Goal: Task Accomplishment & Management: Manage account settings

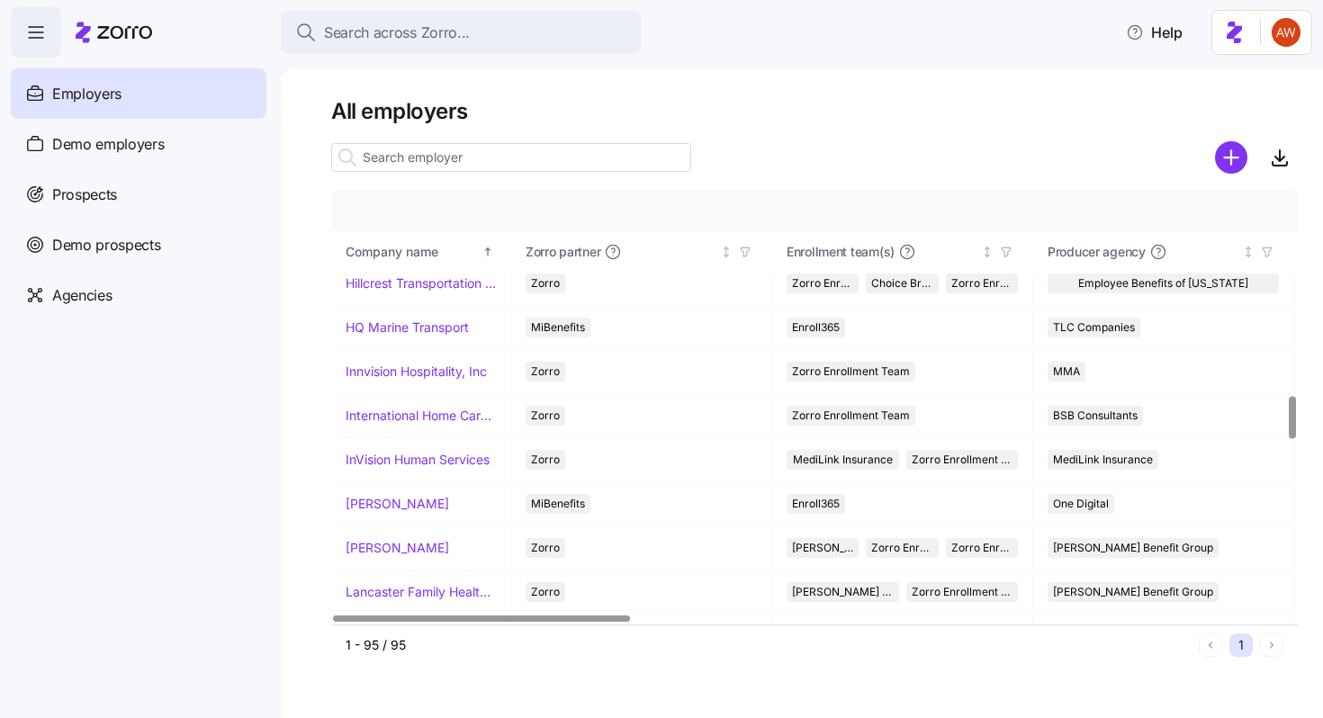
scroll to position [2071, 0]
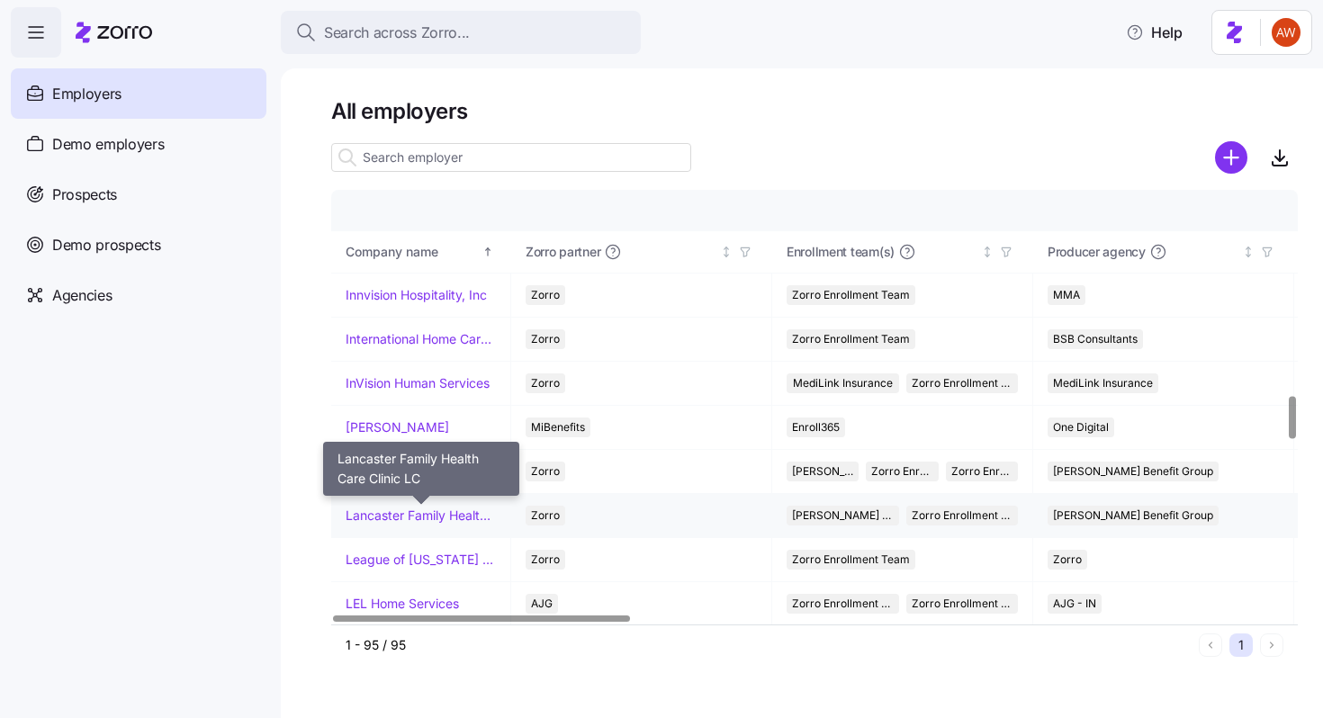
click at [443, 514] on link "Lancaster Family Health Care Clinic LC" at bounding box center [421, 516] width 150 height 18
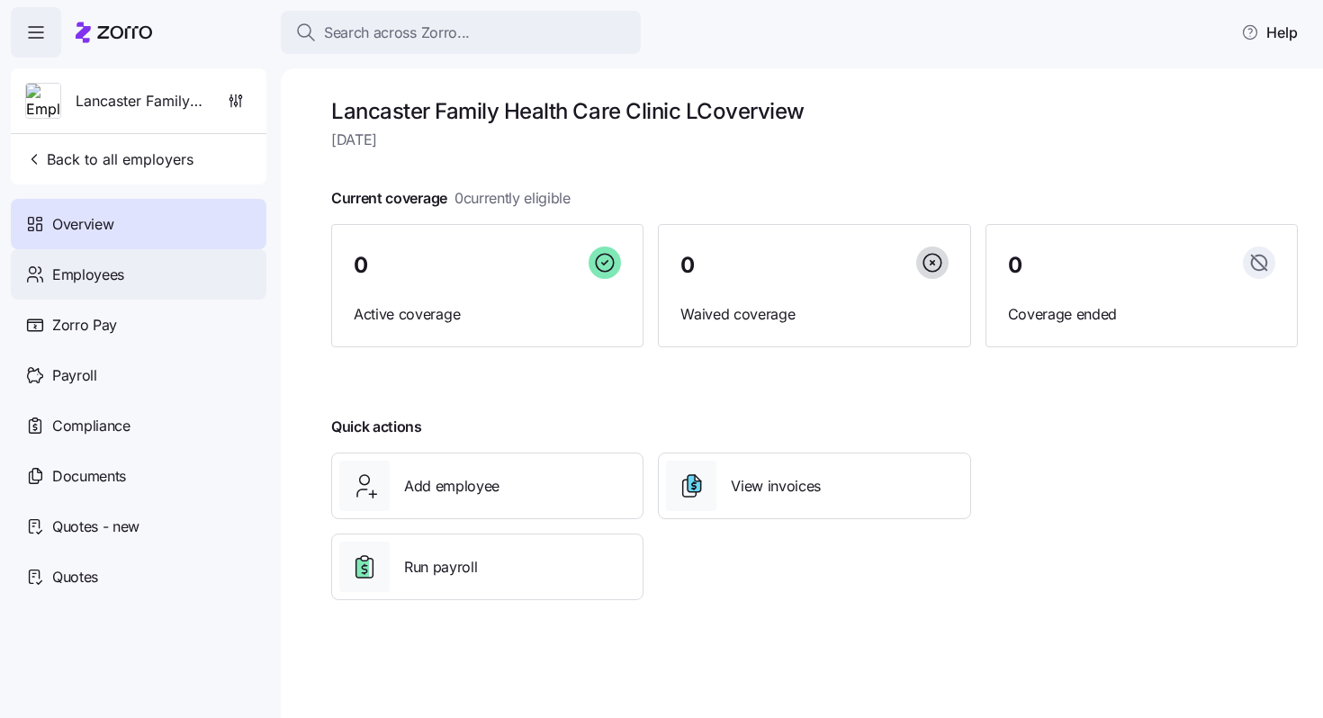
click at [115, 283] on span "Employees" at bounding box center [88, 275] width 72 height 22
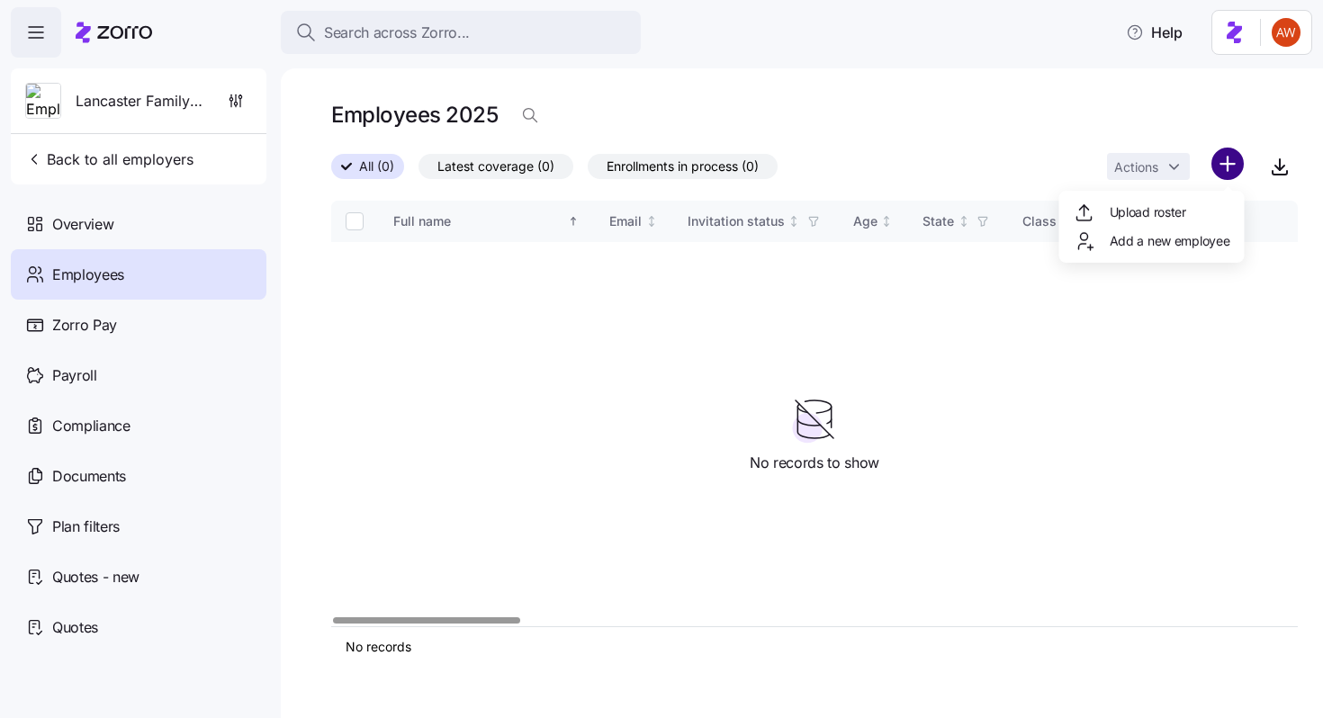
click at [1224, 166] on html "Search across Zorro... Help Lancaster Family Health Care Clinic LC Back to all …" at bounding box center [661, 353] width 1323 height 707
click at [1225, 163] on html "Search across Zorro... Help Lancaster Family Health Care Clinic LC Back to all …" at bounding box center [661, 353] width 1323 height 707
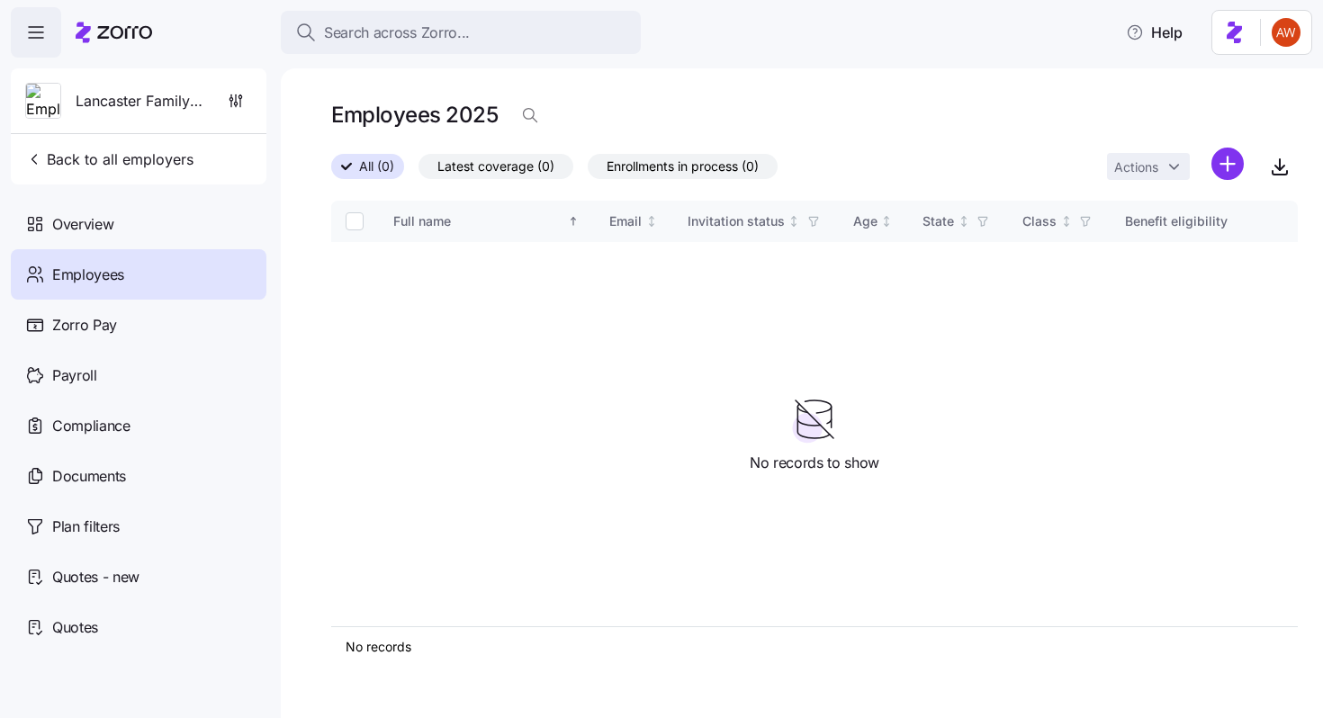
click at [1226, 164] on html "Search across Zorro... Help Lancaster Family Health Care Clinic LC Back to all …" at bounding box center [661, 353] width 1323 height 707
click at [1180, 209] on span "Upload roster" at bounding box center [1147, 212] width 76 height 18
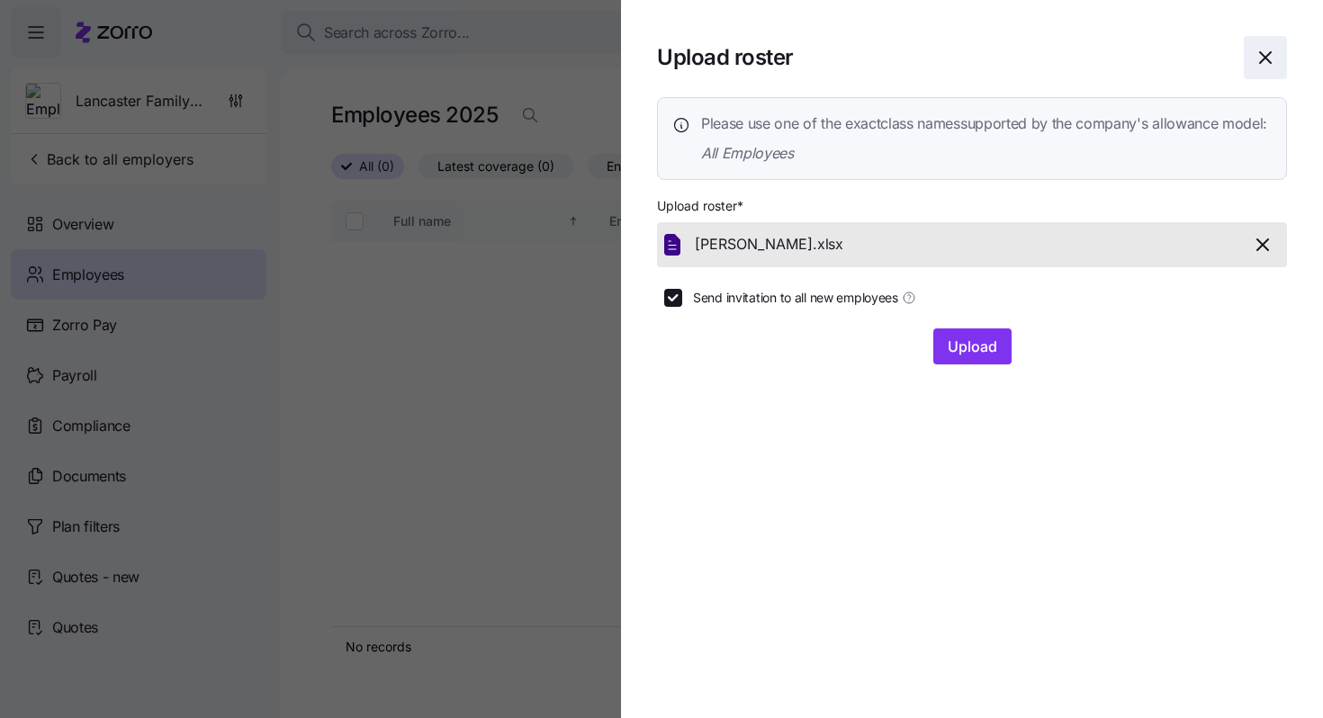
click at [1268, 60] on icon "button" at bounding box center [1265, 57] width 11 height 11
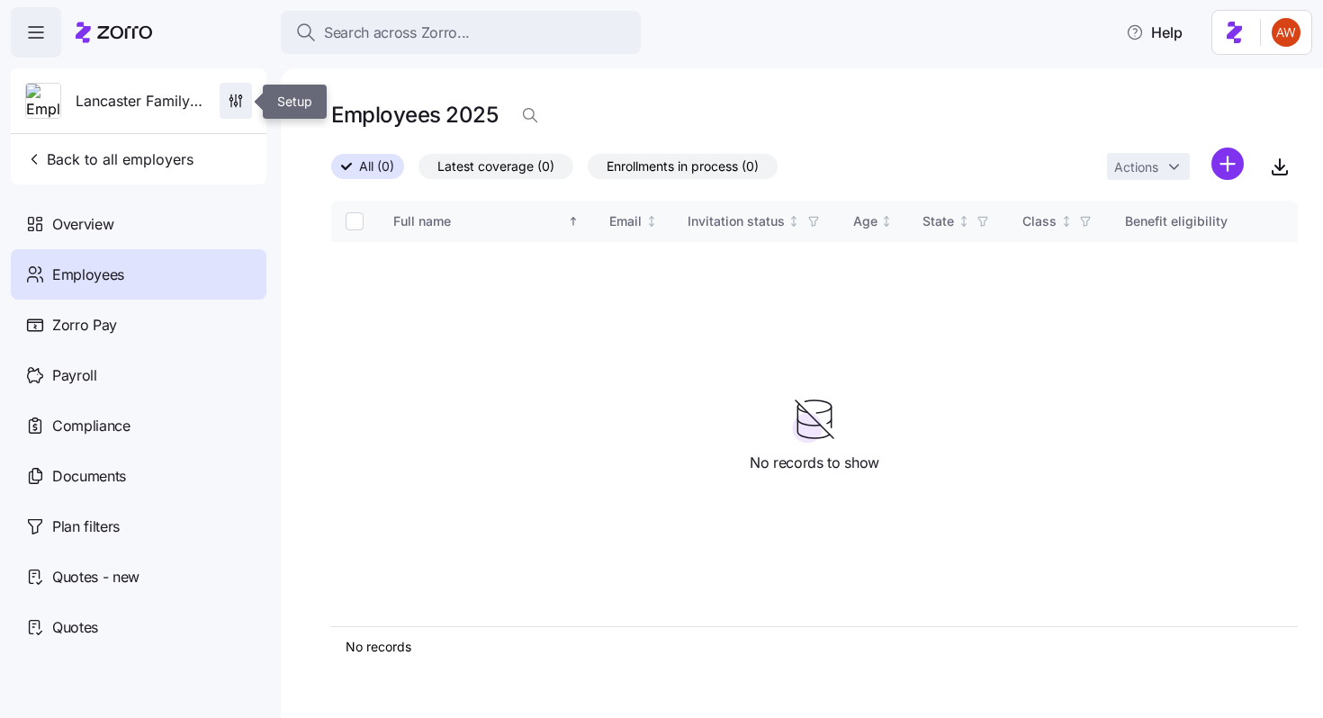
click at [236, 103] on icon "button" at bounding box center [236, 101] width 18 height 18
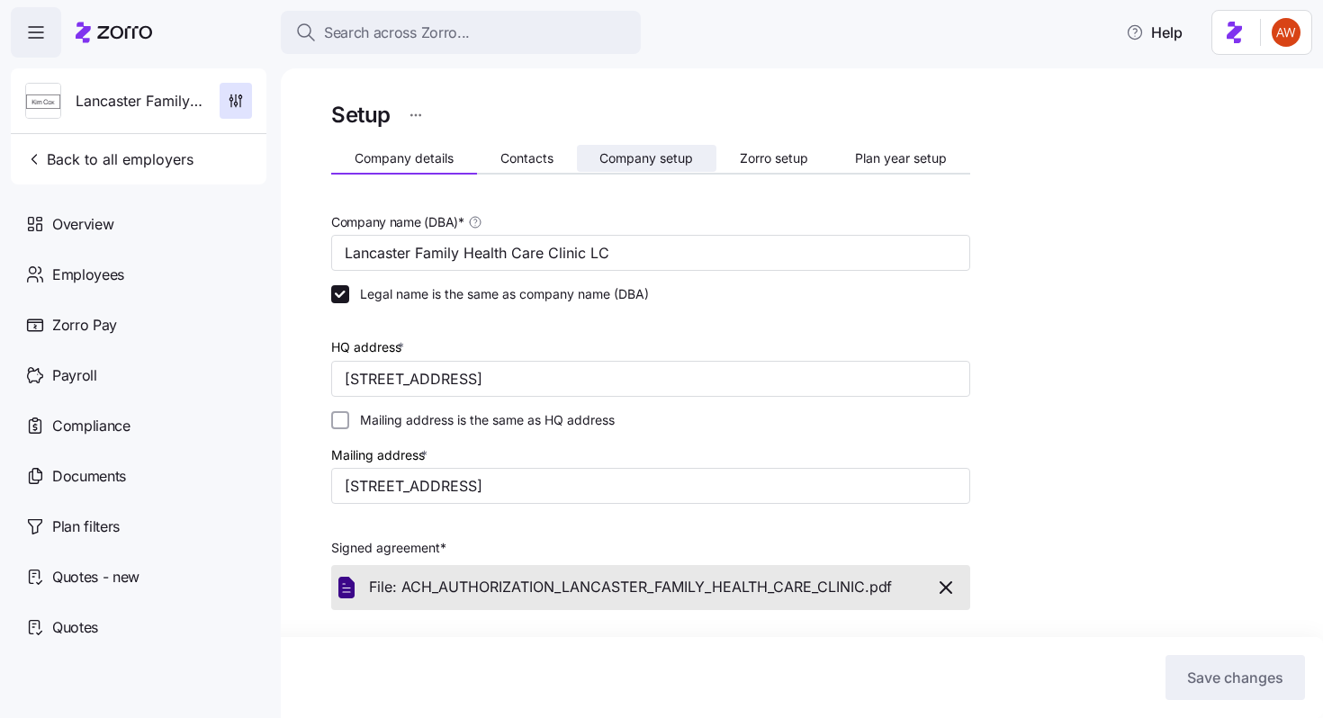
click at [636, 157] on span "Company setup" at bounding box center [646, 158] width 94 height 13
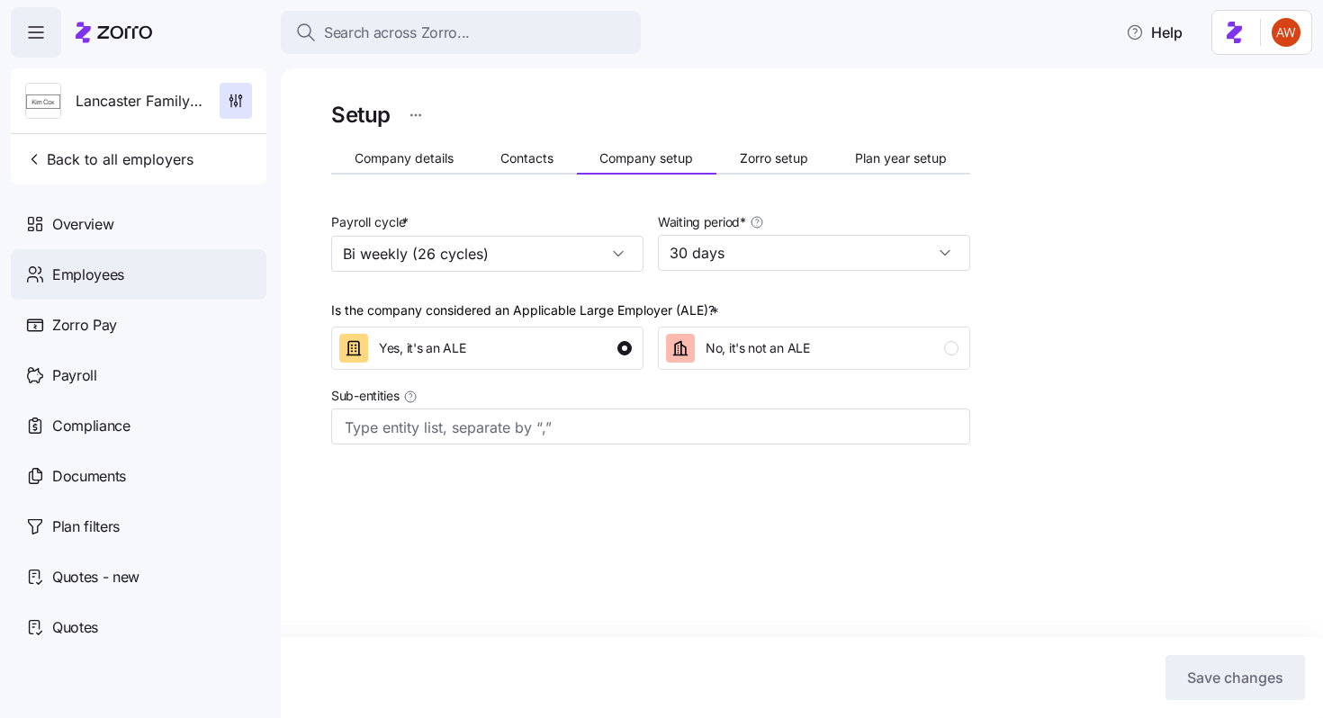
click at [70, 276] on span "Employees" at bounding box center [88, 275] width 72 height 22
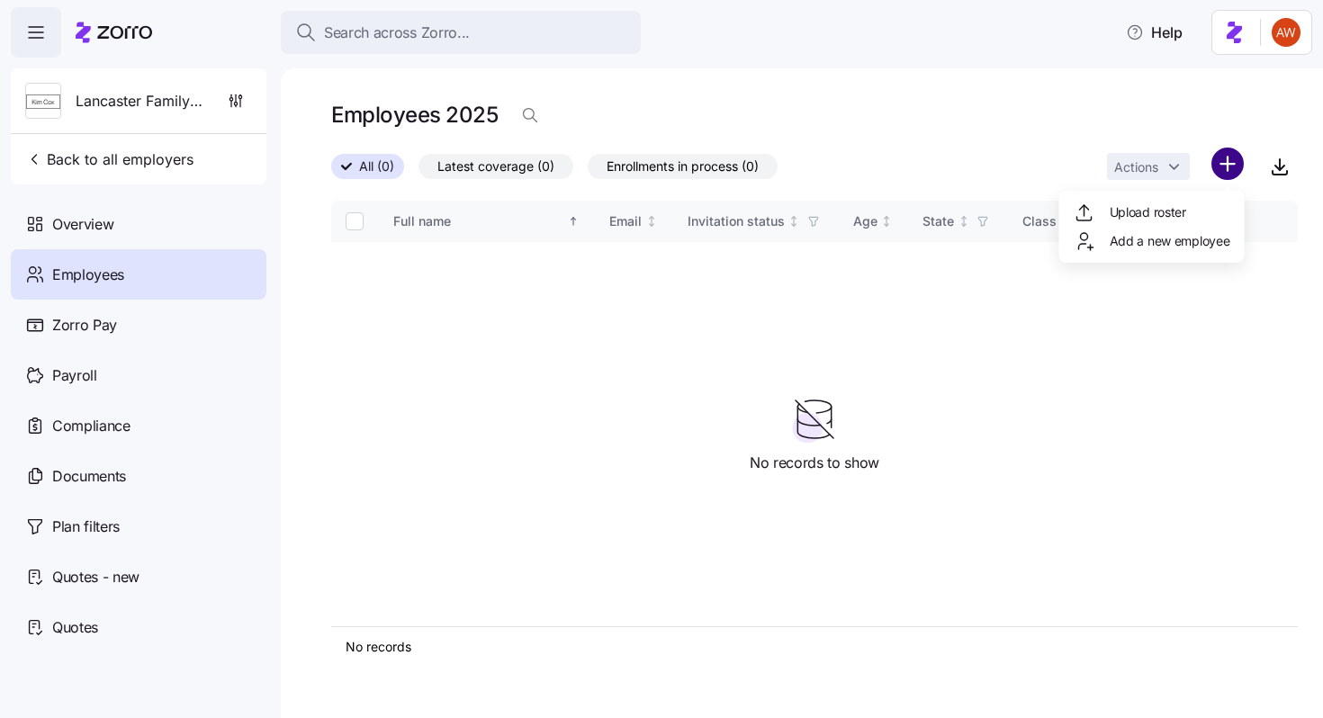
click at [1224, 165] on html "Search across Zorro... Help Lancaster Family Health Care Clinic LC Back to all …" at bounding box center [661, 353] width 1323 height 707
click at [1169, 207] on span "Upload roster" at bounding box center [1147, 212] width 76 height 18
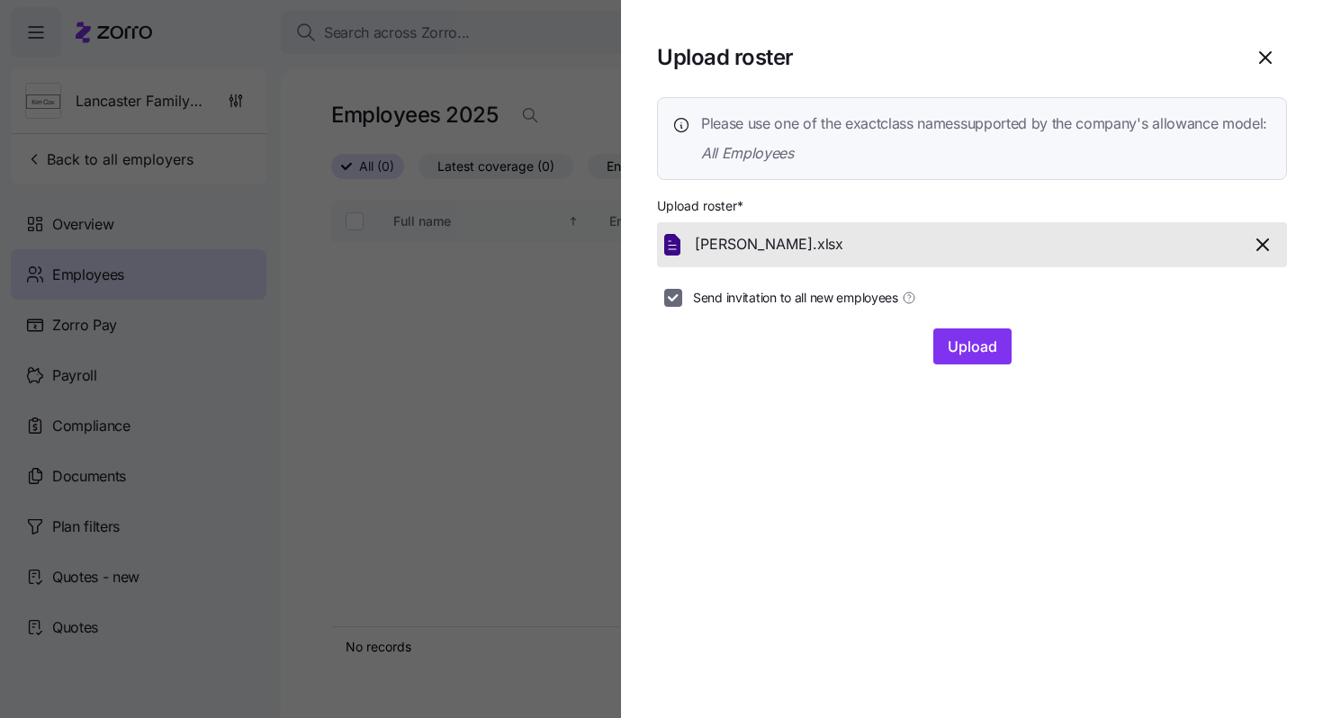
click at [669, 307] on input "Send invitation to all new employees" at bounding box center [673, 298] width 18 height 18
checkbox input "false"
click at [987, 357] on span "Upload" at bounding box center [971, 347] width 49 height 22
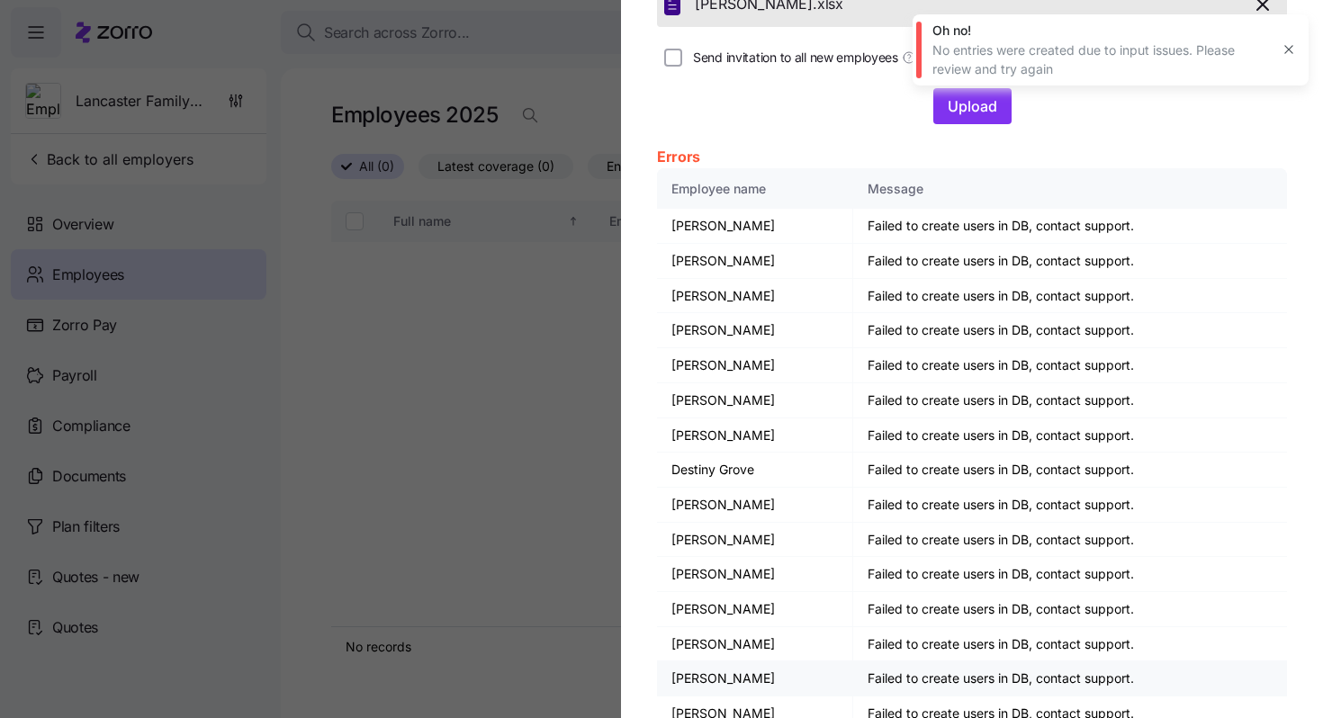
scroll to position [236, 0]
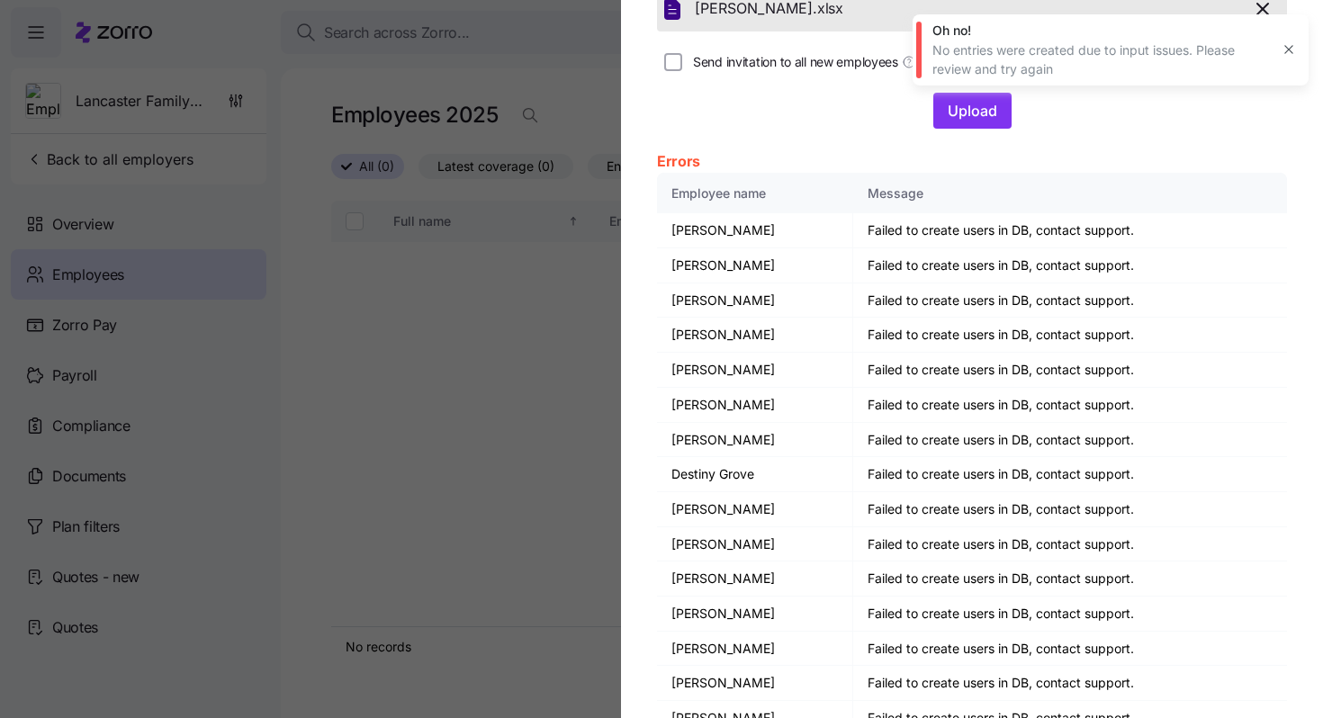
click at [1291, 52] on icon "button" at bounding box center [1288, 49] width 14 height 14
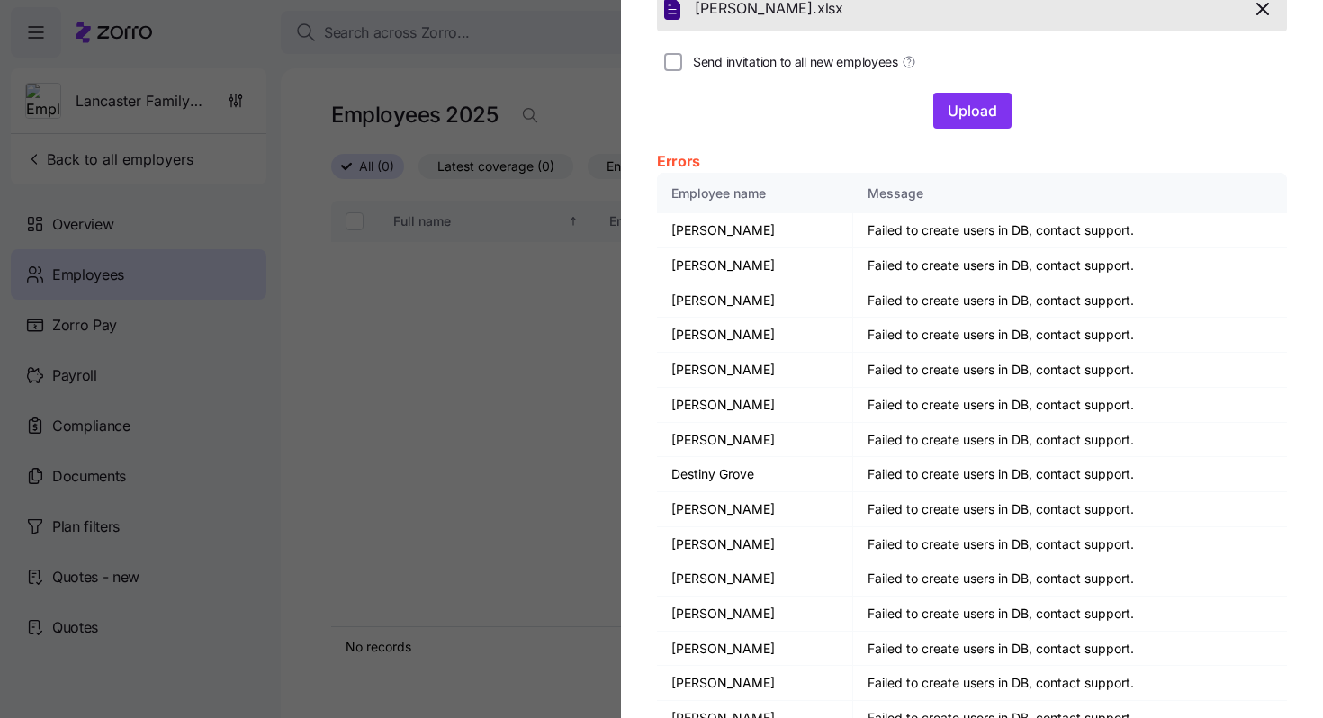
scroll to position [0, 0]
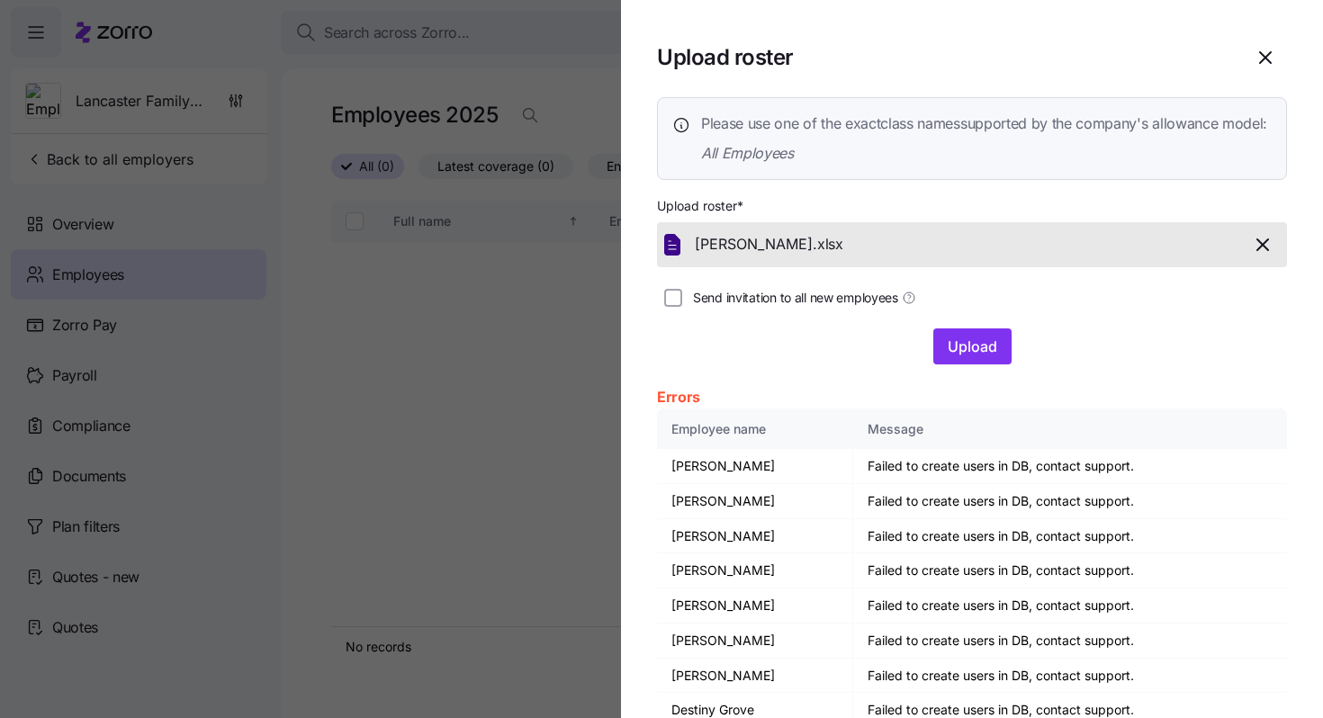
click at [1268, 256] on icon "button" at bounding box center [1263, 245] width 22 height 22
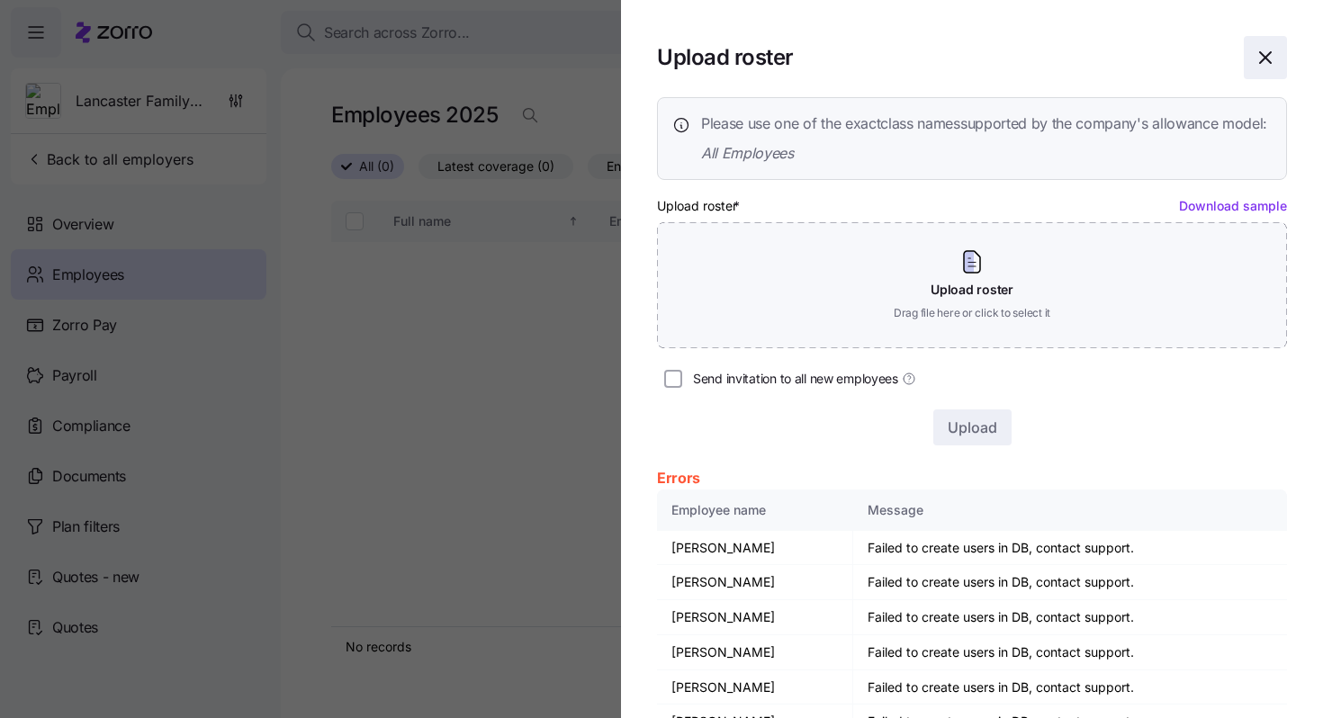
click at [1271, 57] on icon "button" at bounding box center [1265, 58] width 22 height 22
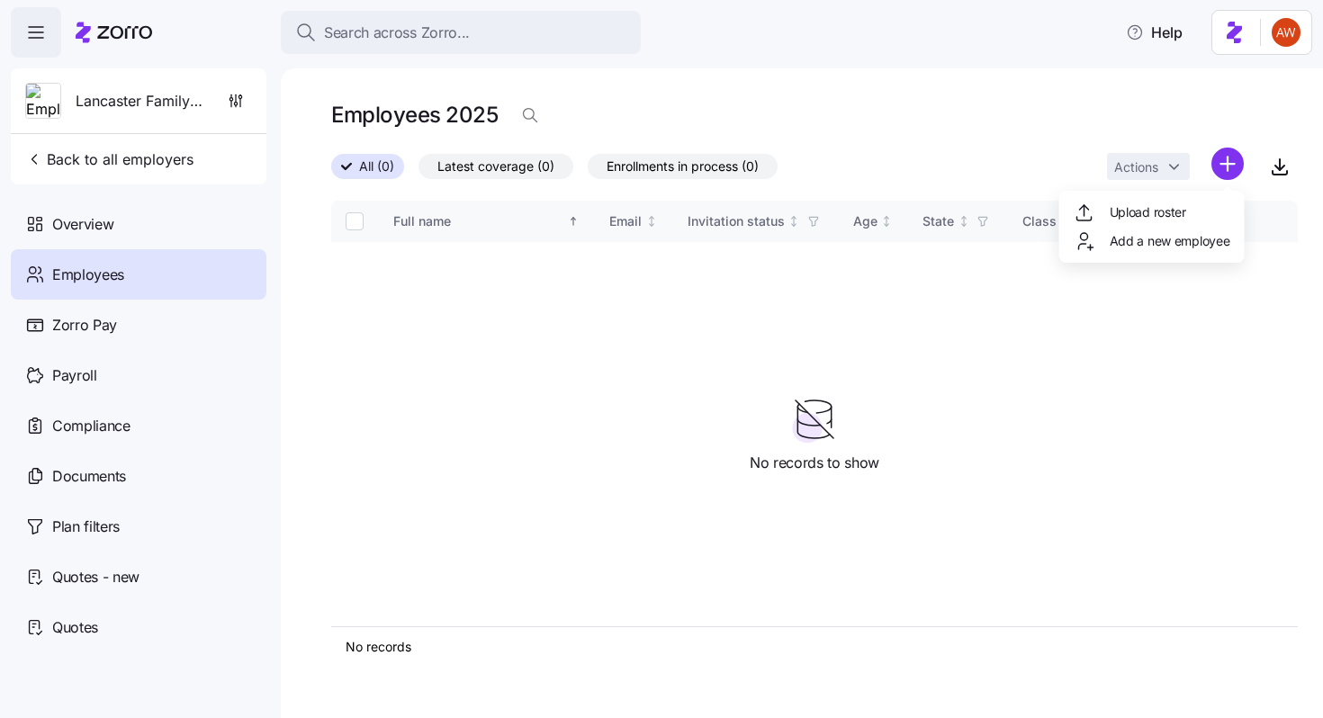
click at [1227, 162] on html "Search across Zorro... Help Lancaster Family Health Care Clinic LC Back to all …" at bounding box center [661, 353] width 1323 height 707
click at [1170, 247] on span "Add a new employee" at bounding box center [1169, 241] width 121 height 18
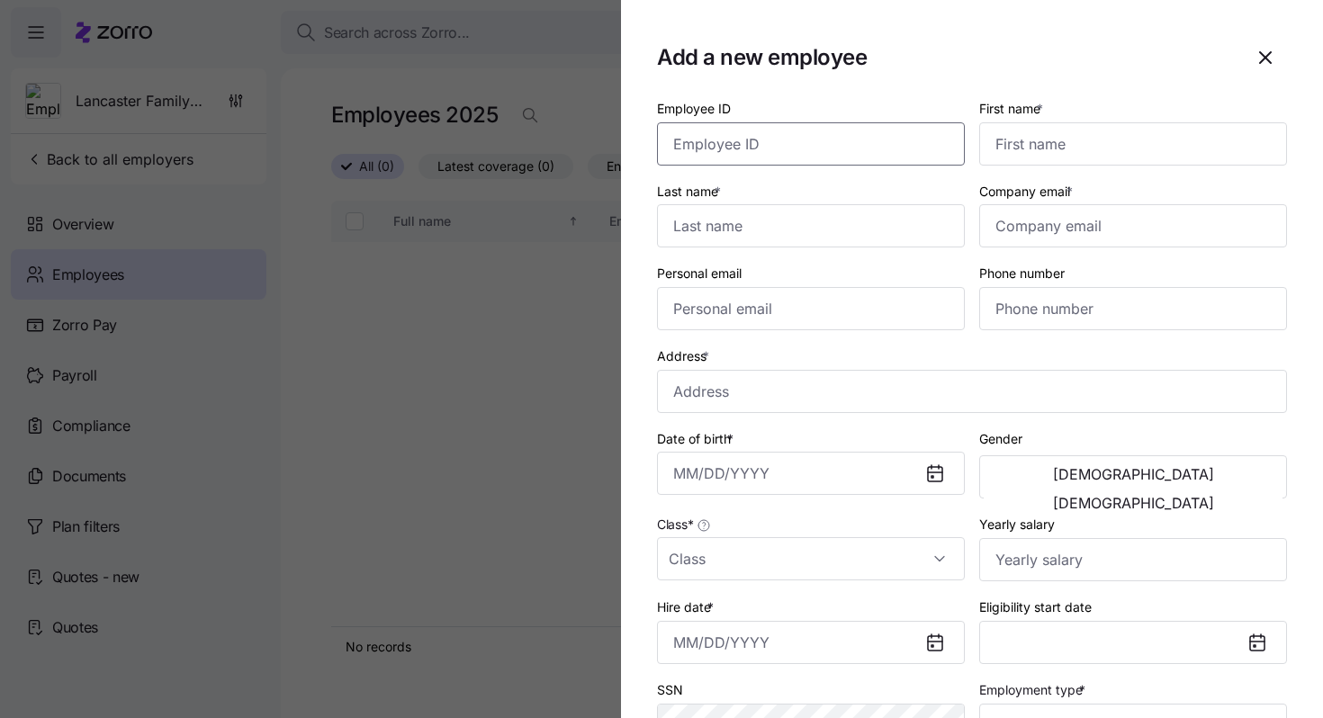
click at [869, 144] on input "Employee ID" at bounding box center [811, 143] width 308 height 43
click at [1051, 157] on input "First name *" at bounding box center [1133, 143] width 308 height 43
paste input "Alicia"
type input "Alicia"
click at [755, 222] on input "Last name *" at bounding box center [811, 225] width 308 height 43
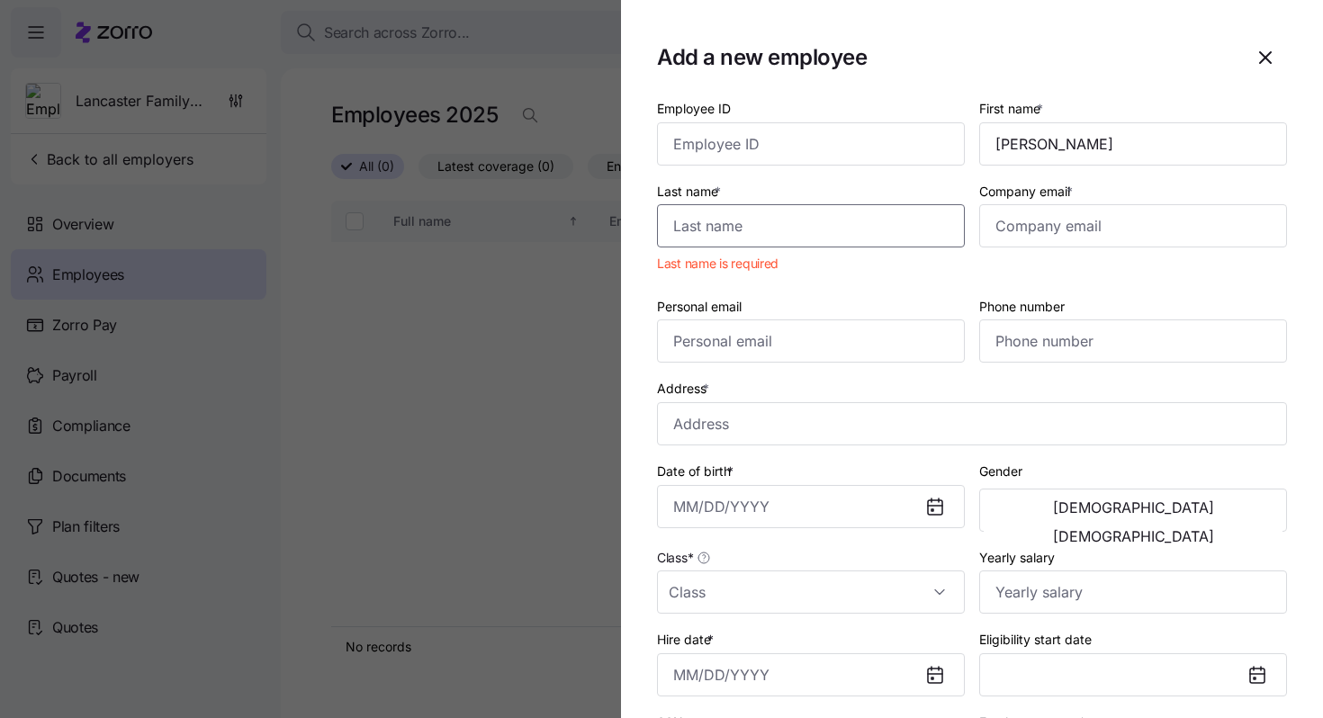
paste input "Alvarado"
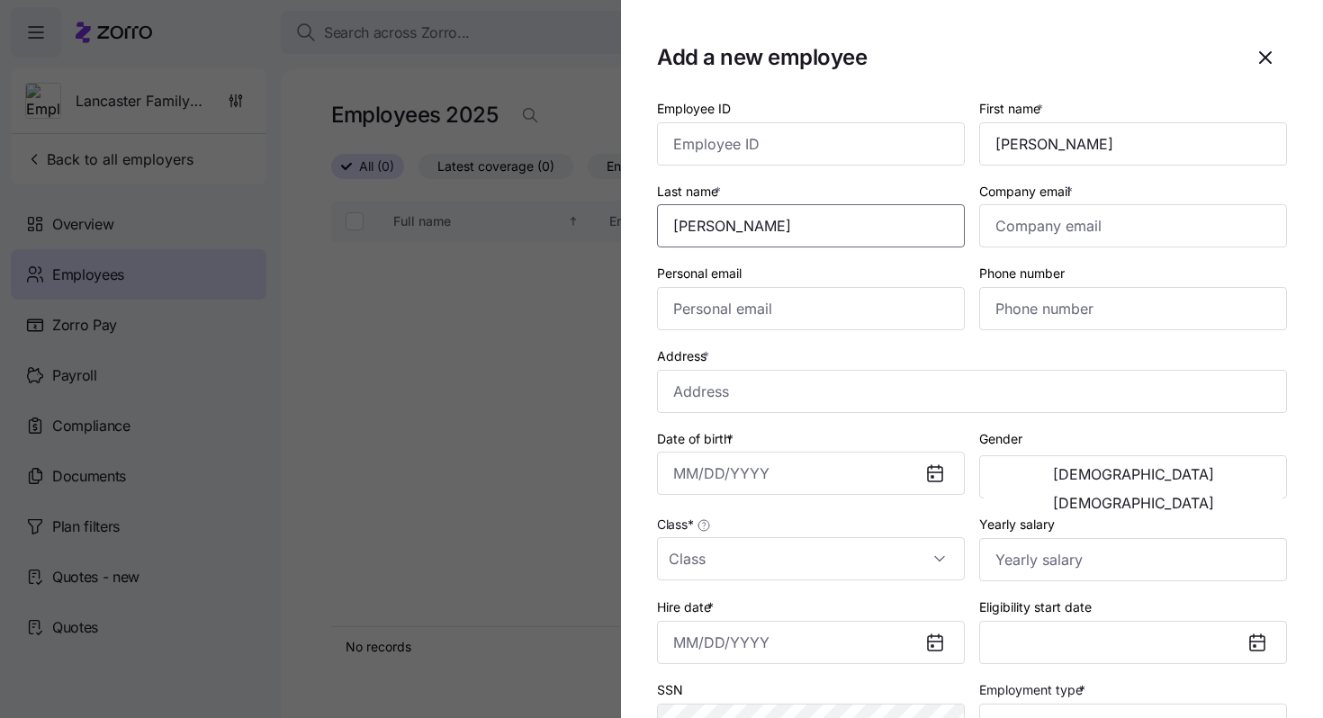
type input "Alvarado"
click at [1040, 238] on input "Company email *" at bounding box center [1133, 225] width 308 height 43
paste input "[EMAIL_ADDRESS][DOMAIN_NAME]"
type input "[EMAIL_ADDRESS][DOMAIN_NAME]"
click at [858, 318] on input "Personal email" at bounding box center [811, 308] width 308 height 43
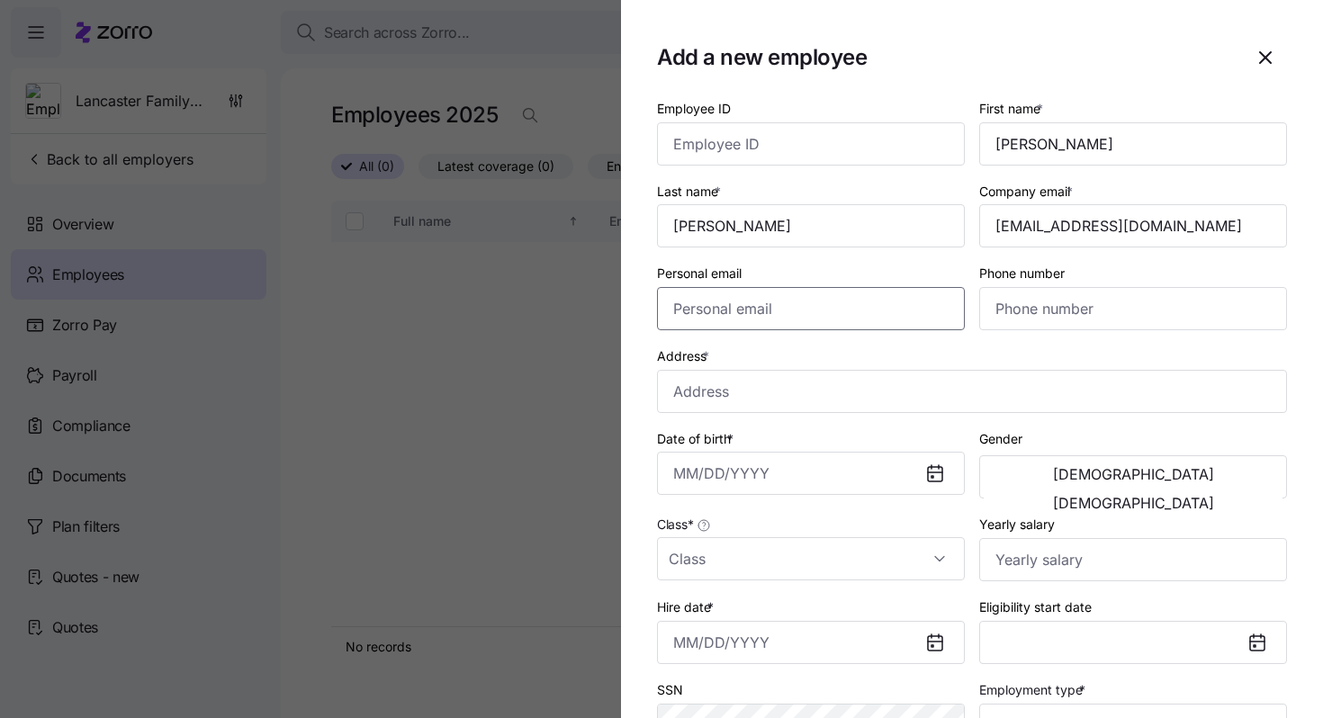
paste input "[EMAIL_ADDRESS][DOMAIN_NAME]"
type input "[EMAIL_ADDRESS][DOMAIN_NAME]"
click at [1019, 310] on input "Phone number" at bounding box center [1133, 308] width 308 height 43
paste input "1 (859) 779-3352"
type input "1 (859) 779-3352"
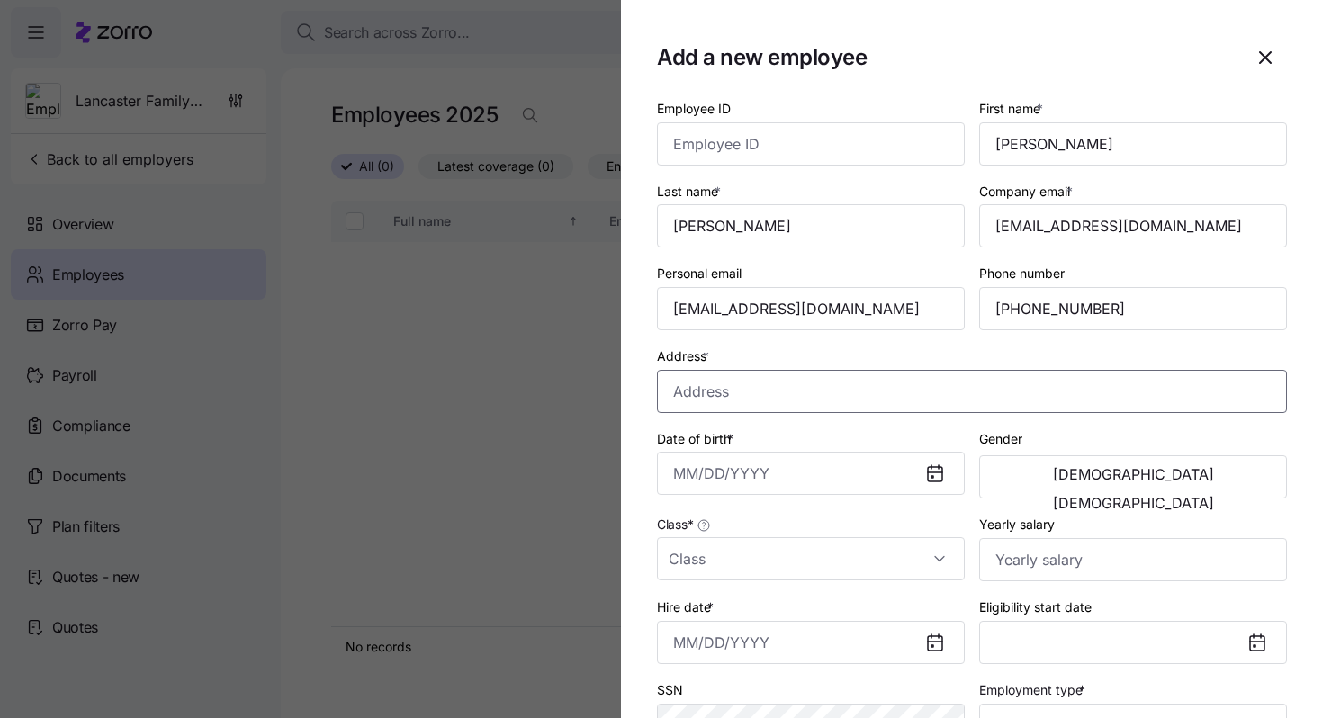
click at [706, 394] on input "Address *" at bounding box center [972, 391] width 630 height 43
paste input "204 Turkey Foot Ridge Road, Garrad county, Crab Orchard, KY 40419, USA"
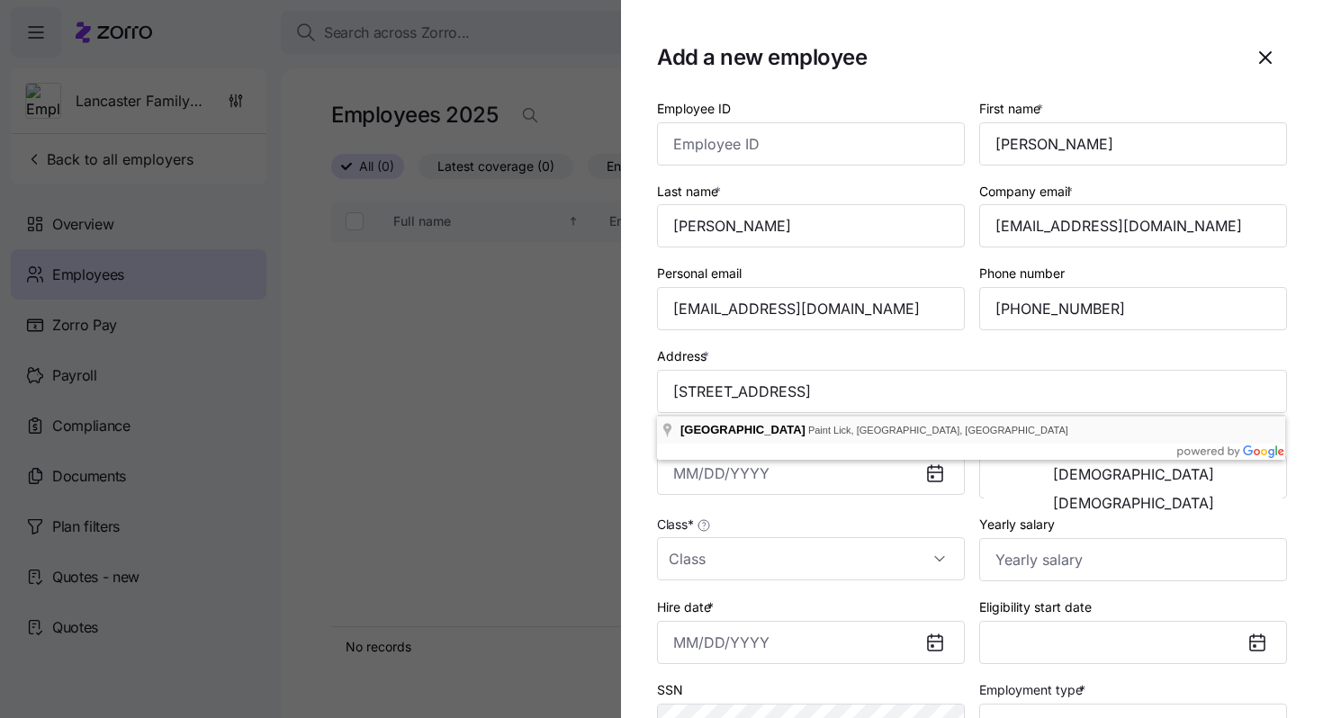
type input "Turkey Foot Ridge Rd, Kentucky 40461, USA"
drag, startPoint x: 995, startPoint y: 392, endPoint x: 598, endPoint y: 374, distance: 397.2
click at [598, 707] on div "Add a new employee Employee ID First name * Alicia Last name * Alvarado Company…" at bounding box center [661, 707] width 1323 height 0
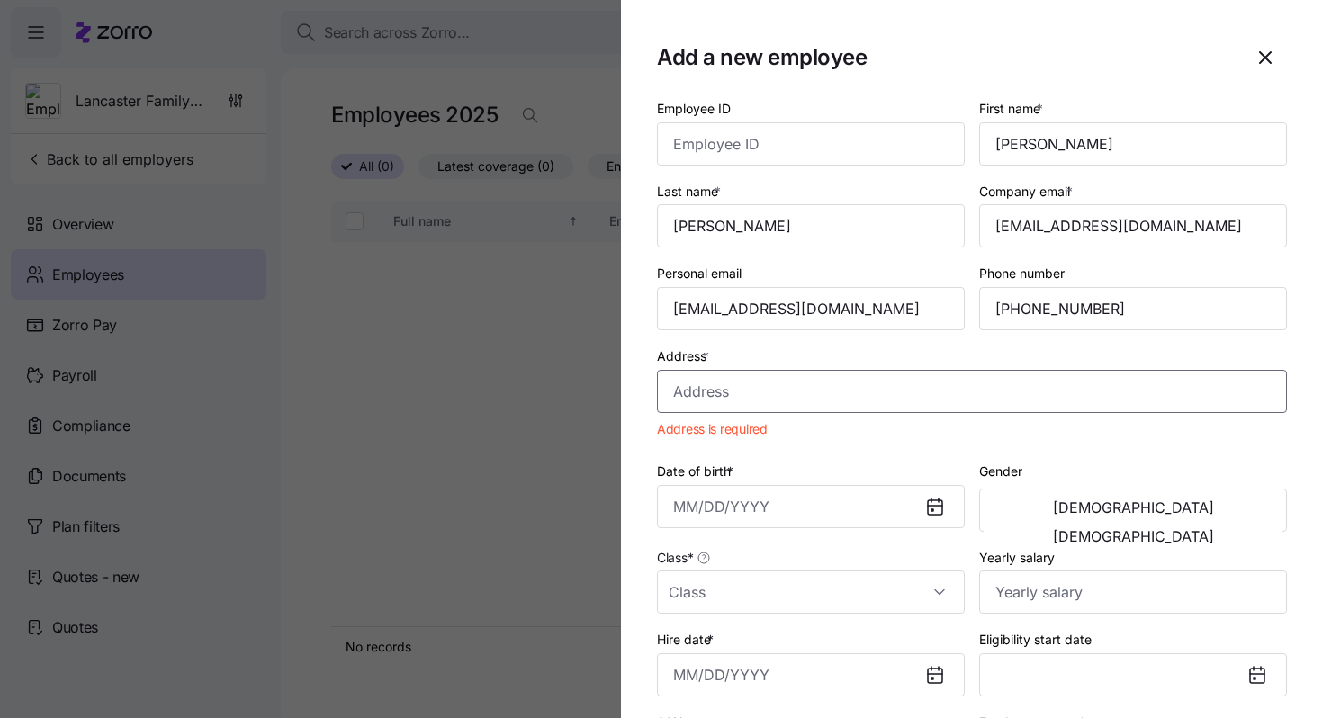
paste input "204 Turkey Foot Ridge Road, Garrad county, Crab Orchard, KY 40419, USA"
type input "204 Turkey Foot Ridge Road, Garrad county, Crab Orchard, KY 40419, USA"
paste input "5940 Copper Creek Road, Crab Orchard, KY 40419-8899, USA"
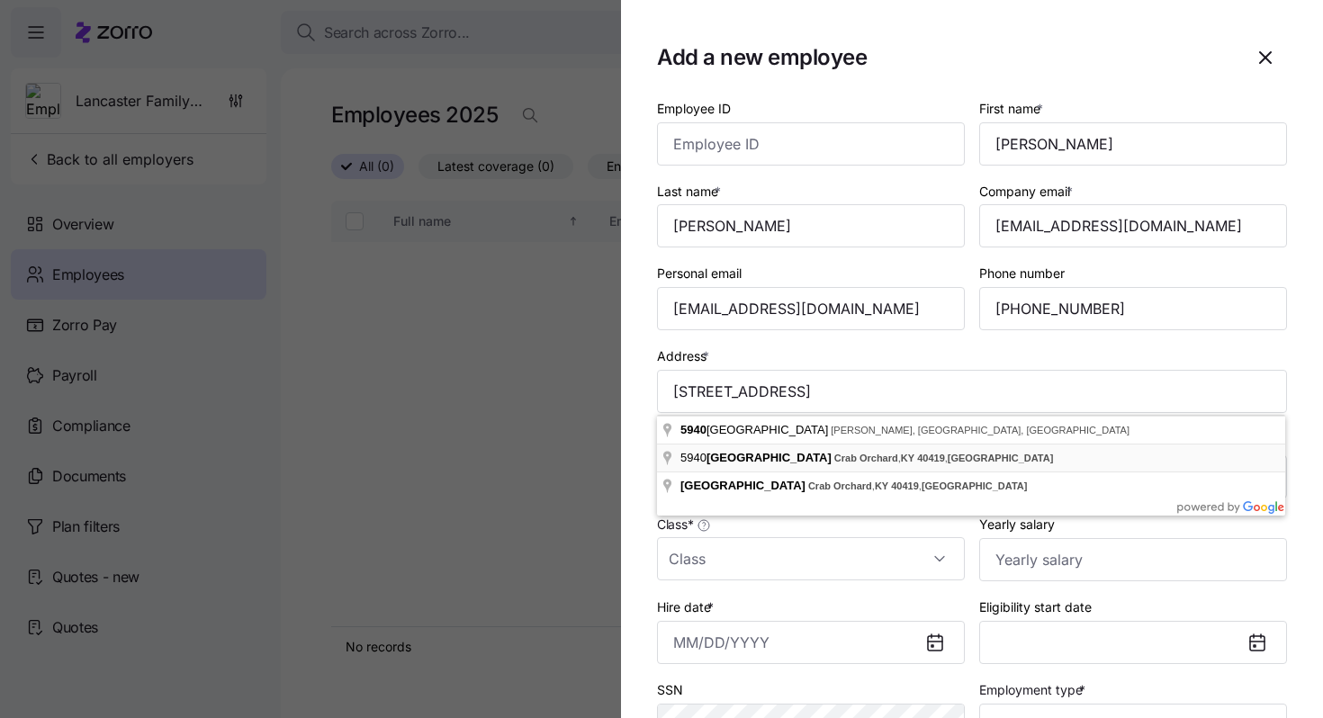
type input "Copper Creek Hill Rd, Kentucky, USA"
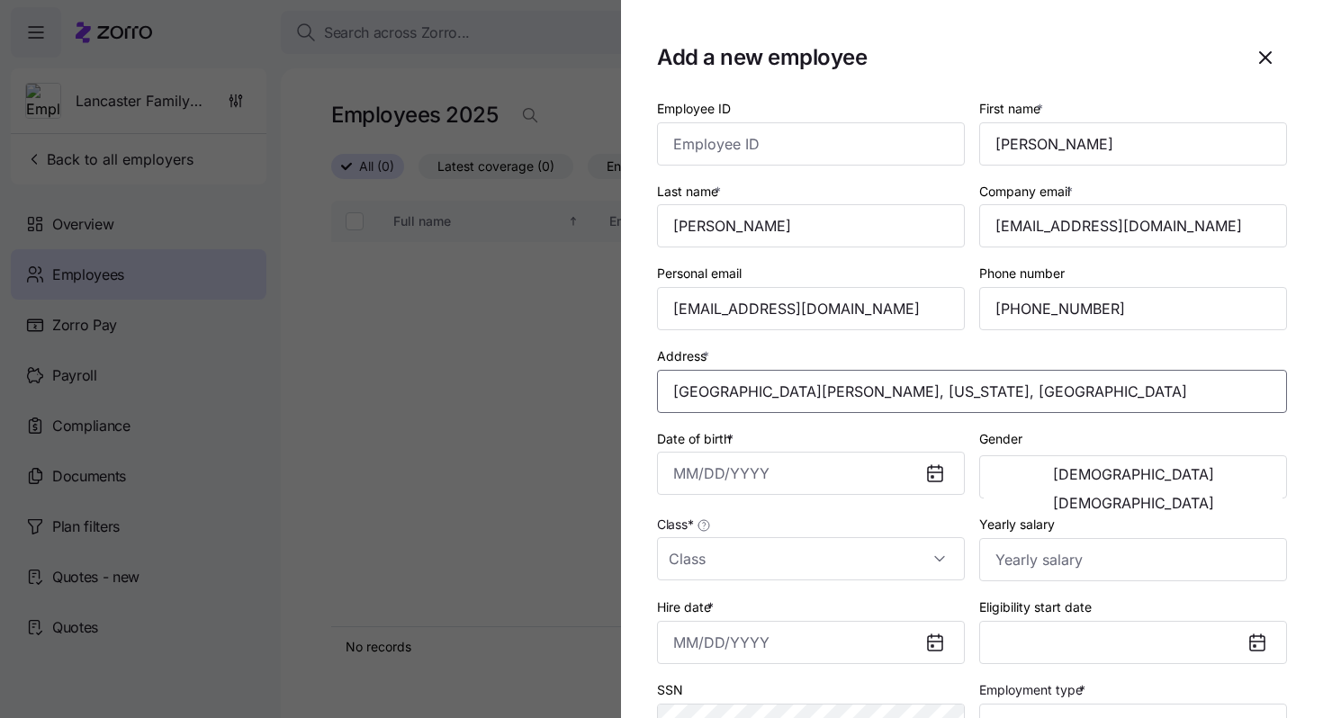
click at [720, 401] on input "Copper Creek Hill Rd, Kentucky, USA" at bounding box center [972, 391] width 630 height 43
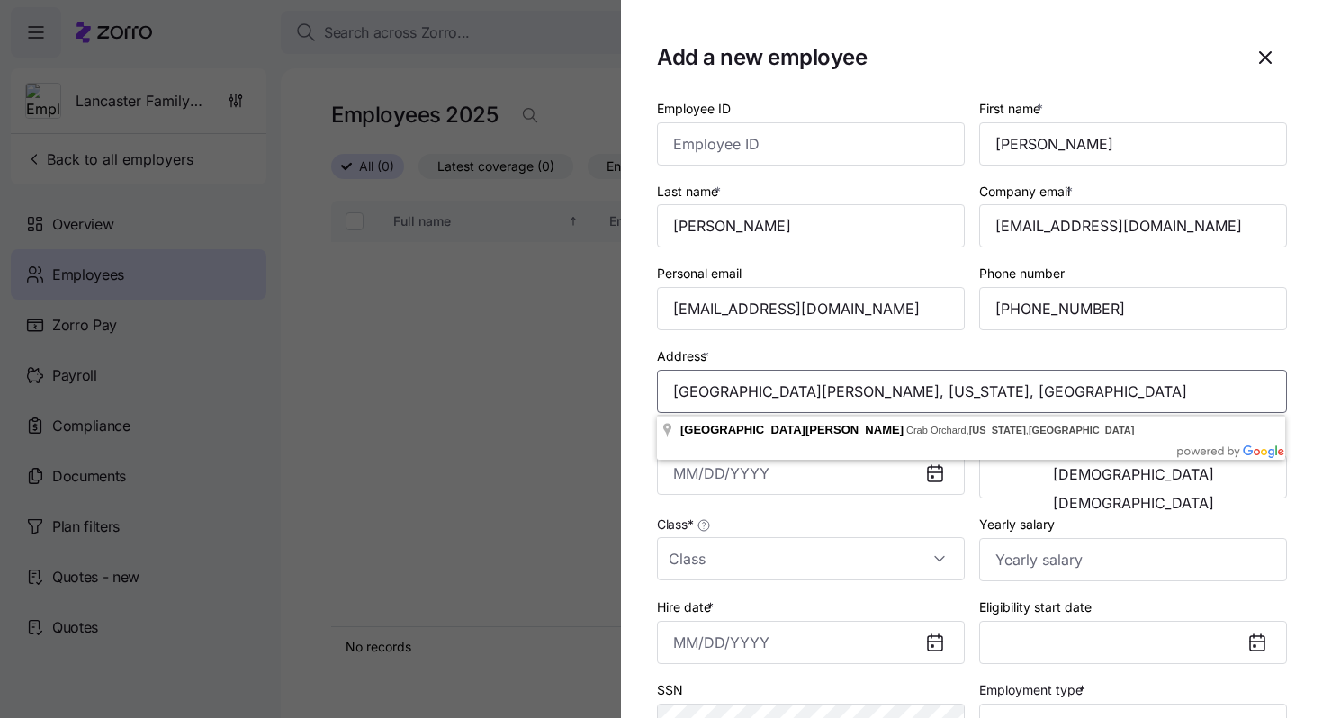
drag, startPoint x: 950, startPoint y: 396, endPoint x: 668, endPoint y: 394, distance: 282.5
click at [668, 394] on input "Copper Creek Hill Rd, Kentucky, USA" at bounding box center [972, 391] width 630 height 43
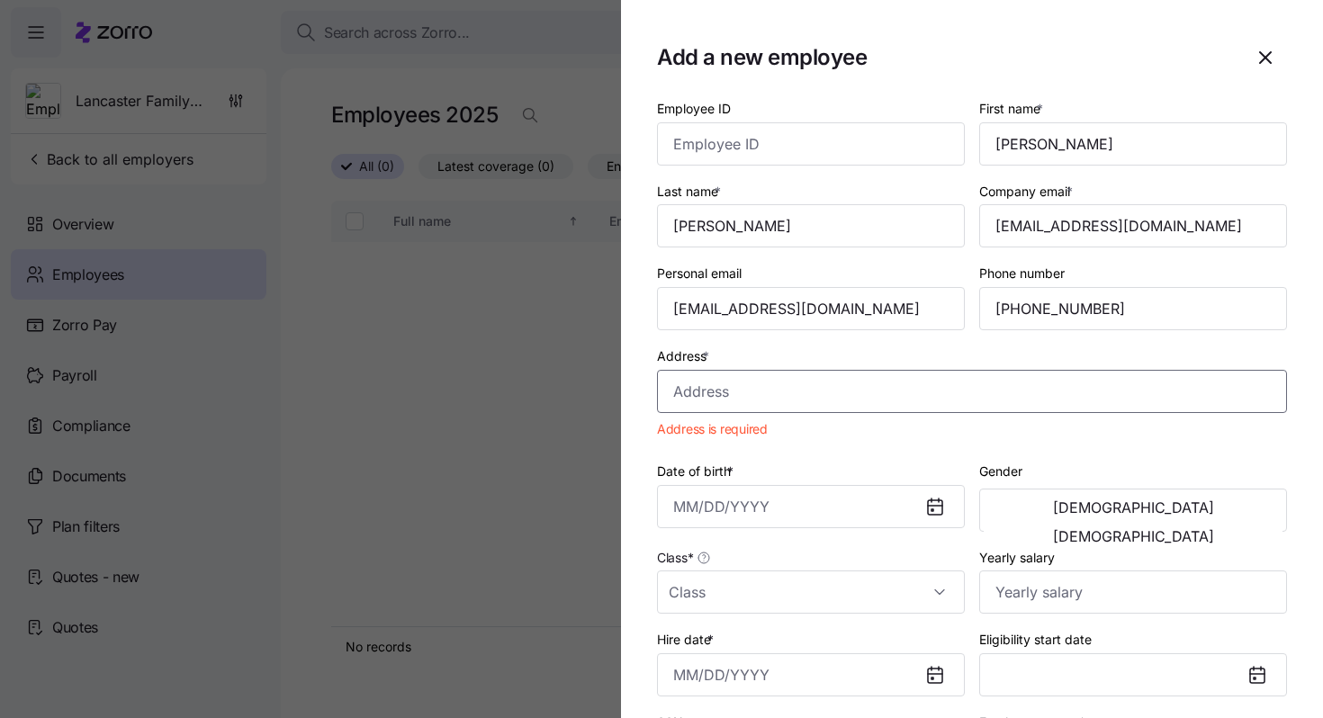
paste input "5940 Copper Creek Road, Crab Orchard, KY 40419-8899, USA"
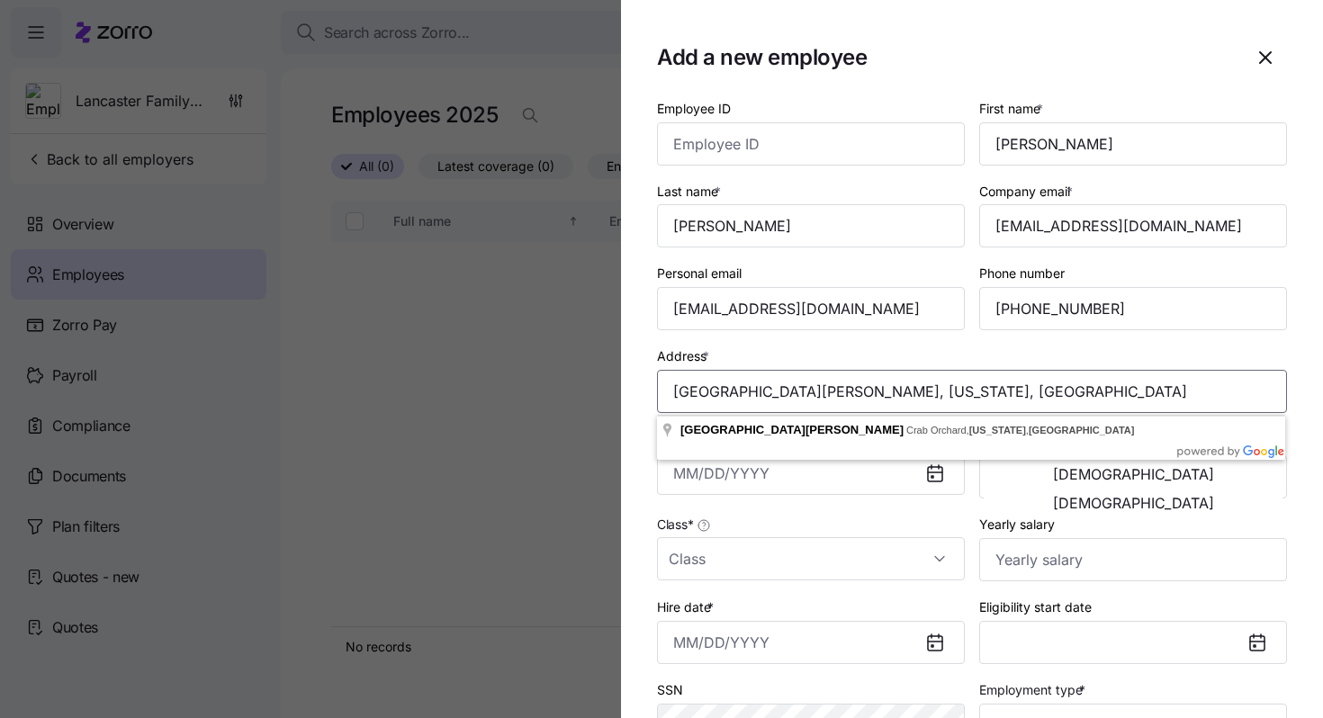
drag, startPoint x: 942, startPoint y: 390, endPoint x: 682, endPoint y: 385, distance: 260.1
click at [682, 385] on input "Copper Creek Hill Rd, Kentucky, USA" at bounding box center [972, 391] width 630 height 43
type input "C"
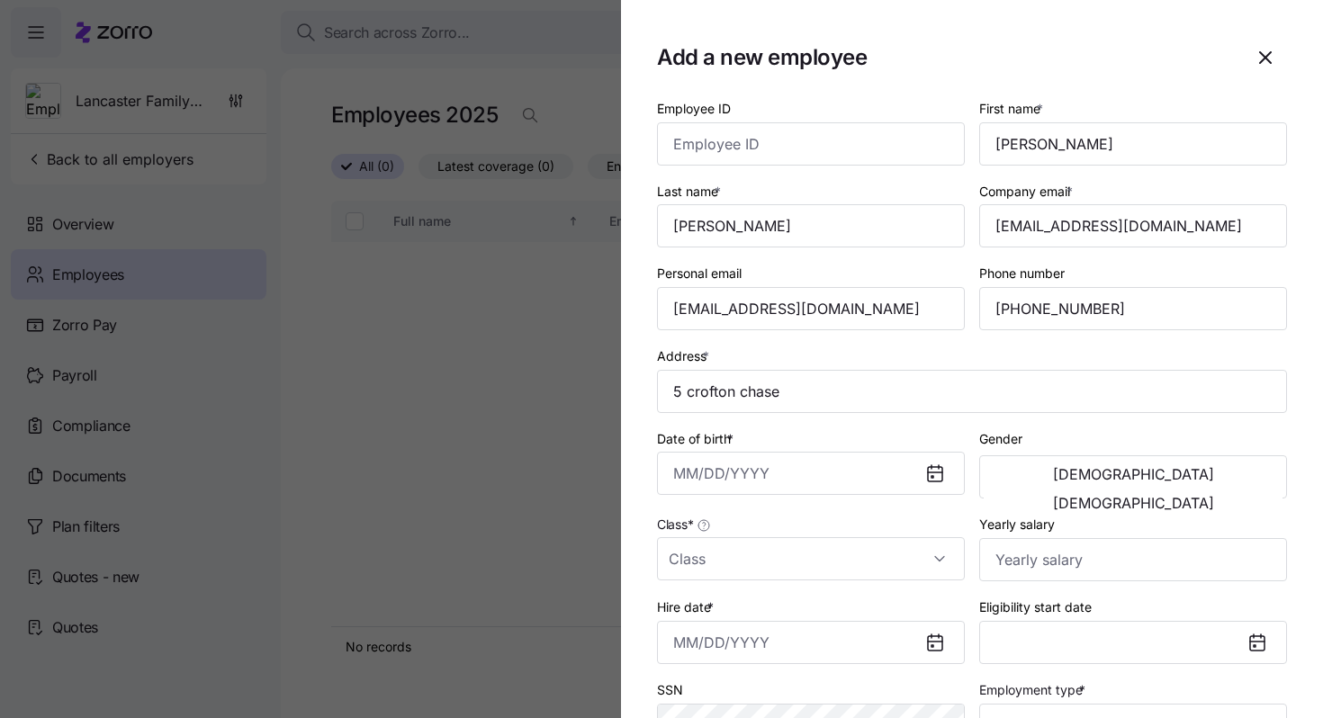
type input "5 Crofton Chase Ct, Marlton, NJ 08053, USA"
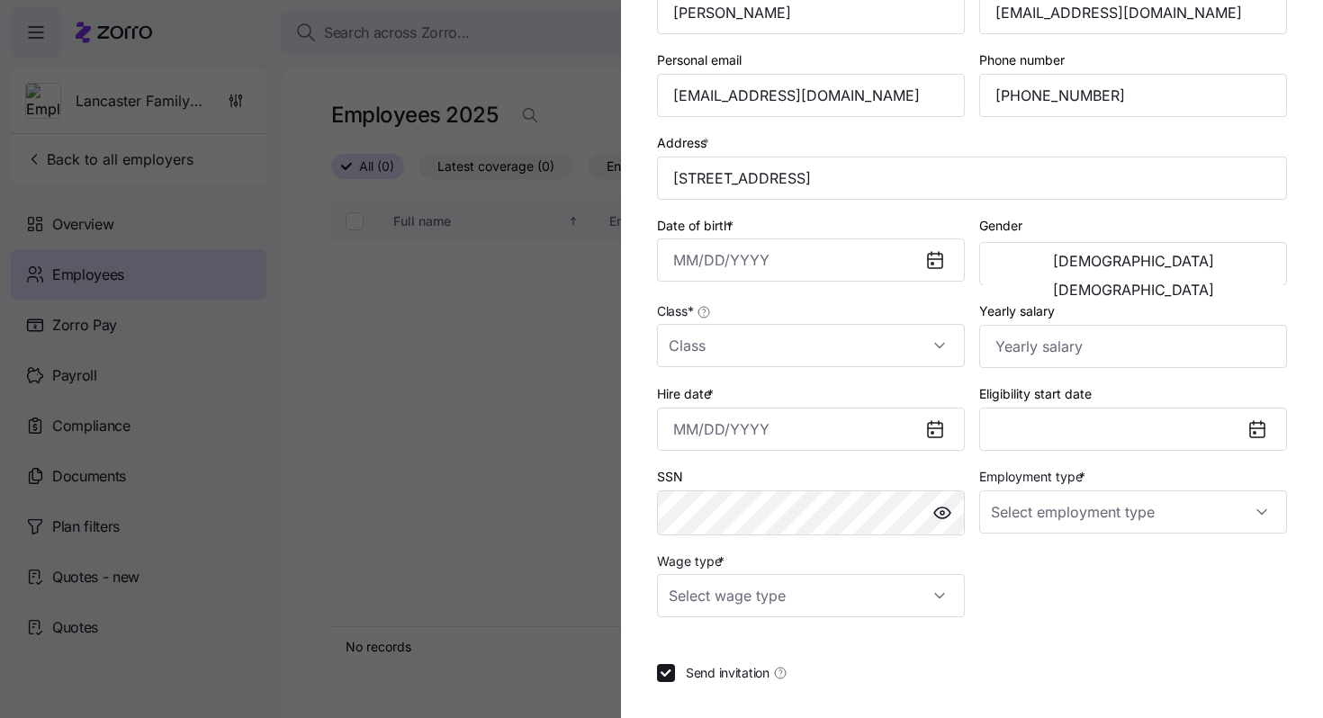
scroll to position [215, 0]
click at [732, 256] on input "Date of birth *" at bounding box center [811, 258] width 308 height 43
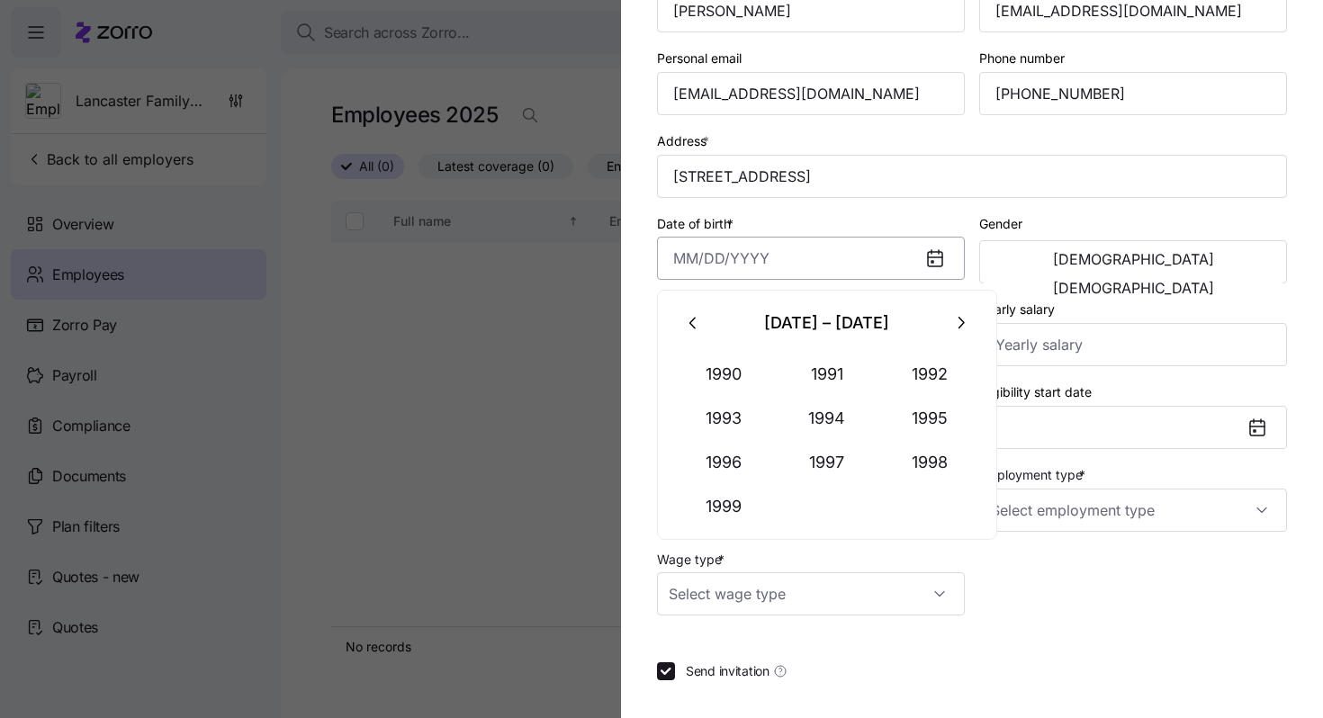
paste input "08/28/2002"
type input "August 28, 2002"
click at [1057, 266] on span "[DEMOGRAPHIC_DATA]" at bounding box center [1133, 259] width 161 height 14
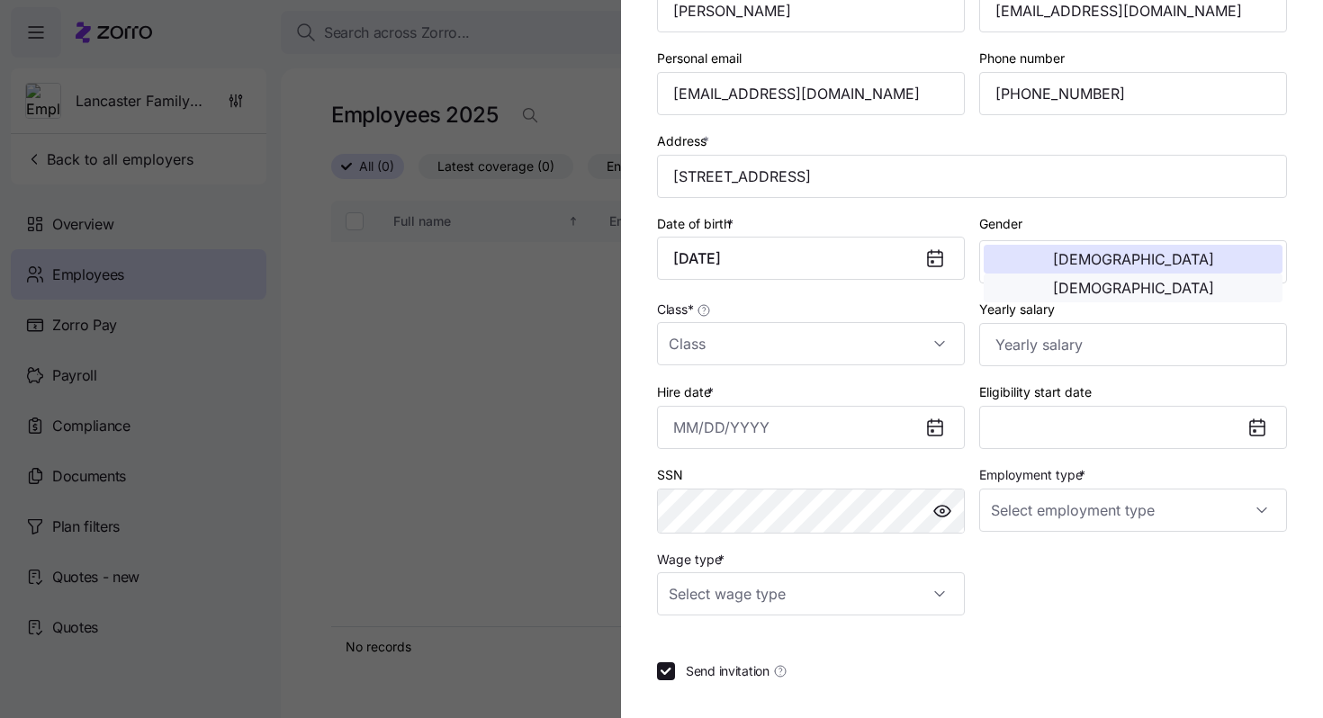
click at [1210, 281] on span "[DEMOGRAPHIC_DATA]" at bounding box center [1133, 288] width 161 height 14
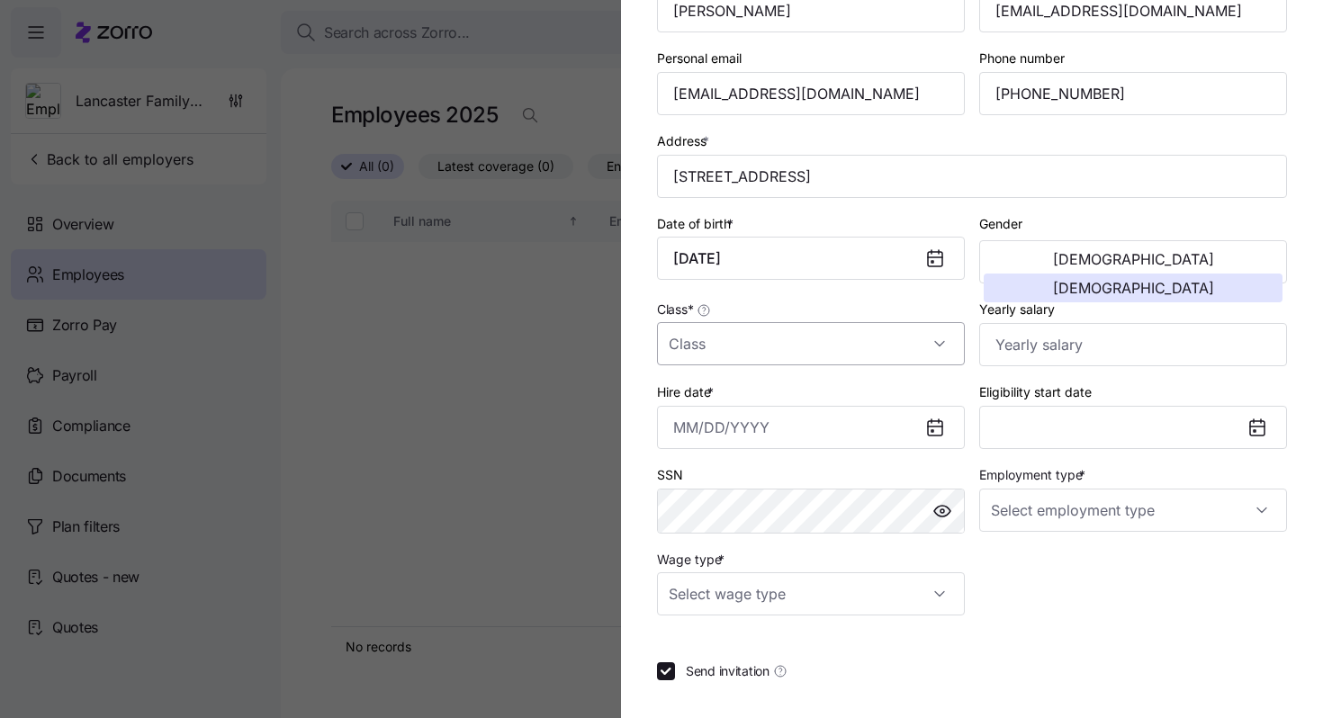
click at [741, 352] on input "Class *" at bounding box center [811, 343] width 308 height 43
click at [754, 400] on span "All Employees" at bounding box center [719, 401] width 82 height 20
type input "All Employees"
click at [1017, 353] on input "Yearly salary" at bounding box center [1133, 344] width 308 height 43
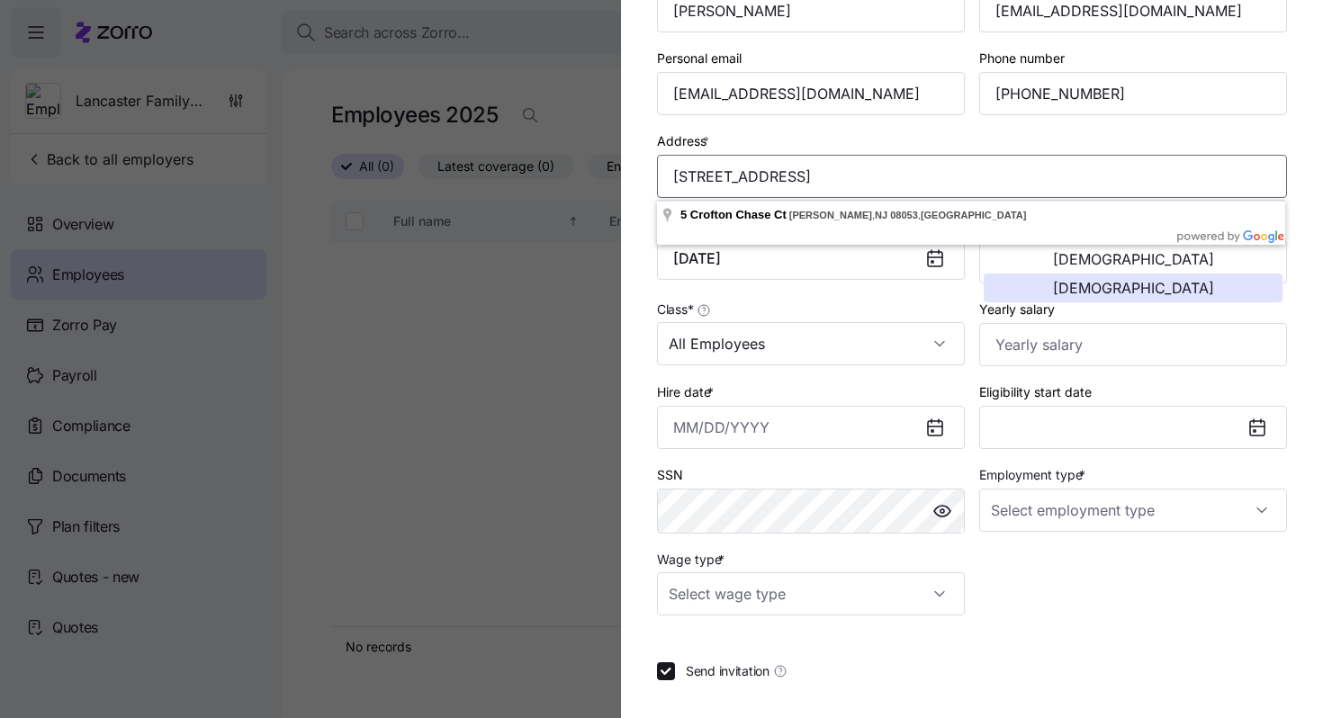
drag, startPoint x: 993, startPoint y: 178, endPoint x: 651, endPoint y: 174, distance: 342.9
click at [651, 174] on section "Add a new employee Employee ID First name * Alicia Last name * Alvarado Company…" at bounding box center [972, 359] width 702 height 718
paste input "204 Turkey Foot Ridge Road, Garrad county, Crab Orchard, KY 40419"
type input "204 Turkey Foot Ridge Road, Garrad county, Crab Orchard, KY 40419, USA"
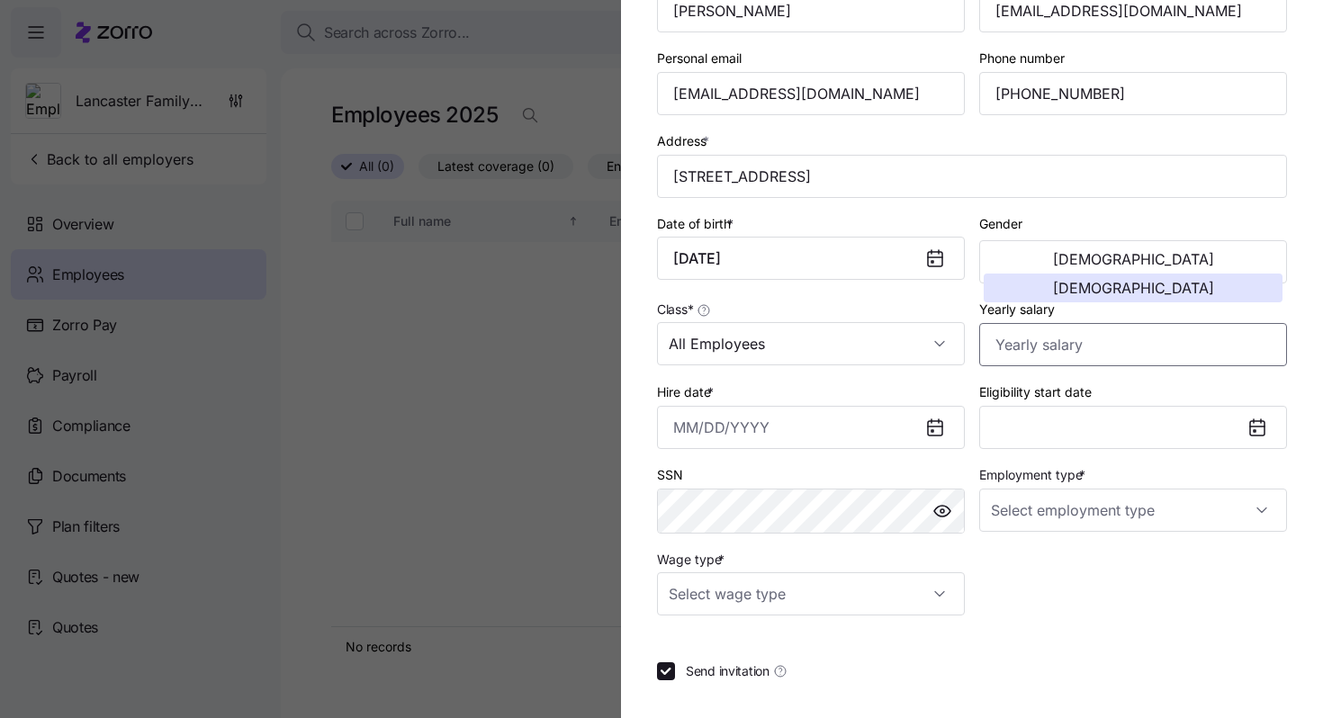
click at [1001, 353] on input "Yearly salary" at bounding box center [1133, 344] width 308 height 43
paste input "$117,000"
type input "$117,000"
click at [716, 427] on input "Hire date *" at bounding box center [811, 427] width 308 height 43
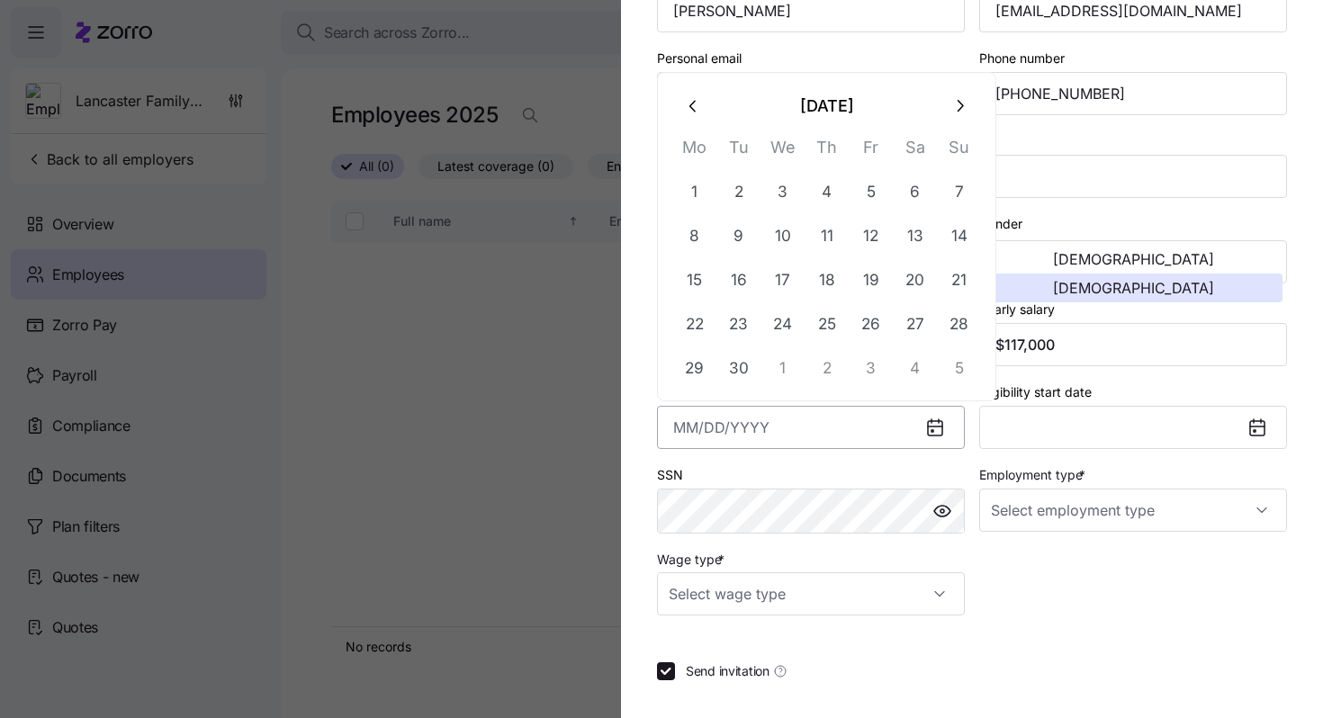
paste input "4/27/2025"
type input "April 27, 2025"
click at [1087, 525] on input "Employment type *" at bounding box center [1133, 510] width 308 height 43
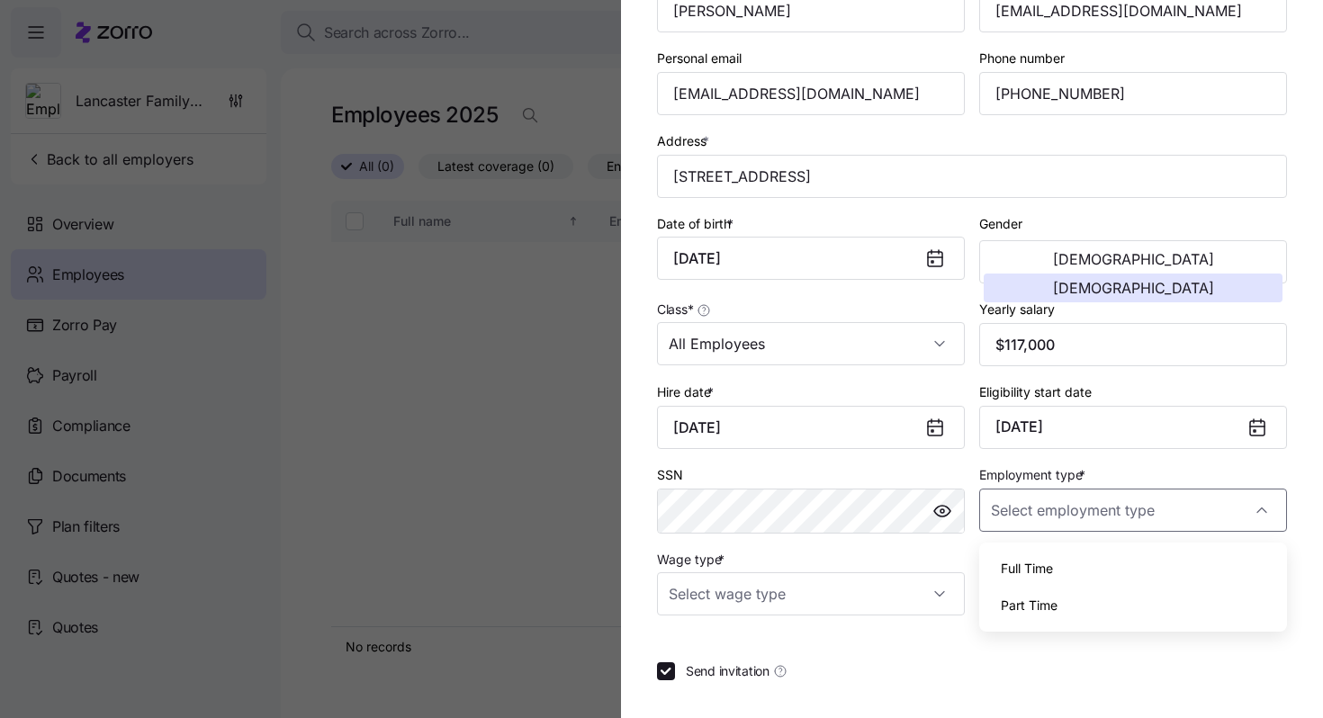
click at [1076, 570] on div "Full Time" at bounding box center [1132, 569] width 293 height 38
type input "Full Time"
click at [835, 606] on input "Wage type *" at bounding box center [811, 593] width 308 height 43
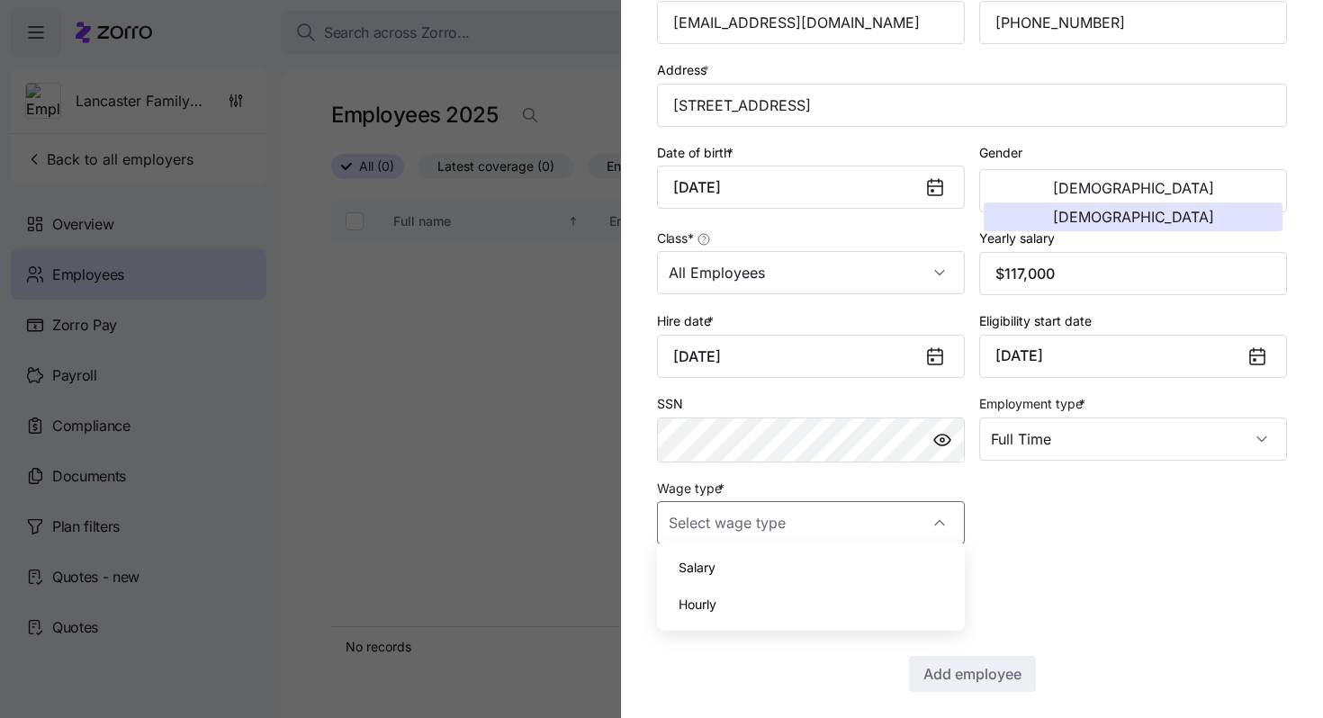
scroll to position [301, 0]
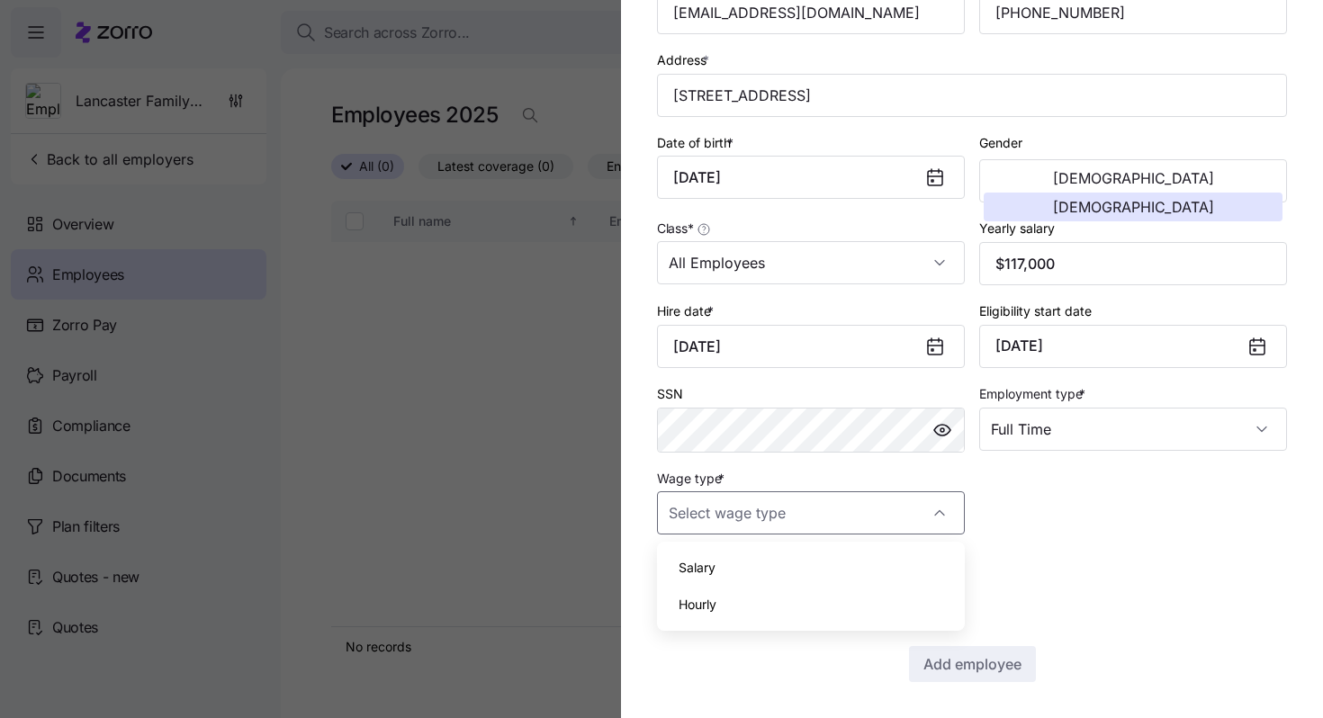
click at [701, 601] on span "Hourly" at bounding box center [697, 605] width 38 height 20
type input "Hourly"
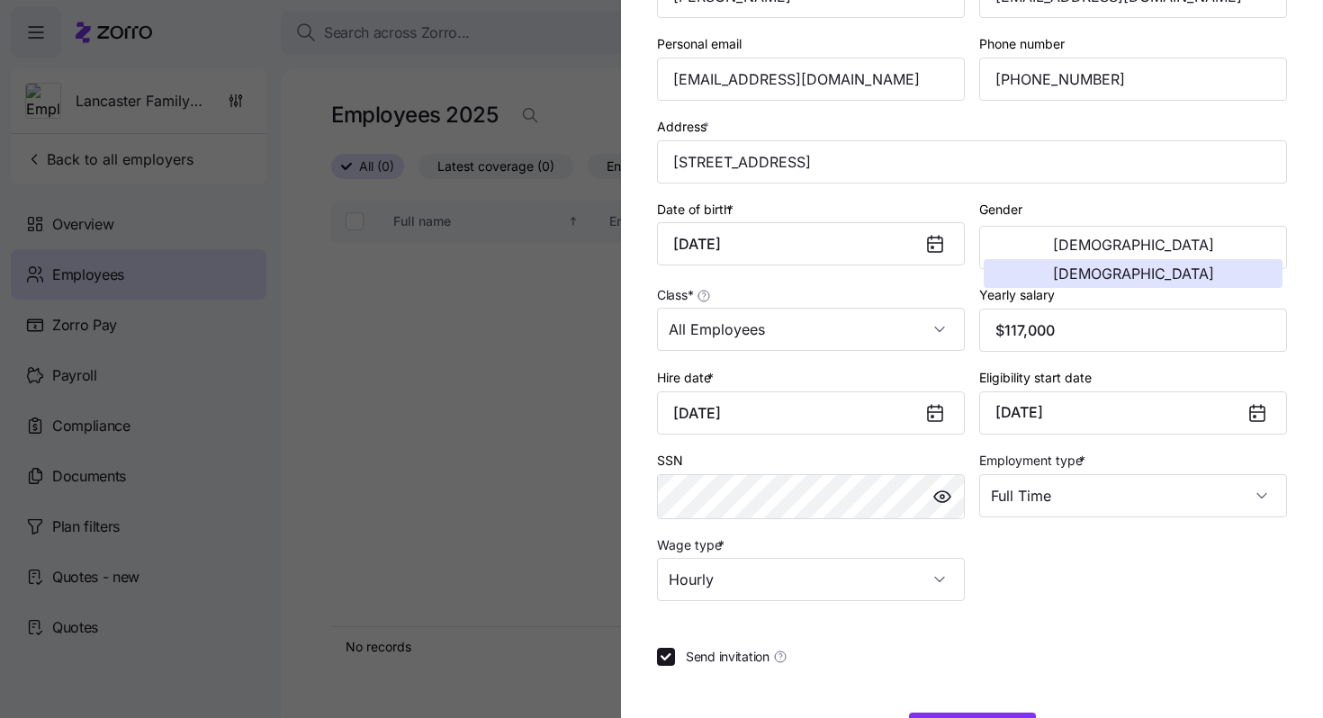
scroll to position [232, 0]
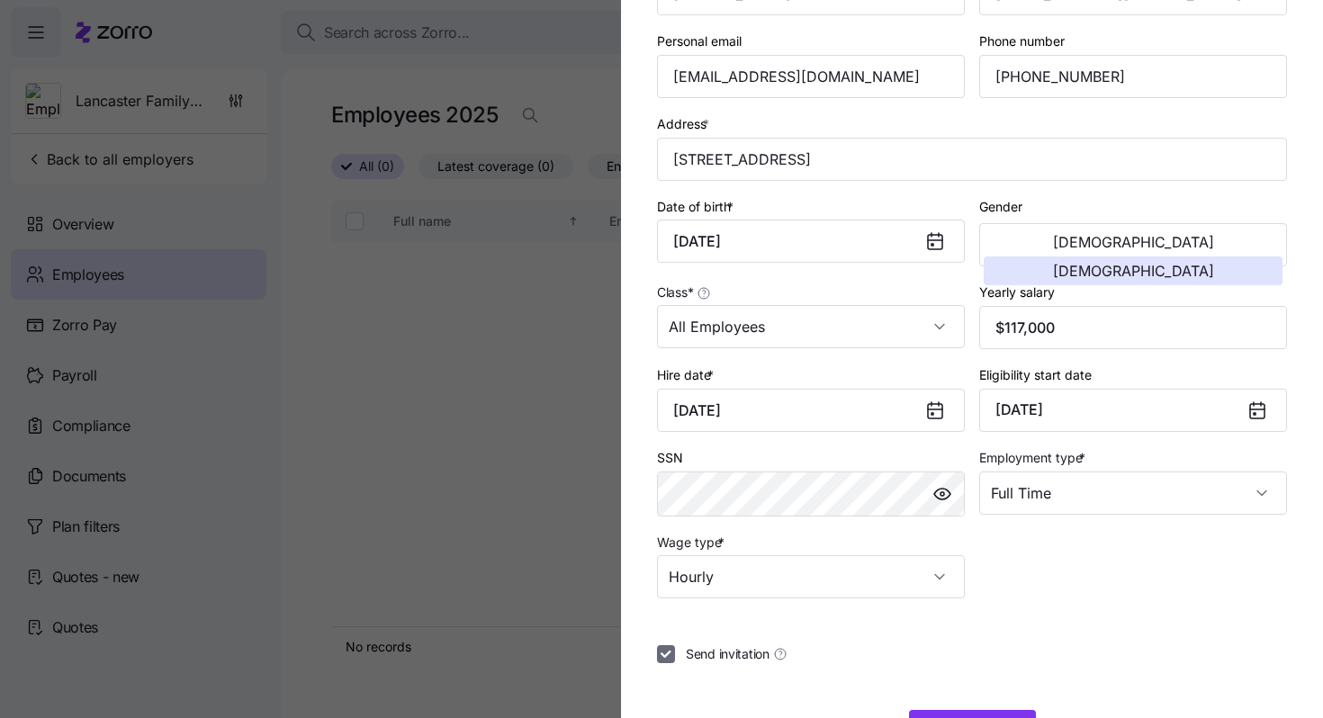
click at [666, 659] on input "Send invitation" at bounding box center [666, 654] width 18 height 18
checkbox input "false"
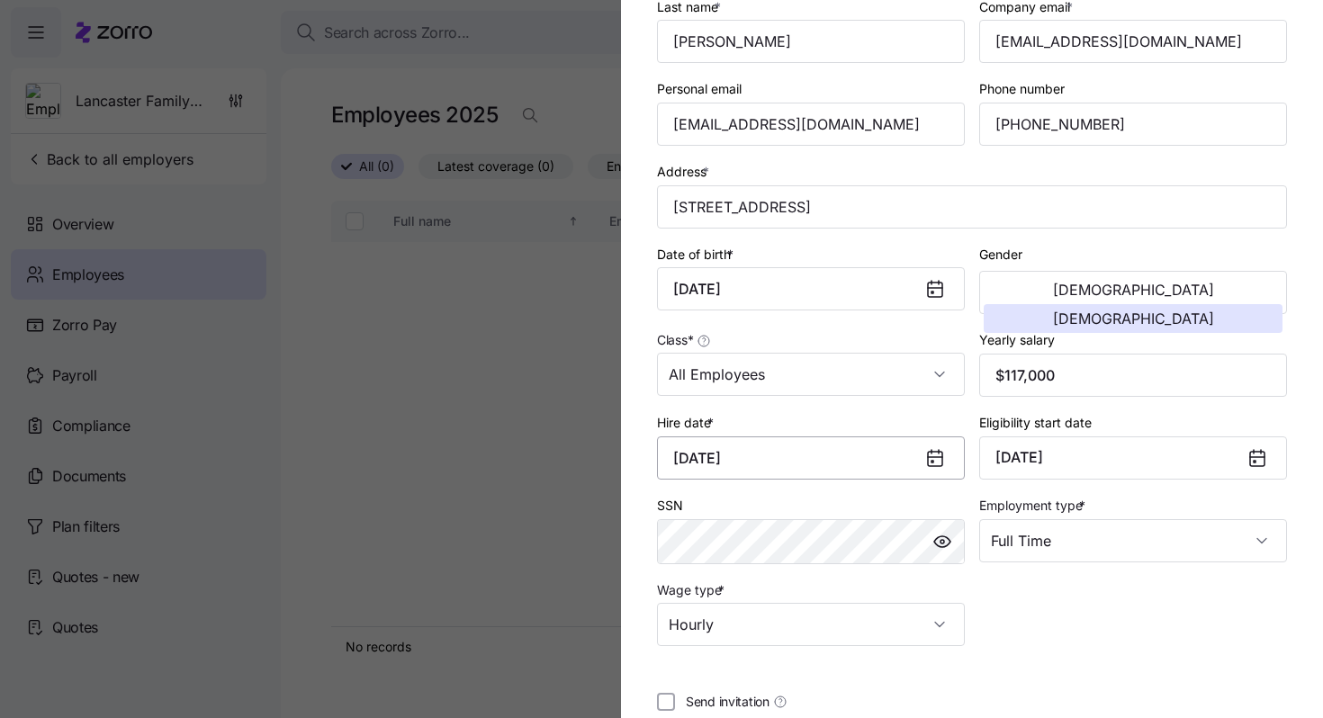
scroll to position [301, 0]
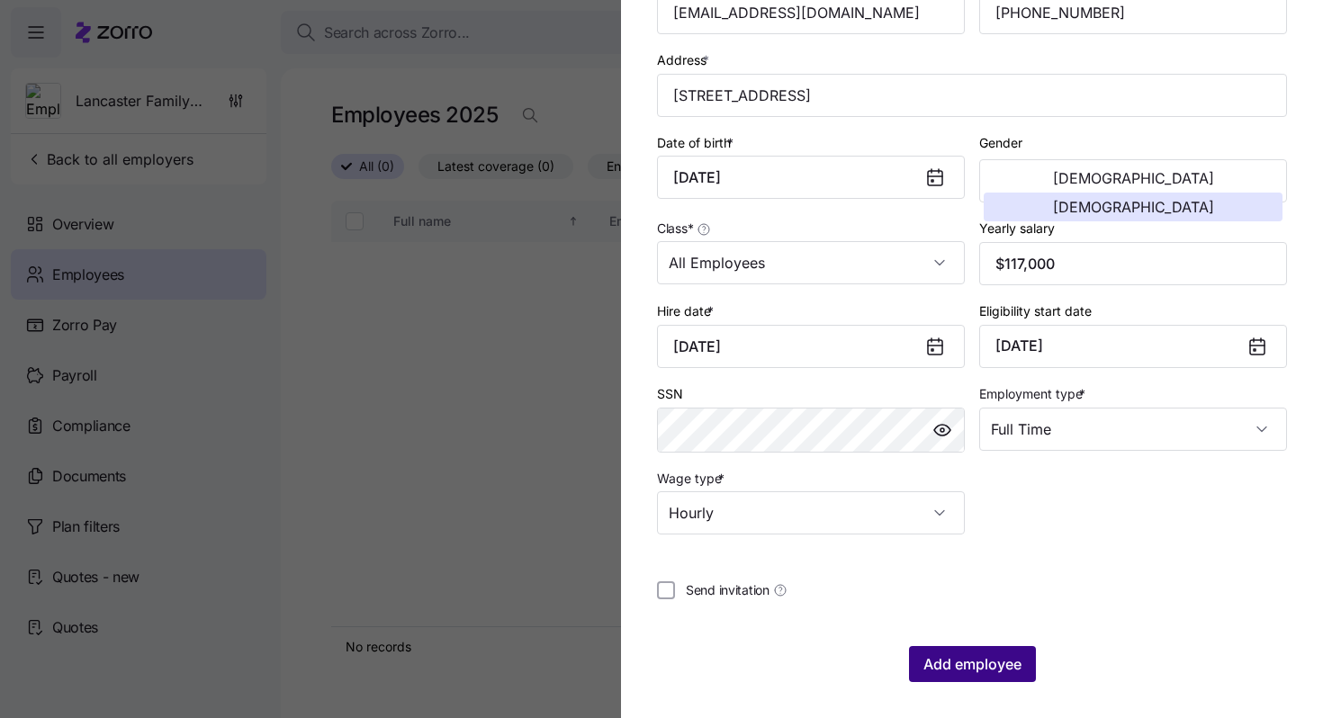
click at [961, 657] on span "Add employee" at bounding box center [972, 664] width 98 height 22
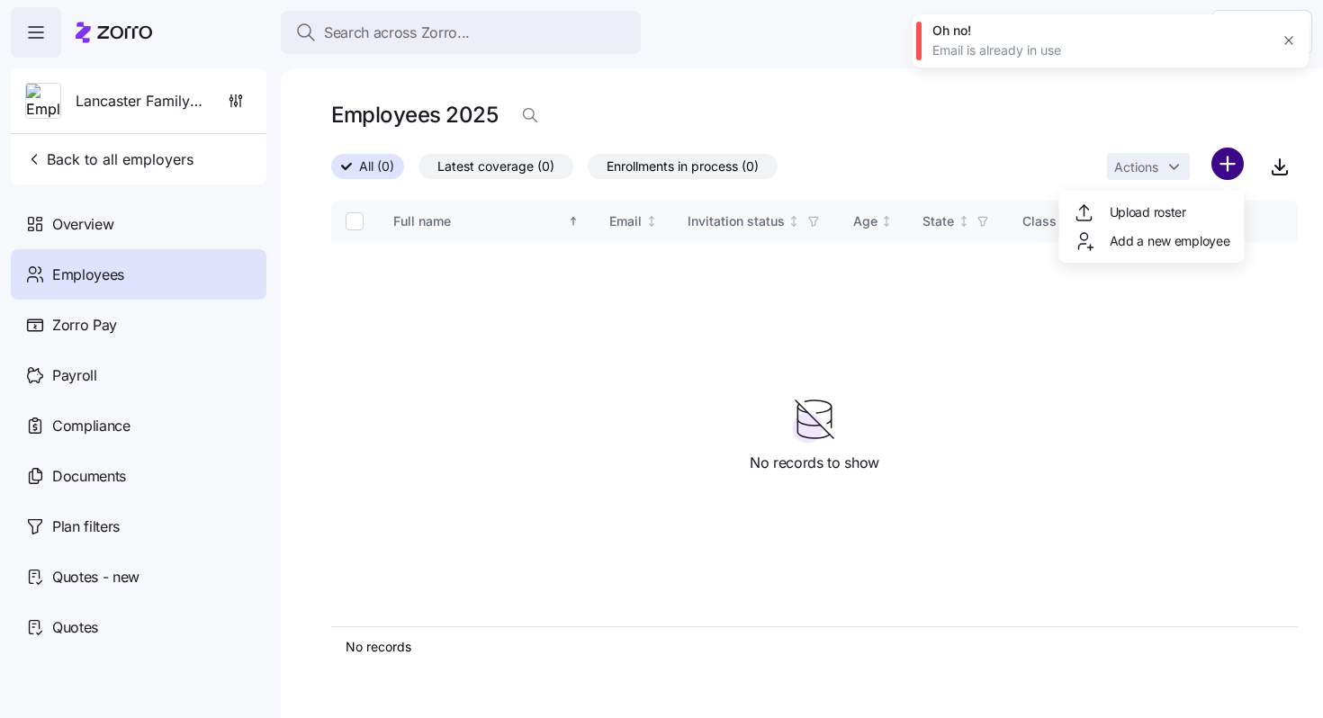
click at [1240, 166] on html "Search across Zorro... Help Lancaster Family Health Care Clinic LC Back to all …" at bounding box center [661, 353] width 1323 height 707
click at [1156, 233] on span "Add a new employee" at bounding box center [1169, 241] width 121 height 18
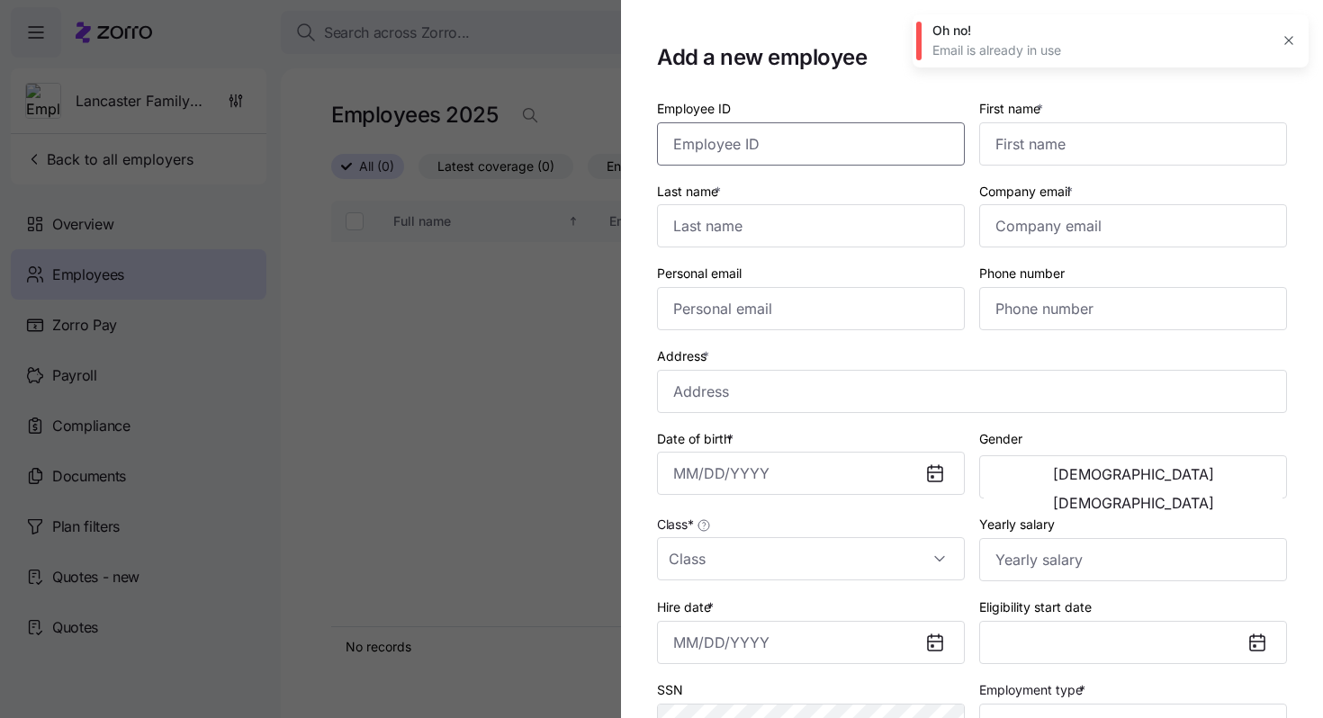
click at [796, 150] on input "Employee ID" at bounding box center [811, 143] width 308 height 43
click at [1020, 152] on input "First name *" at bounding box center [1133, 143] width 308 height 43
paste input "Alicia"
type input "Alicia"
click at [735, 226] on input "Last name *" at bounding box center [811, 225] width 308 height 43
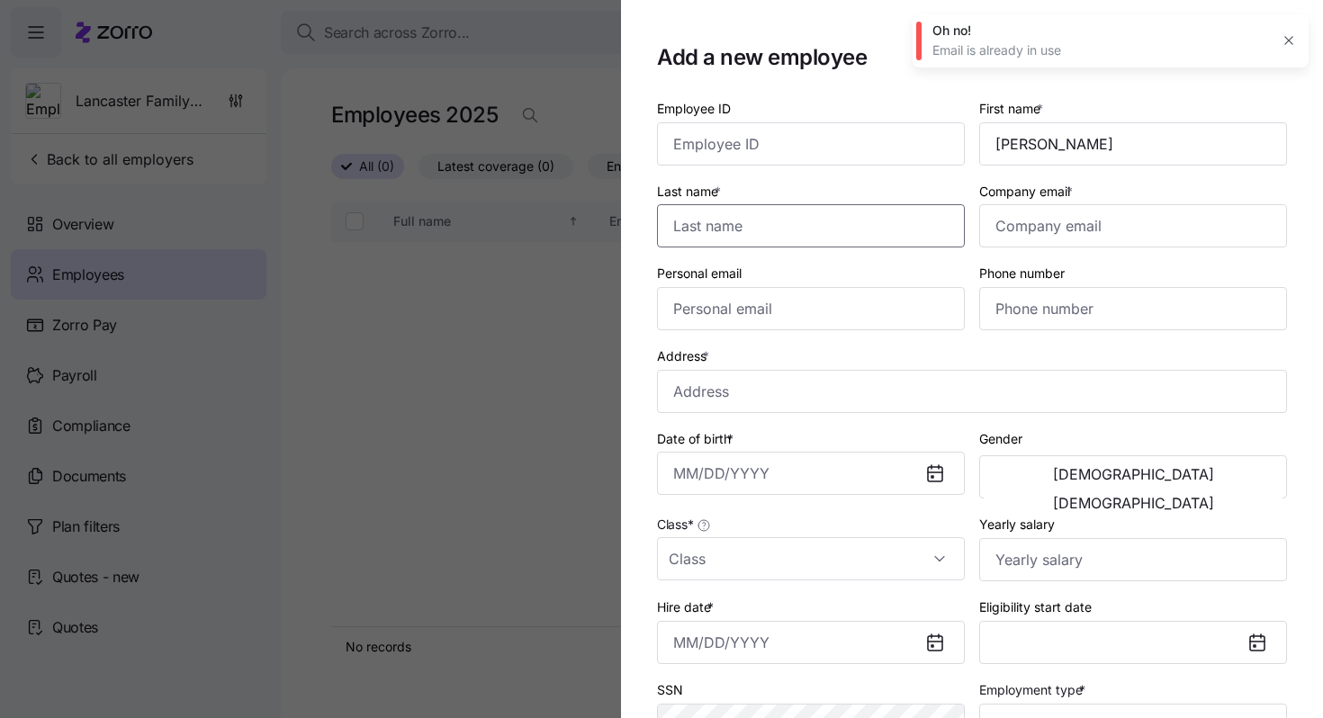
paste input "Alvarado"
type input "Alvarado"
click at [1035, 242] on input "Company email *" at bounding box center [1133, 225] width 308 height 43
paste input "[EMAIL_ADDRESS][DOMAIN_NAME]"
type input "[EMAIL_ADDRESS][DOMAIN_NAME]"
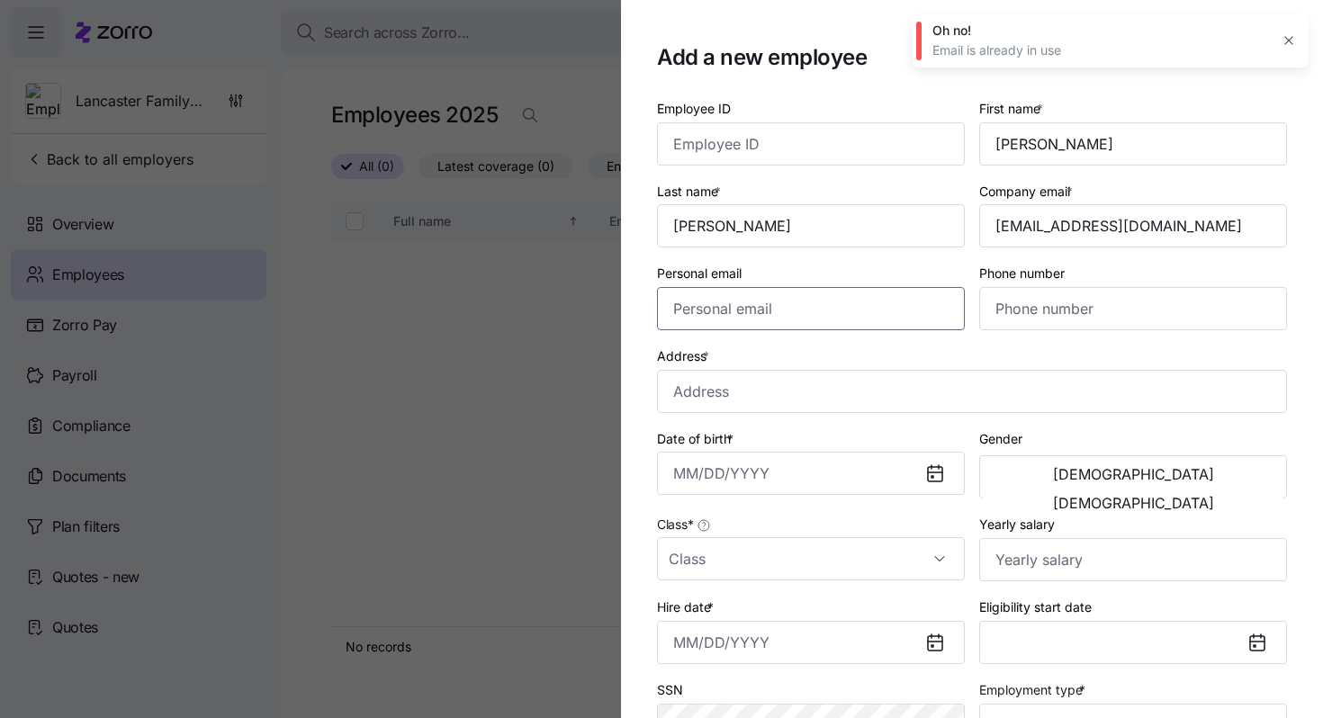
click at [719, 299] on input "Personal email" at bounding box center [811, 308] width 308 height 43
paste input "[EMAIL_ADDRESS][DOMAIN_NAME]"
type input "[EMAIL_ADDRESS][DOMAIN_NAME]"
click at [1031, 296] on input "Phone number" at bounding box center [1133, 308] width 308 height 43
paste input "1 (859) 779-3352"
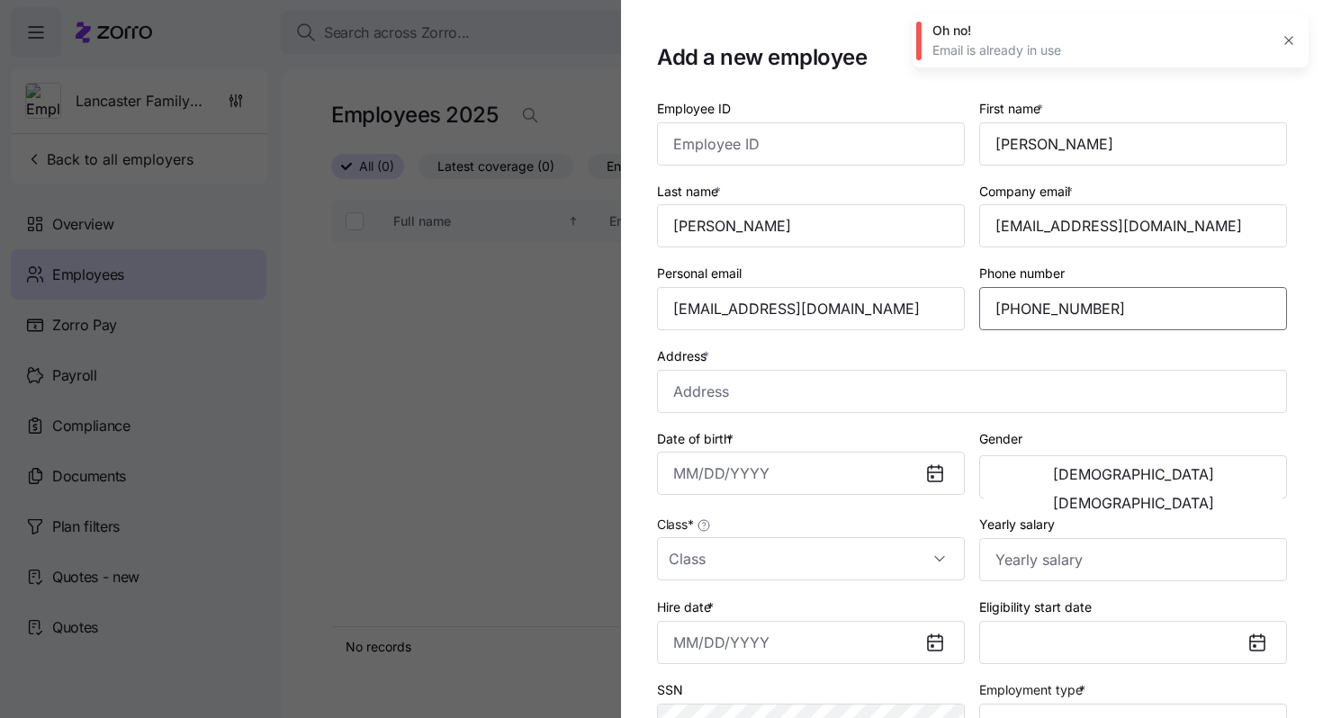
type input "1 (859) 779-3352"
click at [801, 391] on input "Address *" at bounding box center [972, 391] width 630 height 43
paste input "204 Turkey Foot Ridge Road, Garrad county, Crab Orchard, KY 40419, USA"
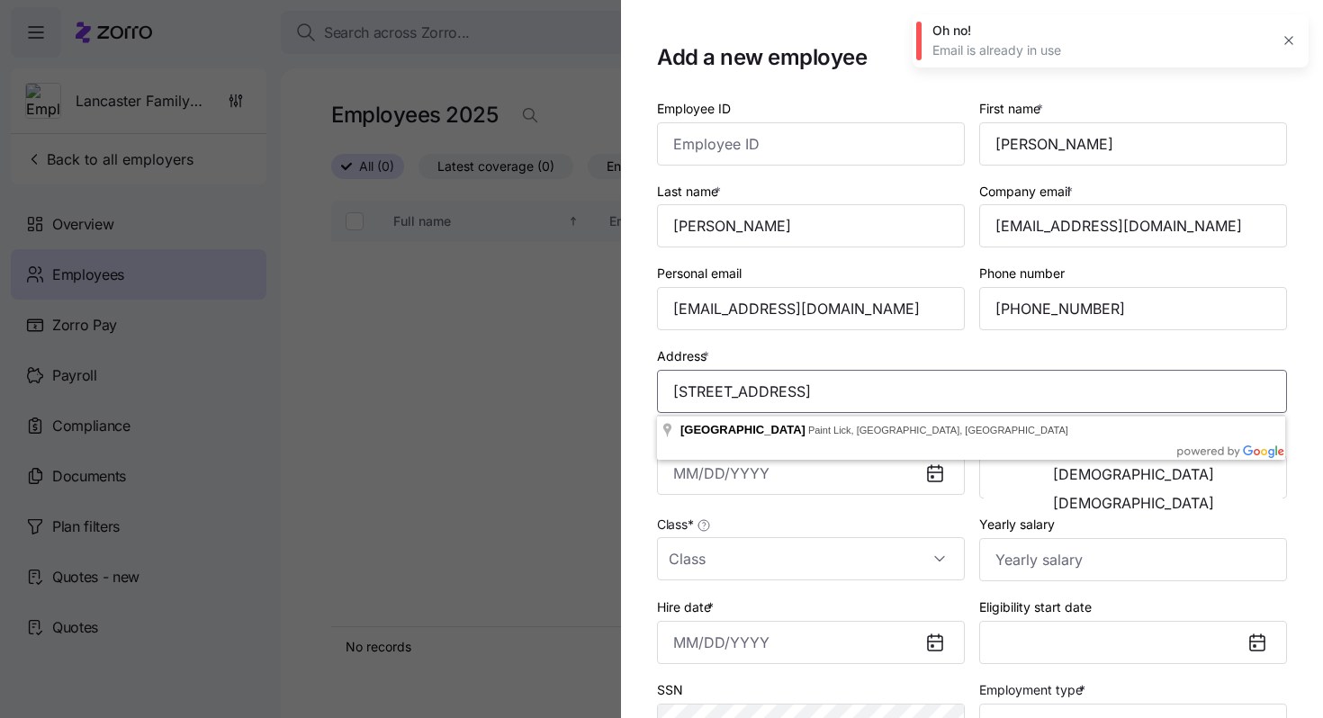
type input "204 Turkey Foot Ridge Road, Garrad county, Crab Orchard, KY 40419, USA"
click at [731, 339] on div "Address * 204 Turkey Foot Ridge Road, Garrad county, Crab Orchard, KY 40419, USA" at bounding box center [972, 378] width 644 height 83
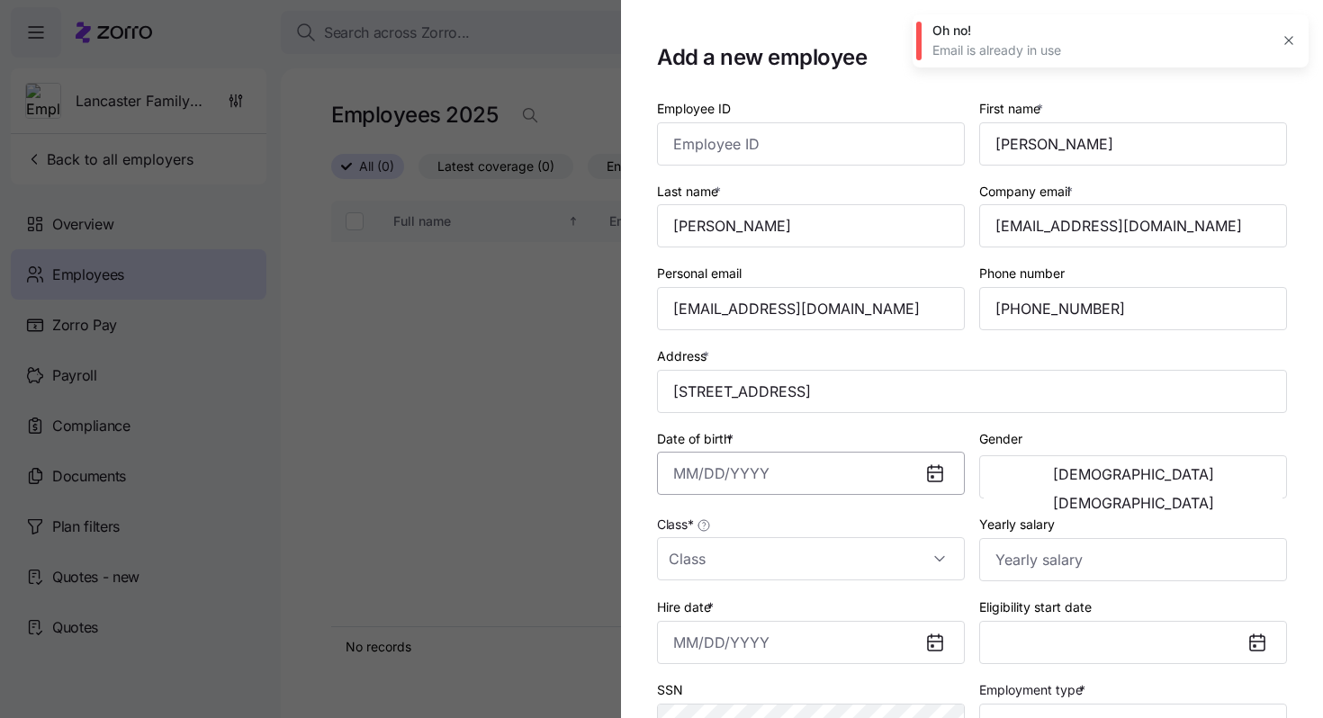
click at [672, 475] on input "Date of birth *" at bounding box center [811, 473] width 308 height 43
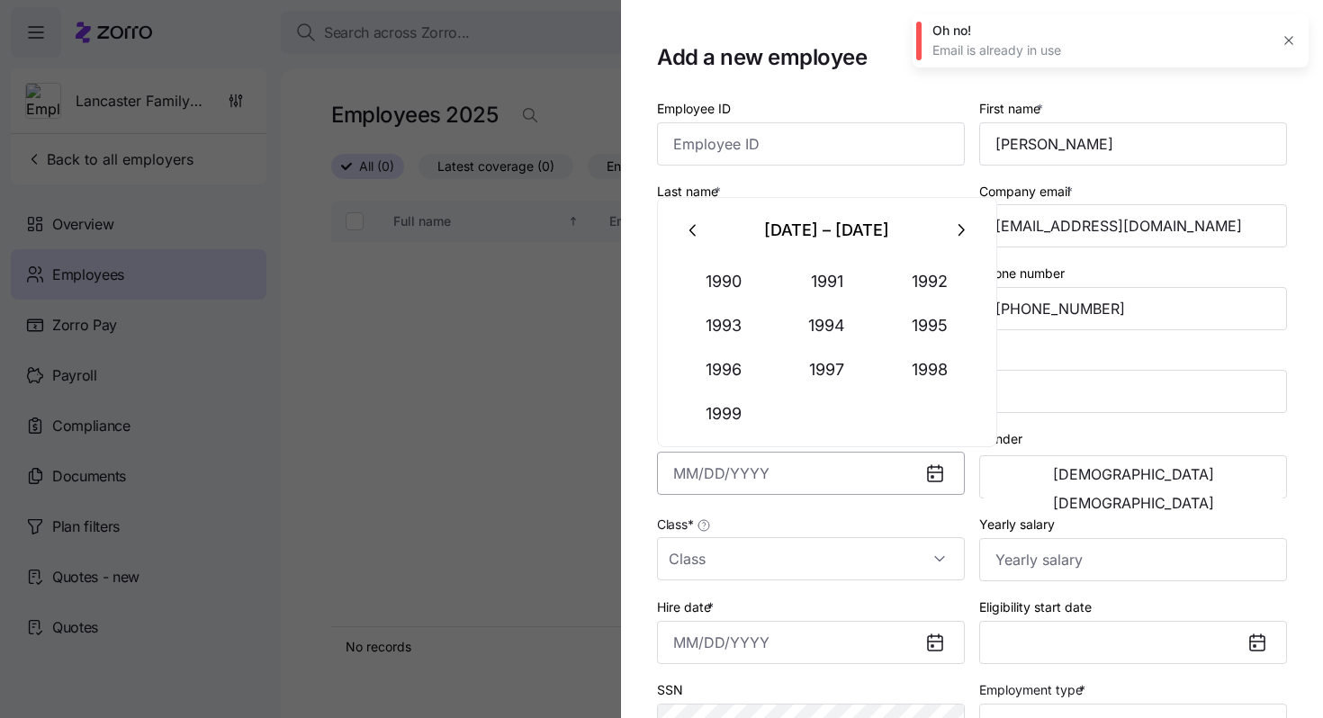
paste input "09/04/1978"
type input "September 4, 1978"
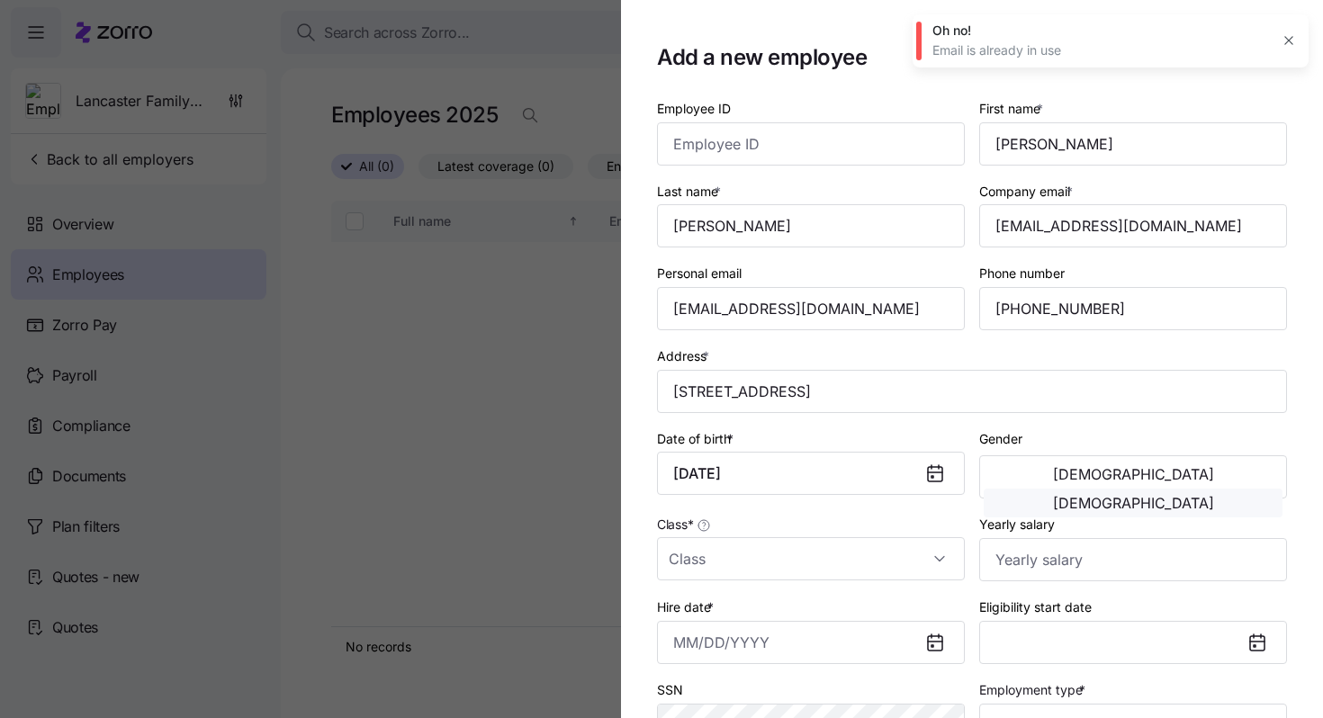
click at [1163, 489] on button "[DEMOGRAPHIC_DATA]" at bounding box center [1132, 503] width 299 height 29
click at [740, 561] on input "Class *" at bounding box center [811, 558] width 308 height 43
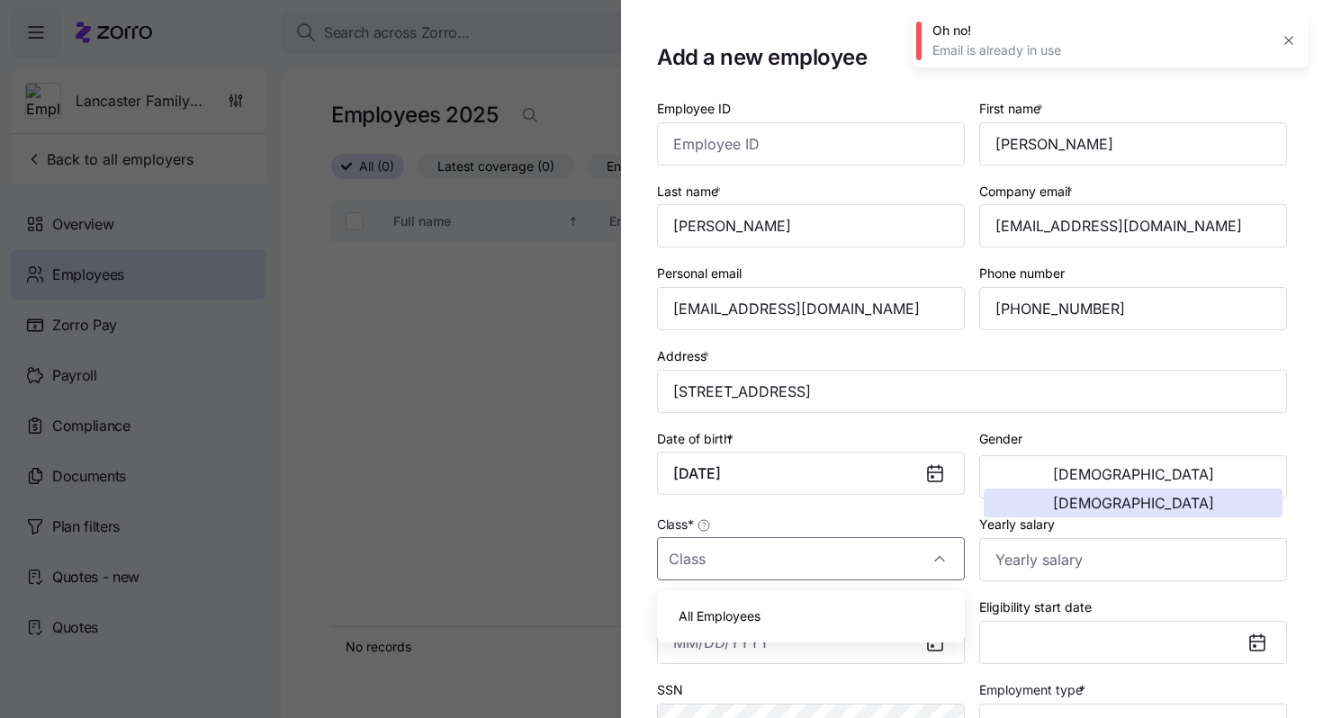
click at [735, 611] on span "All Employees" at bounding box center [719, 616] width 82 height 20
type input "All Employees"
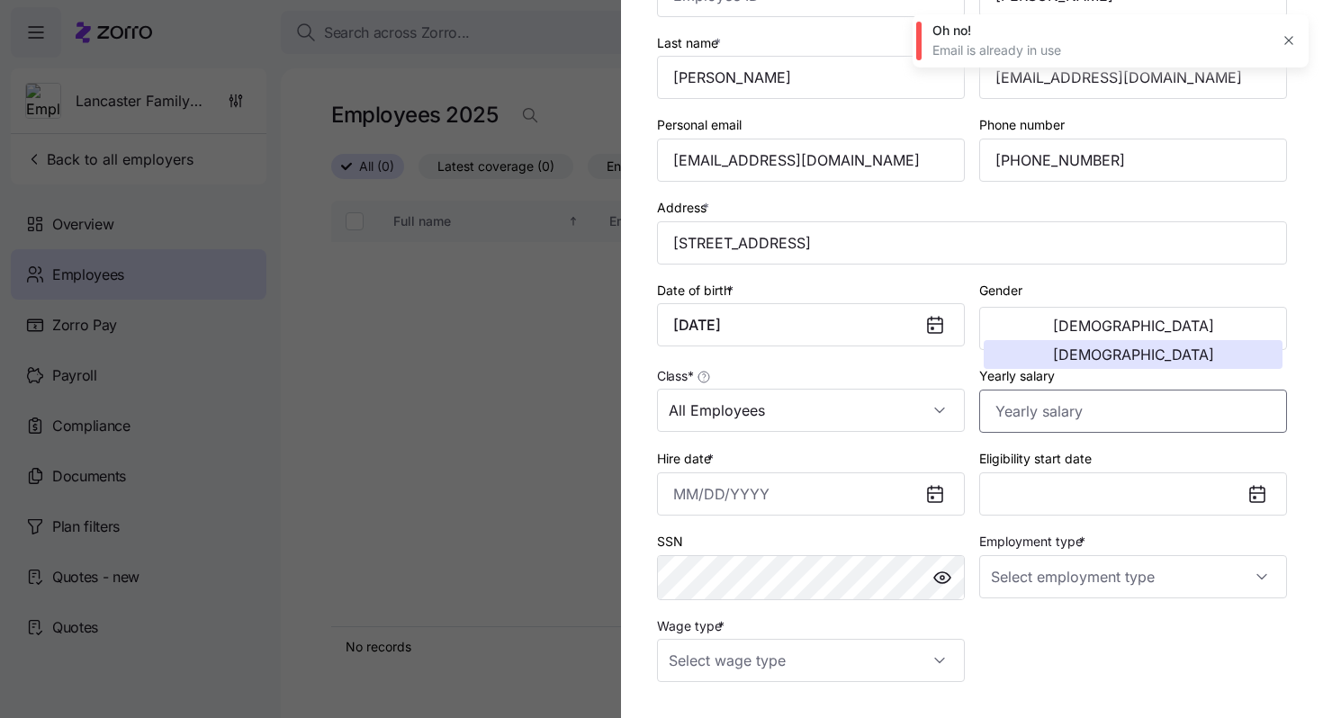
click at [1030, 405] on input "Yearly salary" at bounding box center [1133, 411] width 308 height 43
paste input "$117,000"
type input "$117,000"
click at [1012, 588] on input "Employment type *" at bounding box center [1133, 576] width 308 height 43
click at [1018, 633] on span "Full Time" at bounding box center [1027, 635] width 52 height 20
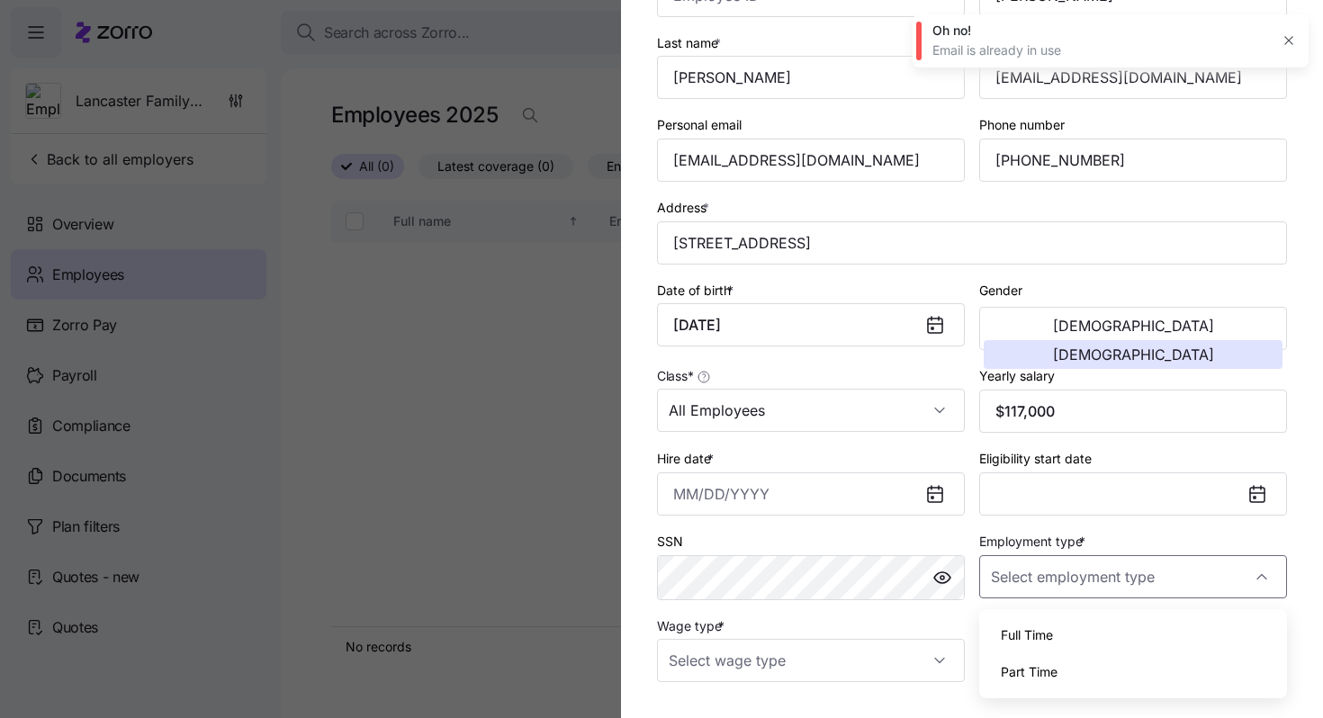
type input "Full Time"
click at [826, 664] on input "Wage type *" at bounding box center [811, 660] width 308 height 43
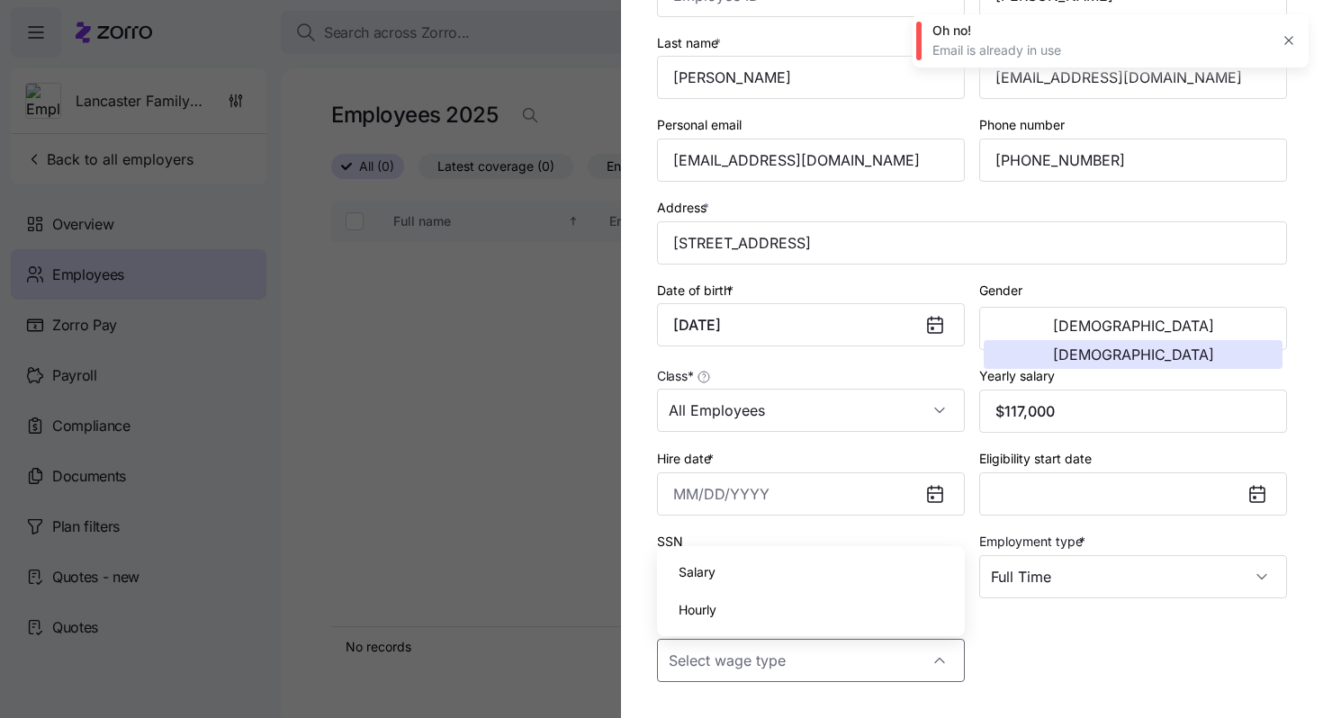
click at [764, 608] on div "Hourly" at bounding box center [810, 610] width 293 height 38
type input "Hourly"
click at [681, 497] on input "Hire date *" at bounding box center [811, 493] width 308 height 43
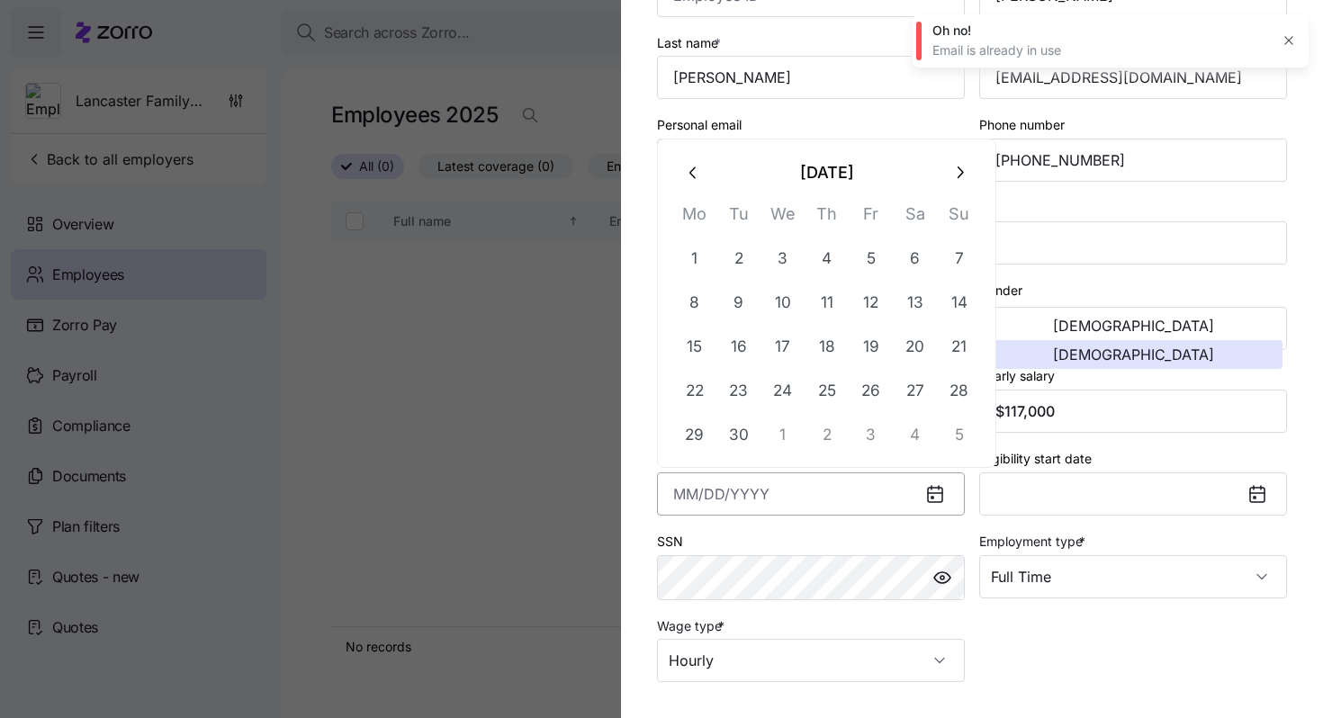
paste input "4/27/2025"
type input "April 27, 2025"
click at [1284, 44] on icon "button" at bounding box center [1288, 40] width 14 height 14
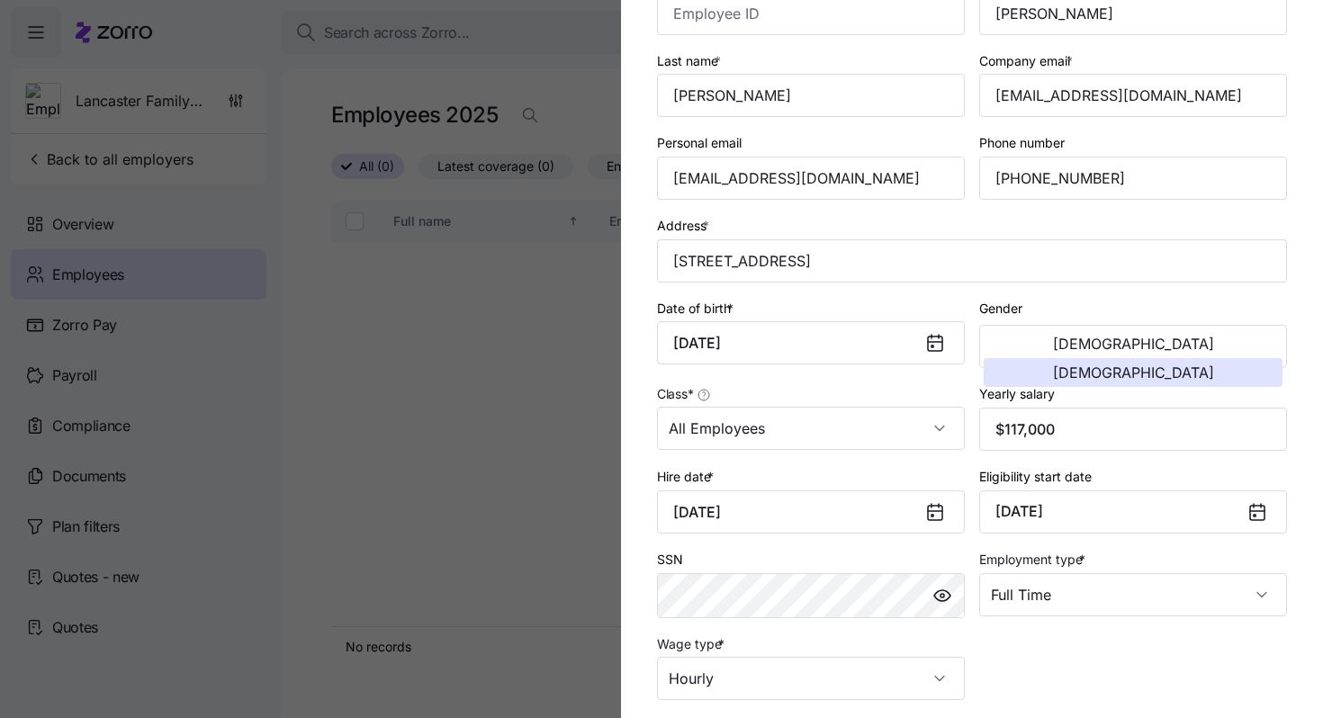
scroll to position [301, 0]
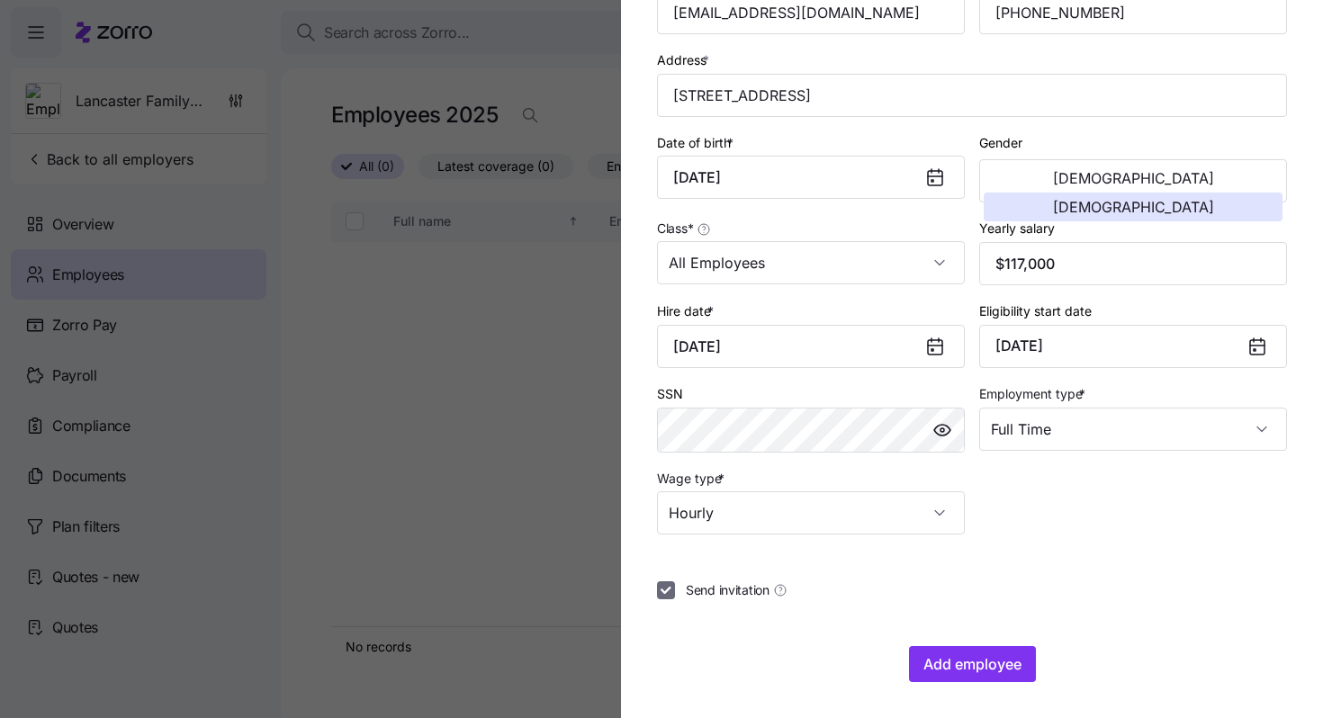
click at [664, 593] on input "Send invitation" at bounding box center [666, 590] width 18 height 18
checkbox input "false"
click at [1000, 664] on span "Add employee" at bounding box center [972, 664] width 98 height 22
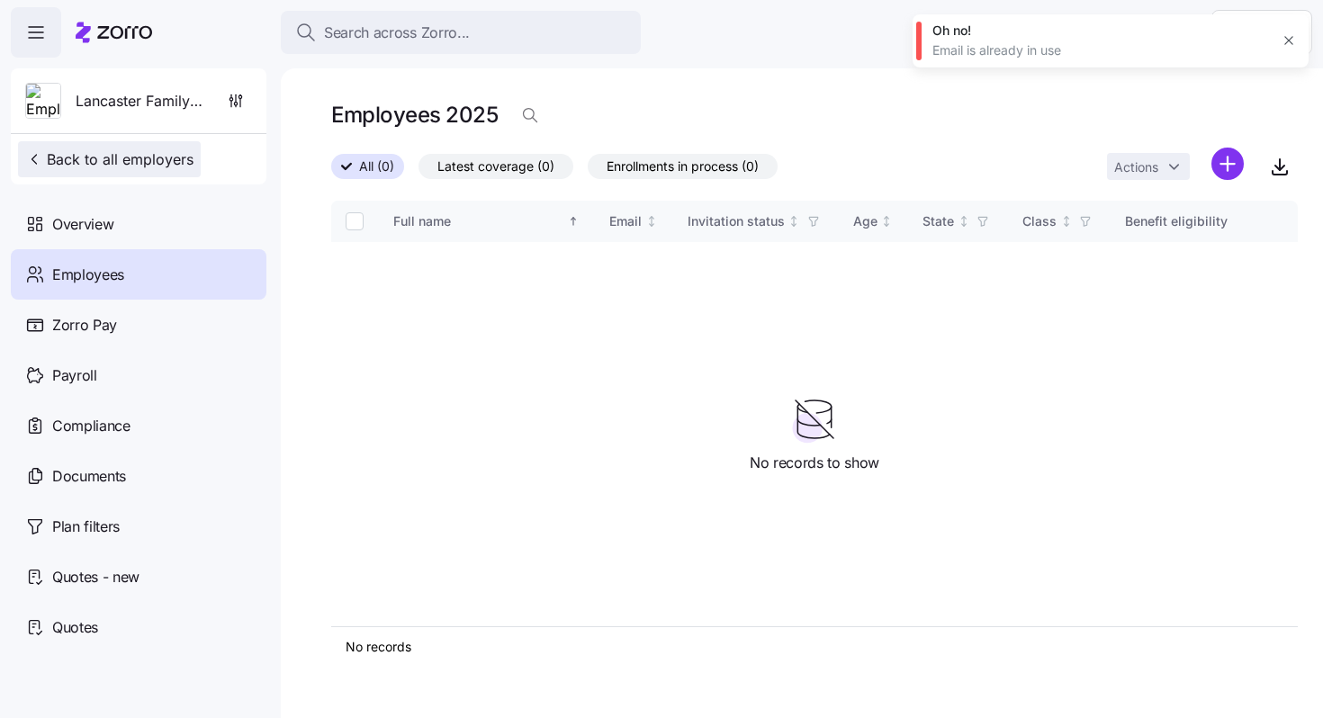
click at [31, 165] on icon "button" at bounding box center [34, 159] width 18 height 18
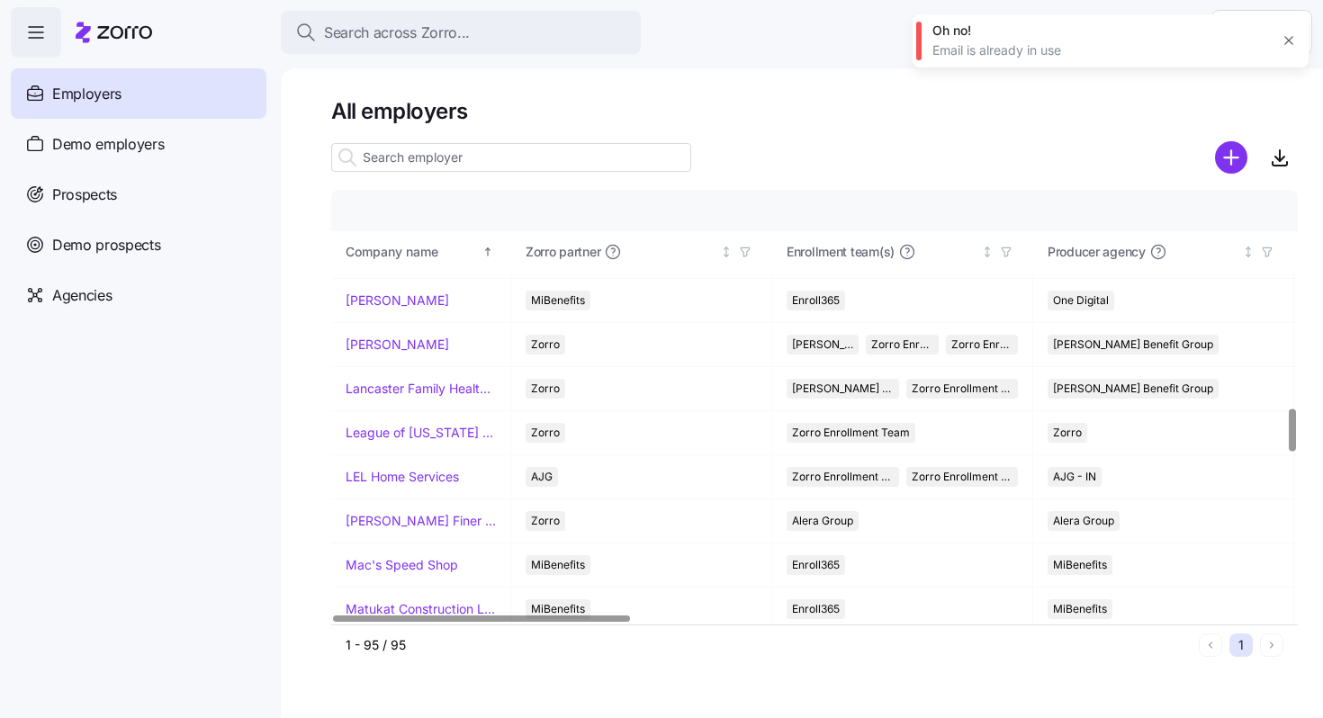
scroll to position [2209, 0]
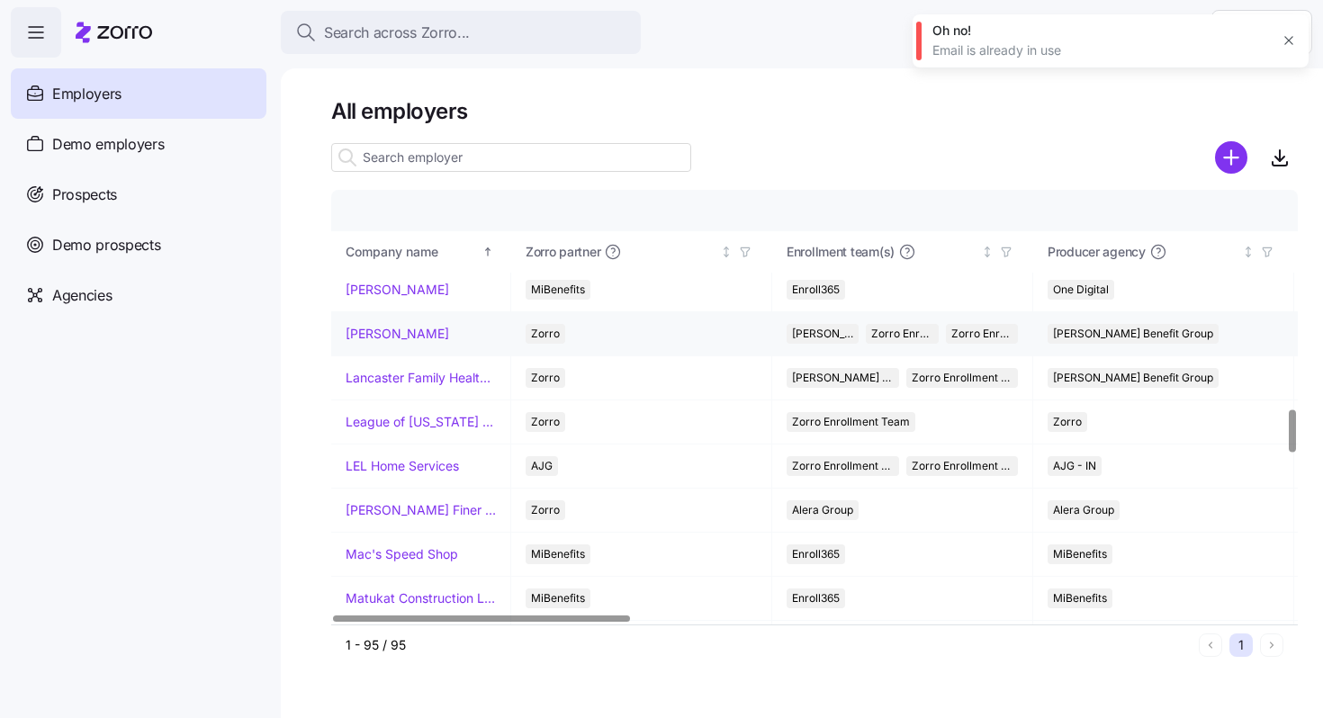
click at [368, 332] on link "[PERSON_NAME]" at bounding box center [397, 334] width 103 height 18
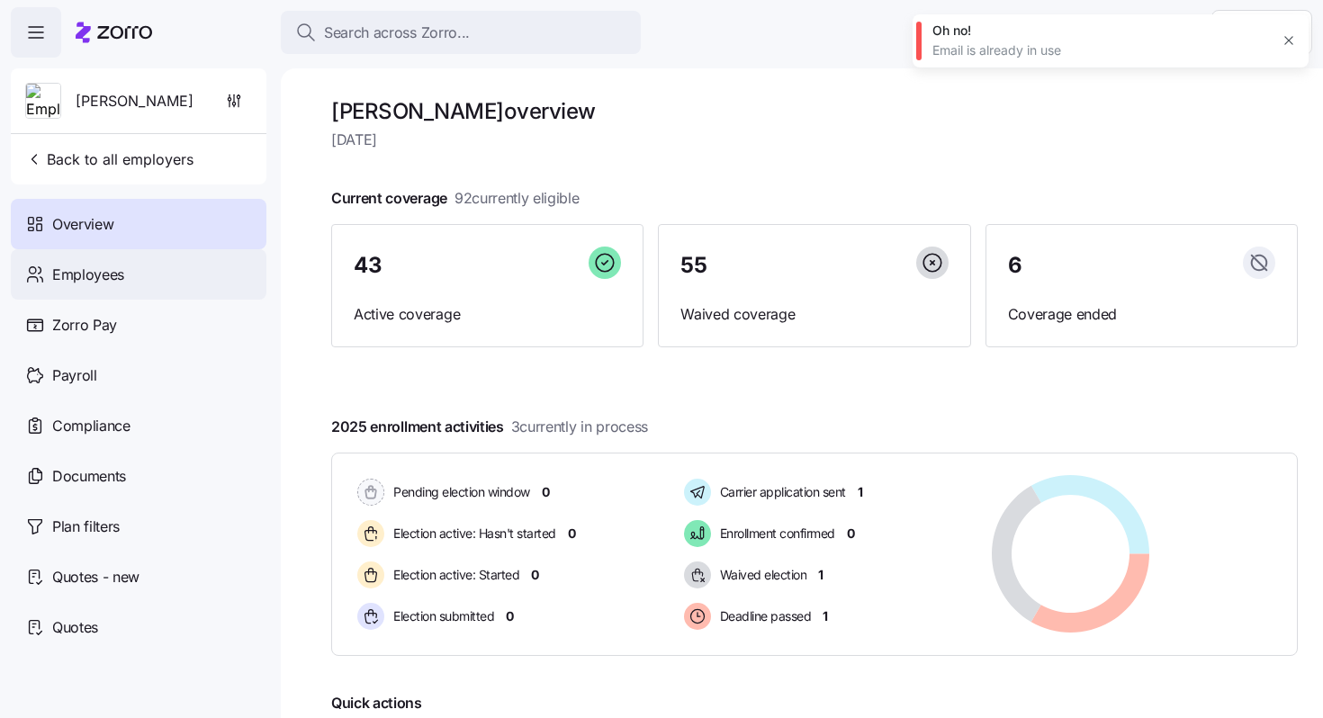
click at [181, 286] on div "Employees" at bounding box center [139, 274] width 256 height 50
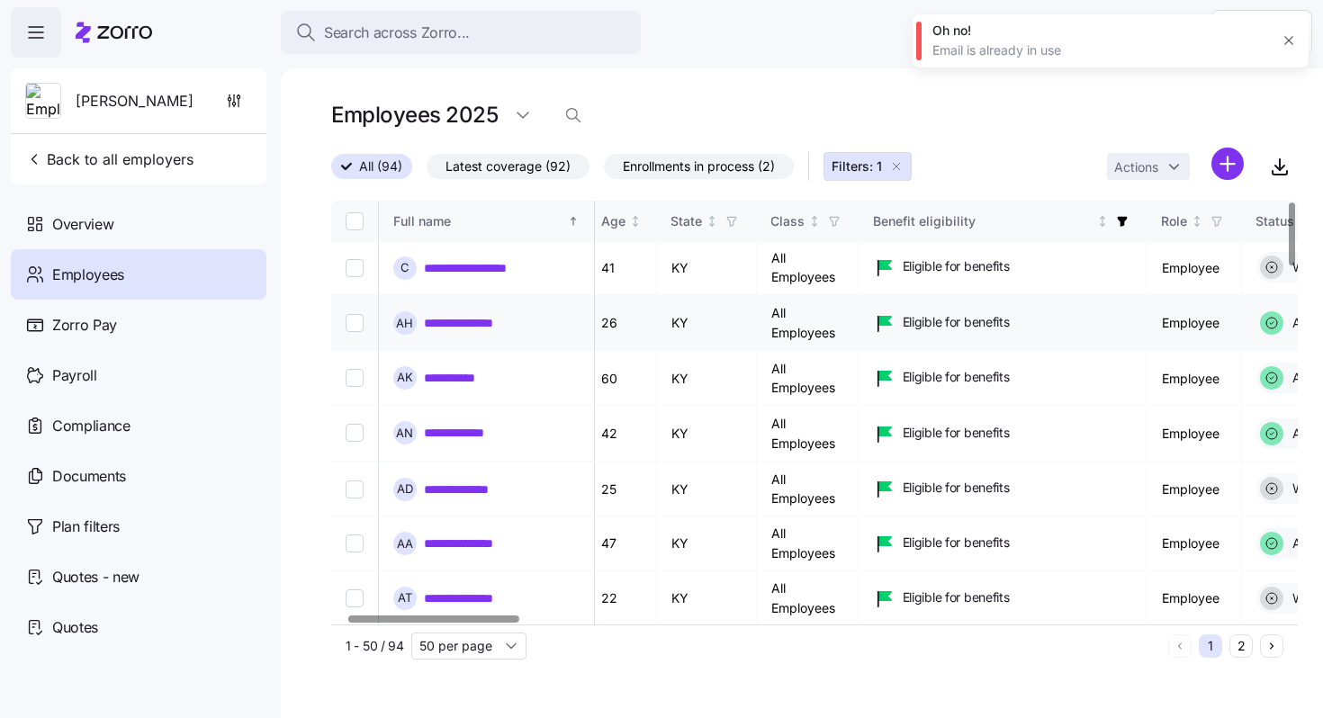
scroll to position [1, 0]
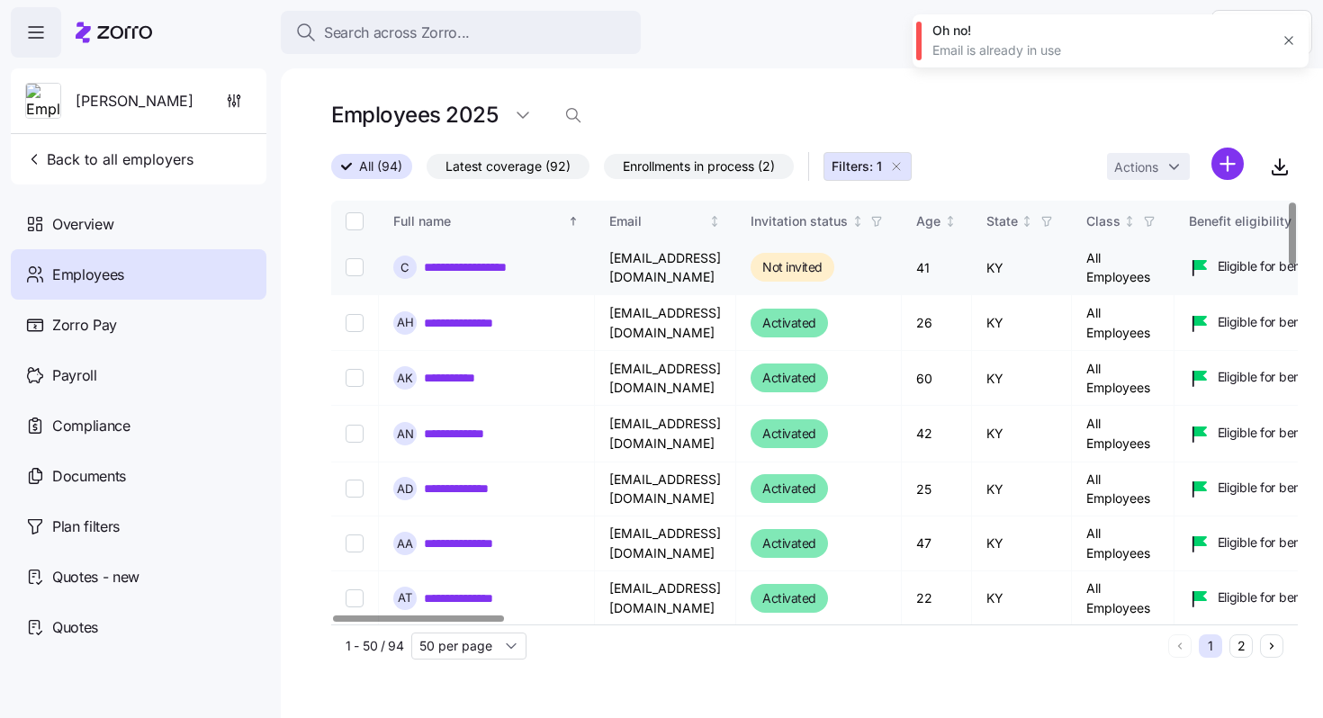
click at [457, 271] on link "**********" at bounding box center [475, 267] width 103 height 18
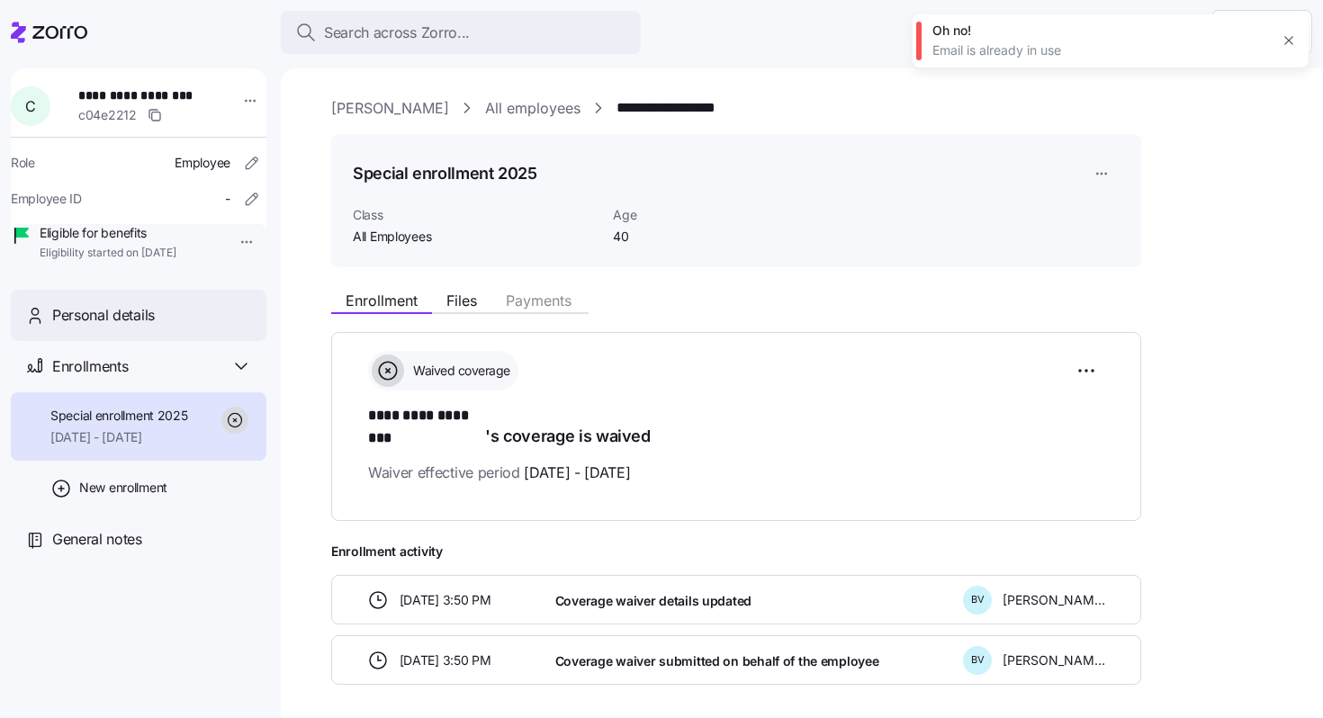
click at [163, 327] on div "Personal details" at bounding box center [152, 315] width 200 height 22
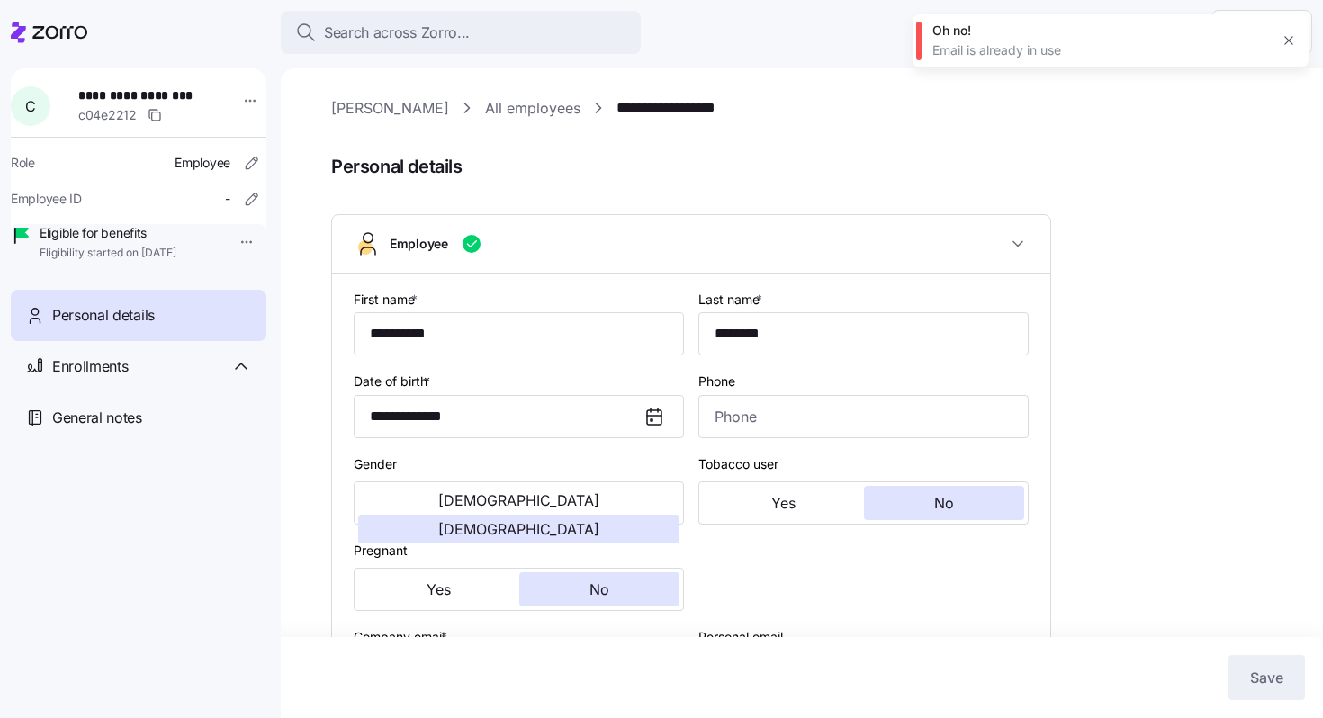
type input "All Employees"
click at [489, 108] on link "All employees" at bounding box center [532, 108] width 95 height 22
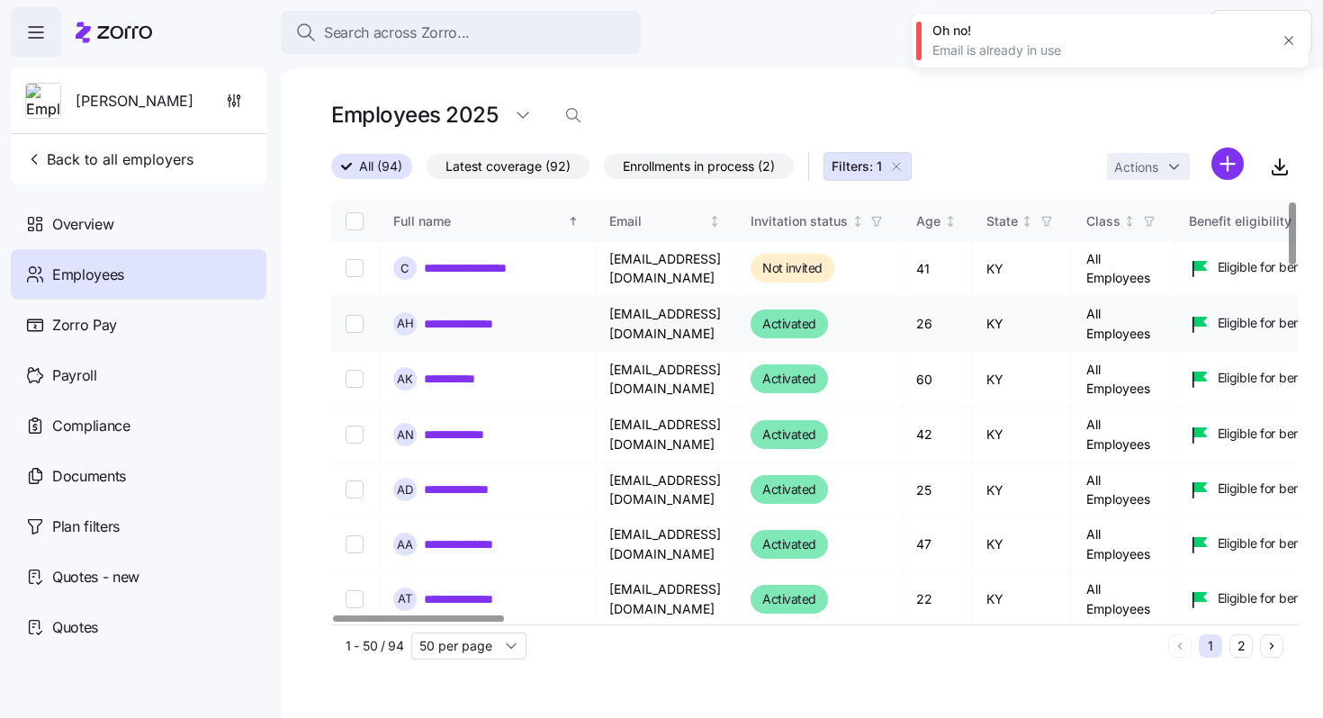
click at [464, 326] on link "**********" at bounding box center [474, 324] width 101 height 18
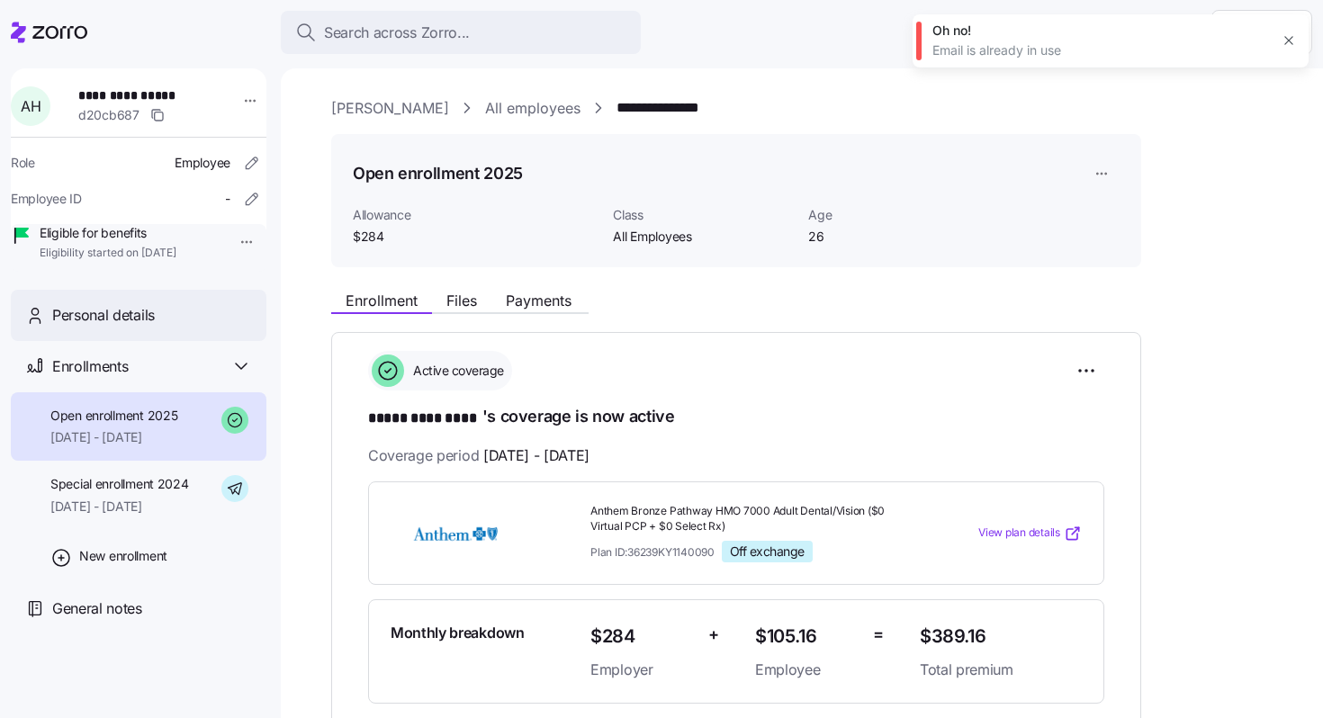
click at [182, 341] on div "Personal details" at bounding box center [139, 315] width 256 height 51
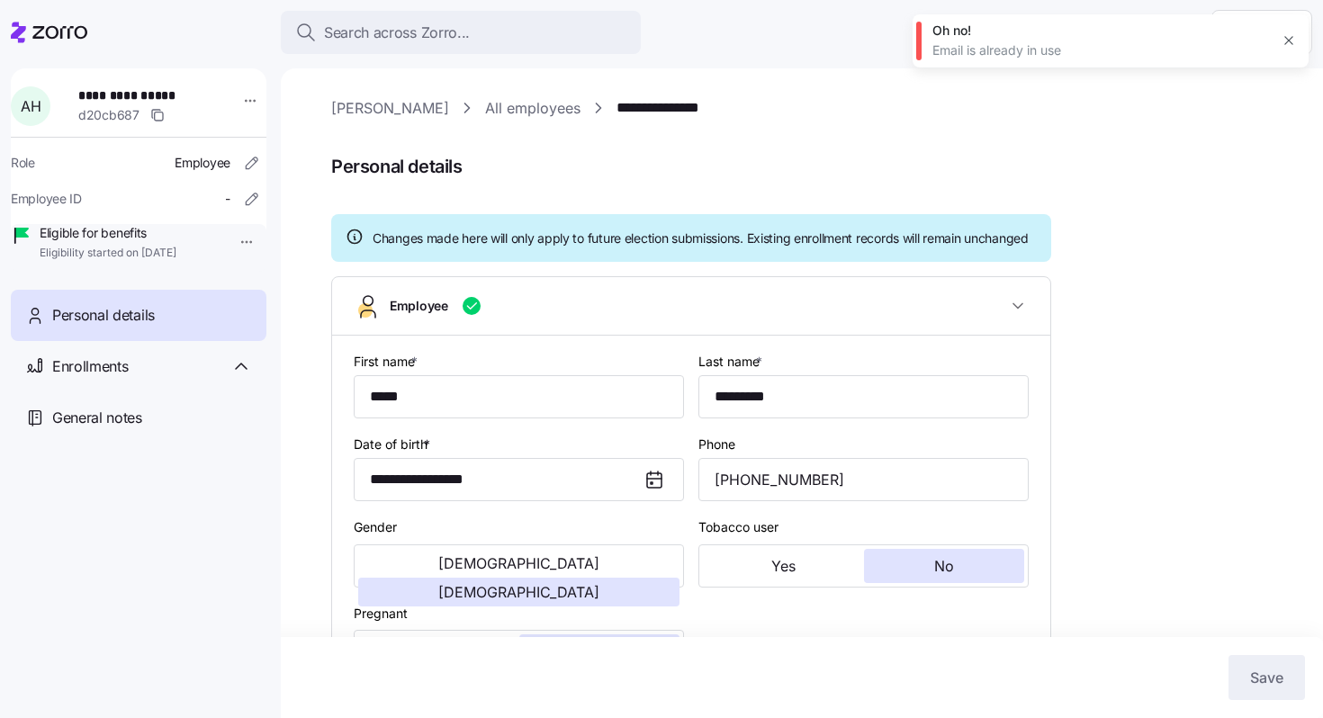
click at [485, 102] on link "All employees" at bounding box center [532, 108] width 95 height 22
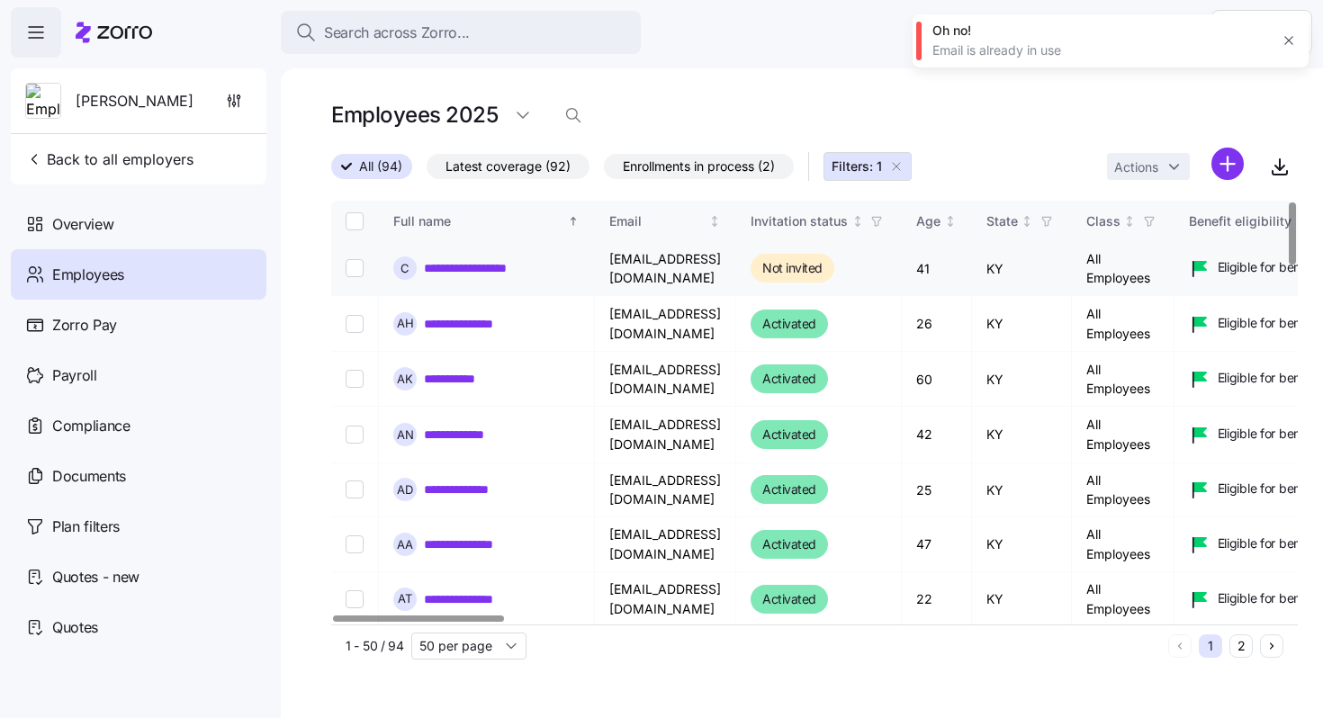
click at [480, 268] on link "**********" at bounding box center [475, 268] width 103 height 18
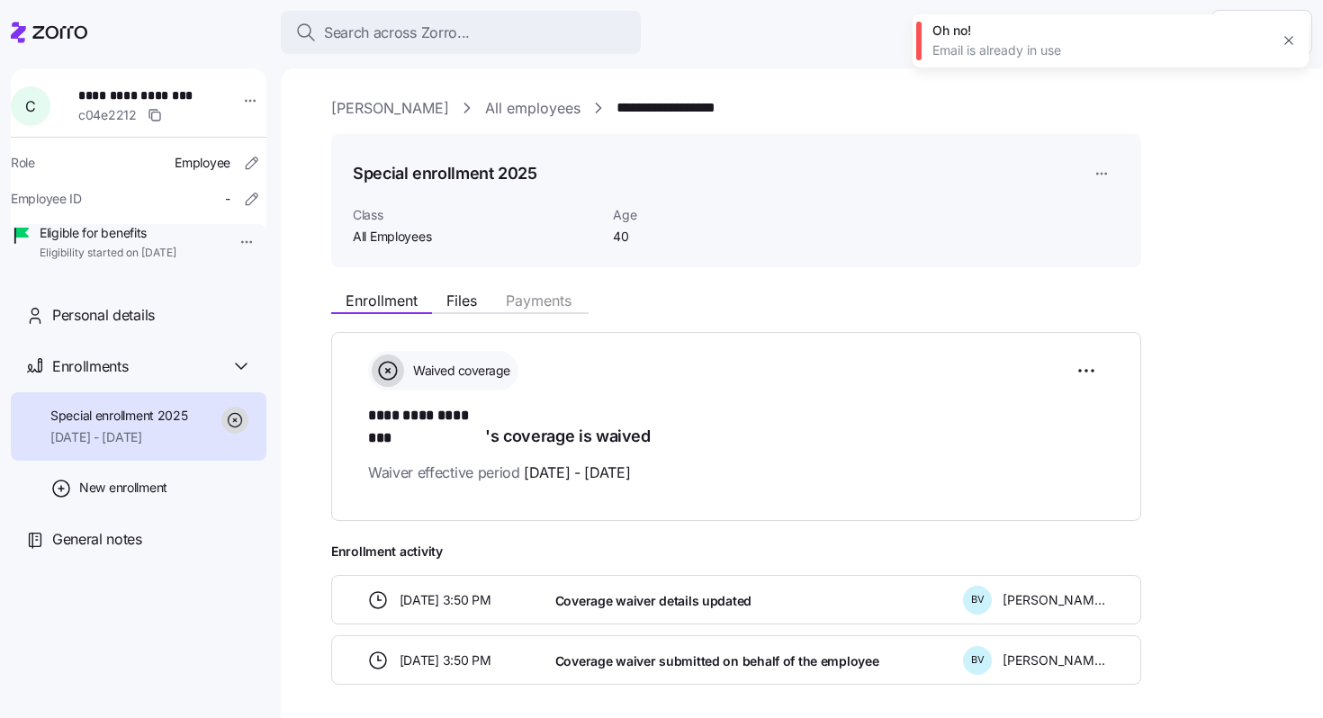
scroll to position [56, 0]
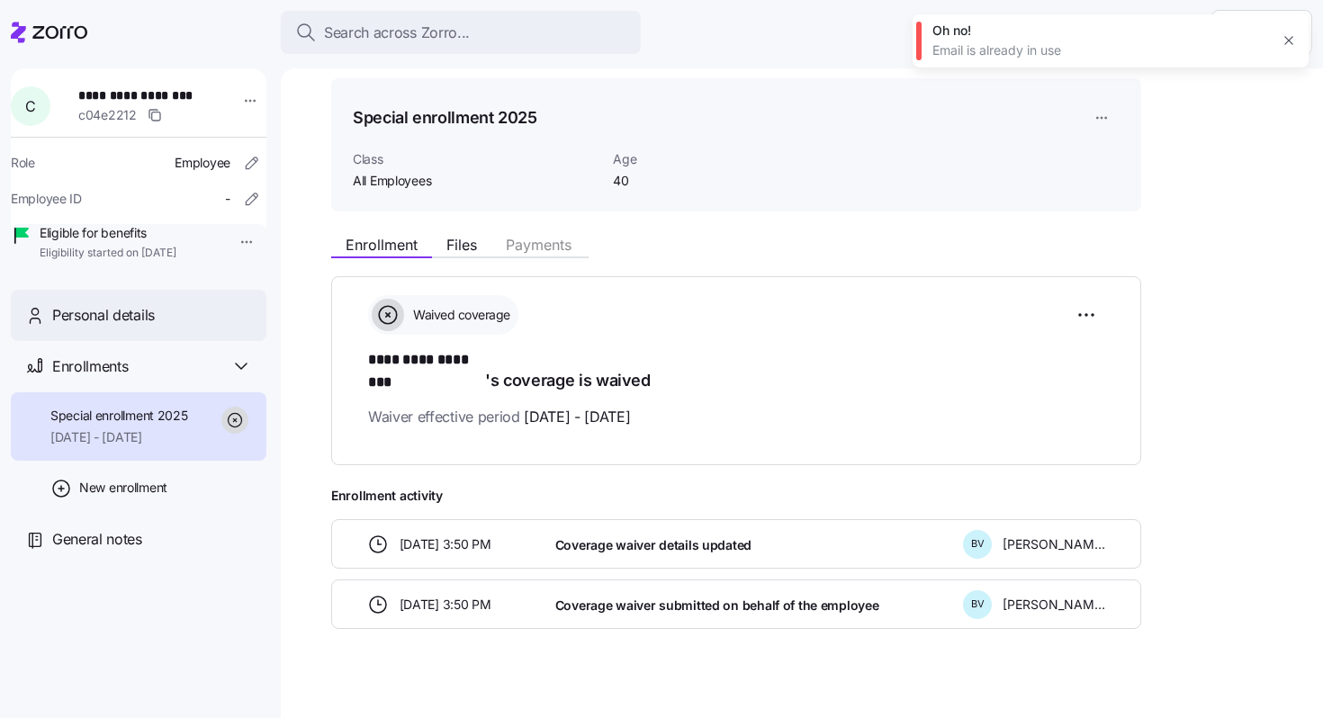
click at [181, 341] on div "Personal details" at bounding box center [139, 315] width 256 height 51
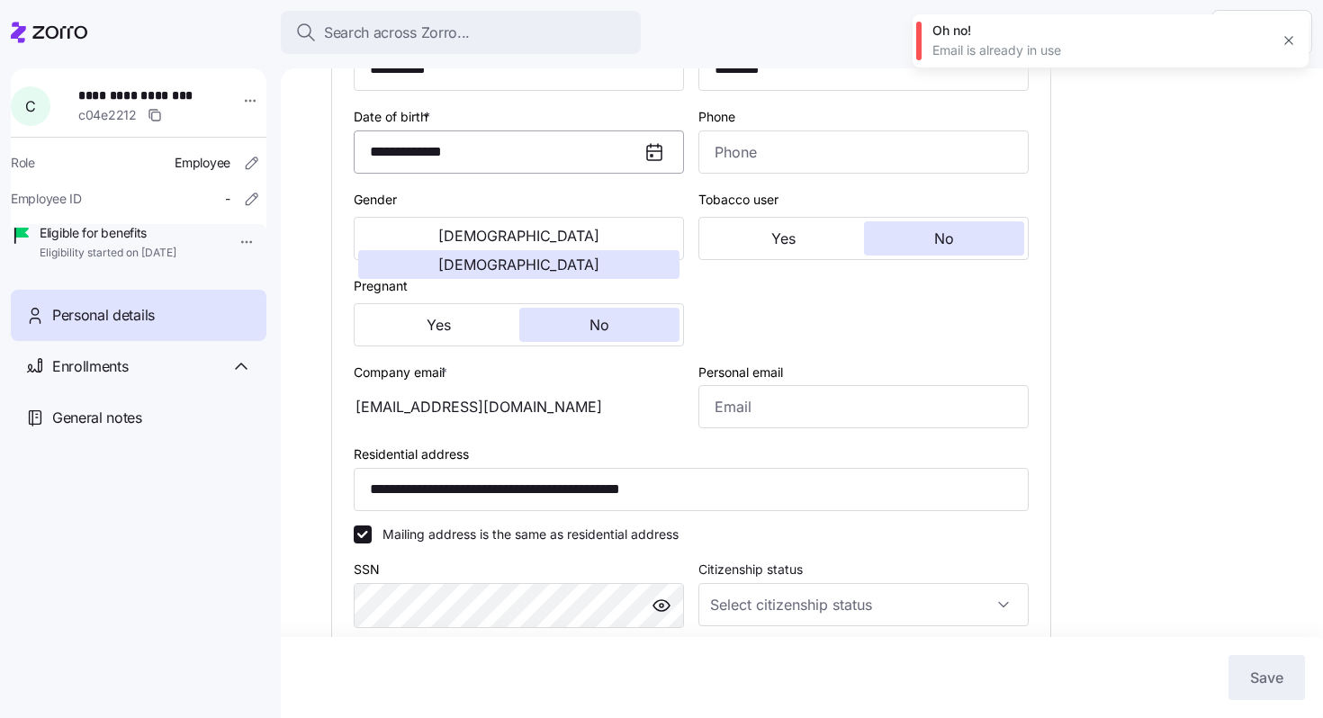
scroll to position [272, 0]
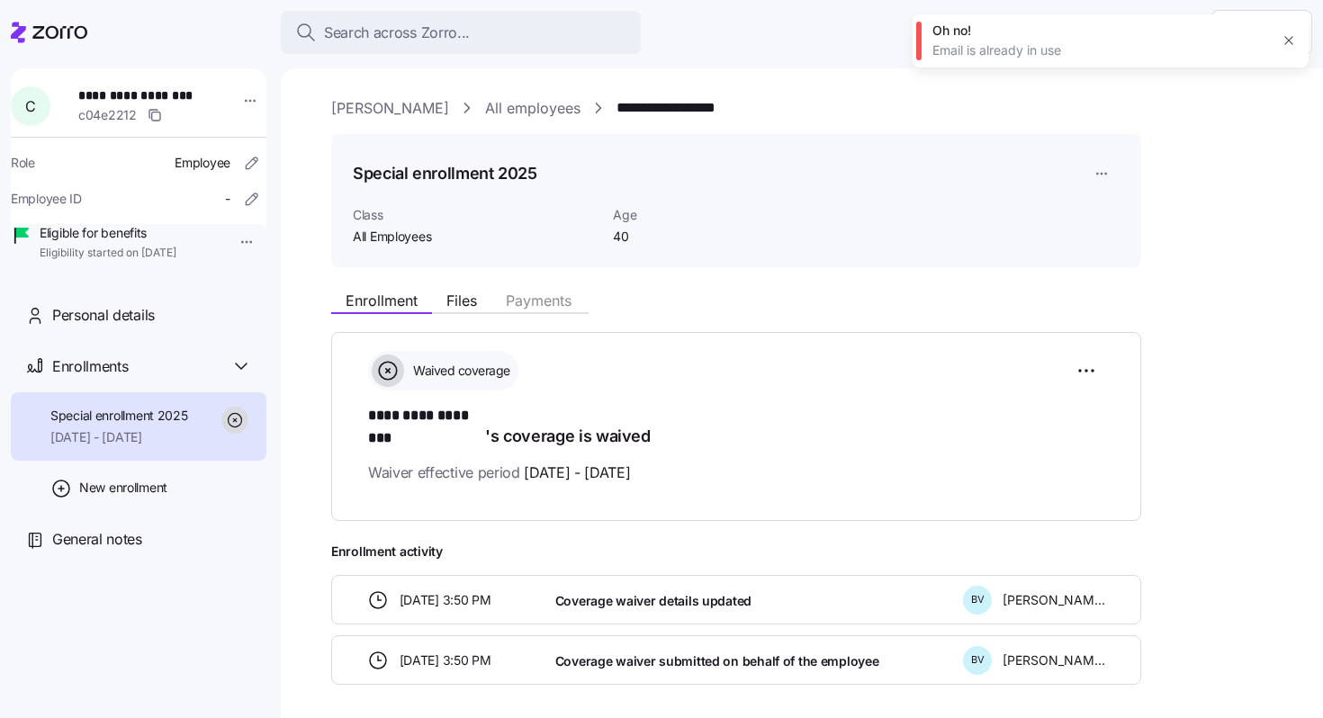
click at [485, 104] on link "All employees" at bounding box center [532, 108] width 95 height 22
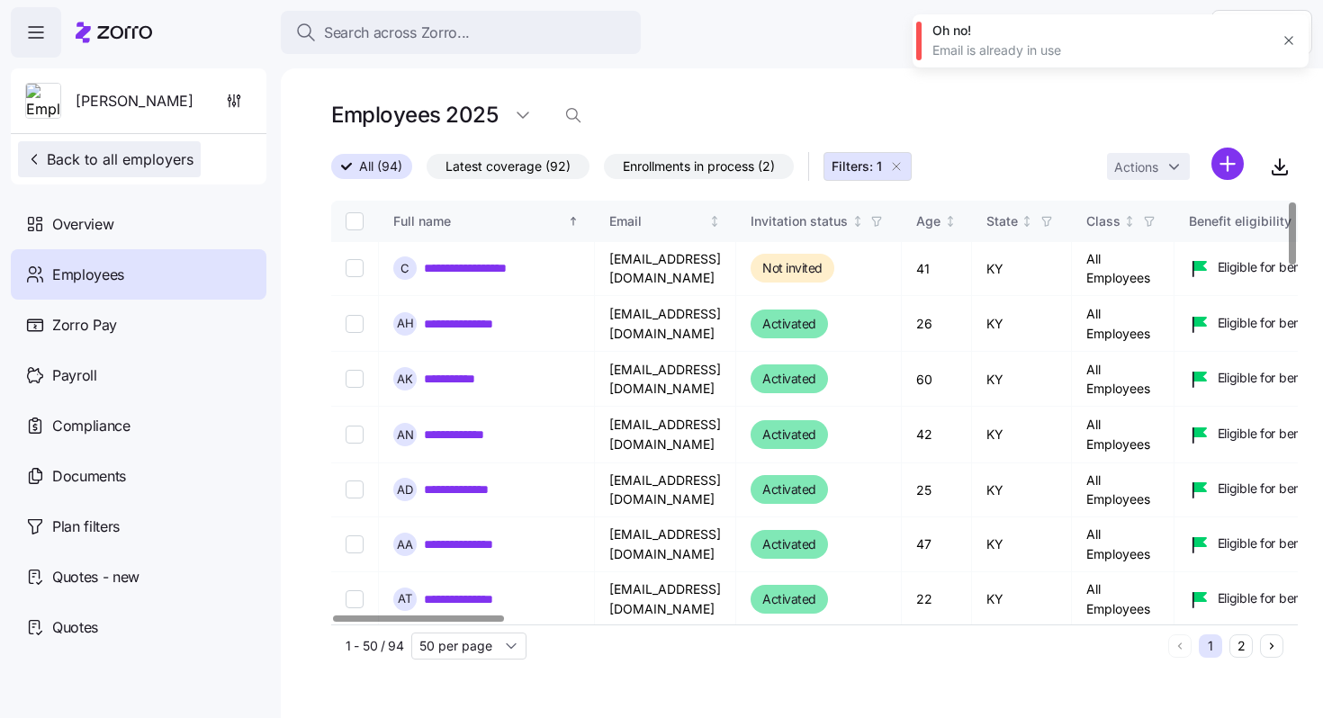
click at [185, 164] on span "Back to all employers" at bounding box center [109, 159] width 168 height 22
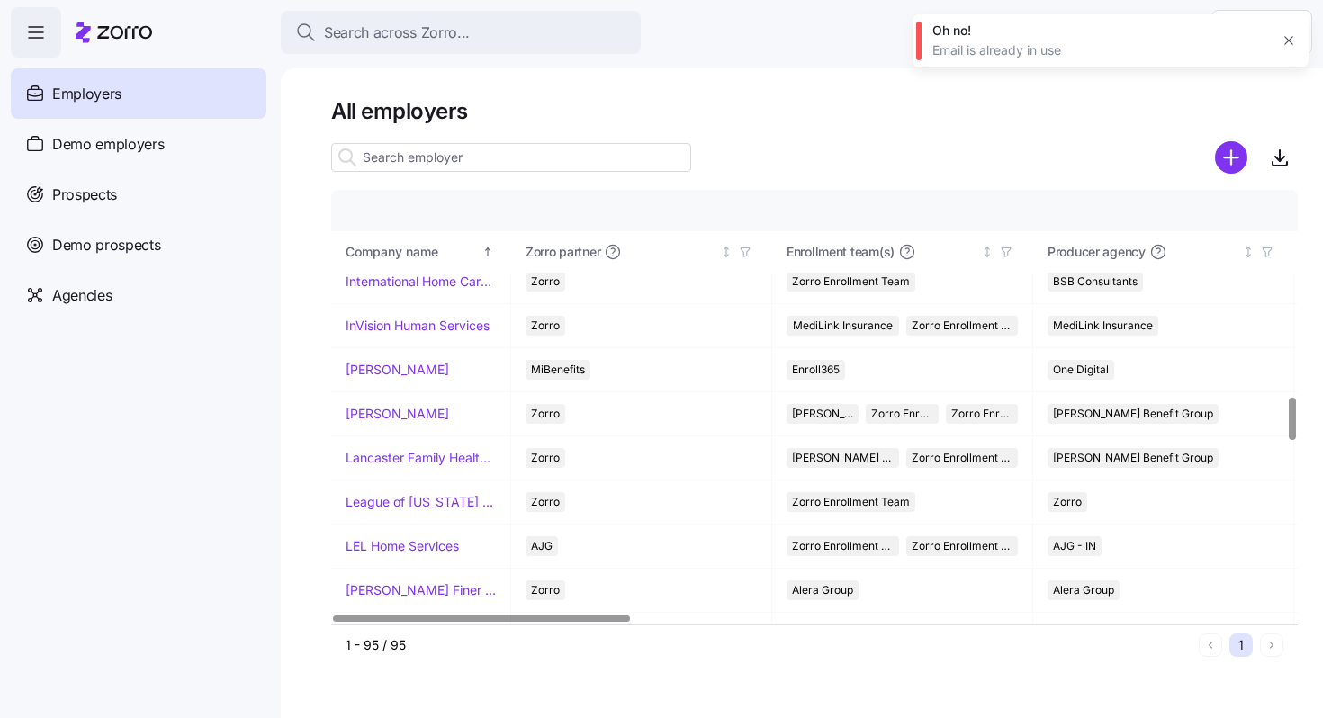
scroll to position [2187, 0]
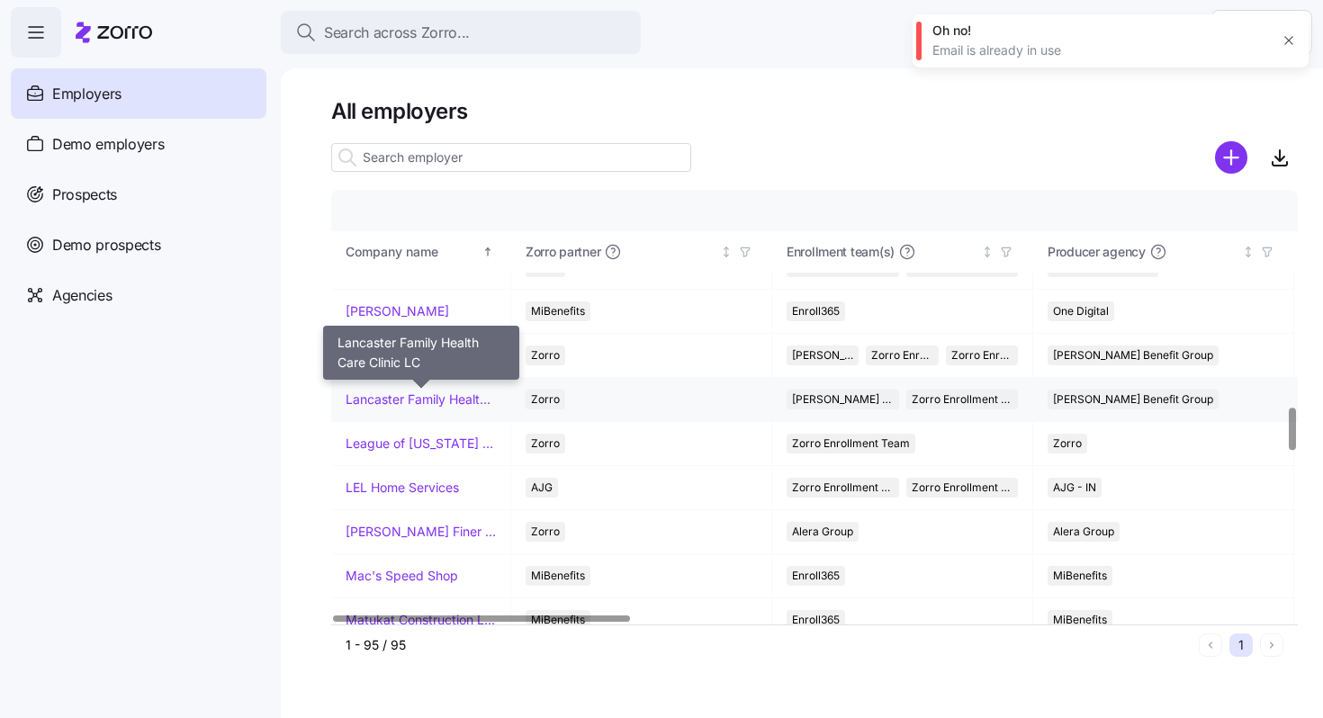
click at [438, 403] on link "Lancaster Family Health Care Clinic LC" at bounding box center [421, 400] width 150 height 18
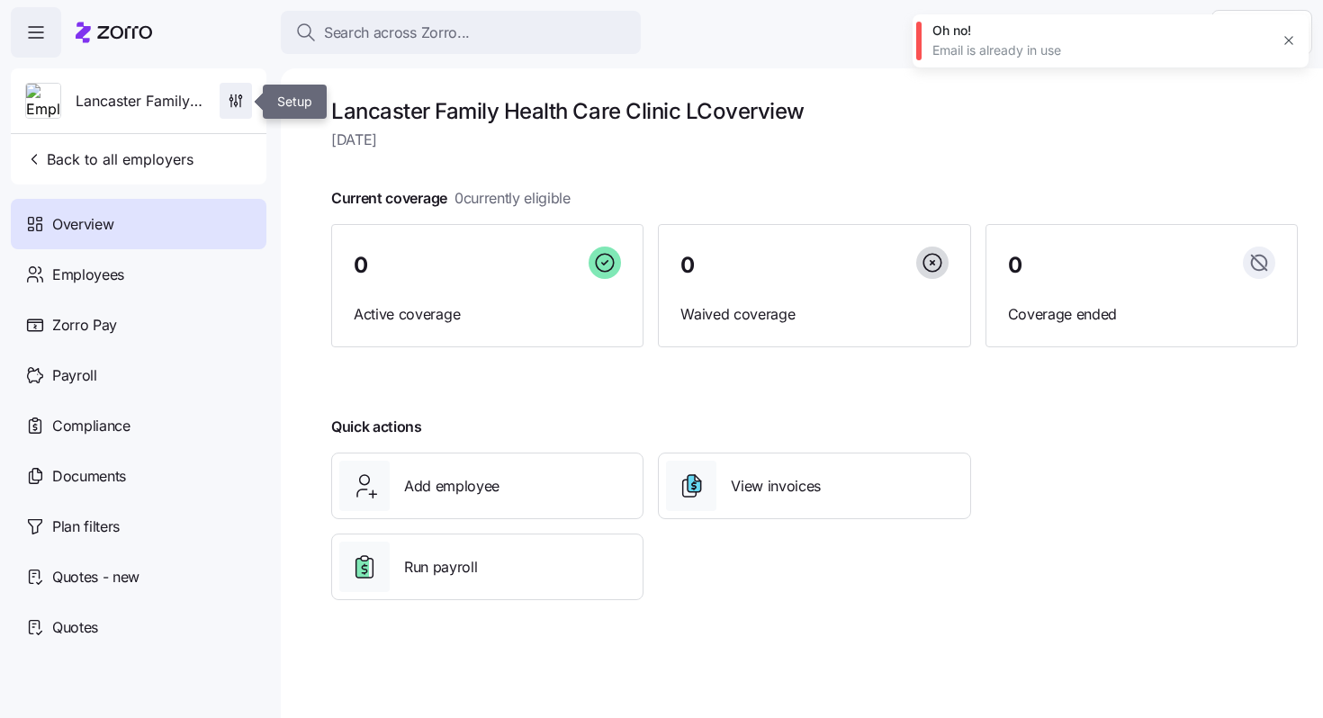
click at [233, 112] on span "button" at bounding box center [235, 101] width 31 height 34
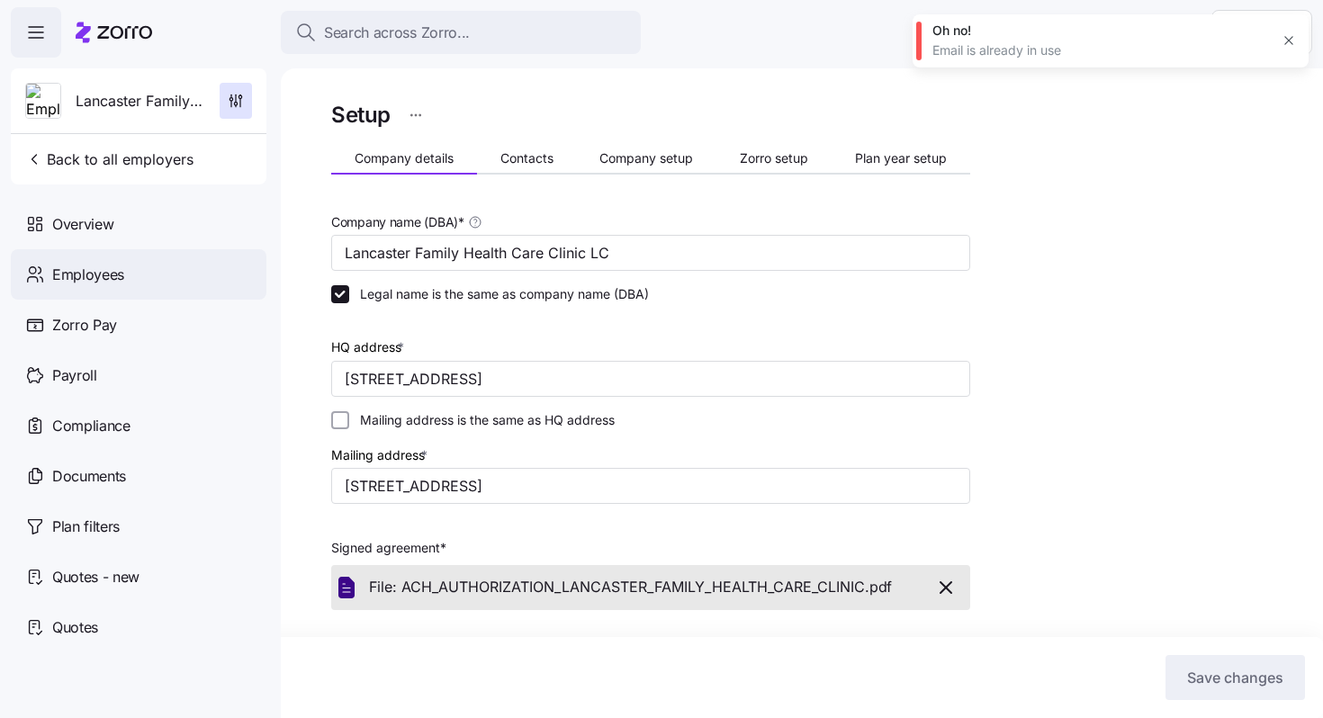
click at [109, 287] on div "Employees" at bounding box center [139, 274] width 256 height 50
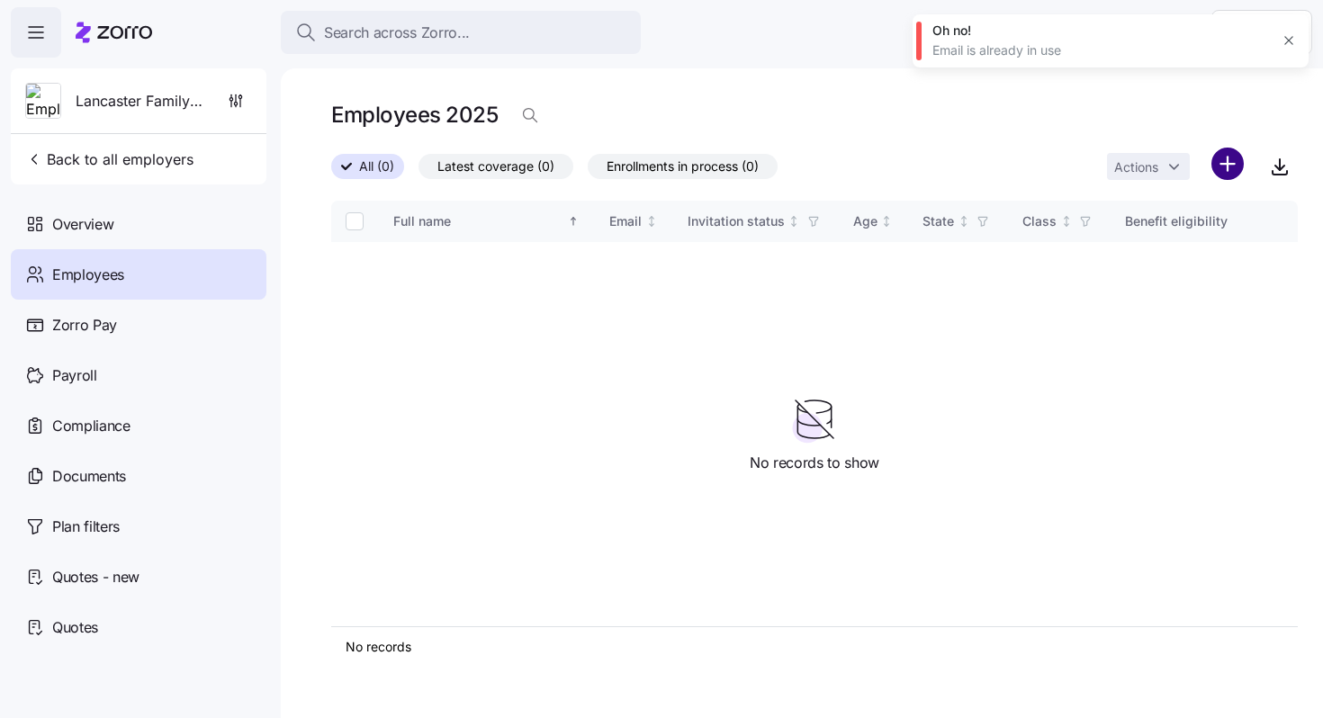
click at [1236, 158] on html "Search across Zorro... Help Lancaster Family Health Care Clinic LC Back to all …" at bounding box center [661, 353] width 1323 height 707
click at [1127, 239] on span "Add a new employee" at bounding box center [1169, 241] width 121 height 18
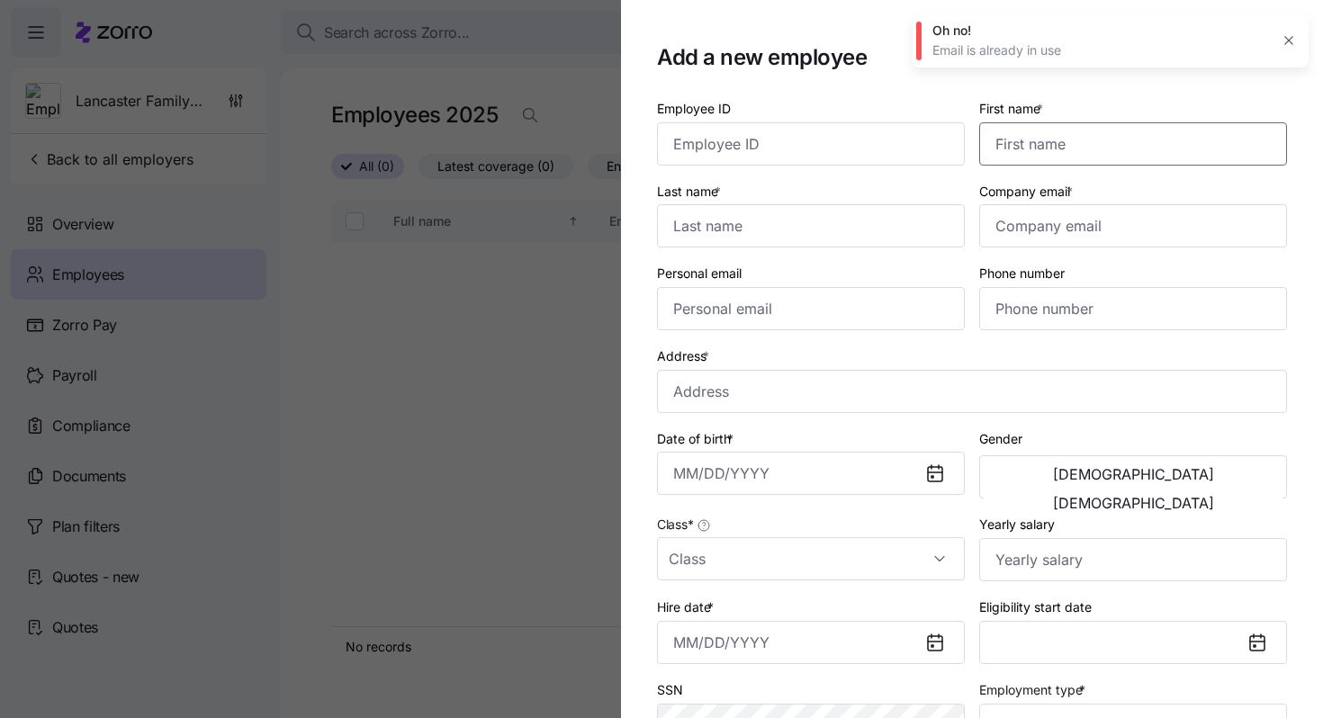
click at [1139, 137] on input "First name *" at bounding box center [1133, 143] width 308 height 43
paste input "Christina"
type input "Christina"
click at [728, 221] on input "Last name *" at bounding box center [811, 225] width 308 height 43
paste input "Callihan"
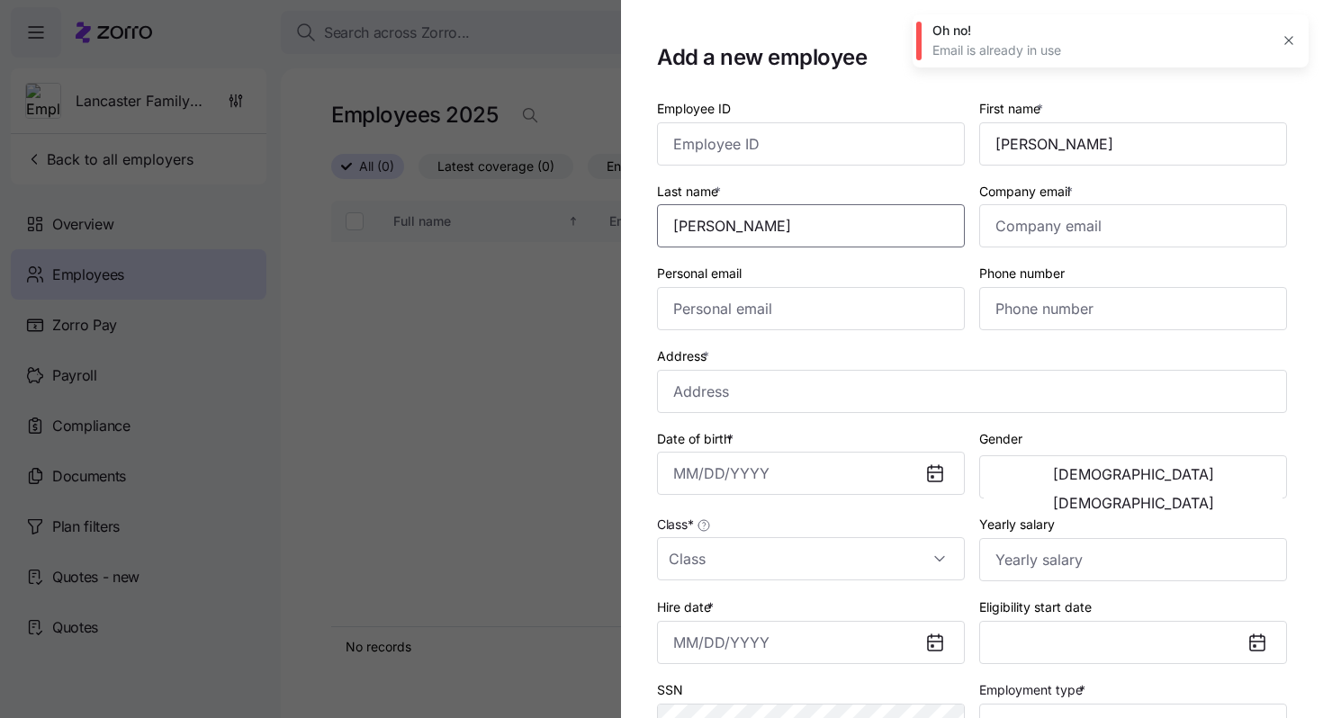
type input "Callihan"
click at [1059, 224] on input "Company email *" at bounding box center [1133, 225] width 308 height 43
paste input "Callihan"
type input "Callihan"
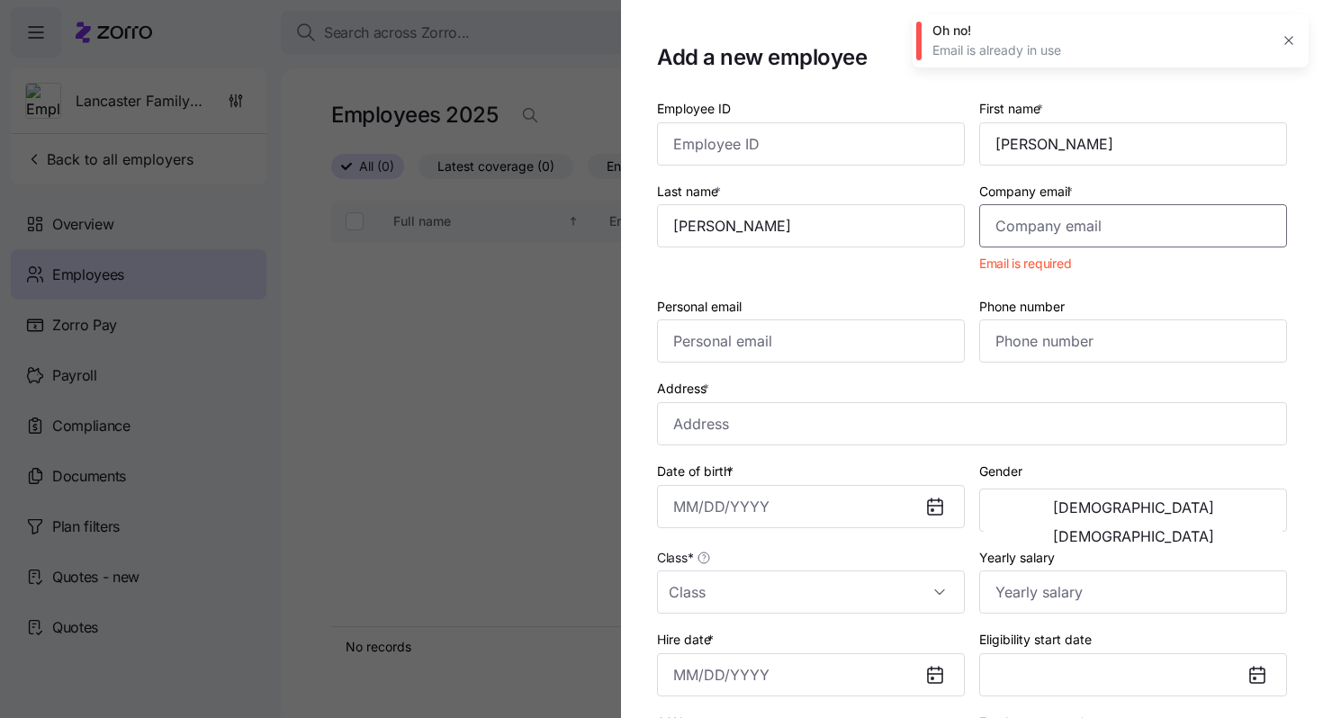
paste input "criseyc@icloud.com"
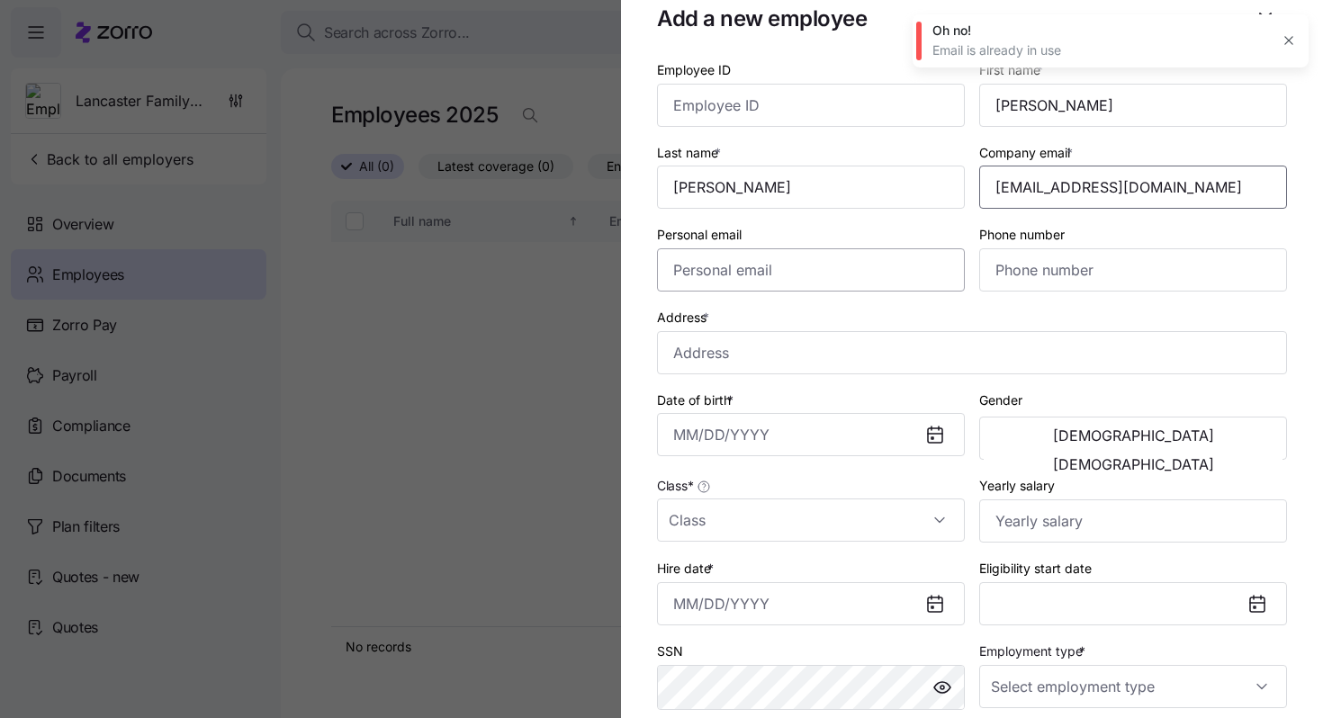
scroll to position [40, 0]
type input "criseyc@icloud.com"
click at [853, 345] on input "Address *" at bounding box center [972, 350] width 630 height 43
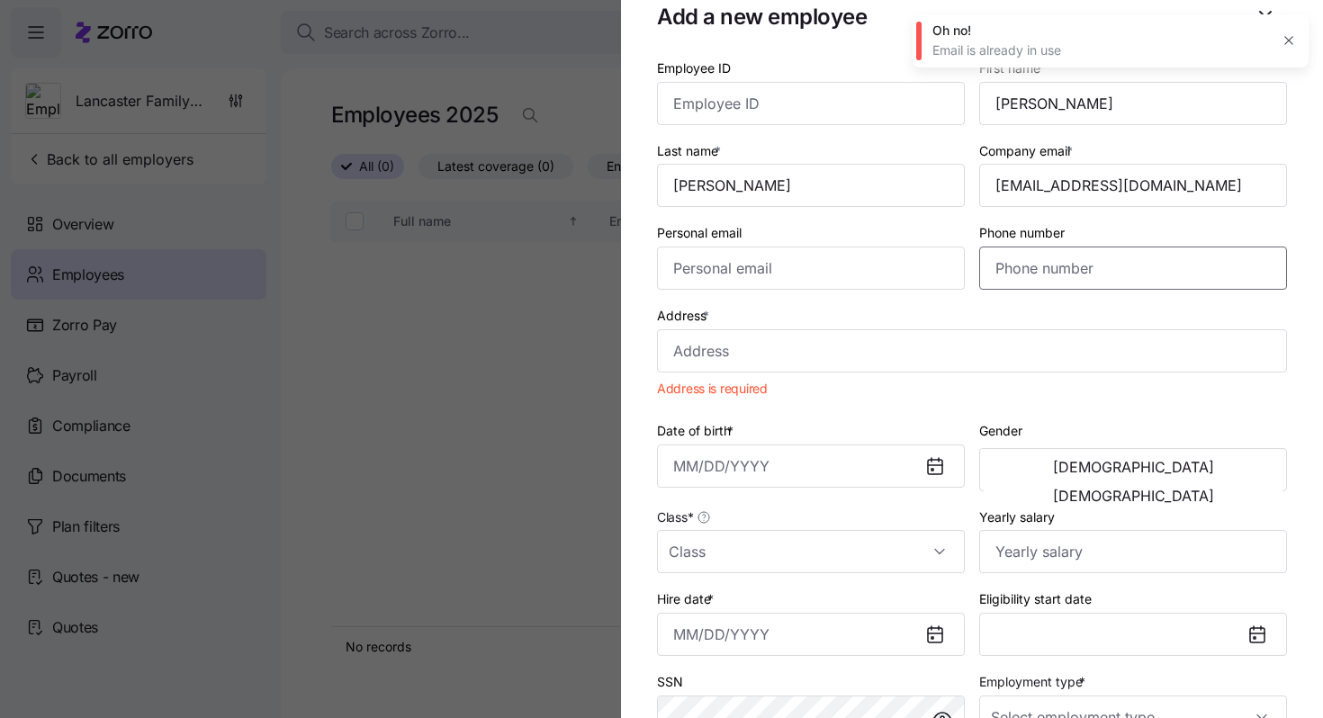
click at [1039, 267] on input "Phone number" at bounding box center [1133, 268] width 308 height 43
paste input "1 (502) 555-5555"
type input "1 (502) 555-5555"
click at [722, 345] on input "Address *" at bounding box center [972, 350] width 630 height 43
paste input "107 Hagan Court, Lancaster, KY 40444-1001, USA"
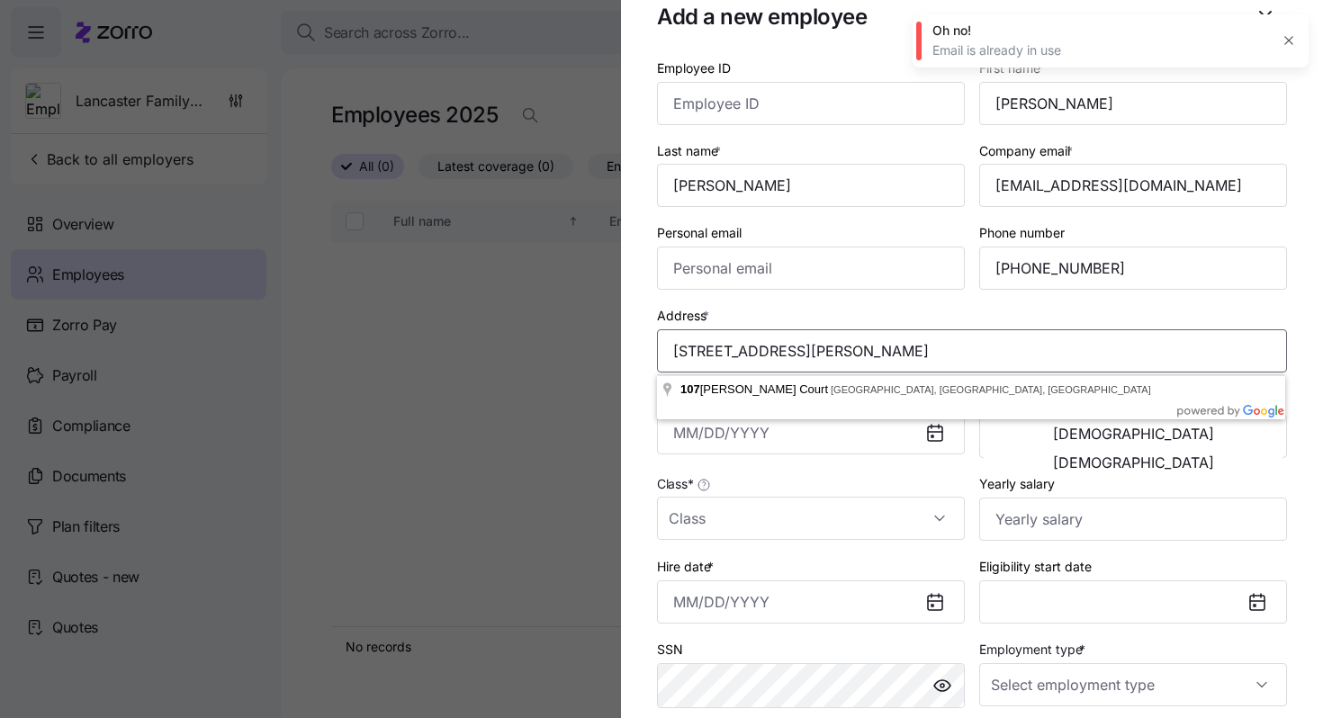
type input "107 Hagan Court, Lancaster, KY 40444-1001, USA"
click at [964, 319] on div "Address * 107 Hagan Court, Lancaster, KY 40444-1001, USA" at bounding box center [972, 338] width 630 height 68
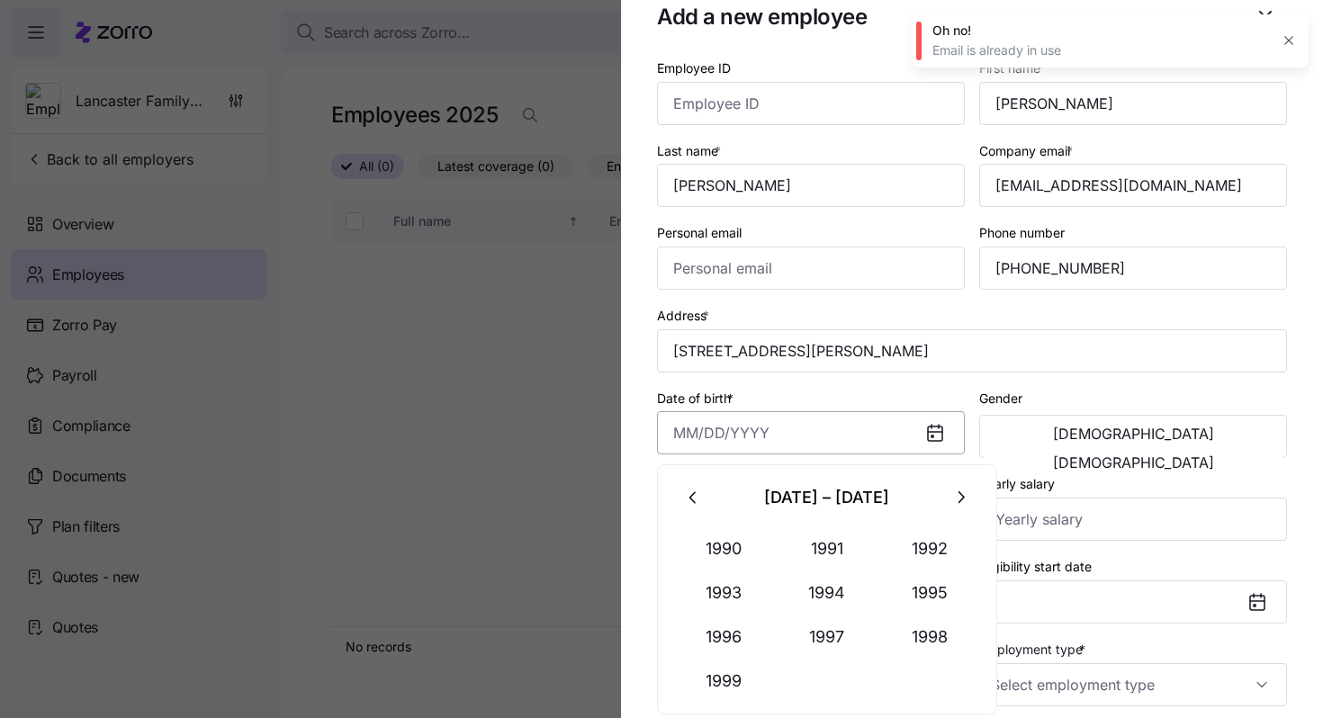
click at [678, 444] on input "Date of birth *" at bounding box center [811, 432] width 308 height 43
paste input "06/24/1984"
type input "June 24, 1984"
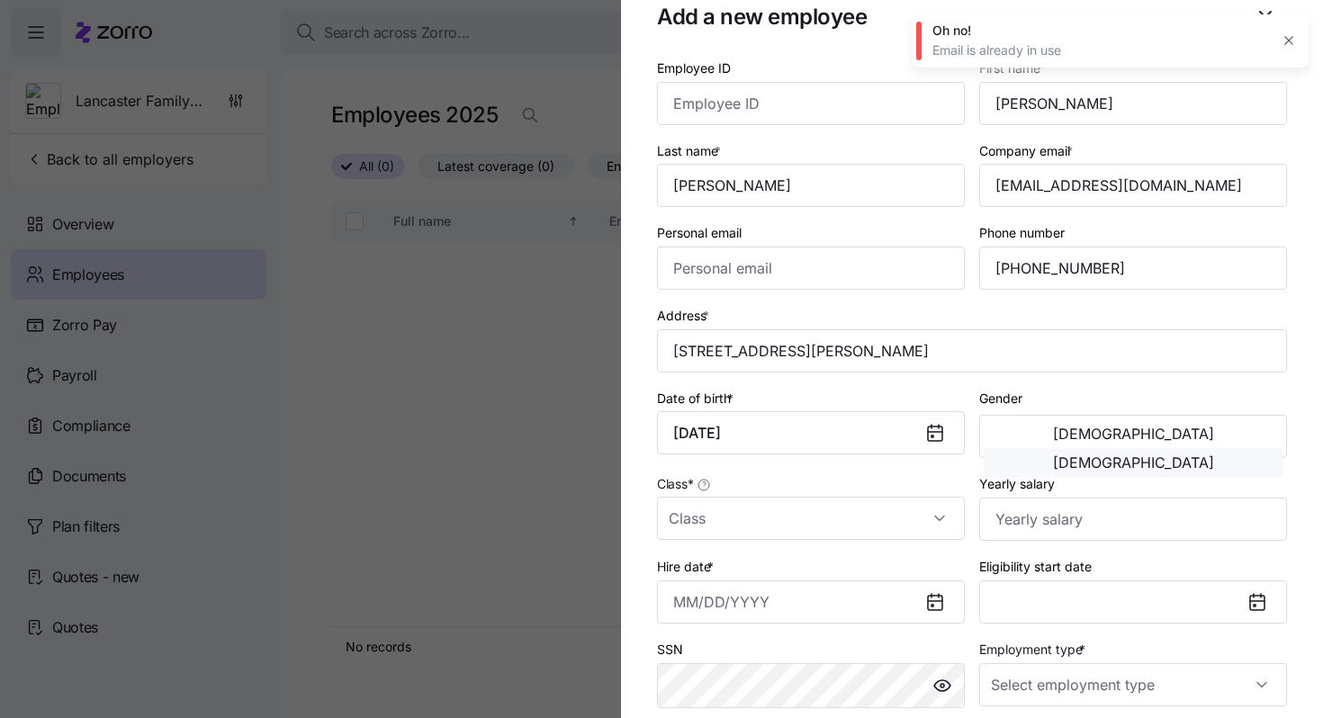
click at [1225, 448] on button "[DEMOGRAPHIC_DATA]" at bounding box center [1132, 462] width 299 height 29
click at [775, 513] on input "Class *" at bounding box center [811, 518] width 308 height 43
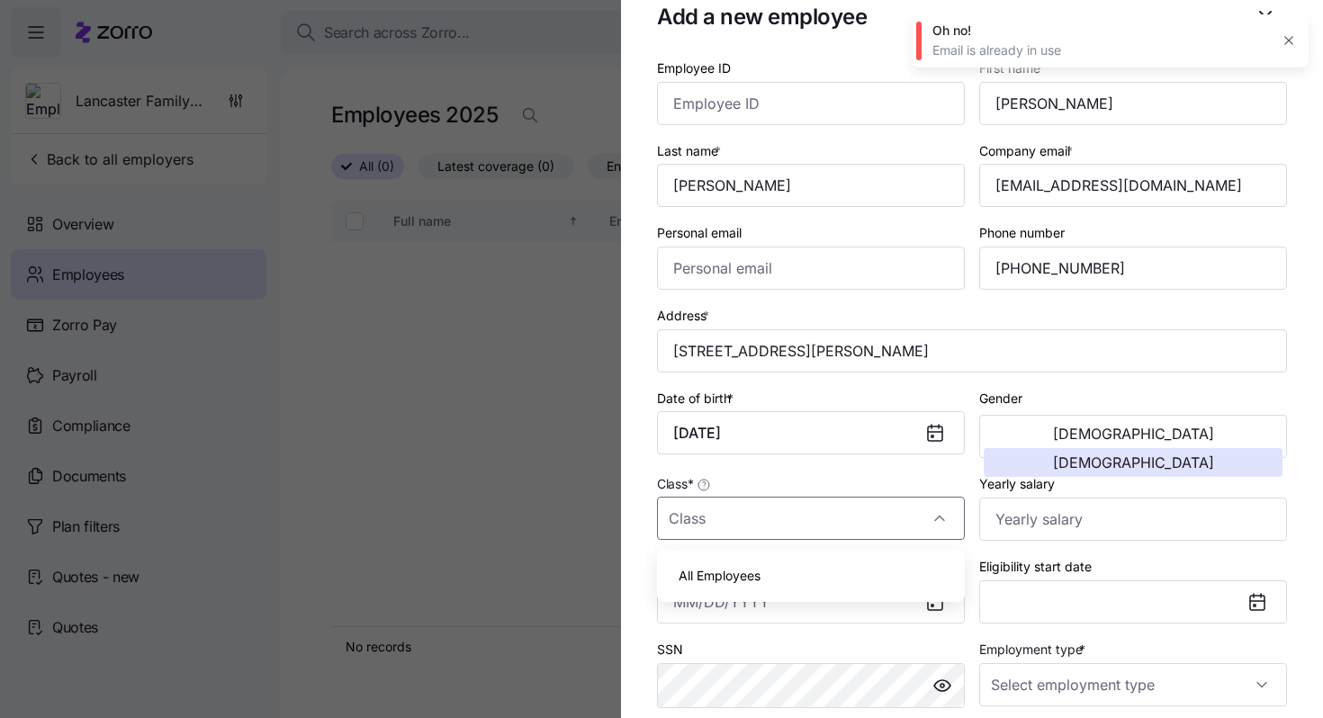
click at [771, 576] on div "All Employees" at bounding box center [810, 576] width 293 height 38
type input "All Employees"
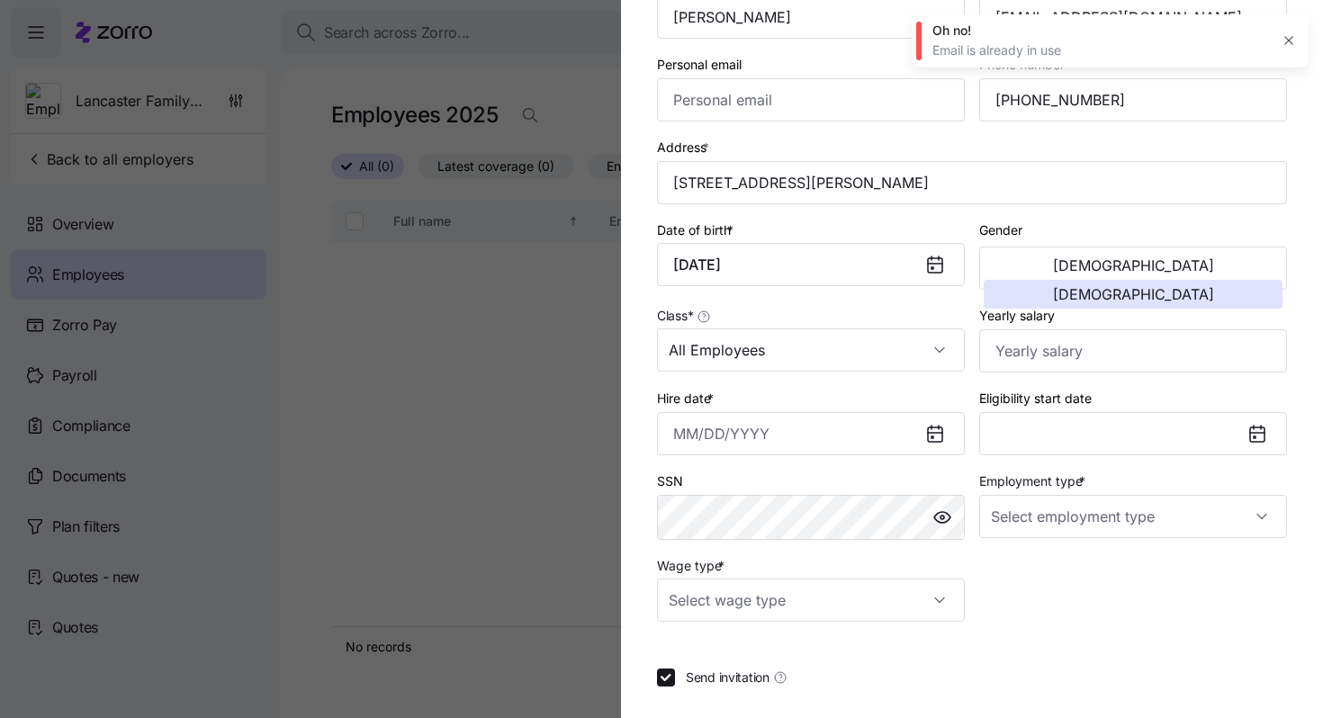
scroll to position [211, 0]
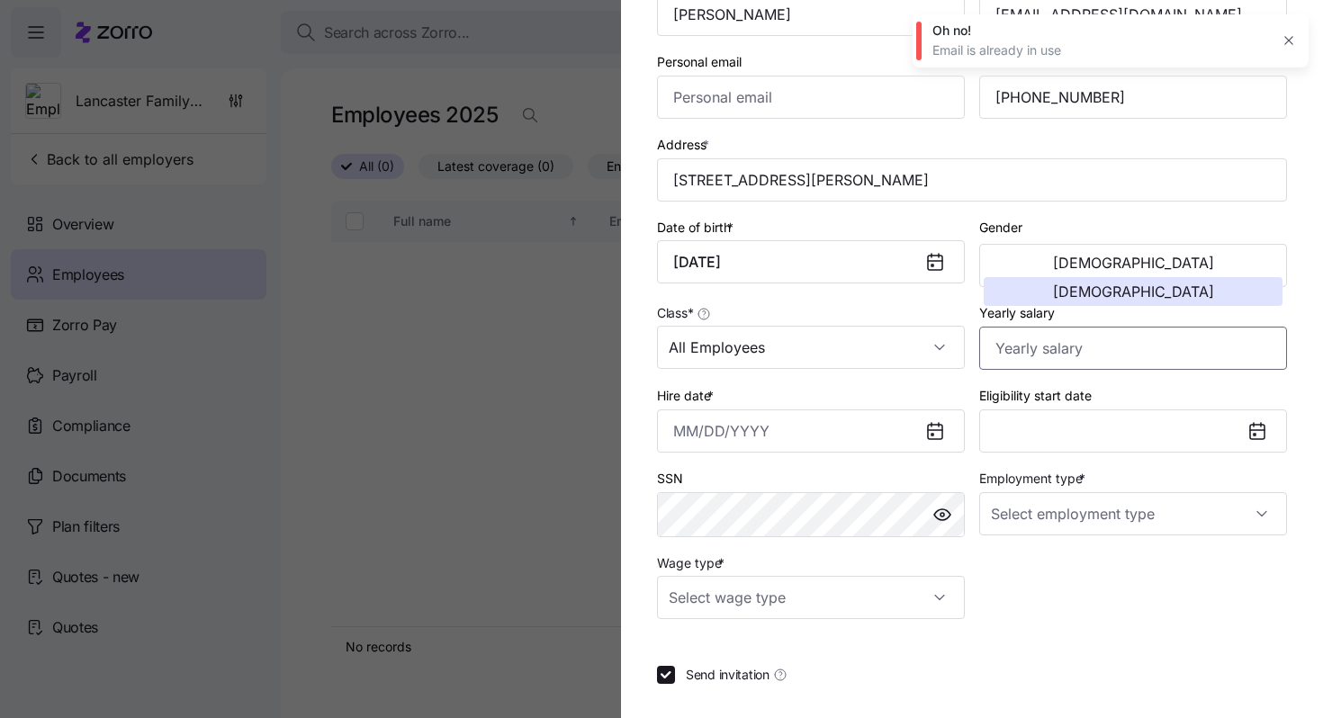
click at [1051, 344] on input "Yearly salary" at bounding box center [1133, 348] width 308 height 43
paste input "$191,880"
type input "$191,880"
click at [1032, 519] on input "Employment type *" at bounding box center [1133, 513] width 308 height 43
click at [1035, 565] on span "Full Time" at bounding box center [1027, 572] width 52 height 20
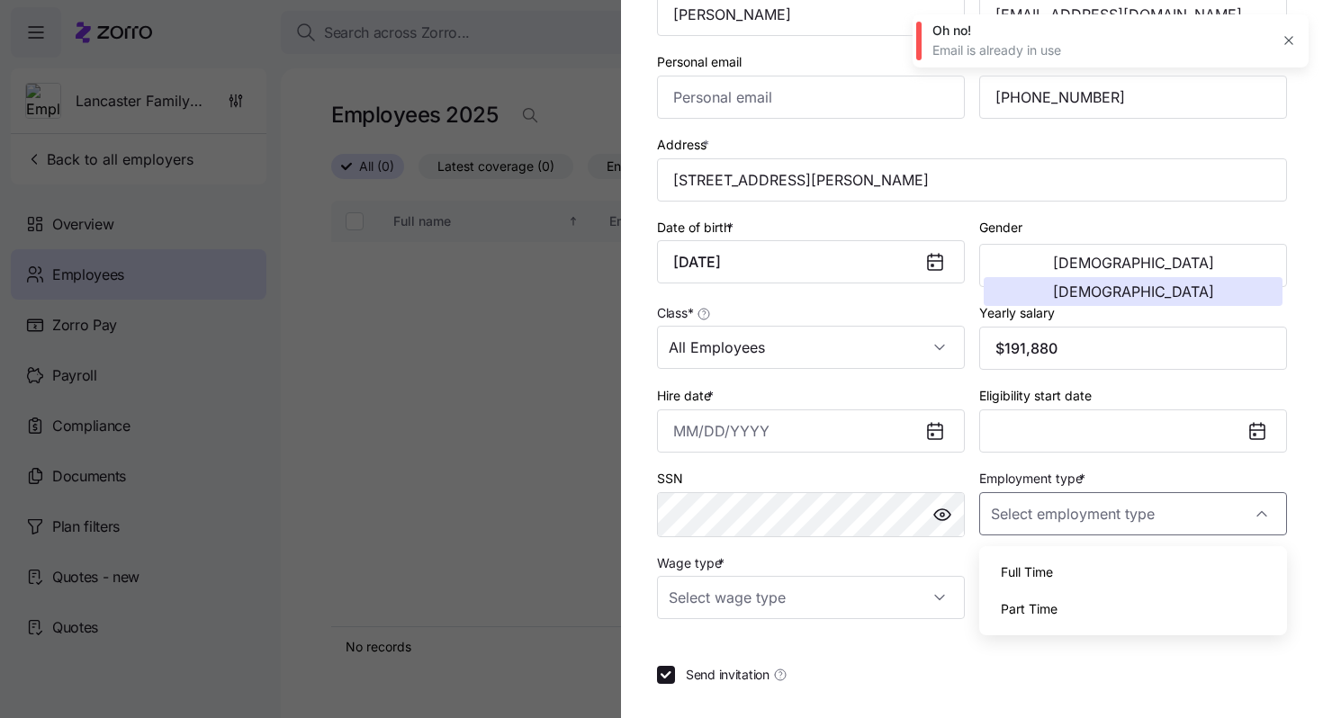
type input "Full Time"
click at [893, 605] on input "Wage type *" at bounding box center [811, 597] width 308 height 43
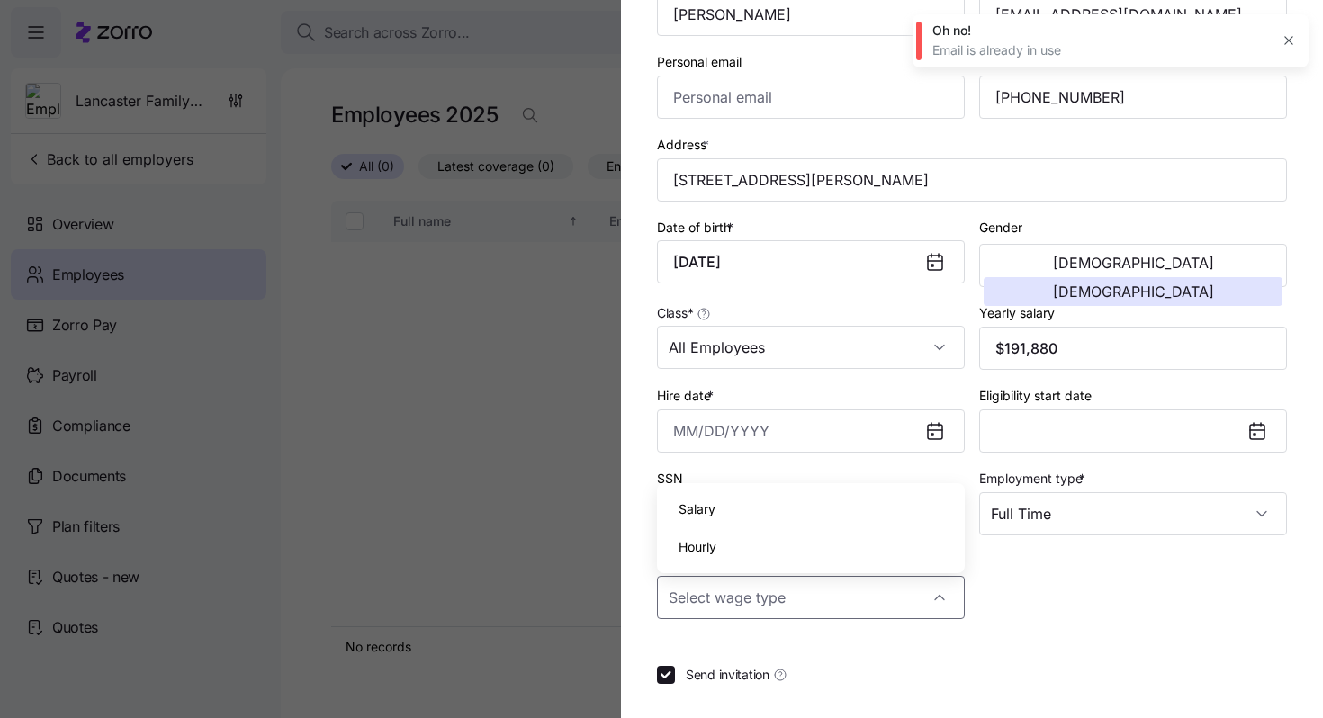
click at [823, 553] on div "Hourly" at bounding box center [810, 547] width 293 height 38
type input "Hourly"
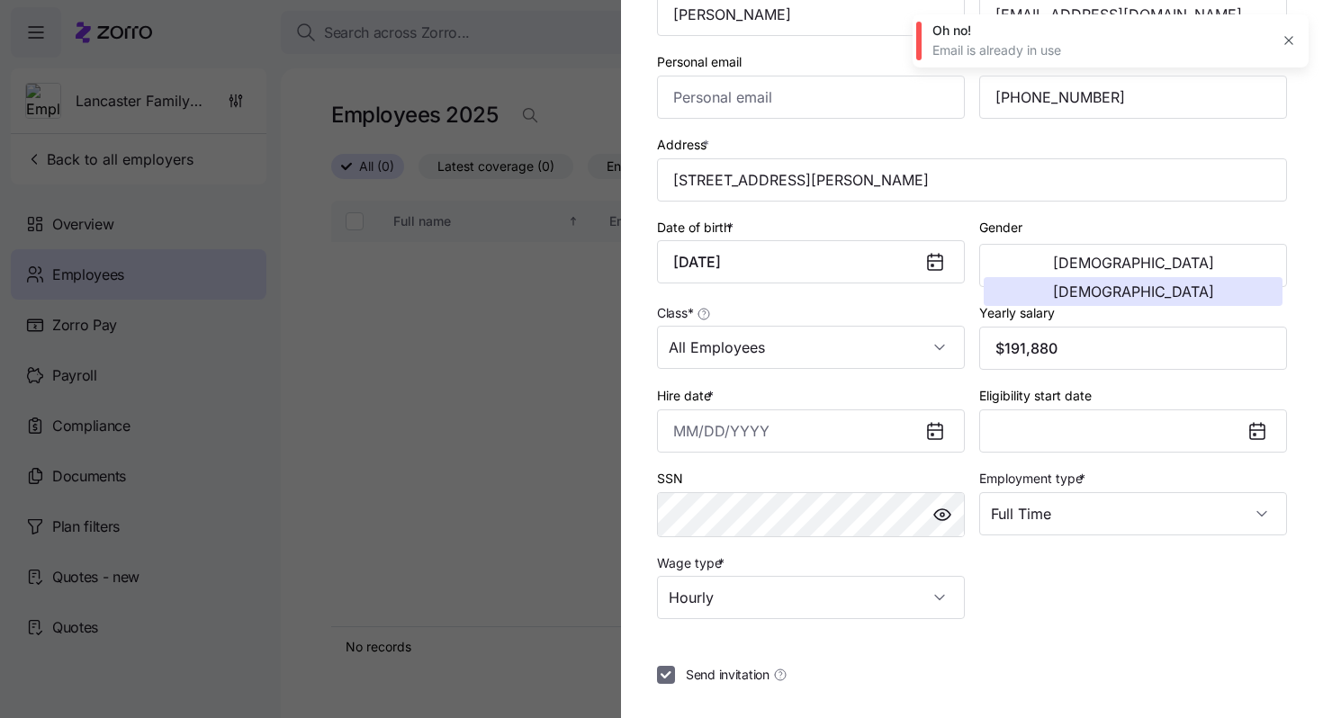
click at [665, 678] on input "Send invitation" at bounding box center [666, 675] width 18 height 18
checkbox input "false"
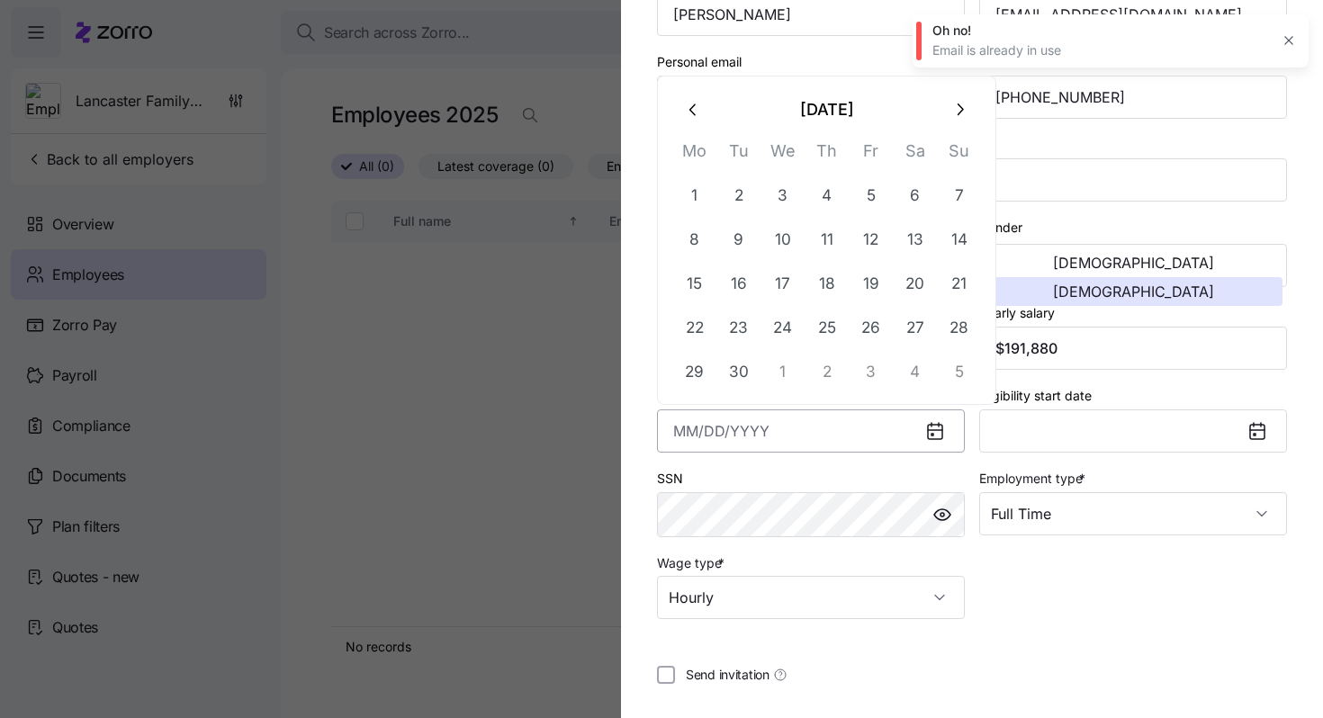
click at [683, 436] on input "Hire date *" at bounding box center [811, 430] width 308 height 43
paste input "6/7/2021"
type input "June 7, 2021"
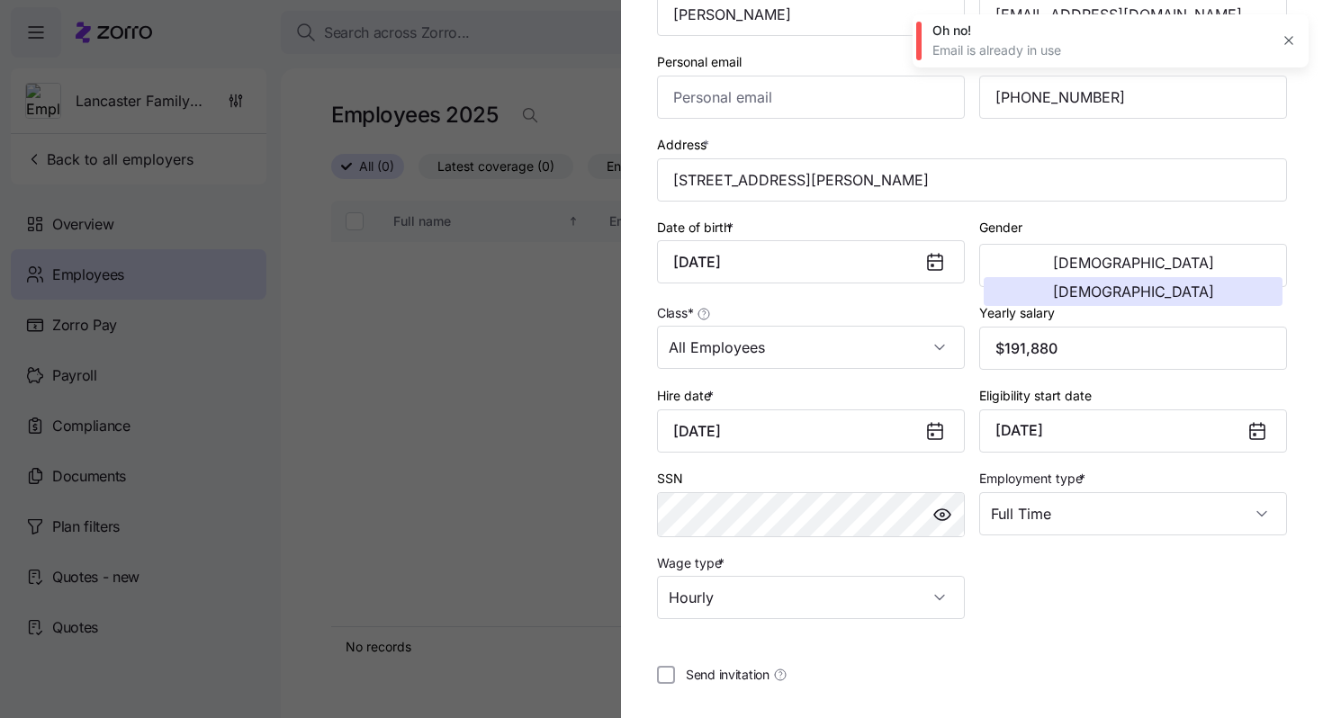
click at [1099, 624] on div "Employee ID First name * Christina Last name * Callihan Company email * criseyc…" at bounding box center [972, 326] width 630 height 881
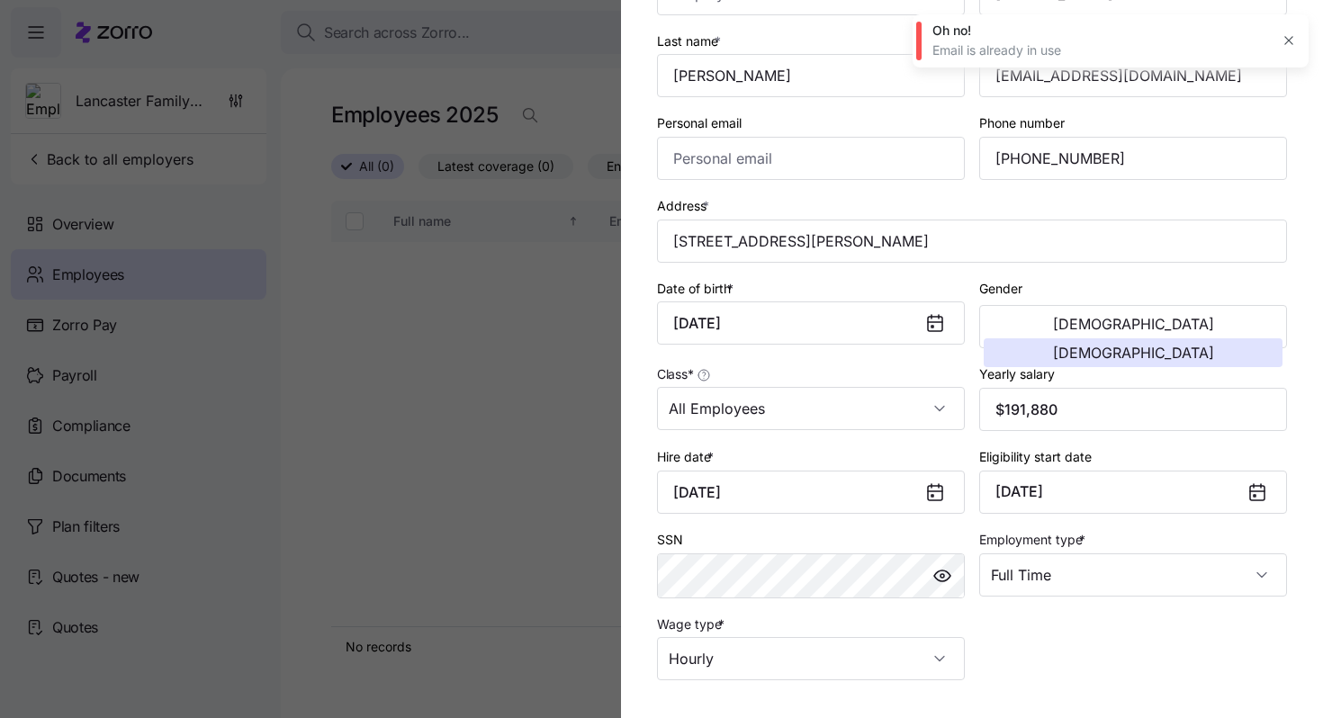
scroll to position [301, 0]
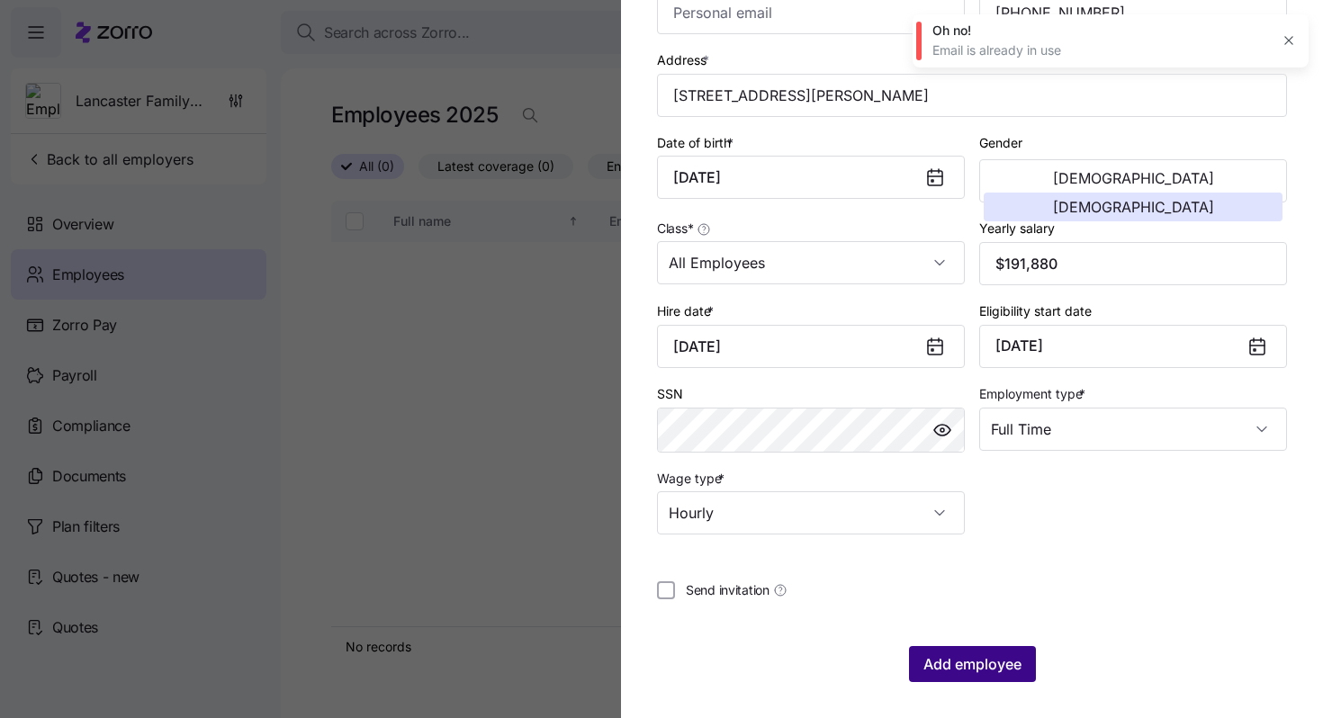
click at [970, 660] on span "Add employee" at bounding box center [972, 664] width 98 height 22
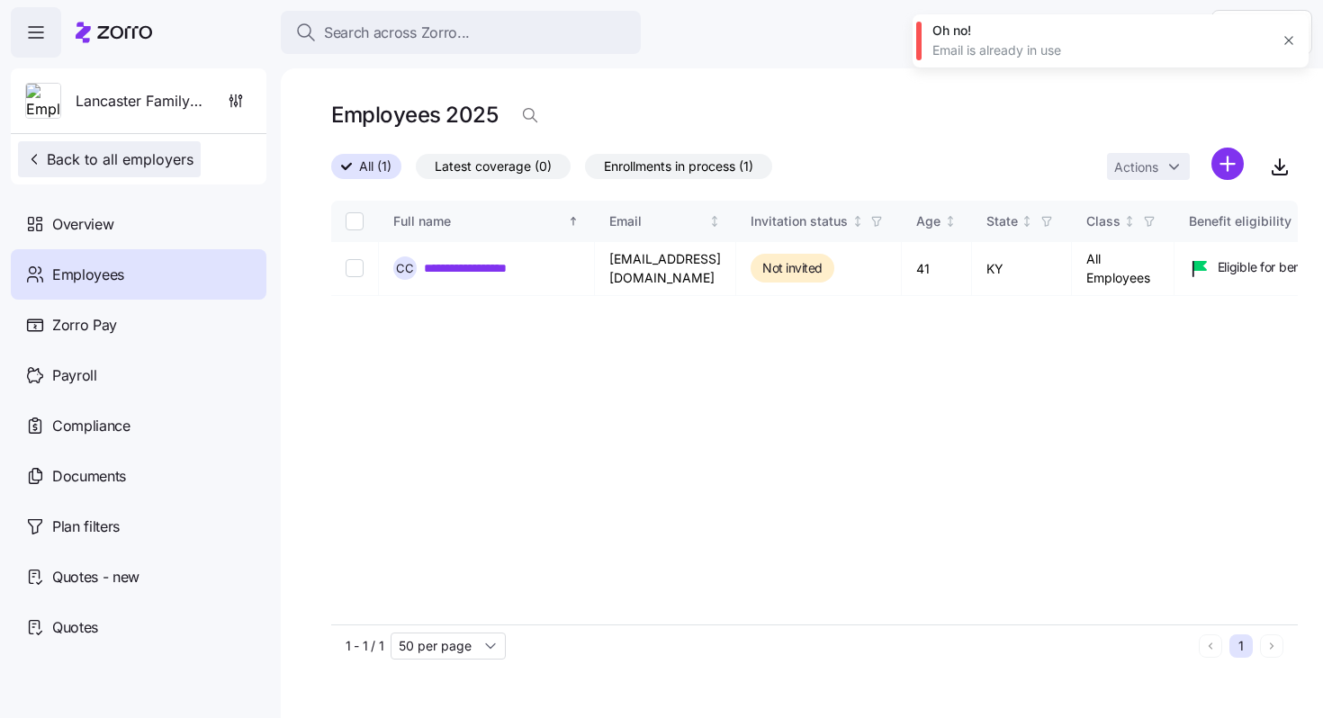
click at [143, 152] on span "Back to all employers" at bounding box center [109, 159] width 168 height 22
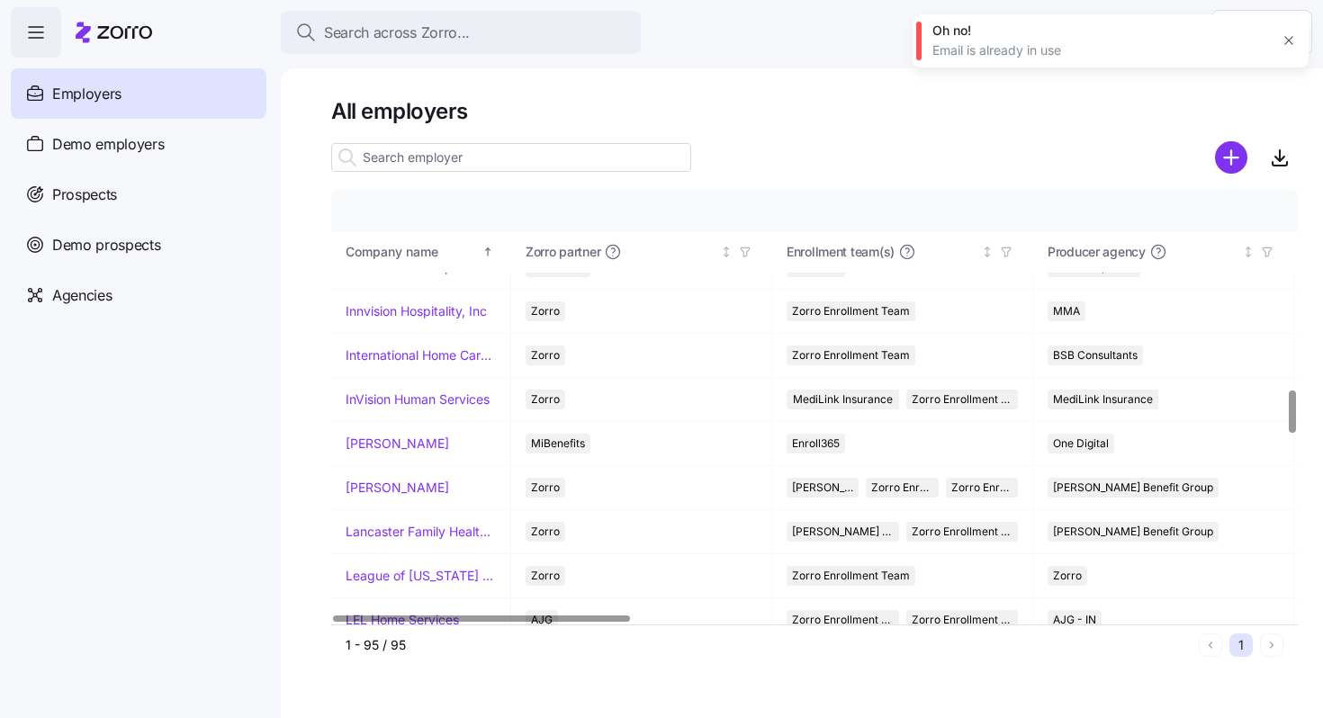
scroll to position [1971, 0]
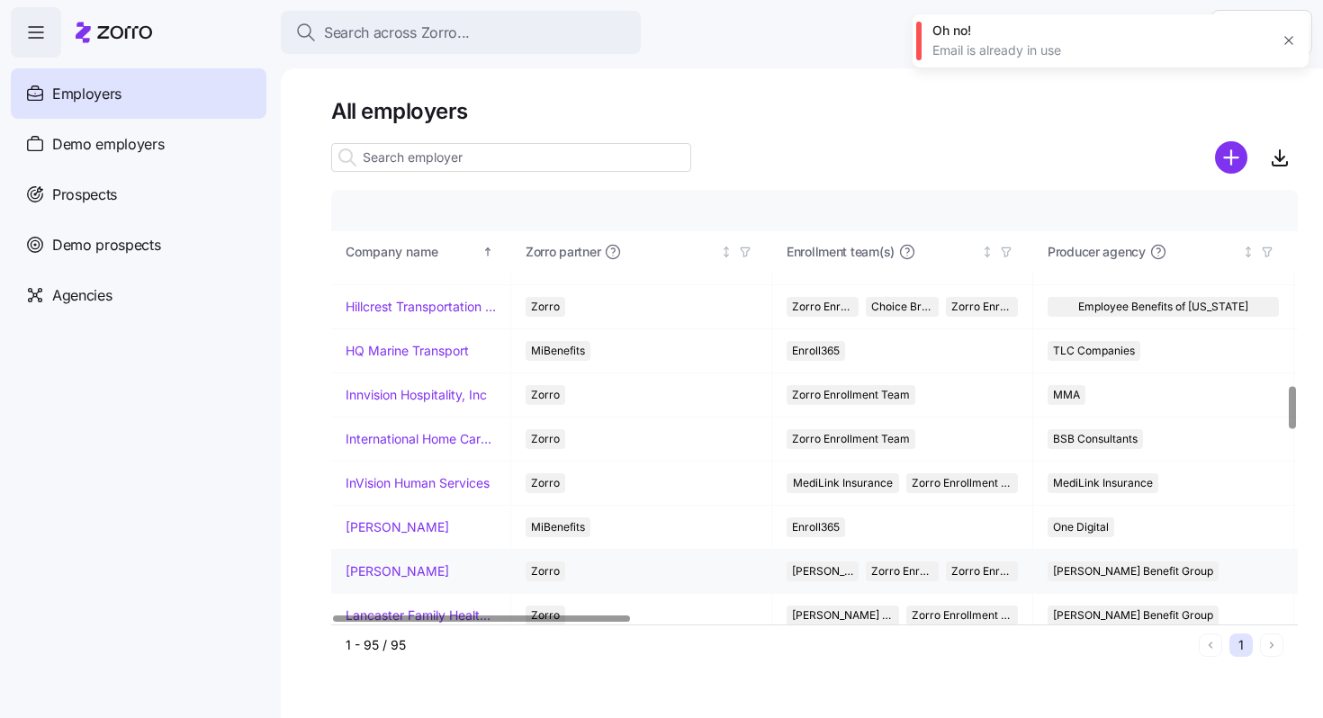
click at [377, 573] on link "[PERSON_NAME]" at bounding box center [397, 571] width 103 height 18
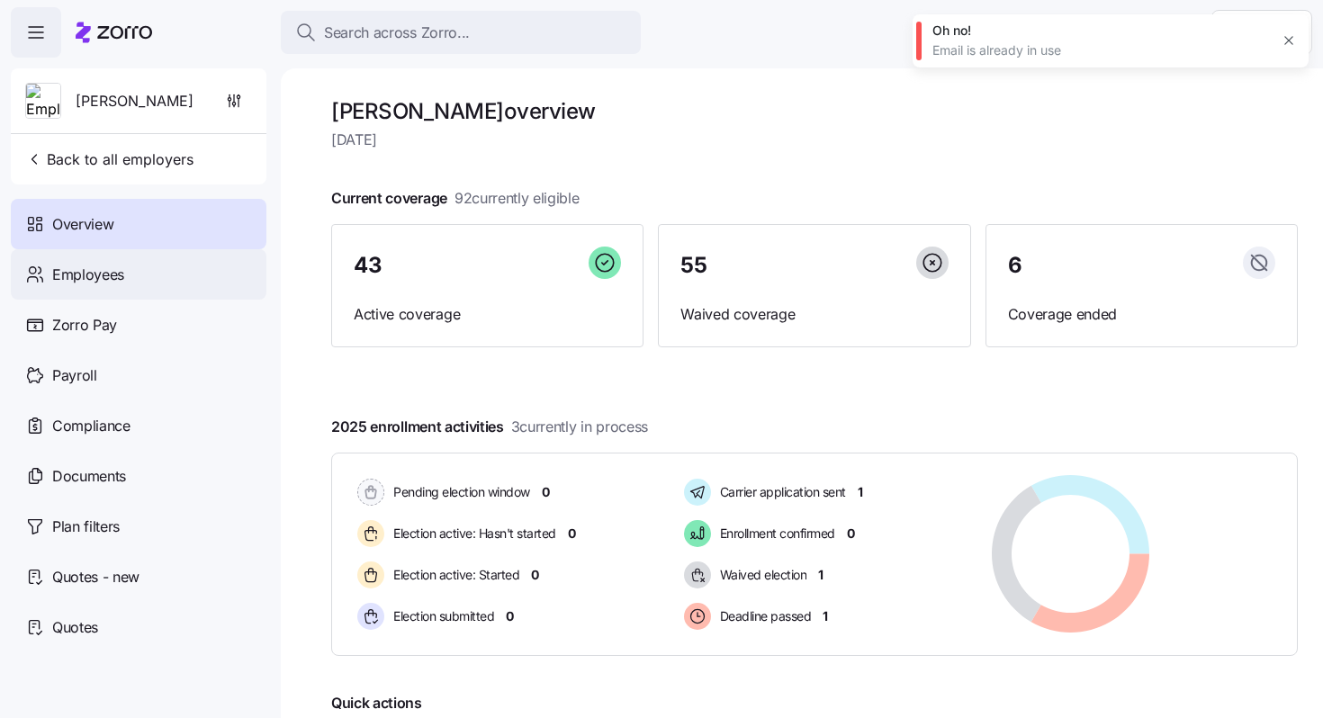
click at [152, 267] on div "Employees" at bounding box center [139, 274] width 256 height 50
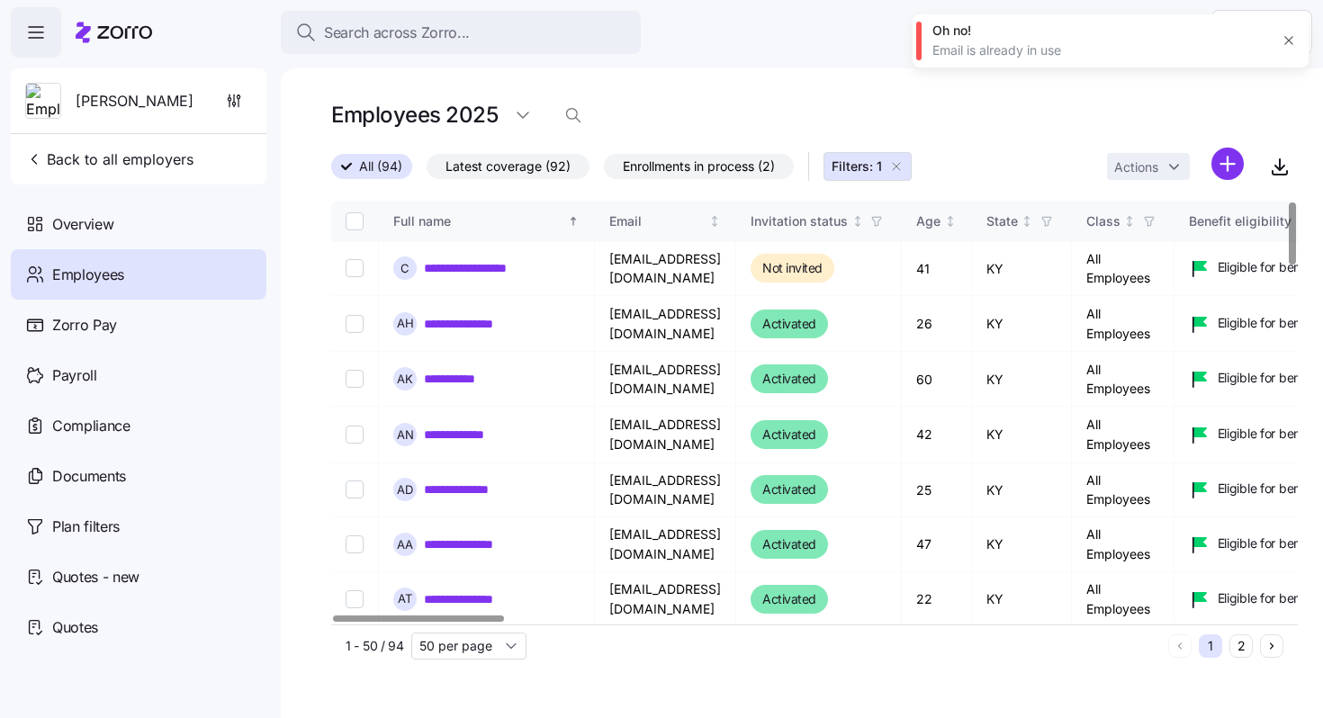
click at [577, 220] on icon "Sorted ascending" at bounding box center [573, 221] width 13 height 13
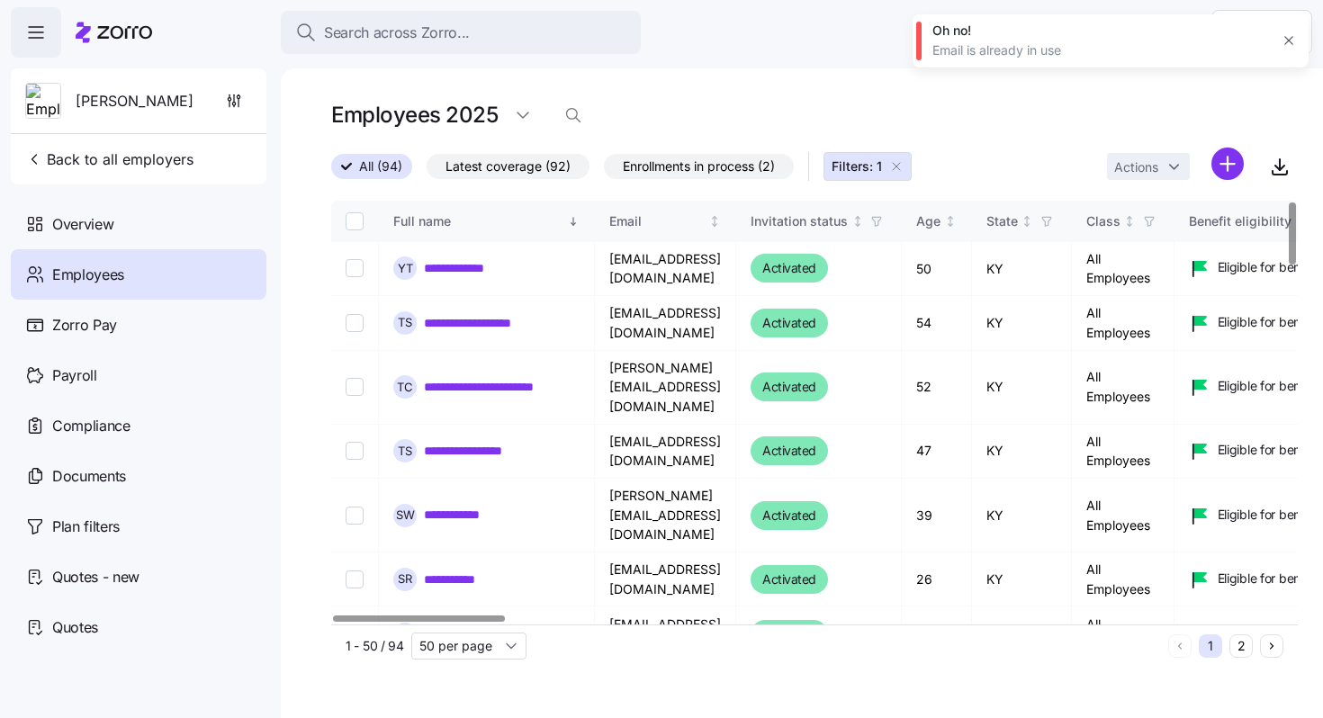
click at [572, 221] on icon "Sorted descending" at bounding box center [573, 221] width 13 height 13
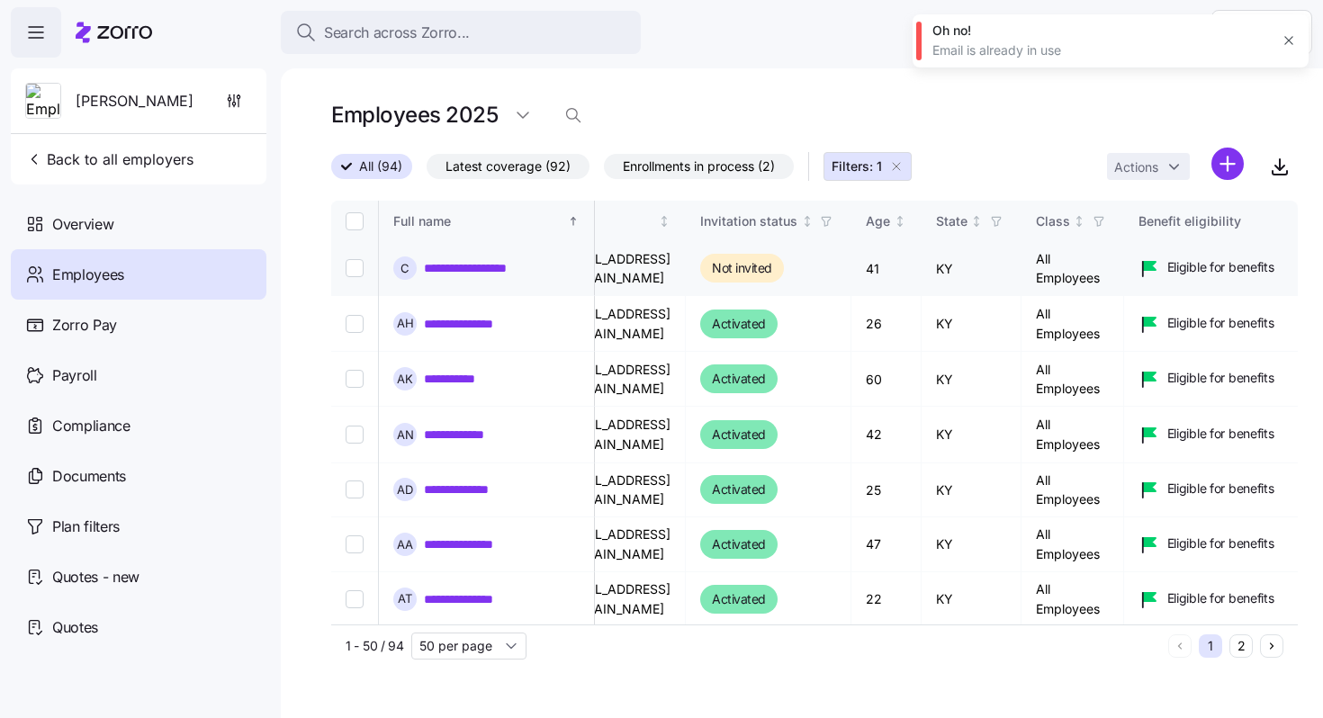
scroll to position [0, 39]
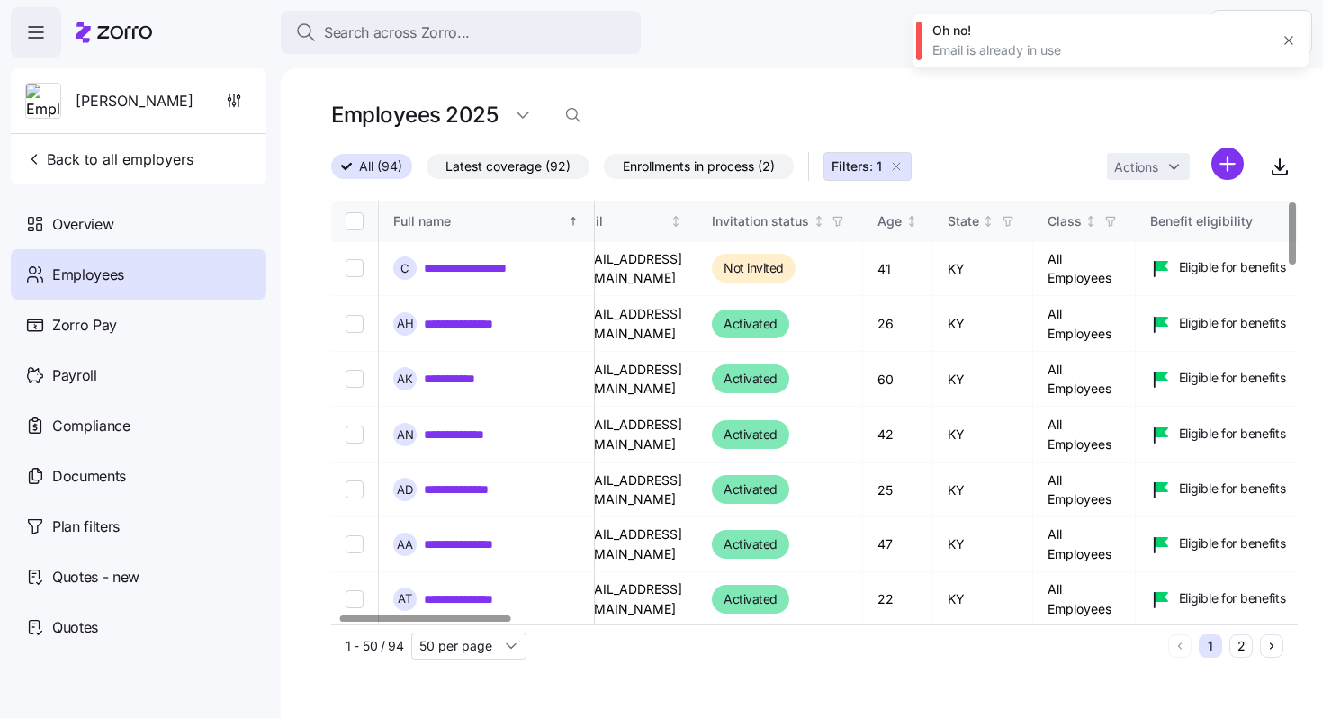
click at [576, 220] on icon "Sorted ascending" at bounding box center [573, 221] width 13 height 13
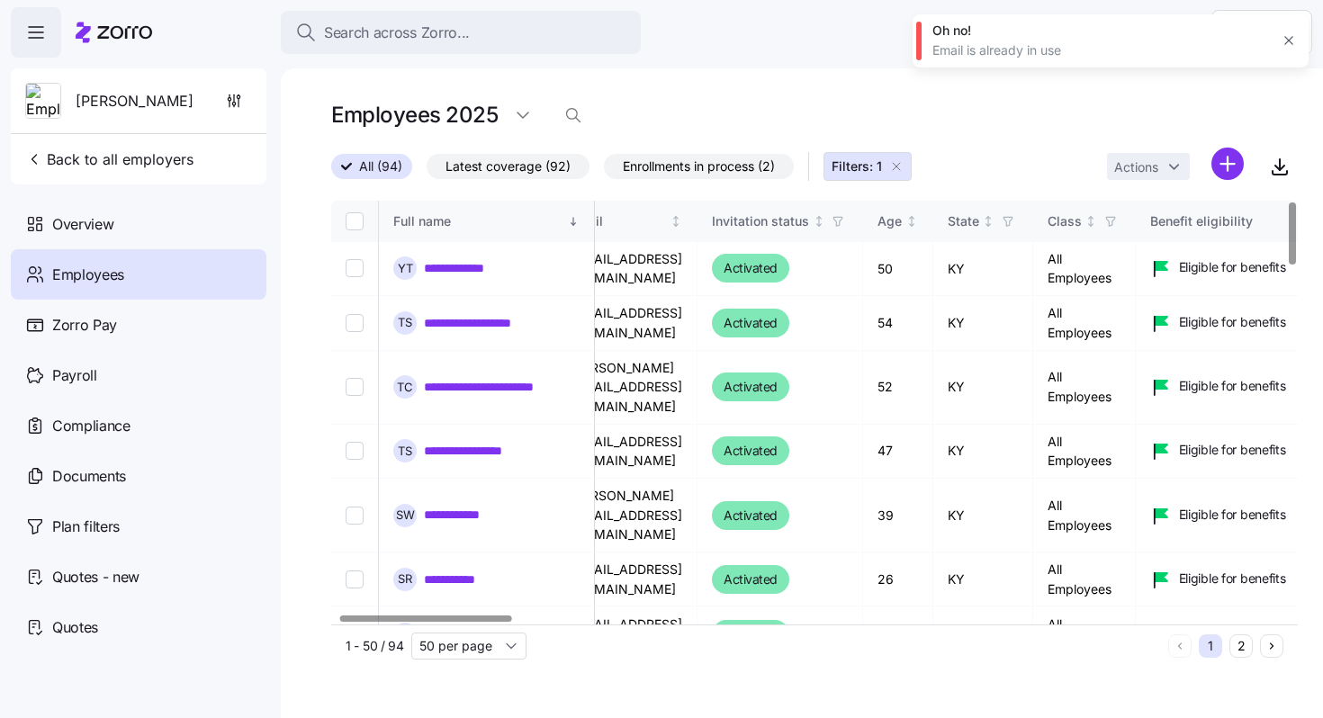
click at [573, 218] on icon "Sorted descending" at bounding box center [573, 221] width 0 height 7
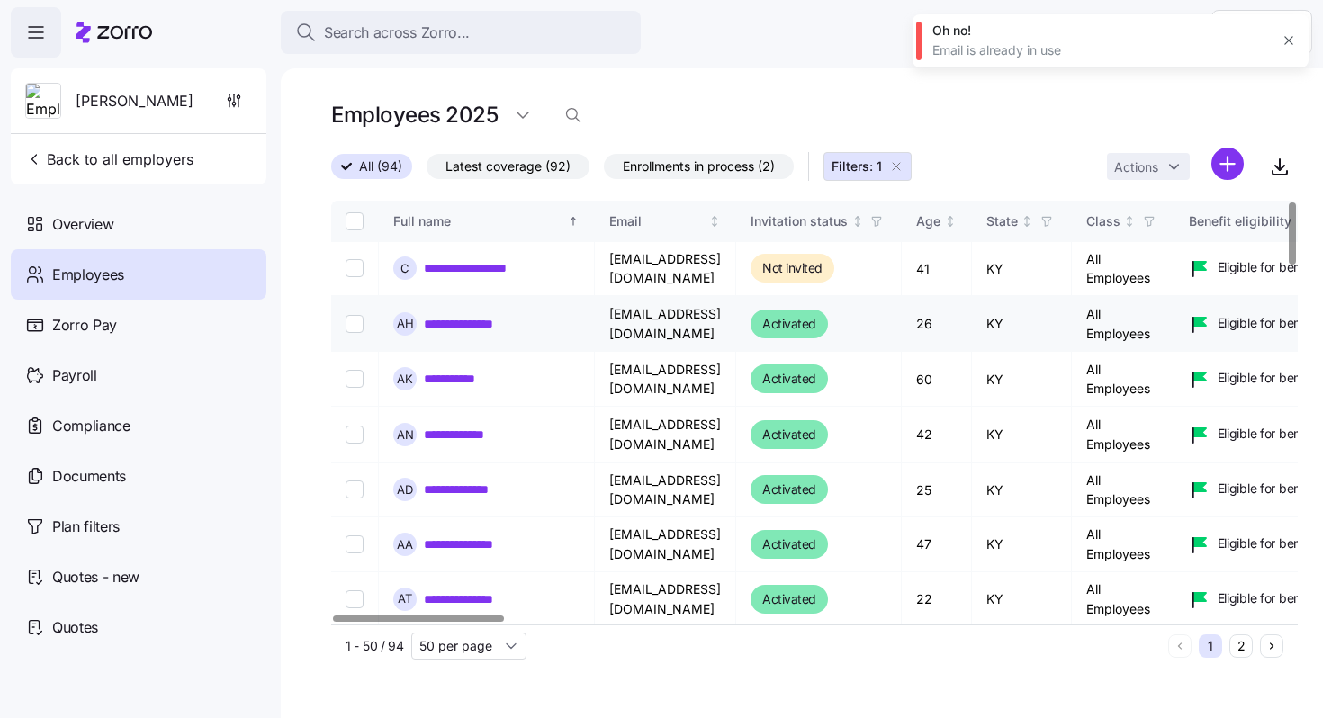
click at [471, 326] on link "**********" at bounding box center [474, 324] width 101 height 18
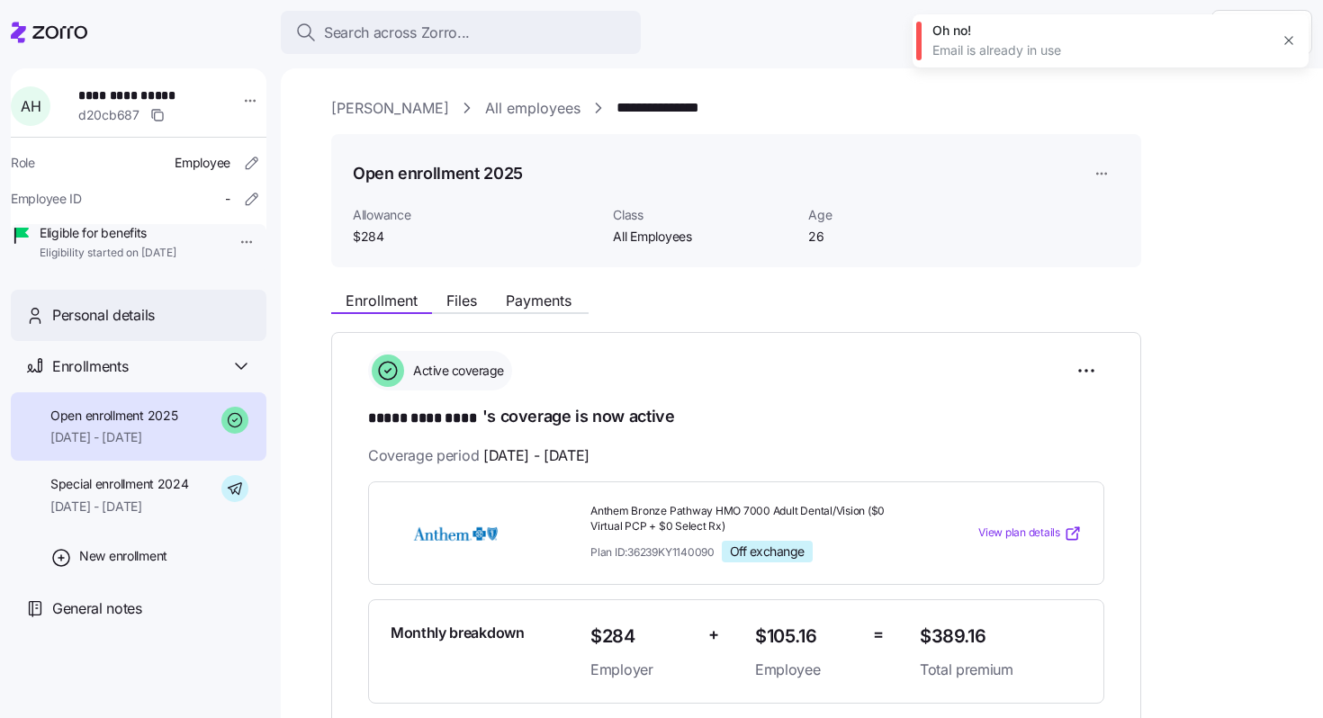
click at [202, 341] on div "Personal details" at bounding box center [139, 315] width 256 height 51
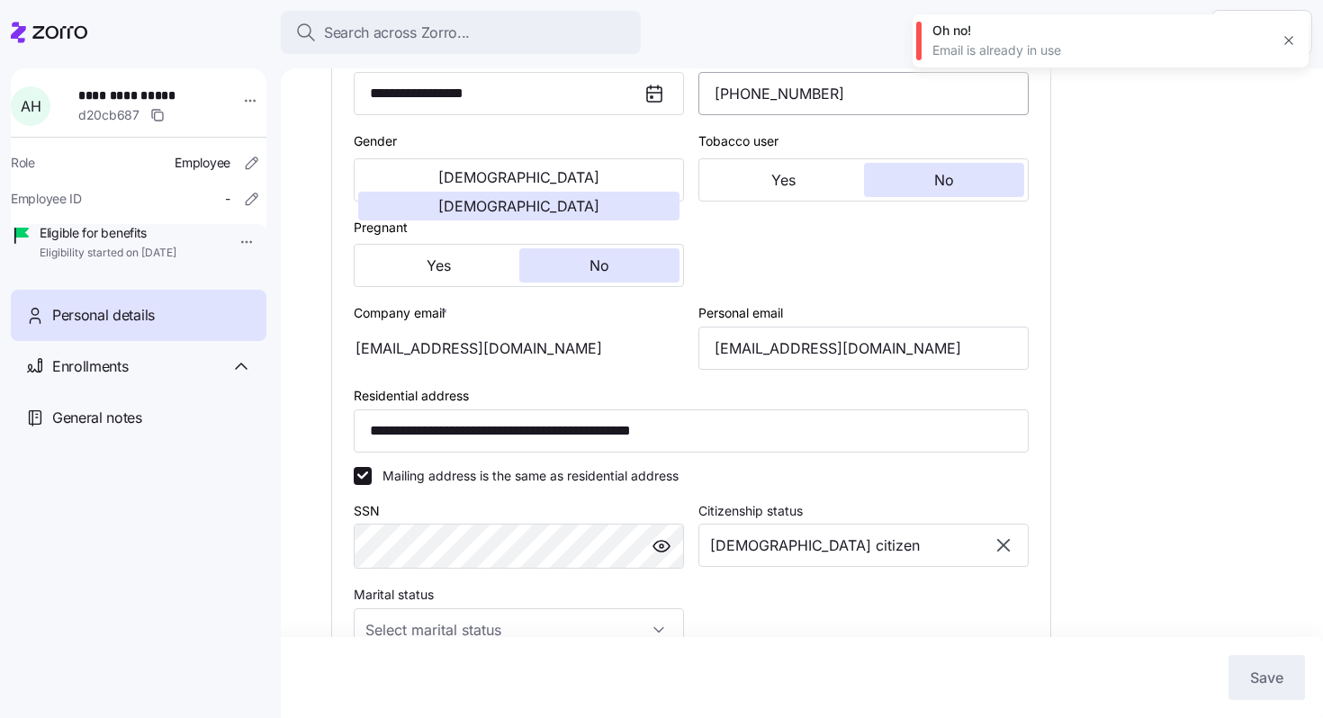
scroll to position [393, 0]
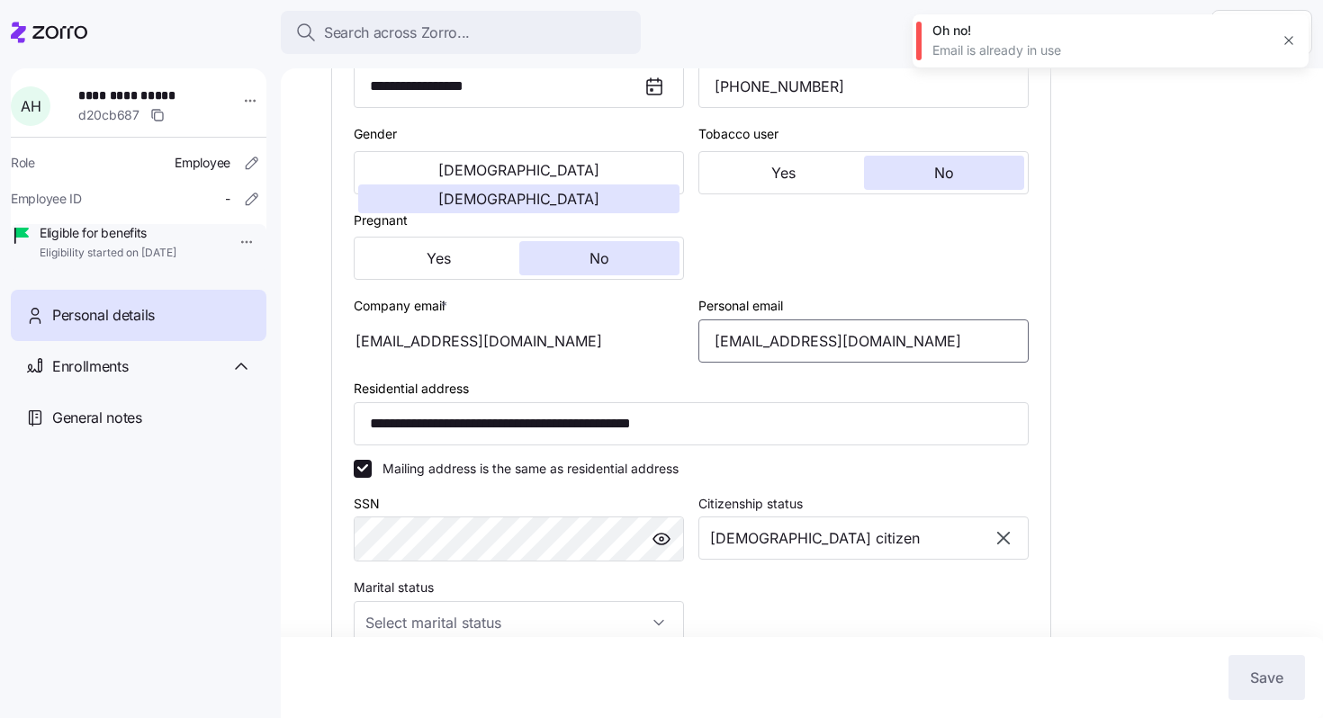
click at [836, 362] on input "abbeyhotchkiss23@gmail.com" at bounding box center [863, 340] width 330 height 43
type input "[EMAIL_ADDRESS][DOMAIN_NAME]"
click at [1269, 675] on span "Save" at bounding box center [1266, 678] width 33 height 22
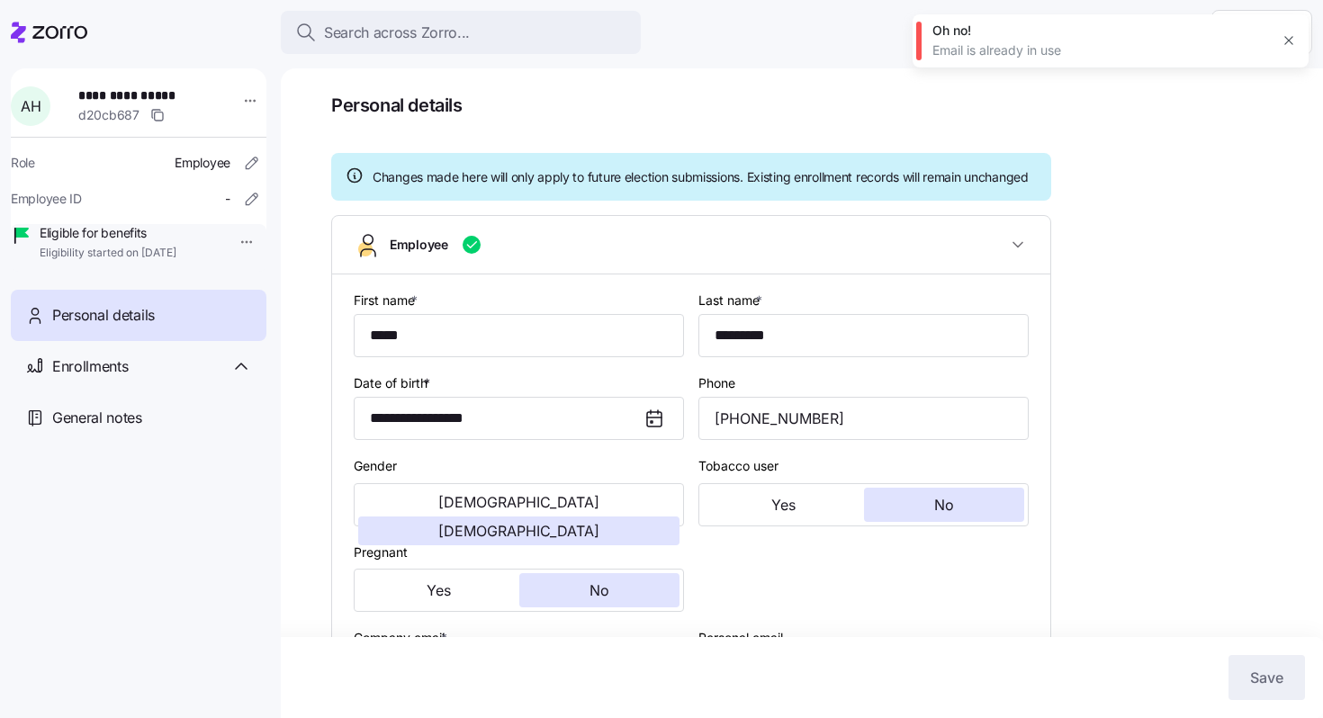
scroll to position [0, 0]
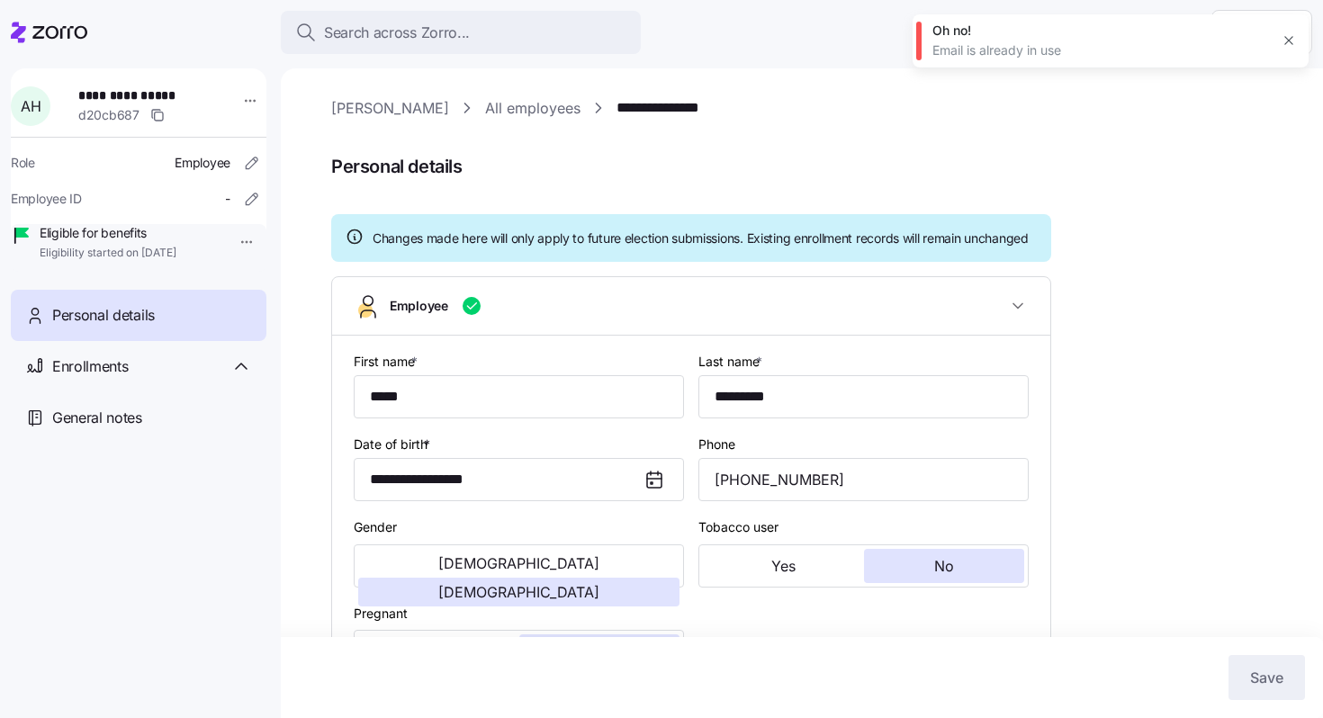
click at [485, 112] on link "All employees" at bounding box center [532, 108] width 95 height 22
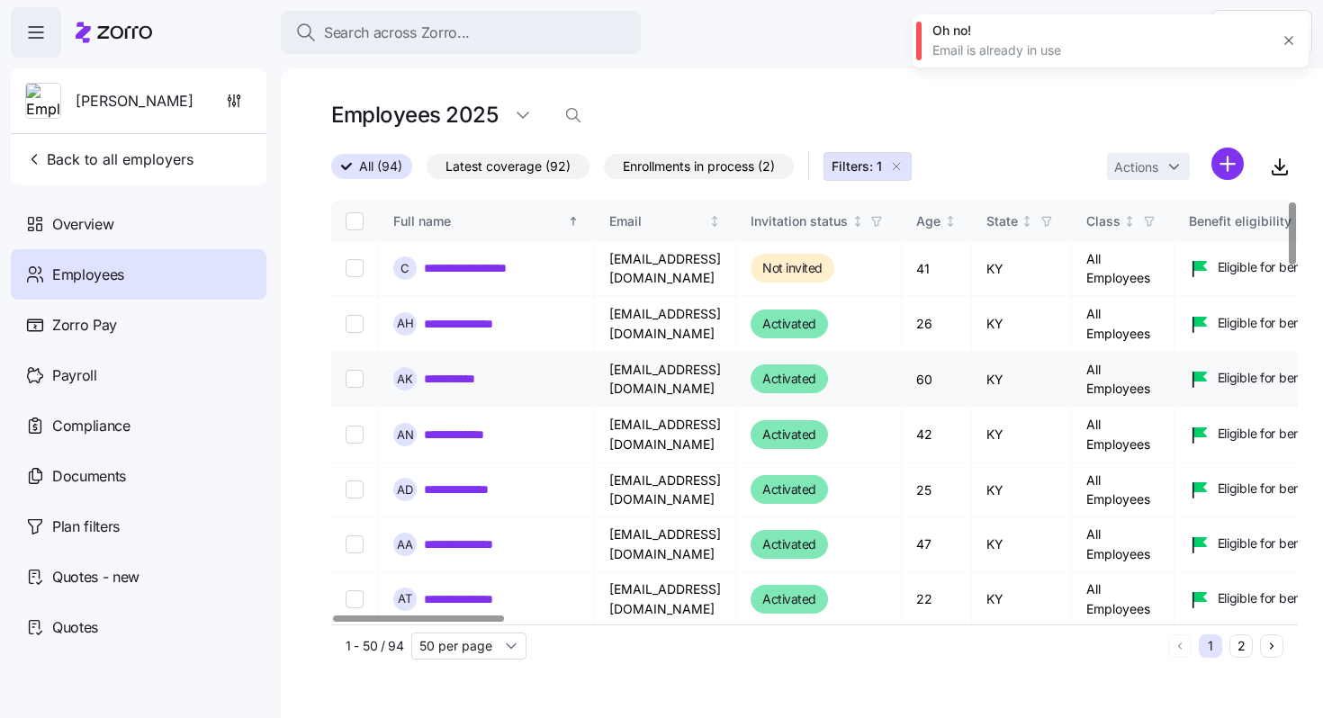
click at [450, 381] on link "**********" at bounding box center [459, 379] width 71 height 18
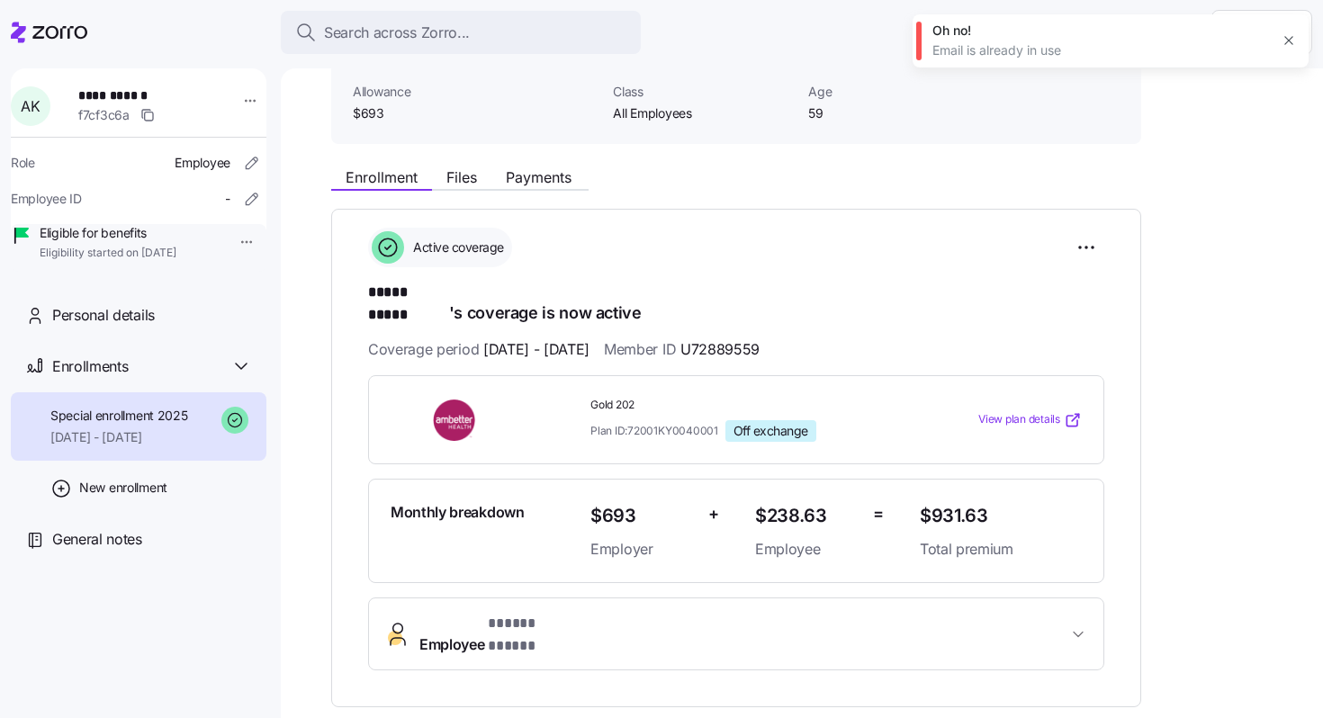
scroll to position [411, 0]
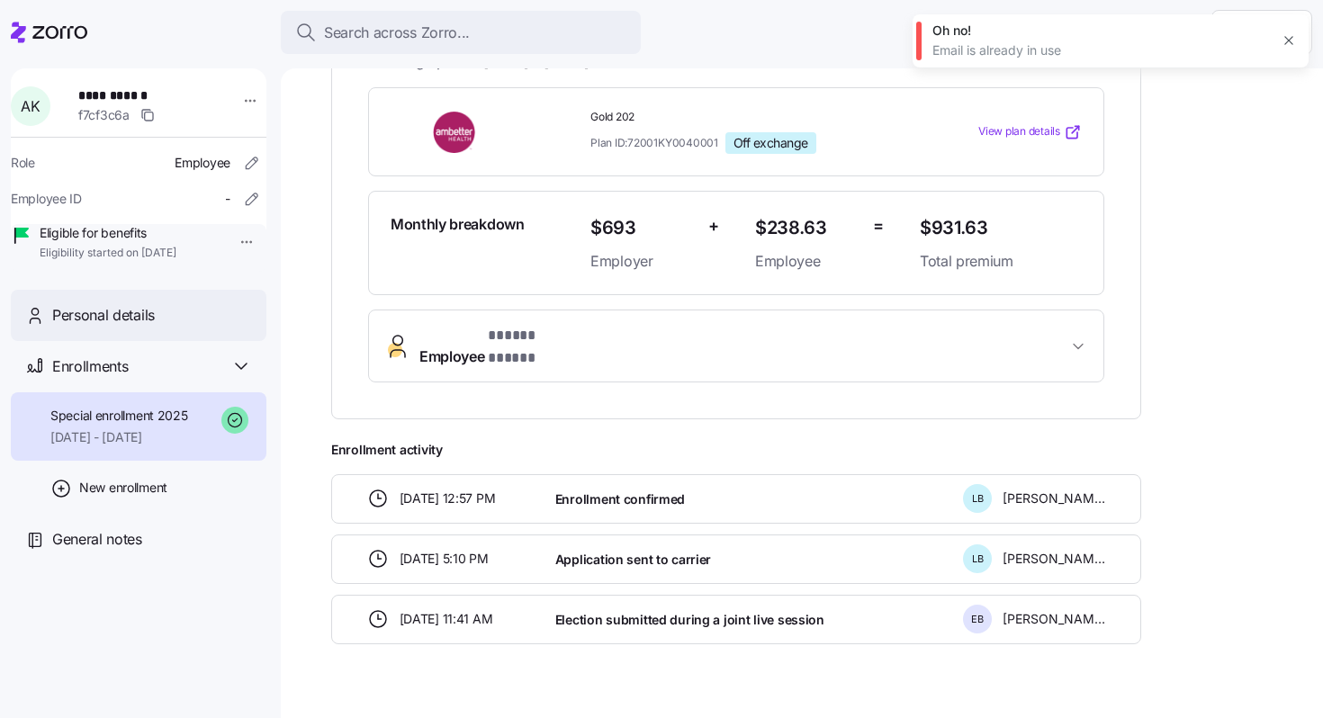
click at [184, 327] on div "Personal details" at bounding box center [152, 315] width 200 height 22
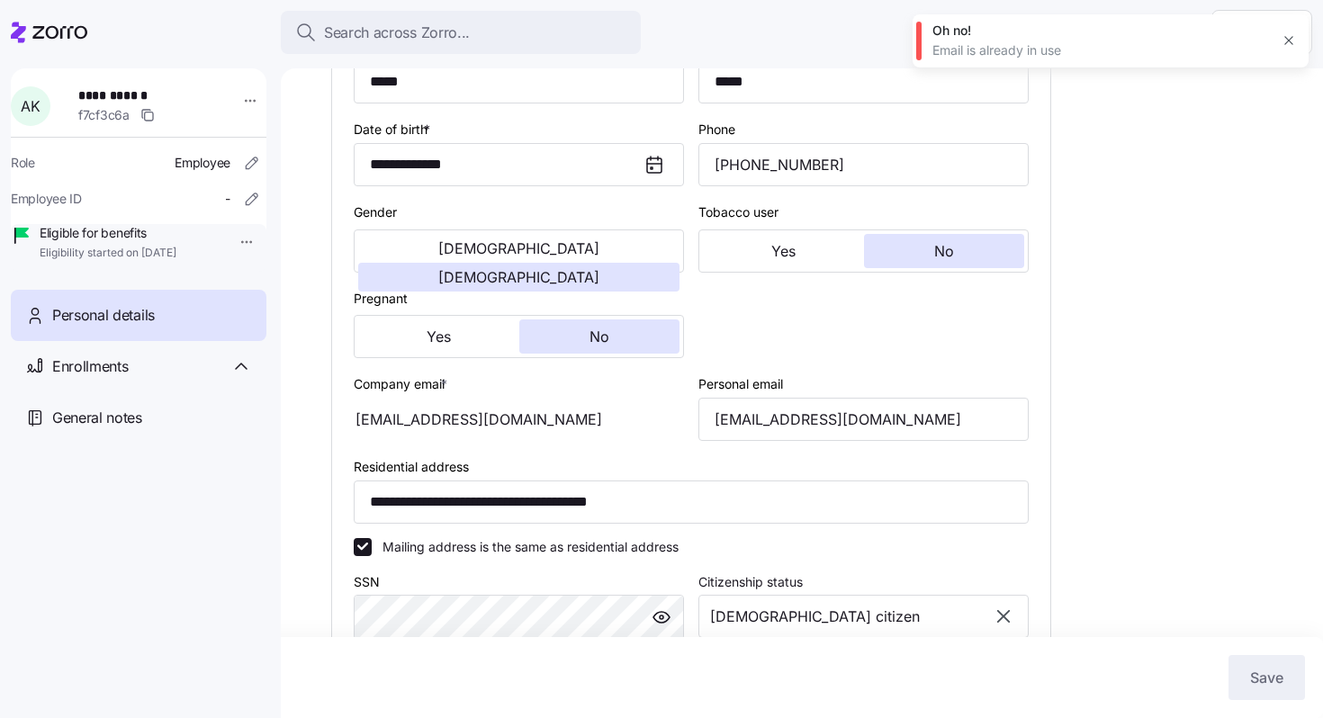
scroll to position [349, 0]
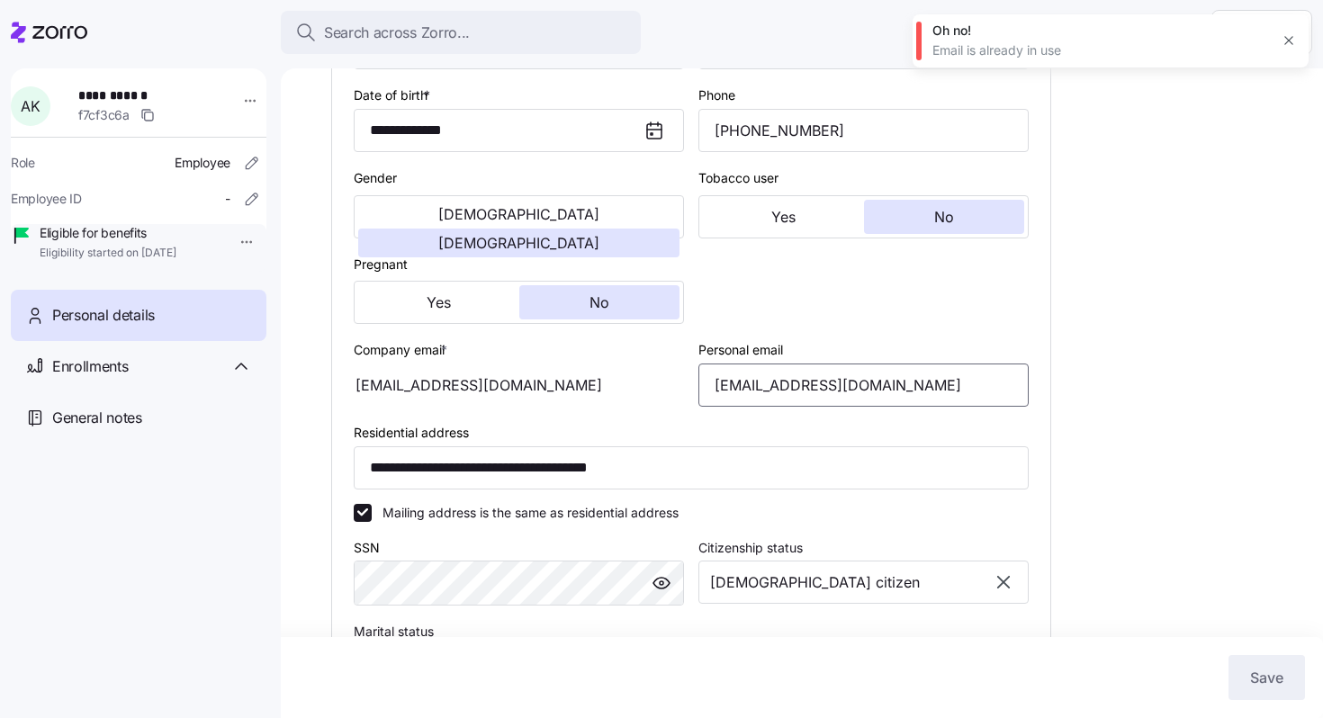
click at [795, 407] on input "agnes41314@gmail.com" at bounding box center [863, 385] width 330 height 43
type input "[EMAIL_ADDRESS][DOMAIN_NAME]"
click at [1262, 673] on span "Save" at bounding box center [1266, 678] width 33 height 22
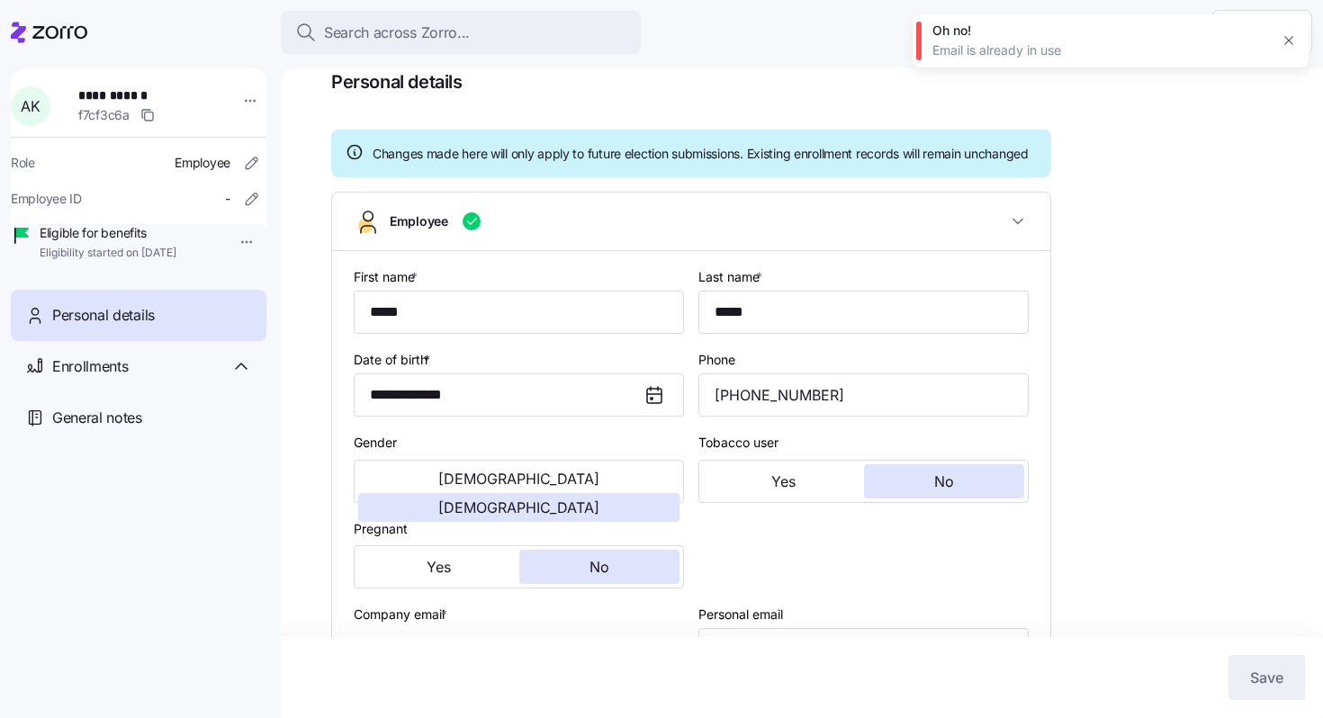
scroll to position [0, 0]
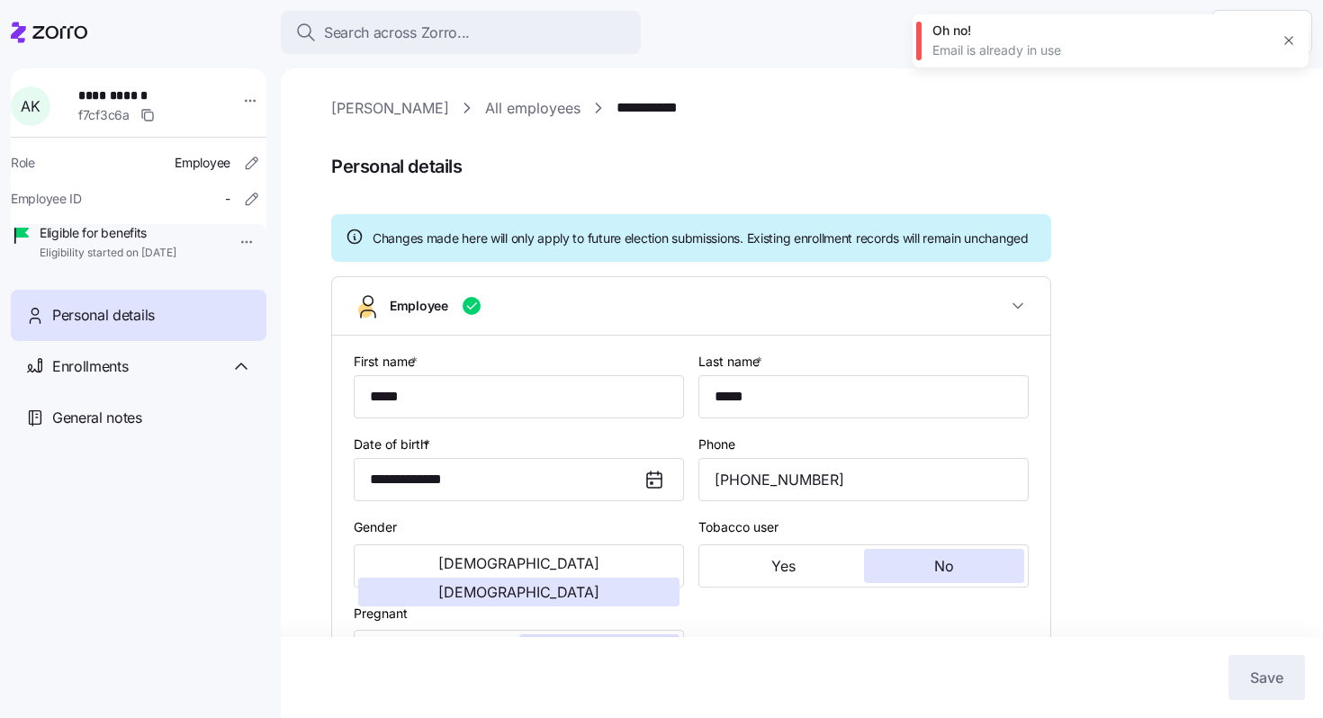
click at [485, 105] on link "All employees" at bounding box center [532, 108] width 95 height 22
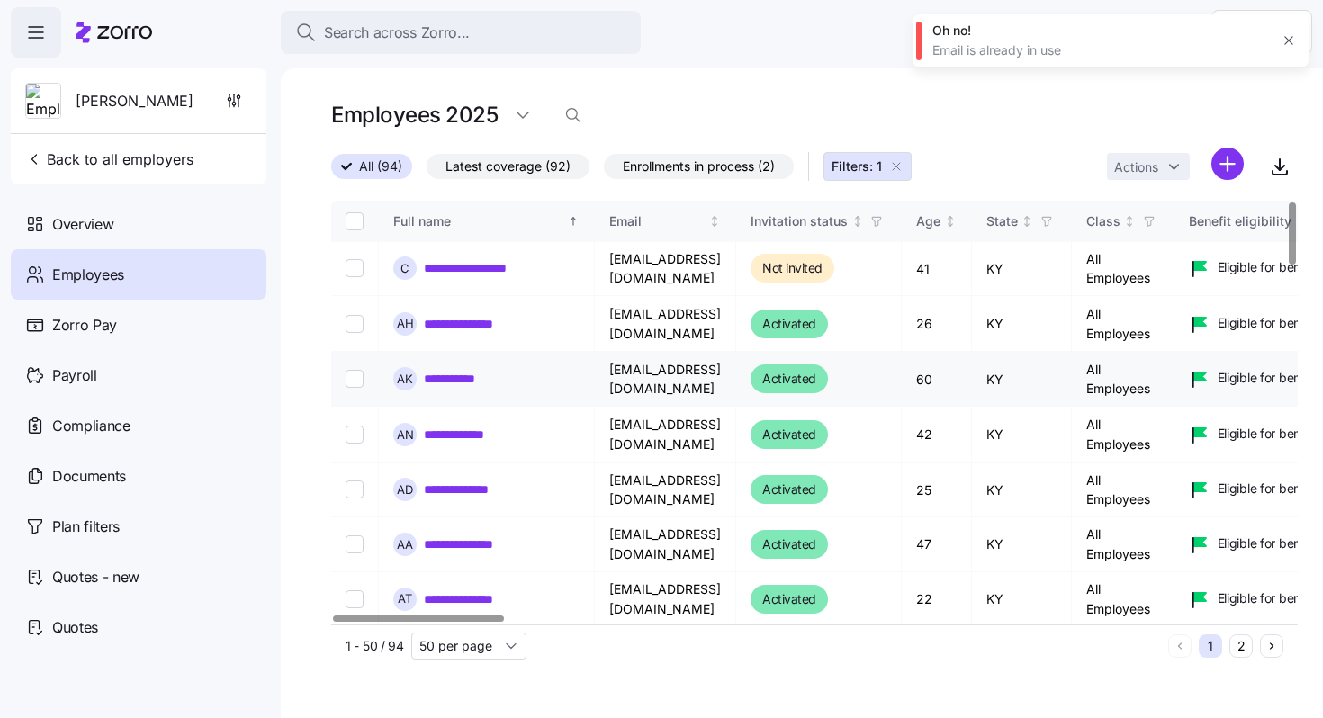
click at [473, 382] on link "**********" at bounding box center [459, 379] width 71 height 18
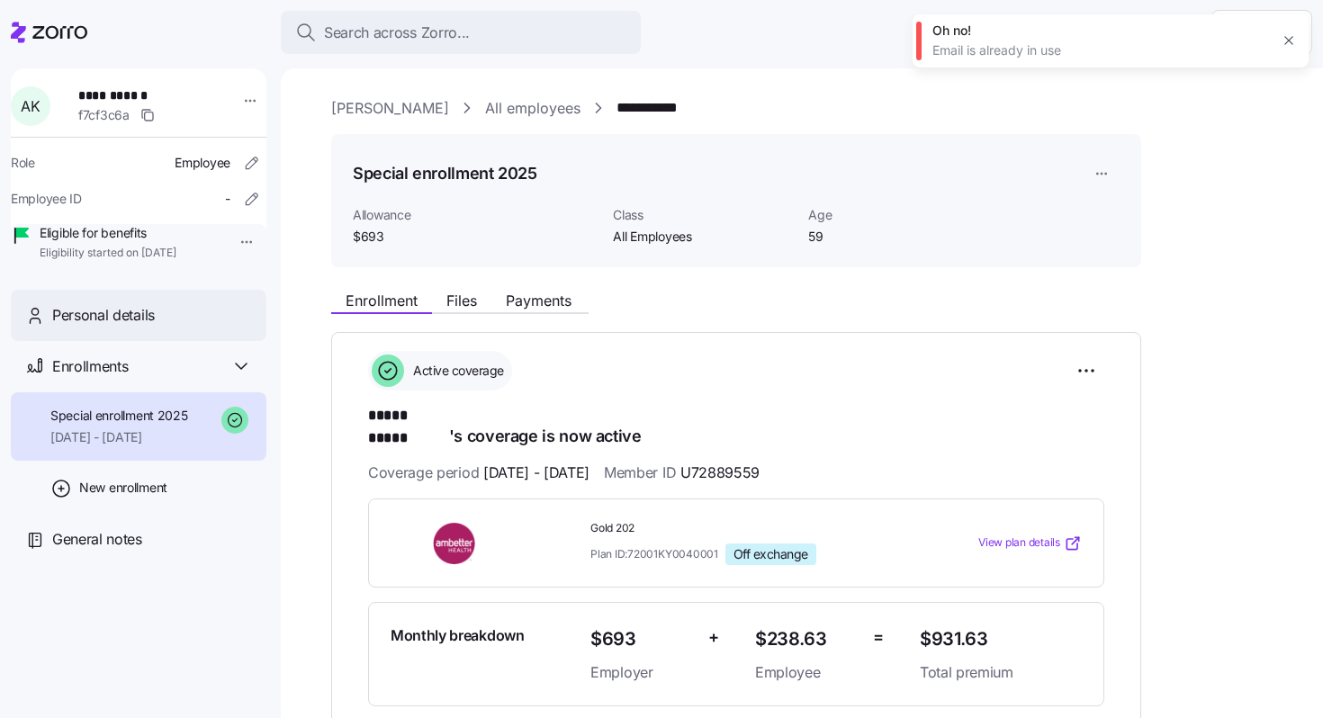
click at [187, 327] on div "Personal details" at bounding box center [152, 315] width 200 height 22
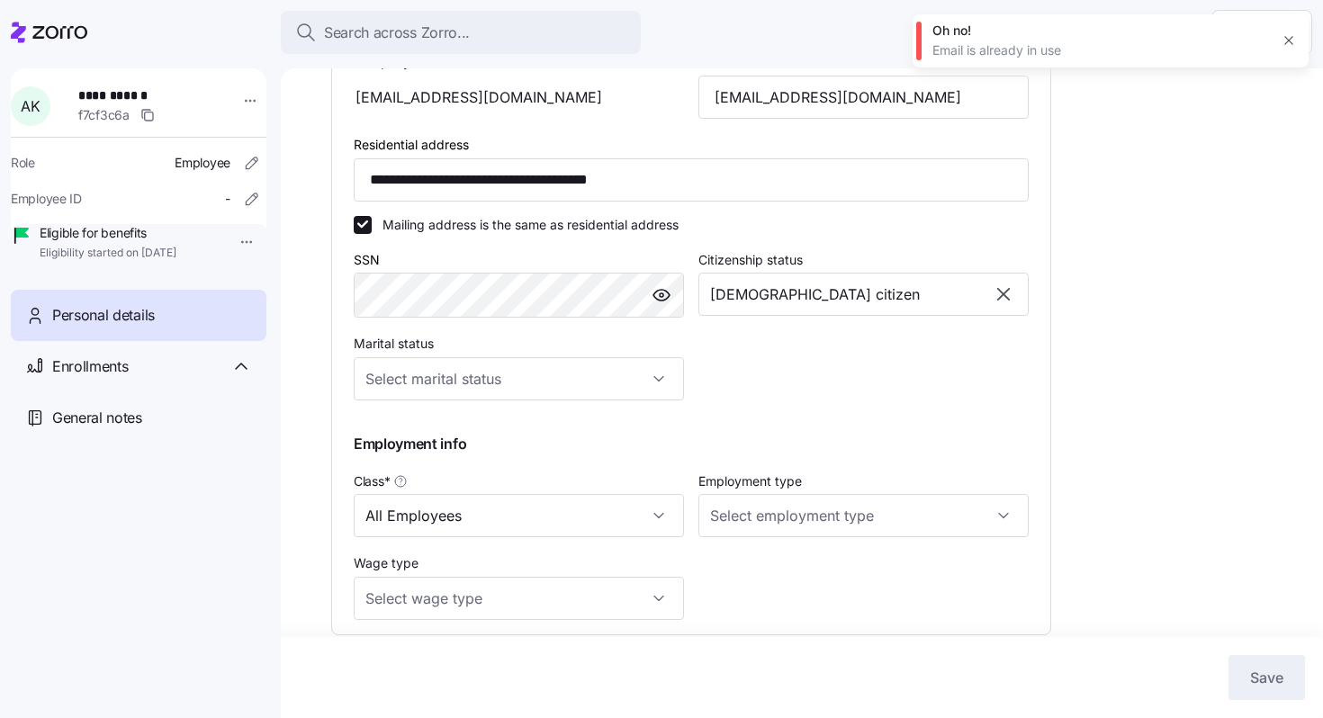
scroll to position [633, 0]
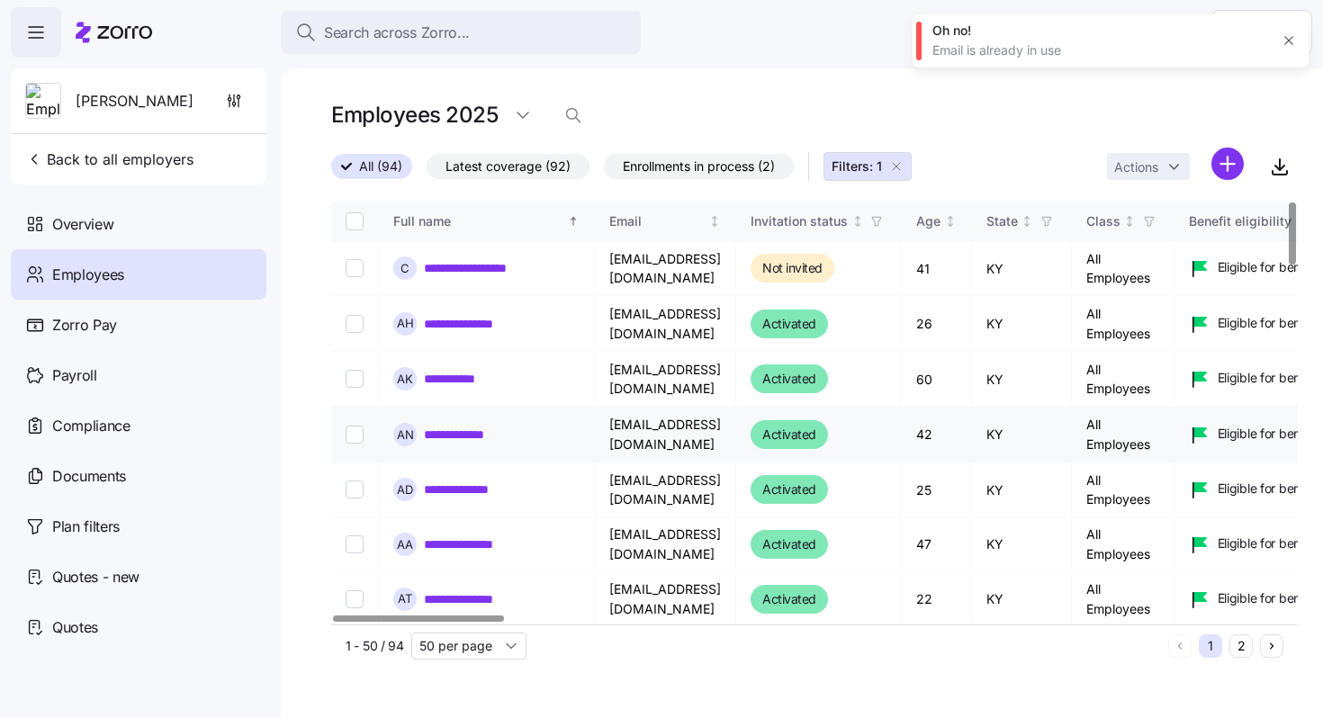
click at [434, 438] on link "**********" at bounding box center [464, 435] width 80 height 18
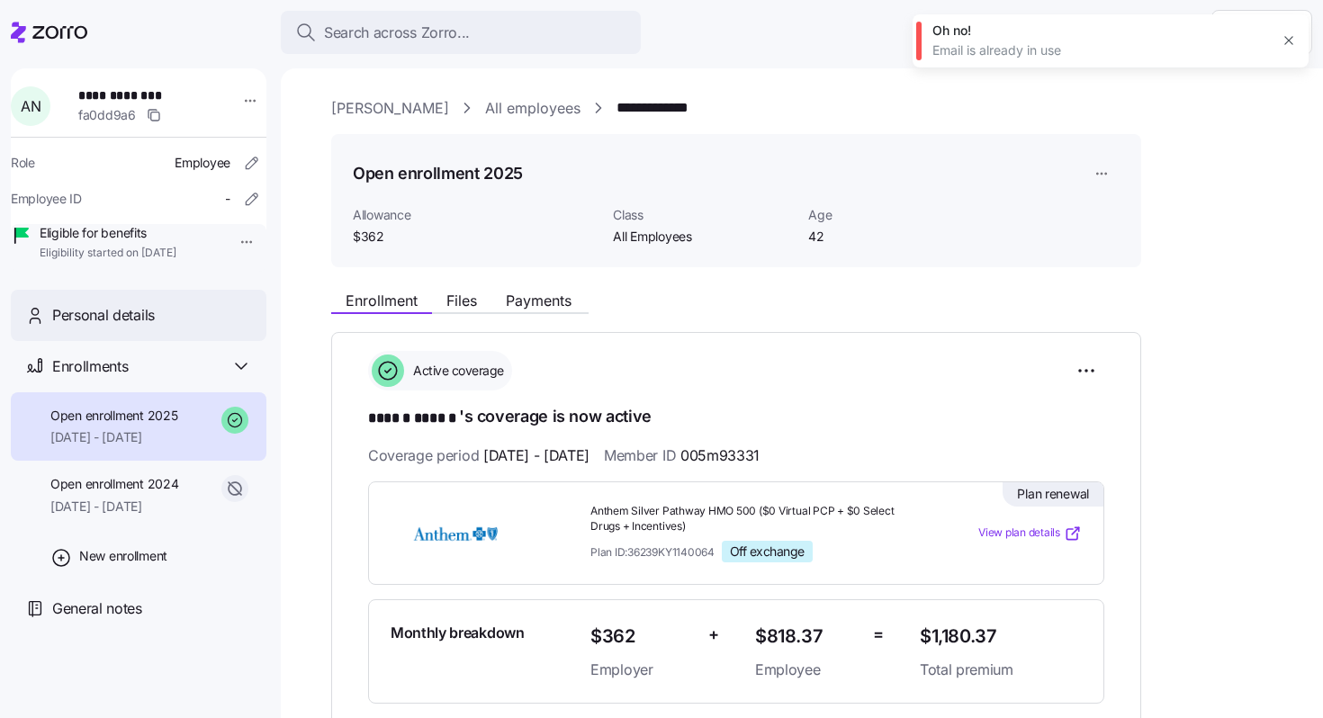
click at [172, 327] on div "Personal details" at bounding box center [152, 315] width 200 height 22
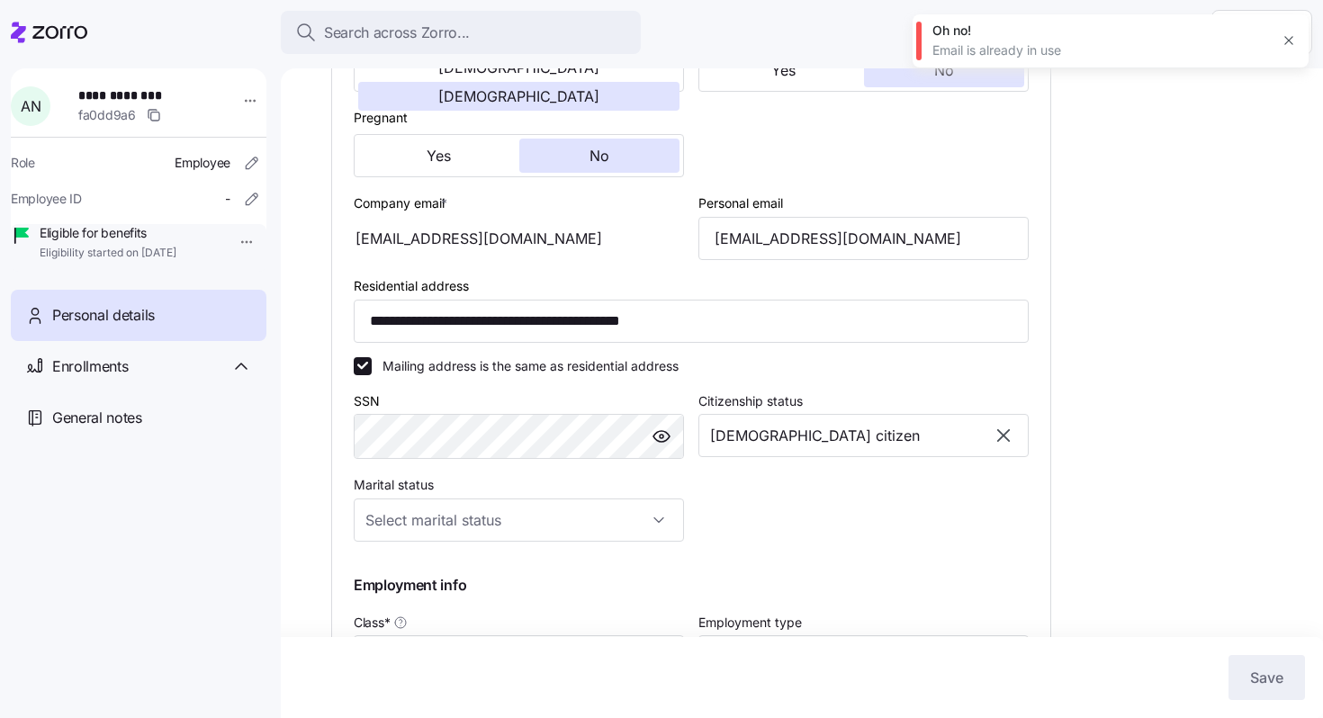
scroll to position [623, 0]
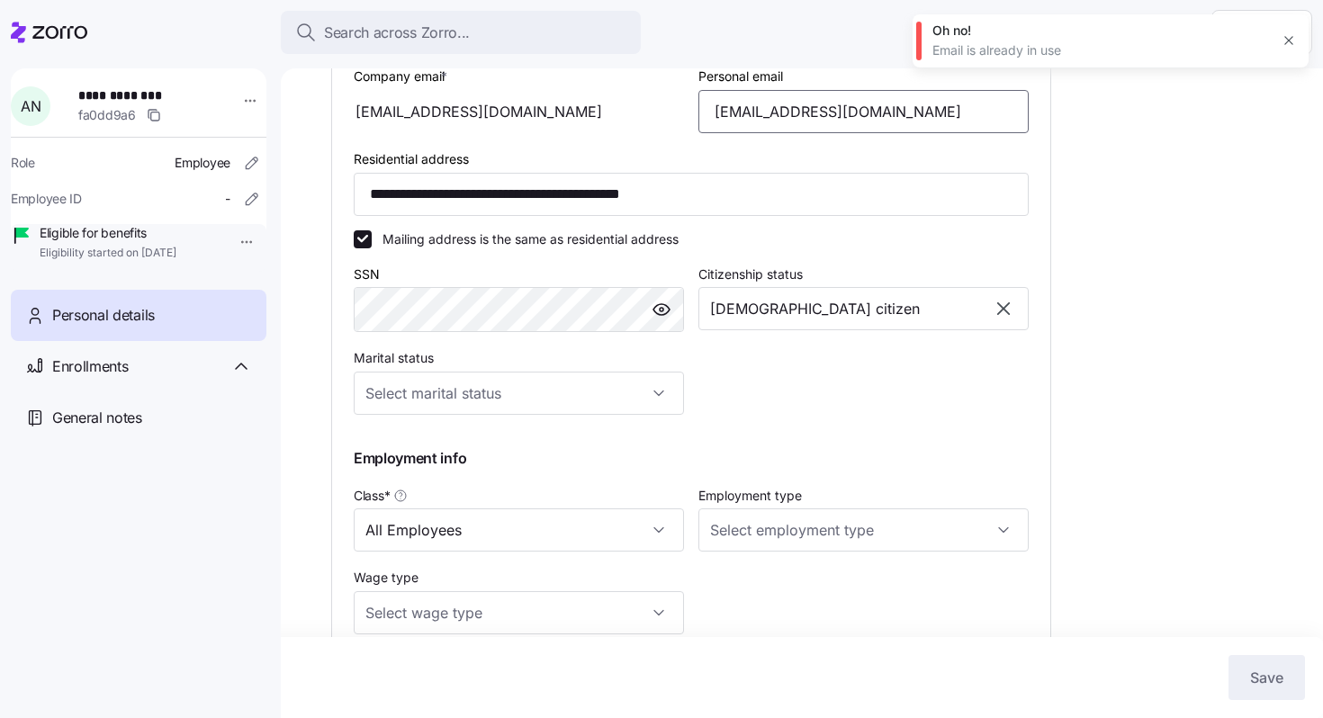
click at [814, 133] on input "alaina_nevels2@eku.edu" at bounding box center [863, 111] width 330 height 43
type input "[EMAIL_ADDRESS][DOMAIN_NAME]"
click at [1261, 671] on span "Save" at bounding box center [1266, 678] width 33 height 22
click at [1288, 39] on icon "button" at bounding box center [1288, 40] width 14 height 14
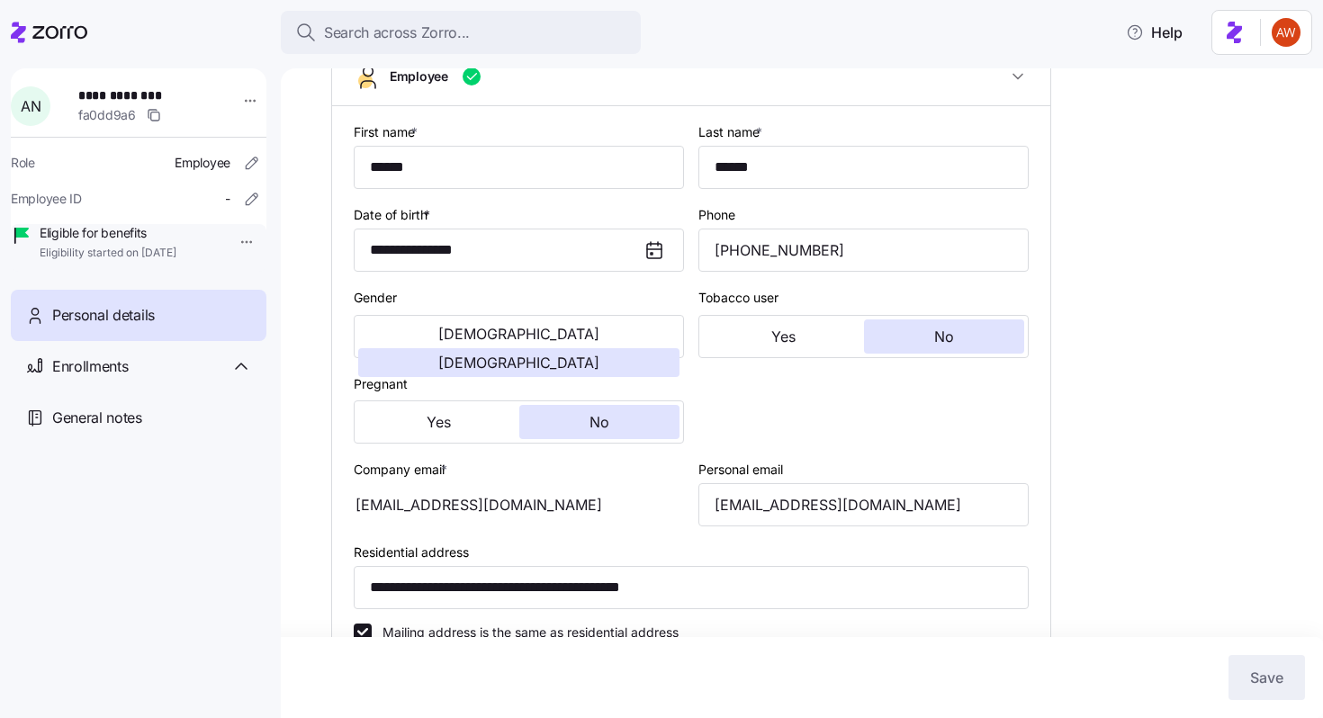
scroll to position [0, 0]
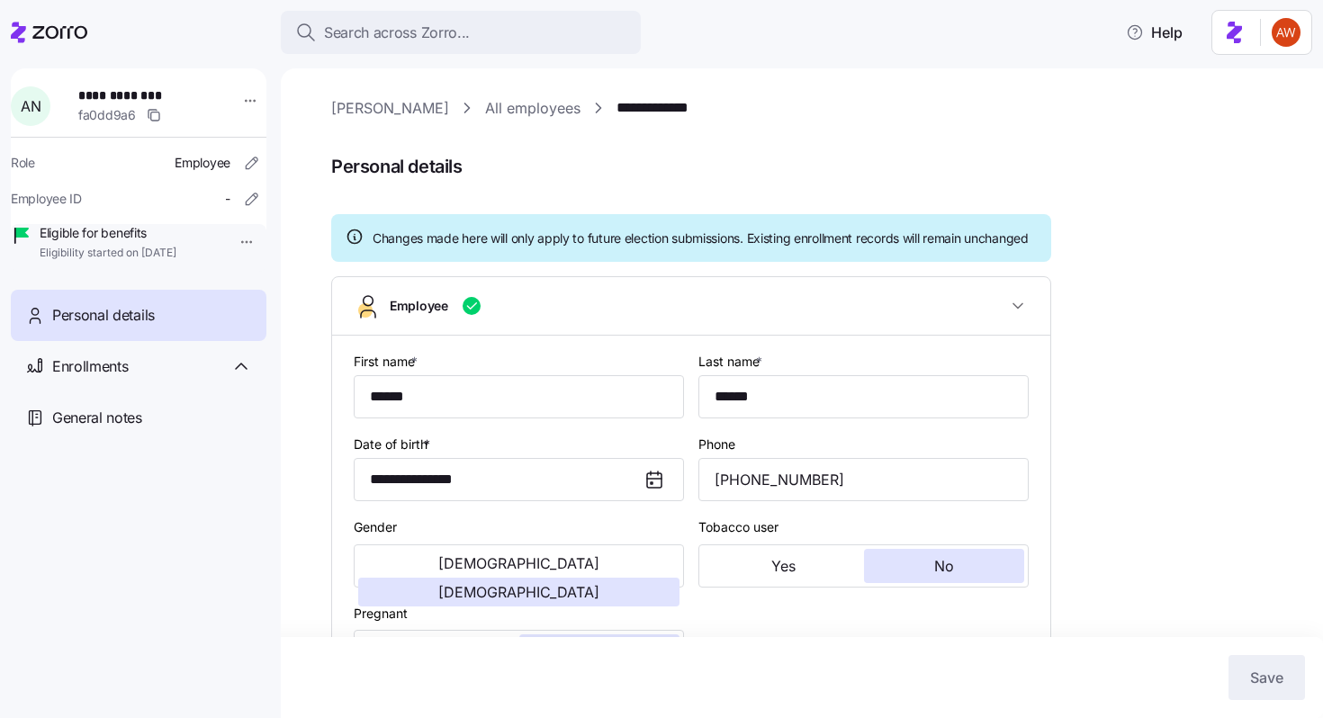
click at [485, 98] on link "All employees" at bounding box center [532, 108] width 95 height 22
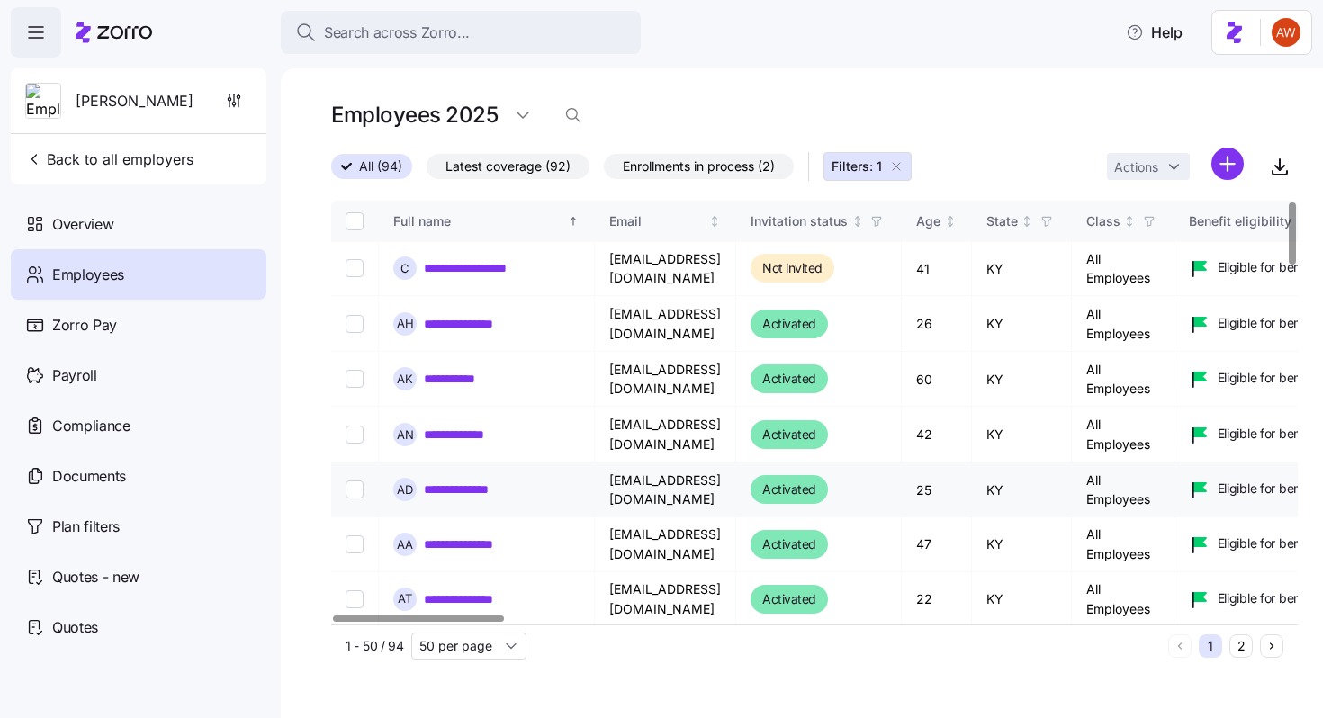
click at [463, 490] on link "**********" at bounding box center [467, 489] width 87 height 18
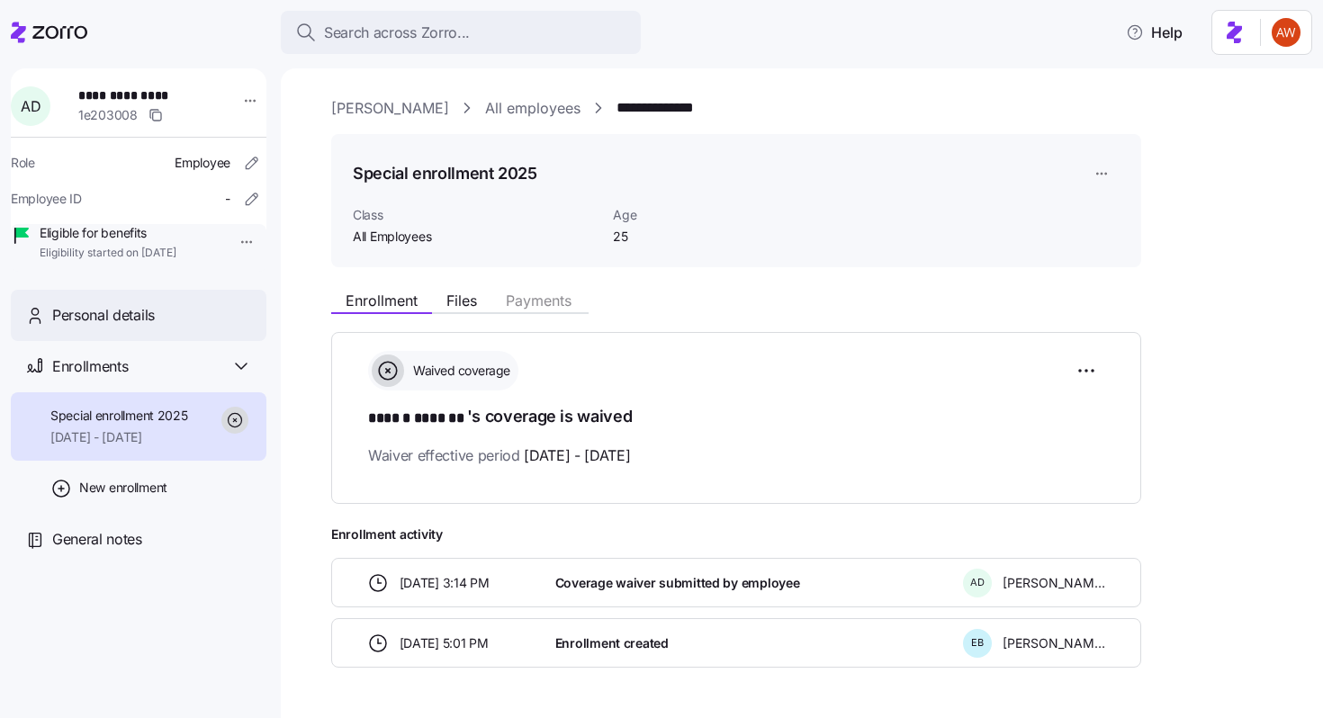
click at [181, 327] on div "Personal details" at bounding box center [152, 315] width 200 height 22
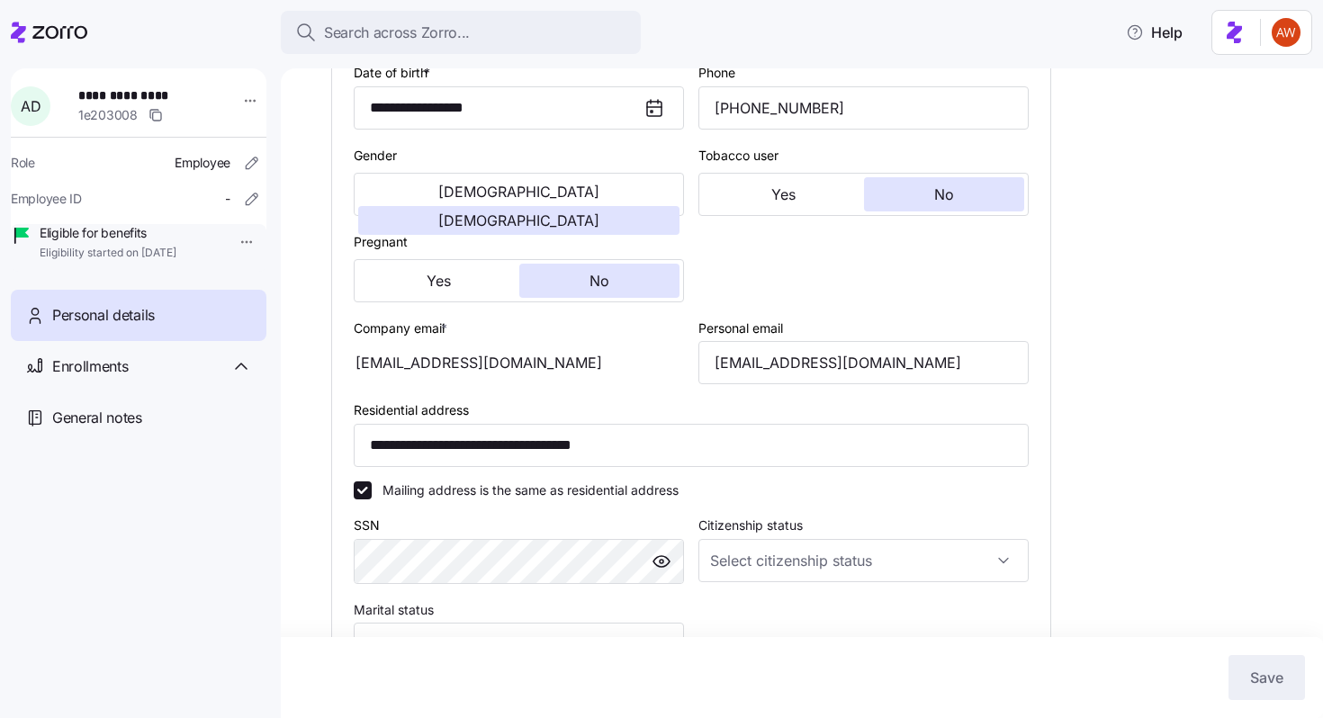
scroll to position [304, 0]
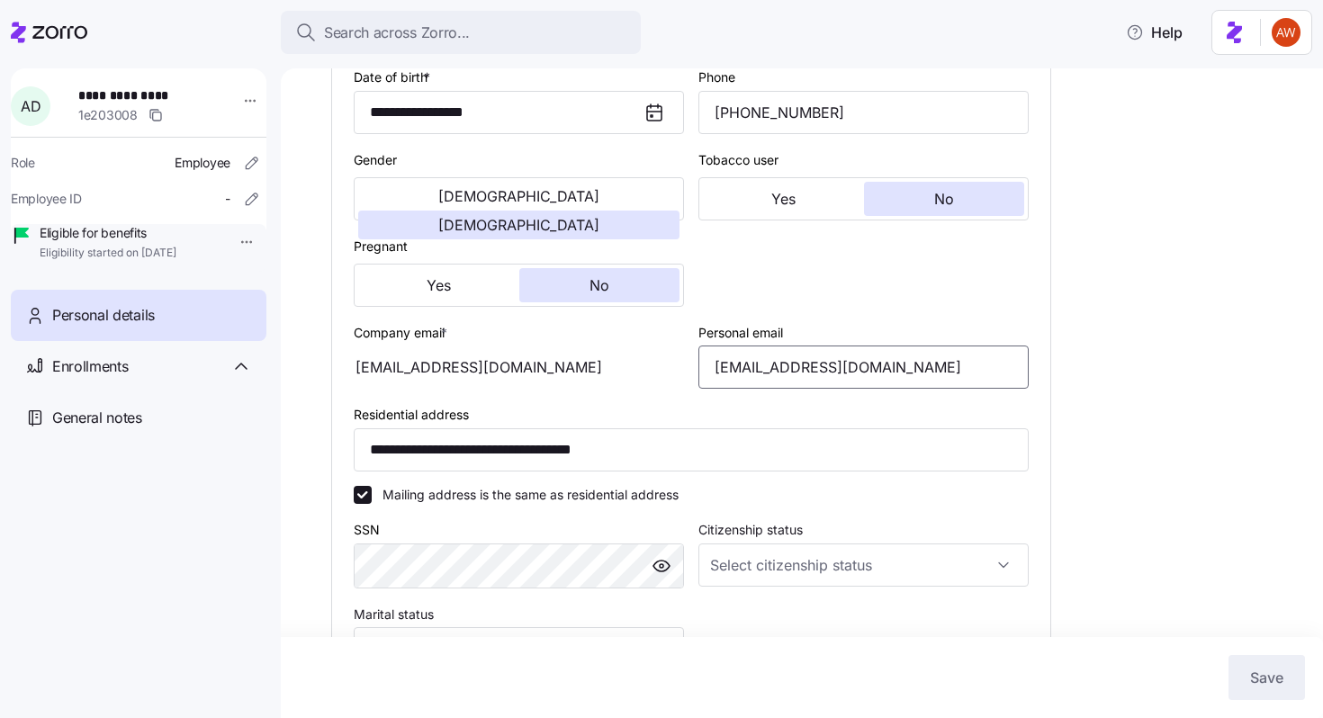
click at [825, 373] on input "alaynadaniels22@gmail.com" at bounding box center [863, 367] width 330 height 43
type input "[EMAIL_ADDRESS][DOMAIN_NAME]"
click at [1271, 670] on span "Save" at bounding box center [1266, 678] width 33 height 22
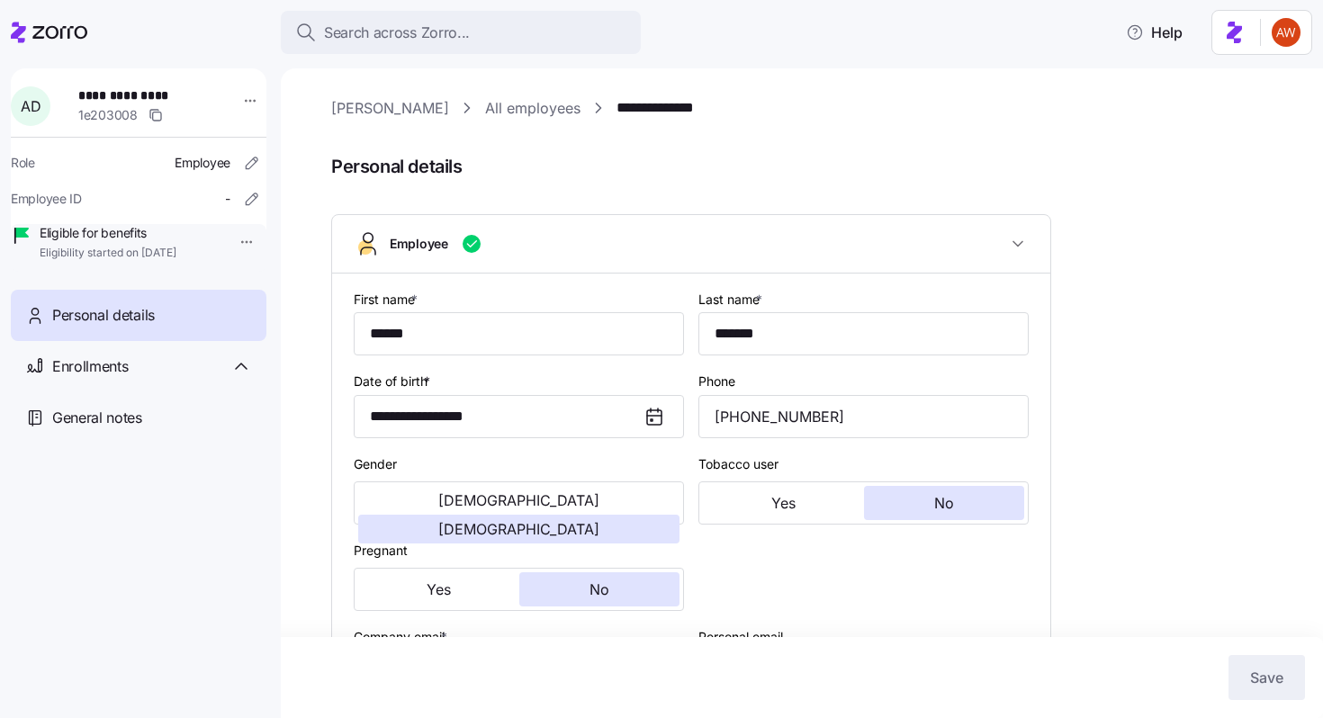
click at [485, 111] on link "All employees" at bounding box center [532, 108] width 95 height 22
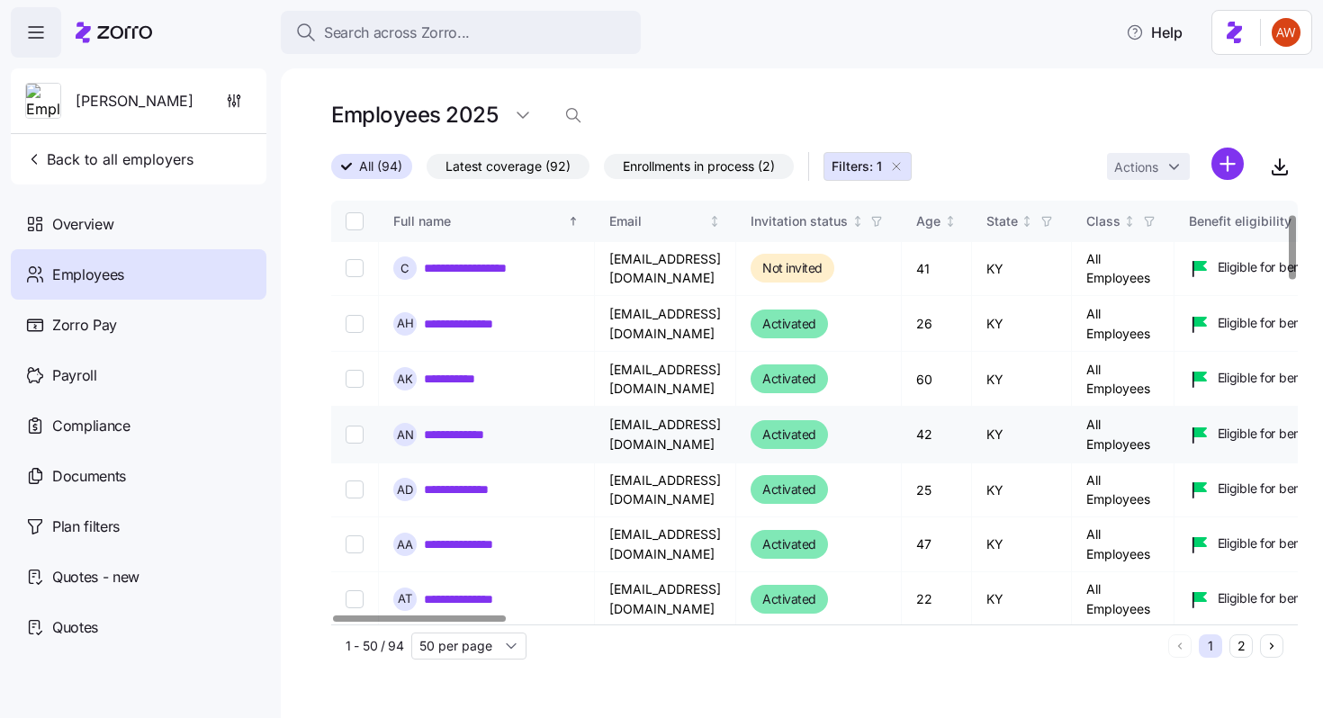
scroll to position [121, 0]
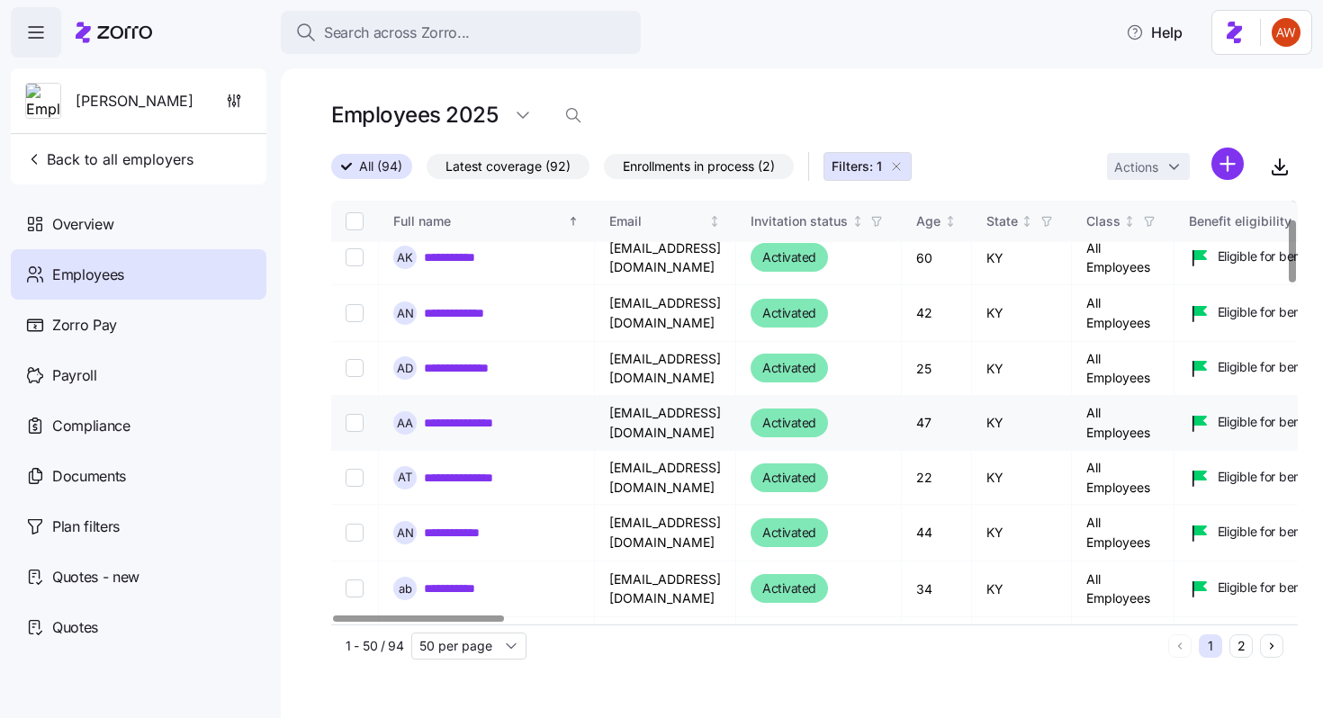
click at [475, 418] on link "**********" at bounding box center [468, 423] width 89 height 18
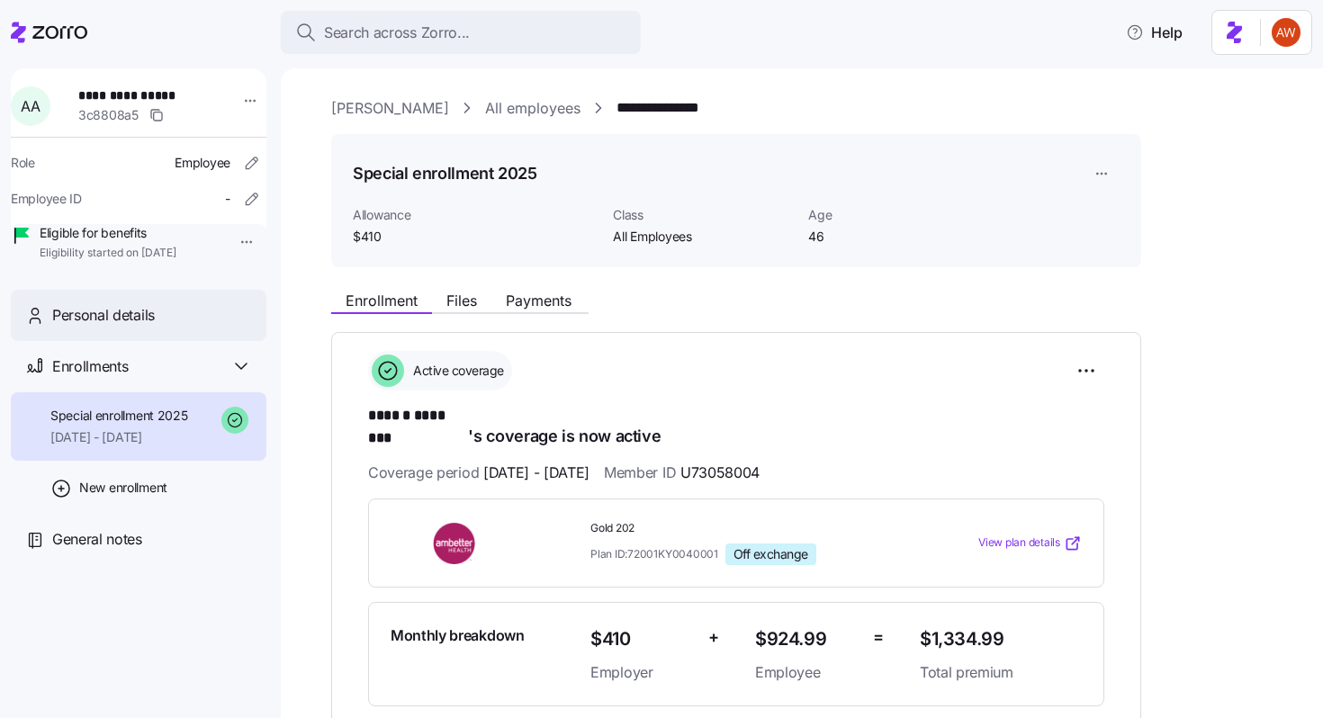
click at [193, 327] on div "Personal details" at bounding box center [152, 315] width 200 height 22
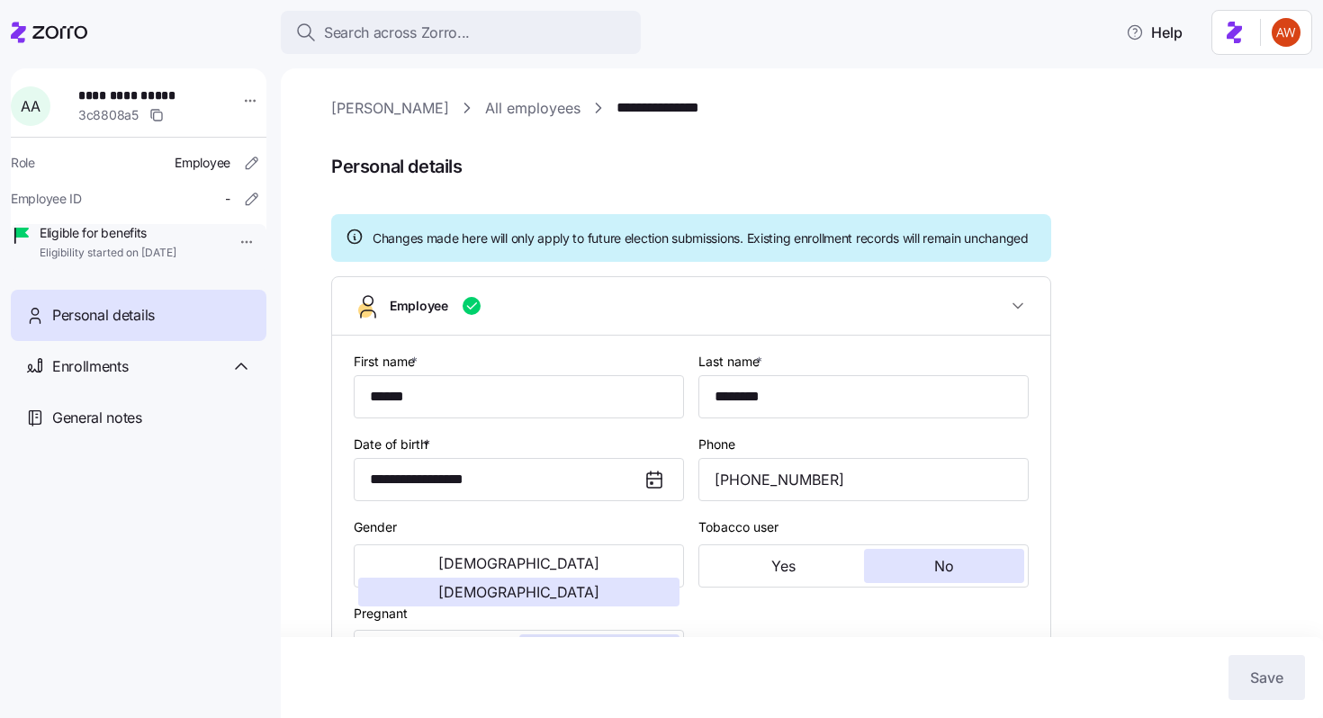
click at [485, 101] on link "All employees" at bounding box center [532, 108] width 95 height 22
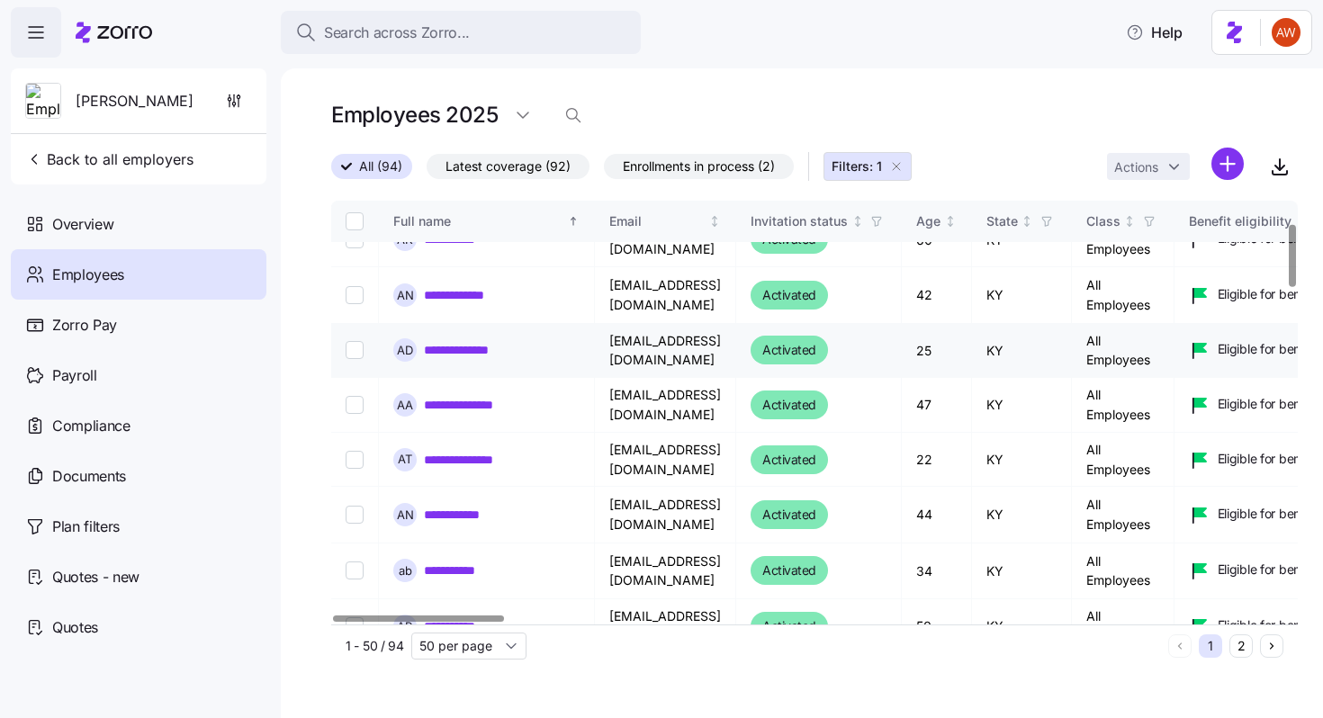
scroll to position [151, 0]
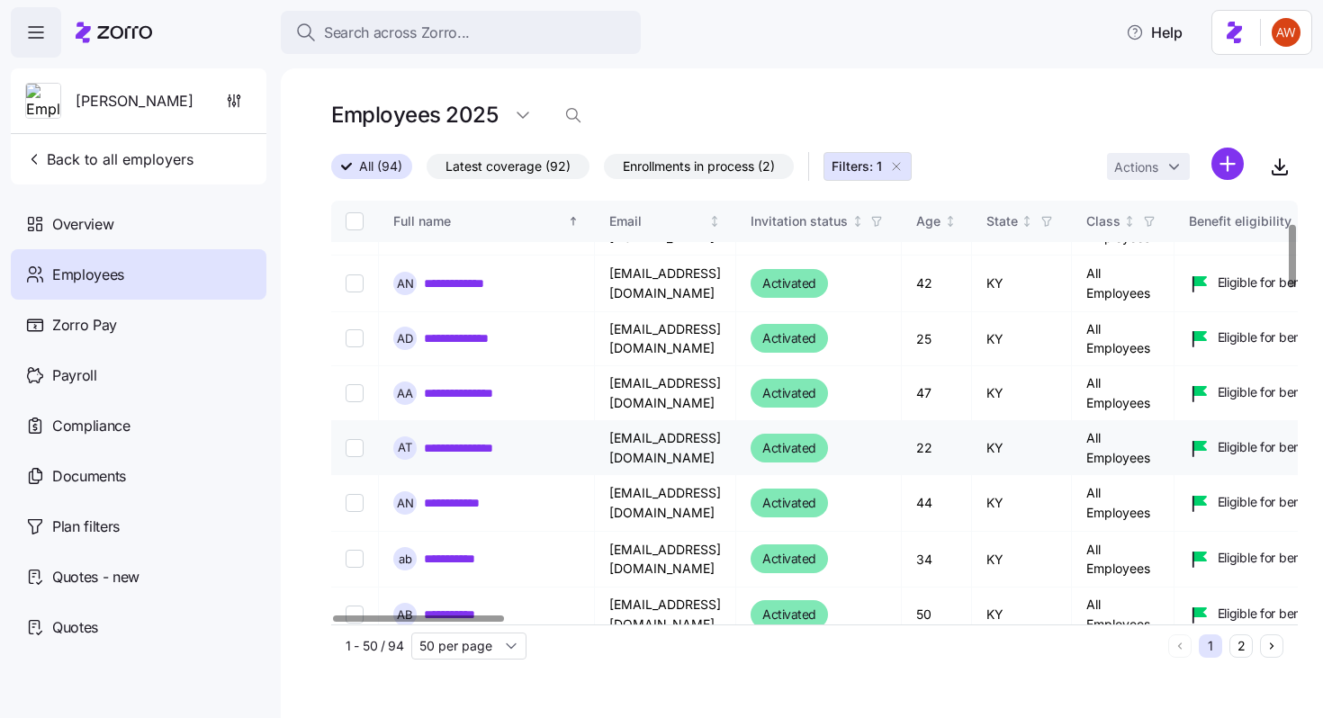
click at [460, 445] on link "**********" at bounding box center [478, 448] width 109 height 18
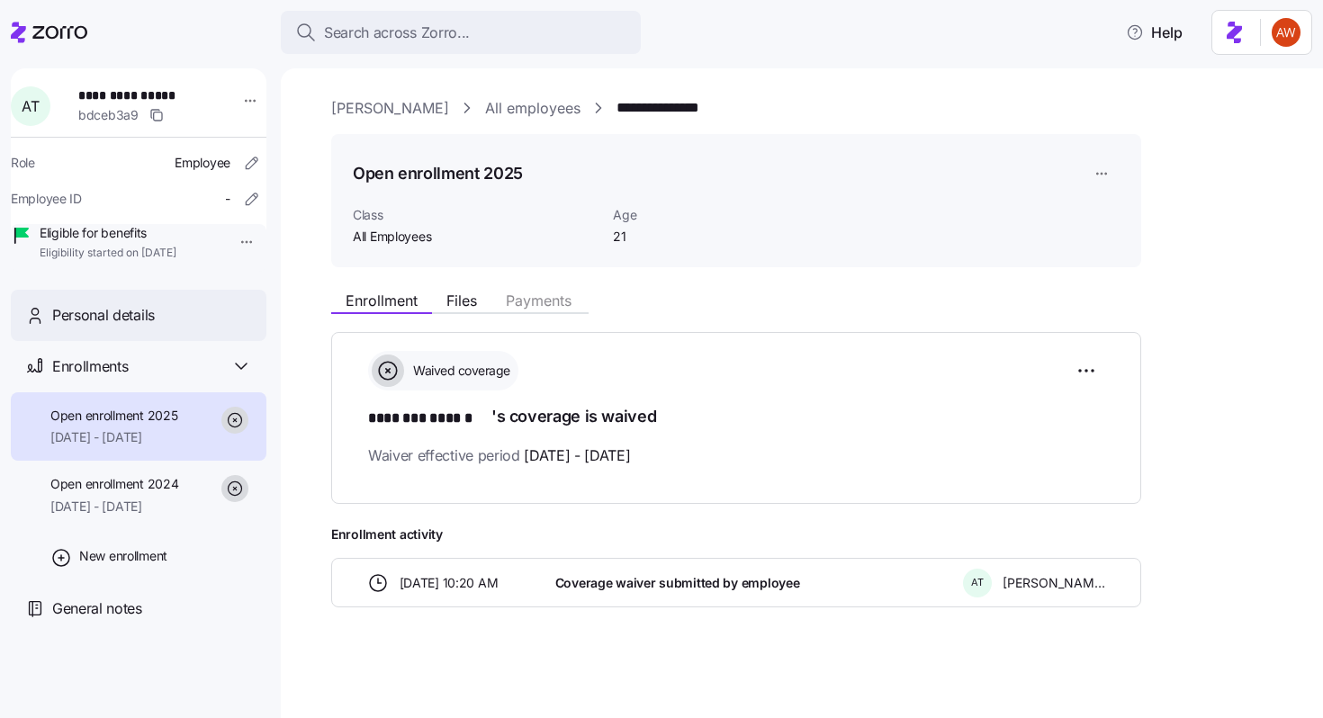
click at [203, 327] on div "Personal details" at bounding box center [152, 315] width 200 height 22
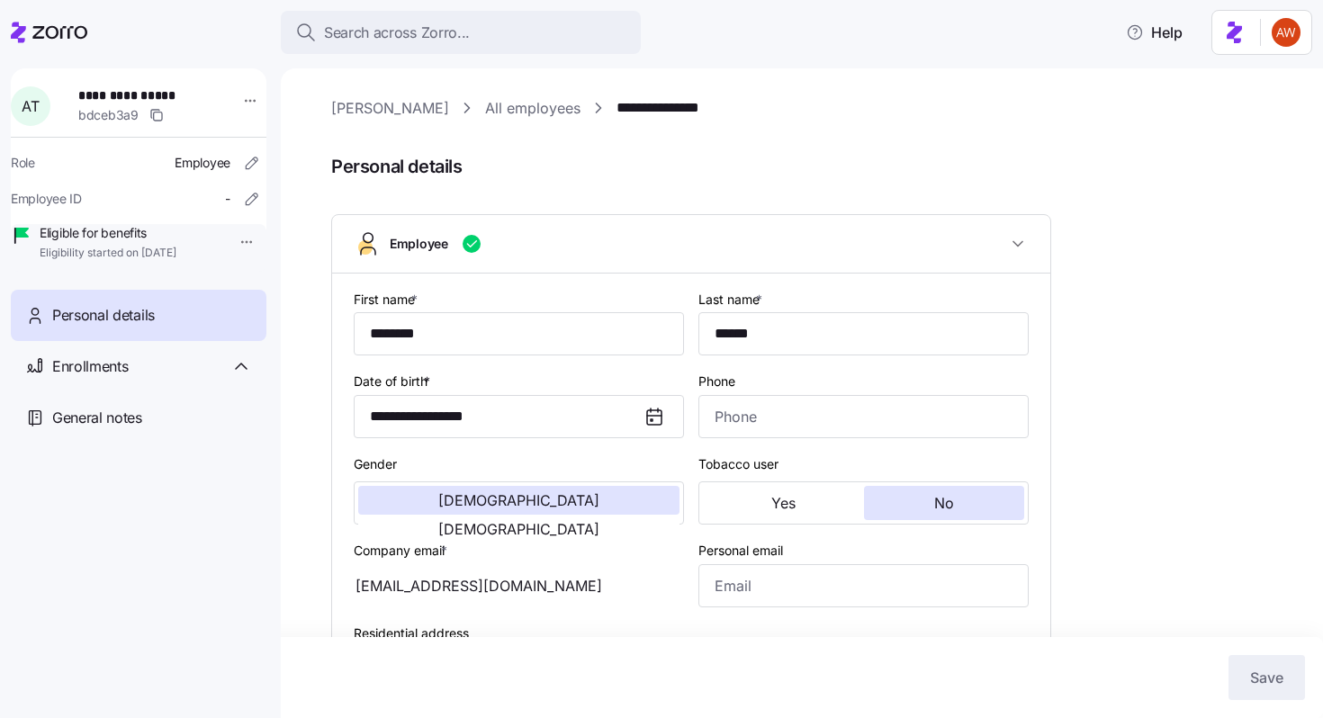
click at [491, 106] on link "All employees" at bounding box center [532, 108] width 95 height 22
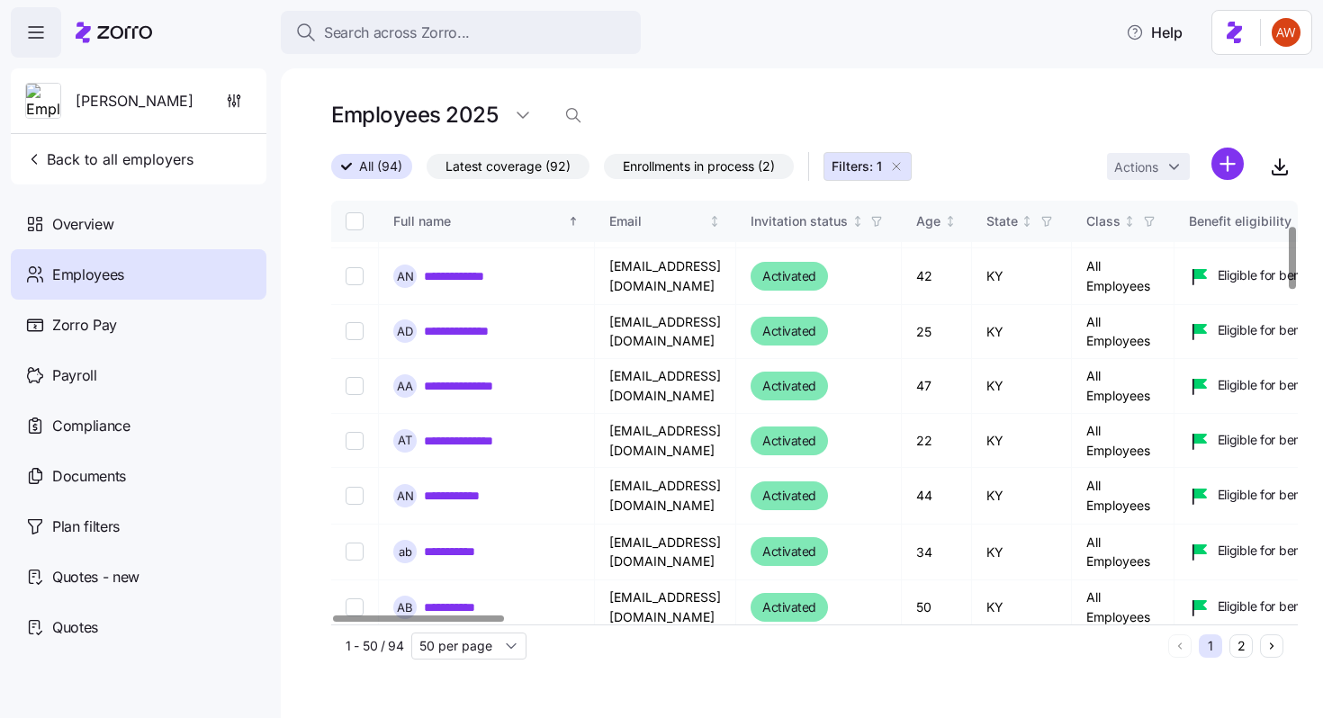
scroll to position [166, 0]
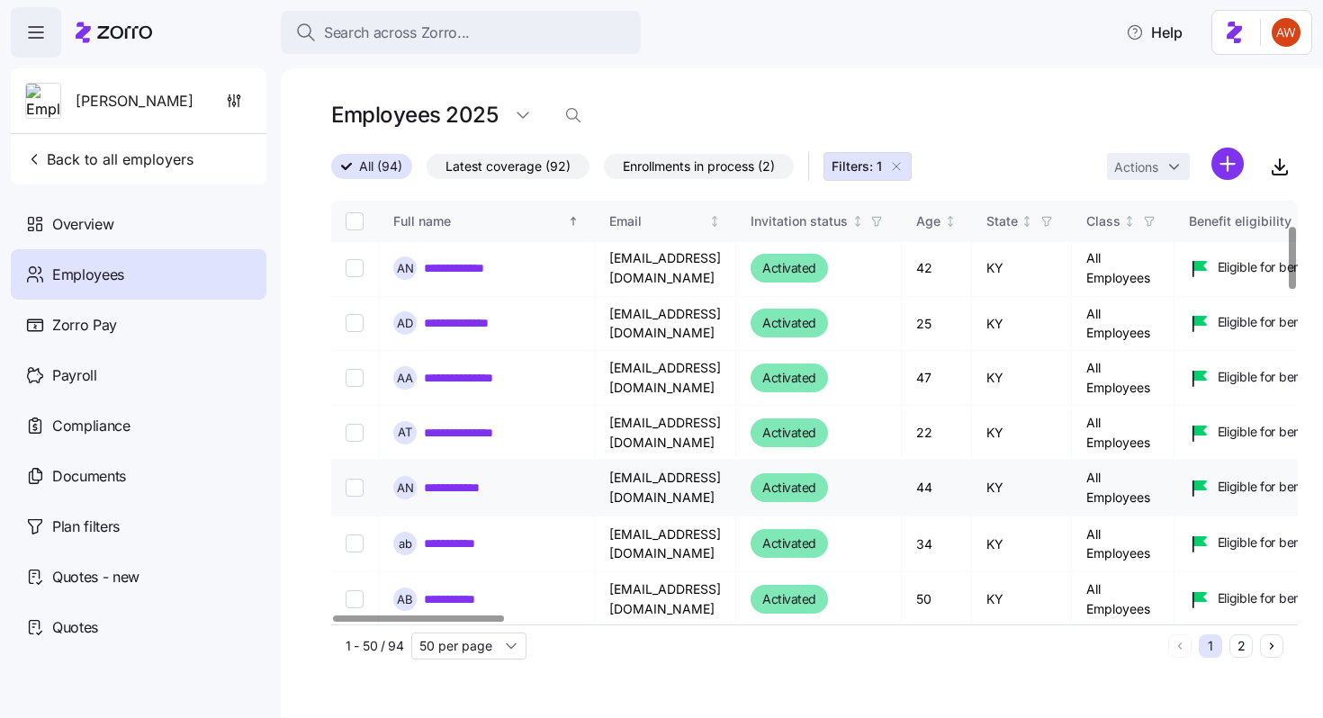
click at [452, 482] on link "**********" at bounding box center [466, 488] width 85 height 18
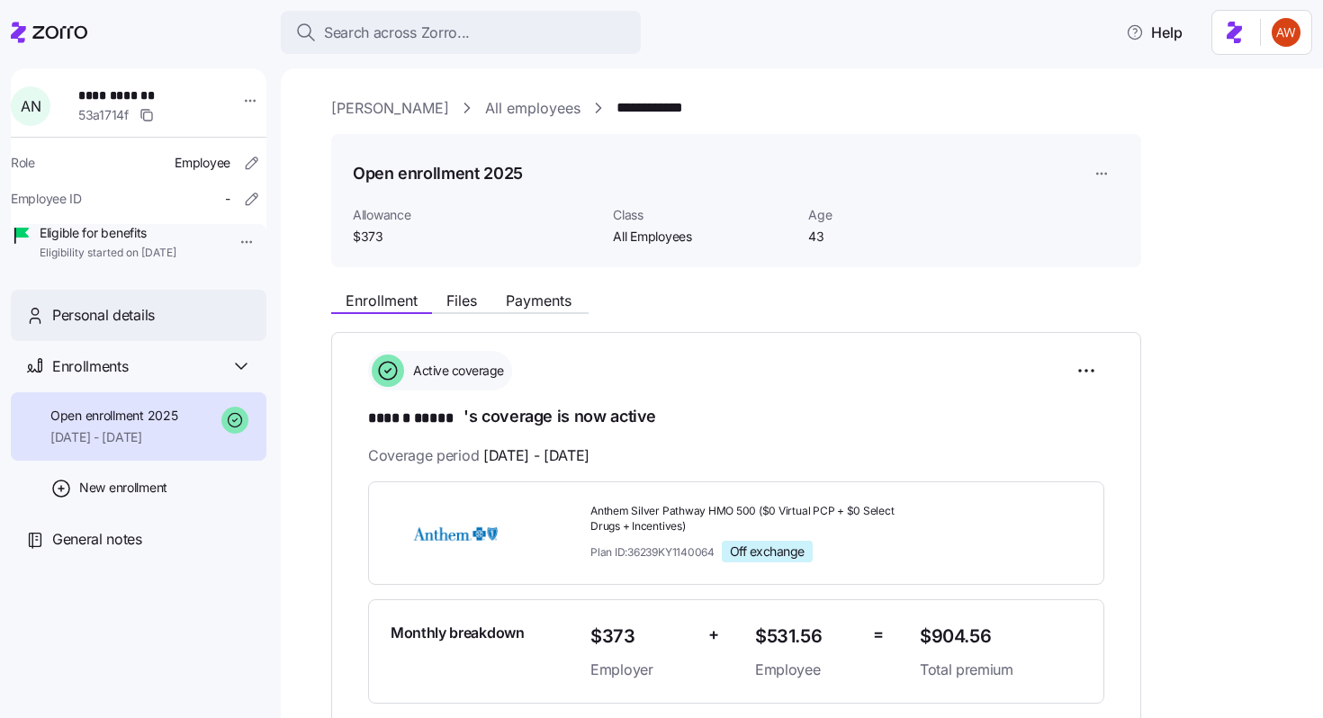
click at [188, 327] on div "Personal details" at bounding box center [152, 315] width 200 height 22
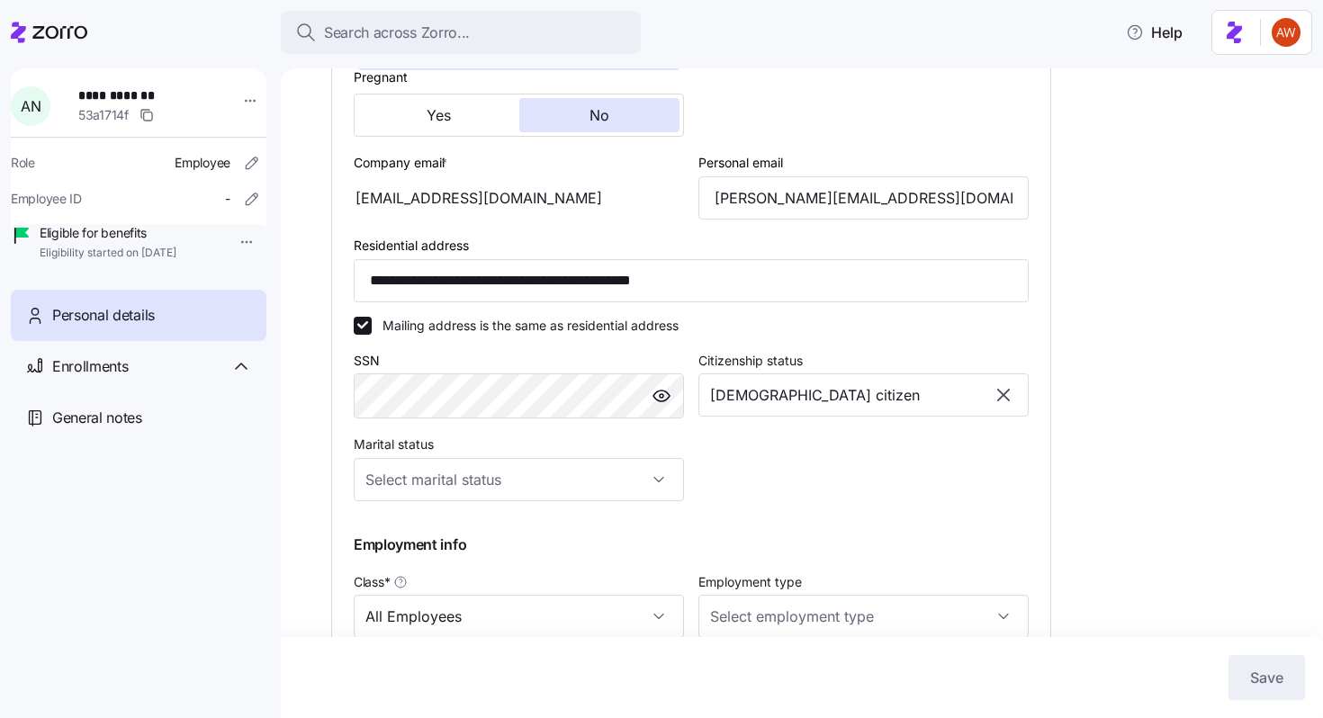
scroll to position [642, 0]
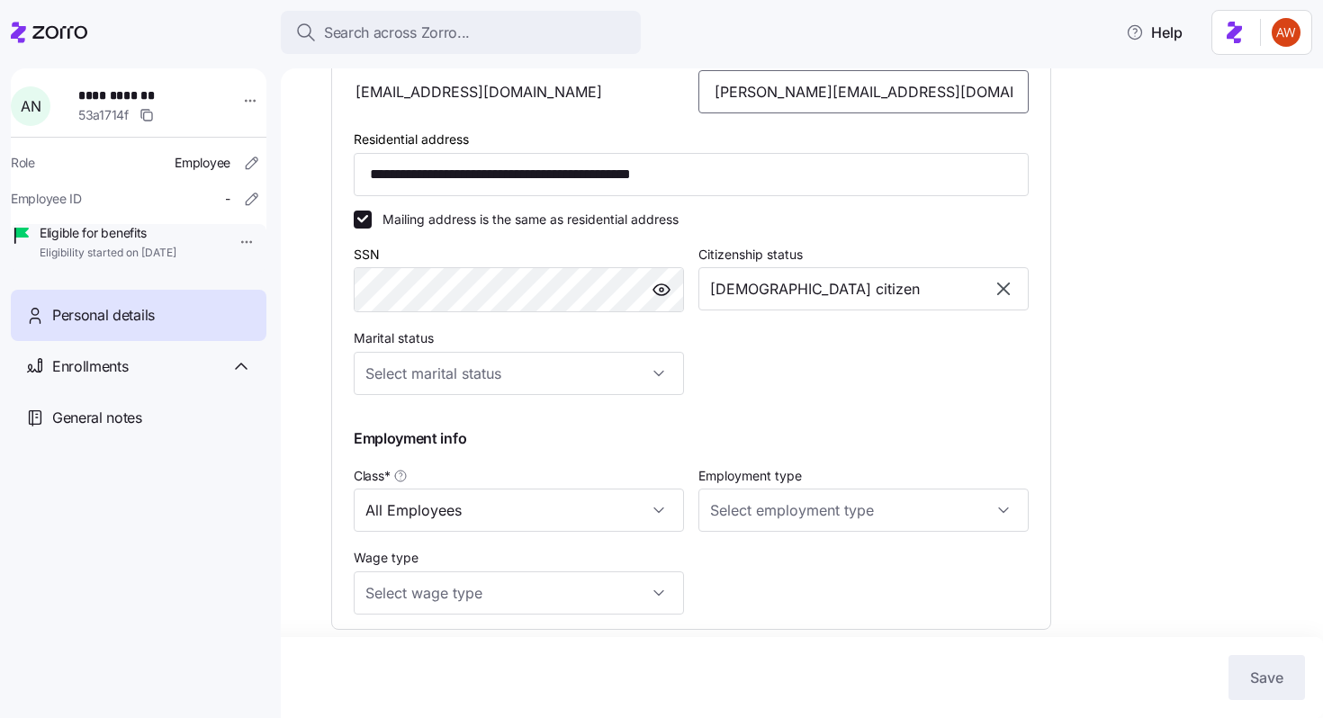
click at [808, 113] on input "[PERSON_NAME][EMAIL_ADDRESS][DOMAIN_NAME]" at bounding box center [863, 91] width 330 height 43
type input "[EMAIL_ADDRESS][DOMAIN_NAME]"
click at [1257, 687] on span "Save" at bounding box center [1266, 678] width 33 height 22
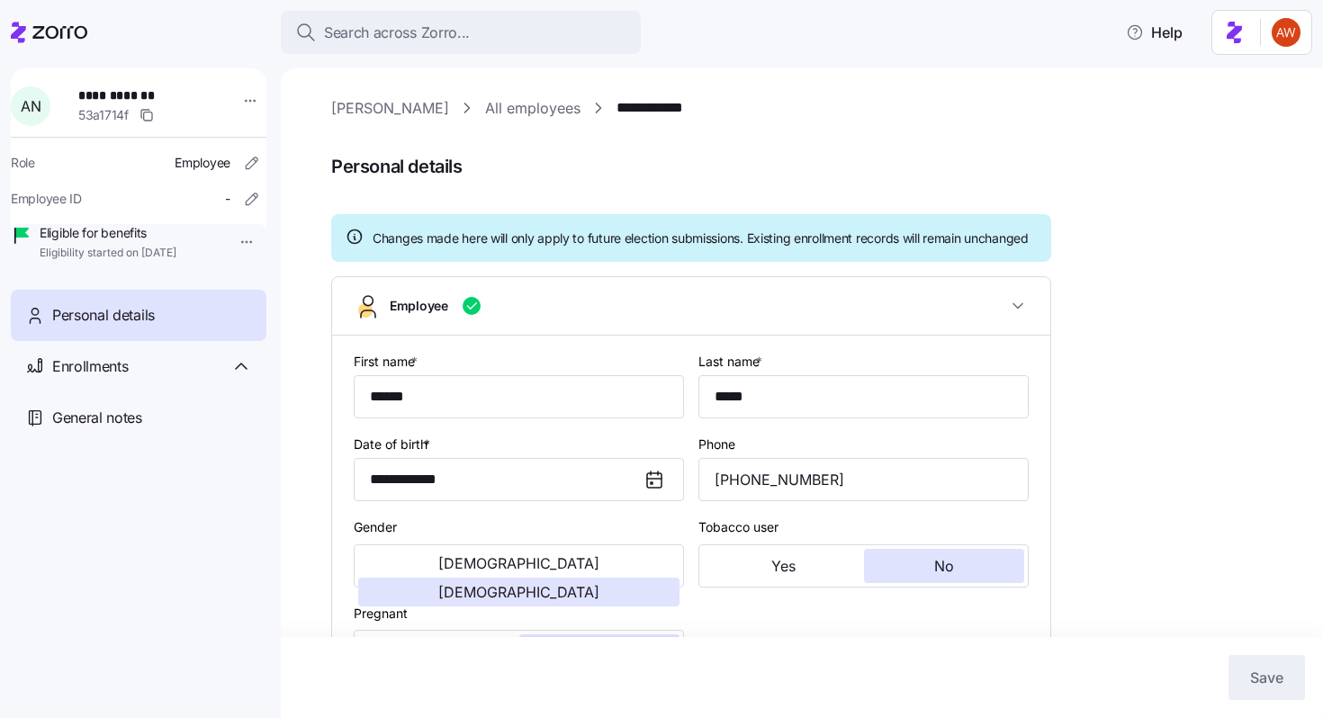
click at [485, 114] on link "All employees" at bounding box center [532, 108] width 95 height 22
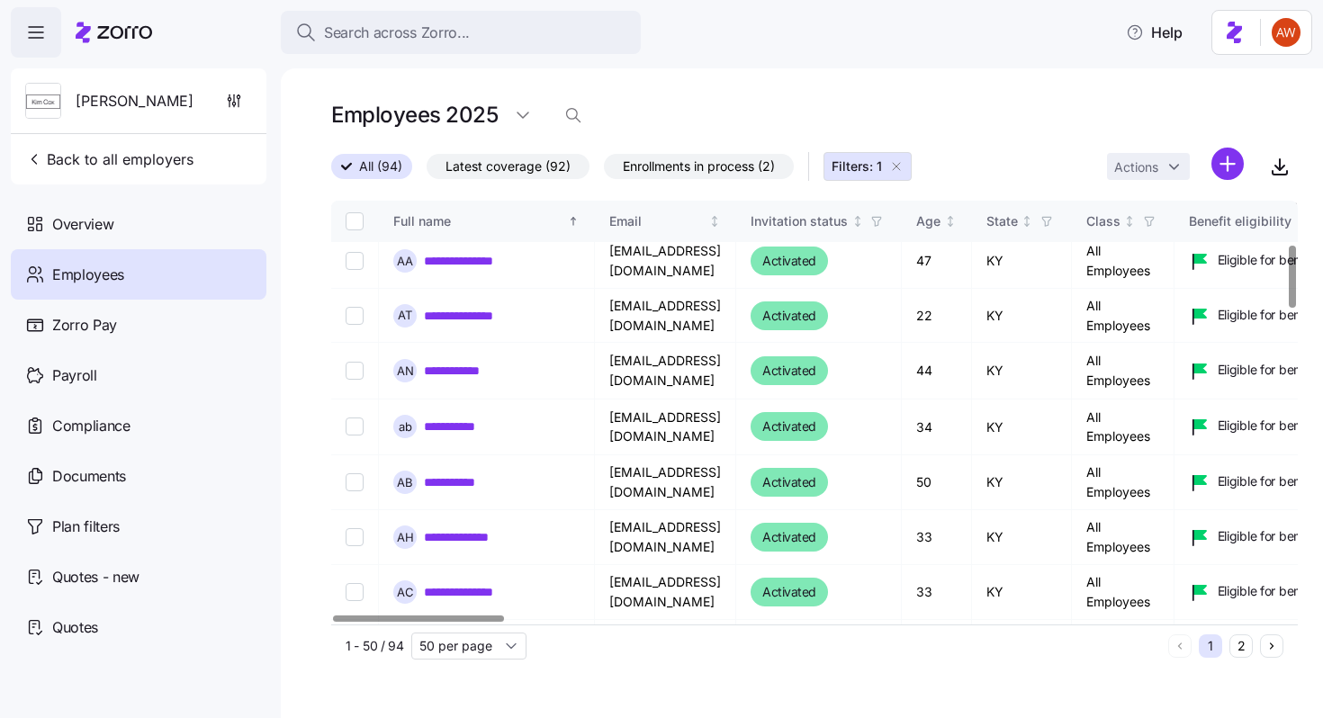
scroll to position [295, 0]
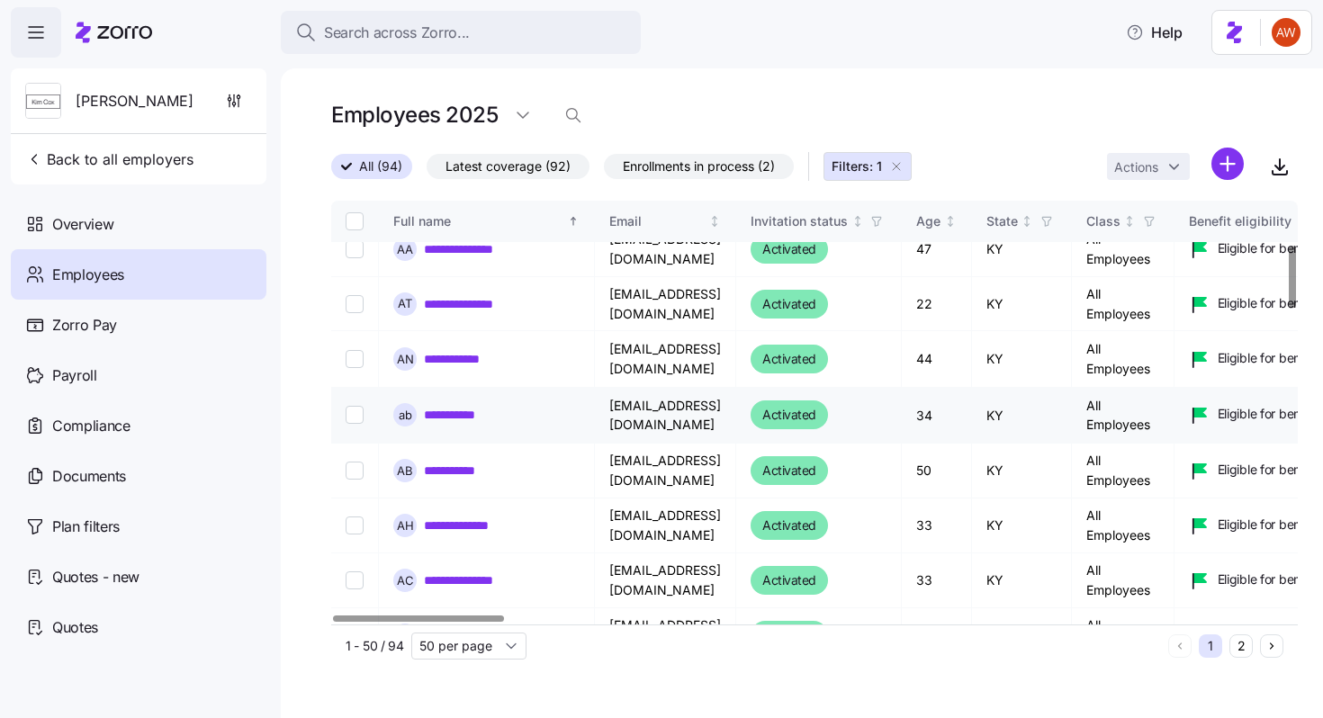
click at [472, 420] on link "**********" at bounding box center [461, 415] width 75 height 18
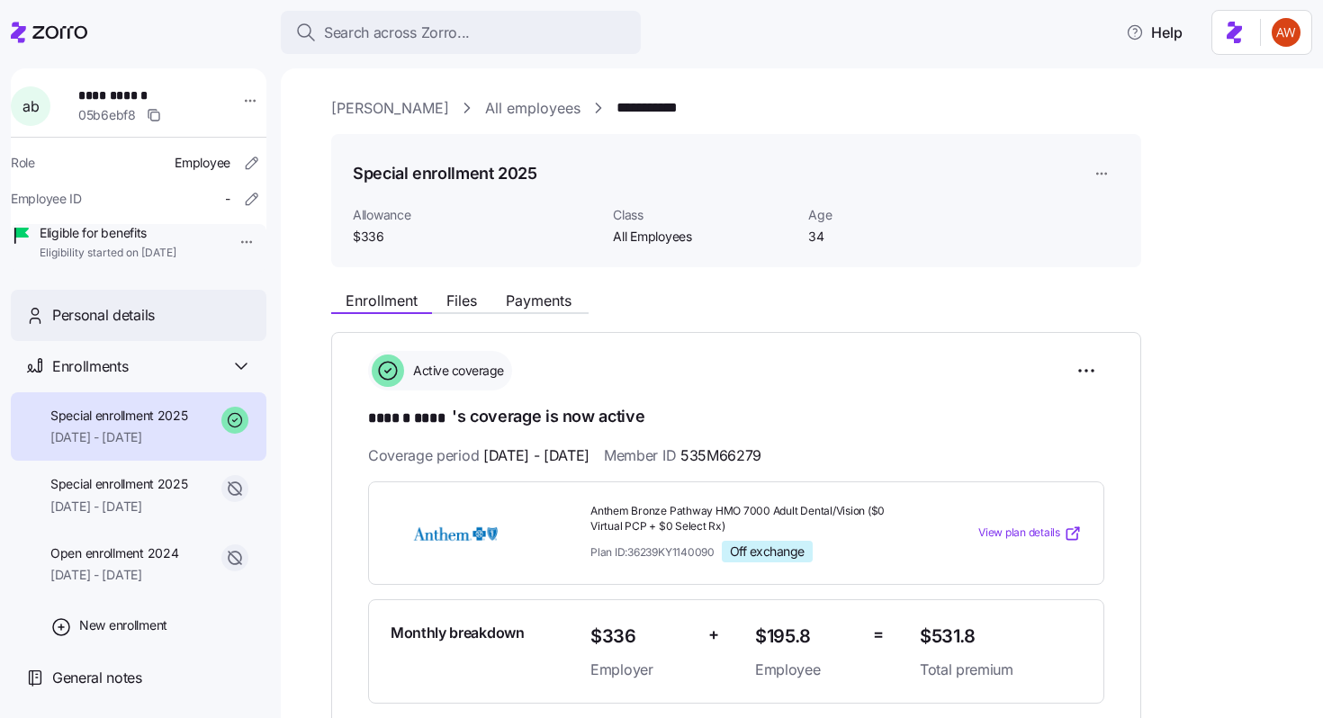
click at [152, 327] on span "Personal details" at bounding box center [103, 315] width 103 height 22
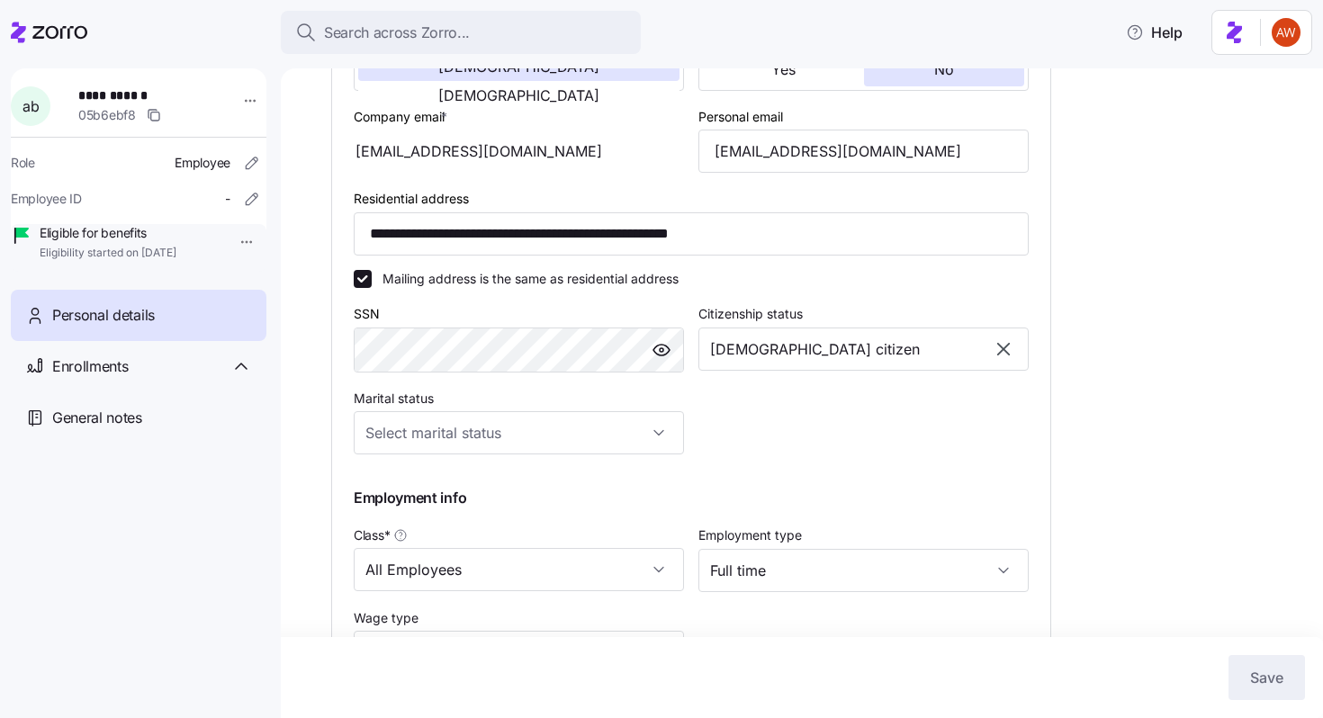
scroll to position [496, 0]
click at [786, 170] on input "[EMAIL_ADDRESS][DOMAIN_NAME]" at bounding box center [863, 151] width 330 height 43
type input "[EMAIL_ADDRESS][DOMAIN_NAME]"
click at [1253, 690] on button "Save" at bounding box center [1266, 677] width 76 height 45
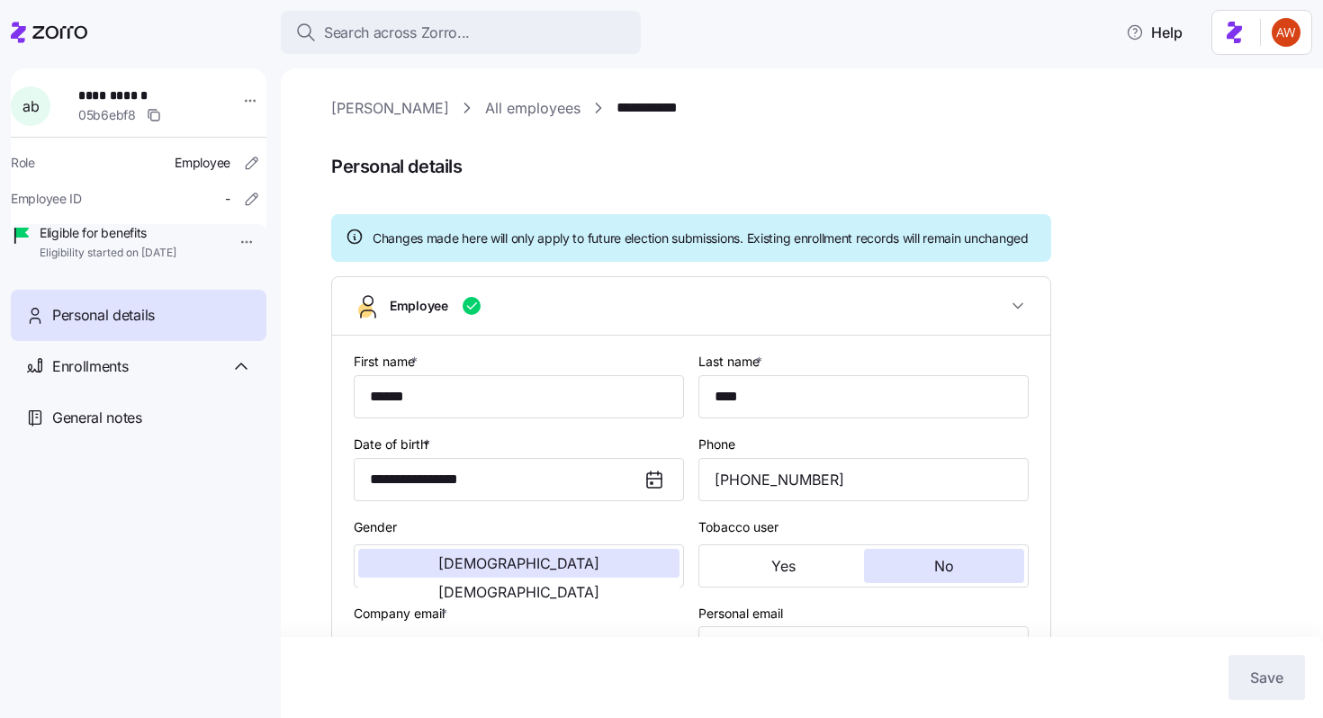
click at [485, 111] on link "All employees" at bounding box center [532, 108] width 95 height 22
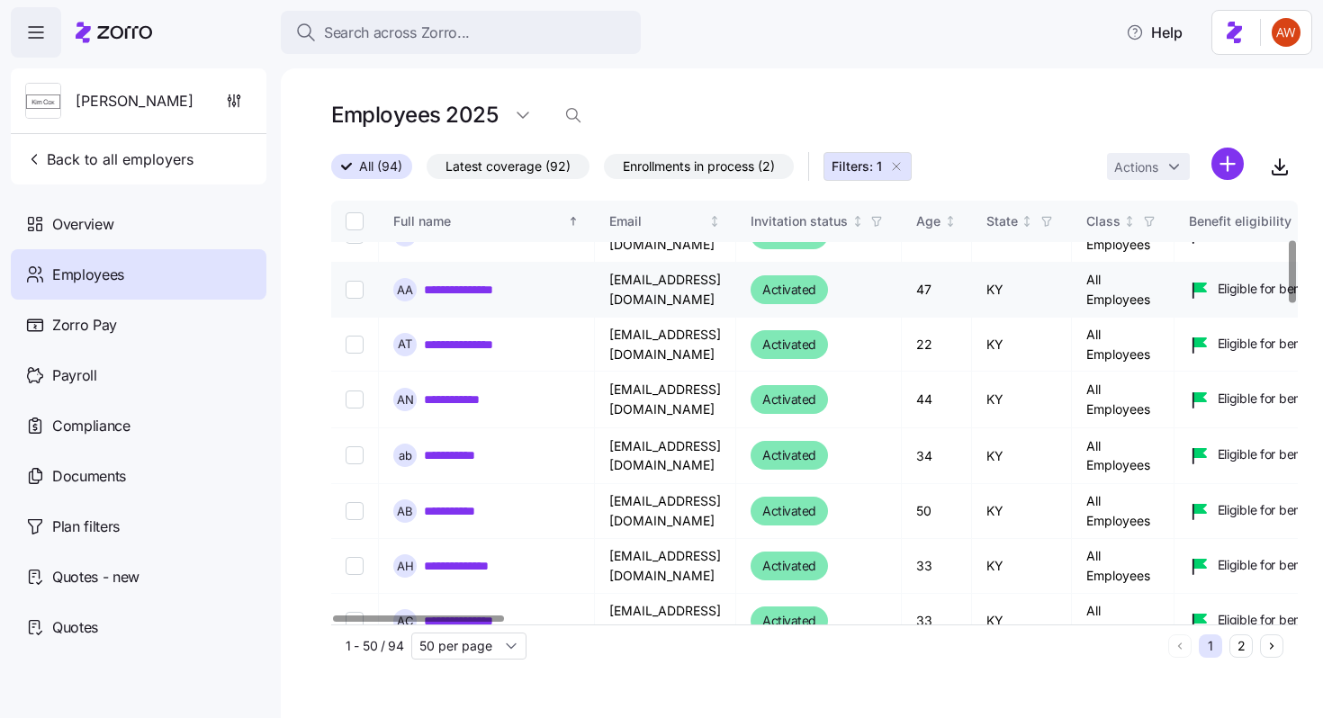
scroll to position [260, 0]
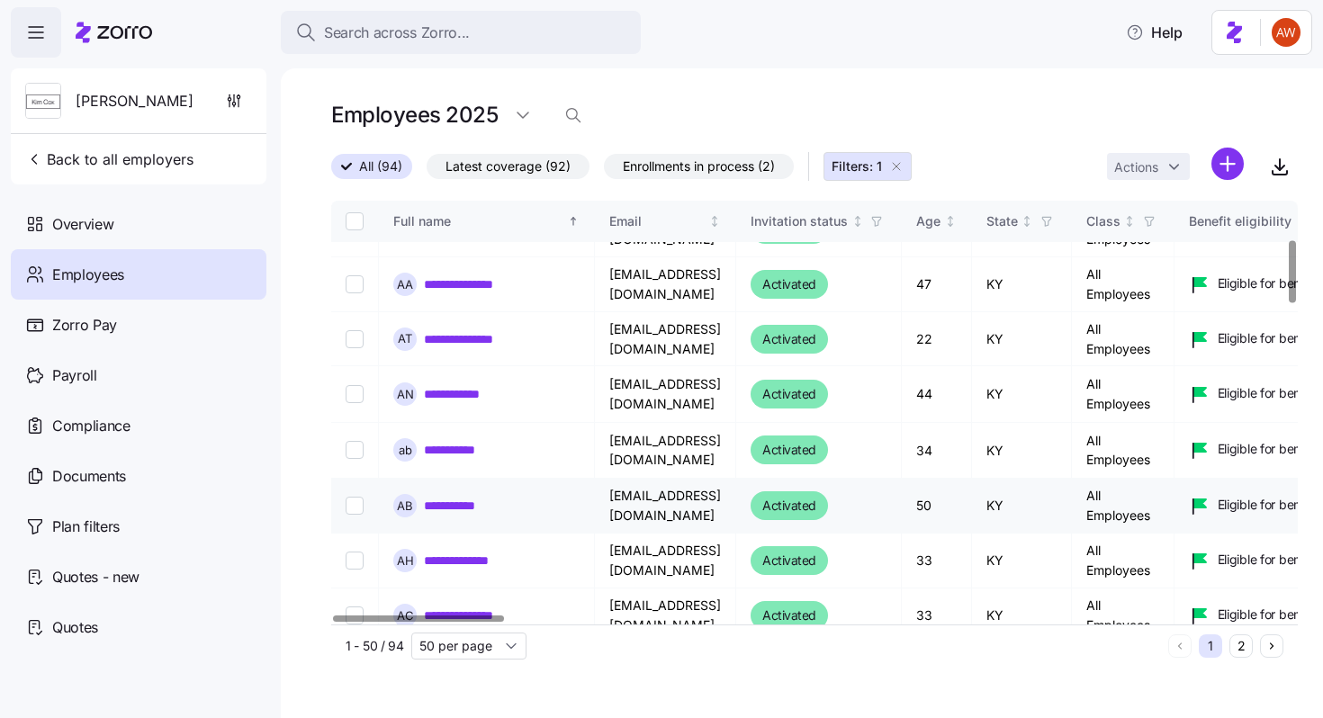
click at [453, 506] on link "**********" at bounding box center [458, 506] width 68 height 18
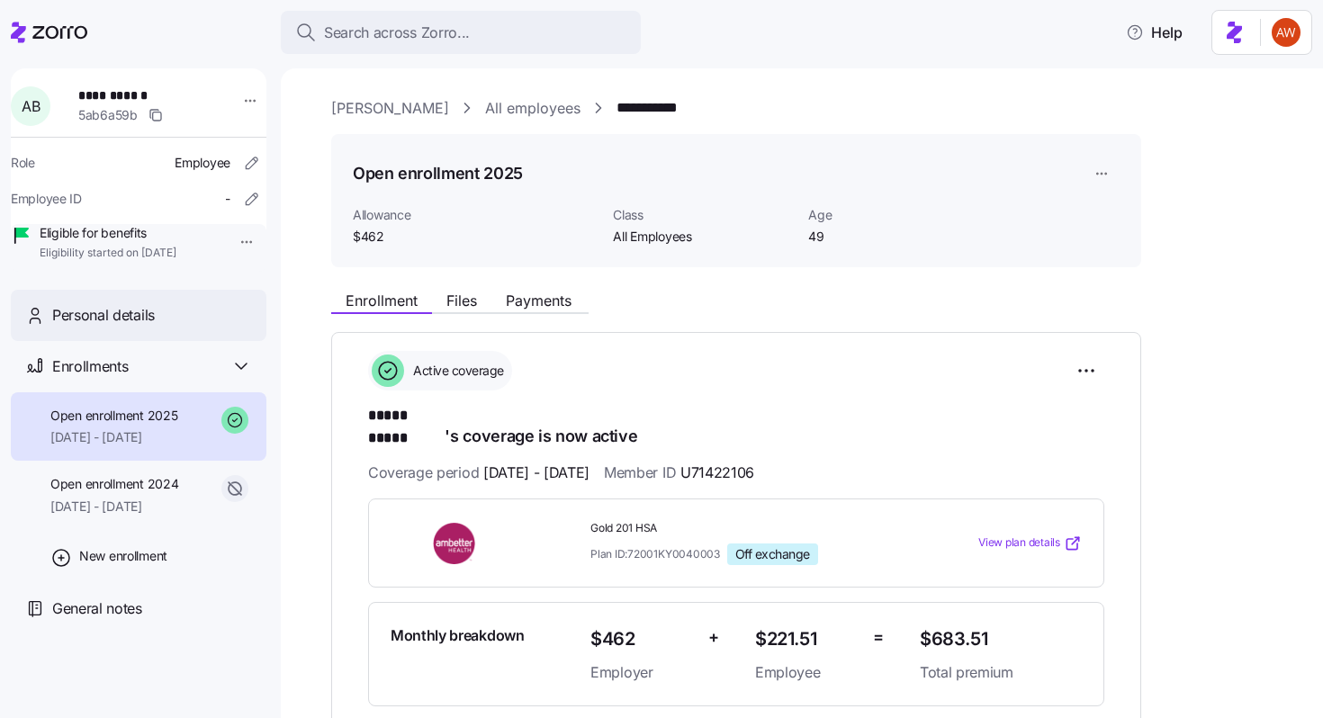
click at [167, 327] on div "Personal details" at bounding box center [152, 315] width 200 height 22
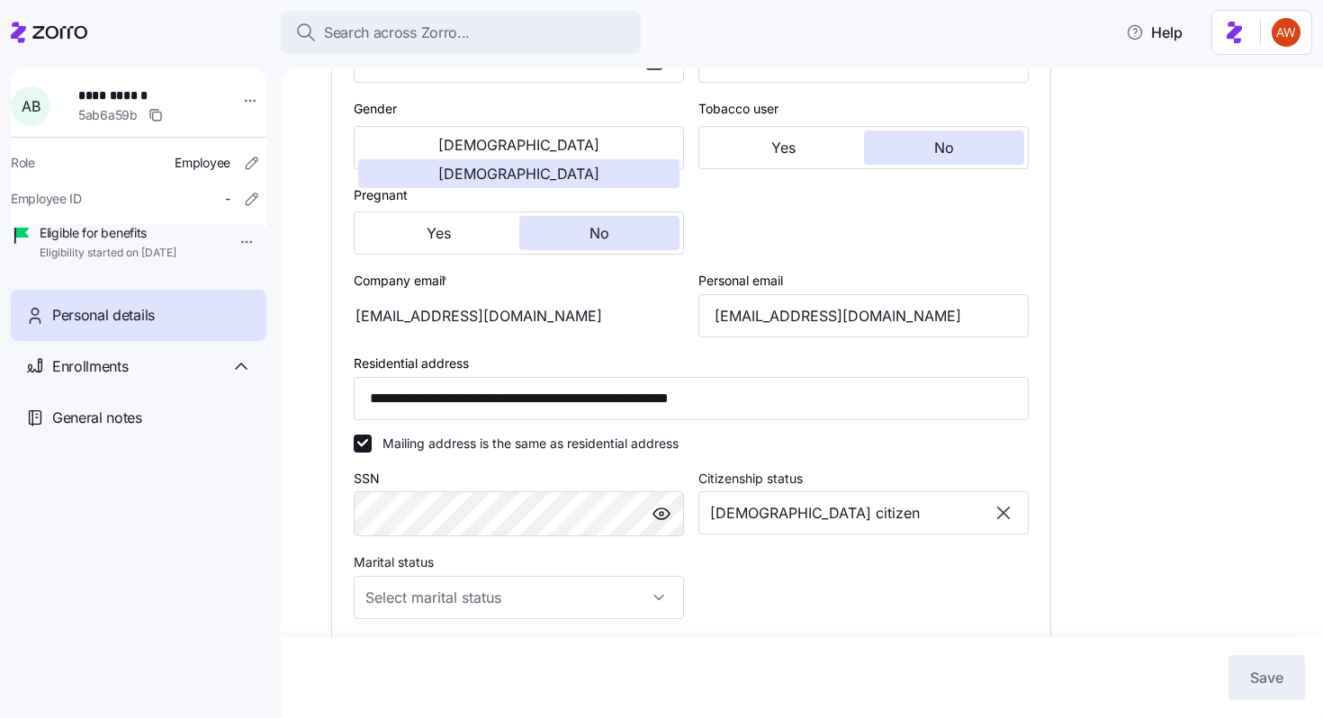
scroll to position [422, 0]
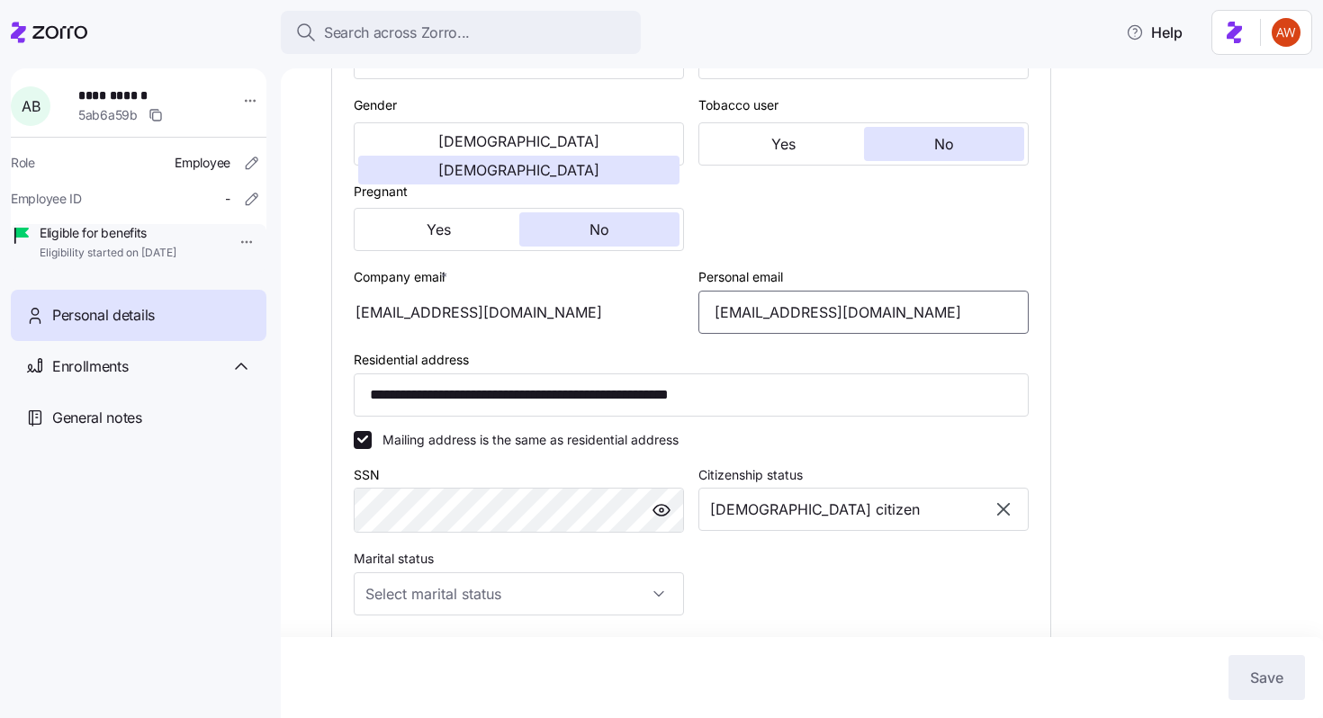
click at [819, 334] on input "[EMAIL_ADDRESS][DOMAIN_NAME]" at bounding box center [863, 312] width 330 height 43
type input "[EMAIL_ADDRESS][DOMAIN_NAME]"
click at [1251, 669] on span "Save" at bounding box center [1266, 678] width 33 height 22
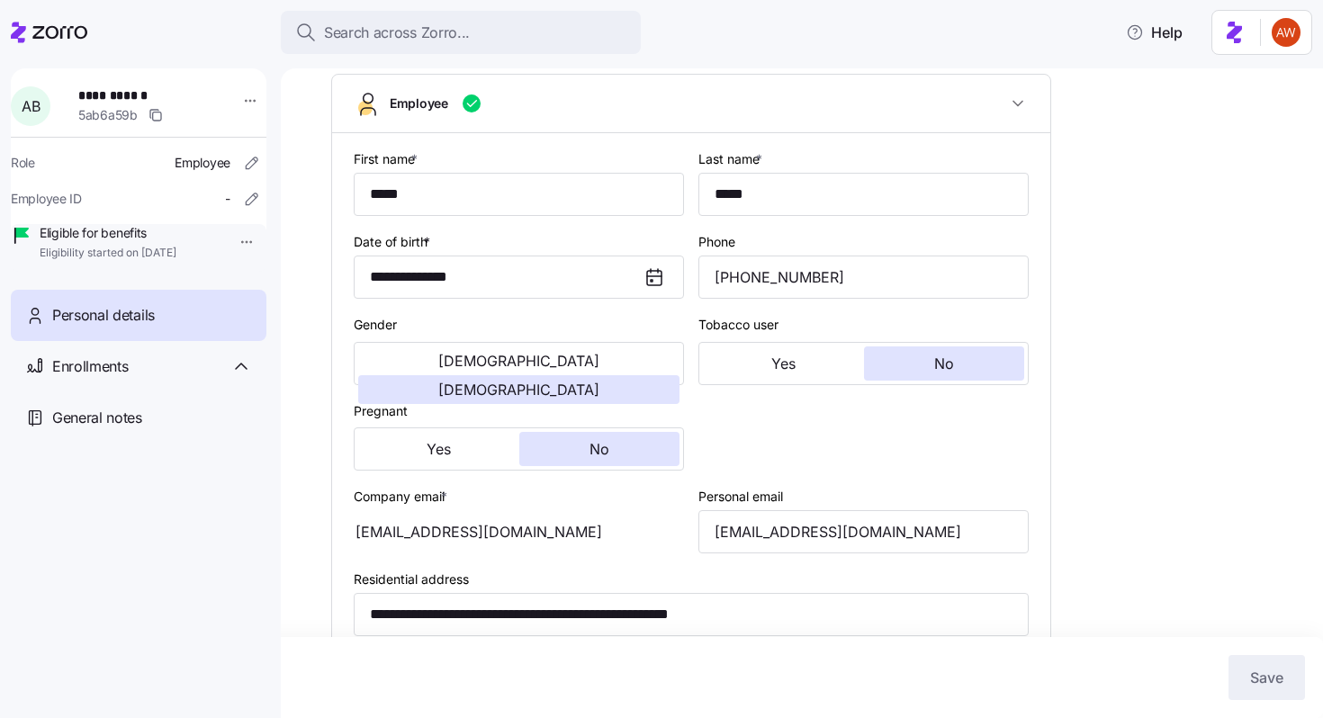
scroll to position [0, 0]
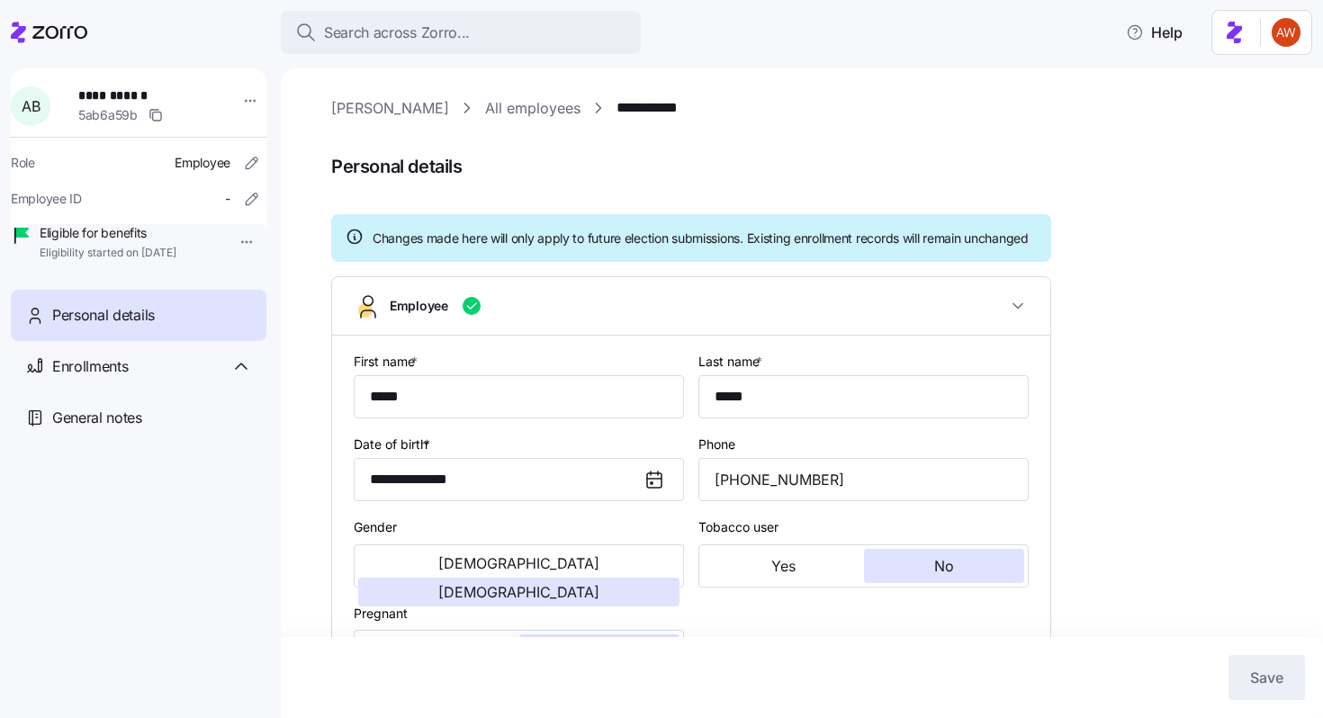
click at [485, 109] on link "All employees" at bounding box center [532, 108] width 95 height 22
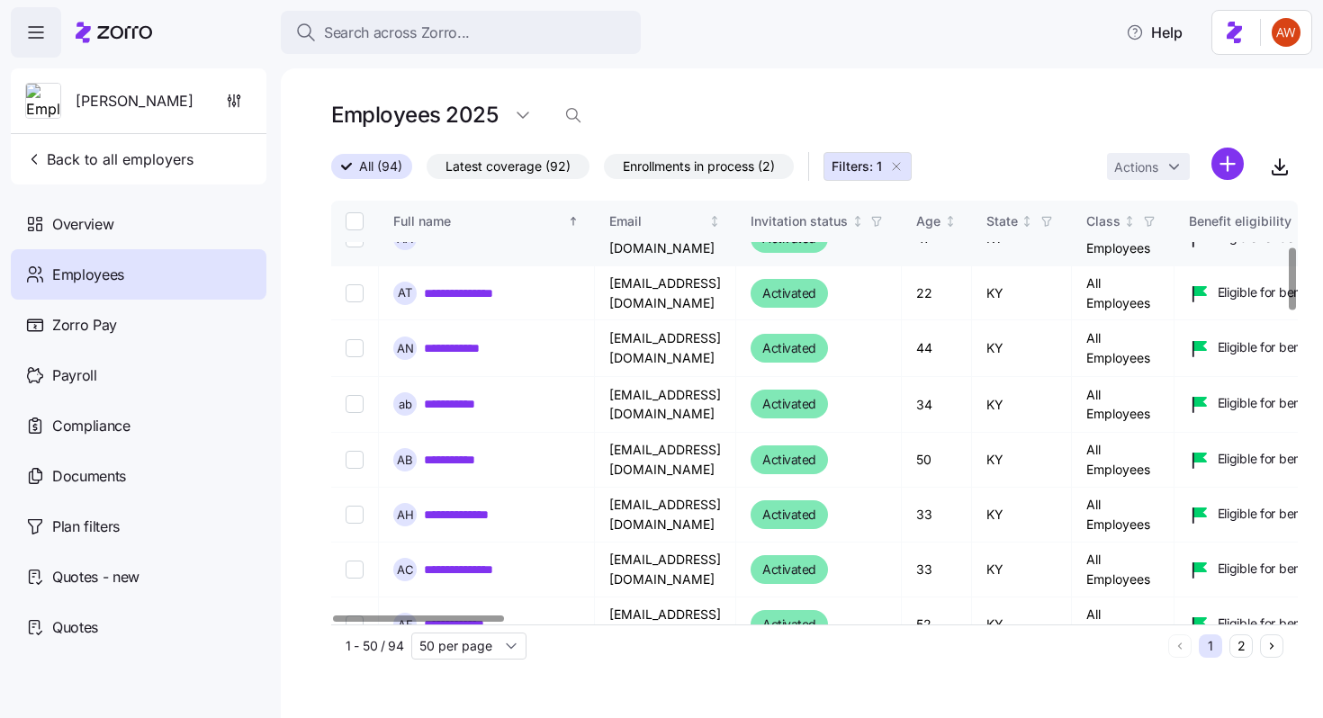
scroll to position [309, 0]
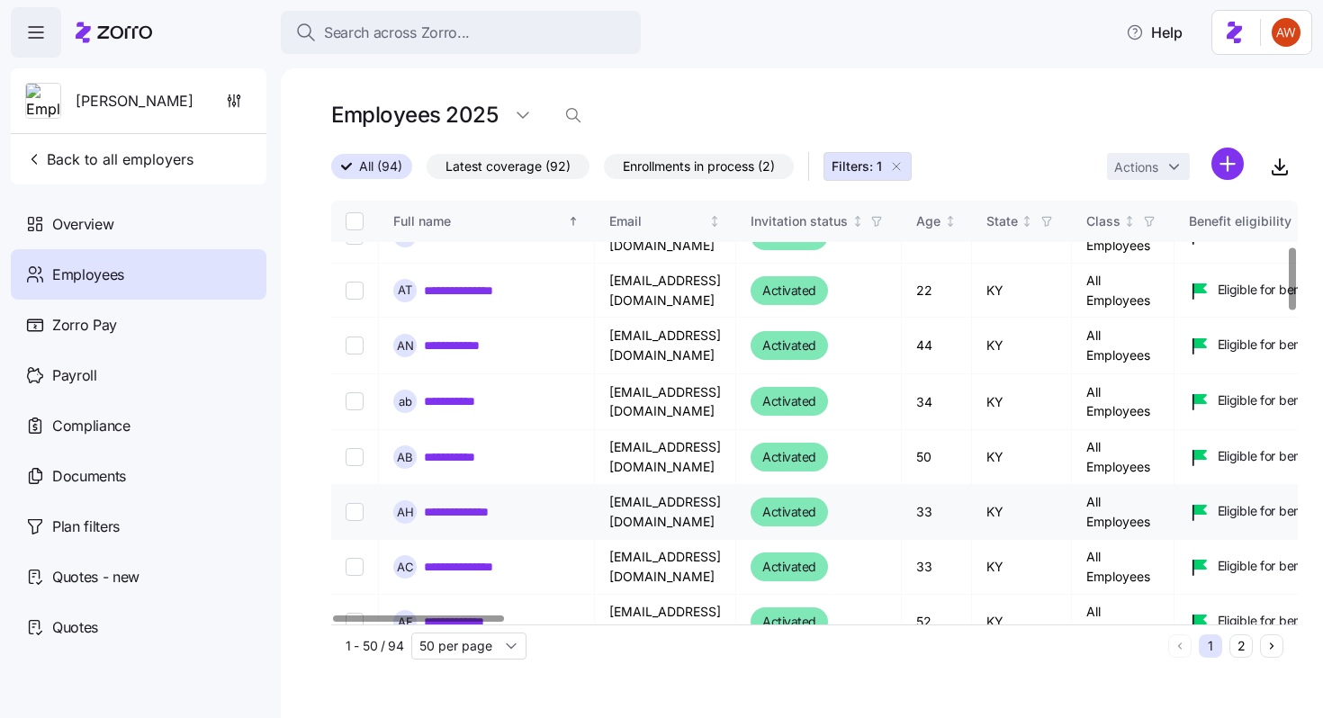
click at [488, 512] on link "**********" at bounding box center [467, 512] width 86 height 18
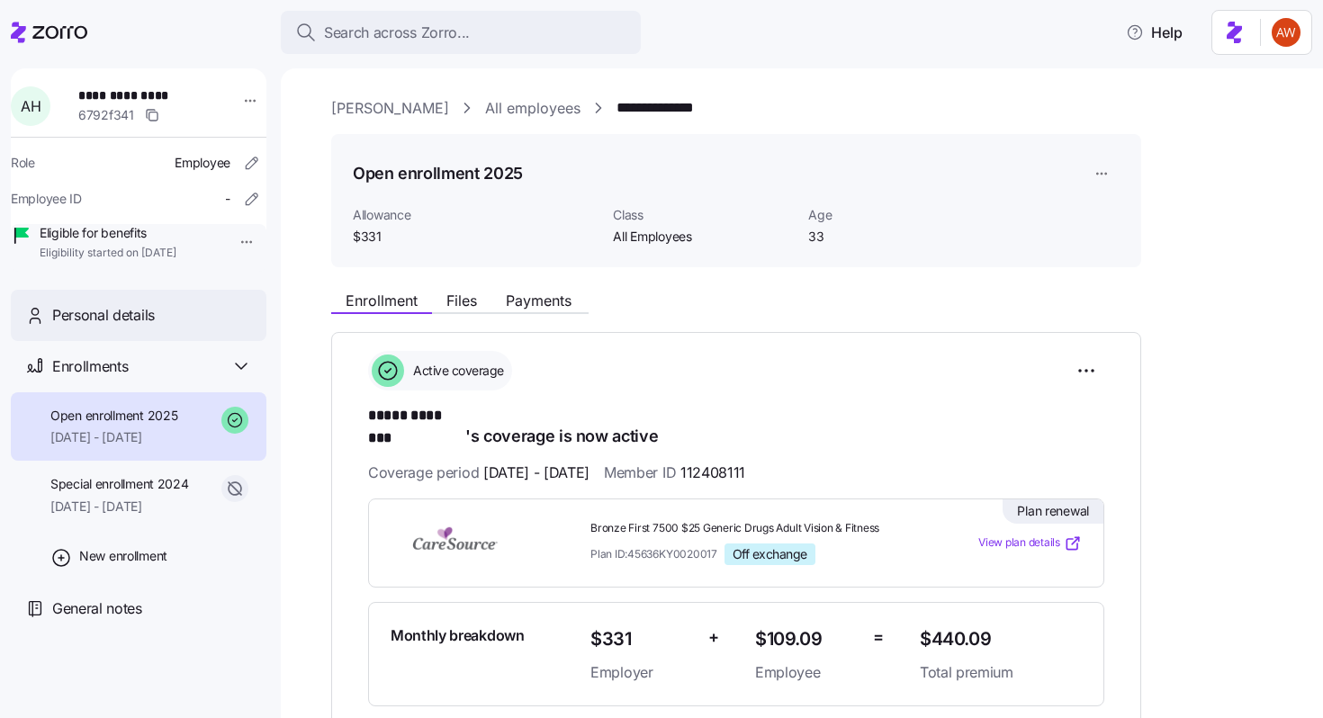
click at [174, 327] on div "Personal details" at bounding box center [152, 315] width 200 height 22
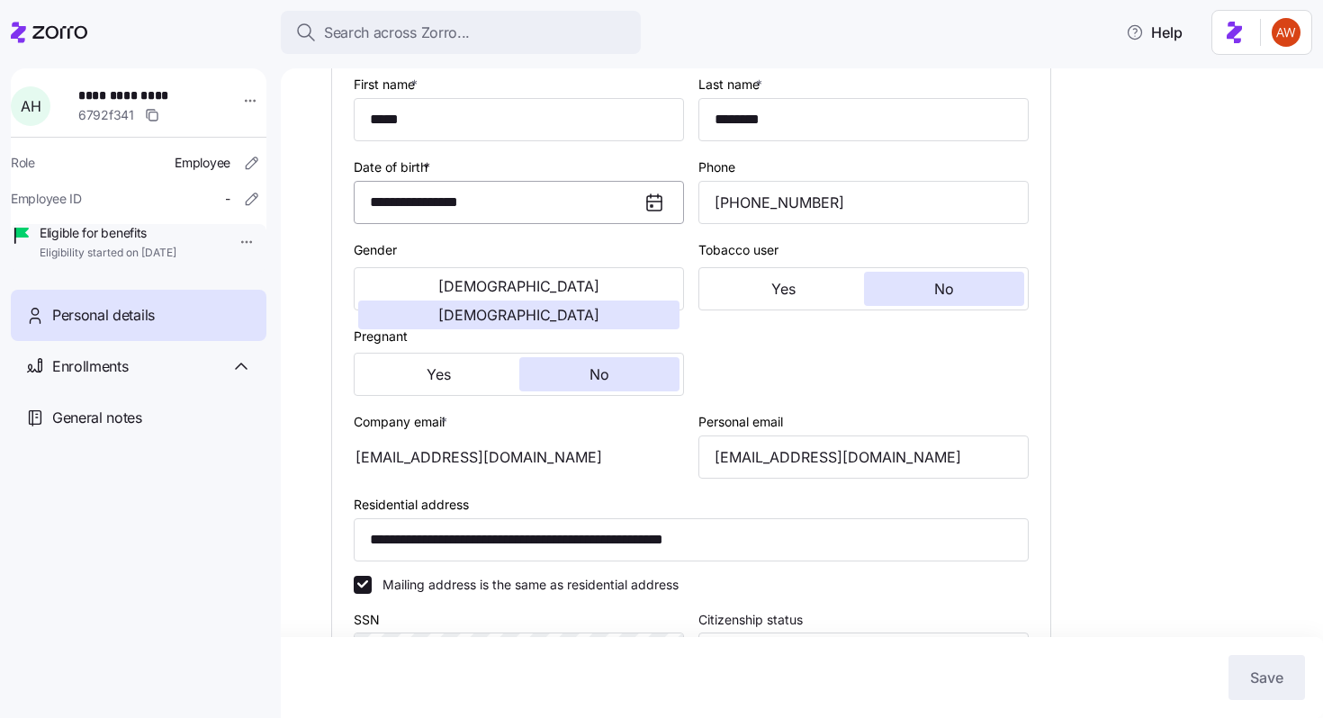
scroll to position [278, 0]
click at [794, 476] on input "[EMAIL_ADDRESS][DOMAIN_NAME]" at bounding box center [863, 456] width 330 height 43
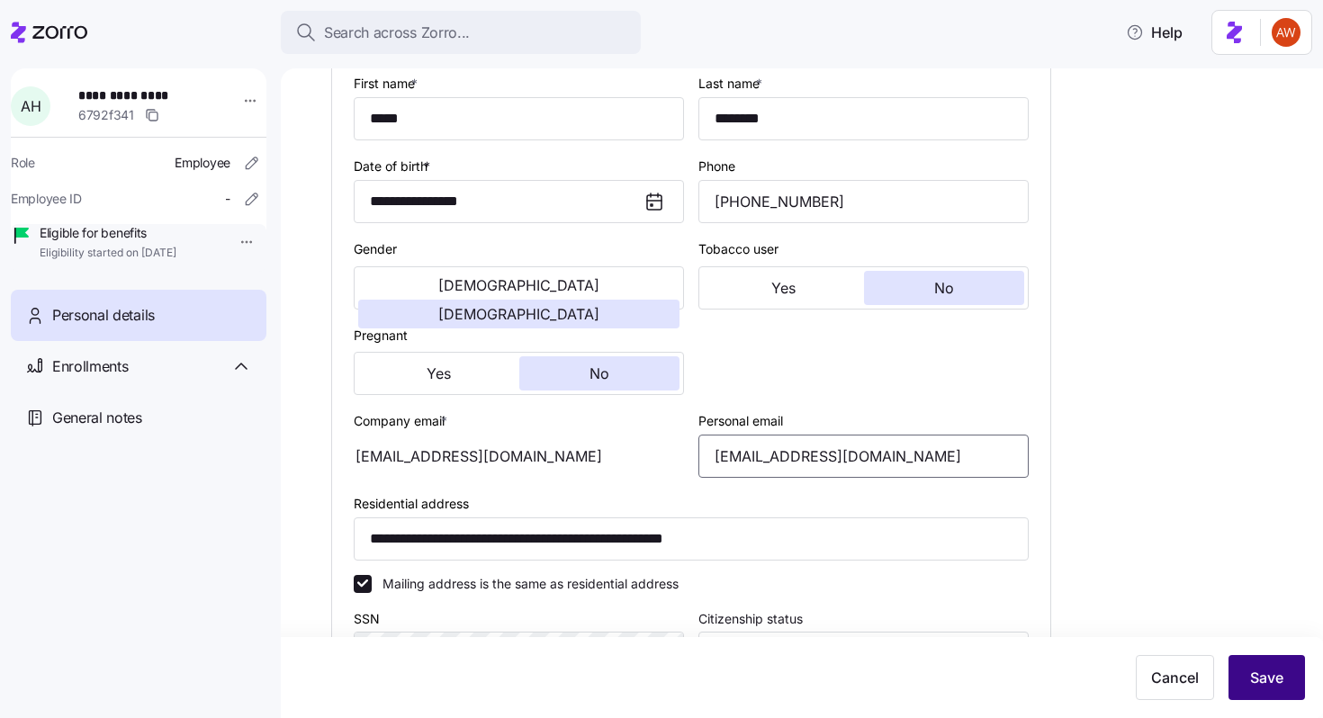
type input "[EMAIL_ADDRESS][DOMAIN_NAME]"
click at [1288, 689] on button "Save" at bounding box center [1266, 677] width 76 height 45
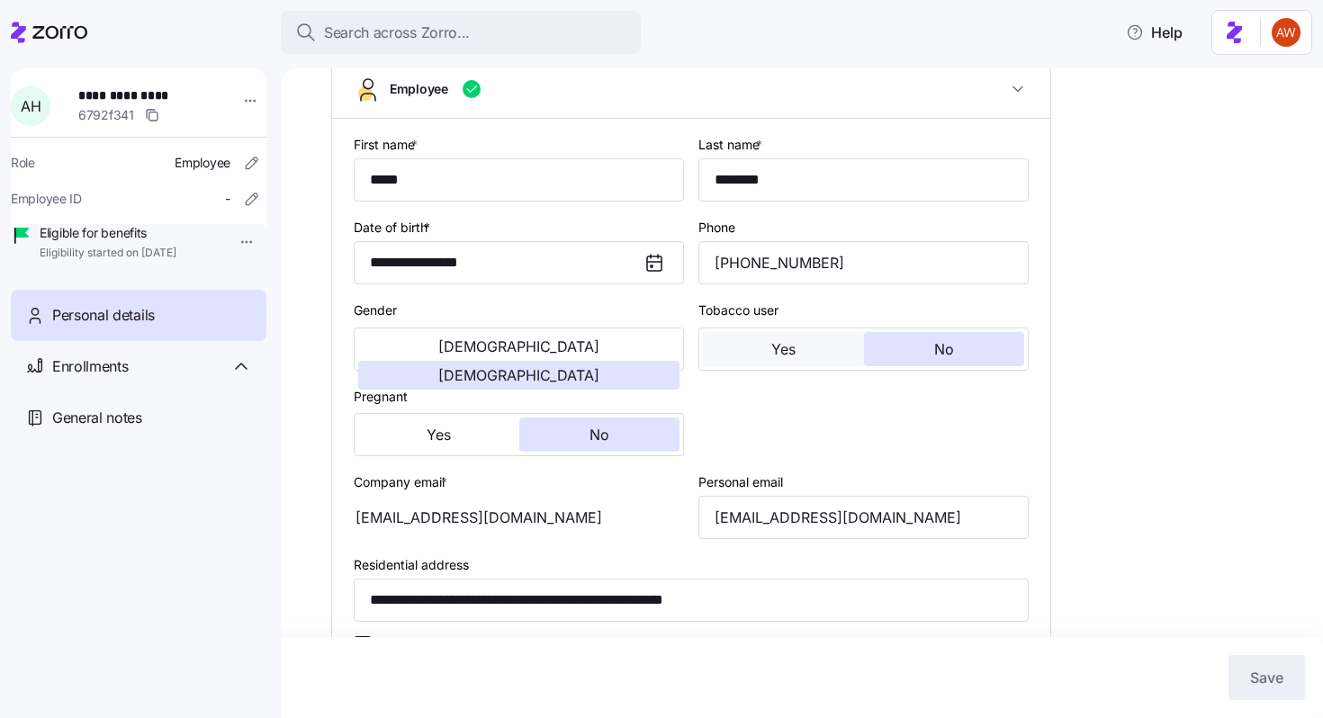
scroll to position [0, 0]
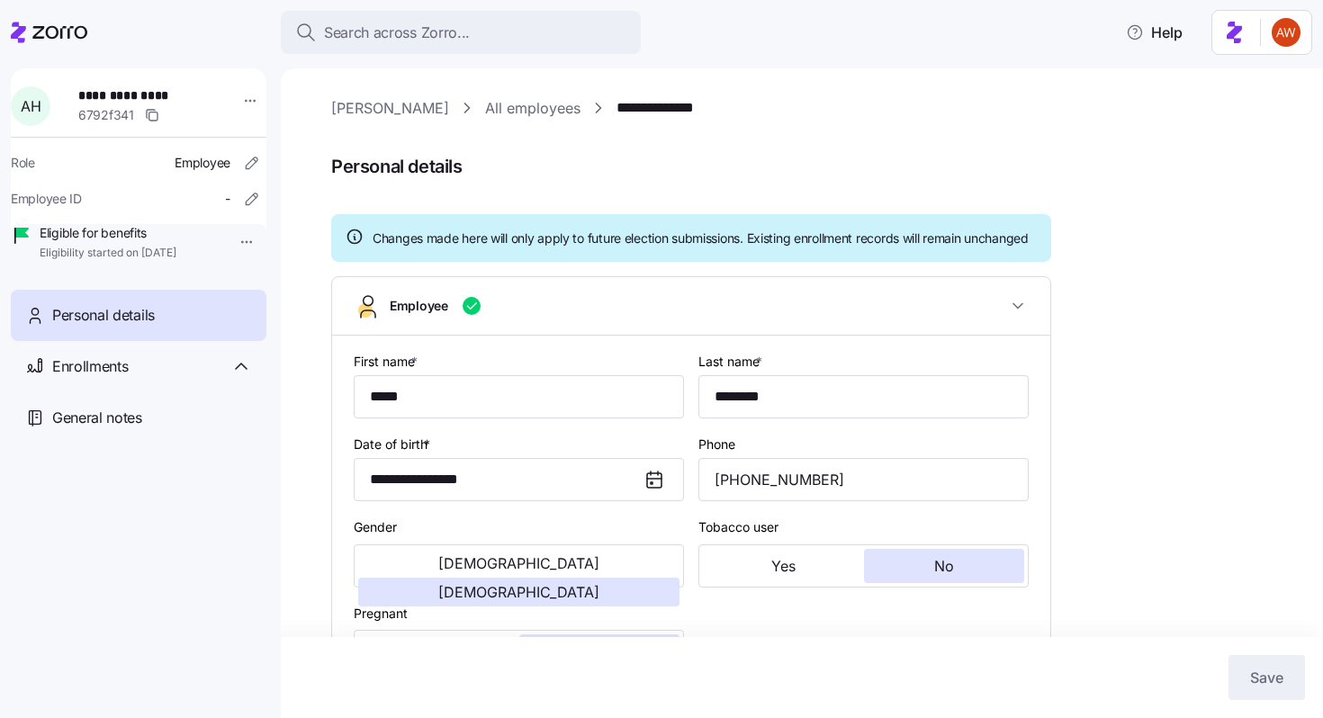
click at [489, 102] on link "All employees" at bounding box center [532, 108] width 95 height 22
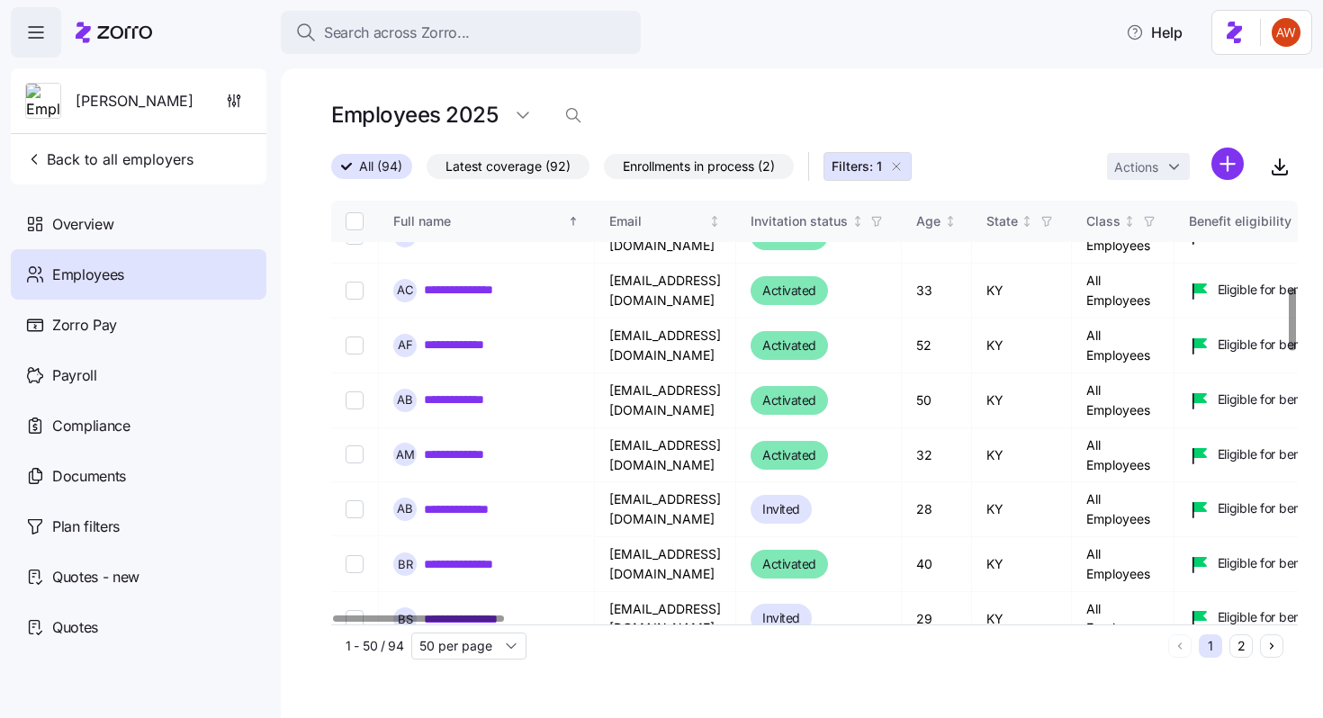
scroll to position [569, 0]
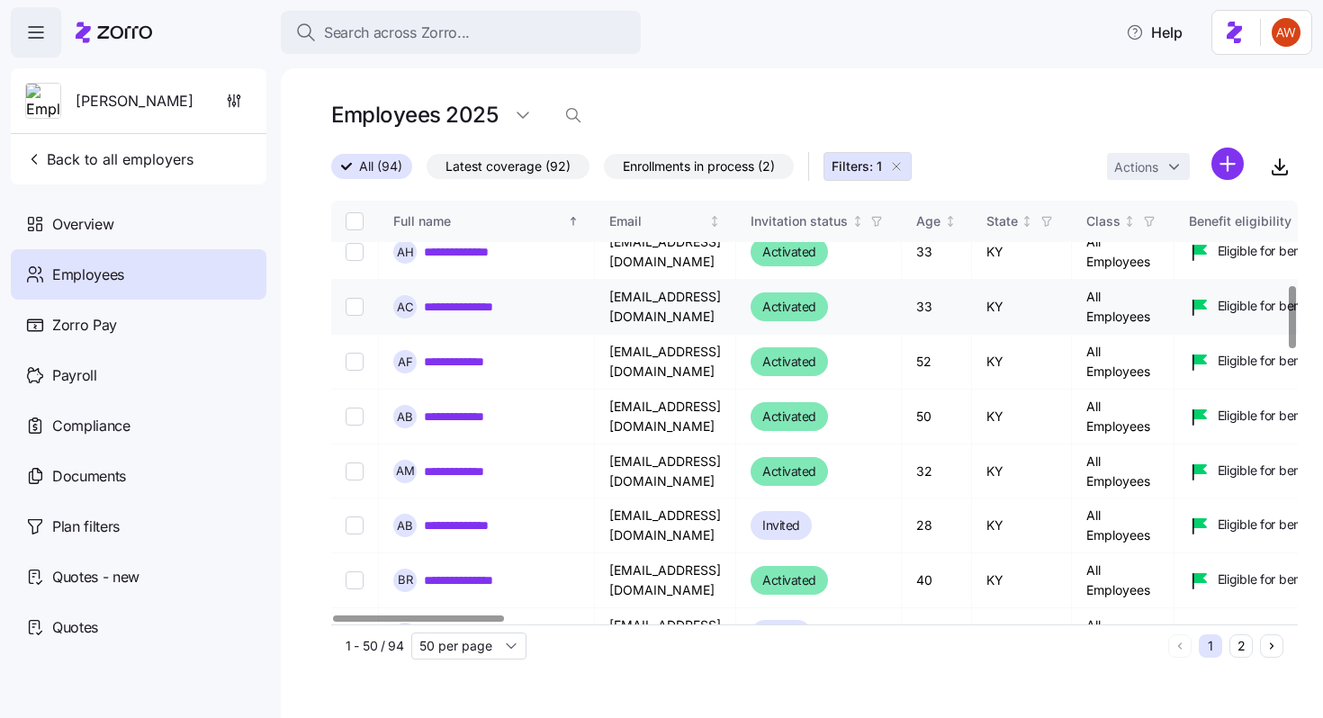
click at [499, 310] on link "**********" at bounding box center [472, 307] width 96 height 18
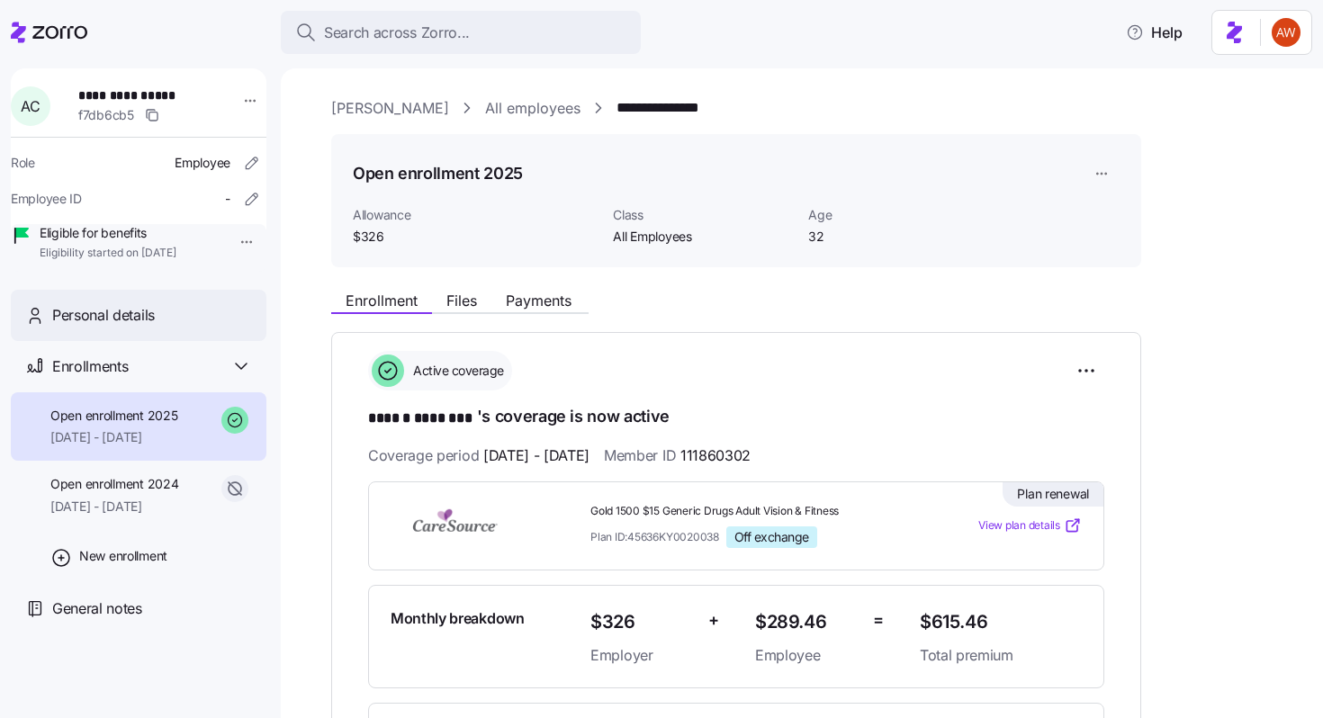
click at [207, 341] on div "Personal details" at bounding box center [139, 315] width 256 height 51
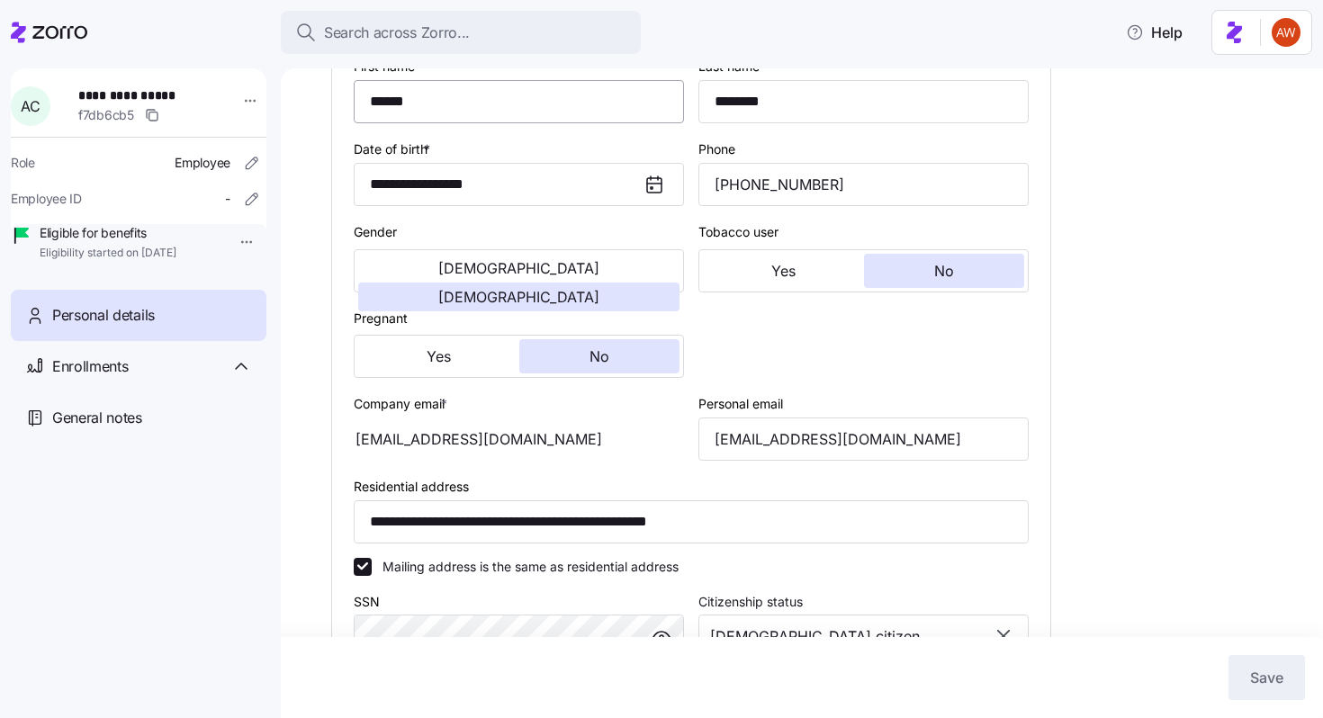
scroll to position [301, 0]
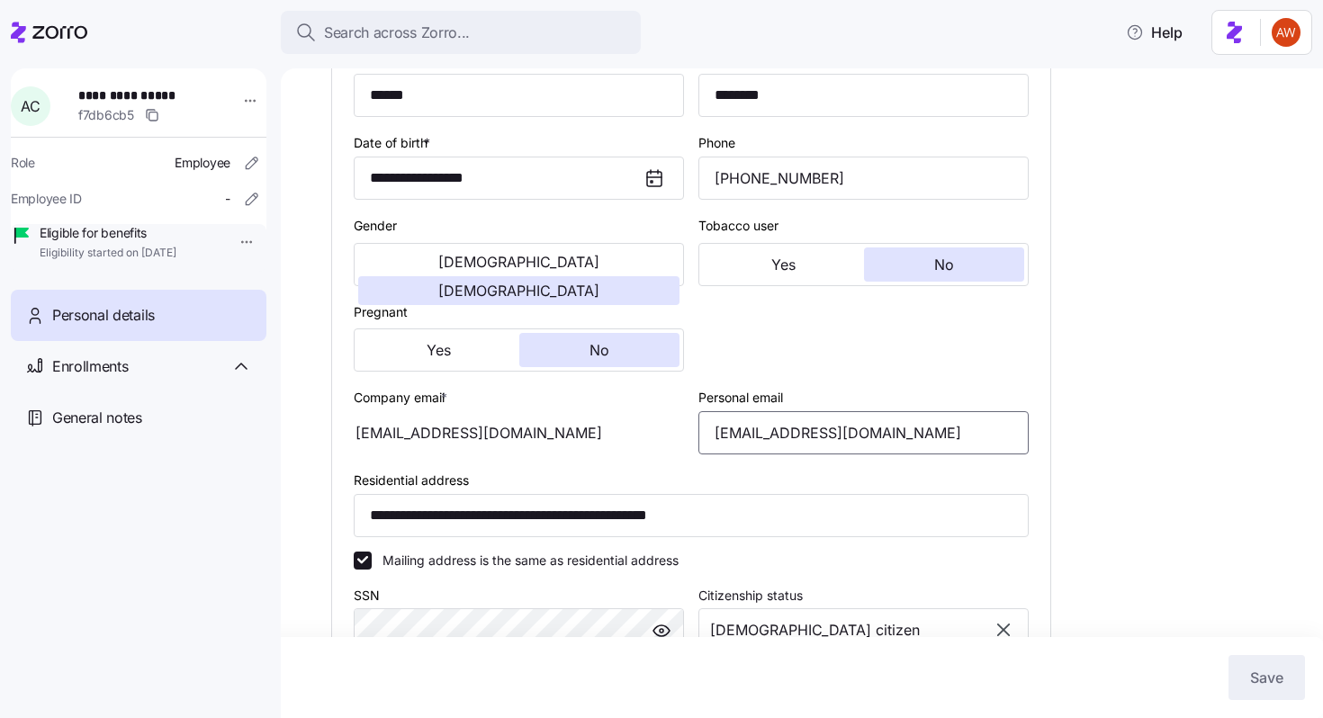
click at [800, 454] on input "[EMAIL_ADDRESS][DOMAIN_NAME]" at bounding box center [863, 432] width 330 height 43
type input "[EMAIL_ADDRESS][DOMAIN_NAME]"
click at [1253, 678] on span "Save" at bounding box center [1266, 678] width 33 height 22
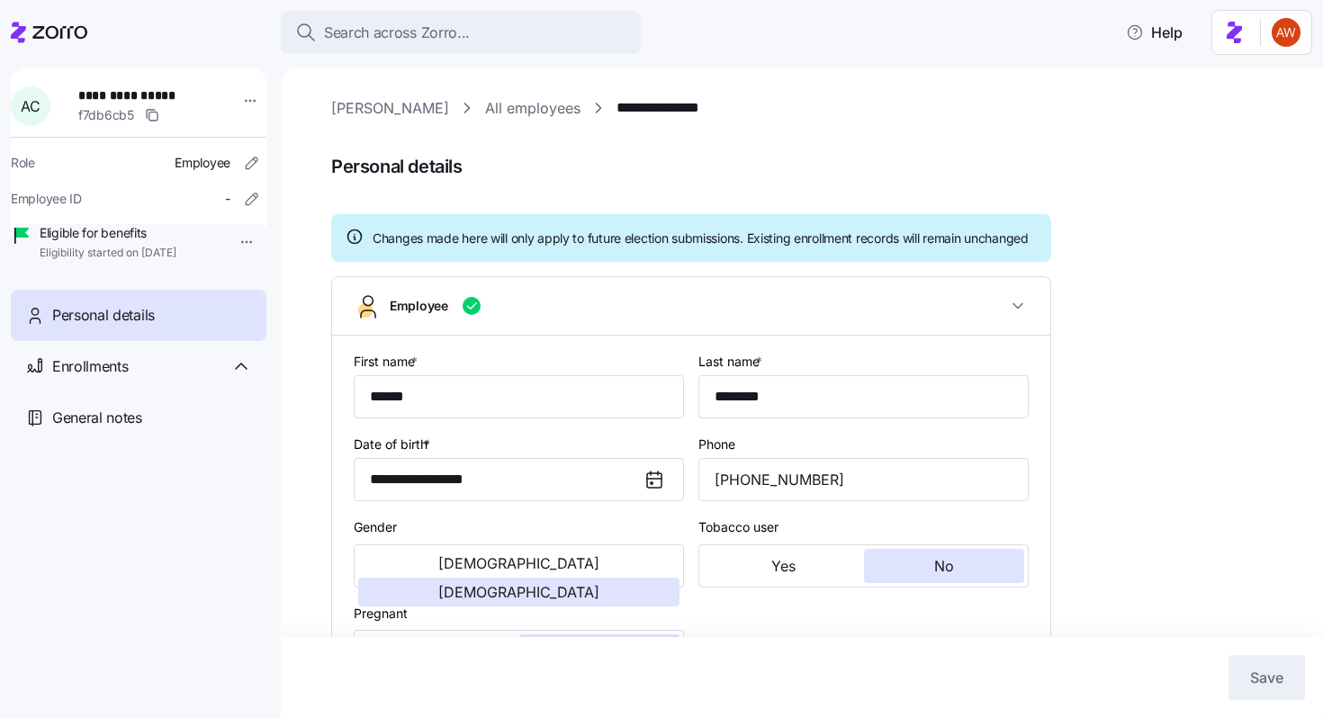
click at [485, 108] on link "All employees" at bounding box center [532, 108] width 95 height 22
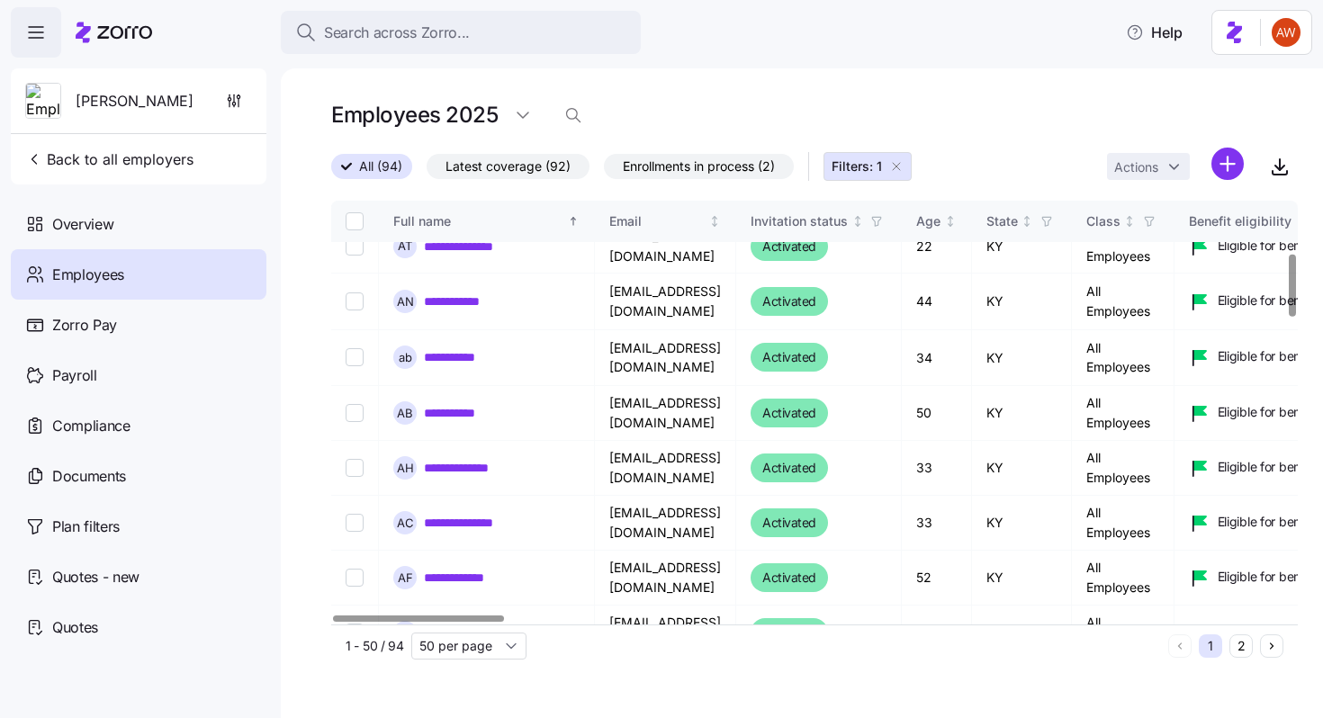
scroll to position [397, 0]
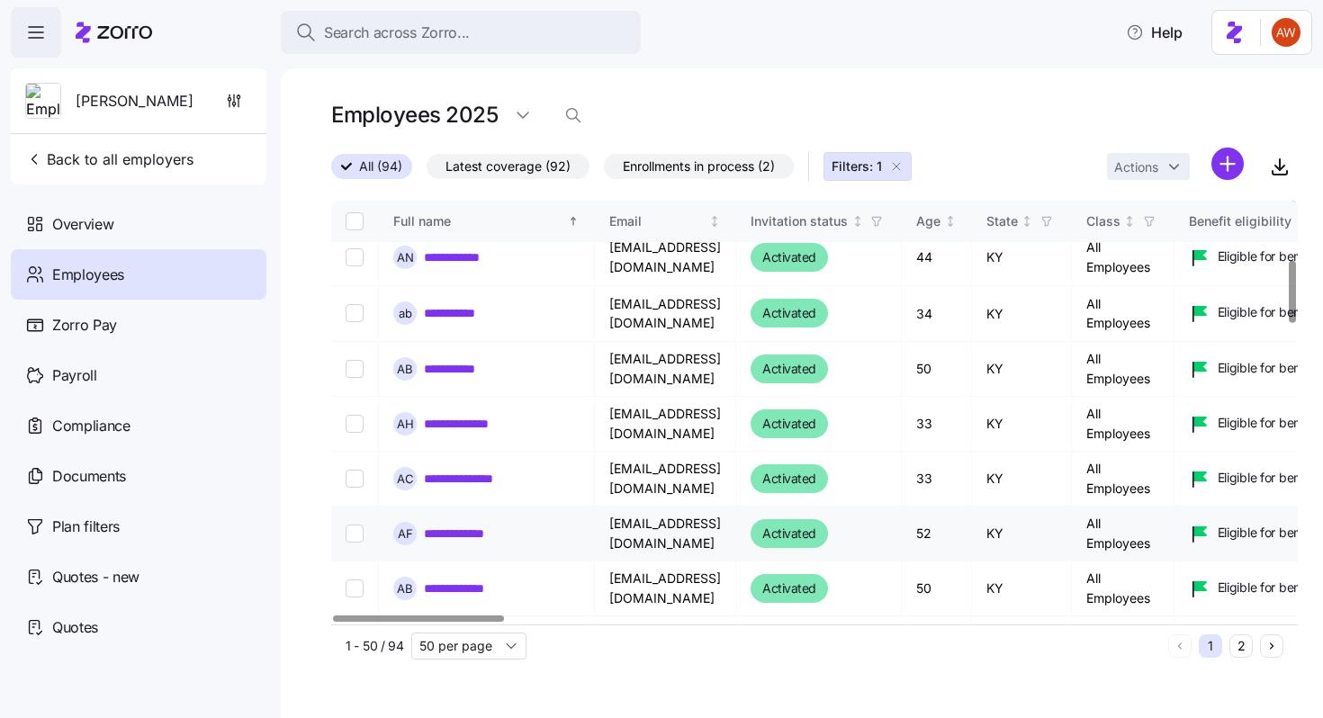
click at [470, 535] on link "**********" at bounding box center [466, 534] width 85 height 18
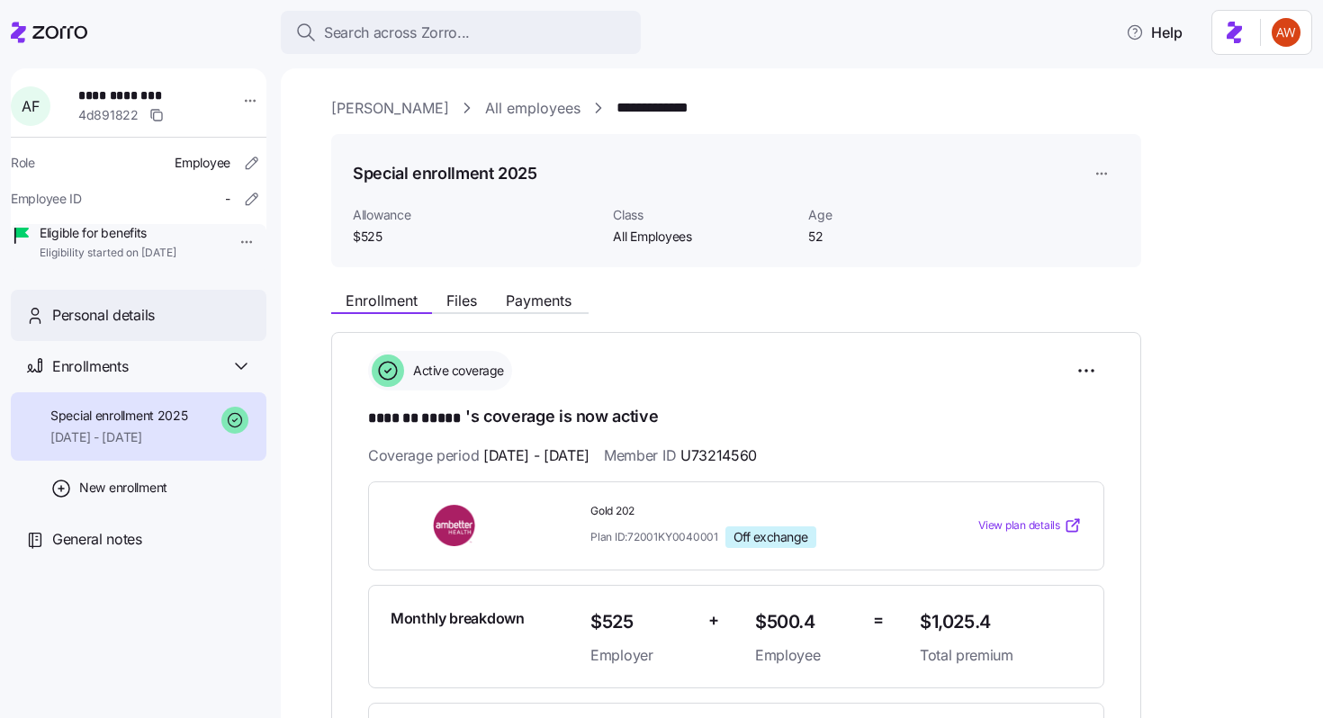
click at [213, 341] on div "Personal details" at bounding box center [139, 315] width 256 height 51
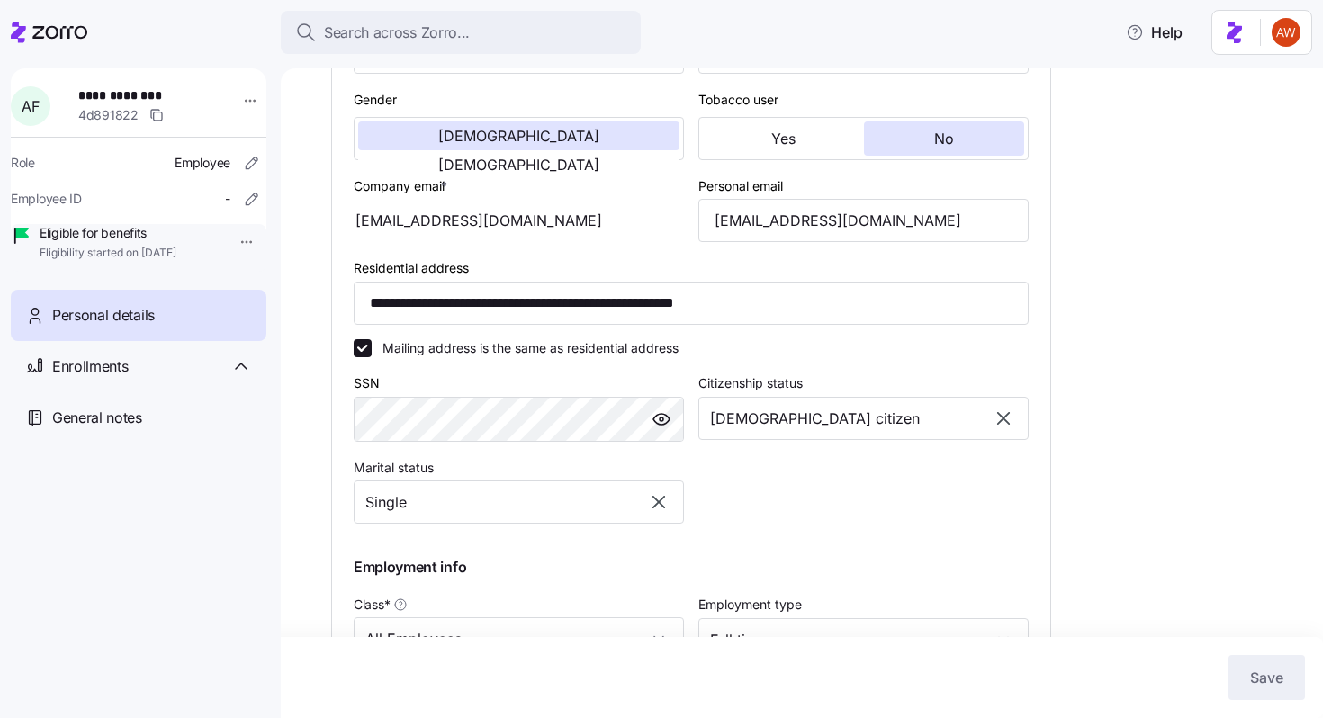
scroll to position [512, 0]
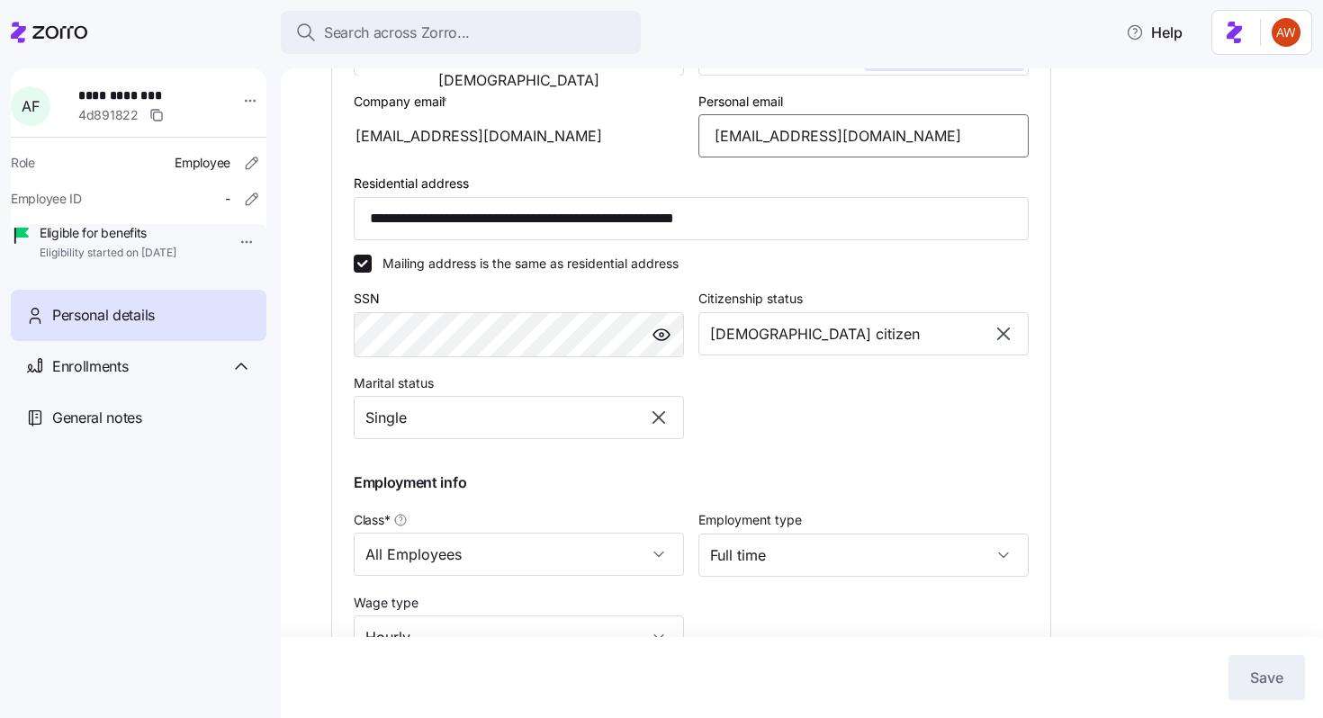
click at [847, 157] on input "[EMAIL_ADDRESS][DOMAIN_NAME]" at bounding box center [863, 135] width 330 height 43
type input "[EMAIL_ADDRESS][DOMAIN_NAME]"
click at [1271, 678] on span "Save" at bounding box center [1266, 678] width 33 height 22
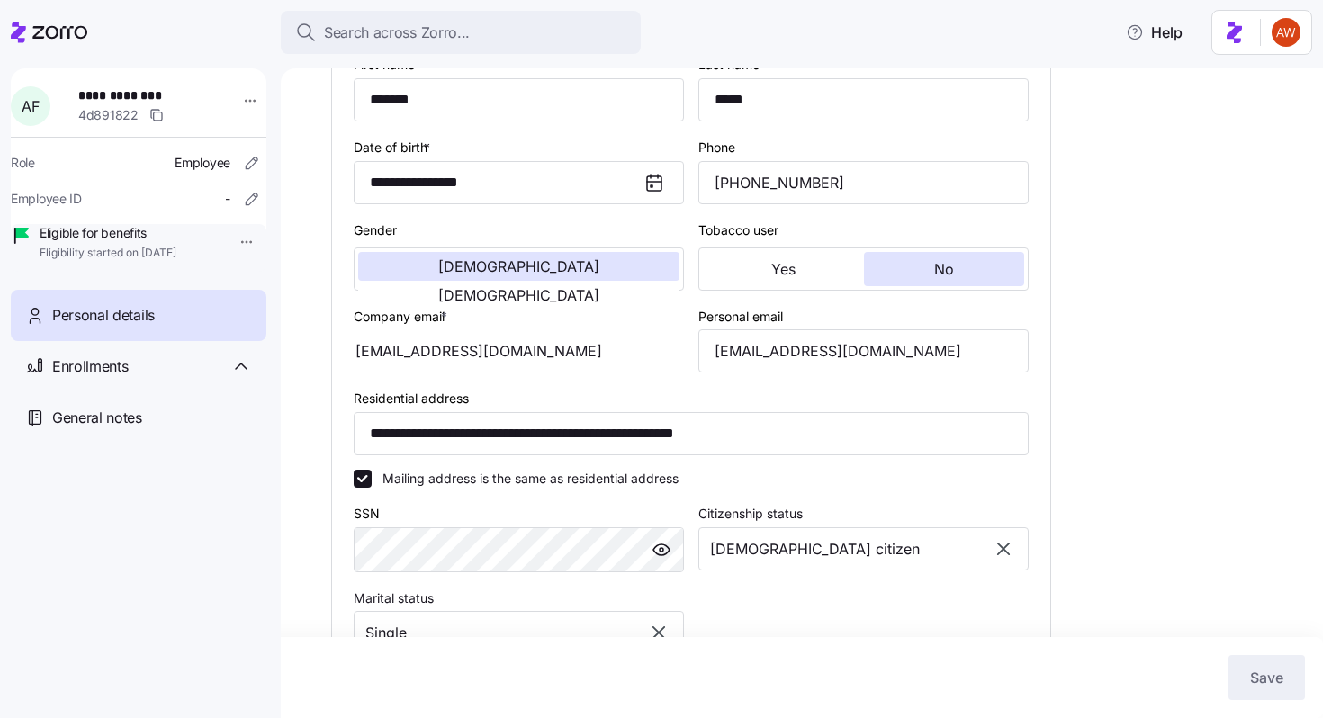
scroll to position [0, 0]
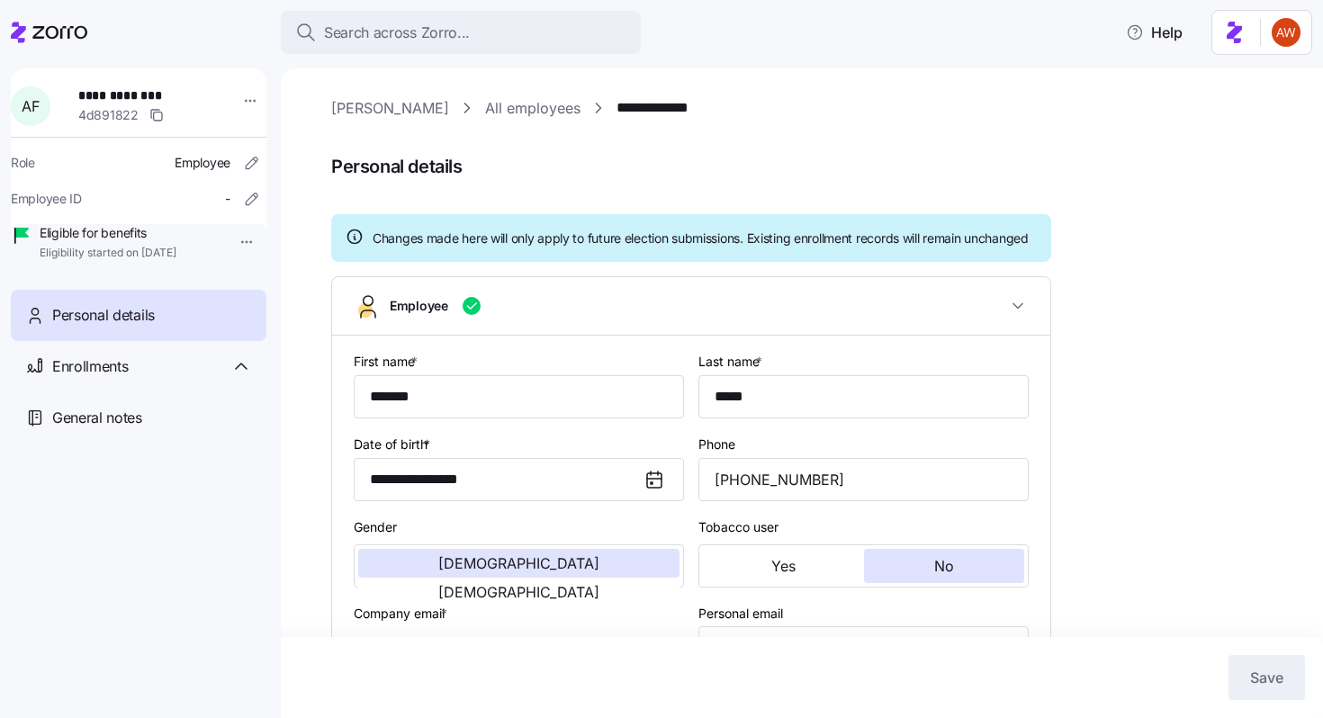
click at [485, 111] on link "All employees" at bounding box center [532, 108] width 95 height 22
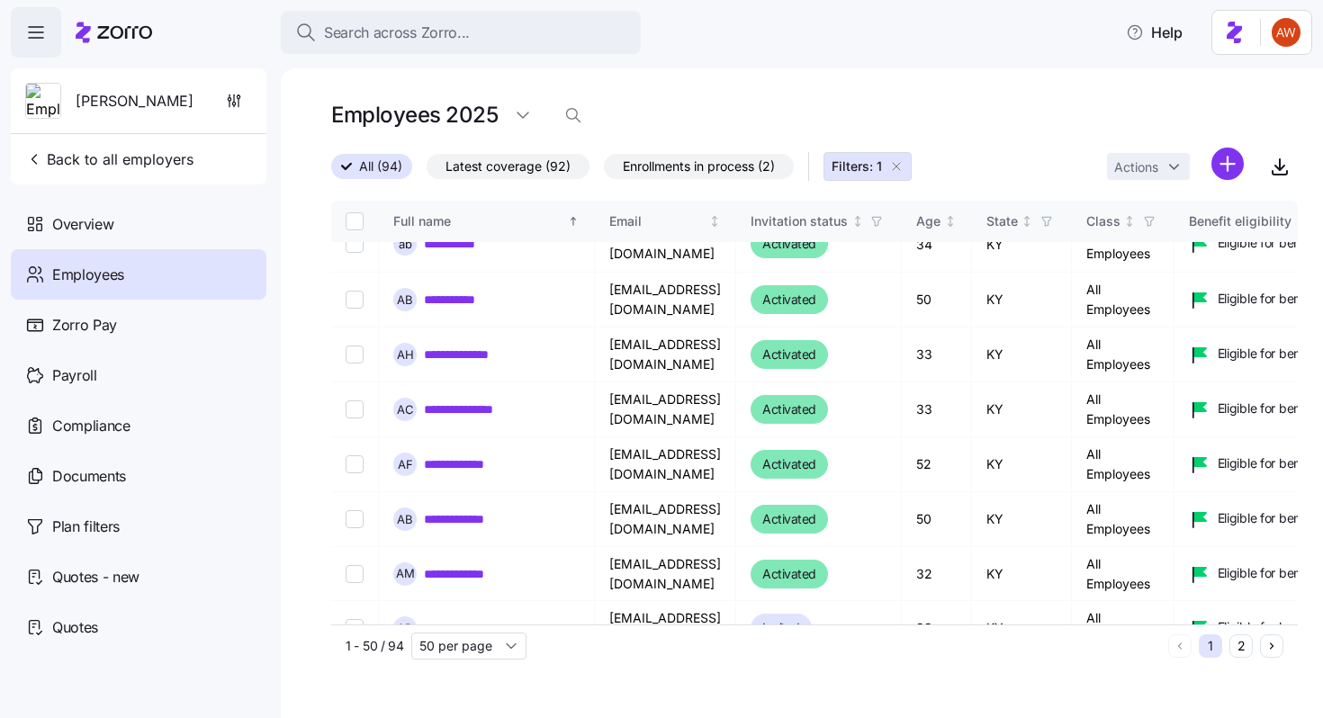
scroll to position [470, 0]
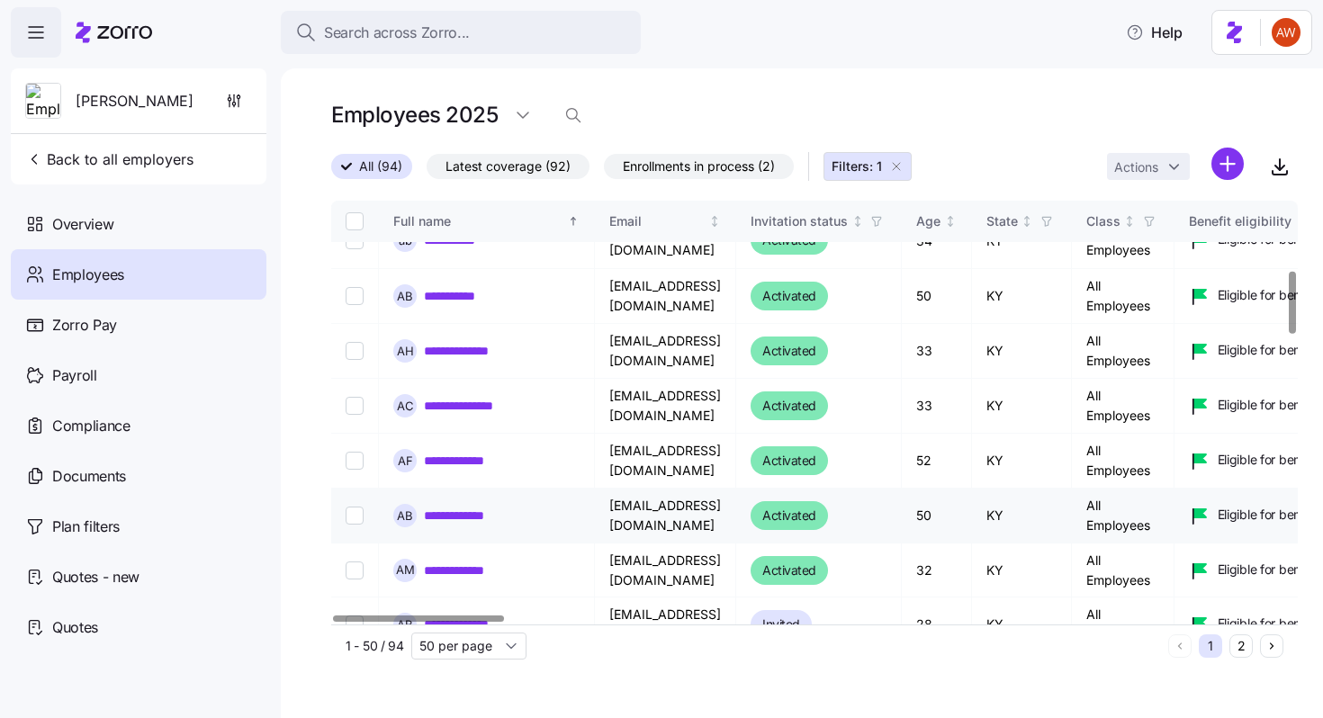
click at [473, 518] on link "**********" at bounding box center [462, 516] width 77 height 18
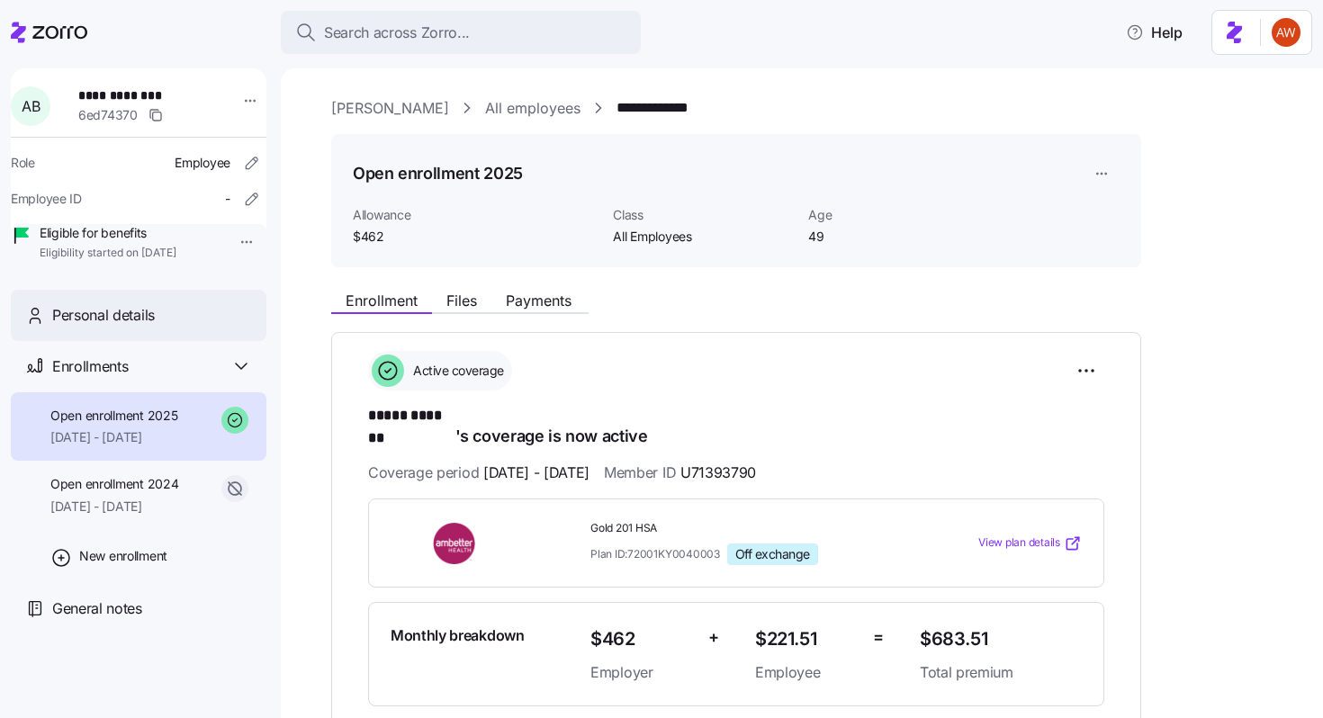
click at [178, 327] on div "Personal details" at bounding box center [152, 315] width 200 height 22
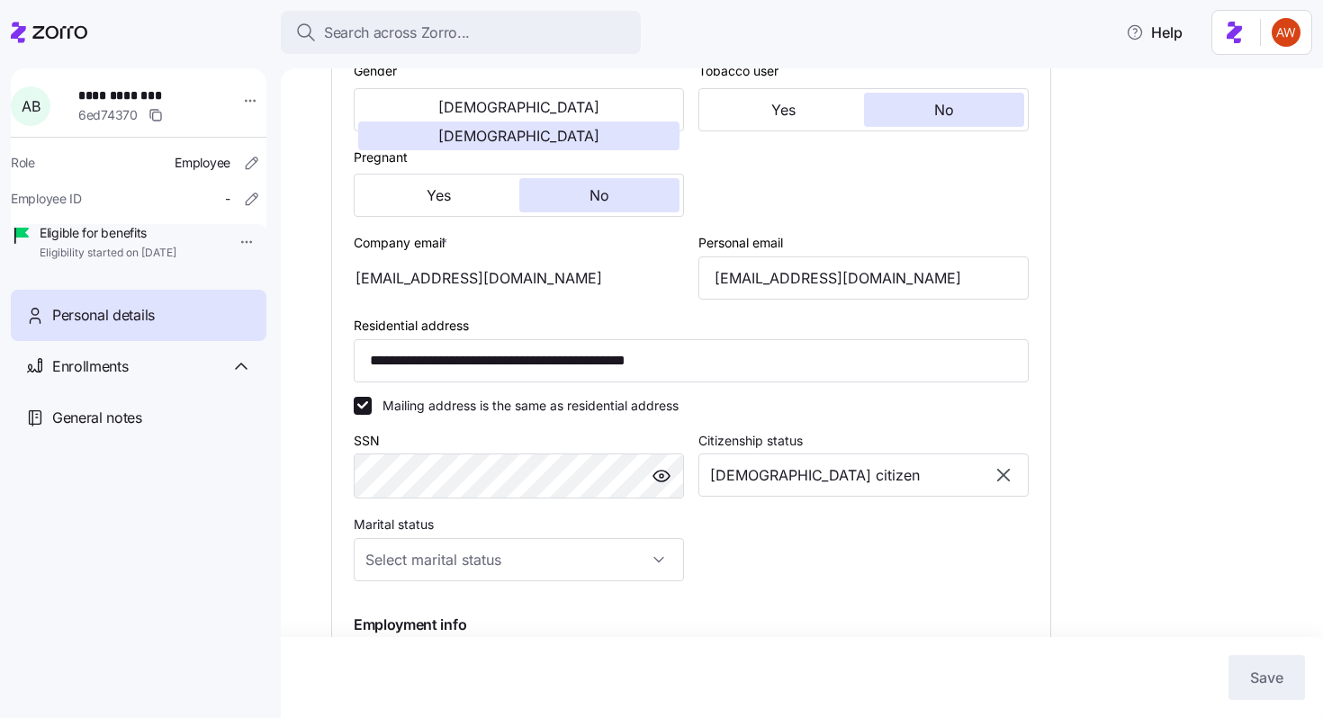
scroll to position [453, 0]
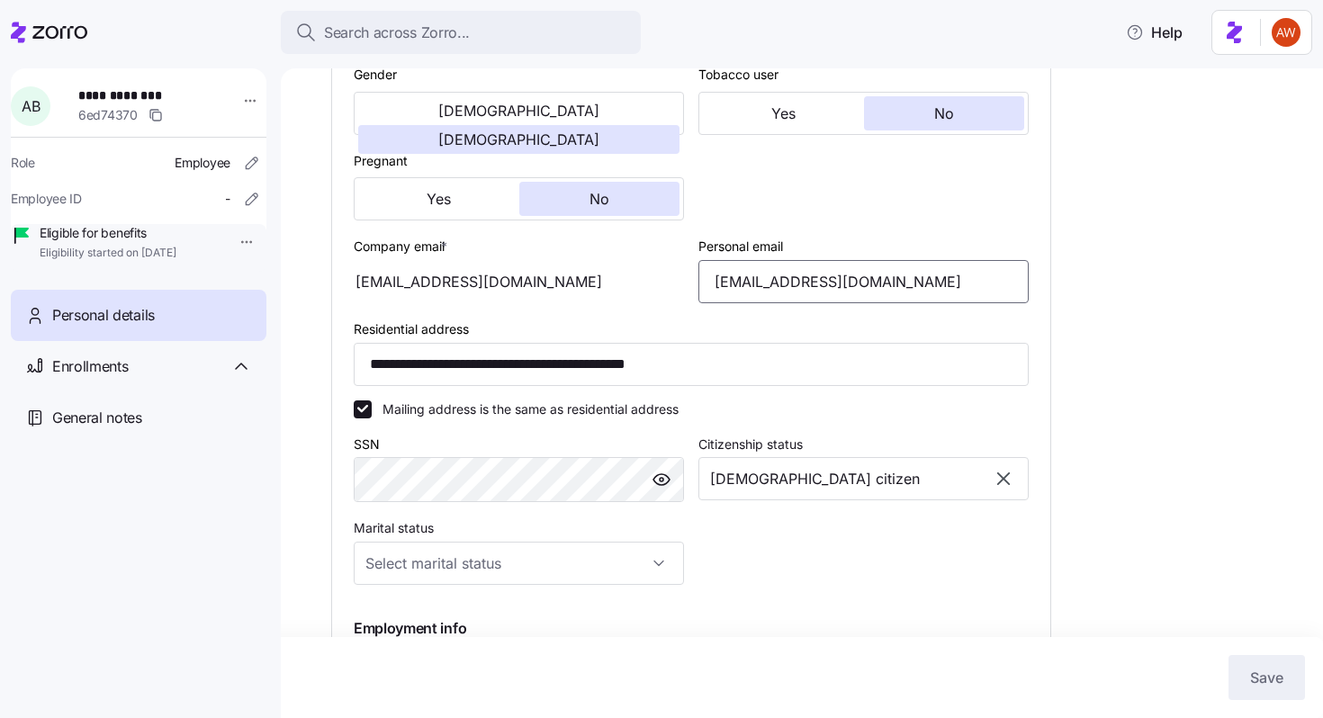
click at [784, 302] on input "[EMAIL_ADDRESS][DOMAIN_NAME]" at bounding box center [863, 281] width 330 height 43
type input "[EMAIL_ADDRESS][DOMAIN_NAME]"
click at [1256, 672] on span "Save" at bounding box center [1266, 678] width 33 height 22
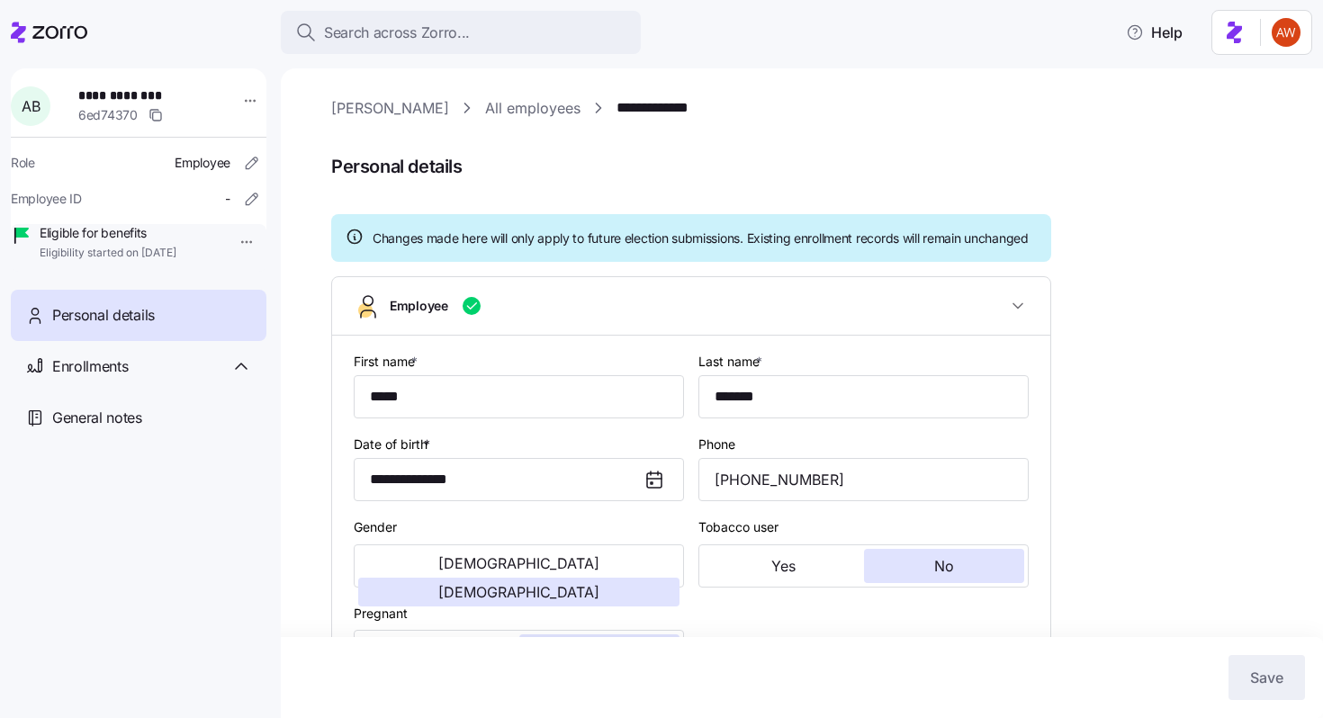
click at [485, 110] on link "All employees" at bounding box center [532, 108] width 95 height 22
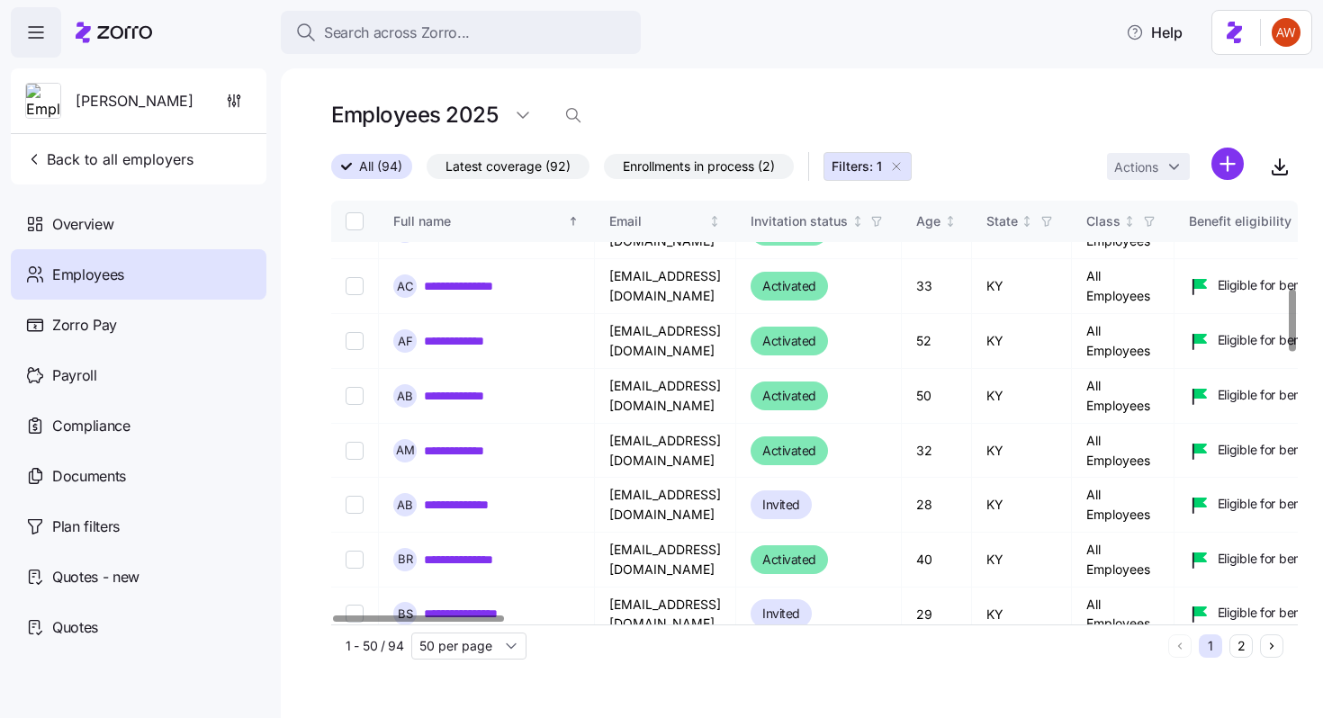
scroll to position [591, 0]
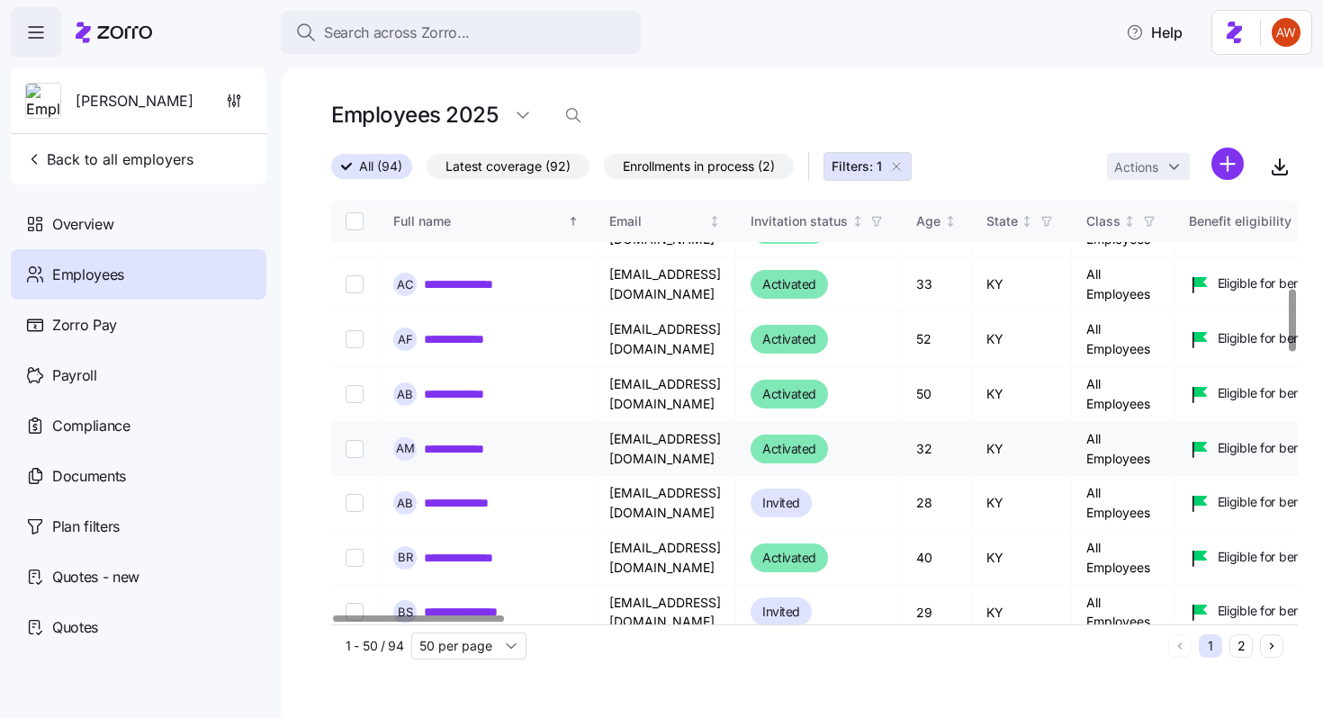
click at [448, 447] on link "**********" at bounding box center [467, 449] width 86 height 18
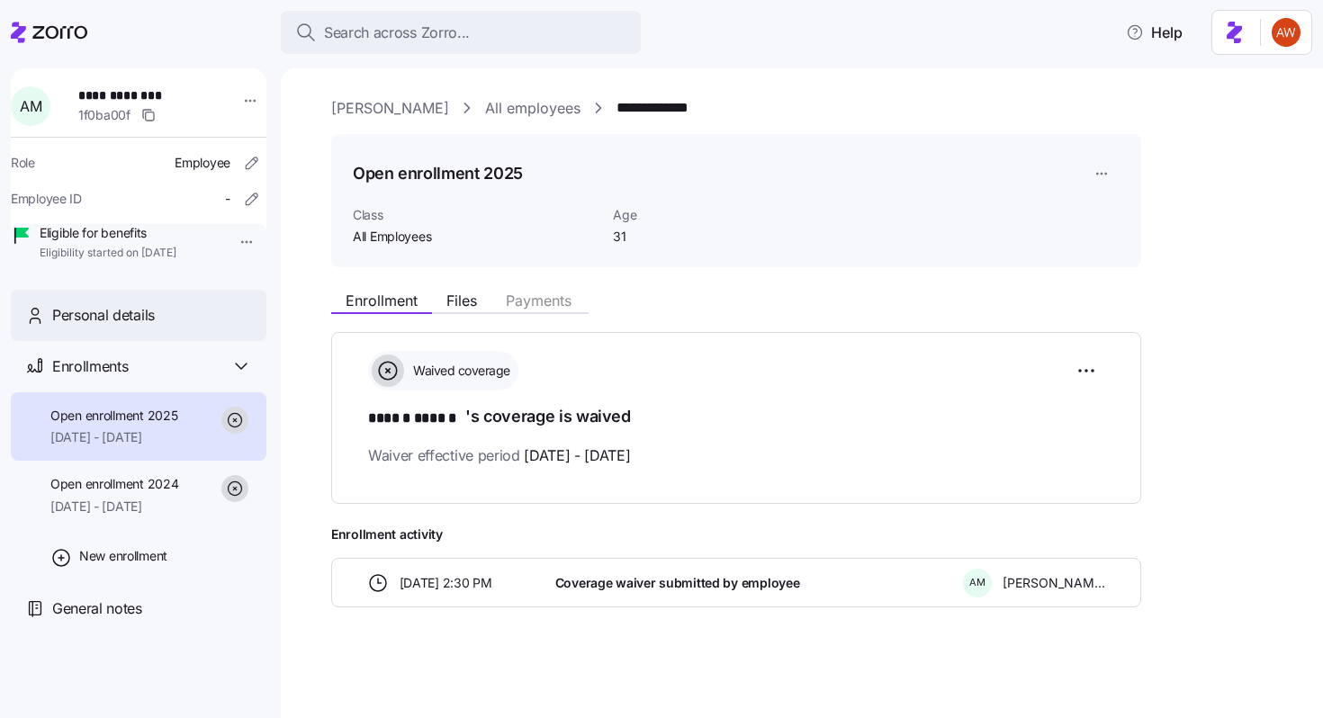
click at [180, 327] on div "Personal details" at bounding box center [152, 315] width 200 height 22
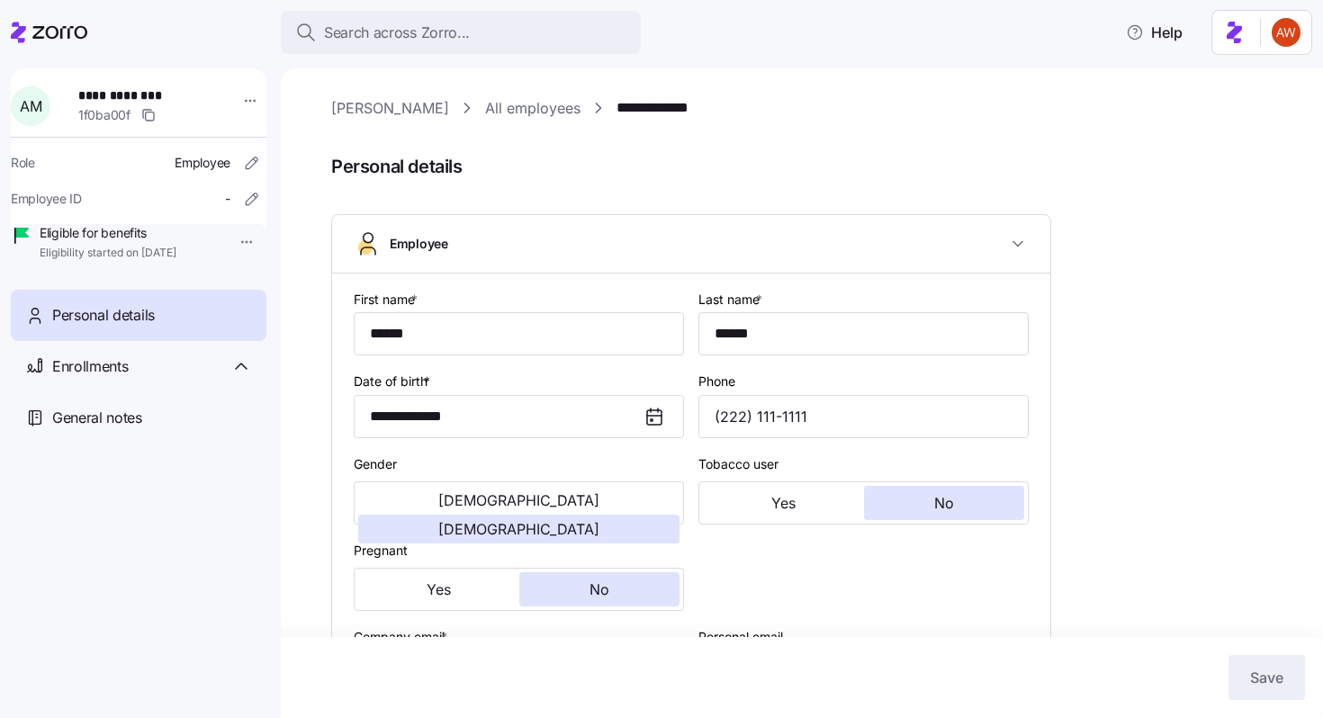
scroll to position [301, 0]
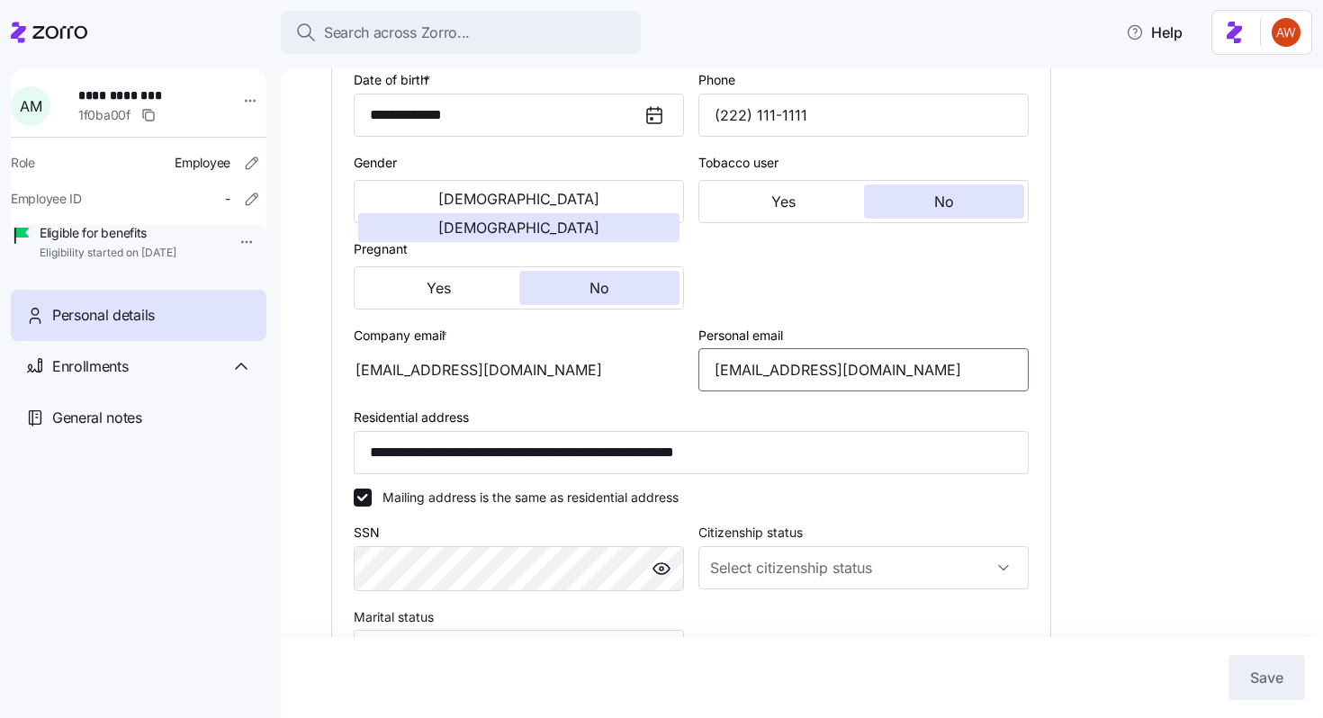
click at [737, 373] on input "[EMAIL_ADDRESS][DOMAIN_NAME]" at bounding box center [863, 369] width 330 height 43
click at [1283, 681] on button "Save" at bounding box center [1266, 677] width 76 height 45
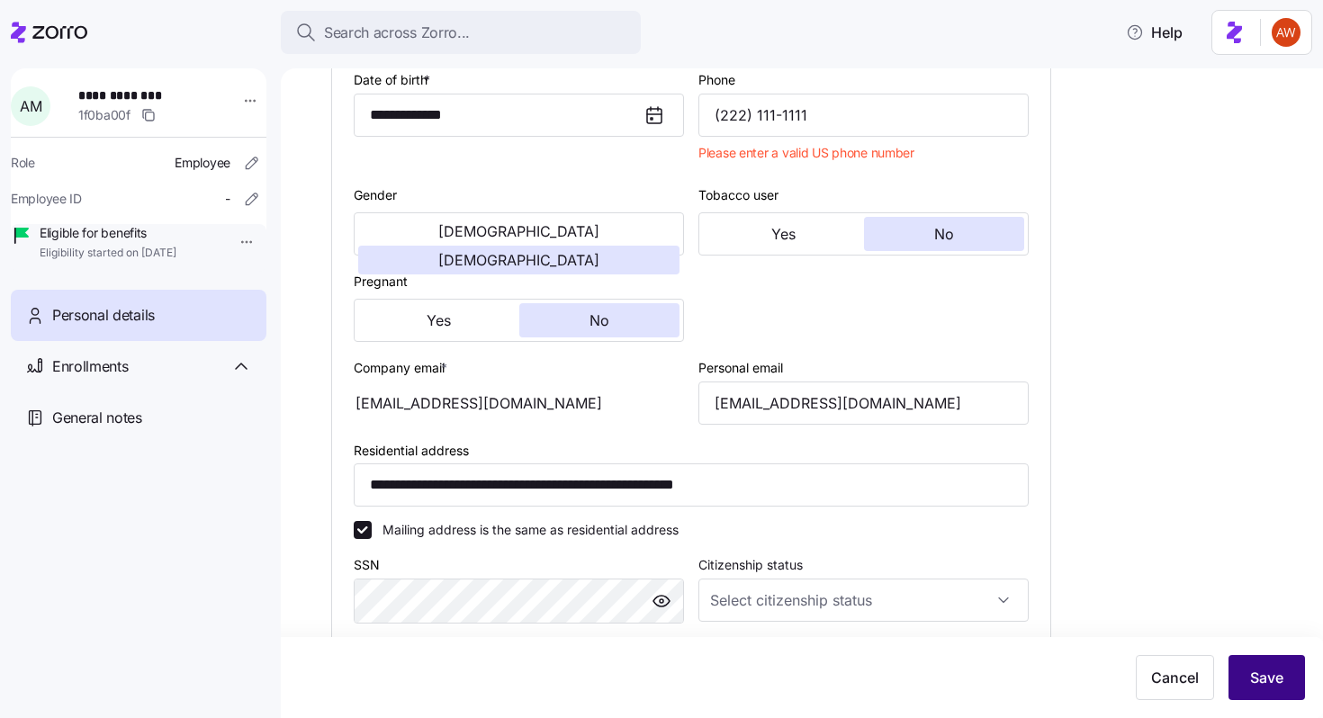
click at [1250, 677] on span "Save" at bounding box center [1266, 678] width 33 height 22
click at [1181, 695] on button "Cancel" at bounding box center [1175, 677] width 78 height 45
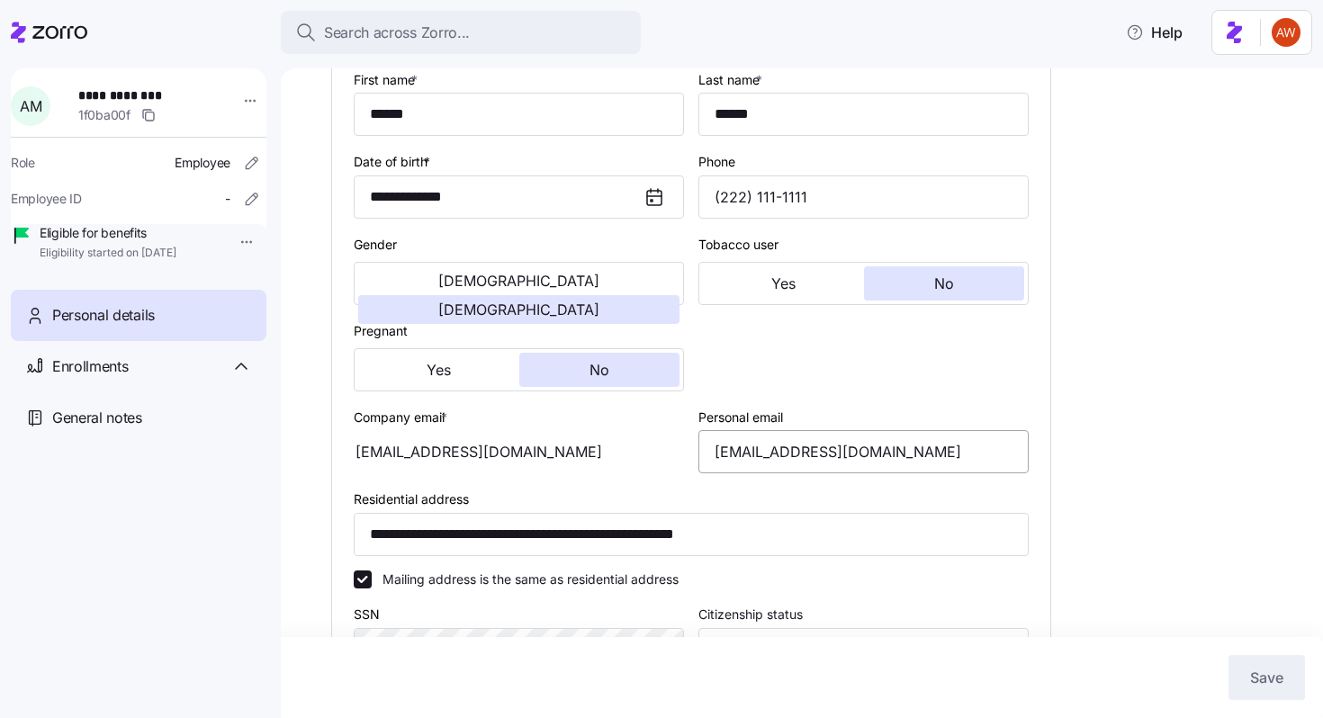
scroll to position [218, 0]
click at [735, 457] on input "[EMAIL_ADDRESS][DOMAIN_NAME]" at bounding box center [863, 453] width 330 height 43
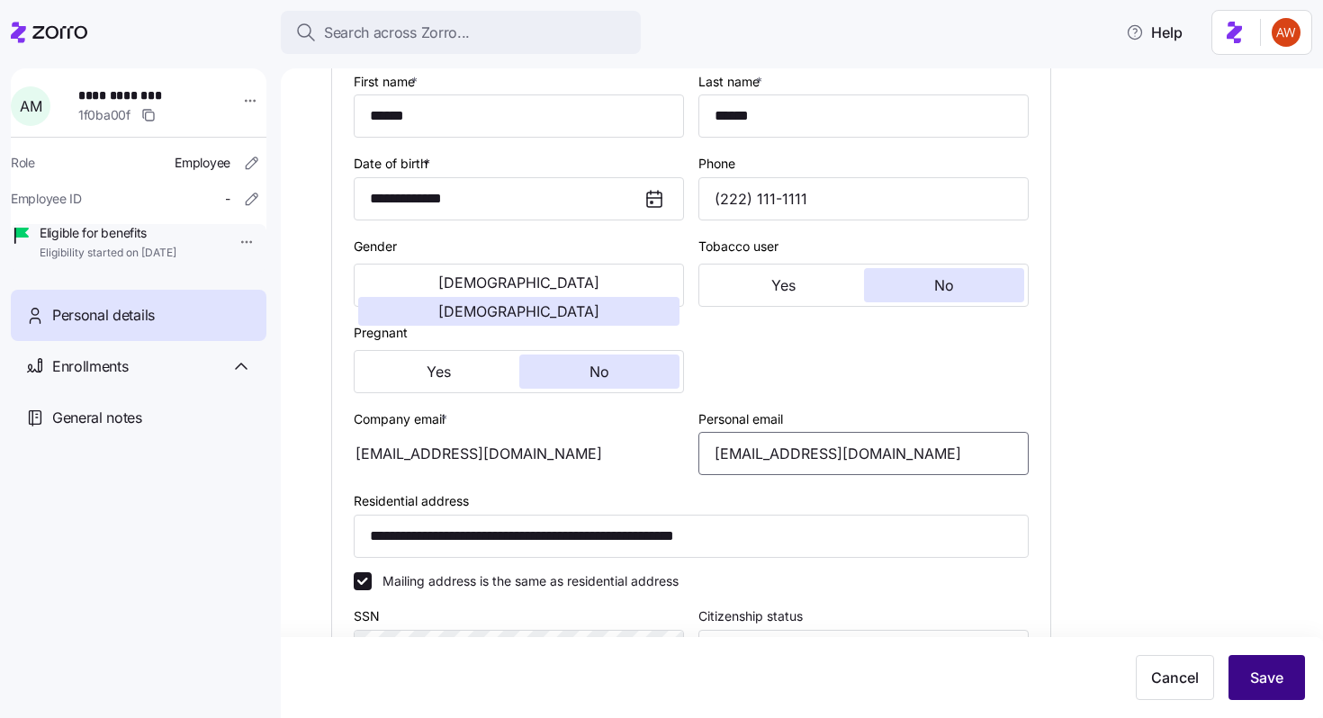
type input "[EMAIL_ADDRESS][DOMAIN_NAME]"
click at [1267, 669] on span "Save" at bounding box center [1266, 678] width 33 height 22
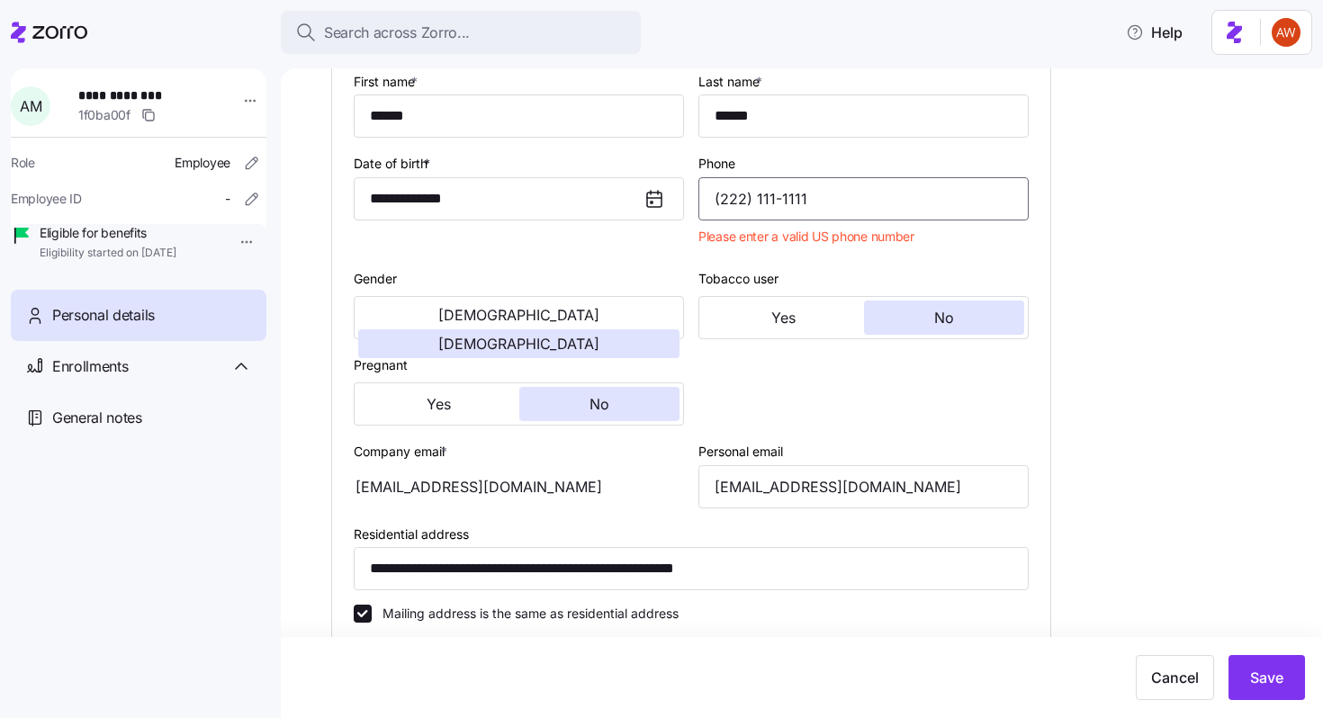
click at [733, 196] on input "(222) 111-1111" at bounding box center [863, 198] width 330 height 43
drag, startPoint x: 836, startPoint y: 203, endPoint x: 520, endPoint y: 202, distance: 315.8
click at [520, 202] on div "**********" at bounding box center [690, 540] width 689 height 954
click at [1289, 671] on button "Save" at bounding box center [1266, 677] width 76 height 45
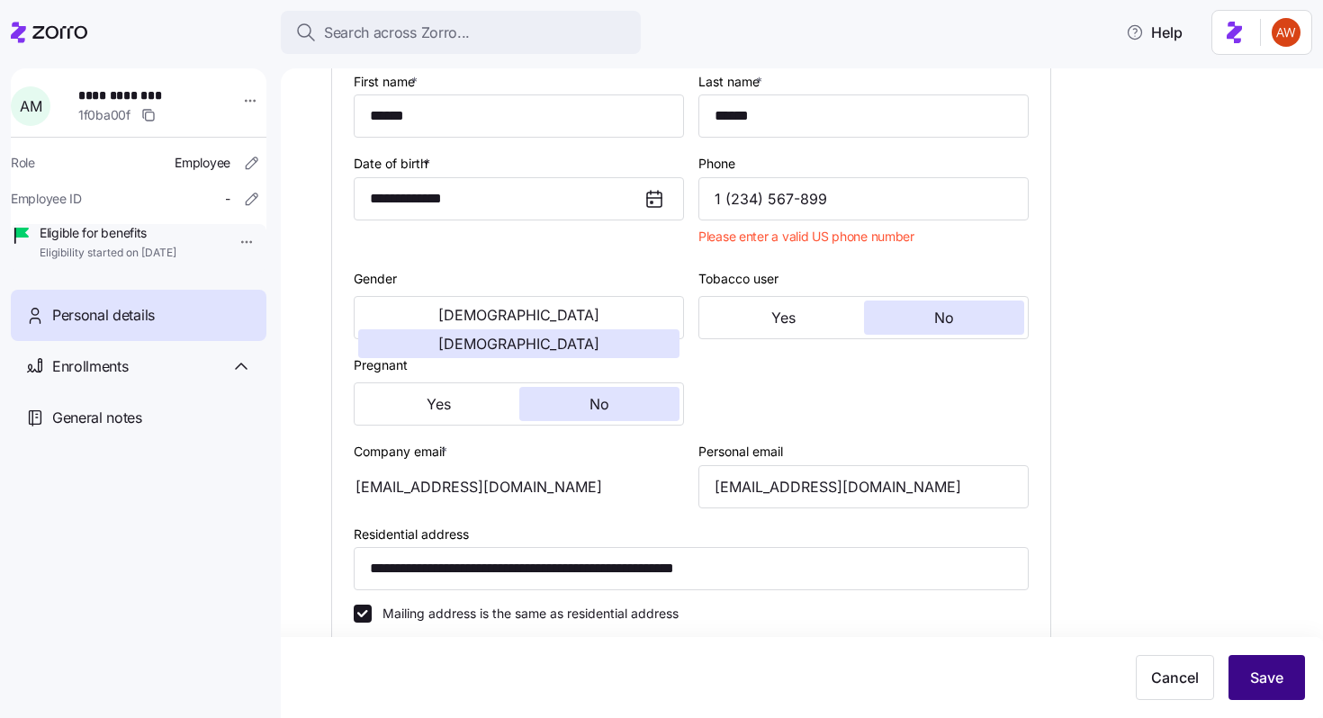
click at [1271, 661] on button "Save" at bounding box center [1266, 677] width 76 height 45
click at [1262, 682] on span "Save" at bounding box center [1266, 678] width 33 height 22
click at [868, 205] on input "1 (234) 567-899" at bounding box center [863, 198] width 330 height 43
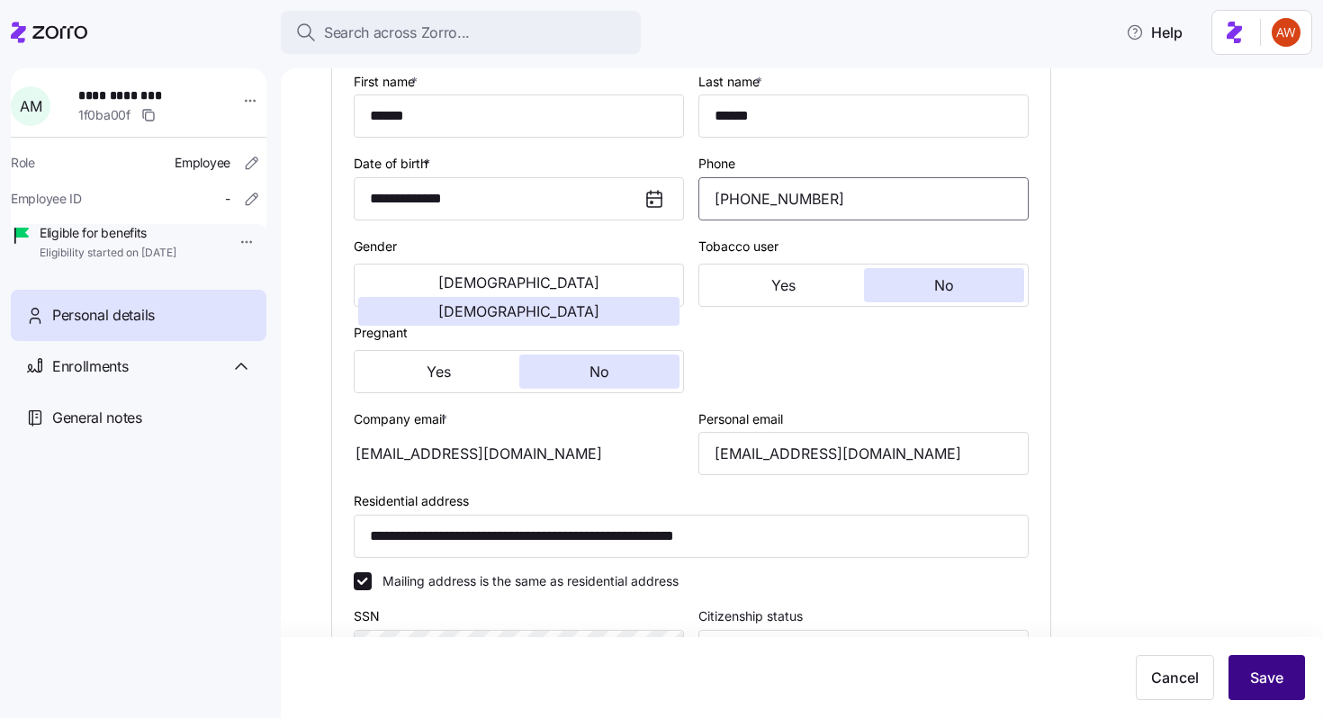
type input "[PHONE_NUMBER]"
click at [1298, 665] on button "Save" at bounding box center [1266, 677] width 76 height 45
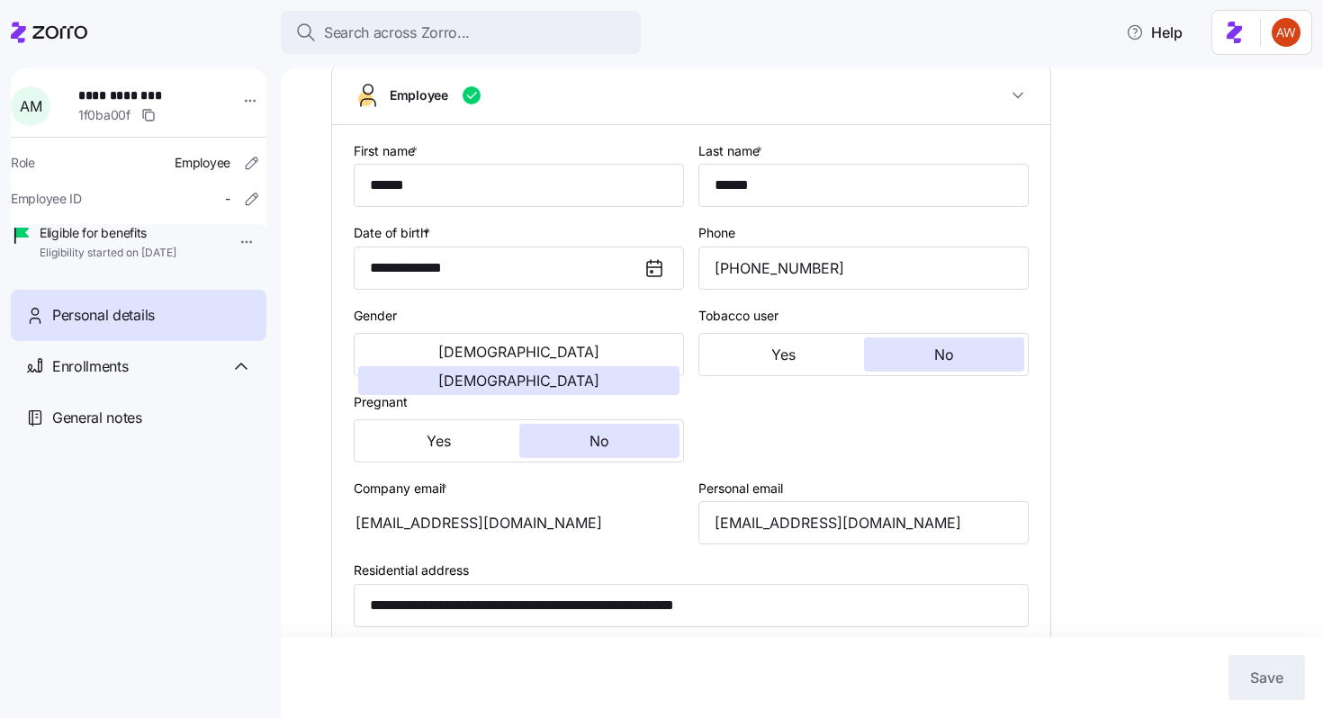
scroll to position [0, 0]
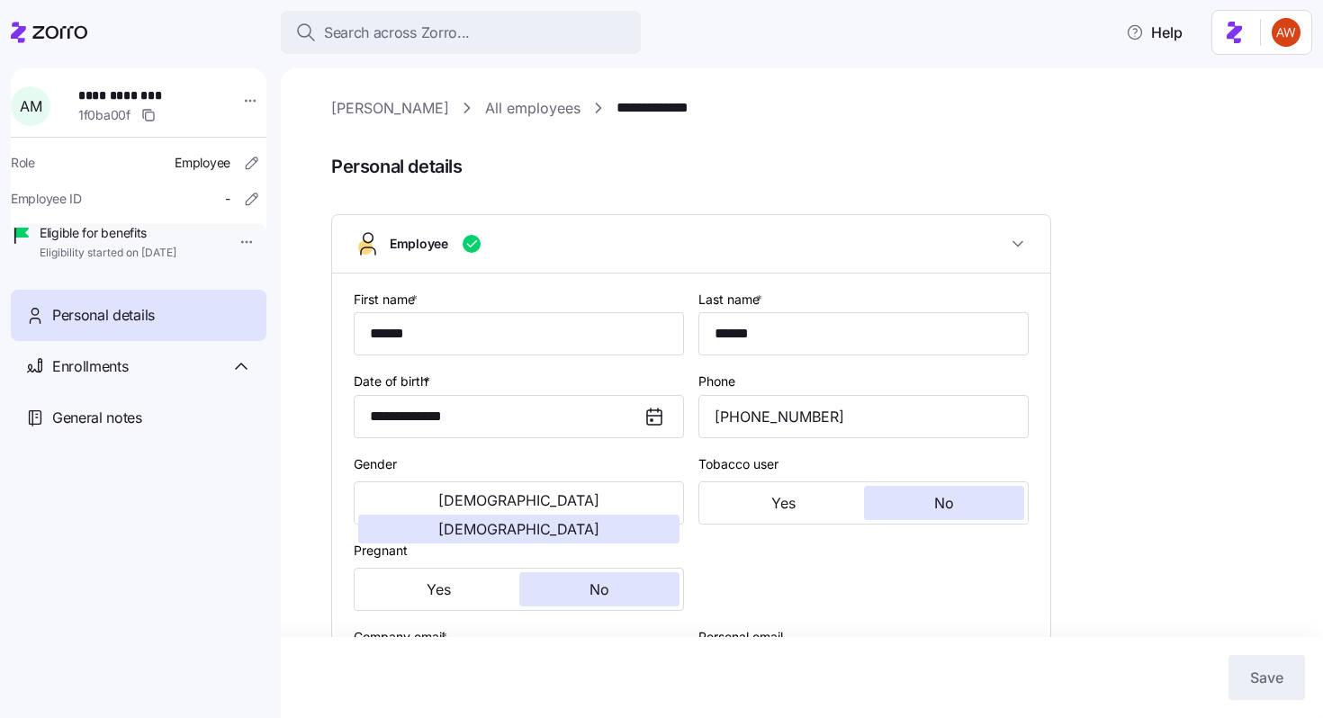
click at [488, 108] on link "All employees" at bounding box center [532, 108] width 95 height 22
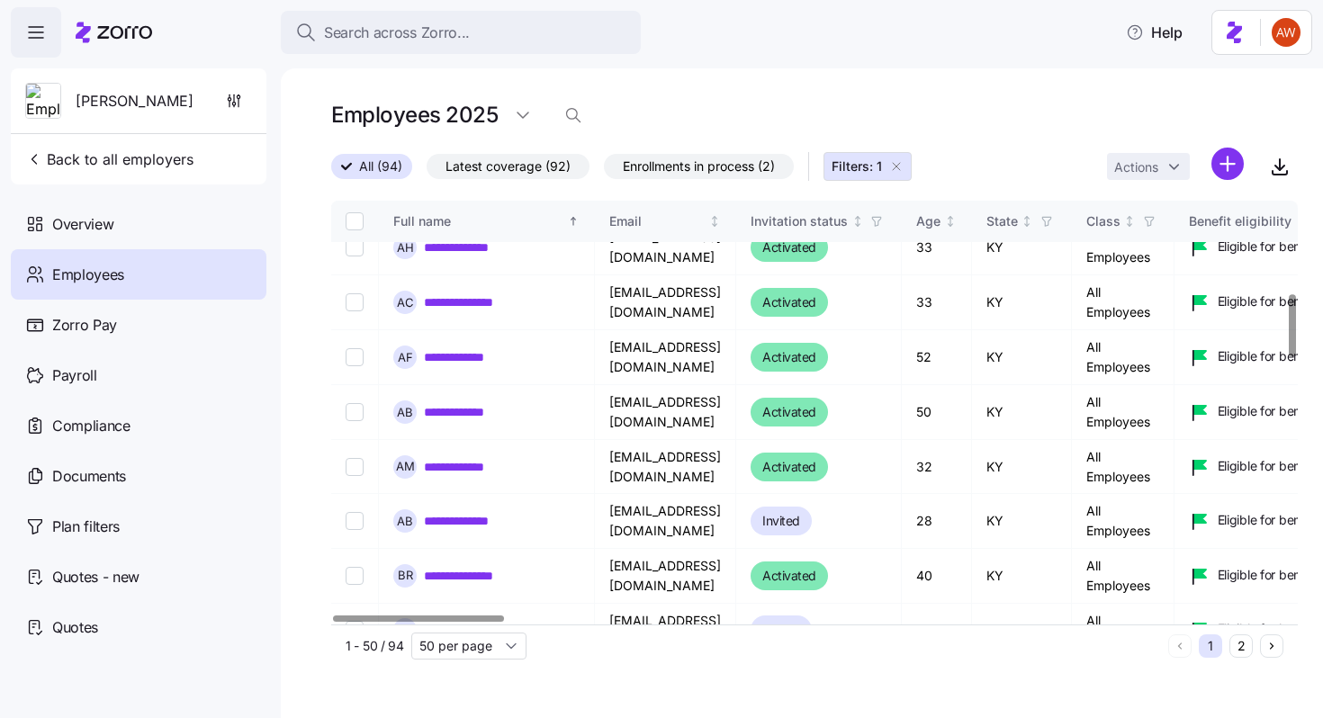
scroll to position [678, 0]
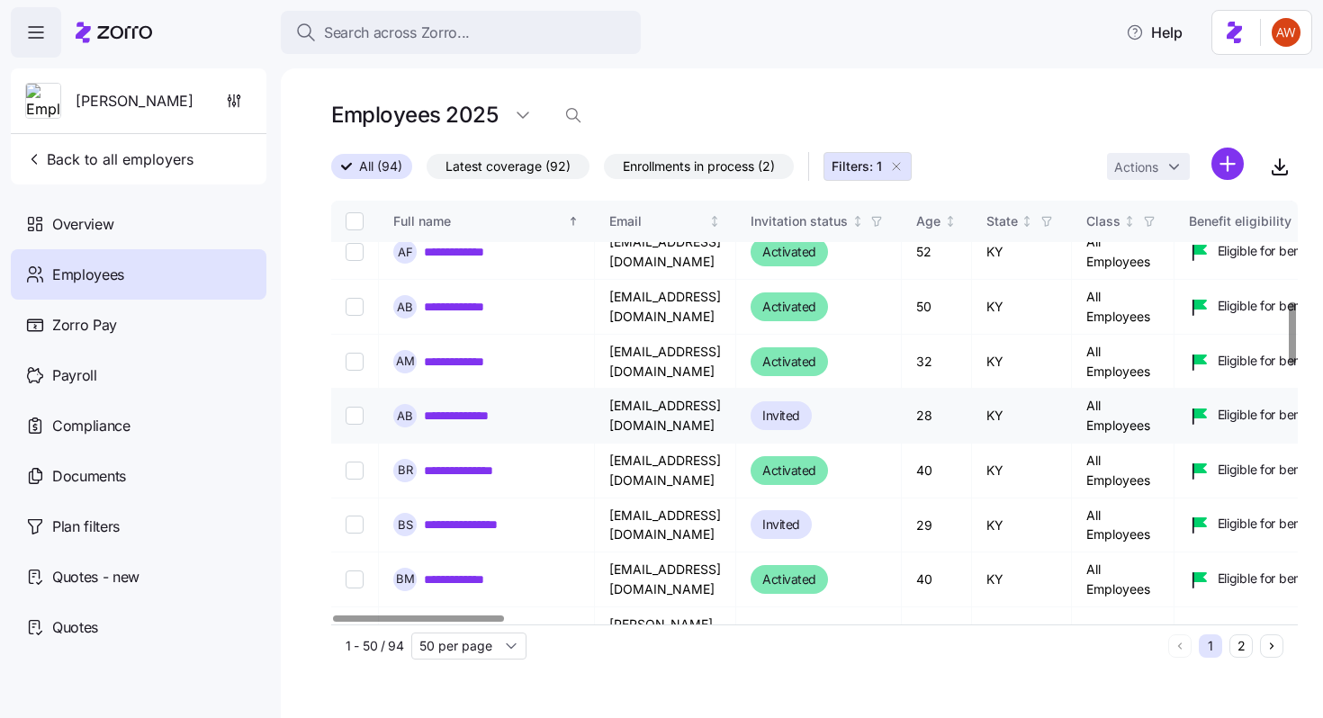
click at [510, 420] on link "**********" at bounding box center [472, 416] width 97 height 18
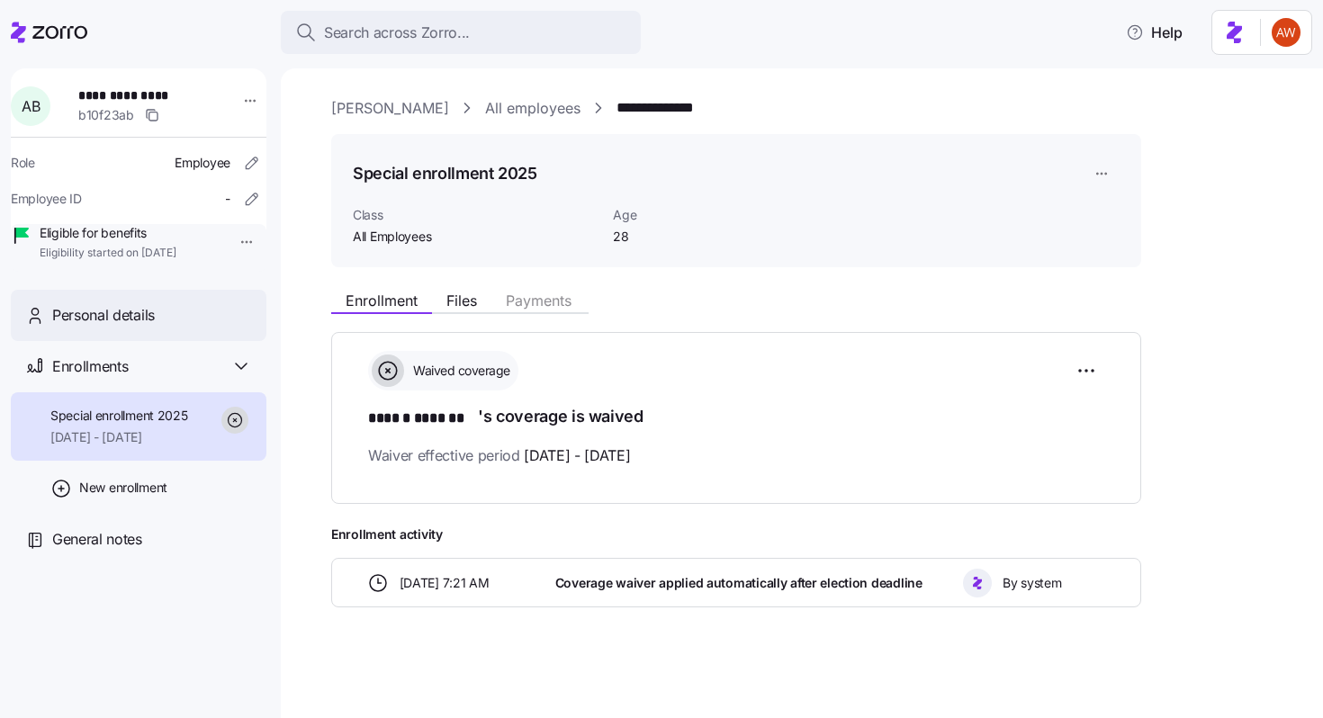
click at [168, 327] on div "Personal details" at bounding box center [152, 315] width 200 height 22
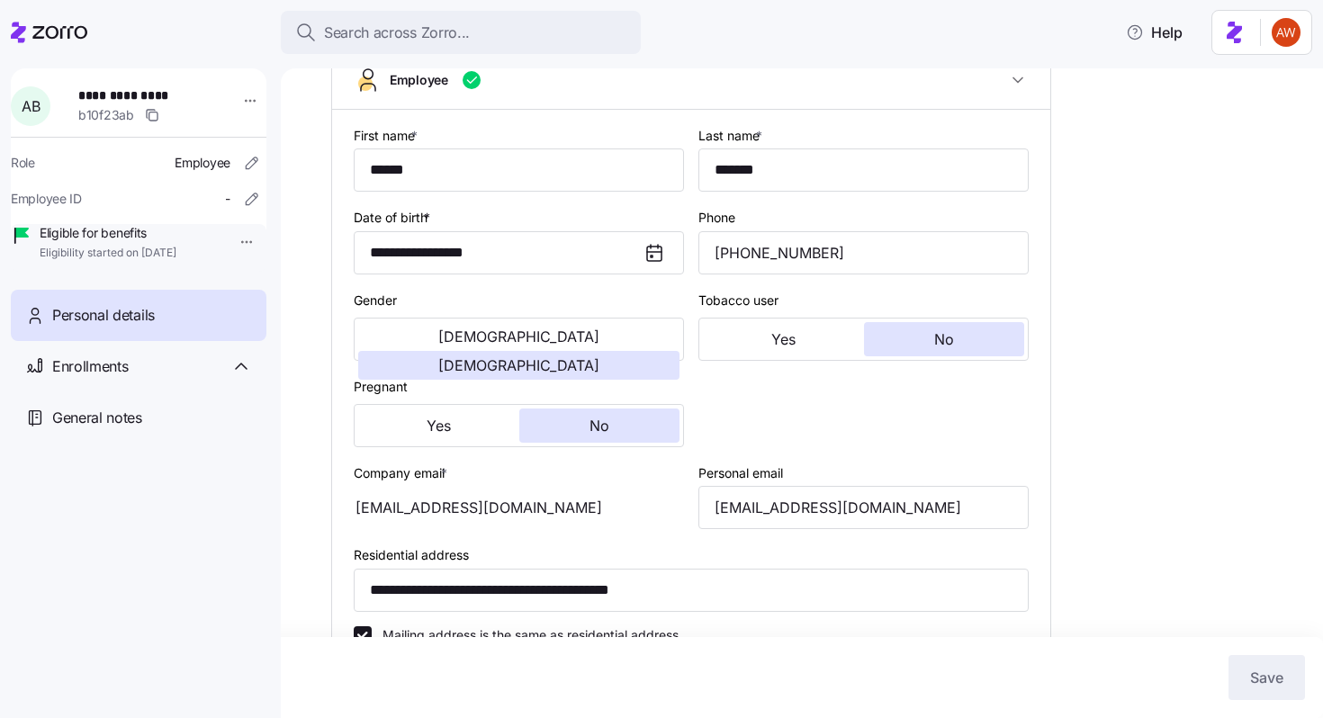
scroll to position [328, 0]
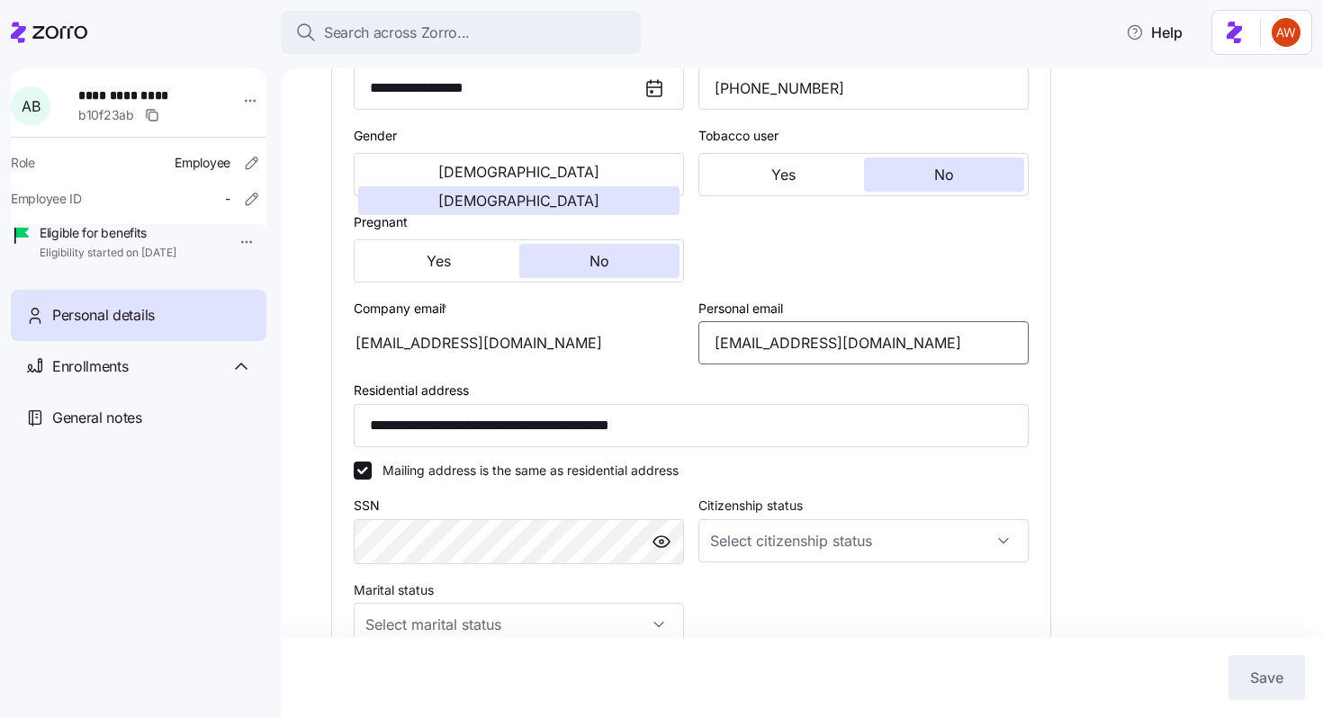
click at [822, 344] on input "[EMAIL_ADDRESS][DOMAIN_NAME]" at bounding box center [863, 342] width 330 height 43
type input "[EMAIL_ADDRESS][DOMAIN_NAME]"
click at [1288, 682] on button "Save" at bounding box center [1266, 677] width 76 height 45
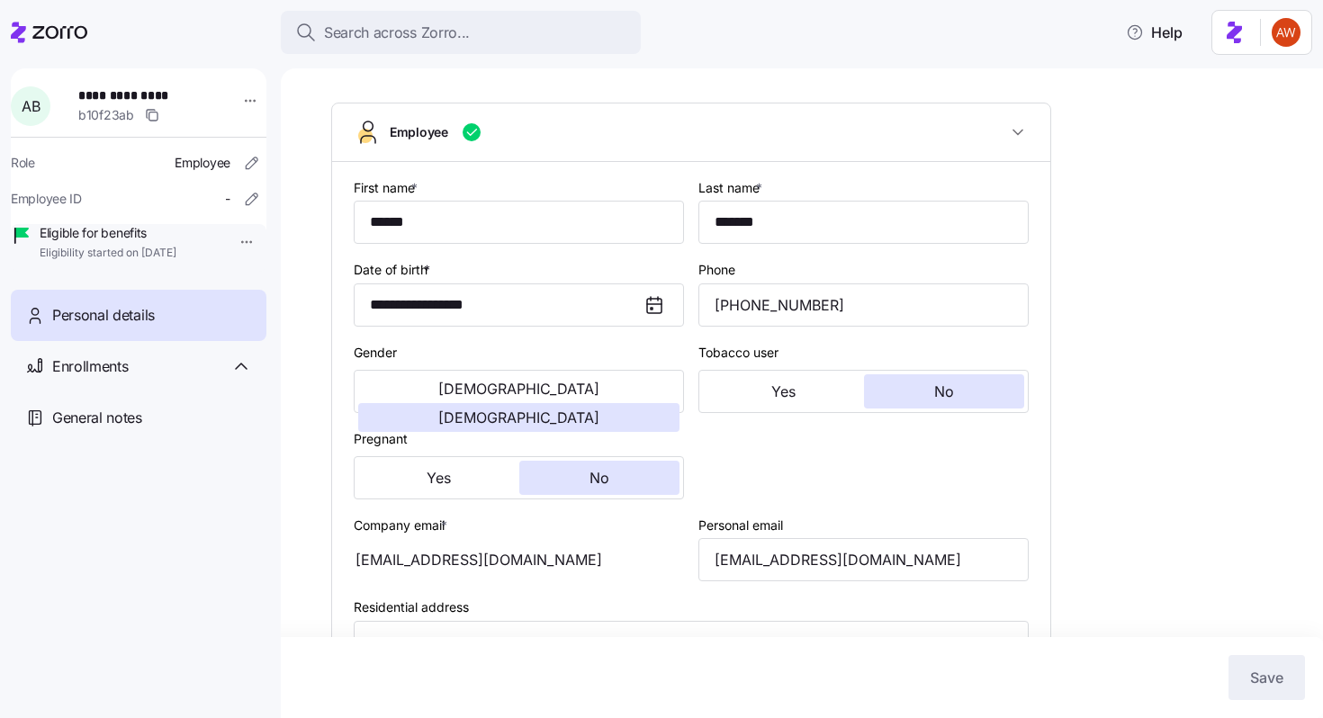
scroll to position [0, 0]
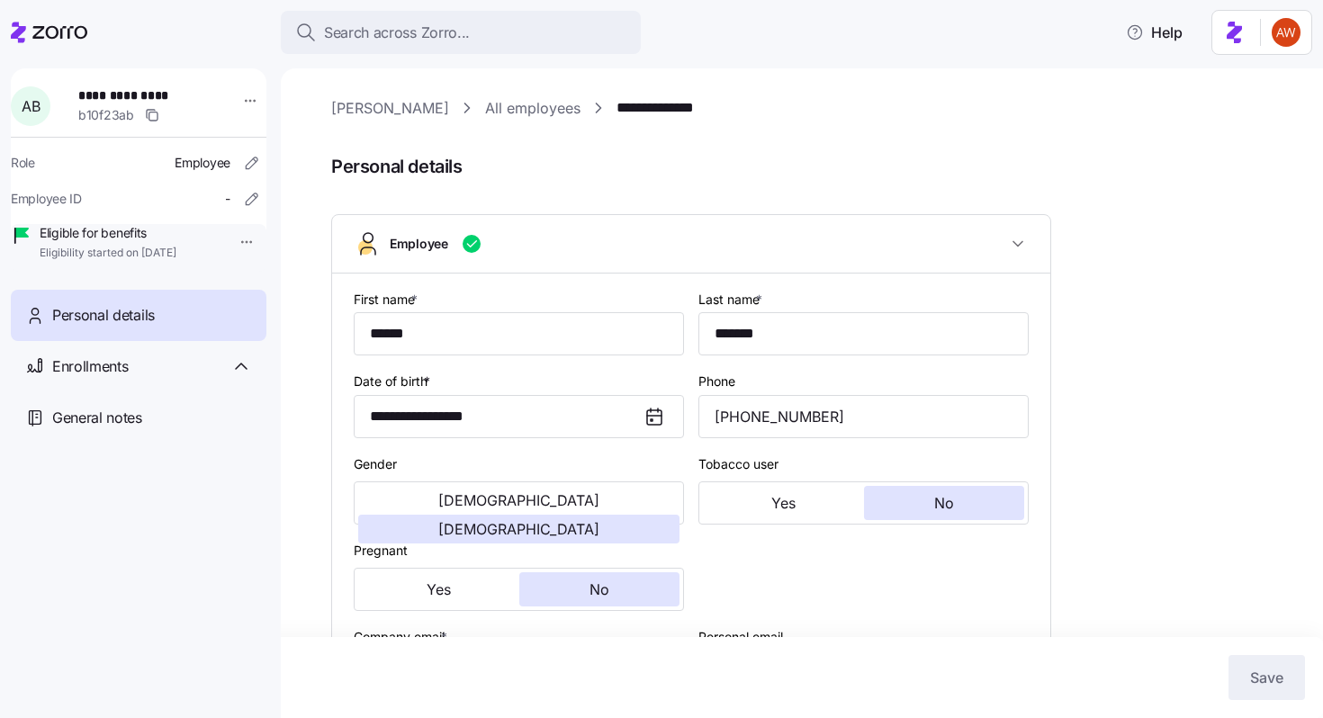
click at [485, 114] on link "All employees" at bounding box center [532, 108] width 95 height 22
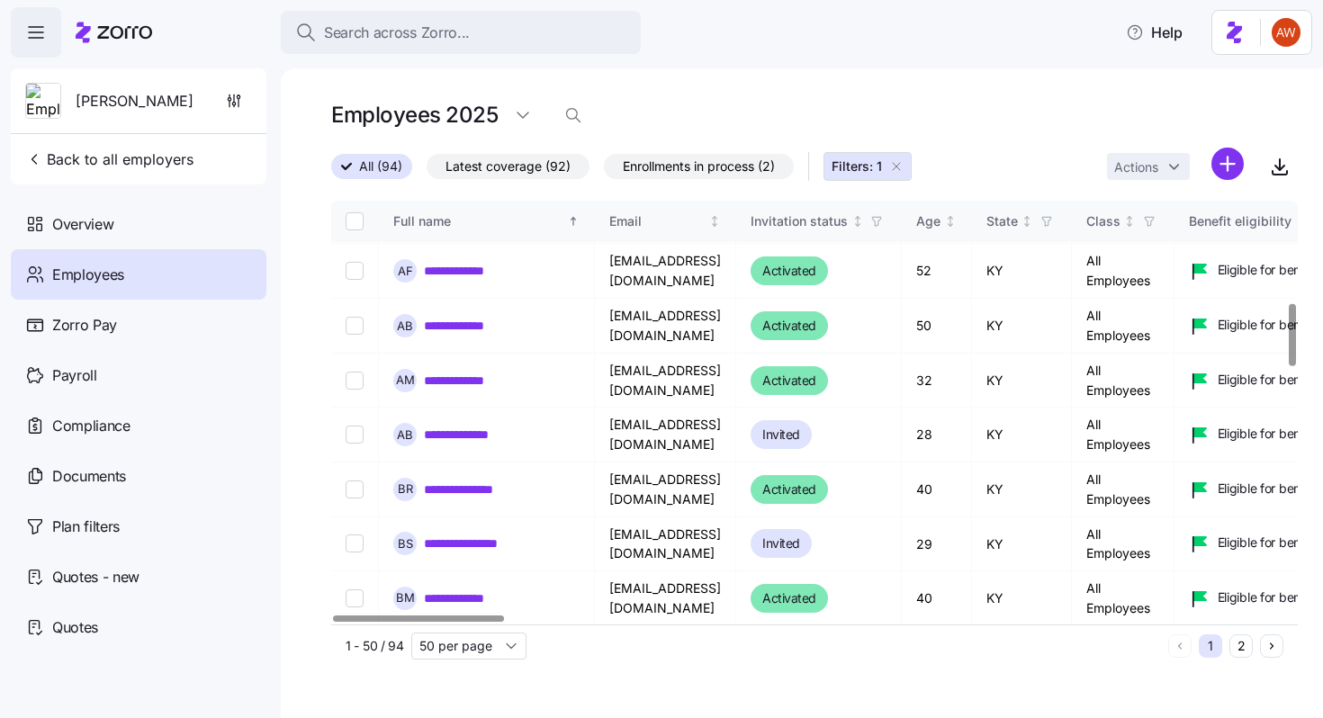
scroll to position [708, 0]
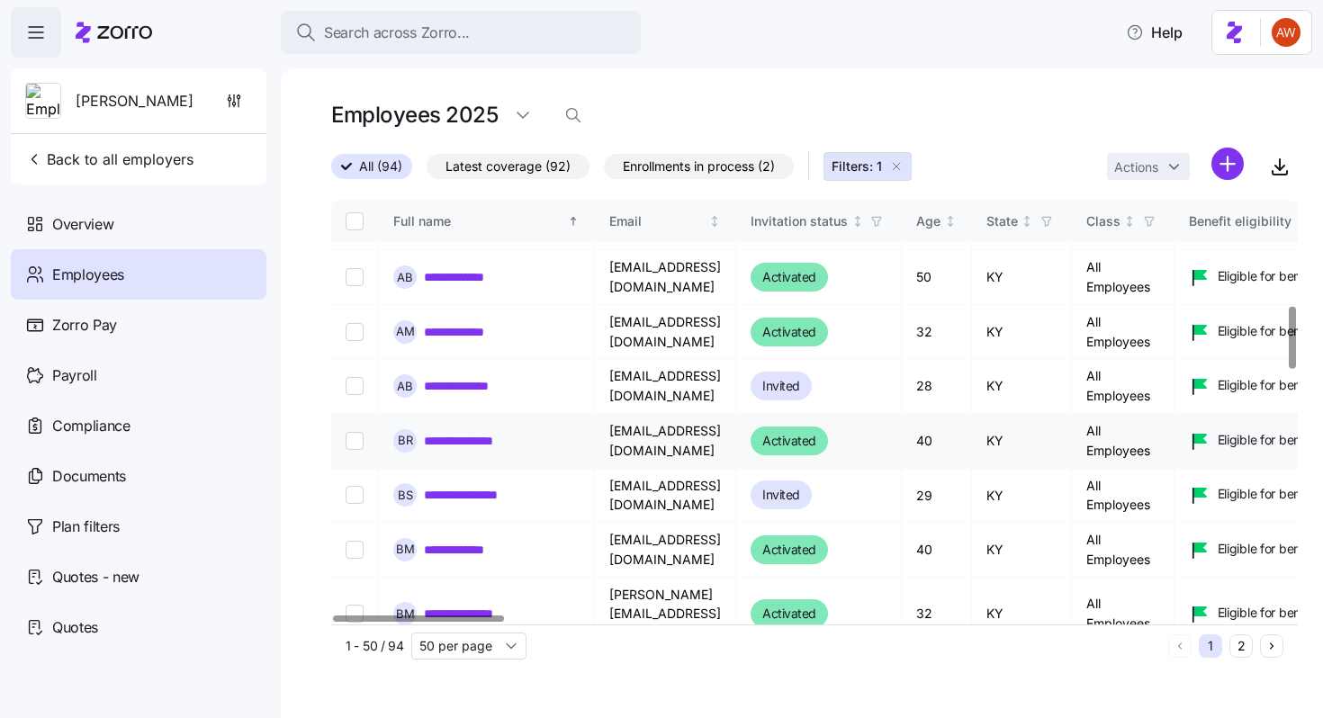
click at [497, 446] on link "**********" at bounding box center [472, 441] width 96 height 18
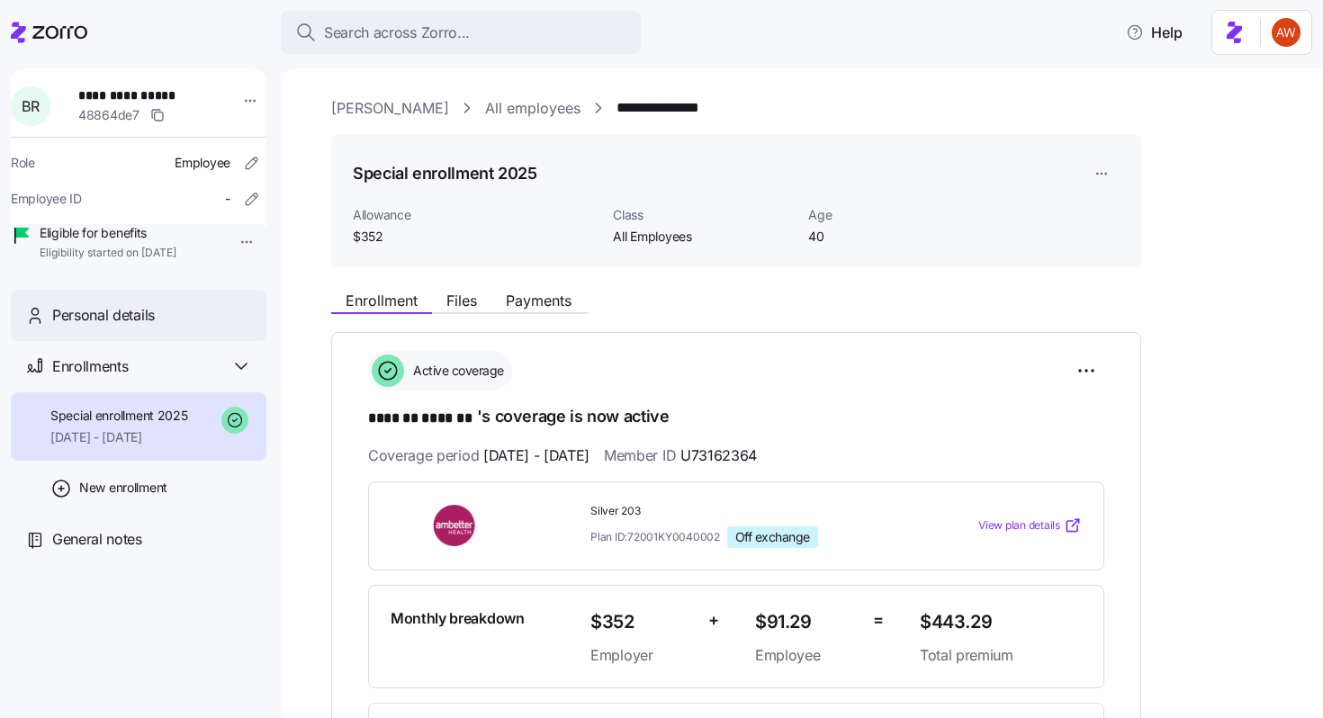
click at [208, 327] on div "Personal details" at bounding box center [152, 315] width 200 height 22
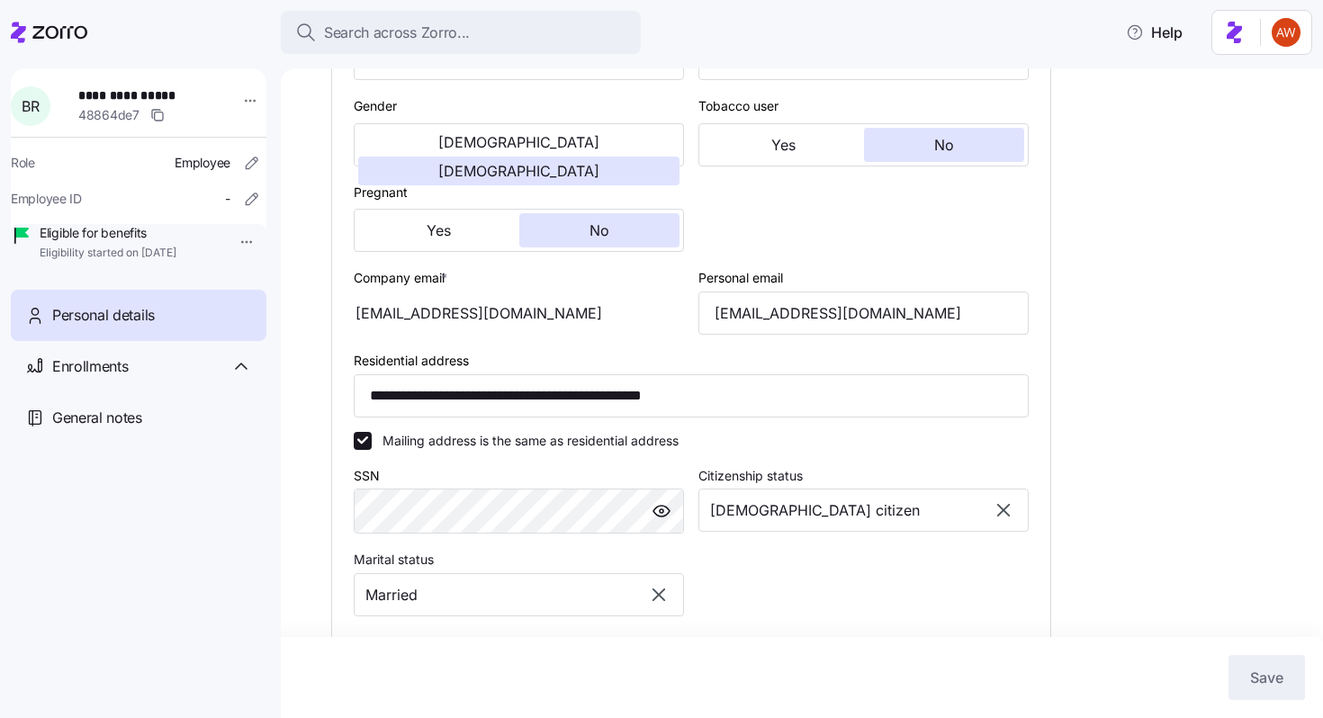
scroll to position [543, 0]
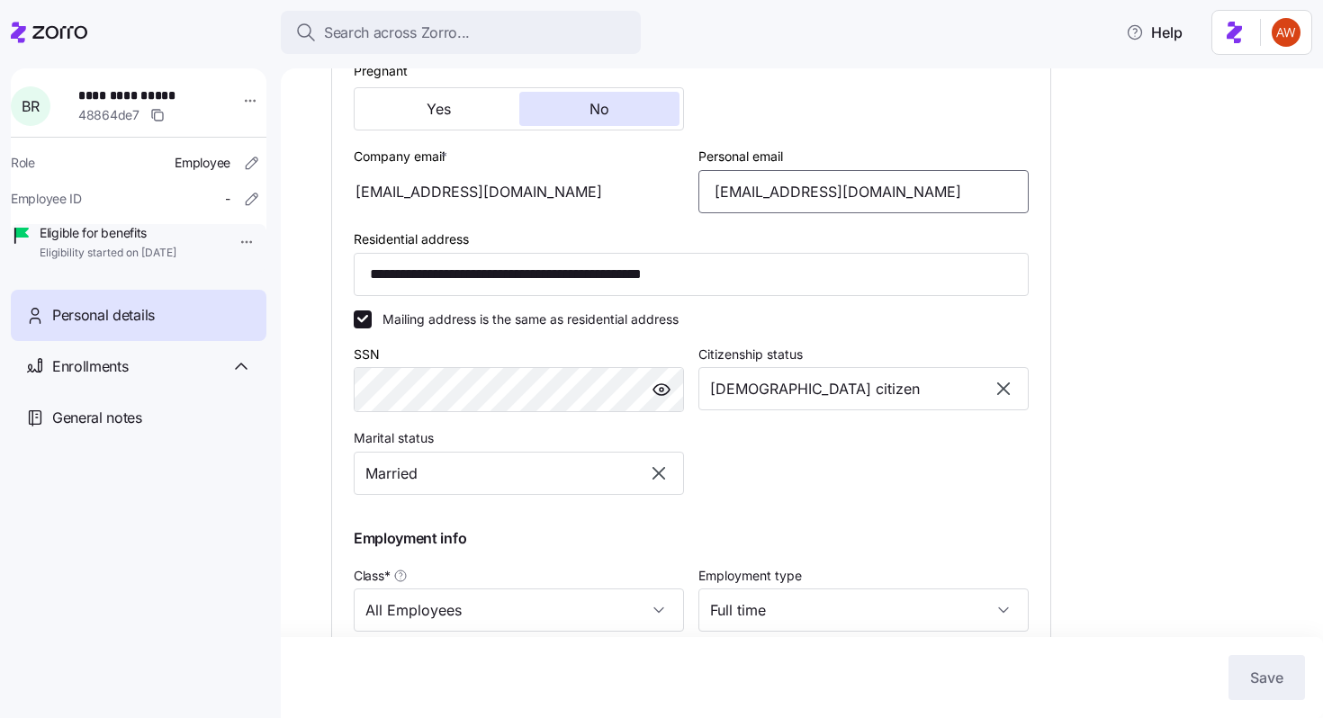
click at [795, 210] on input "[EMAIL_ADDRESS][DOMAIN_NAME]" at bounding box center [863, 191] width 330 height 43
type input "[EMAIL_ADDRESS][DOMAIN_NAME]"
click at [1267, 677] on span "Save" at bounding box center [1266, 678] width 33 height 22
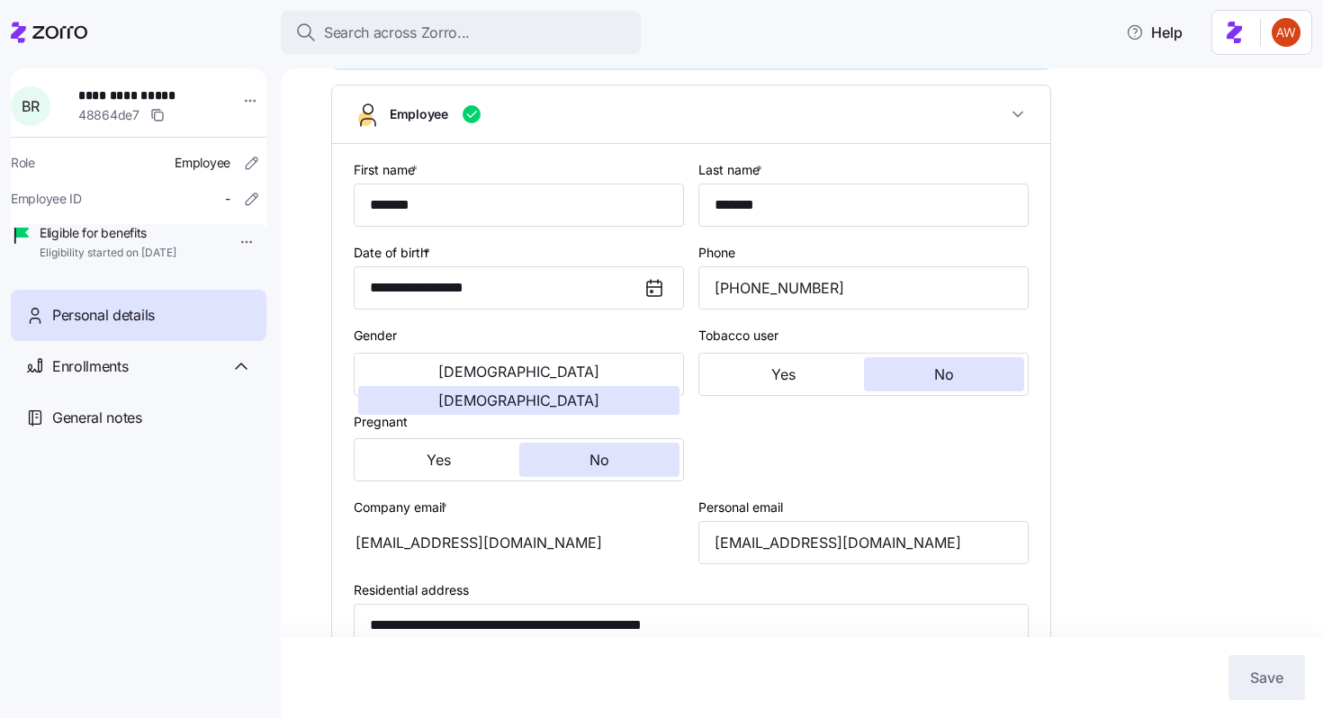
scroll to position [0, 0]
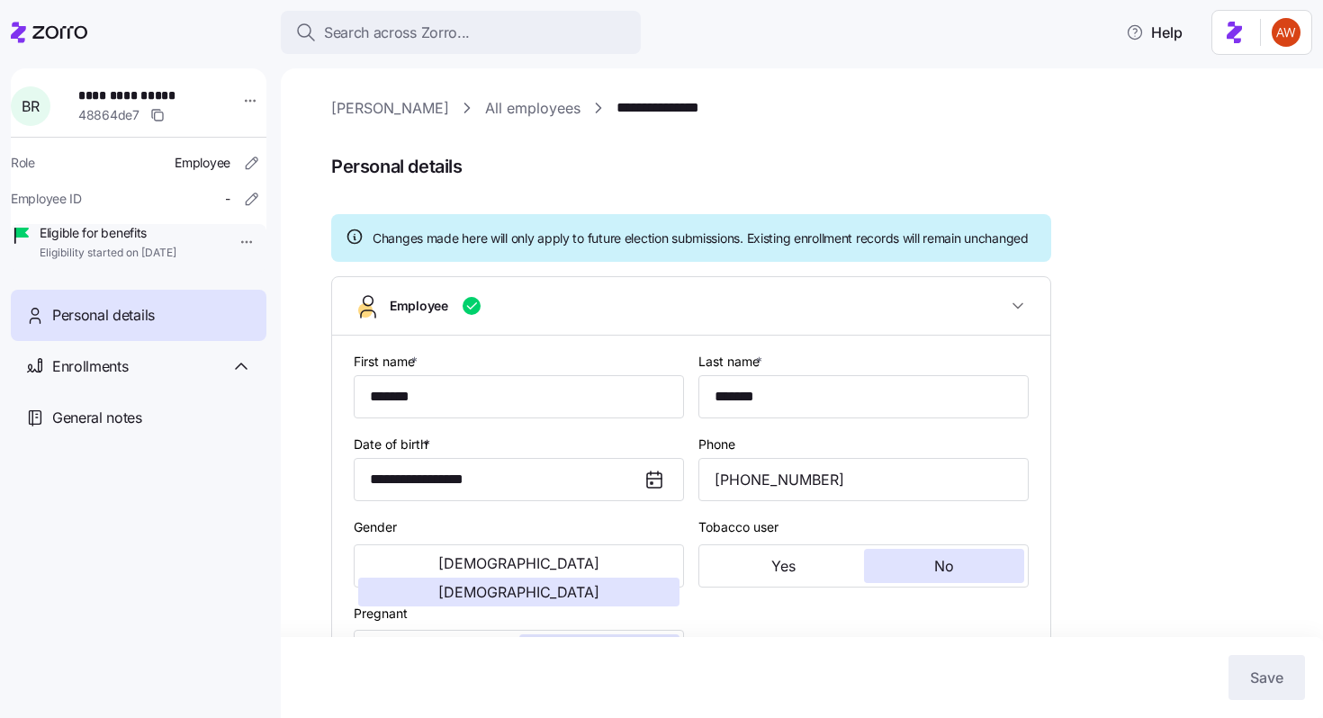
click at [485, 112] on link "All employees" at bounding box center [532, 108] width 95 height 22
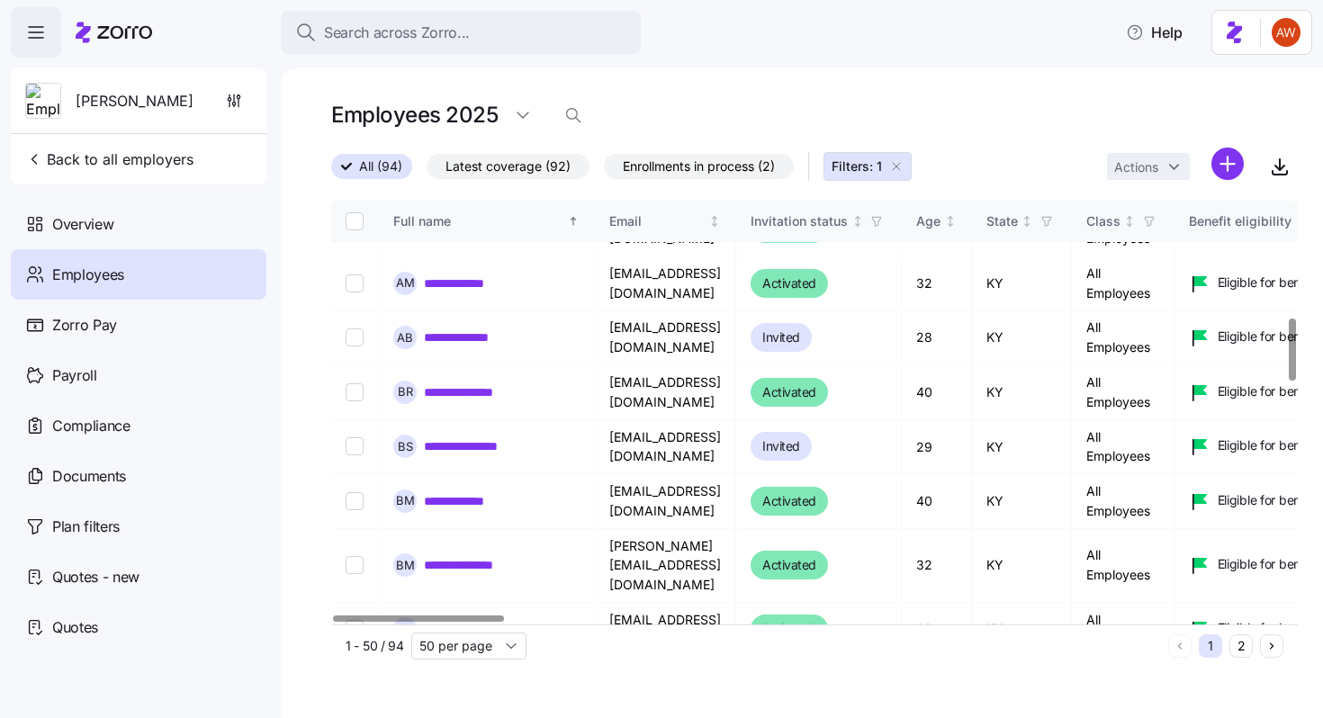
scroll to position [799, 0]
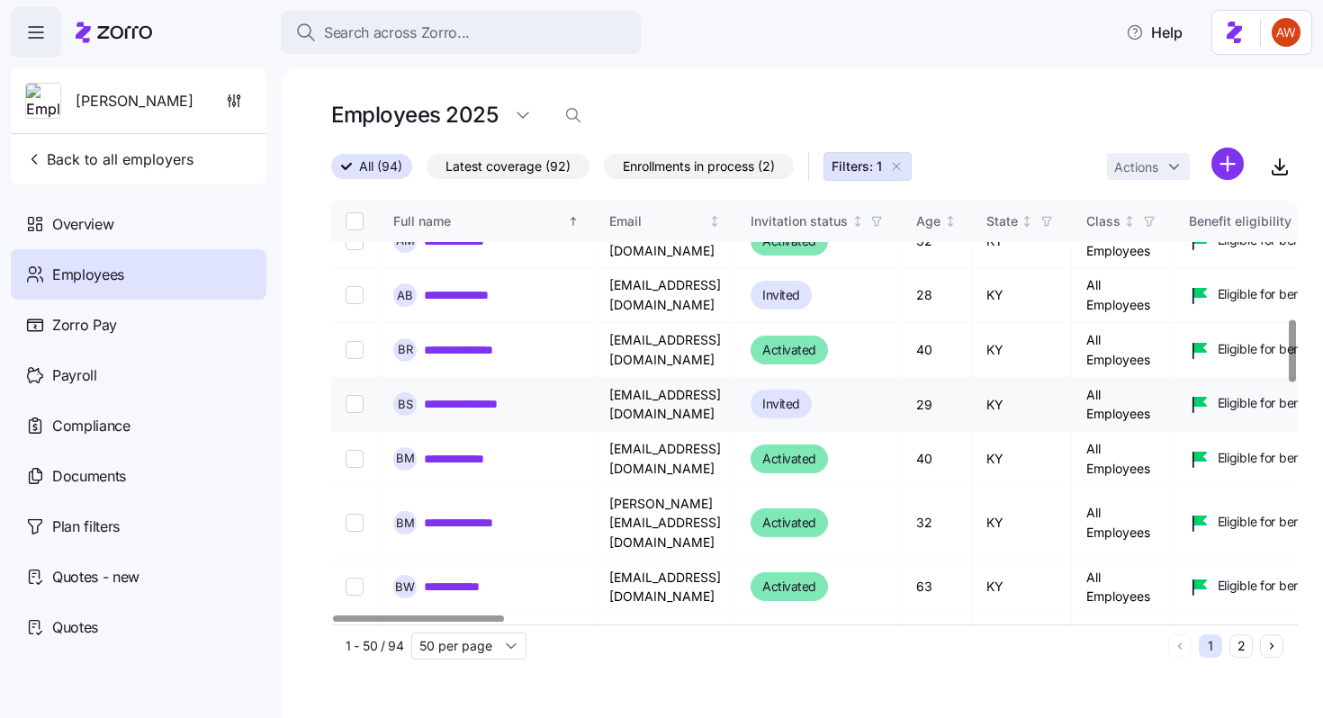
click at [491, 402] on link "**********" at bounding box center [473, 404] width 99 height 18
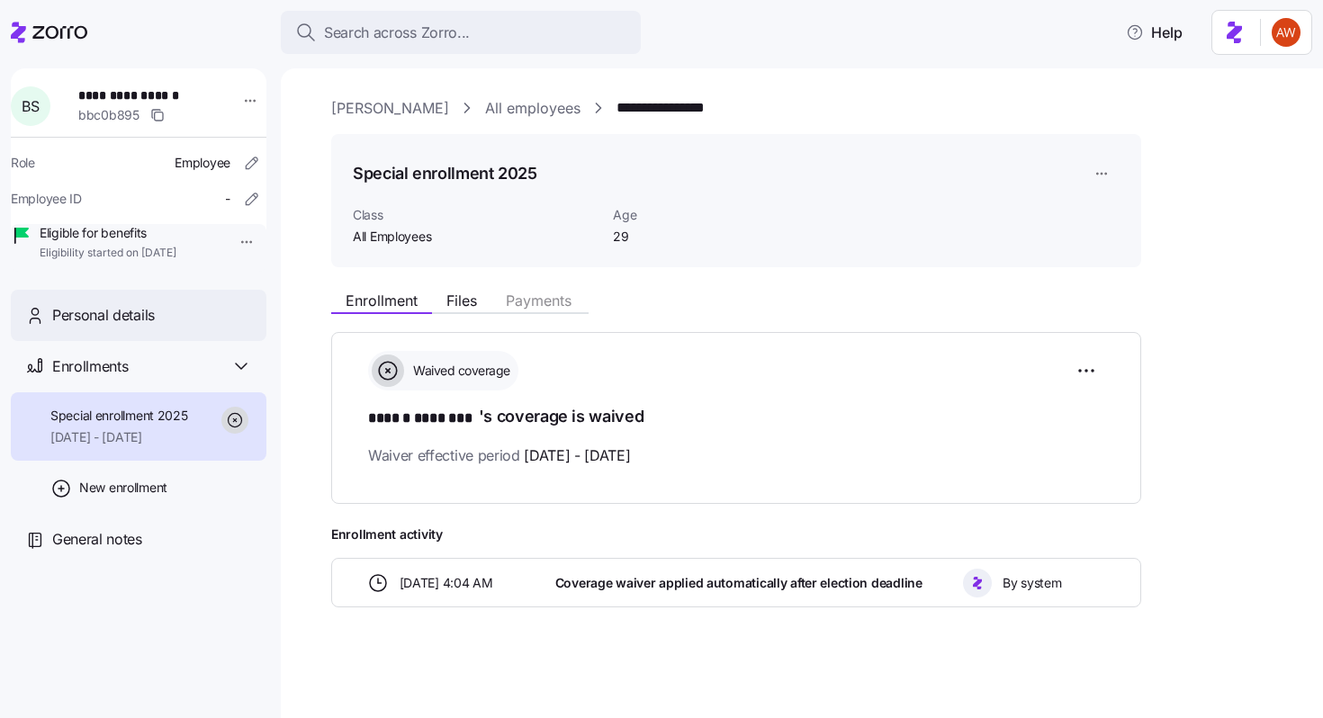
click at [200, 327] on div "Personal details" at bounding box center [152, 315] width 200 height 22
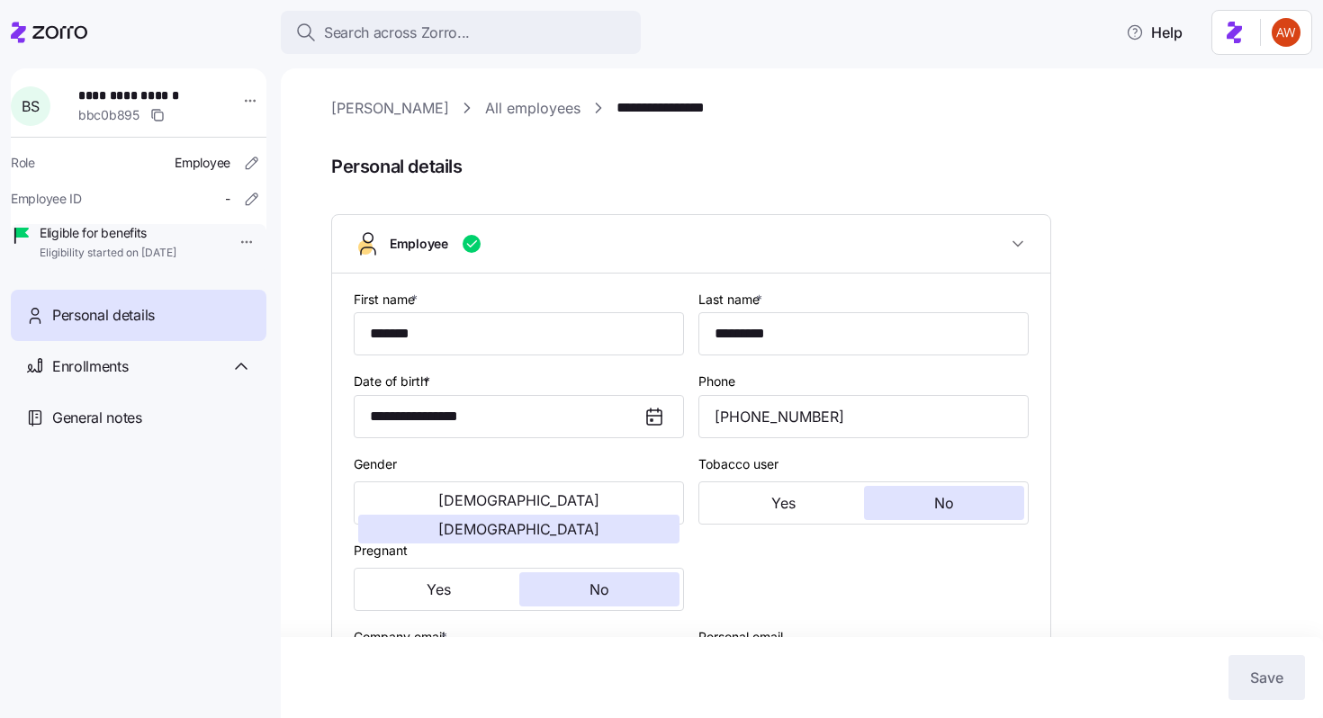
scroll to position [362, 0]
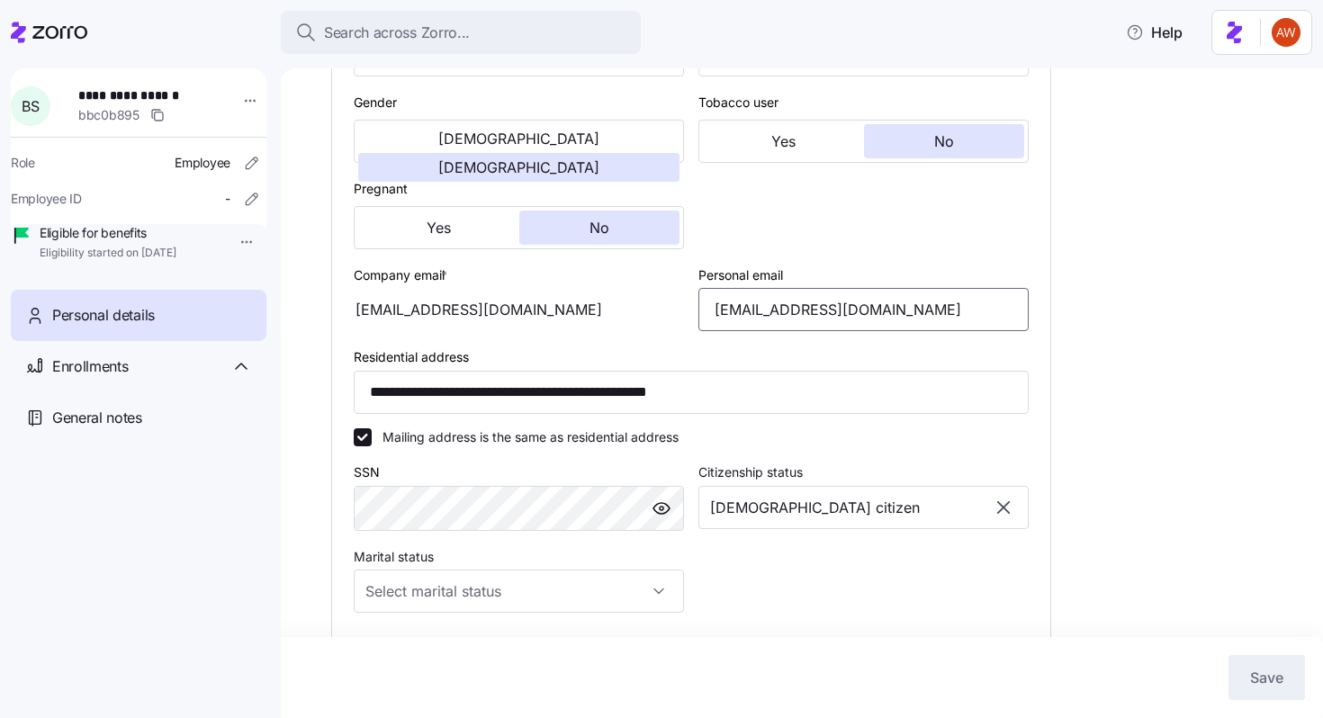
click at [870, 315] on input "[EMAIL_ADDRESS][DOMAIN_NAME]" at bounding box center [863, 309] width 330 height 43
type input "[EMAIL_ADDRESS][DOMAIN_NAME]"
click at [1257, 669] on span "Save" at bounding box center [1266, 678] width 33 height 22
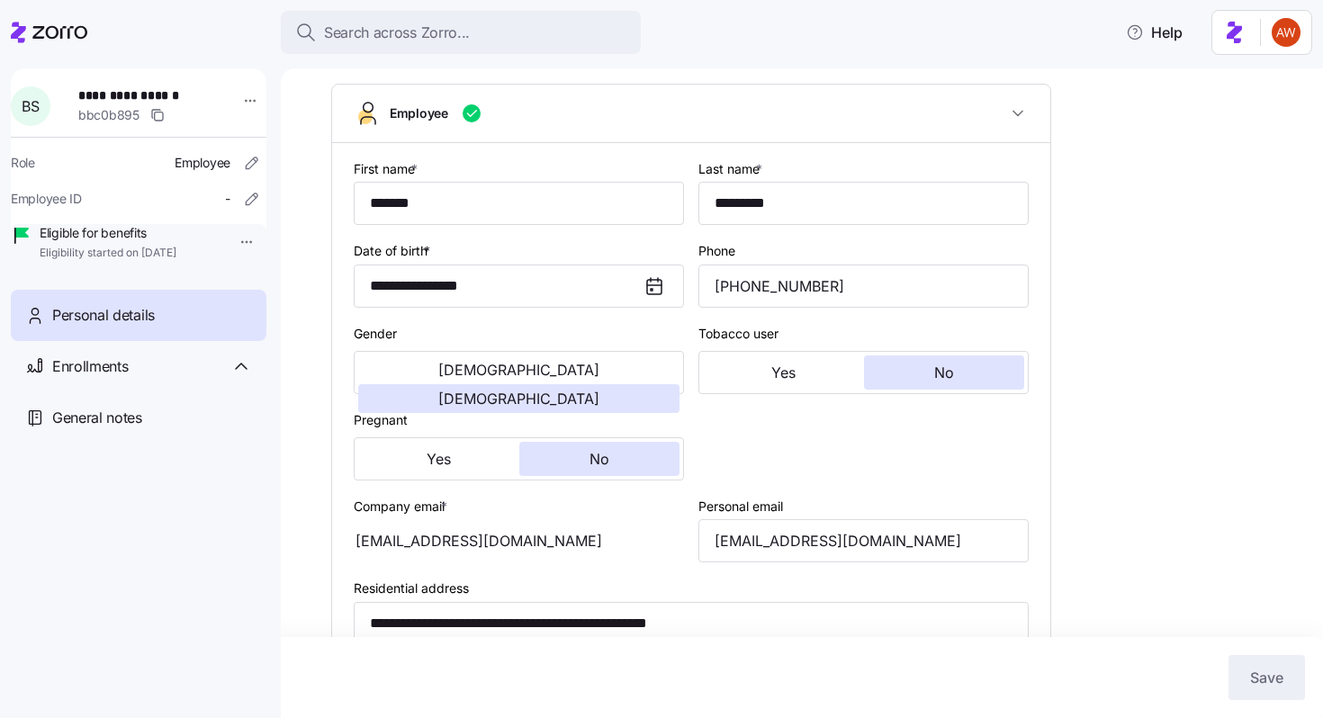
scroll to position [0, 0]
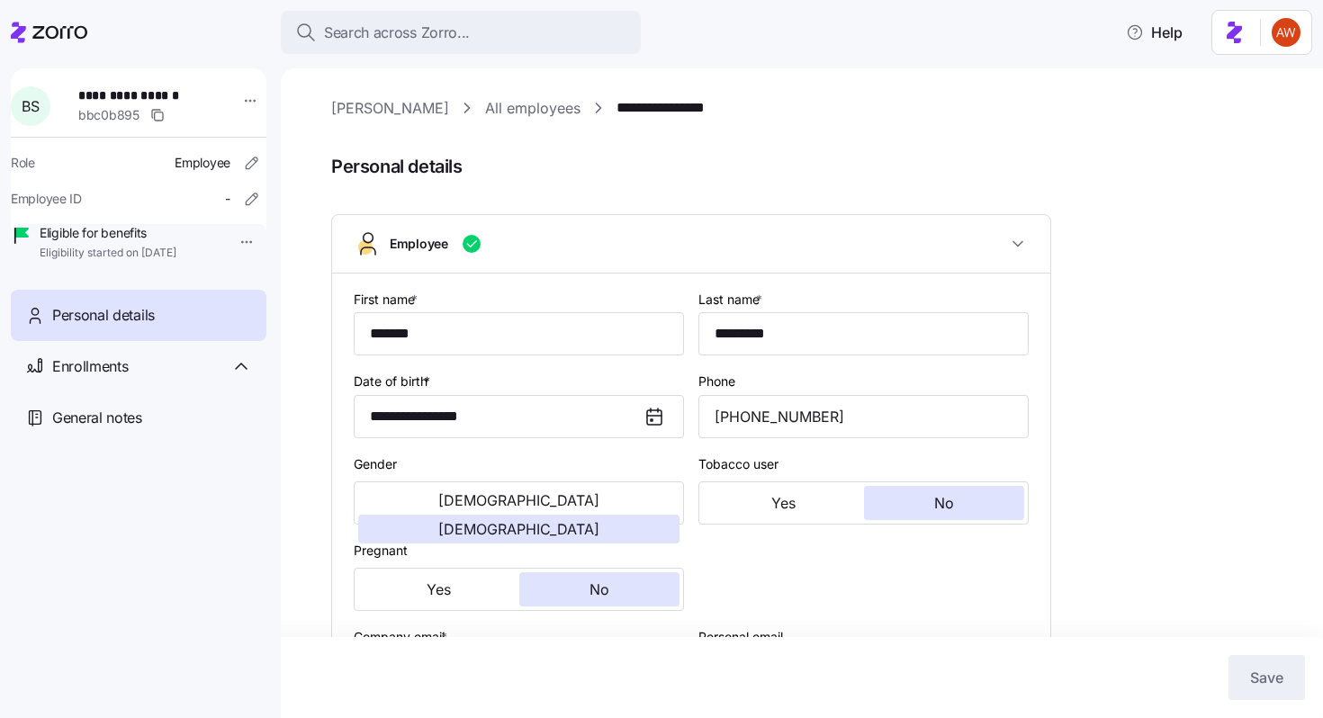
click at [485, 110] on link "All employees" at bounding box center [532, 108] width 95 height 22
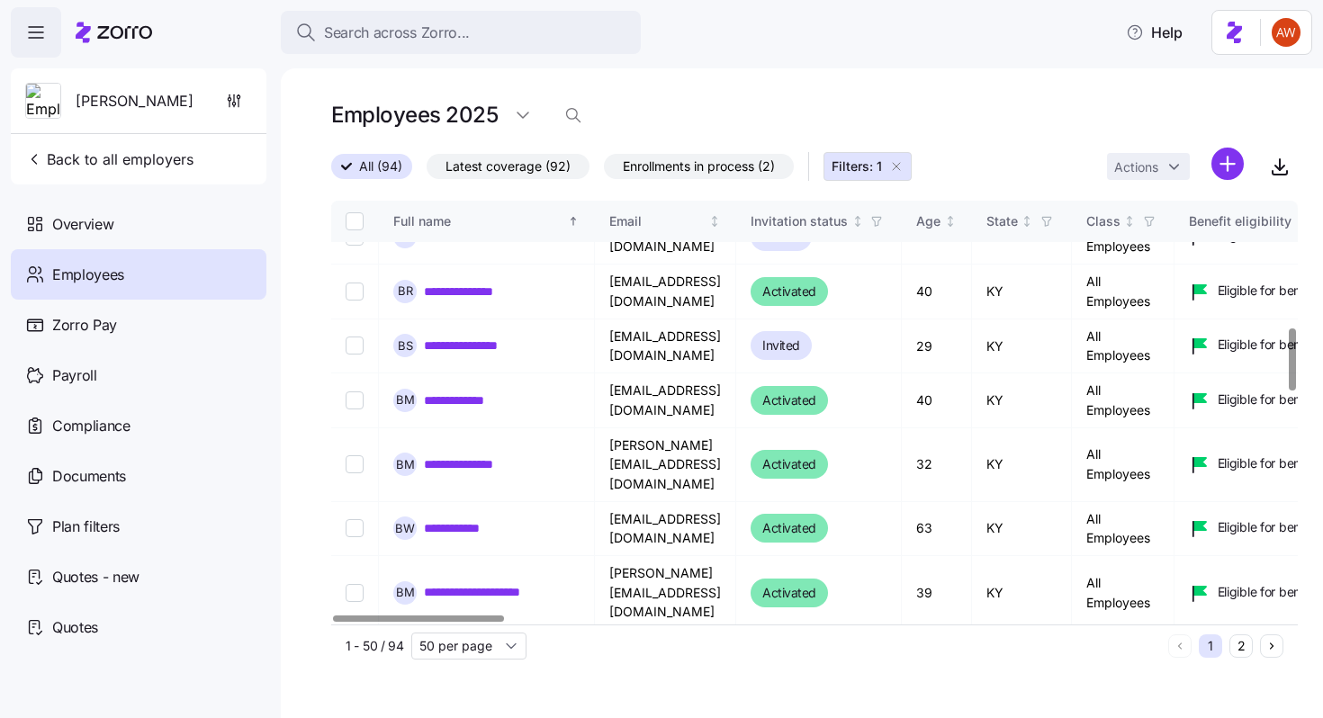
scroll to position [864, 0]
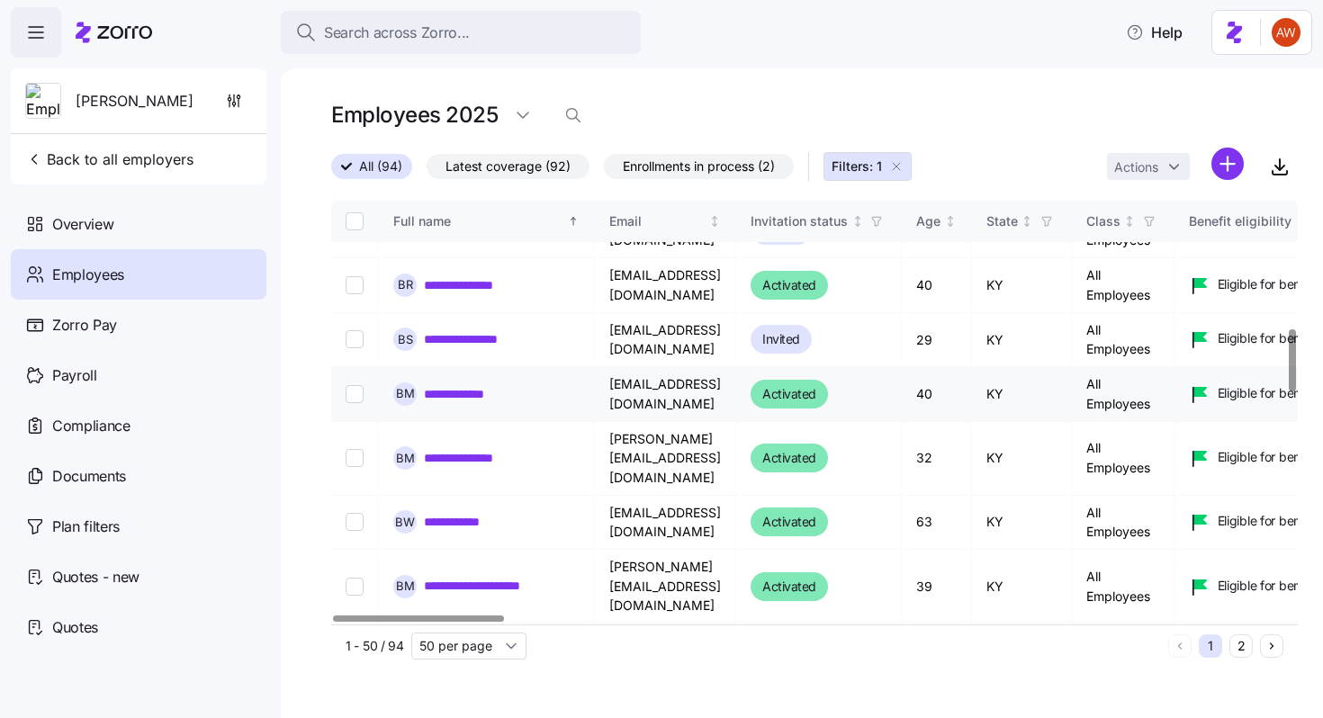
click at [476, 394] on link "**********" at bounding box center [471, 394] width 94 height 18
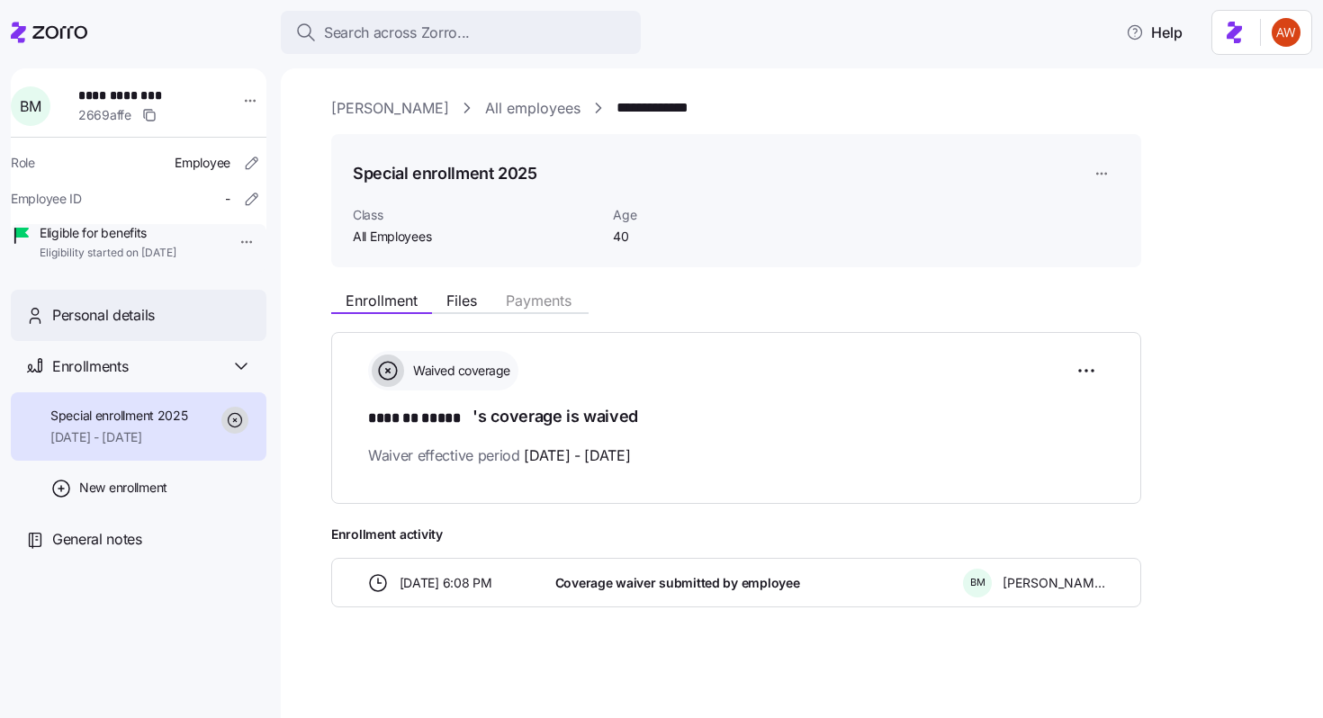
click at [209, 327] on div "Personal details" at bounding box center [152, 315] width 200 height 22
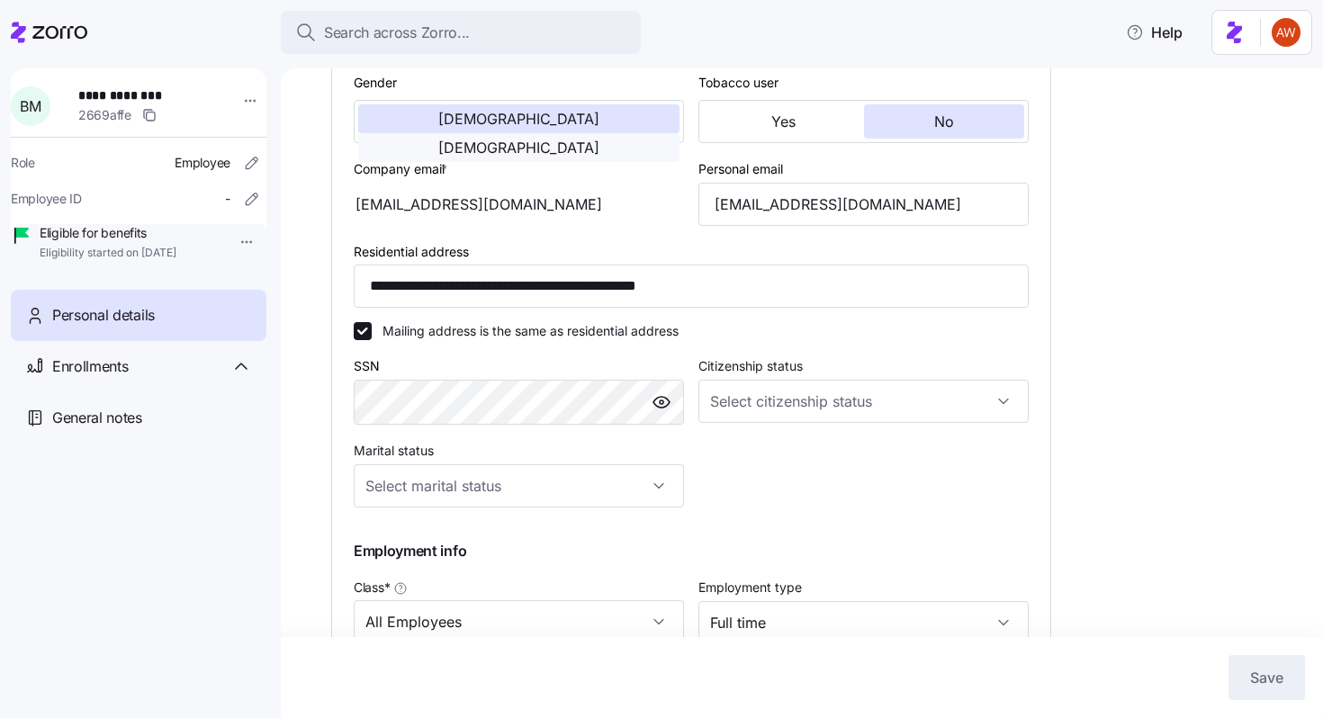
scroll to position [319, 0]
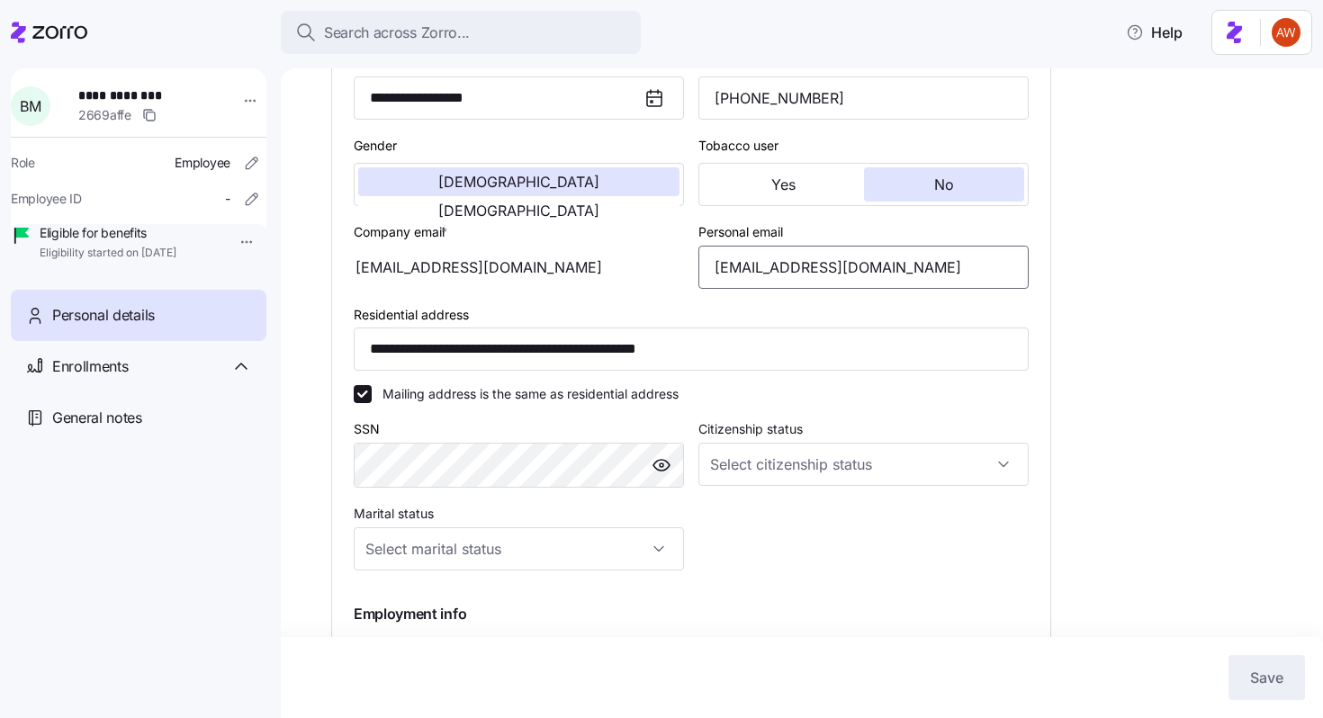
click at [829, 269] on input "[EMAIL_ADDRESS][DOMAIN_NAME]" at bounding box center [863, 267] width 330 height 43
type input "[EMAIL_ADDRESS][DOMAIN_NAME]"
click at [1259, 675] on span "Save" at bounding box center [1266, 678] width 33 height 22
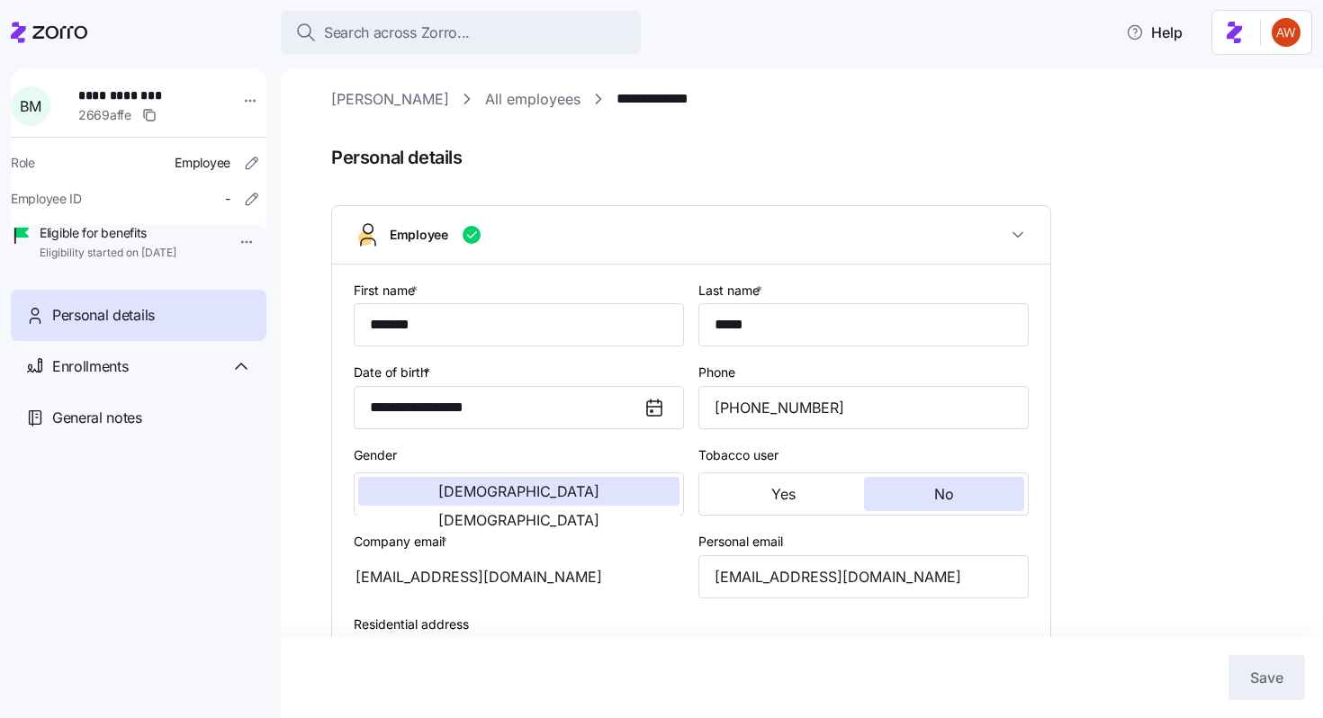
scroll to position [0, 0]
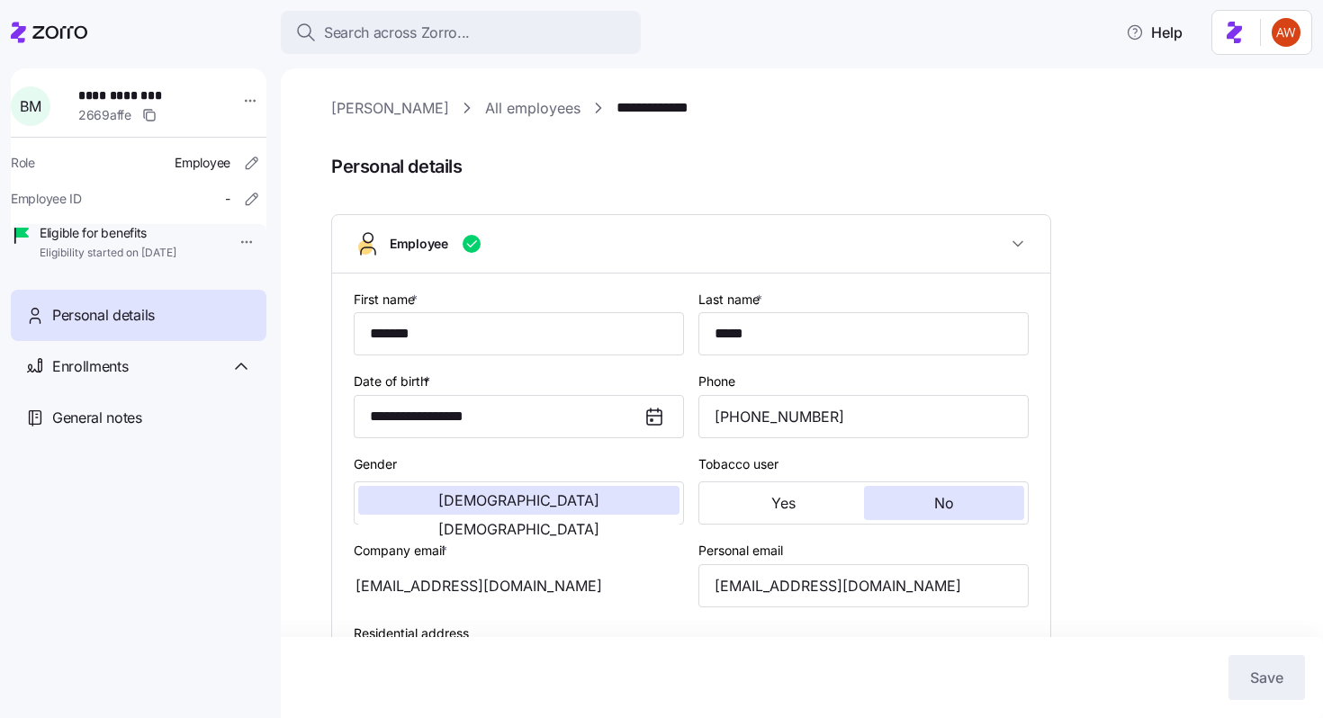
click at [498, 112] on link "All employees" at bounding box center [532, 108] width 95 height 22
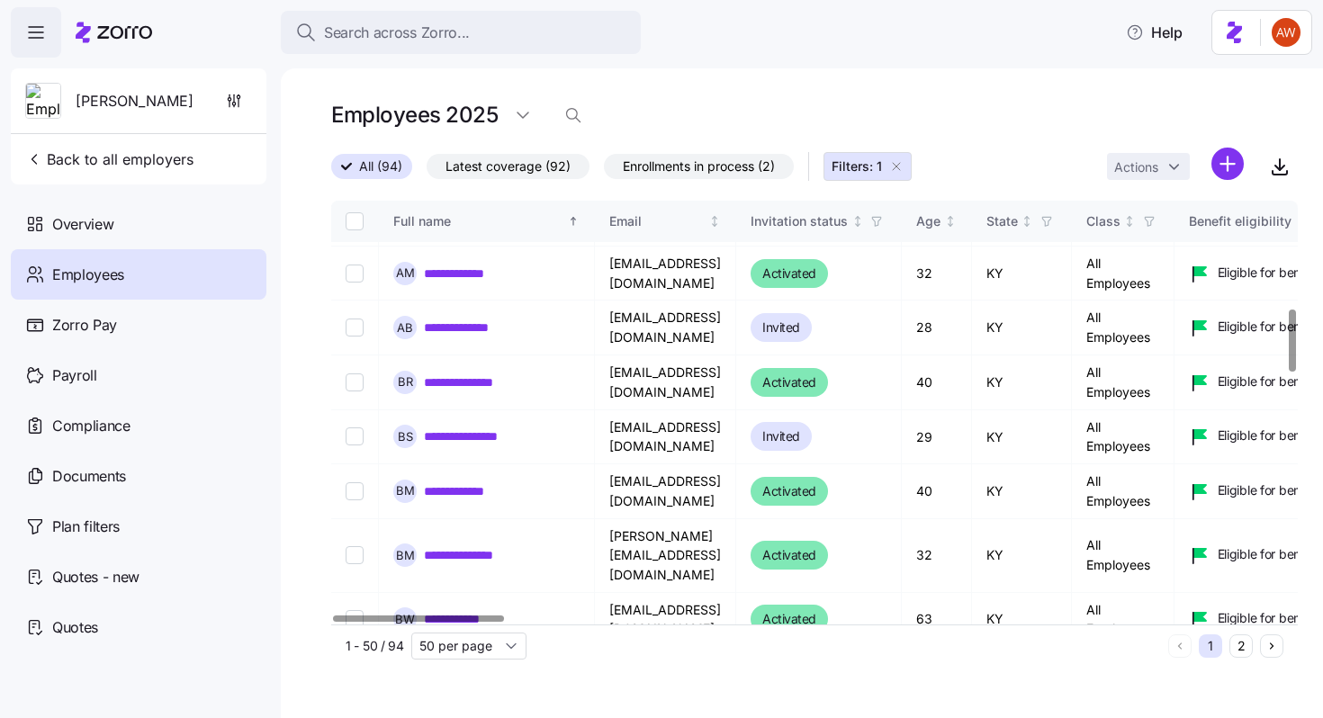
scroll to position [806, 0]
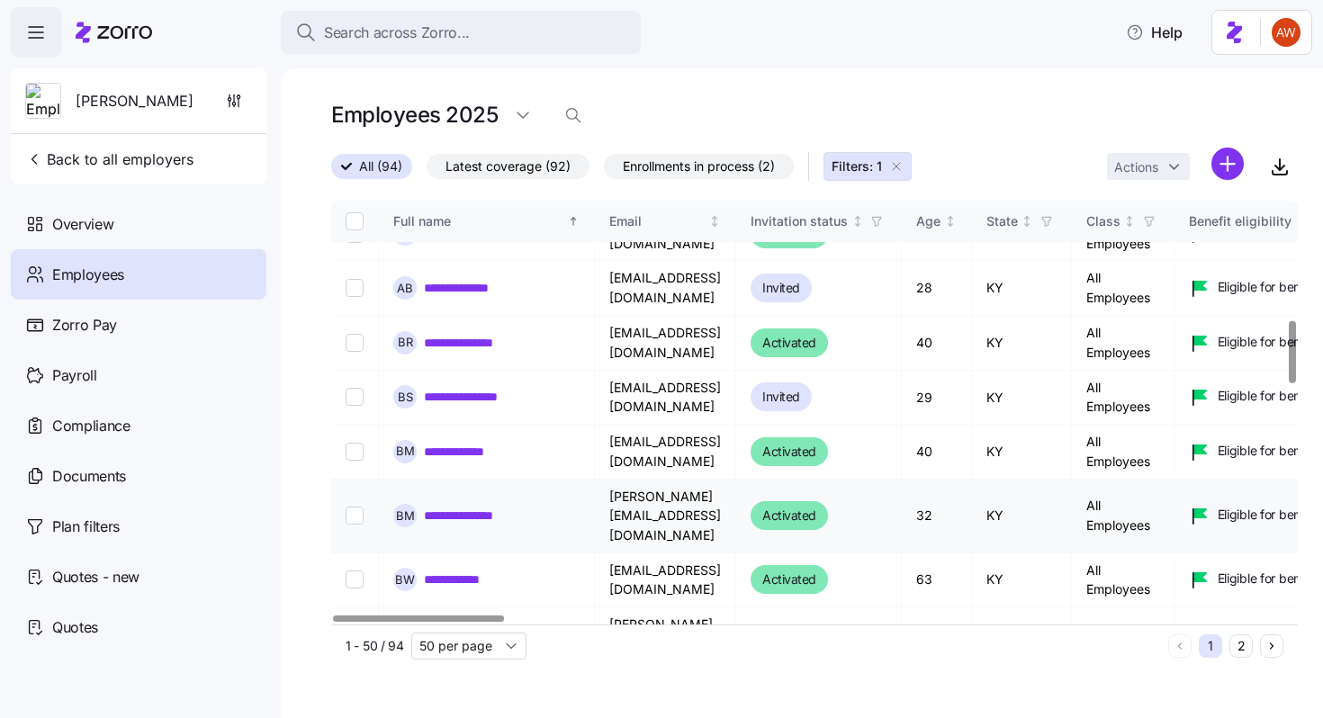
click at [445, 508] on link "**********" at bounding box center [470, 516] width 93 height 18
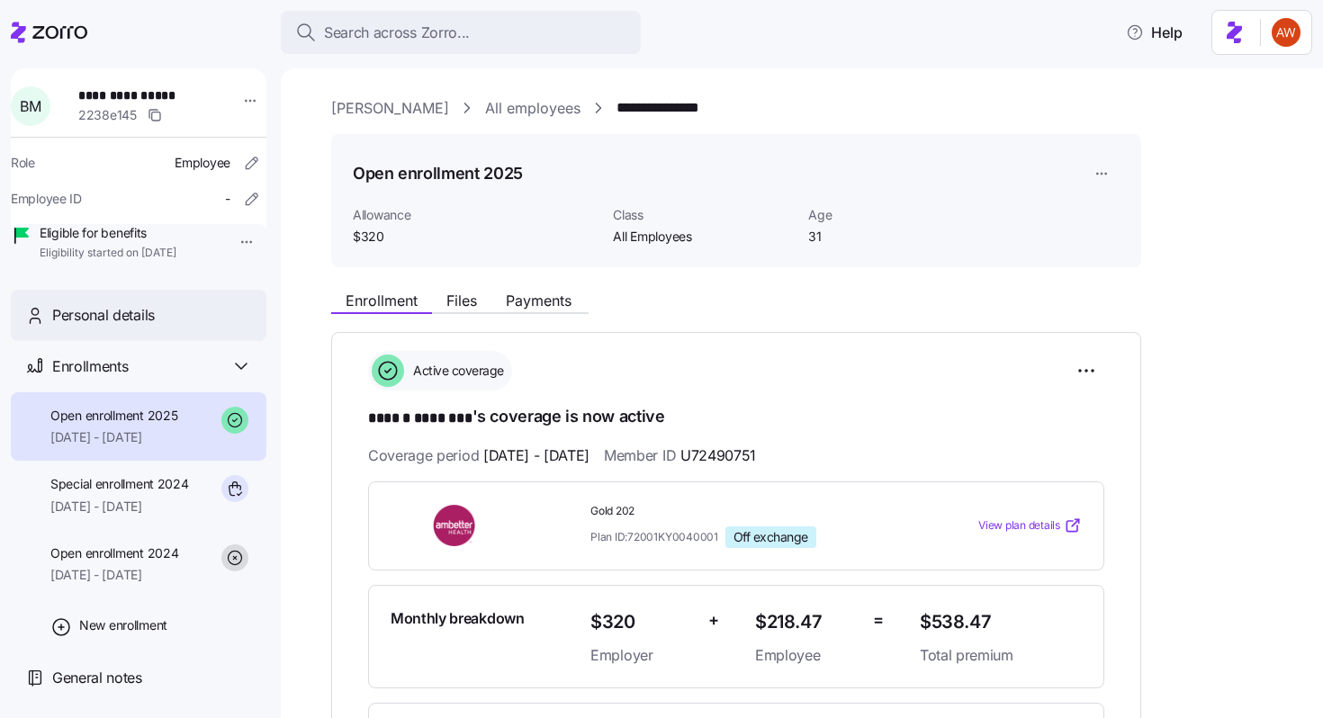
click at [194, 327] on div "Personal details" at bounding box center [152, 315] width 200 height 22
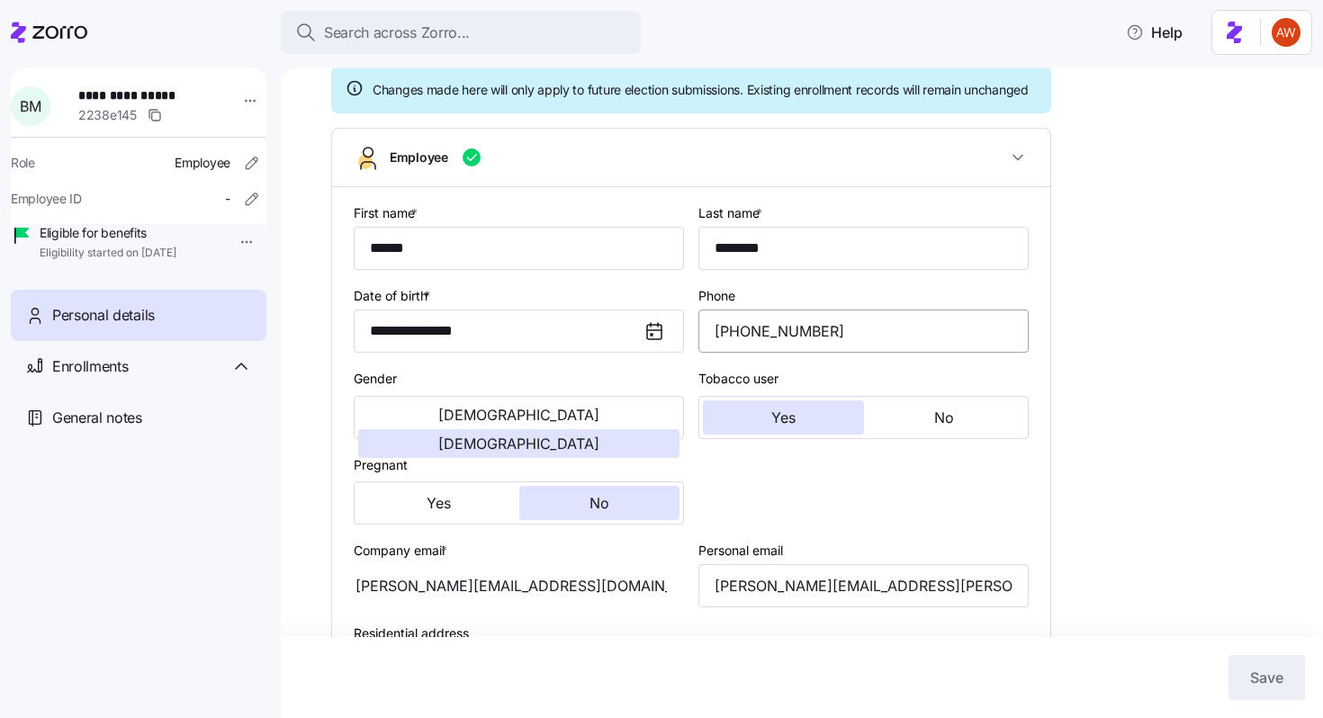
scroll to position [362, 0]
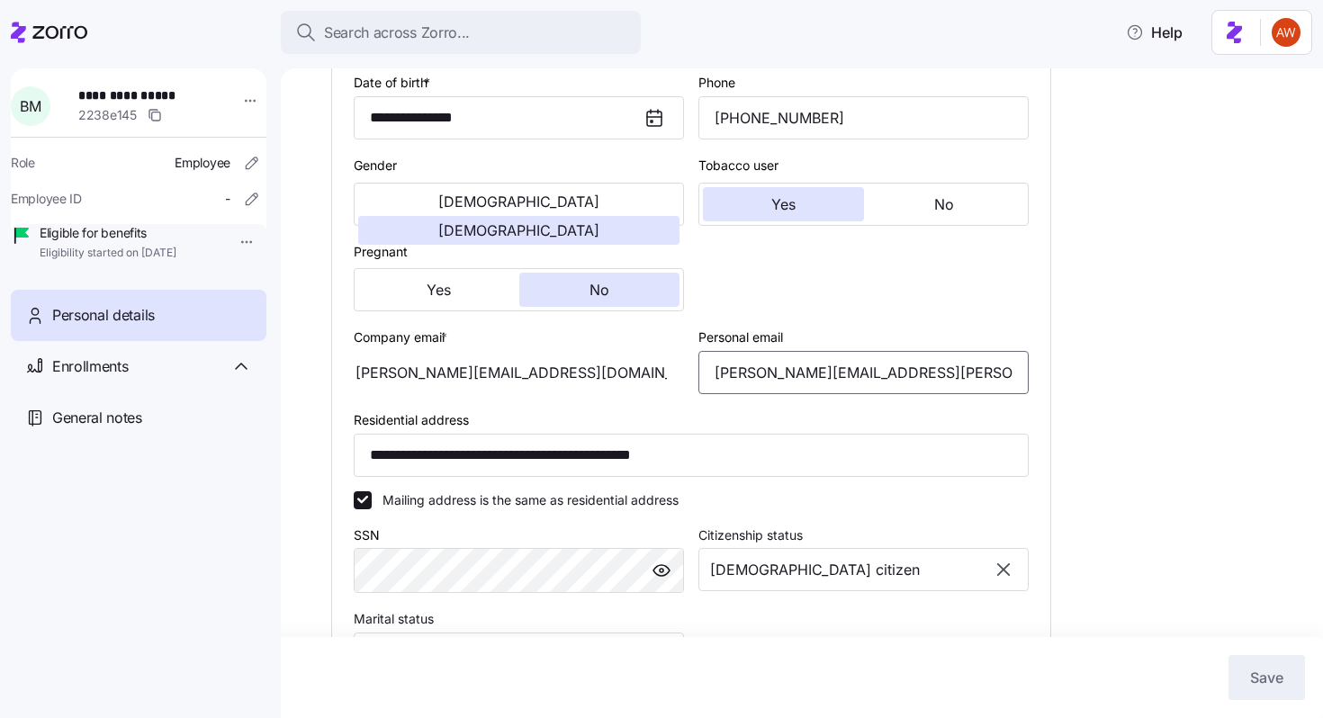
click at [807, 394] on input "[PERSON_NAME][EMAIL_ADDRESS][PERSON_NAME][DOMAIN_NAME]" at bounding box center [863, 372] width 330 height 43
type input "[PERSON_NAME][EMAIL_ADDRESS][DOMAIN_NAME]"
click at [1250, 692] on button "Save" at bounding box center [1266, 677] width 76 height 45
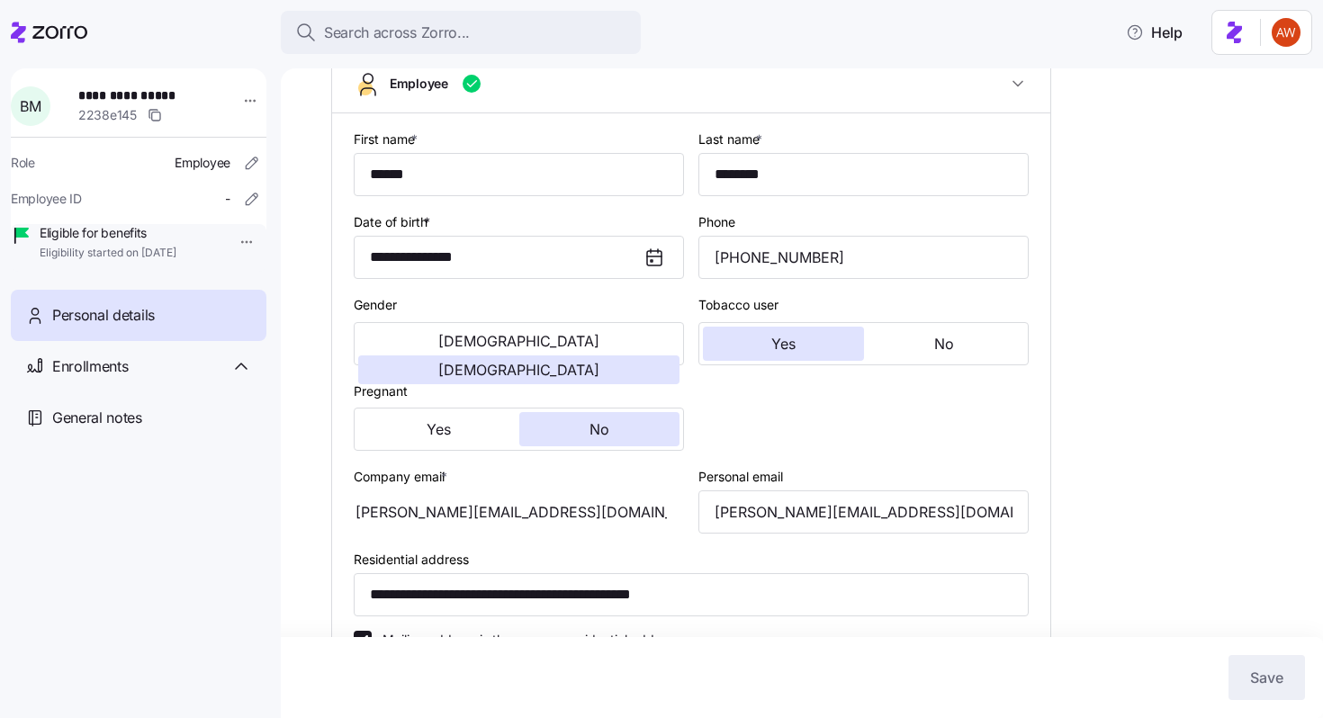
scroll to position [0, 0]
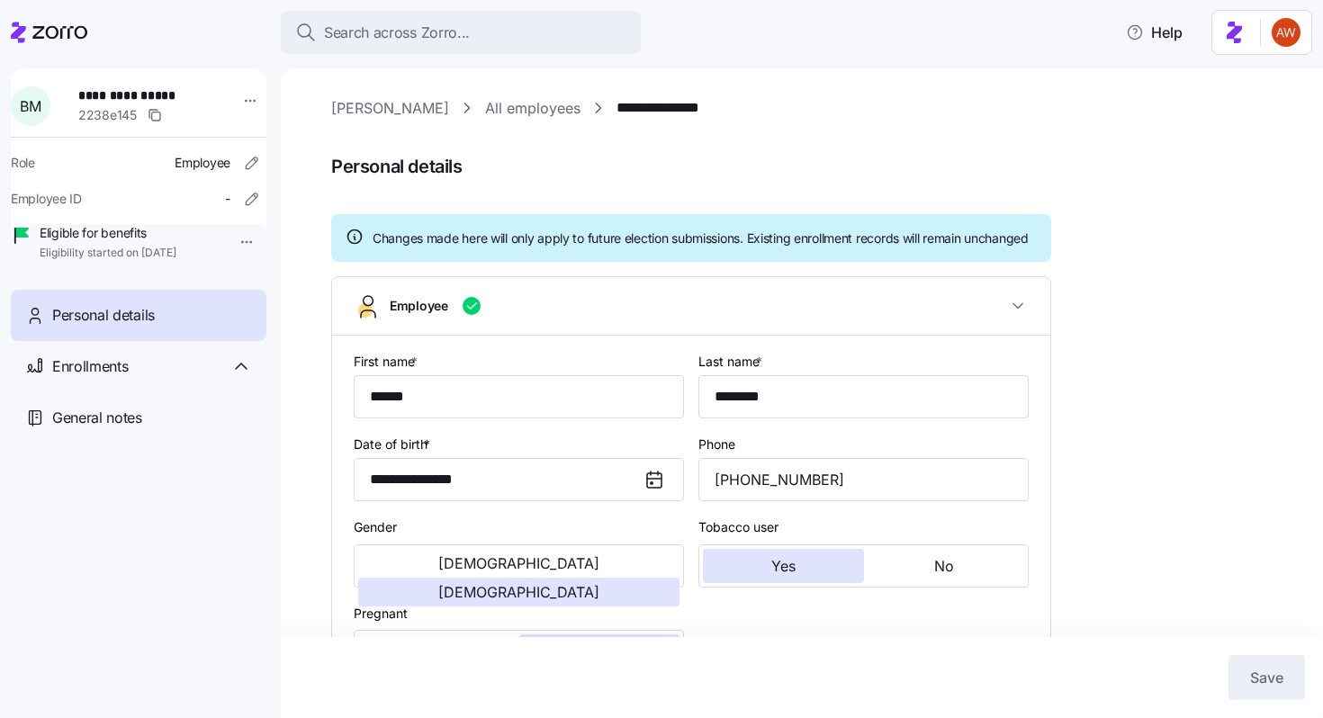
click at [491, 116] on link "All employees" at bounding box center [532, 108] width 95 height 22
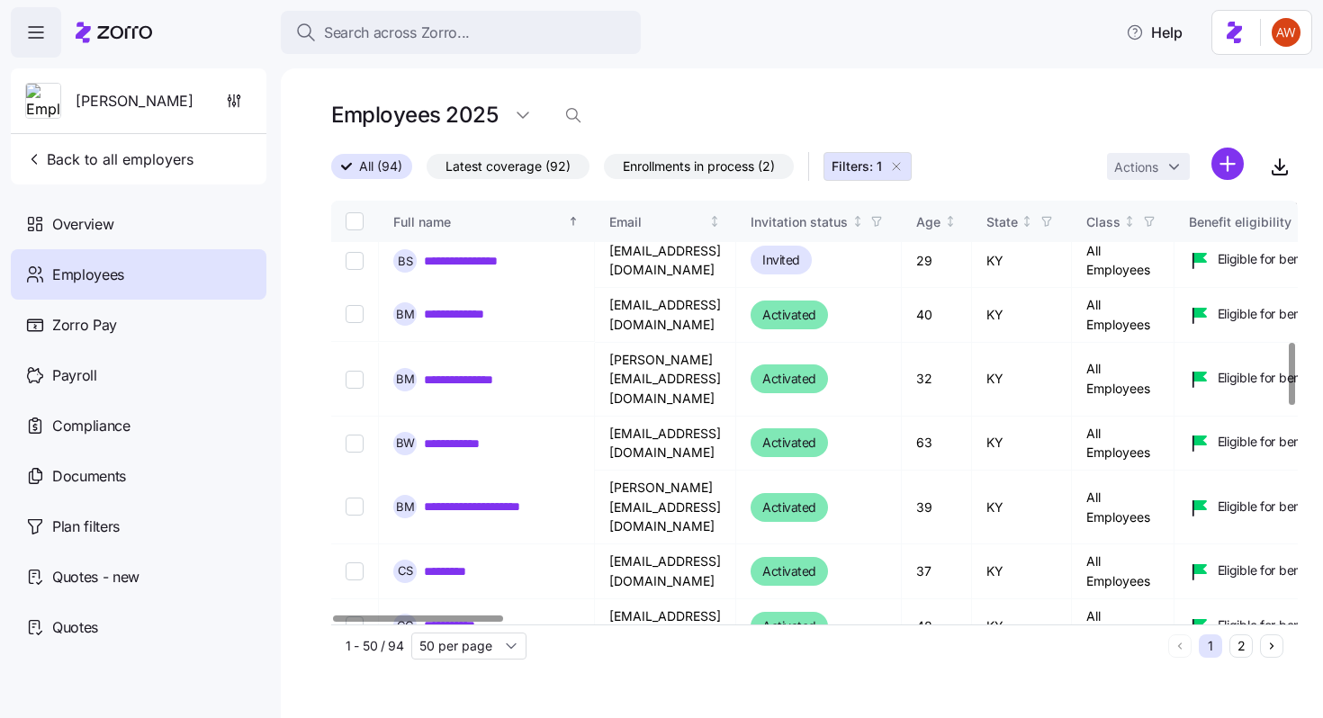
scroll to position [956, 0]
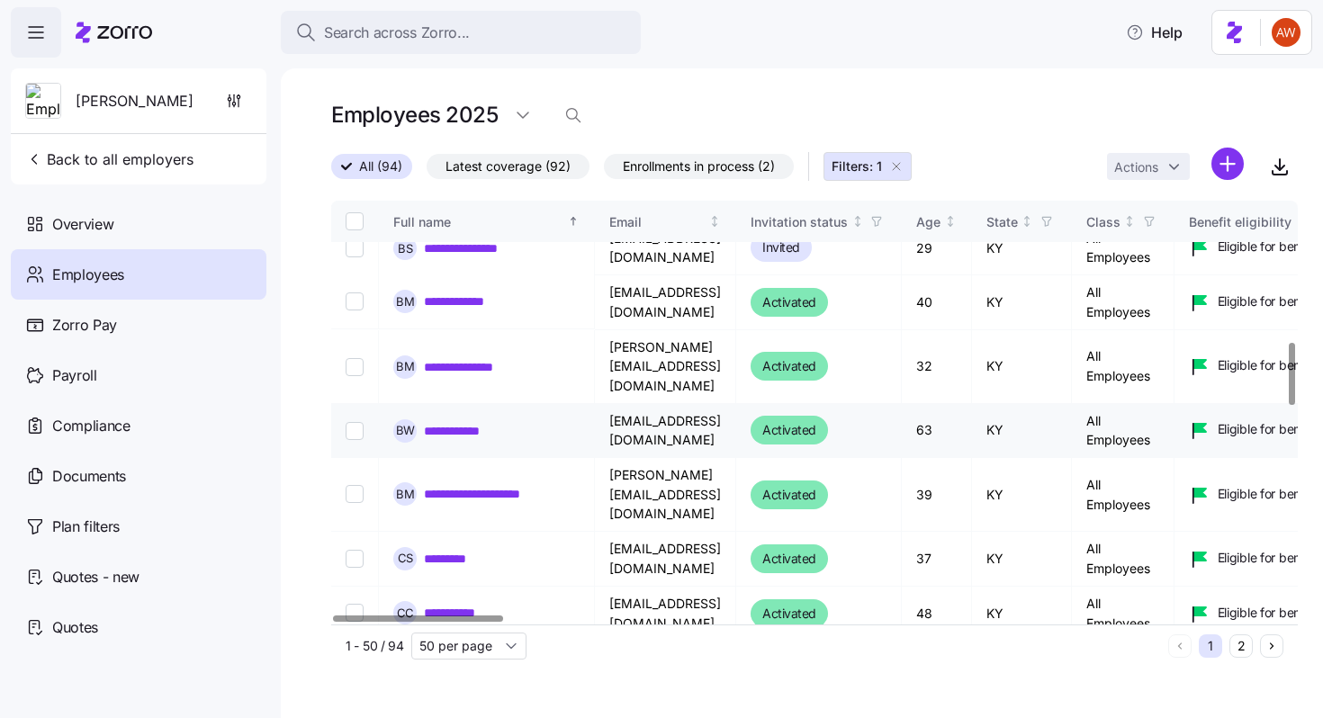
click at [485, 421] on link "**********" at bounding box center [464, 430] width 80 height 18
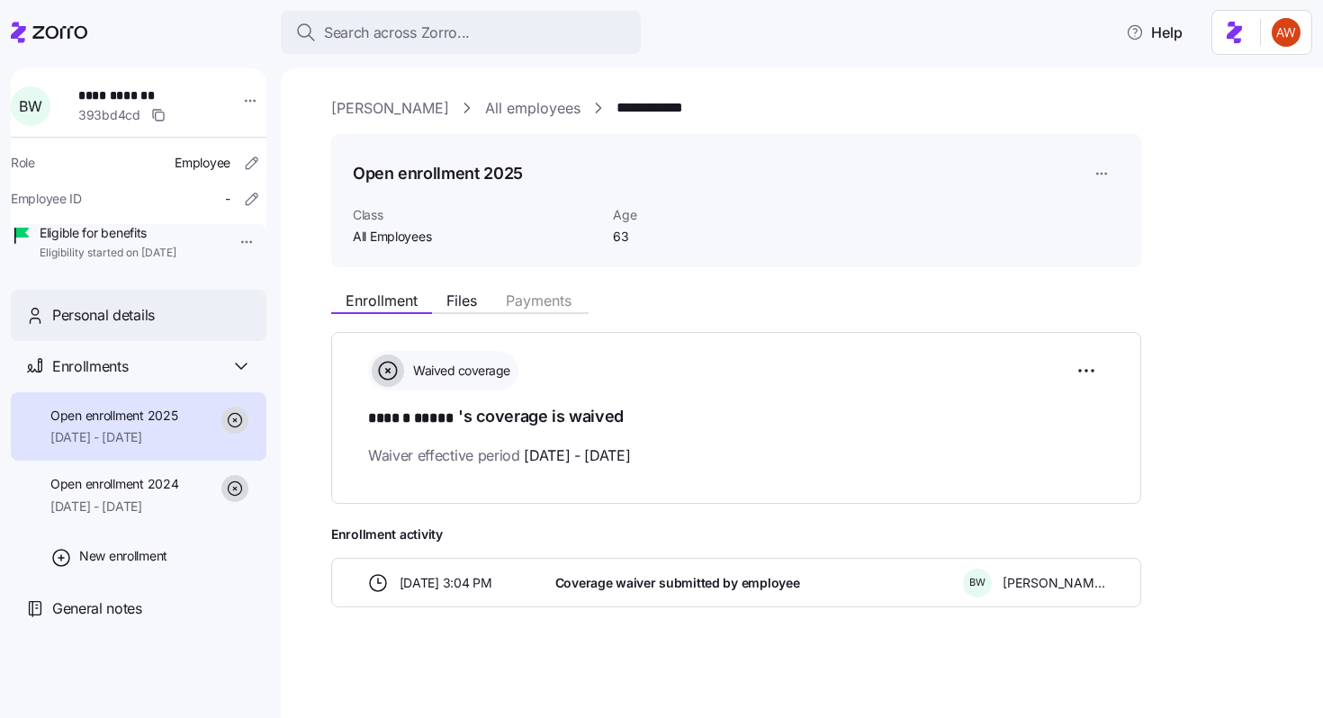
click at [168, 327] on div "Personal details" at bounding box center [152, 315] width 200 height 22
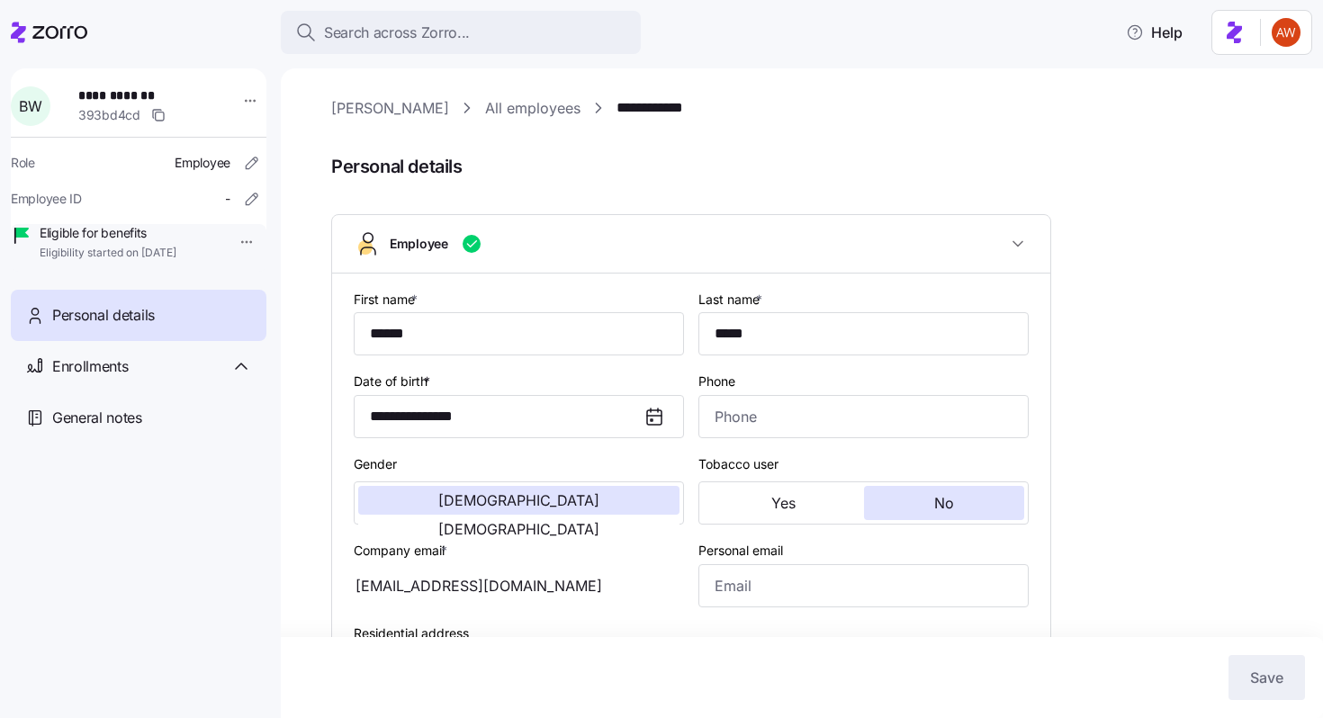
click at [485, 113] on link "All employees" at bounding box center [532, 108] width 95 height 22
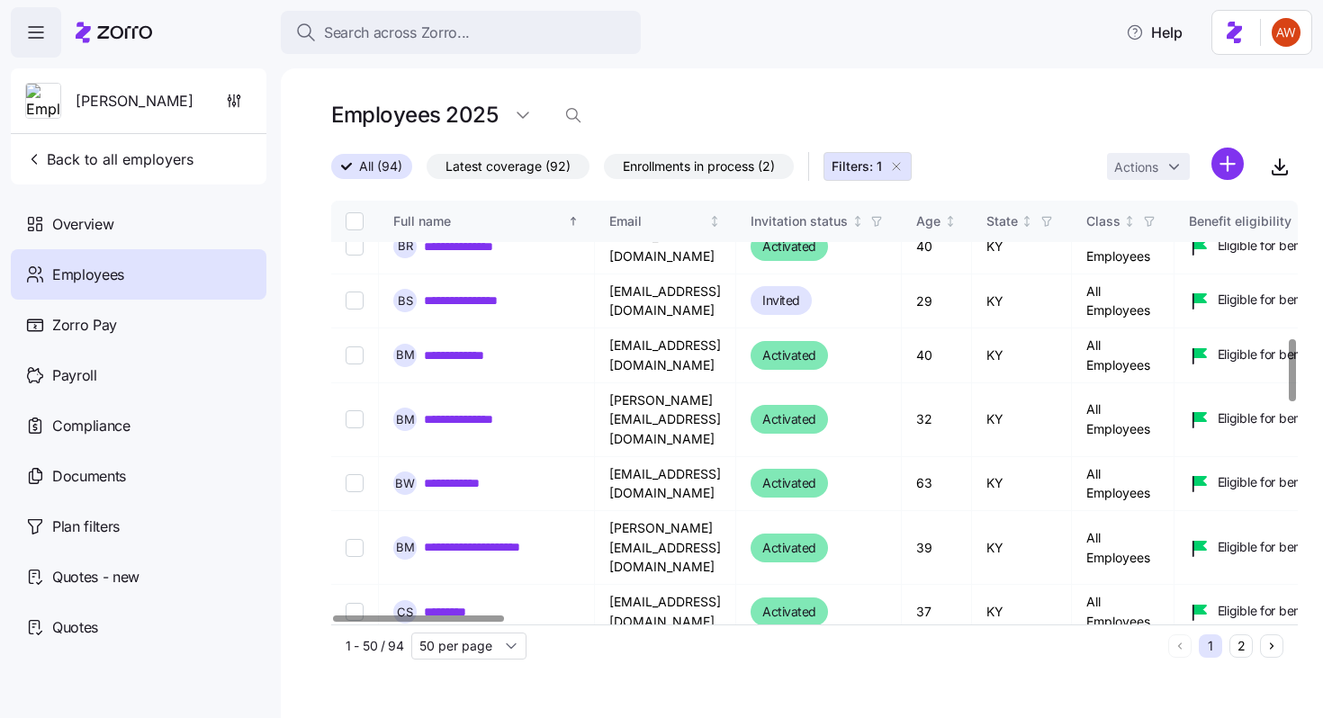
scroll to position [931, 0]
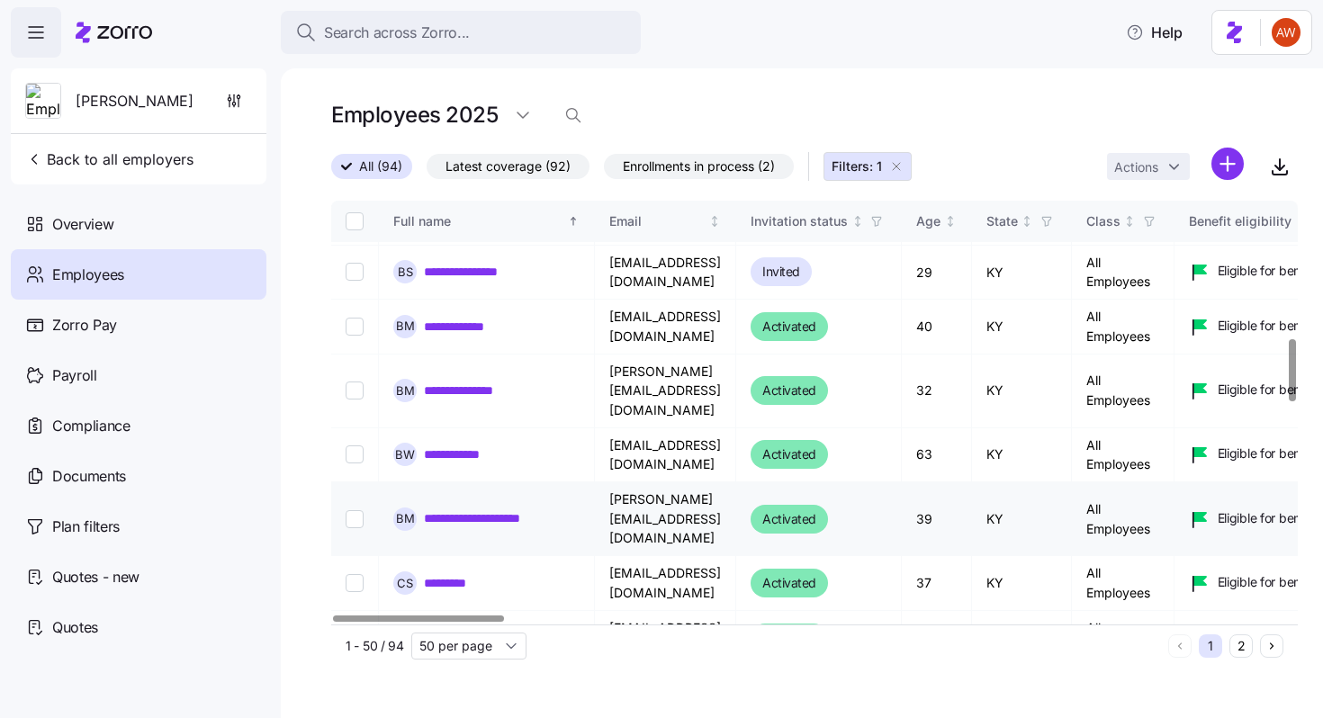
click at [486, 509] on link "**********" at bounding box center [491, 518] width 135 height 18
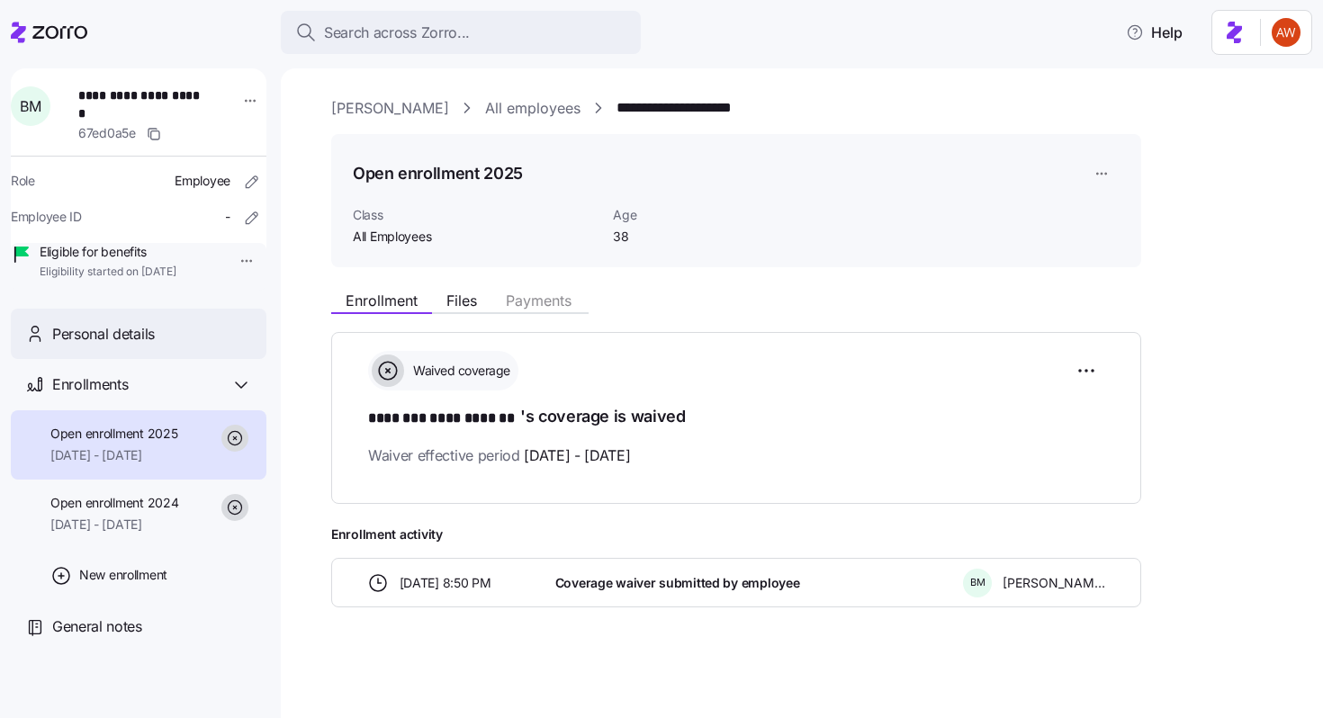
click at [198, 346] on div "Personal details" at bounding box center [152, 334] width 200 height 22
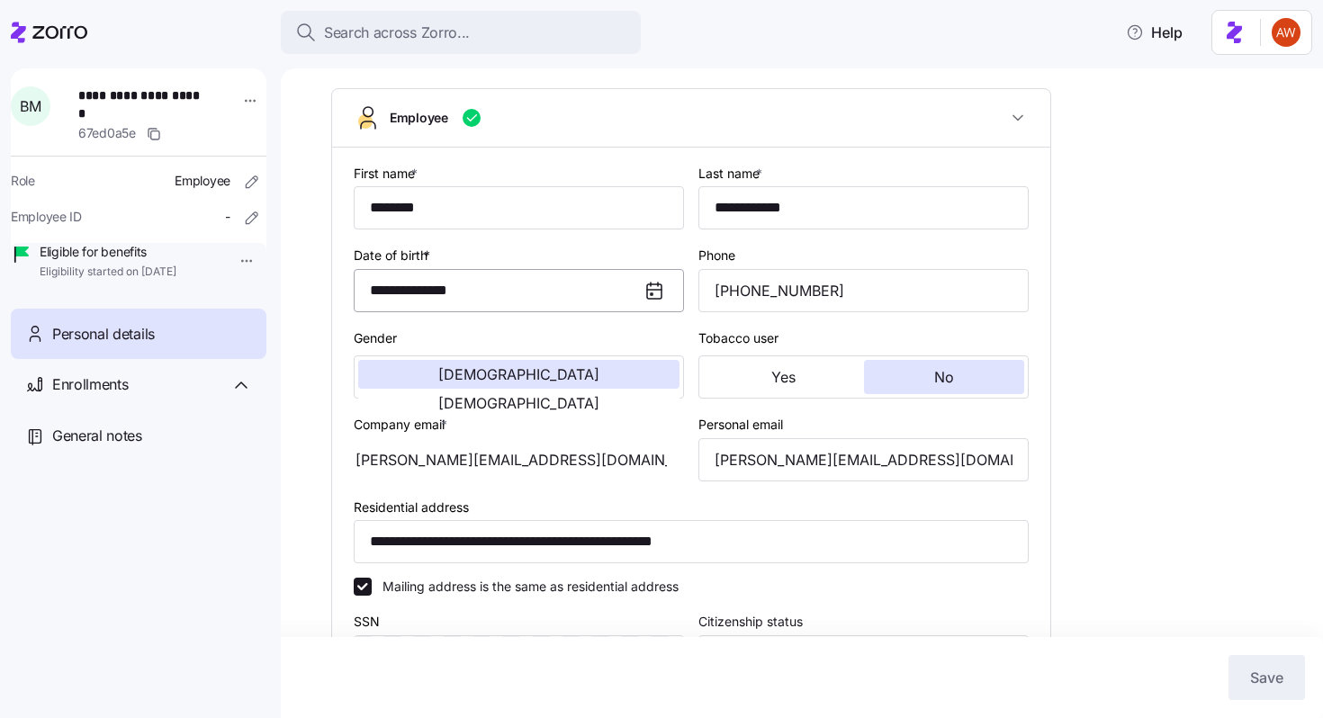
scroll to position [124, 0]
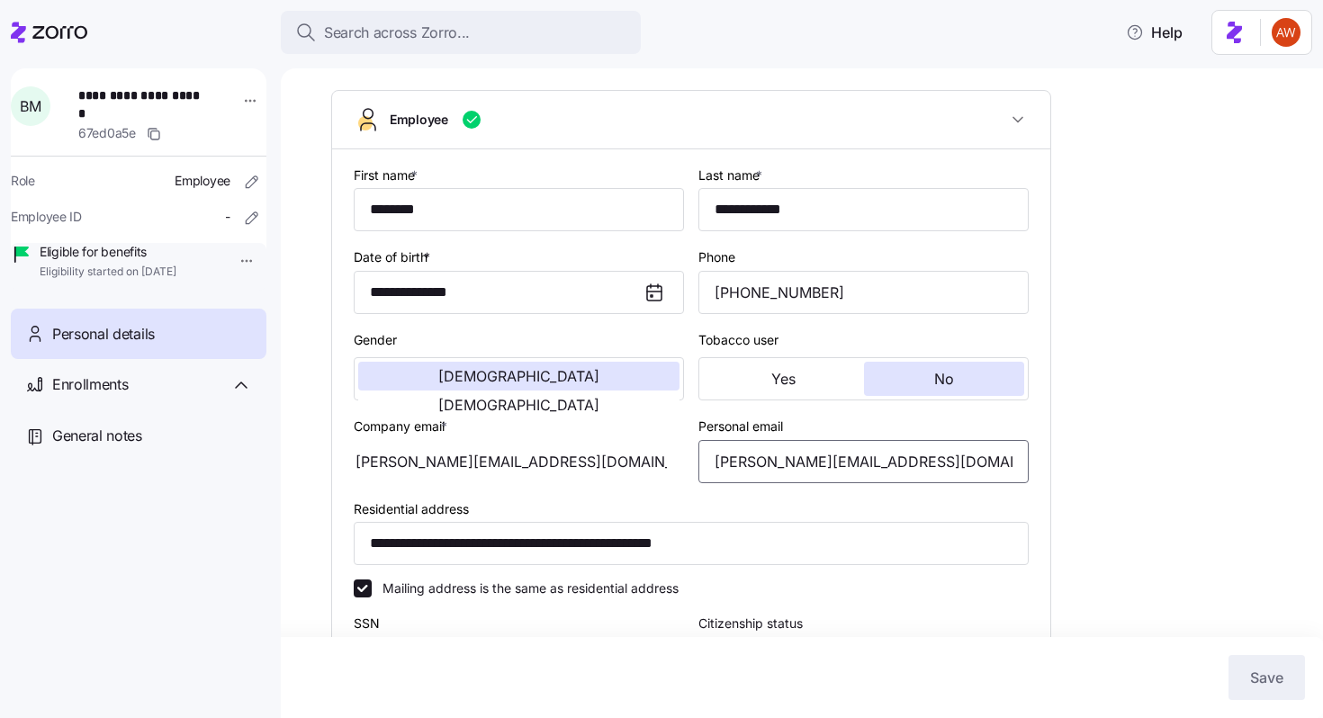
click at [824, 460] on input "[PERSON_NAME][EMAIL_ADDRESS][DOMAIN_NAME]" at bounding box center [863, 461] width 330 height 43
type input "[PERSON_NAME][EMAIL_ADDRESS][DOMAIN_NAME]"
click at [1276, 690] on button "Save" at bounding box center [1266, 677] width 76 height 45
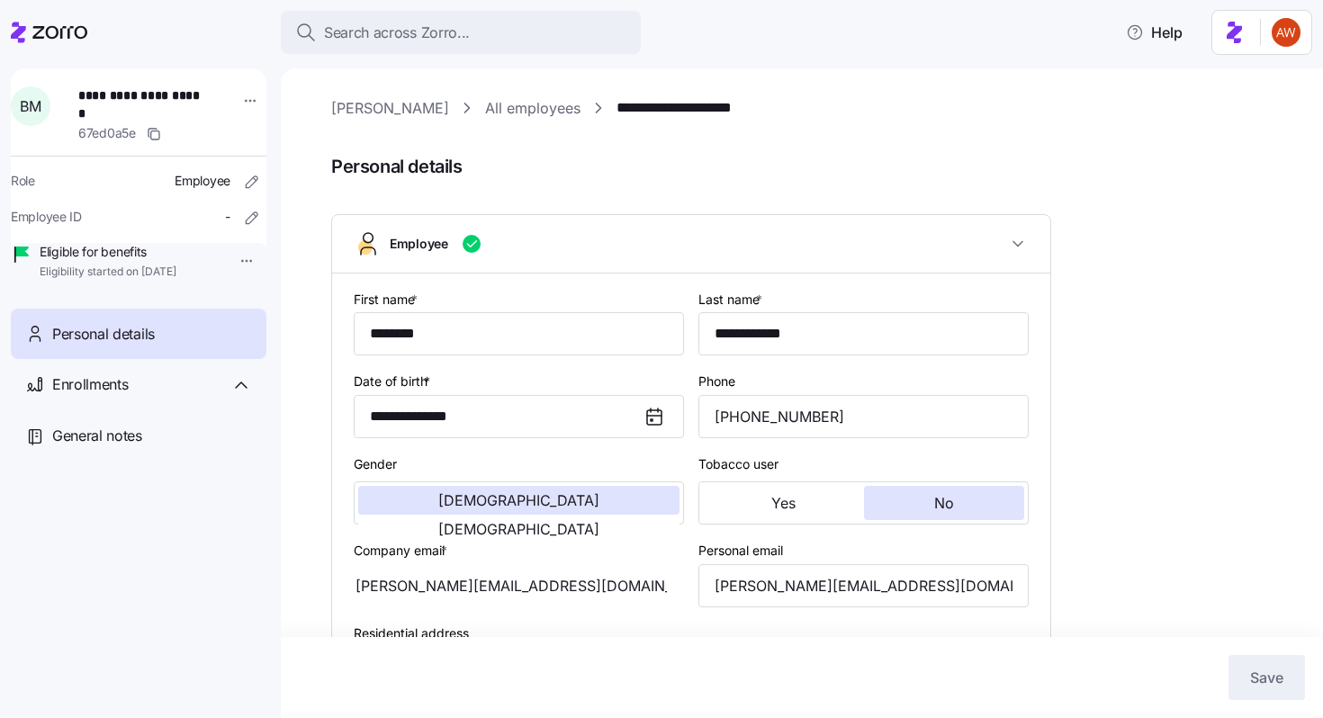
click at [486, 113] on link "All employees" at bounding box center [532, 108] width 95 height 22
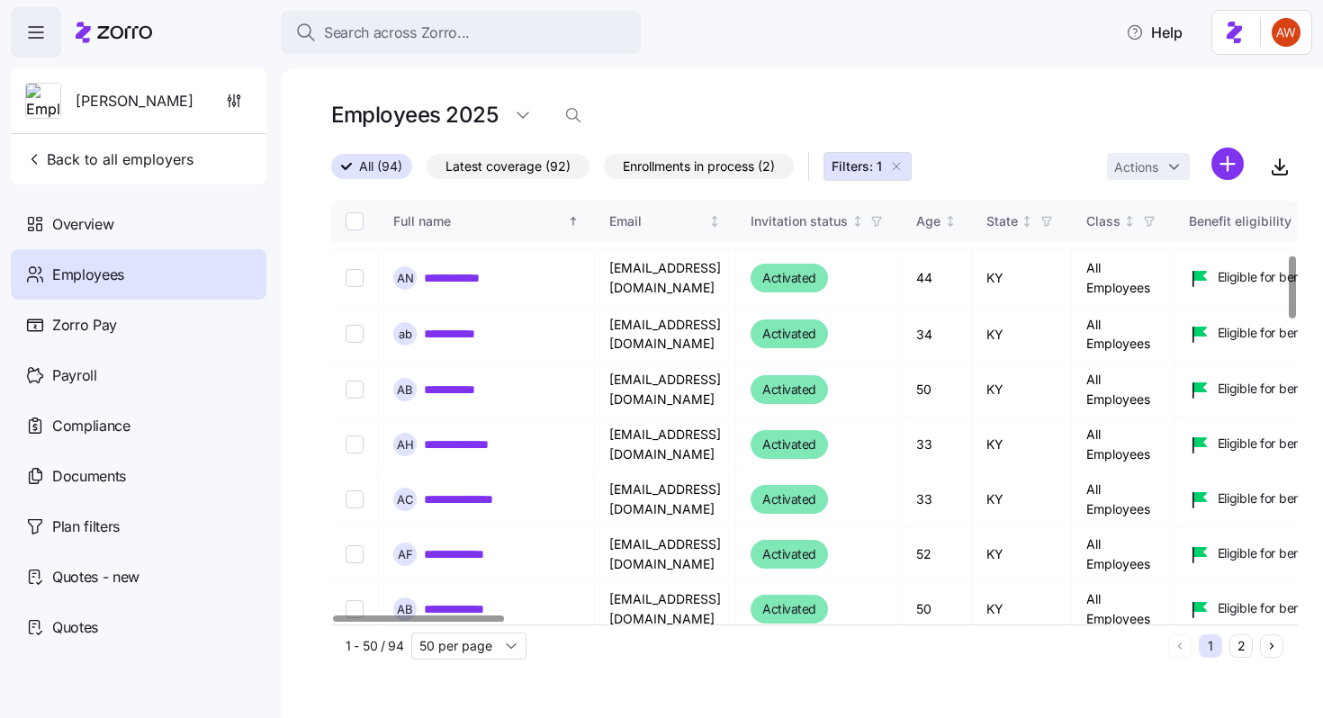
scroll to position [382, 0]
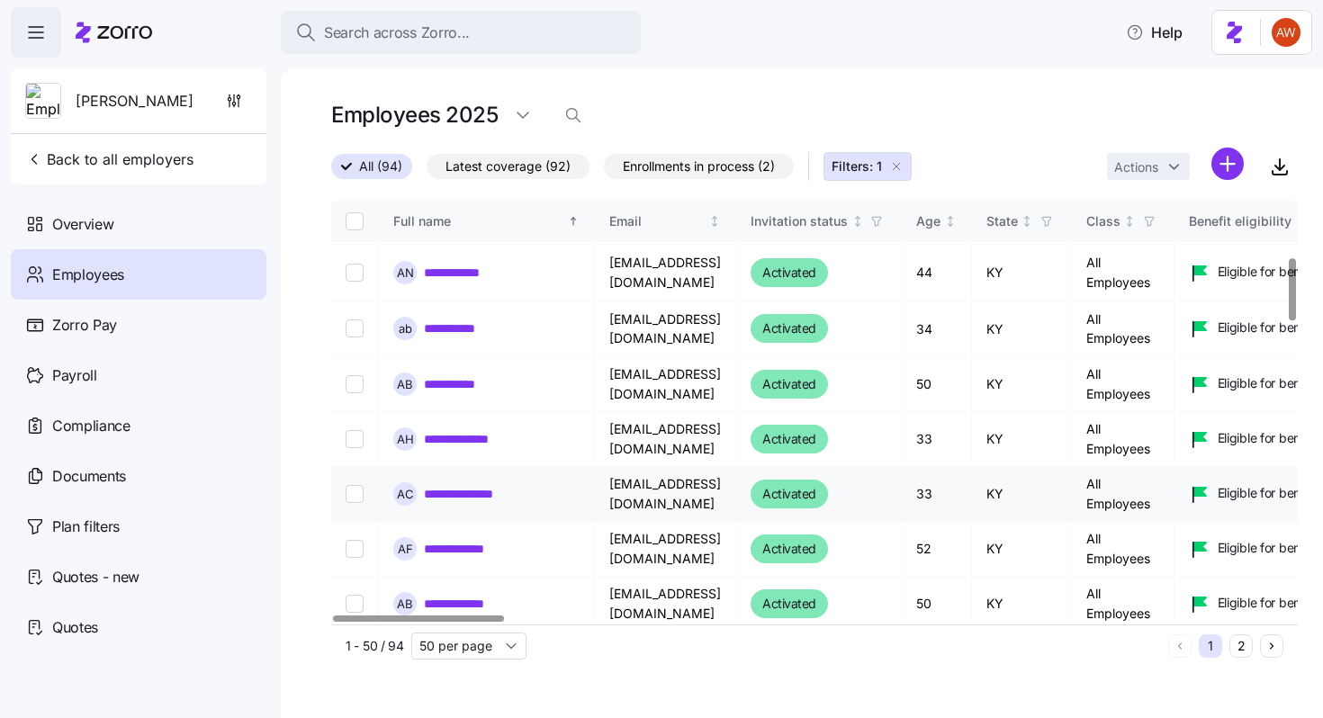
click at [467, 495] on link "**********" at bounding box center [472, 494] width 96 height 18
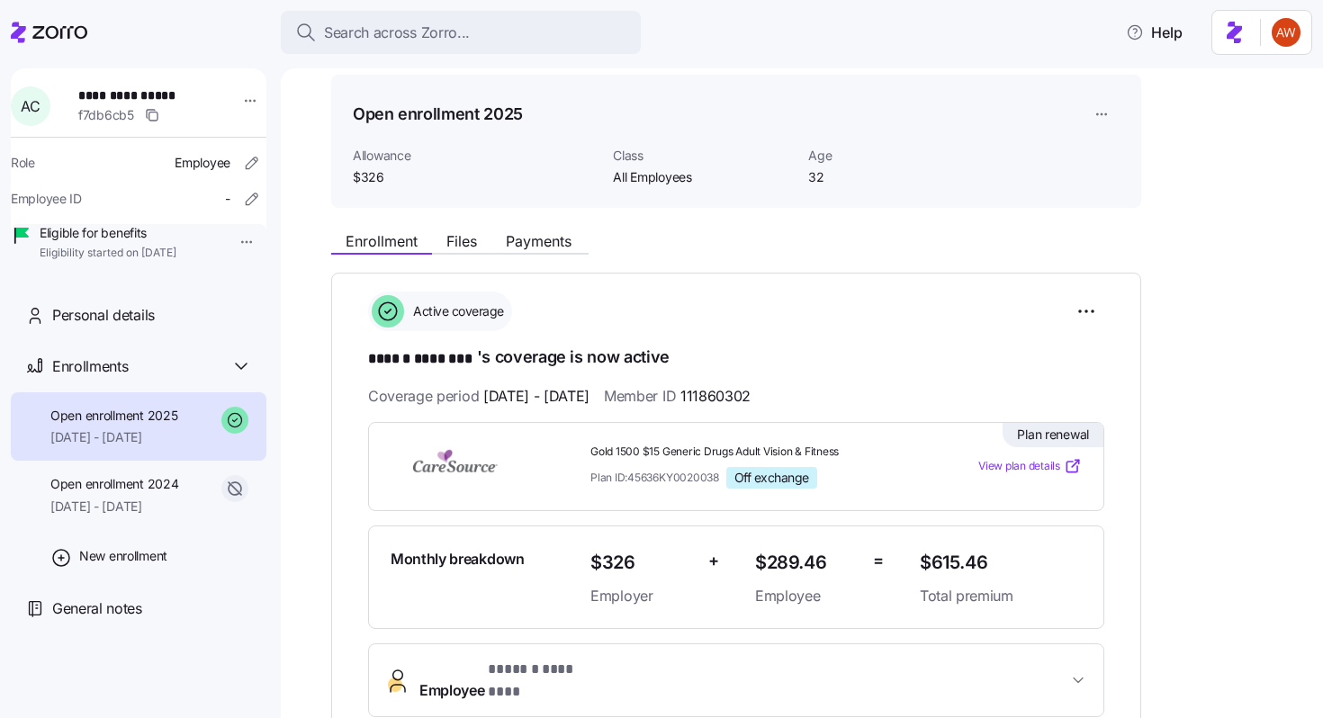
scroll to position [62, 0]
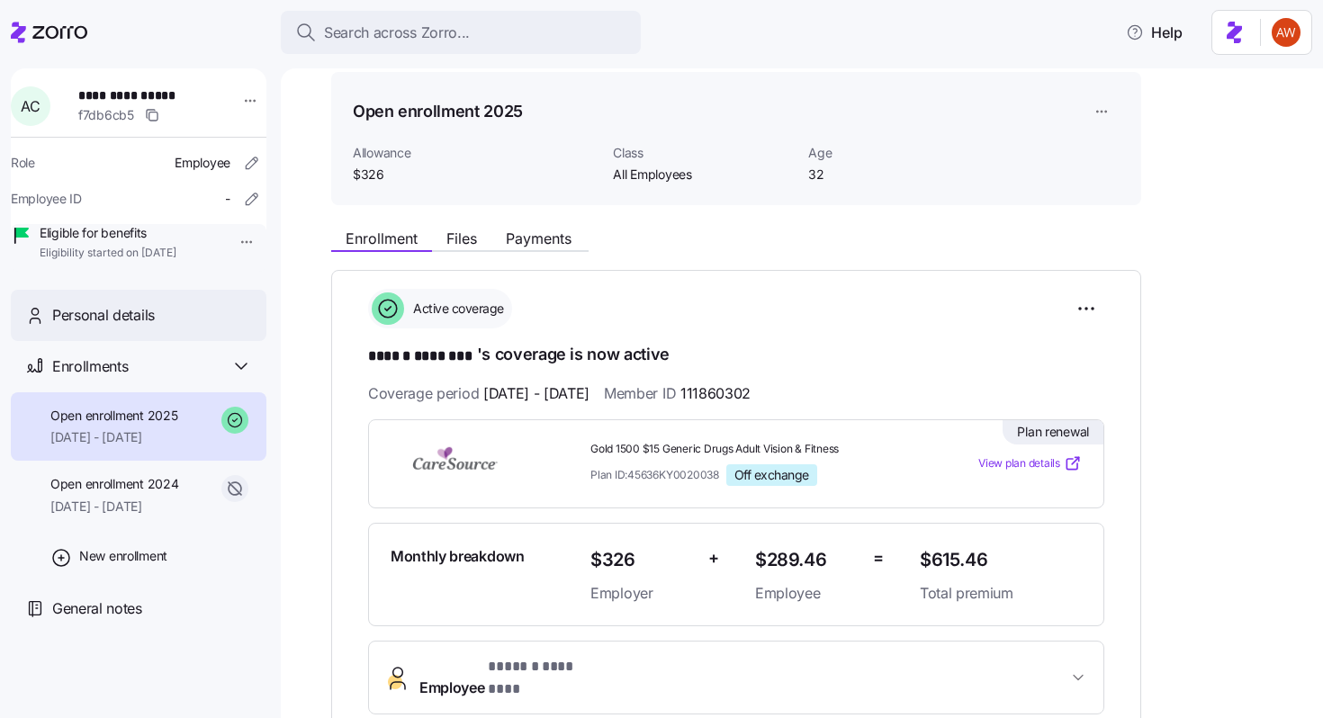
click at [225, 327] on div "Personal details" at bounding box center [152, 315] width 200 height 22
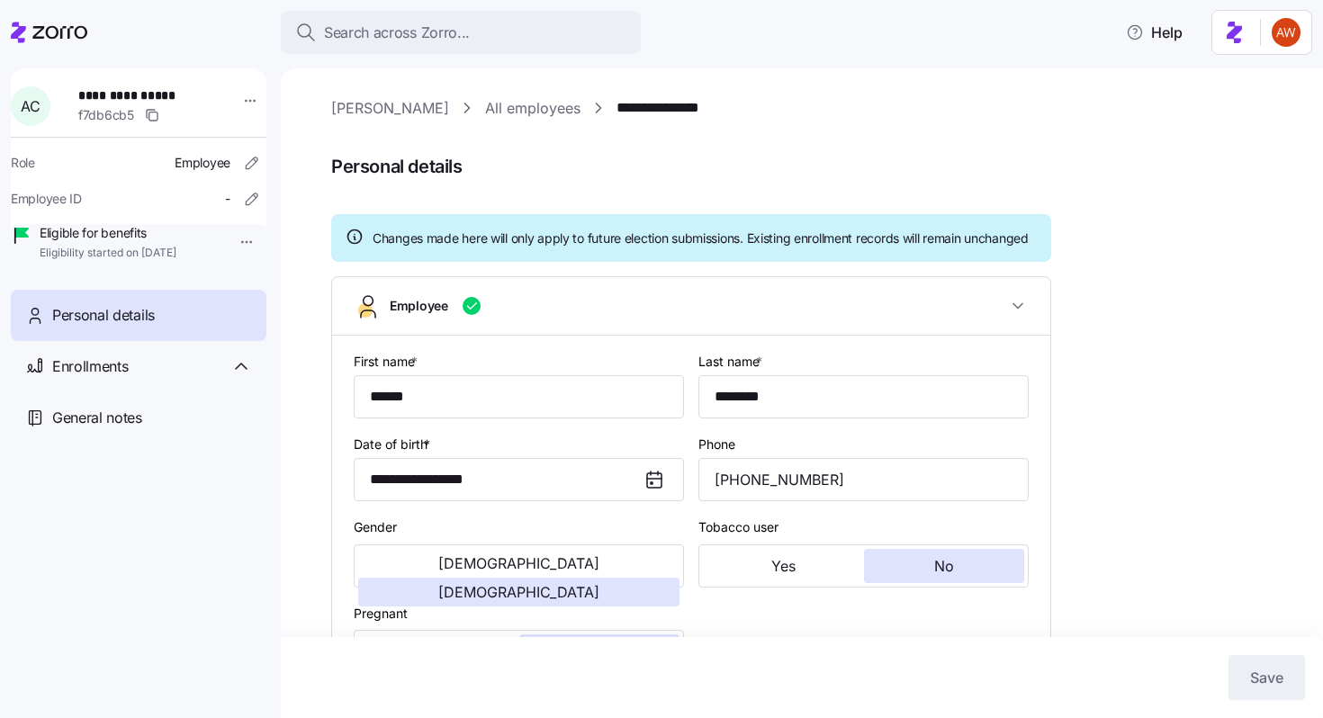
click at [485, 117] on link "All employees" at bounding box center [532, 108] width 95 height 22
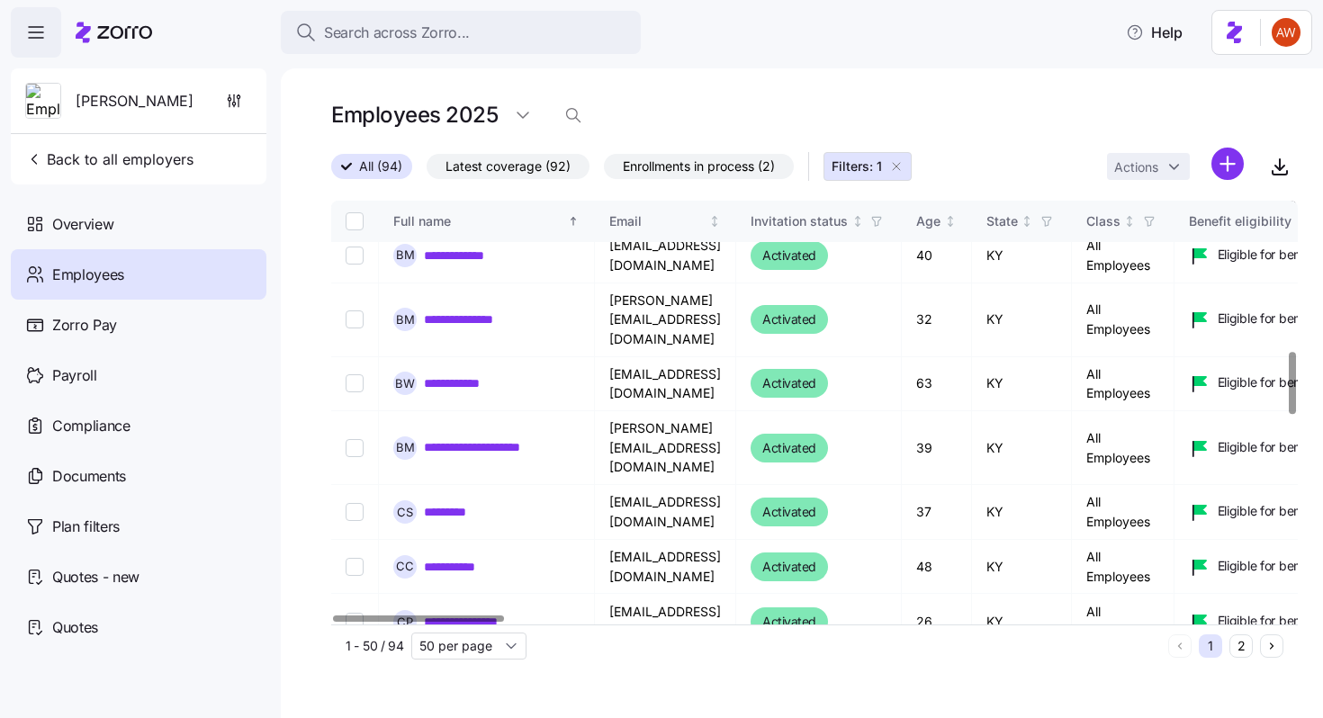
scroll to position [1018, 0]
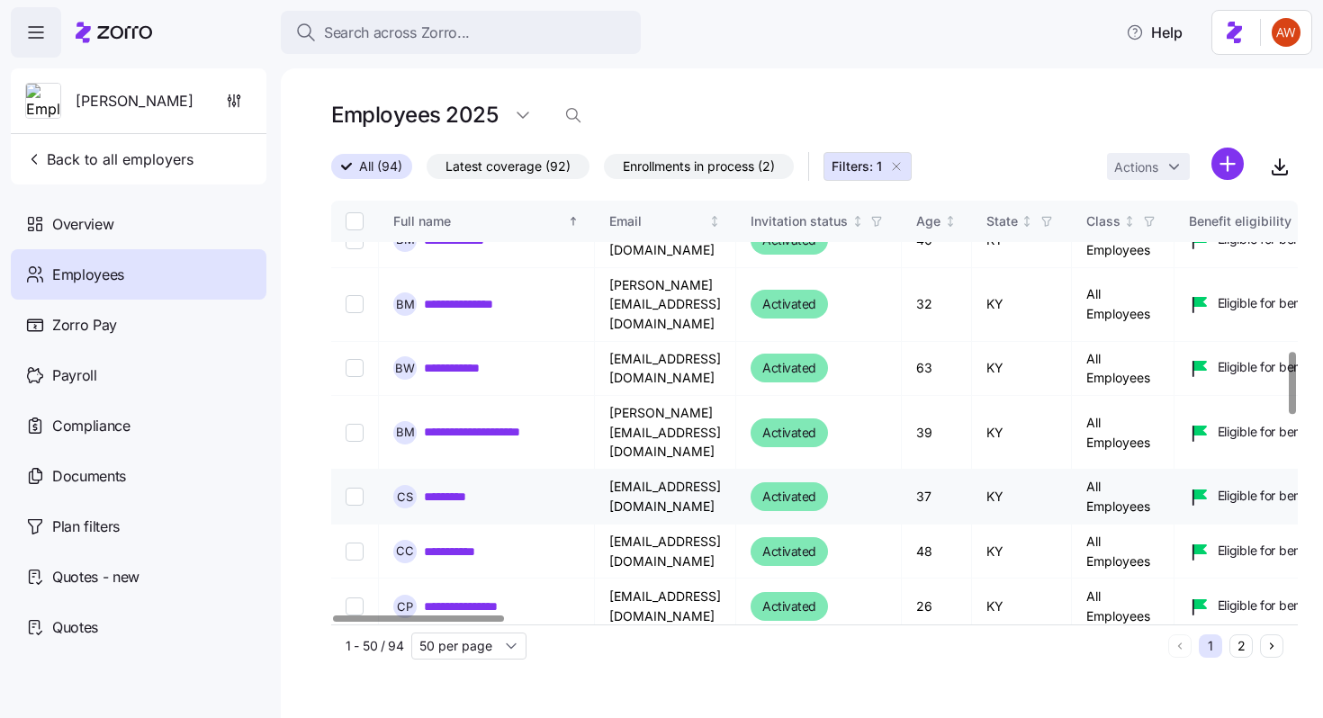
click at [468, 488] on link "*********" at bounding box center [454, 497] width 60 height 18
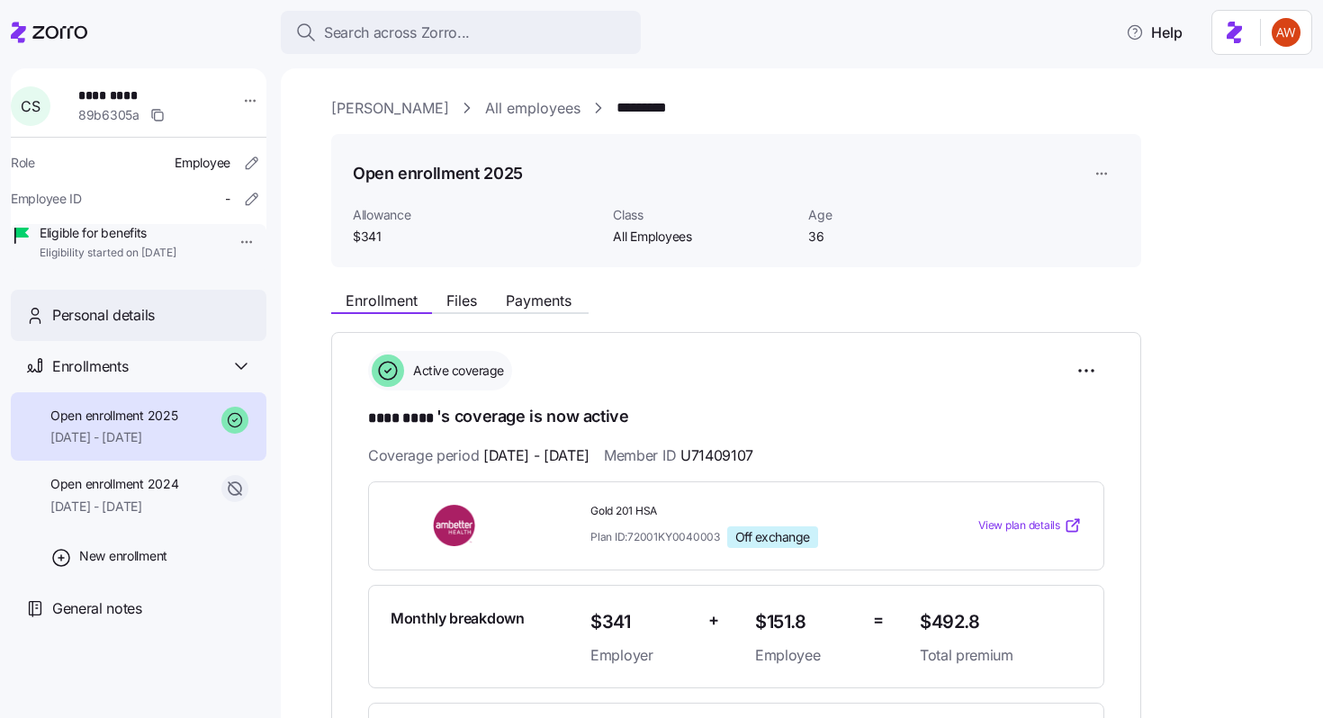
click at [204, 341] on div "Personal details" at bounding box center [139, 315] width 256 height 51
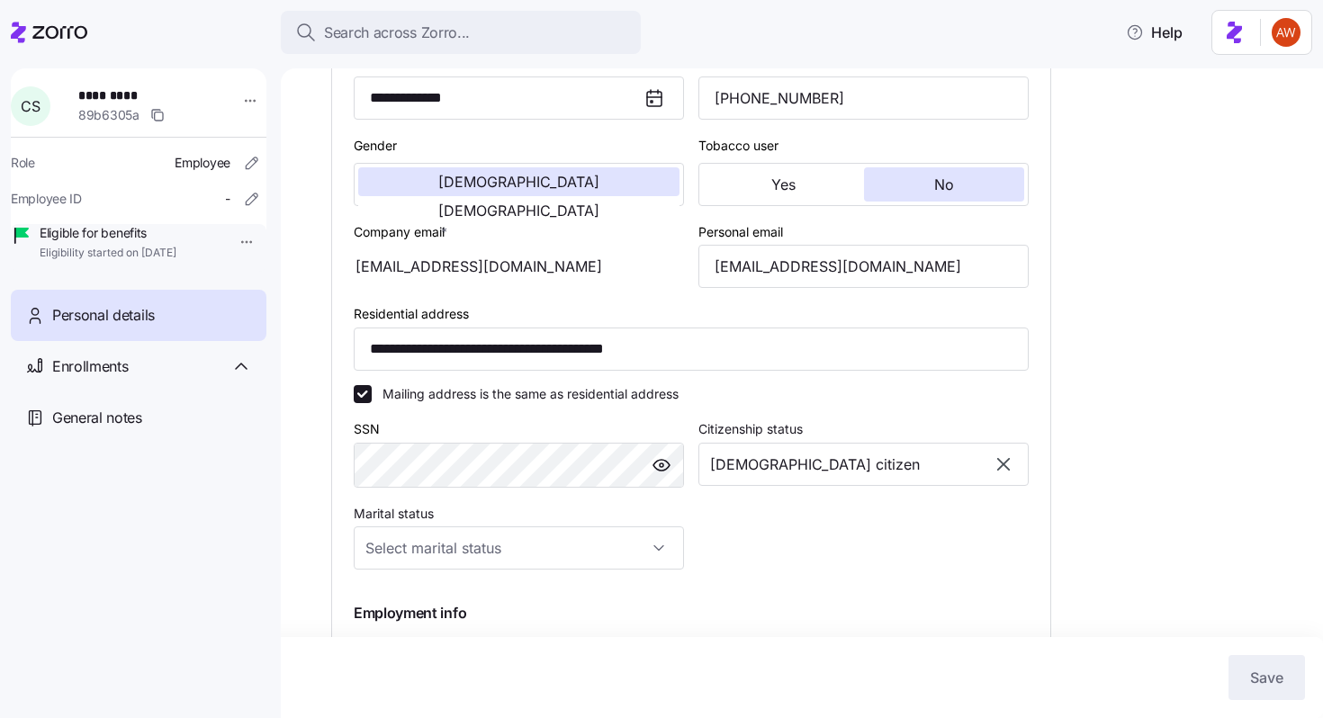
scroll to position [445, 0]
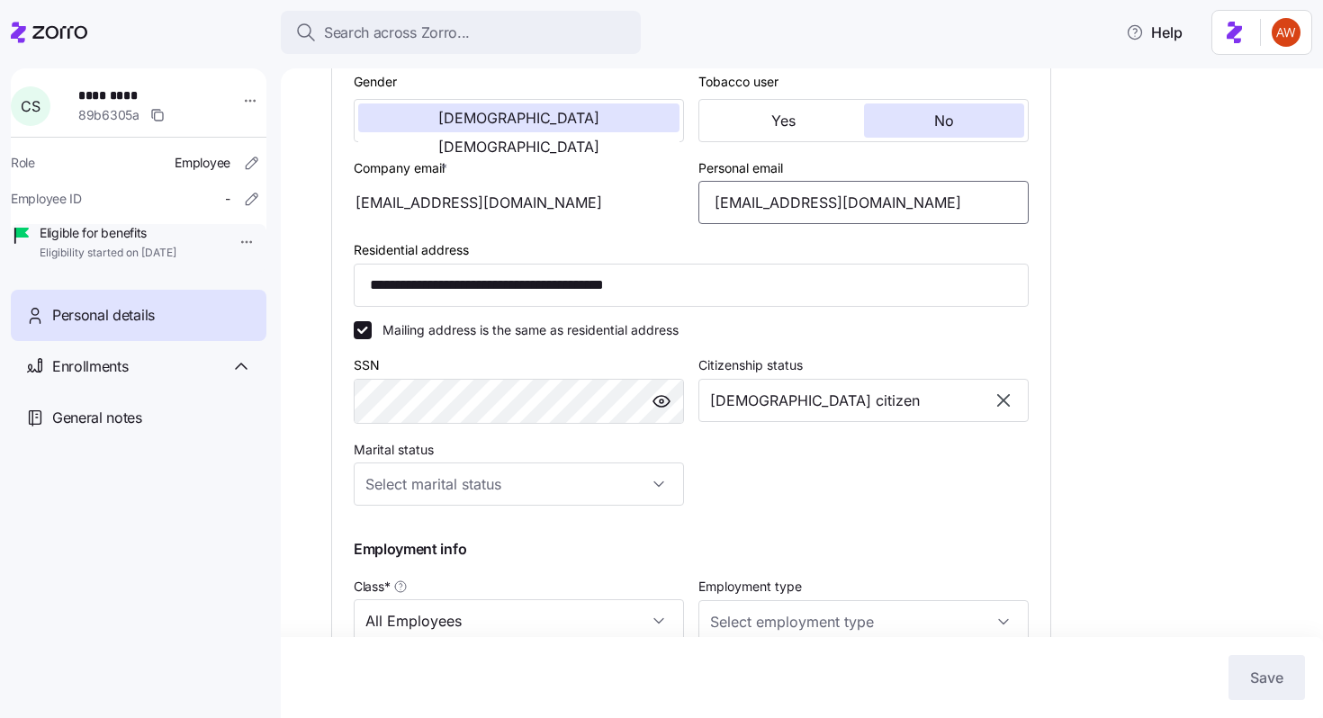
click at [774, 224] on input "[EMAIL_ADDRESS][DOMAIN_NAME]" at bounding box center [863, 202] width 330 height 43
type input "[EMAIL_ADDRESS][DOMAIN_NAME]"
click at [1281, 695] on button "Save" at bounding box center [1266, 677] width 76 height 45
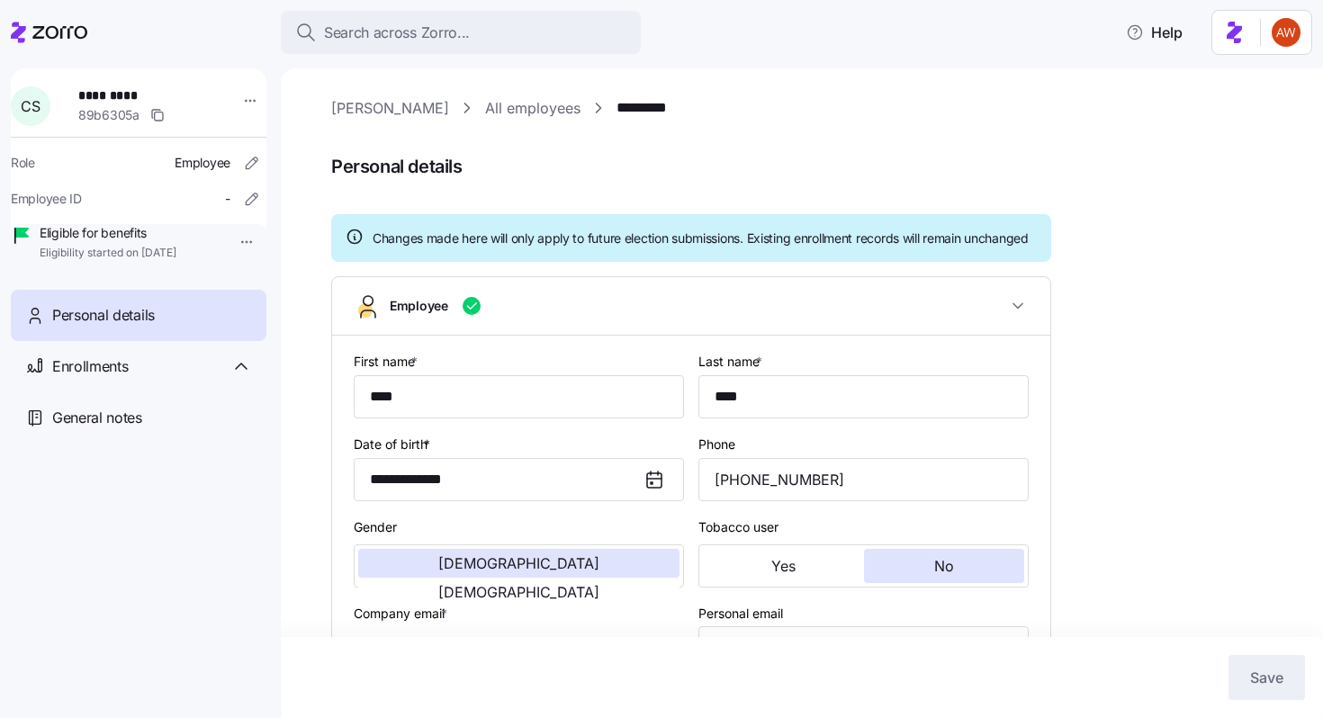
click at [485, 115] on link "All employees" at bounding box center [532, 108] width 95 height 22
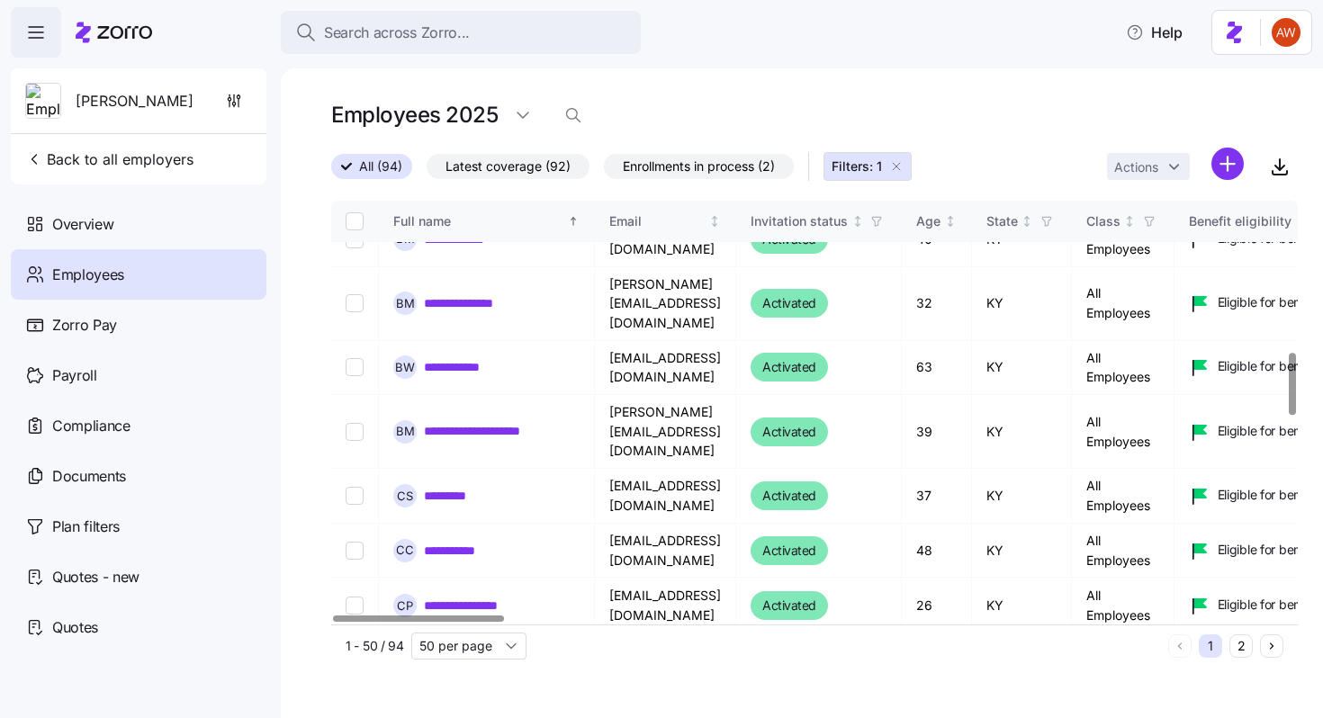
scroll to position [1031, 0]
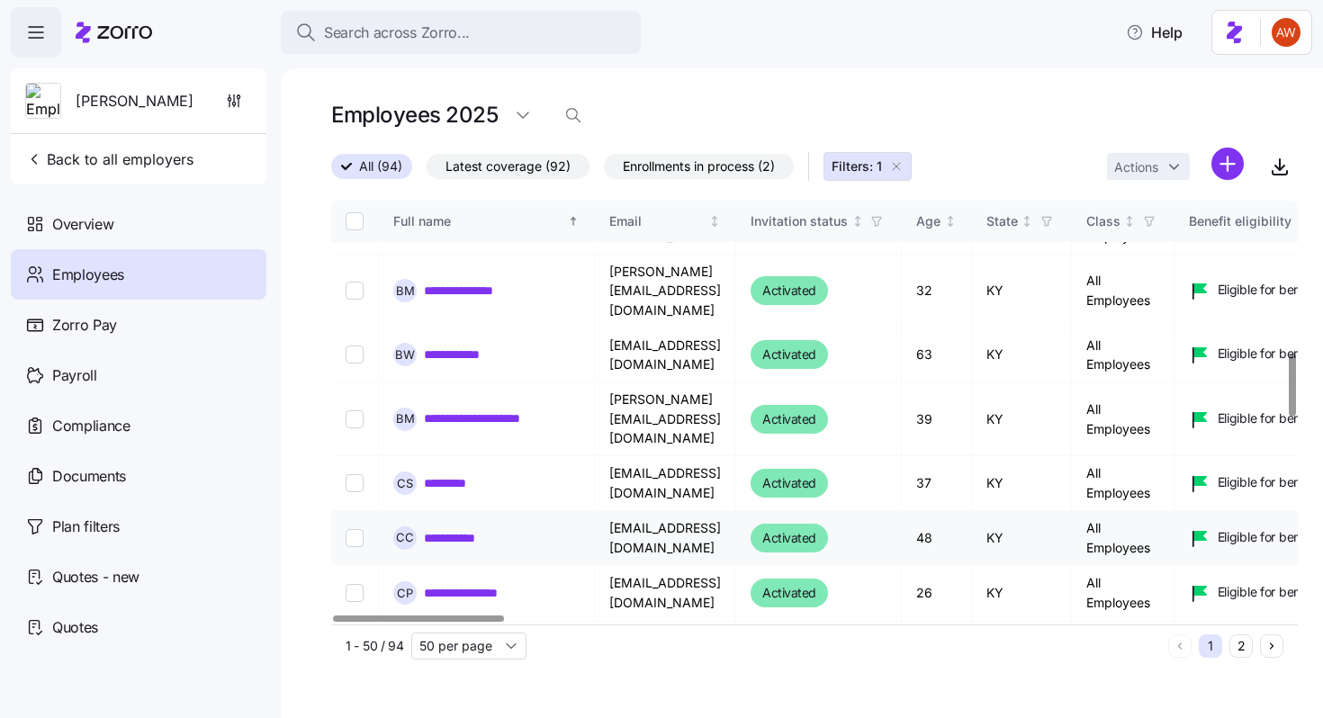
click at [469, 529] on link "**********" at bounding box center [460, 538] width 72 height 18
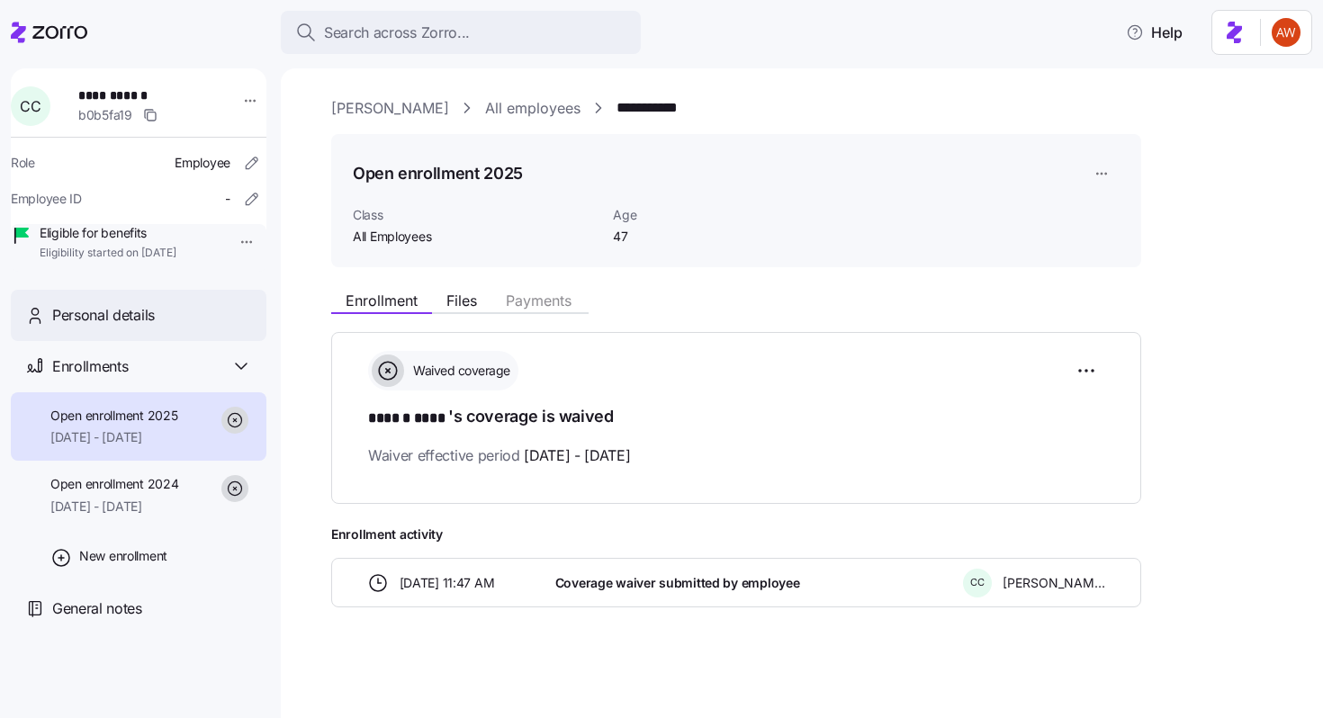
click at [192, 341] on div "Personal details" at bounding box center [139, 315] width 256 height 51
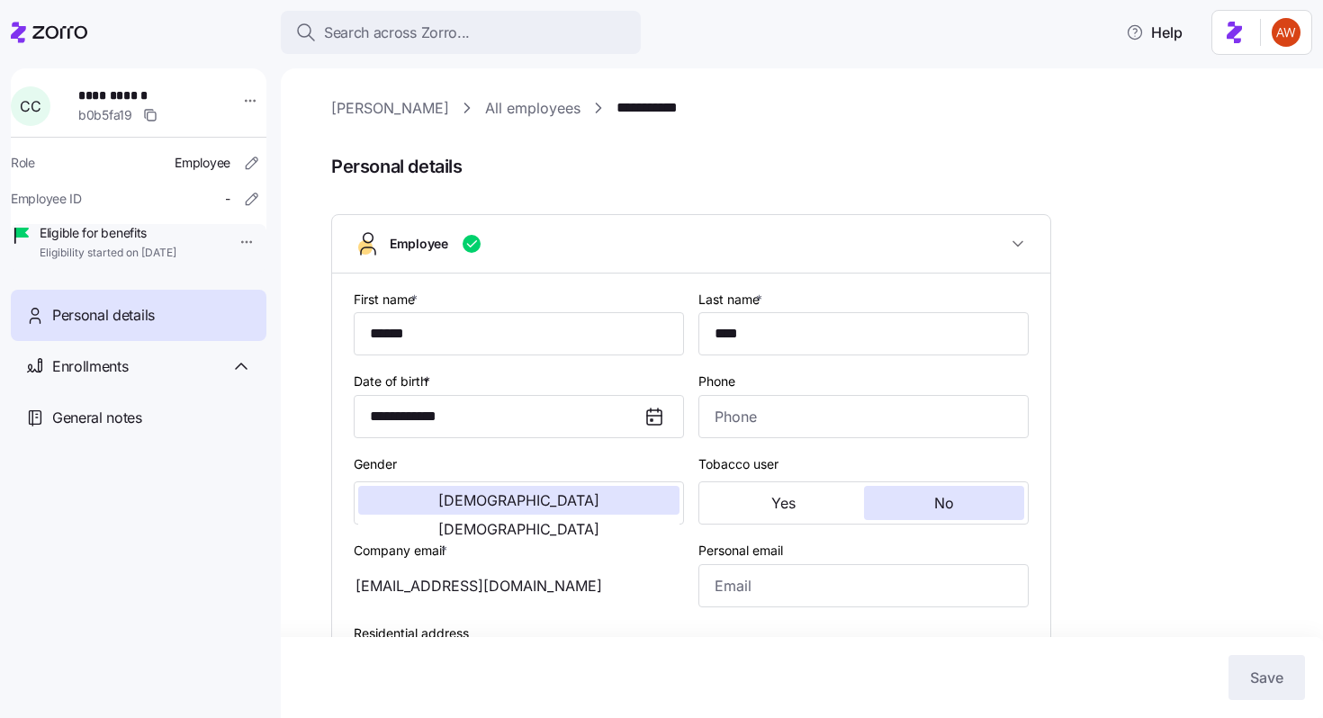
click at [485, 116] on link "All employees" at bounding box center [532, 108] width 95 height 22
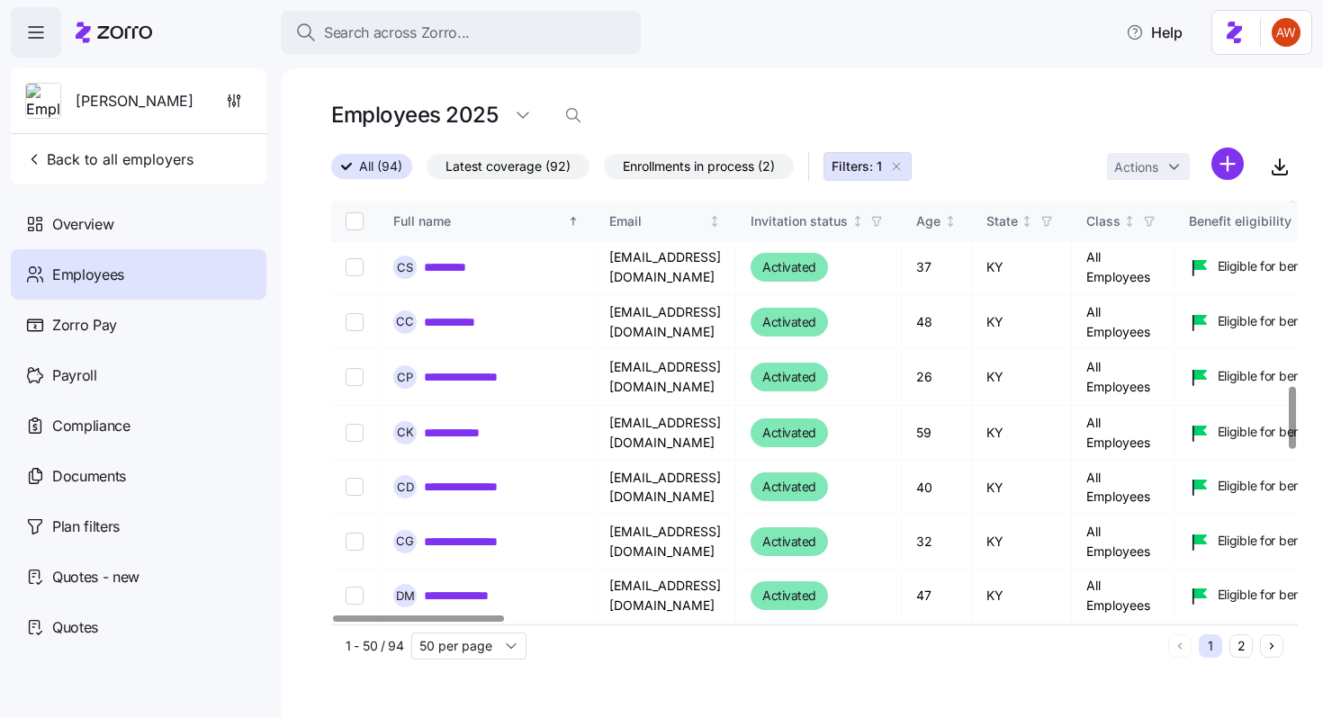
scroll to position [1266, 0]
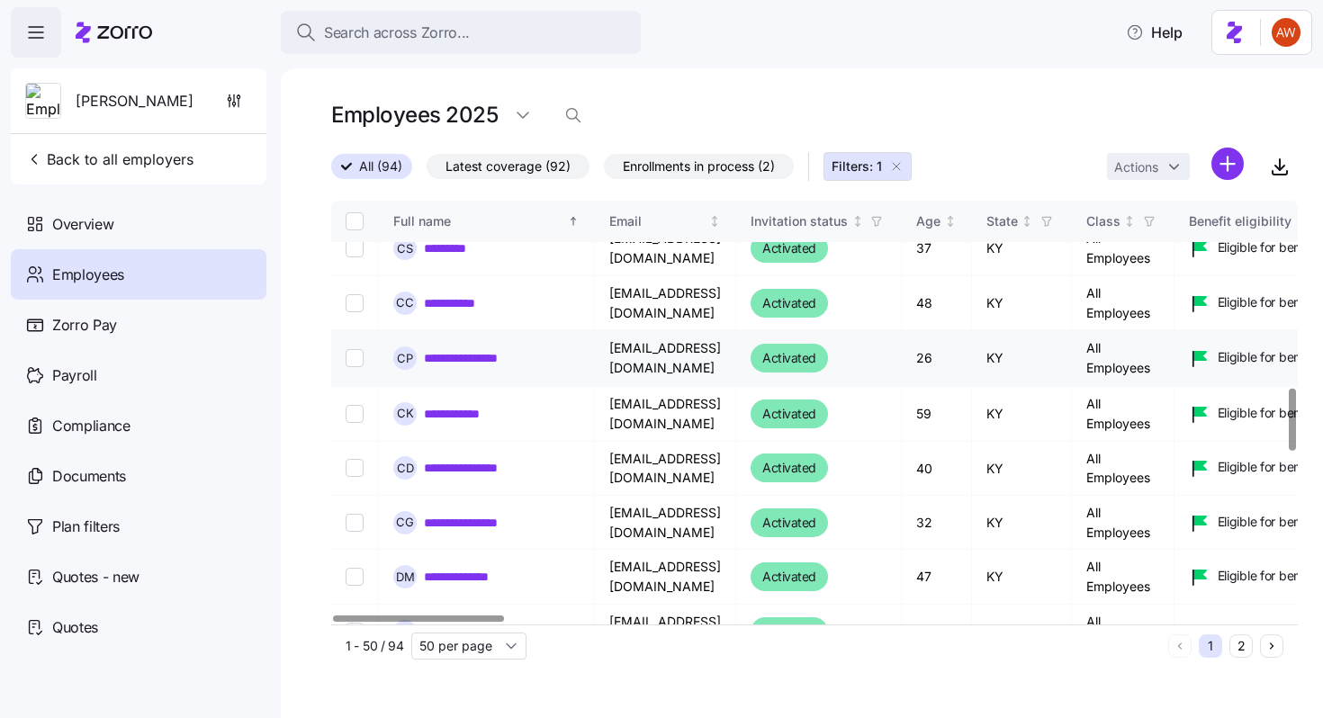
click at [464, 349] on link "**********" at bounding box center [475, 358] width 103 height 18
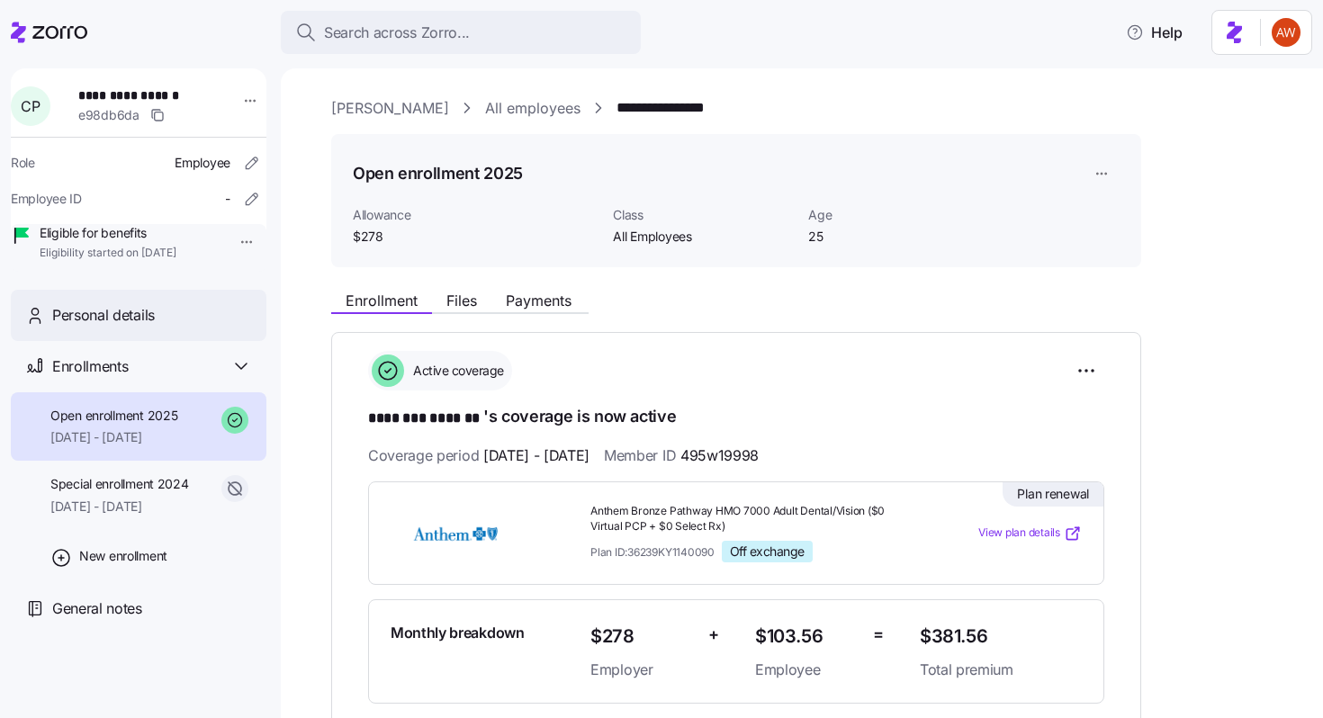
click at [213, 341] on div "Personal details" at bounding box center [139, 315] width 256 height 51
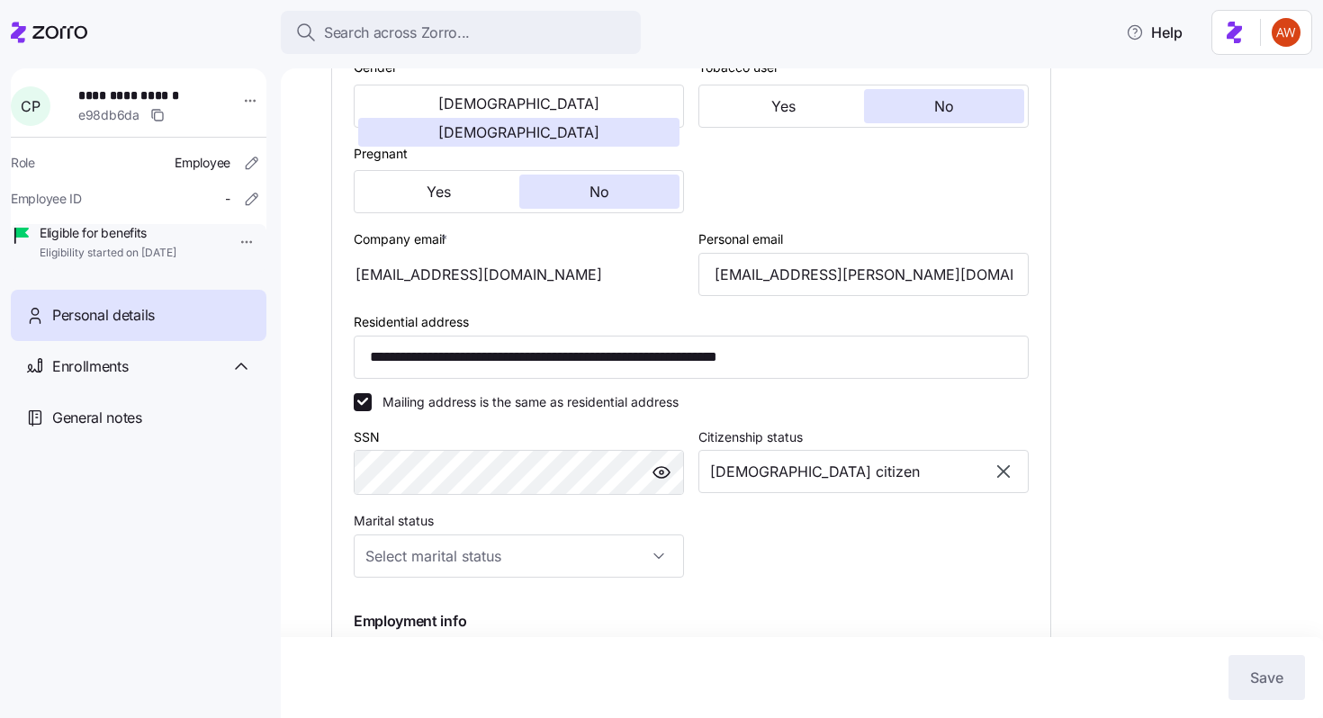
scroll to position [461, 0]
click at [830, 295] on input "[EMAIL_ADDRESS][PERSON_NAME][DOMAIN_NAME]" at bounding box center [863, 273] width 330 height 43
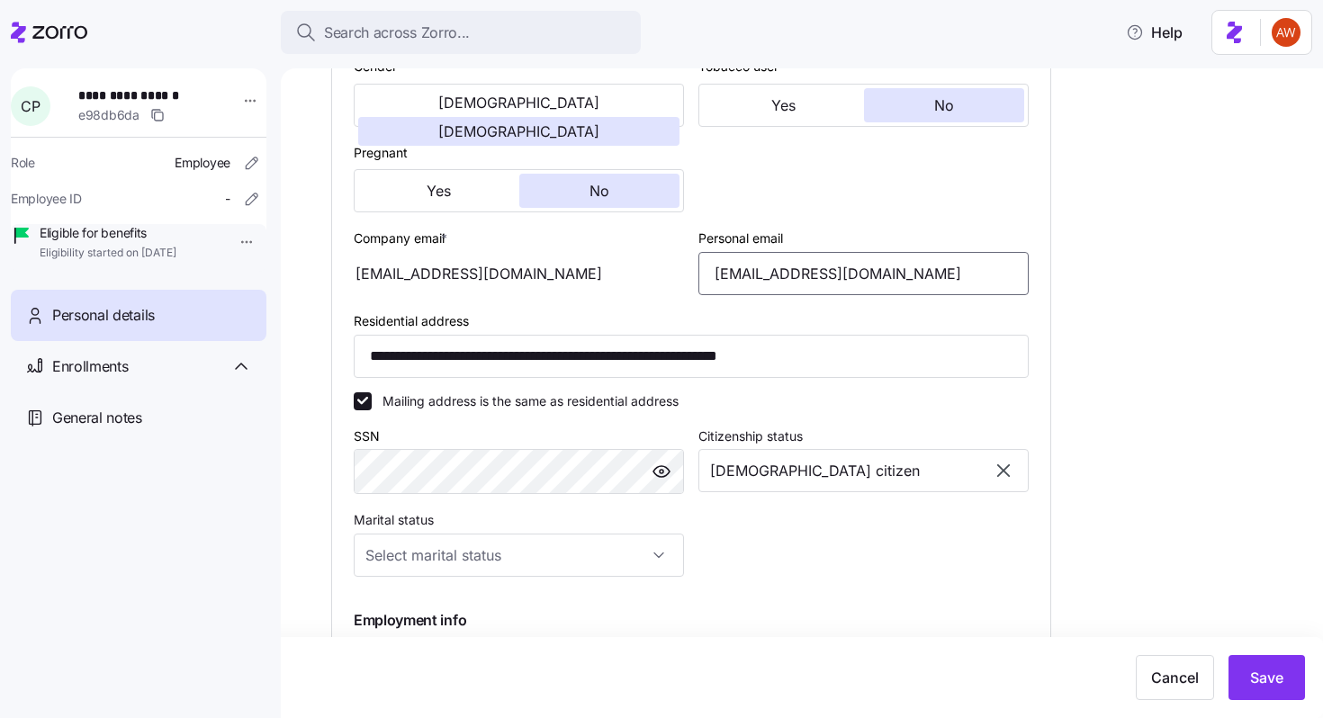
type input "[EMAIL_ADDRESS][DOMAIN_NAME]"
click at [1248, 654] on div "Cancel Save" at bounding box center [661, 677] width 1323 height 81
click at [1257, 674] on span "Save" at bounding box center [1266, 678] width 33 height 22
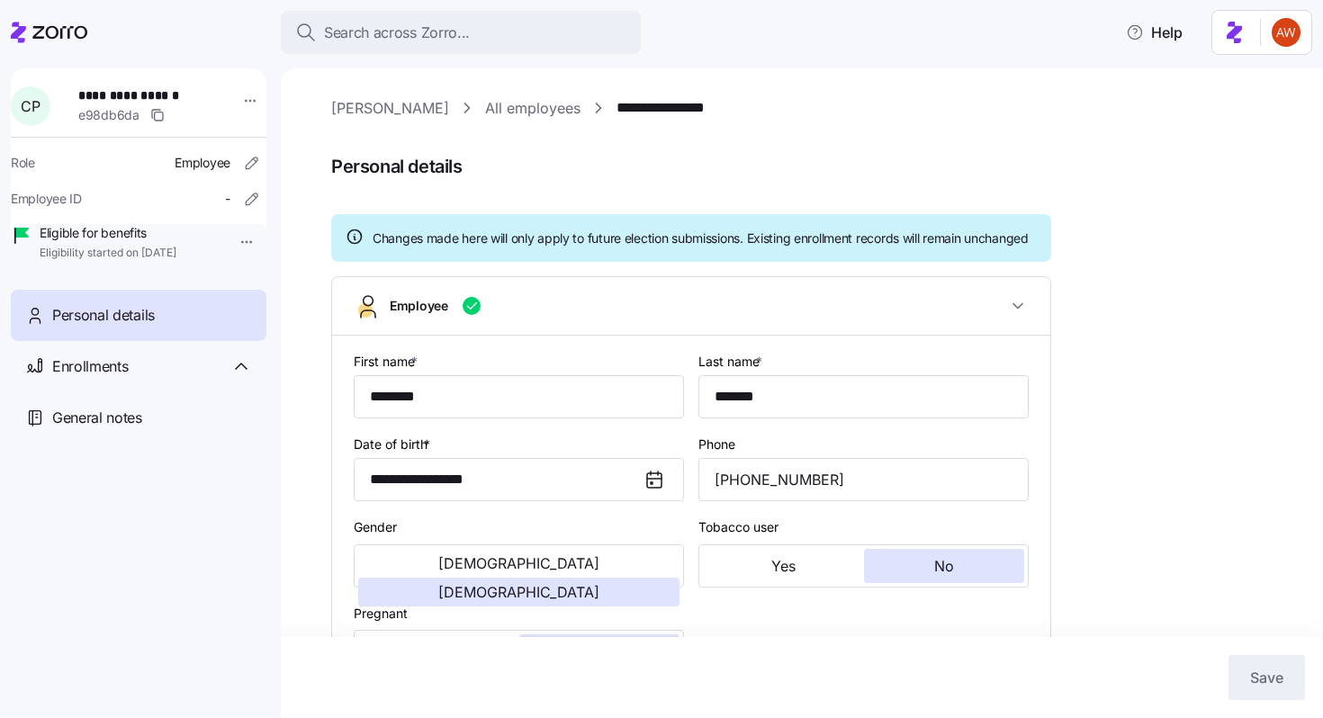
click at [485, 102] on link "All employees" at bounding box center [532, 108] width 95 height 22
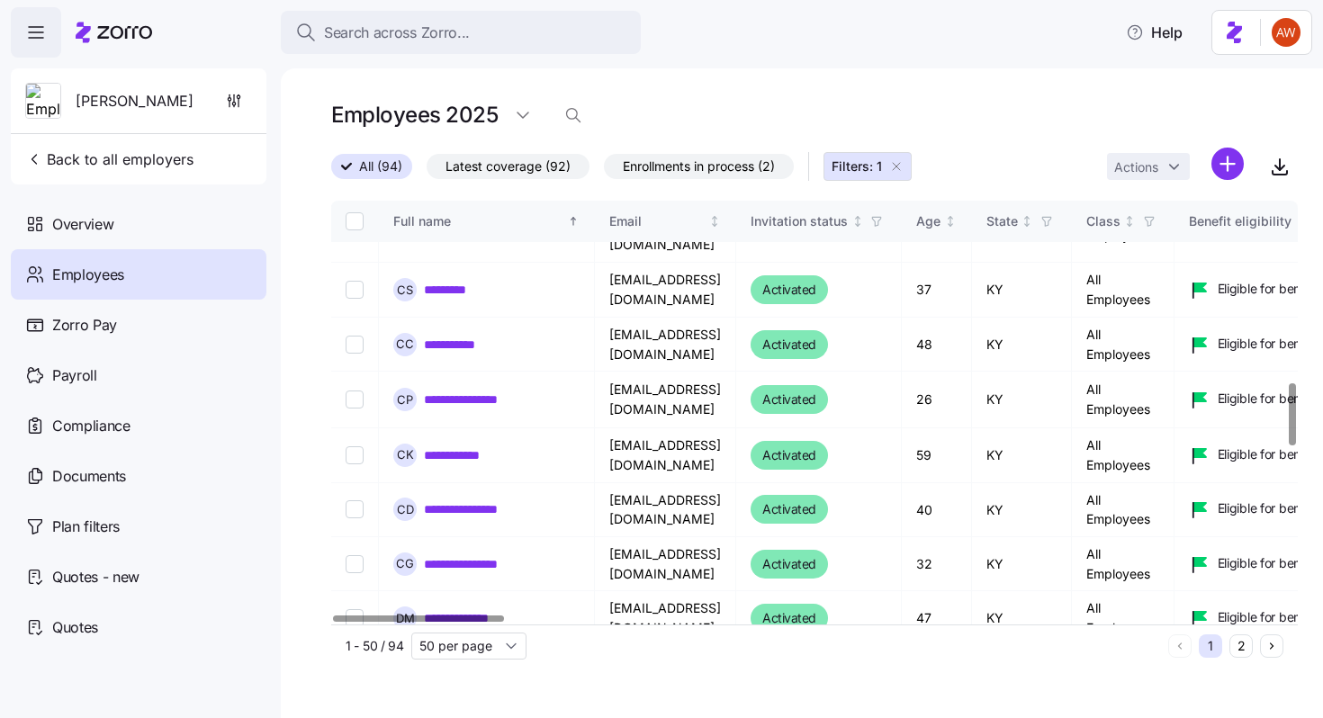
scroll to position [1230, 0]
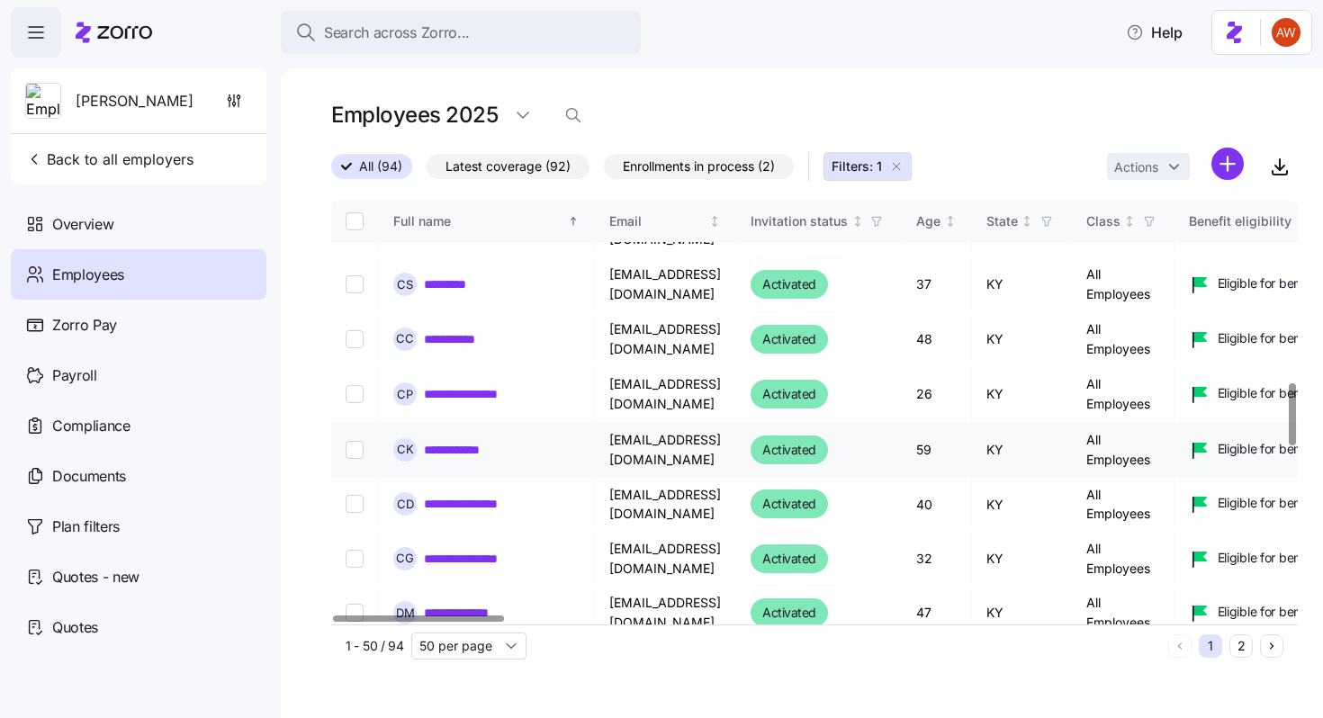
click at [487, 441] on link "**********" at bounding box center [462, 450] width 76 height 18
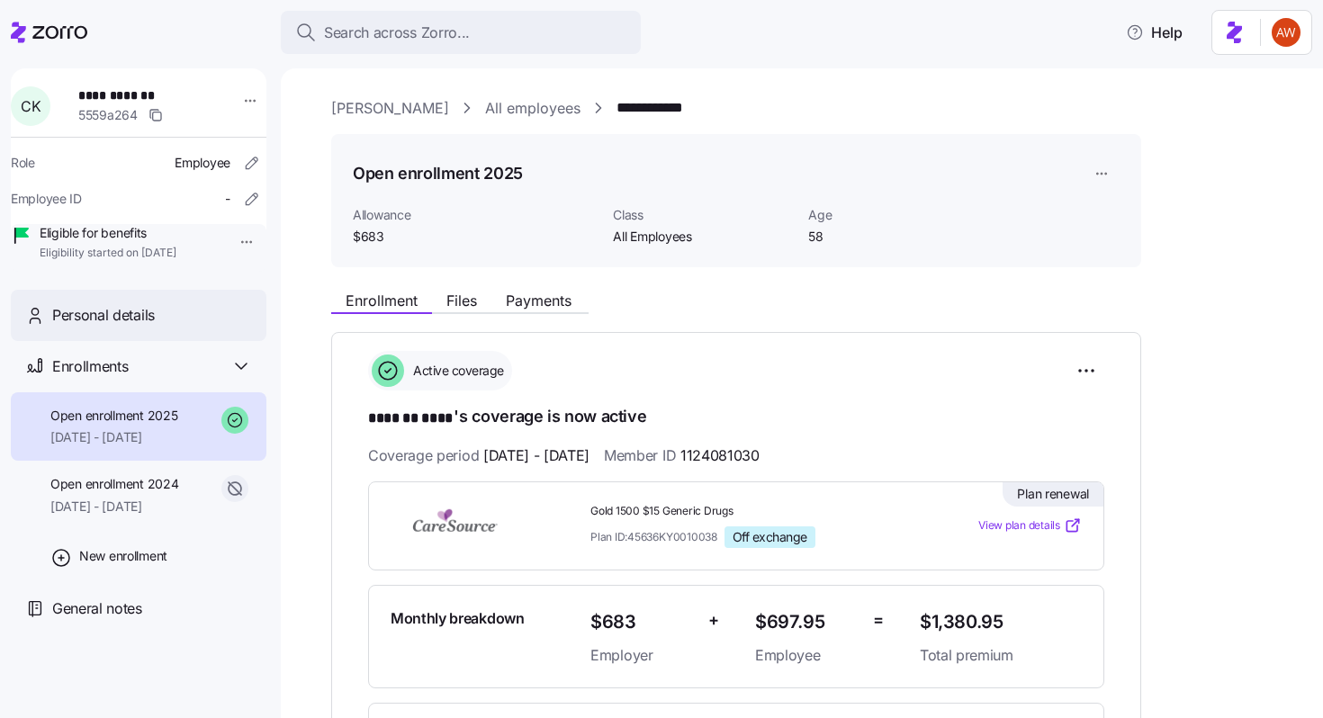
click at [211, 327] on div "Personal details" at bounding box center [152, 315] width 200 height 22
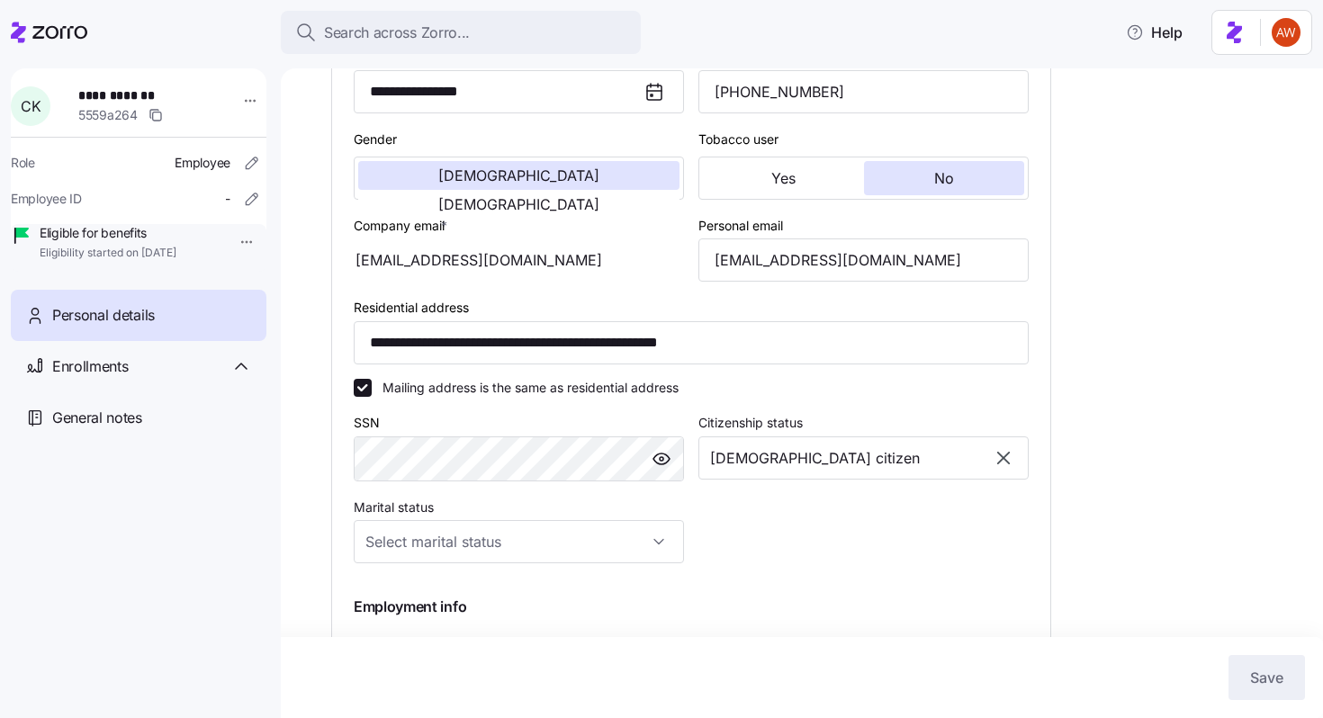
scroll to position [428, 0]
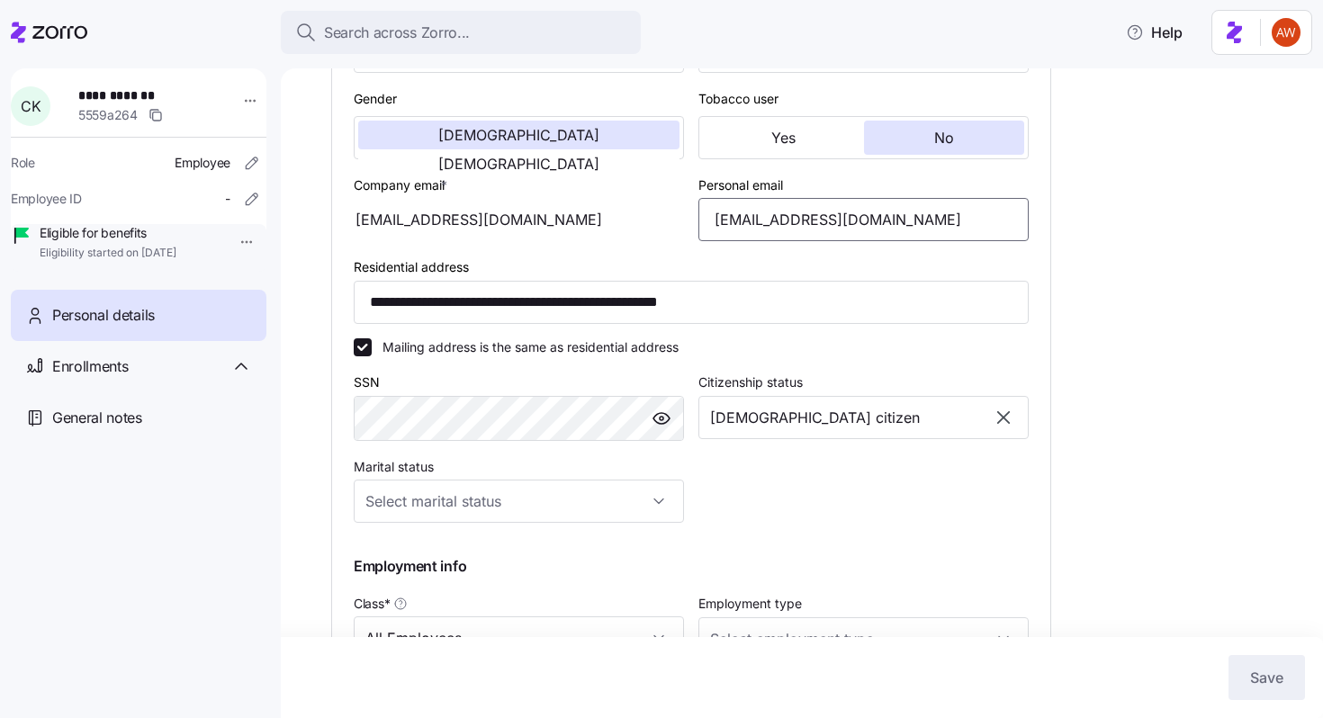
click at [813, 241] on input "[EMAIL_ADDRESS][DOMAIN_NAME]" at bounding box center [863, 219] width 330 height 43
type input "[EMAIL_ADDRESS][DOMAIN_NAME]"
click at [1244, 673] on button "Save" at bounding box center [1266, 677] width 76 height 45
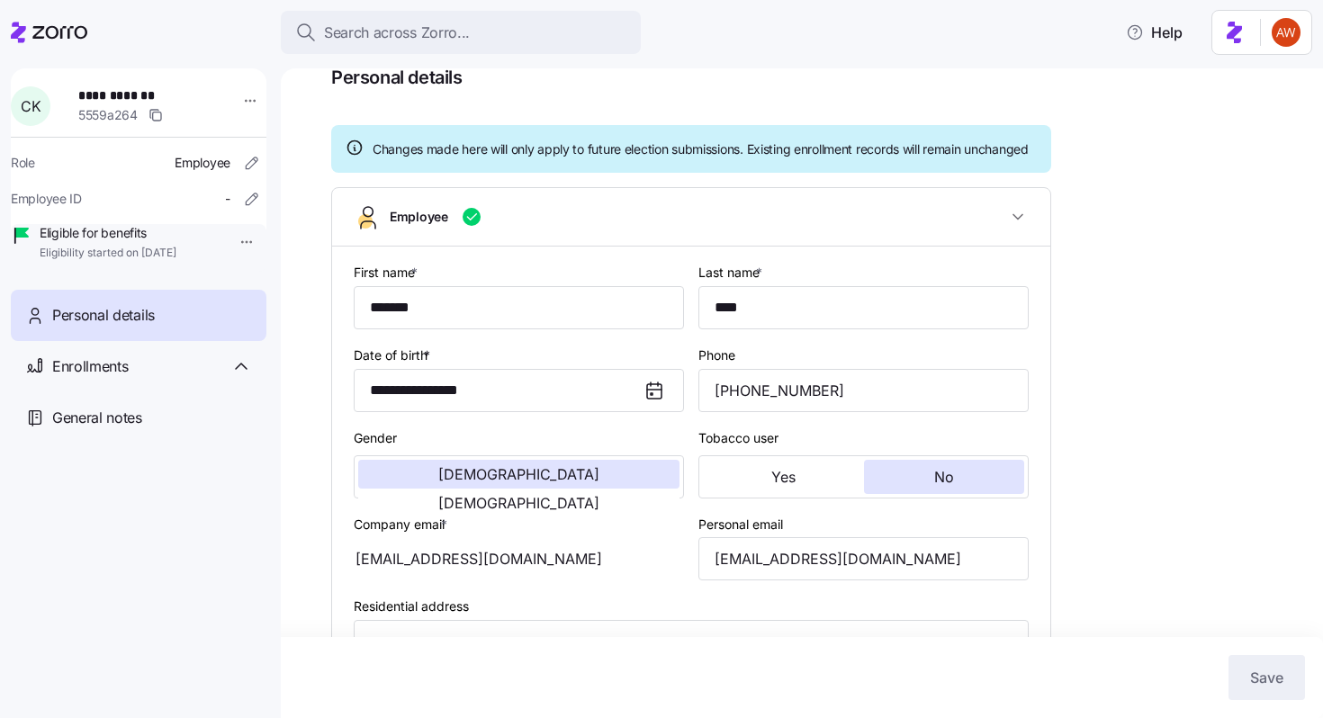
scroll to position [0, 0]
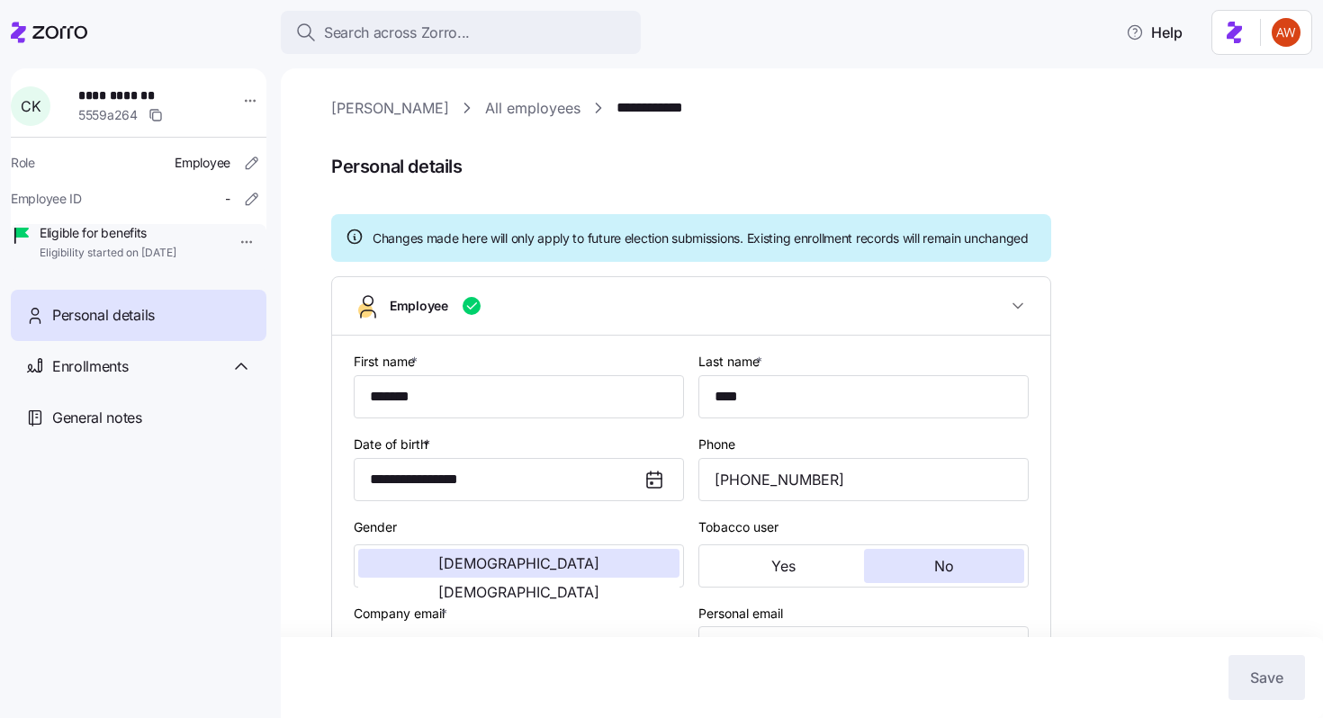
click at [495, 112] on link "All employees" at bounding box center [532, 108] width 95 height 22
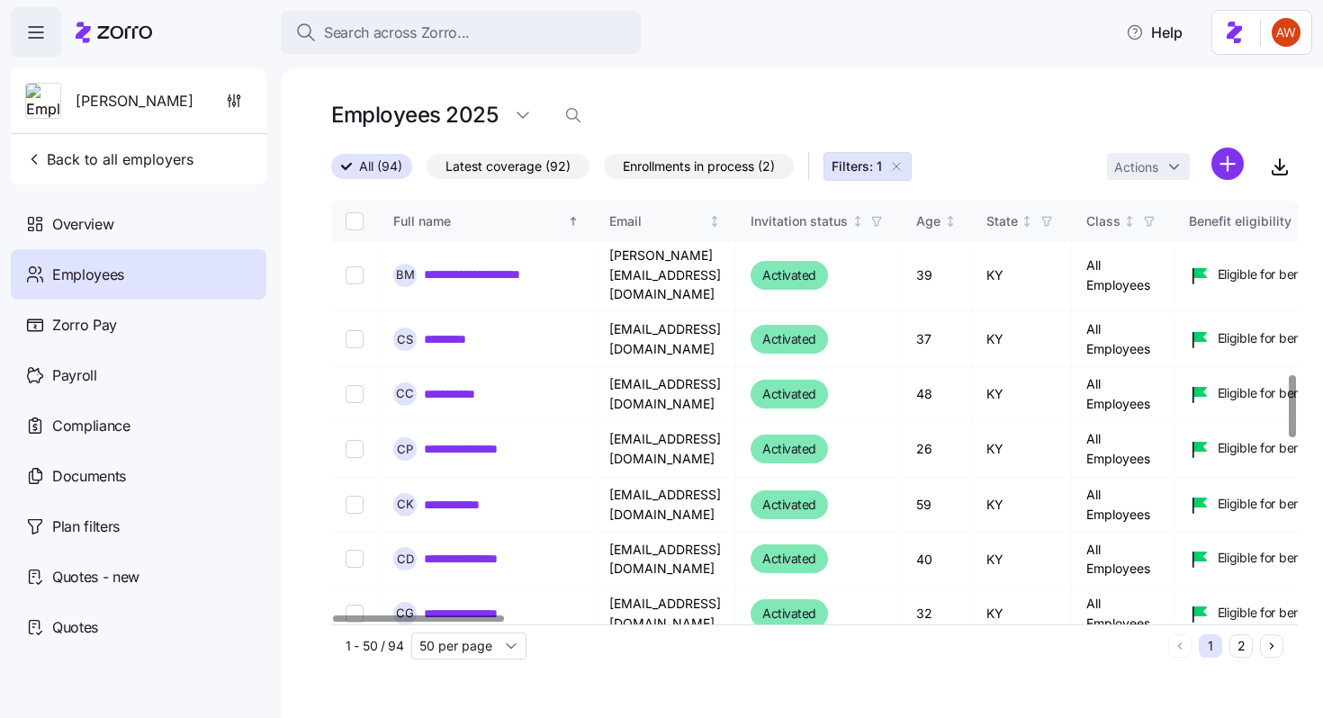
scroll to position [1176, 0]
click at [490, 549] on link "**********" at bounding box center [480, 558] width 112 height 18
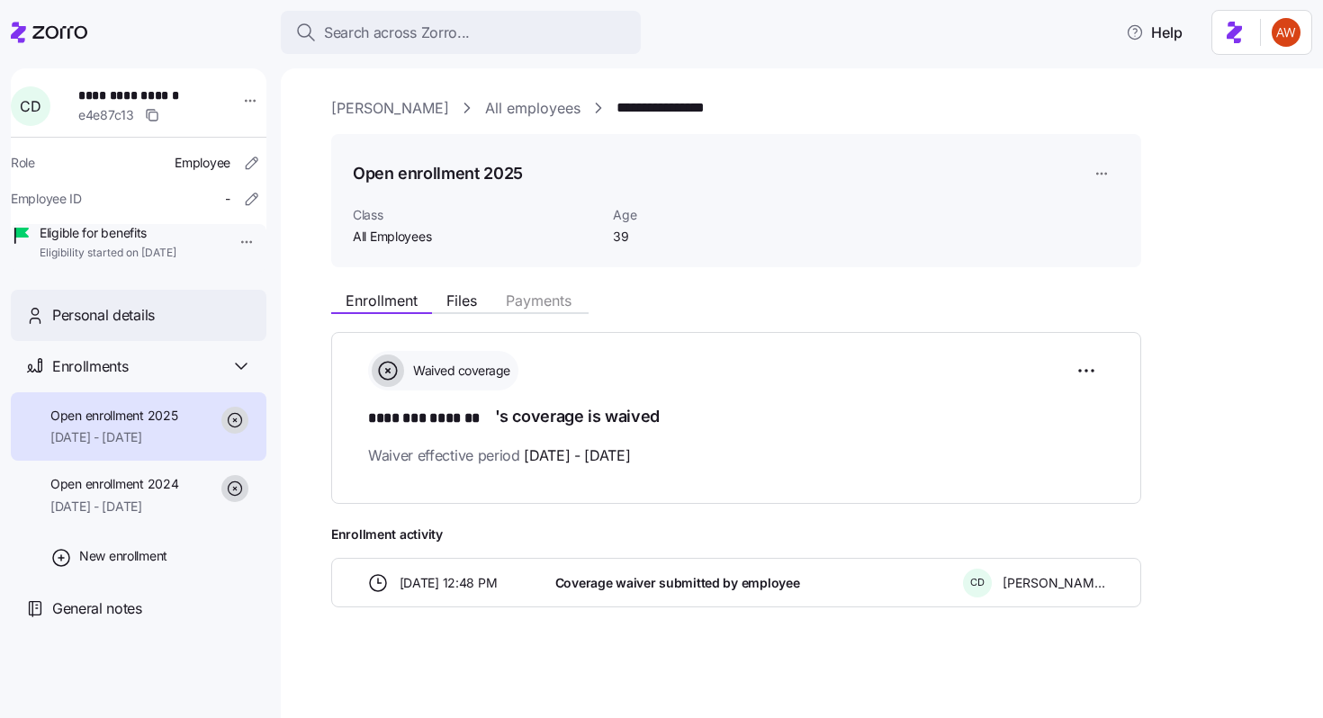
click at [208, 327] on div "Personal details" at bounding box center [152, 315] width 200 height 22
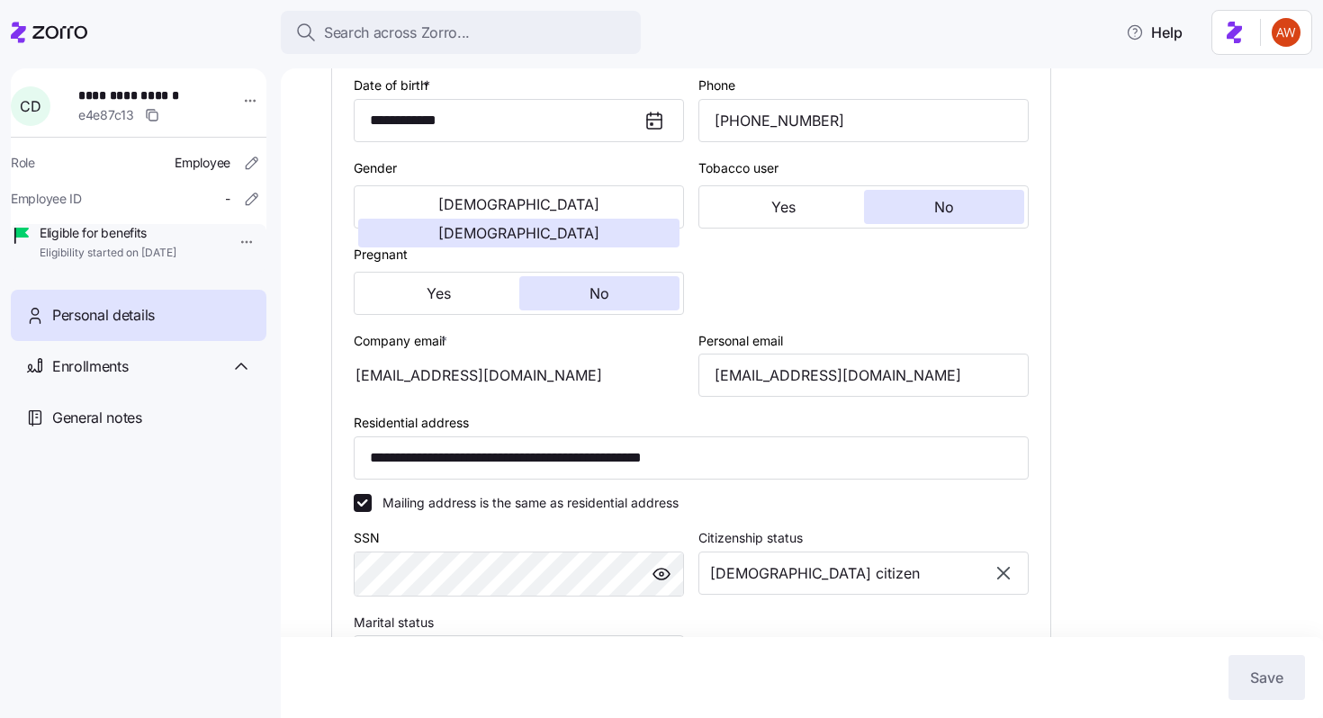
scroll to position [409, 0]
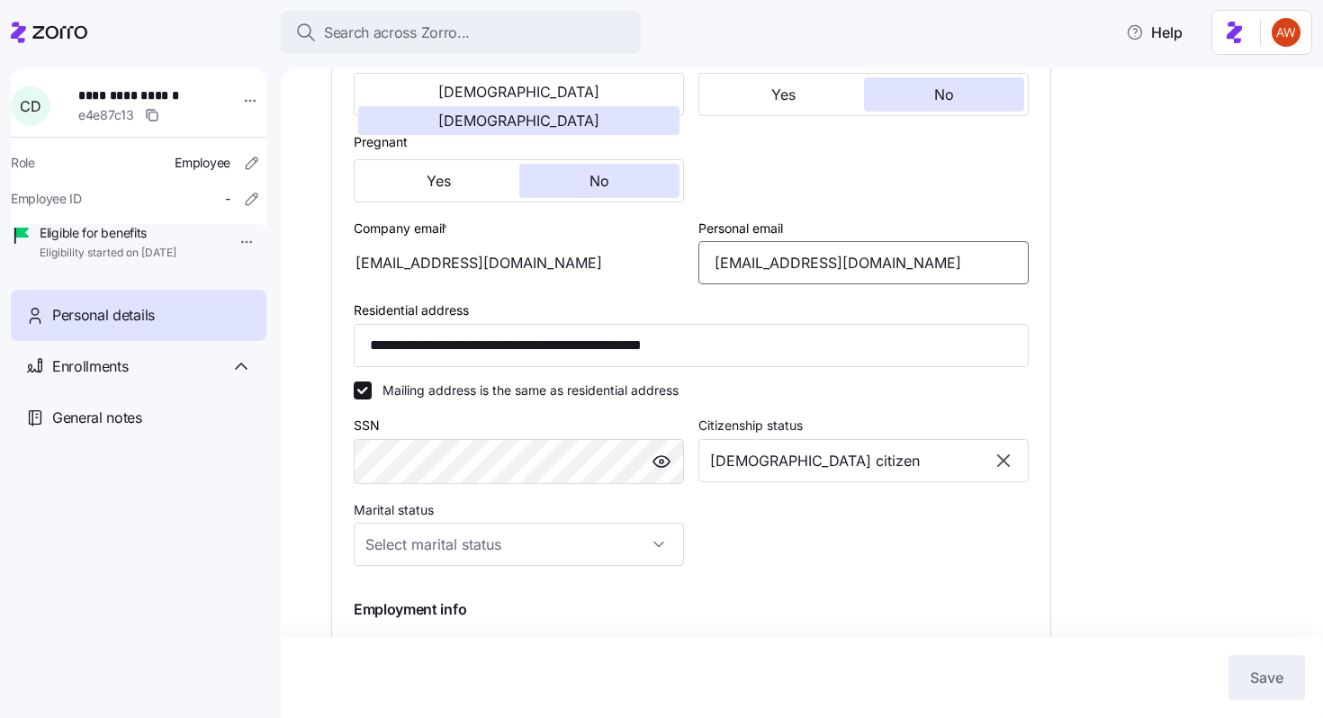
click at [817, 265] on input "[EMAIL_ADDRESS][DOMAIN_NAME]" at bounding box center [863, 262] width 330 height 43
type input "[EMAIL_ADDRESS][DOMAIN_NAME]"
click at [1258, 669] on span "Save" at bounding box center [1266, 678] width 33 height 22
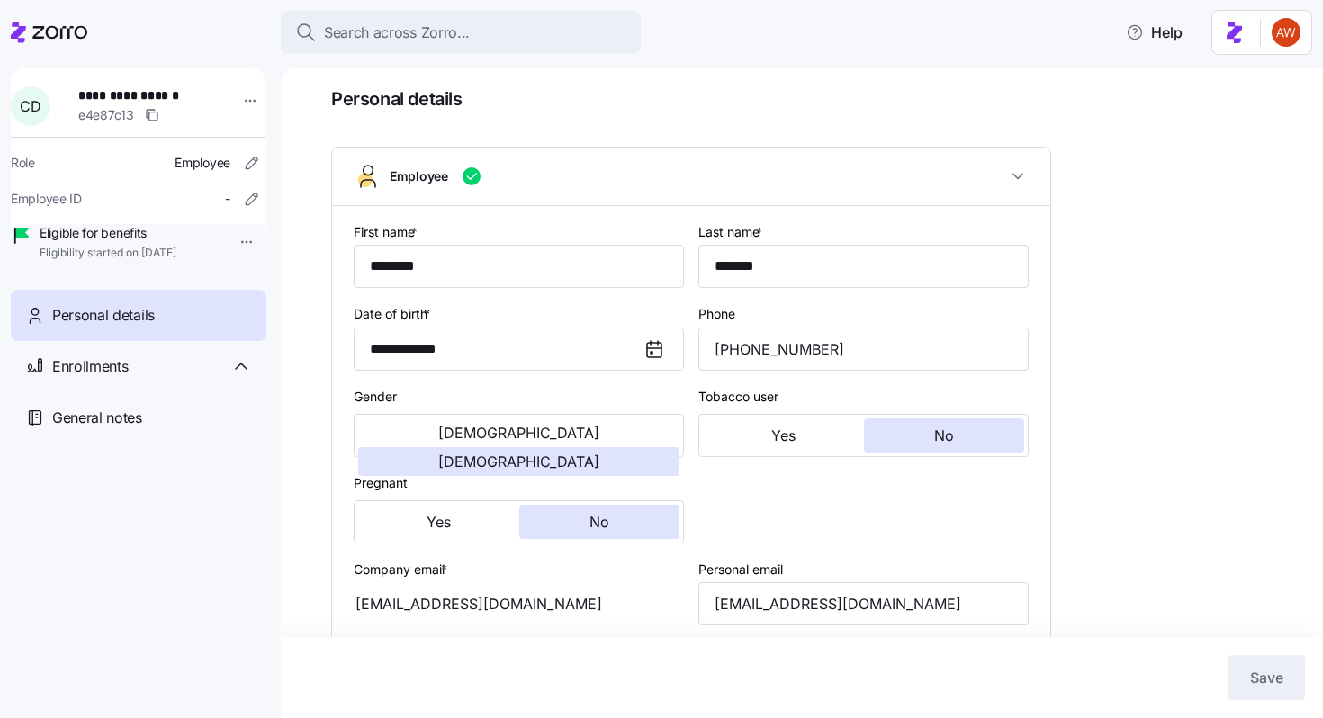
scroll to position [0, 0]
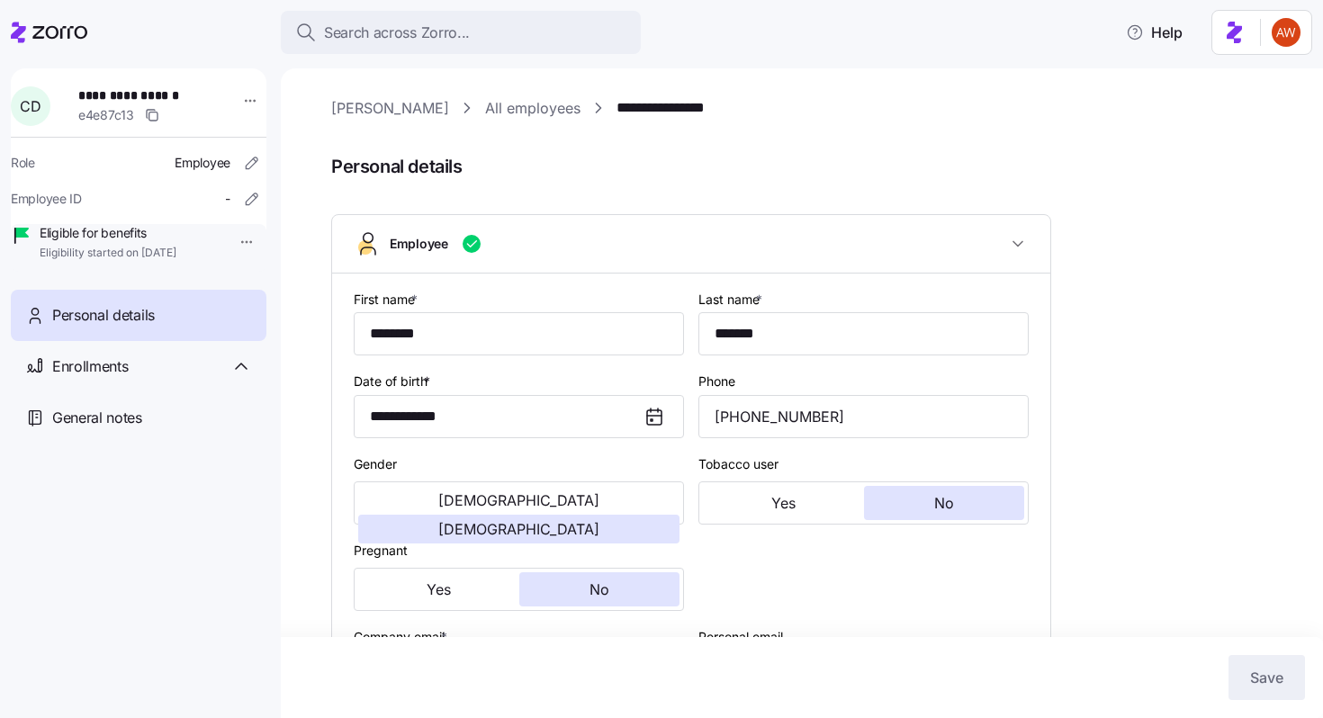
click at [489, 105] on link "All employees" at bounding box center [532, 108] width 95 height 22
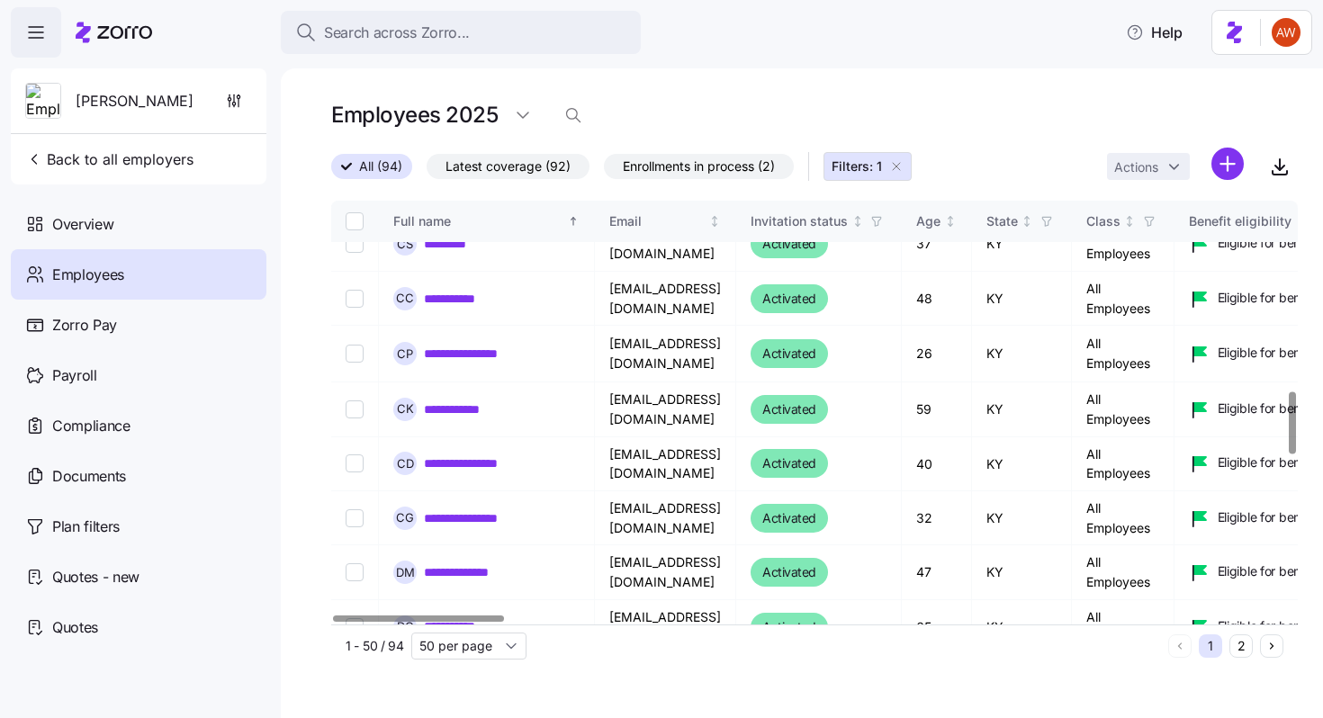
scroll to position [1289, 0]
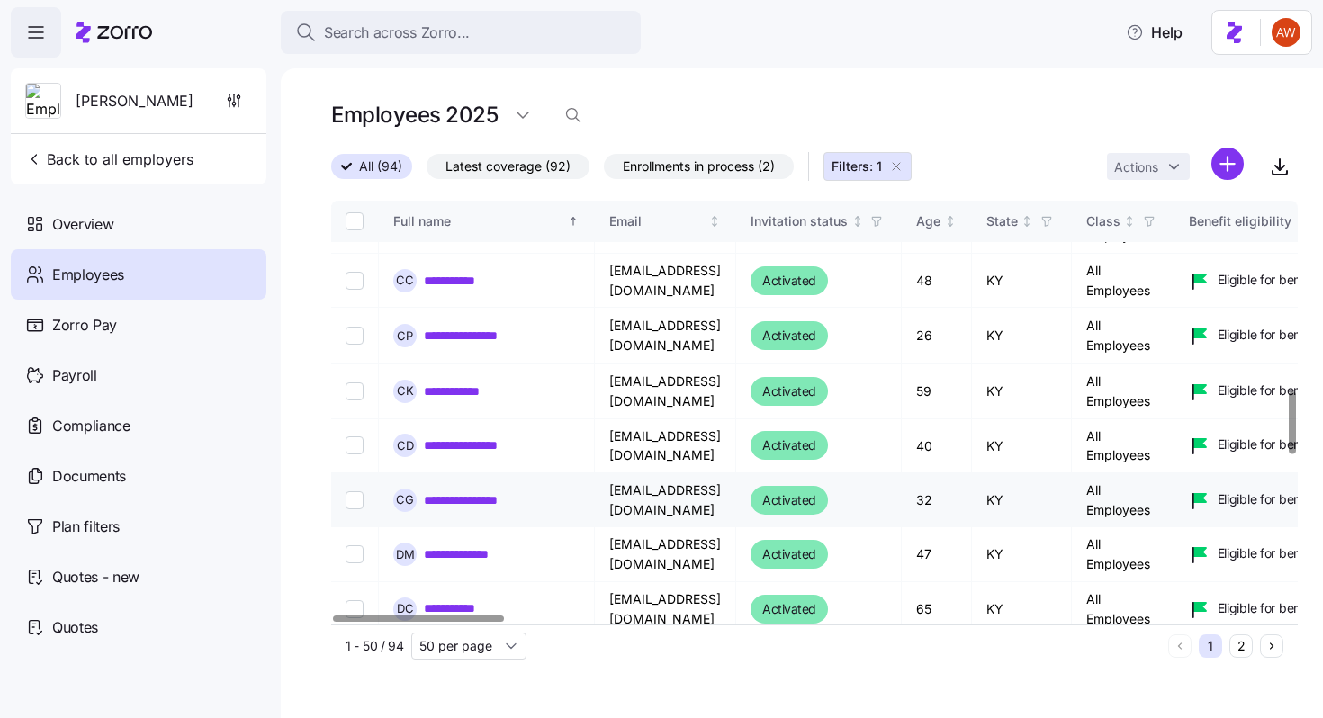
click at [491, 491] on link "**********" at bounding box center [471, 500] width 95 height 18
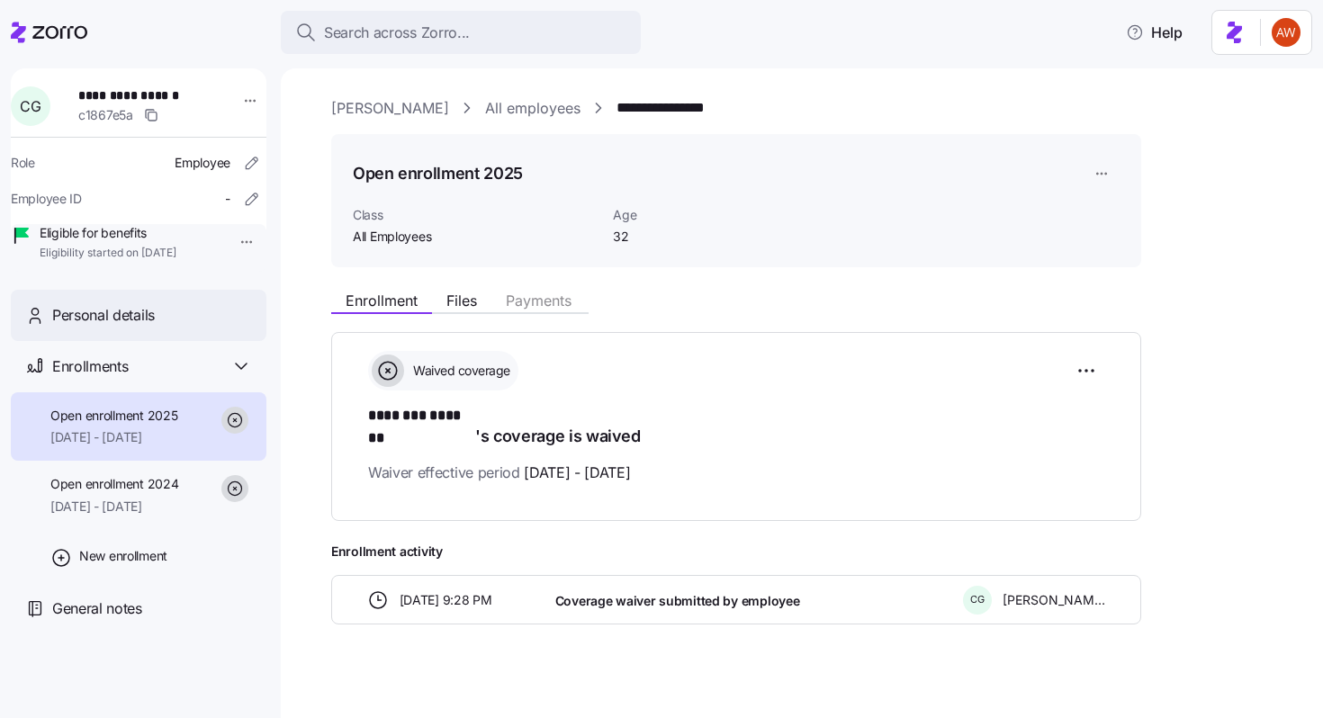
click at [199, 327] on div "Personal details" at bounding box center [152, 315] width 200 height 22
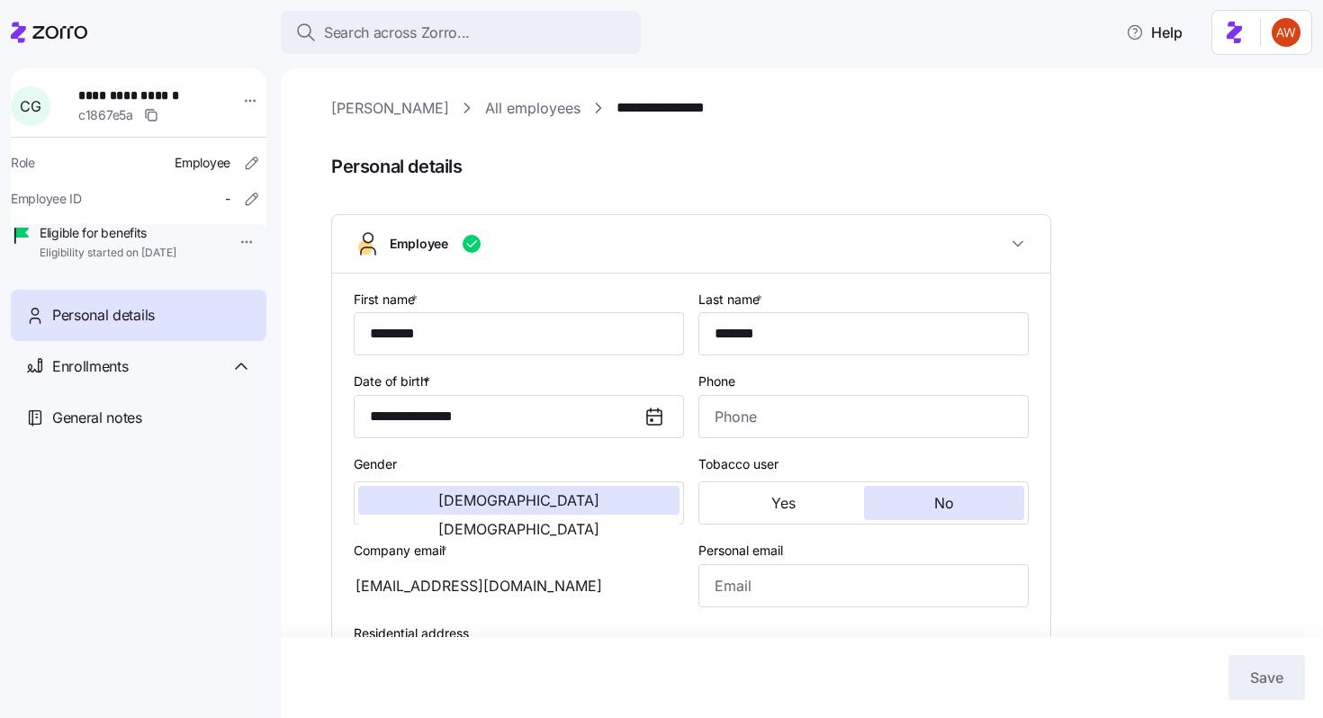
click at [496, 110] on link "All employees" at bounding box center [532, 108] width 95 height 22
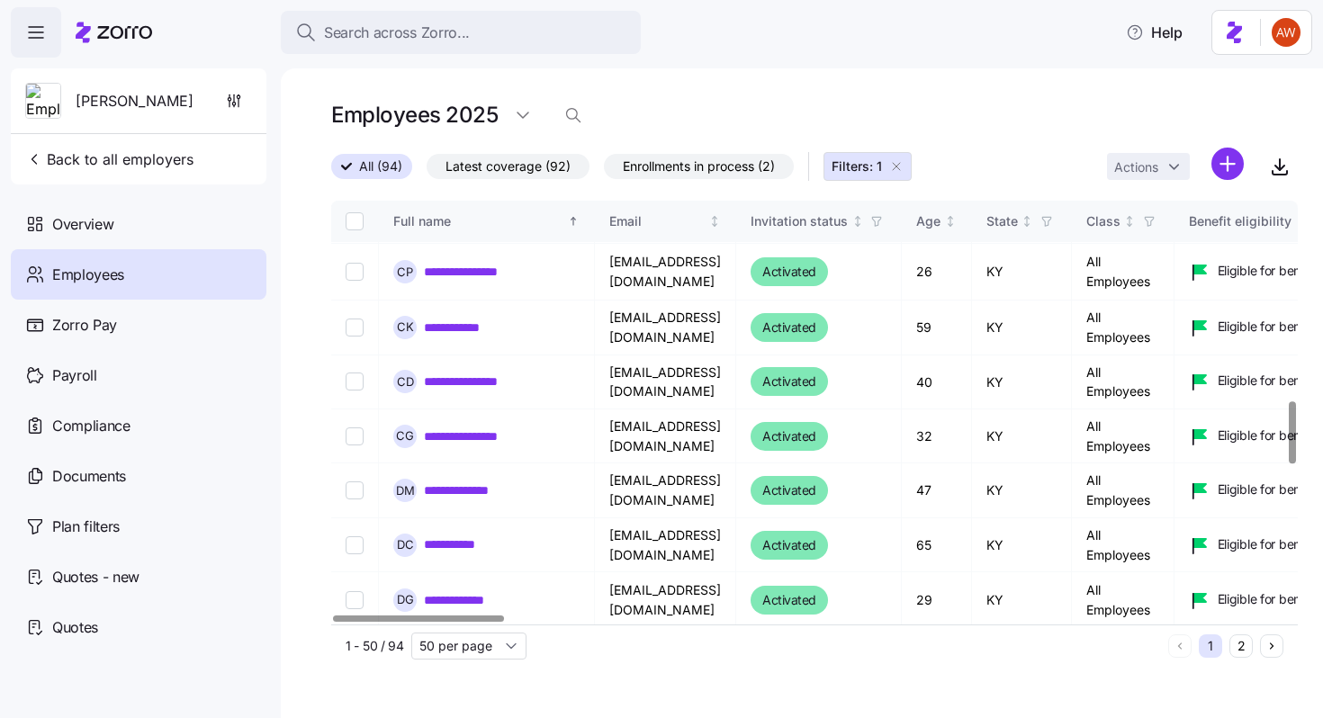
scroll to position [1350, 0]
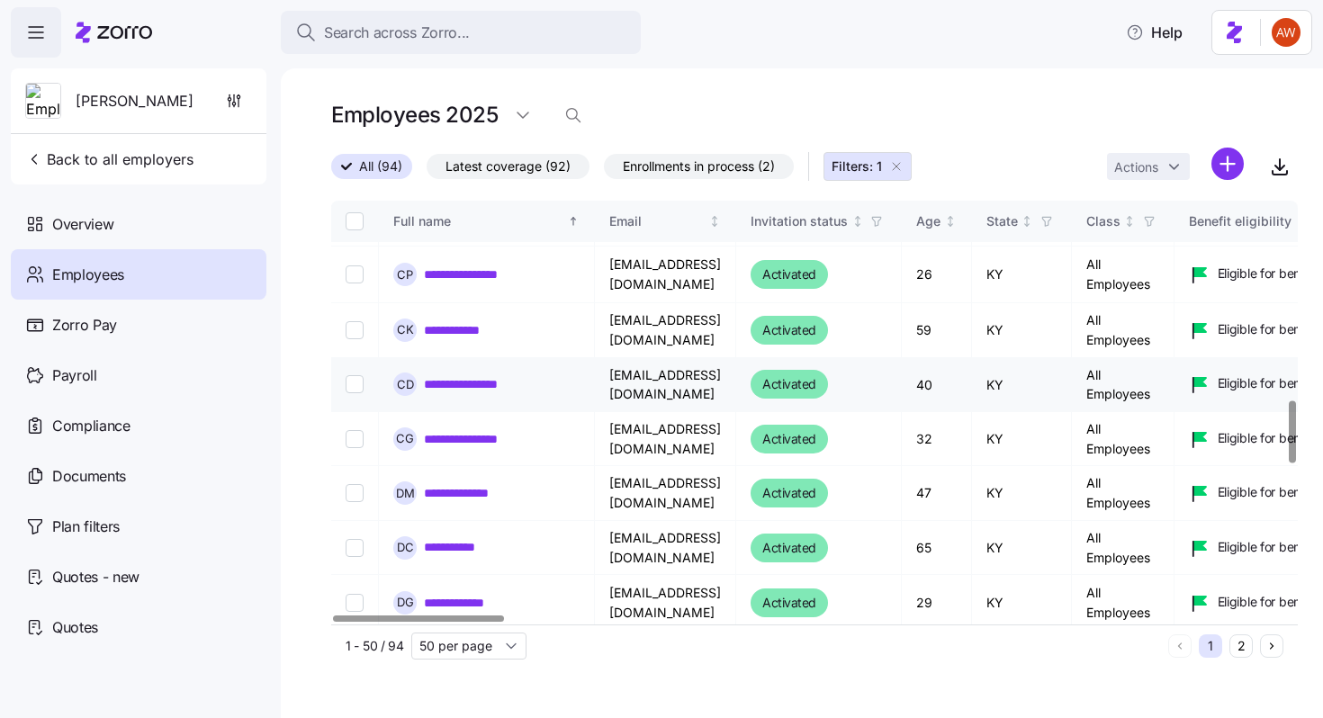
click at [514, 375] on link "**********" at bounding box center [480, 384] width 112 height 18
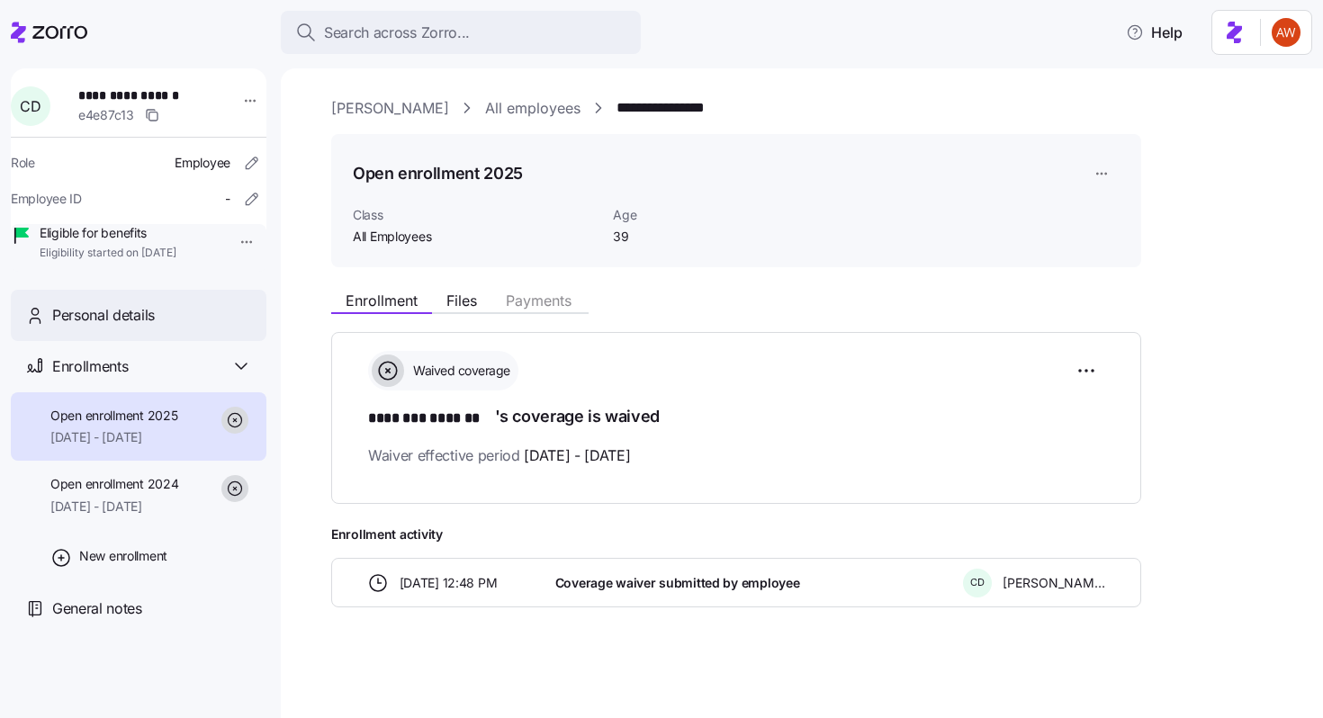
click at [186, 327] on div "Personal details" at bounding box center [152, 315] width 200 height 22
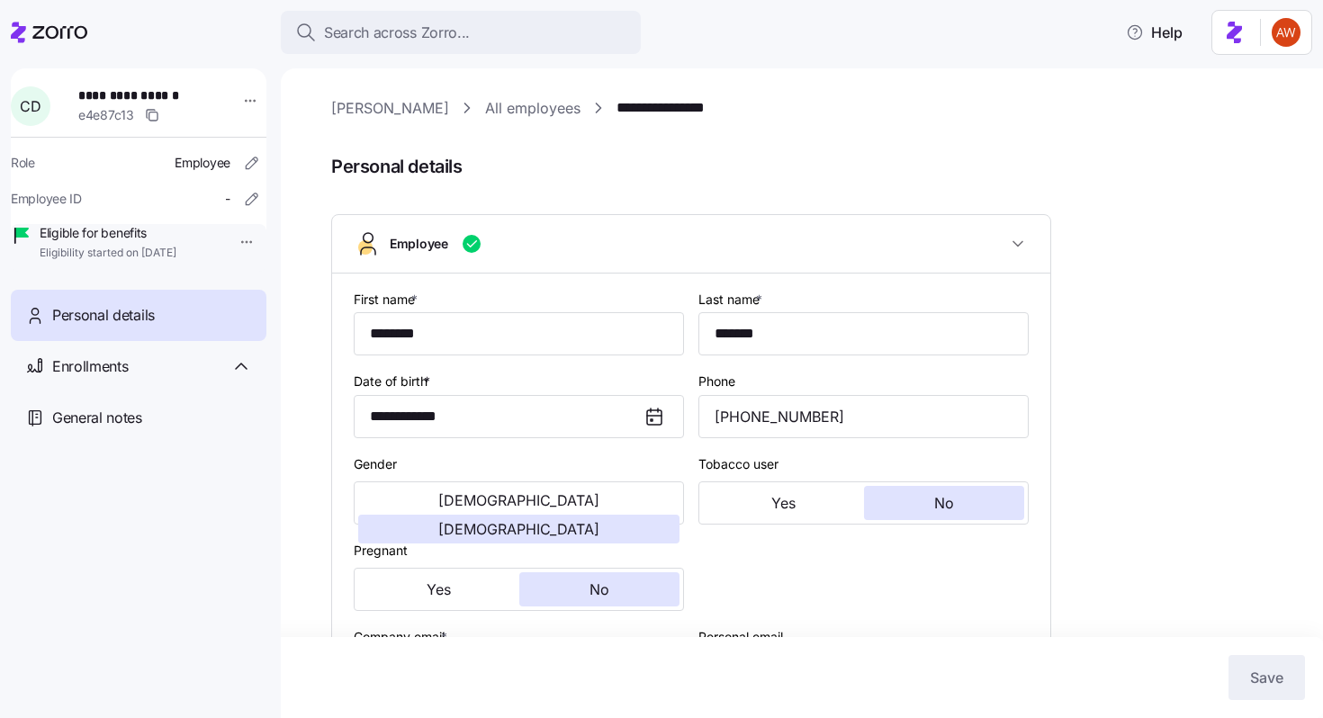
click at [497, 115] on link "All employees" at bounding box center [532, 108] width 95 height 22
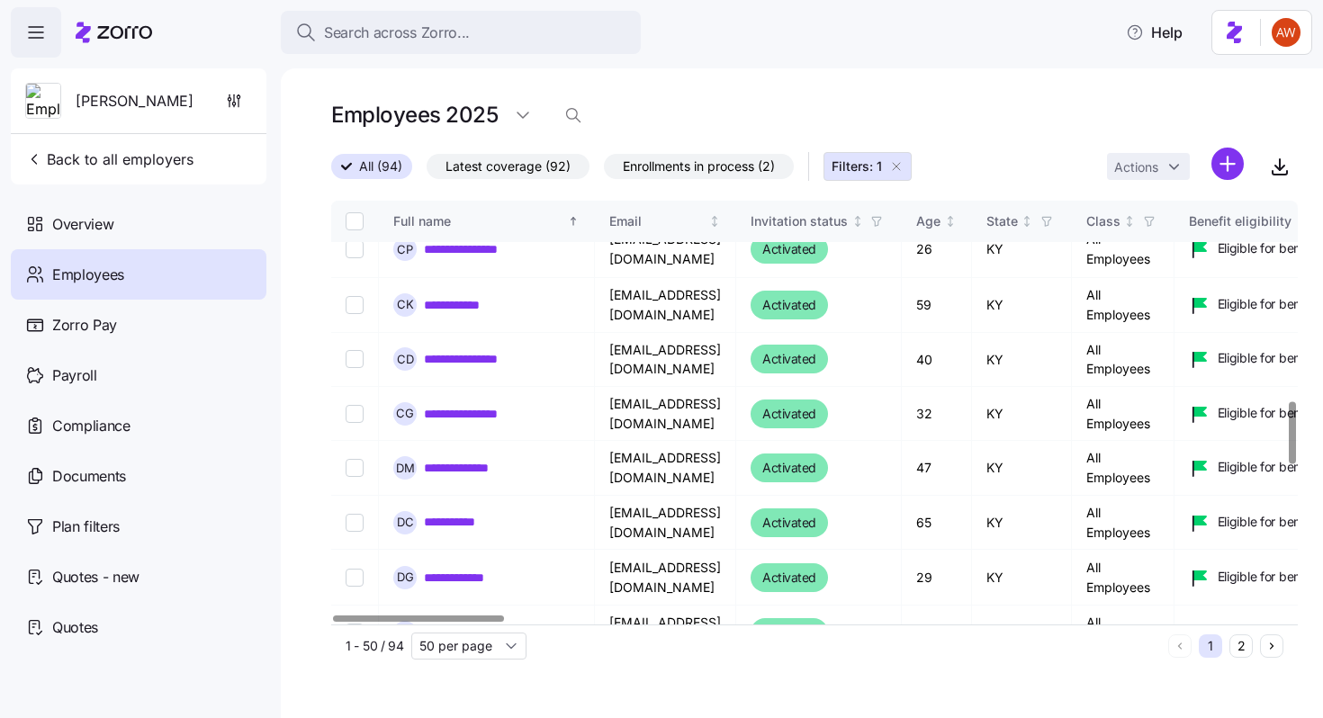
scroll to position [1386, 0]
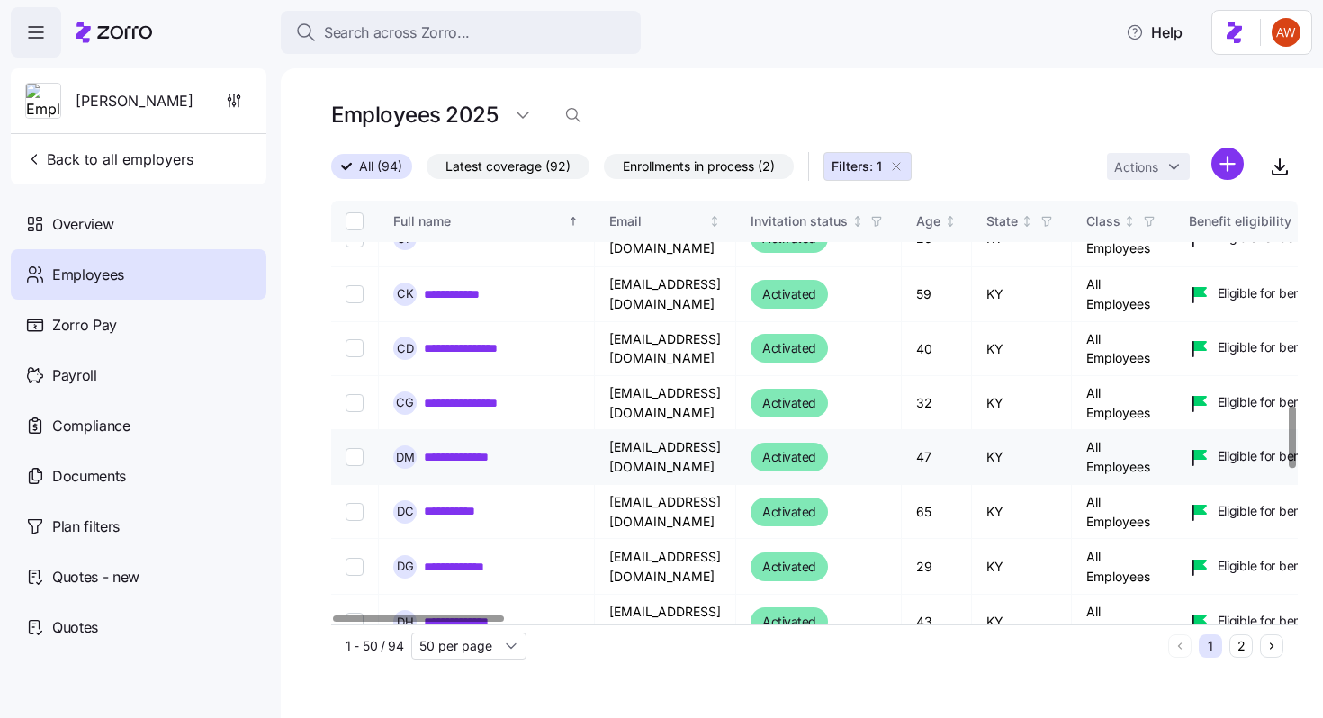
click at [498, 448] on link "**********" at bounding box center [474, 457] width 101 height 18
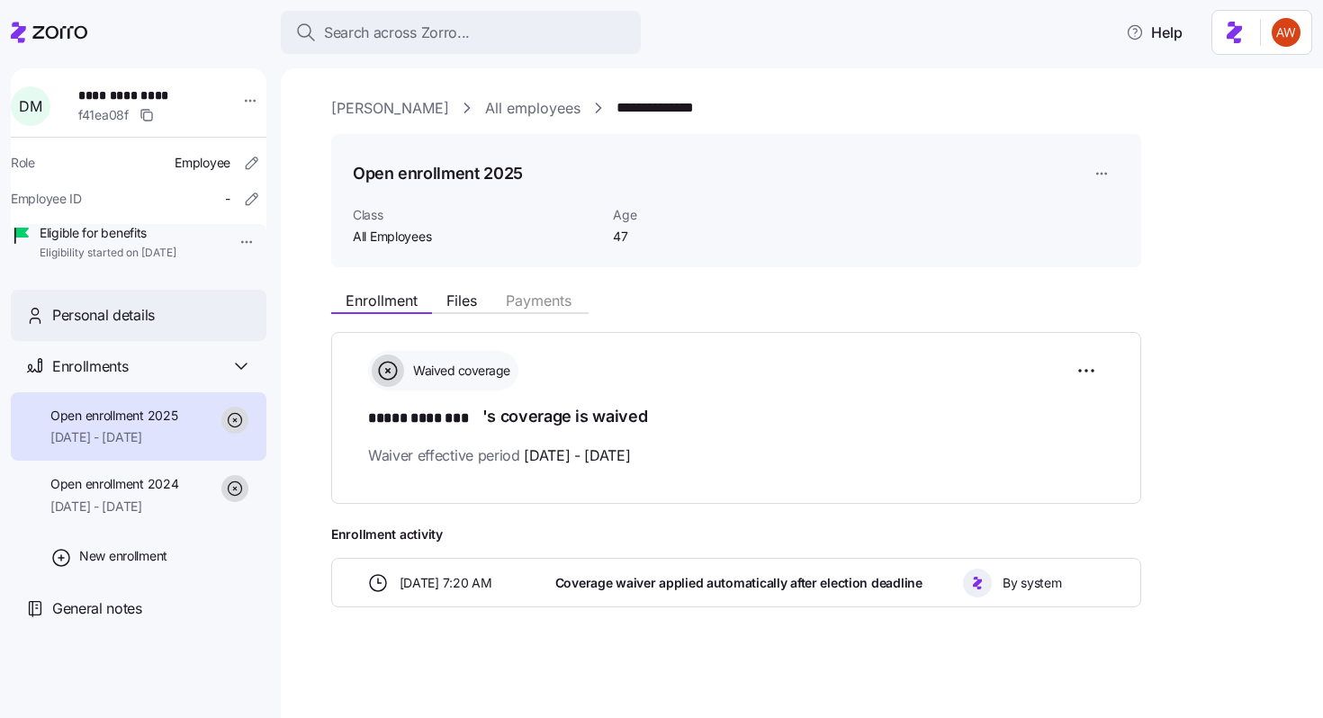
click at [185, 327] on div "Personal details" at bounding box center [152, 315] width 200 height 22
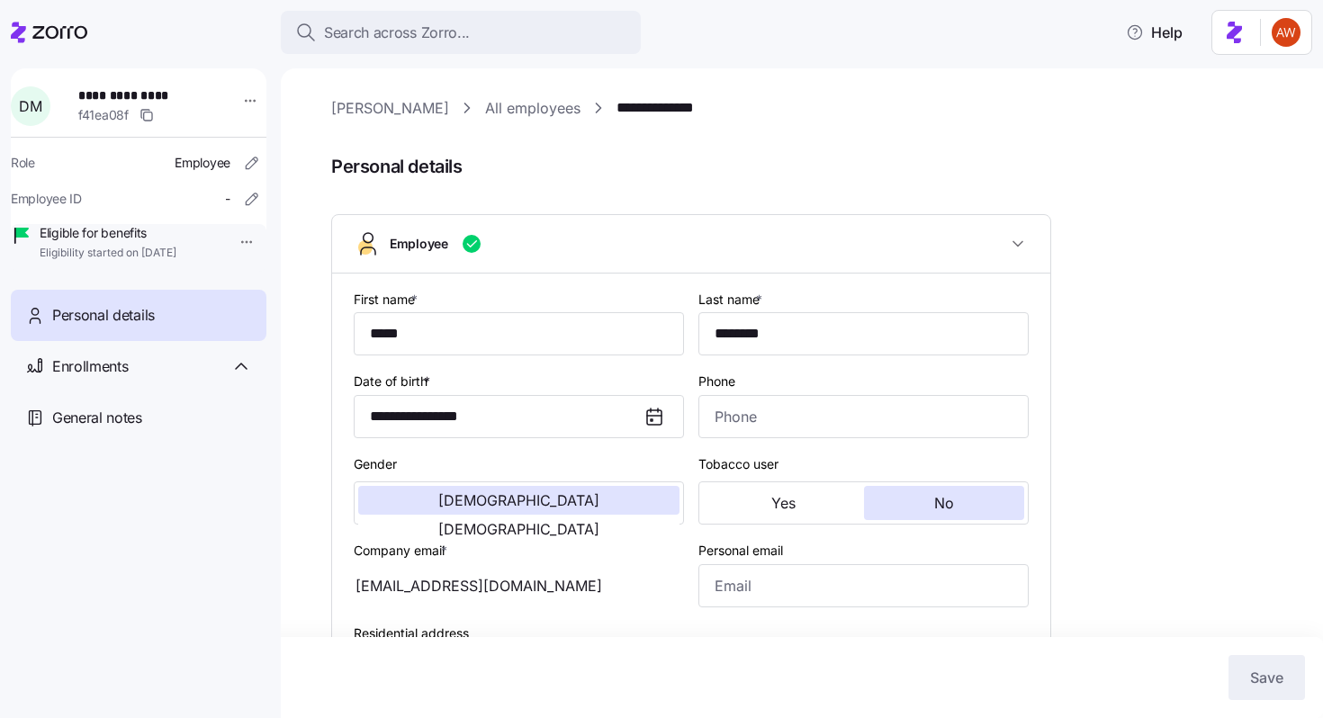
click at [485, 107] on link "All employees" at bounding box center [532, 108] width 95 height 22
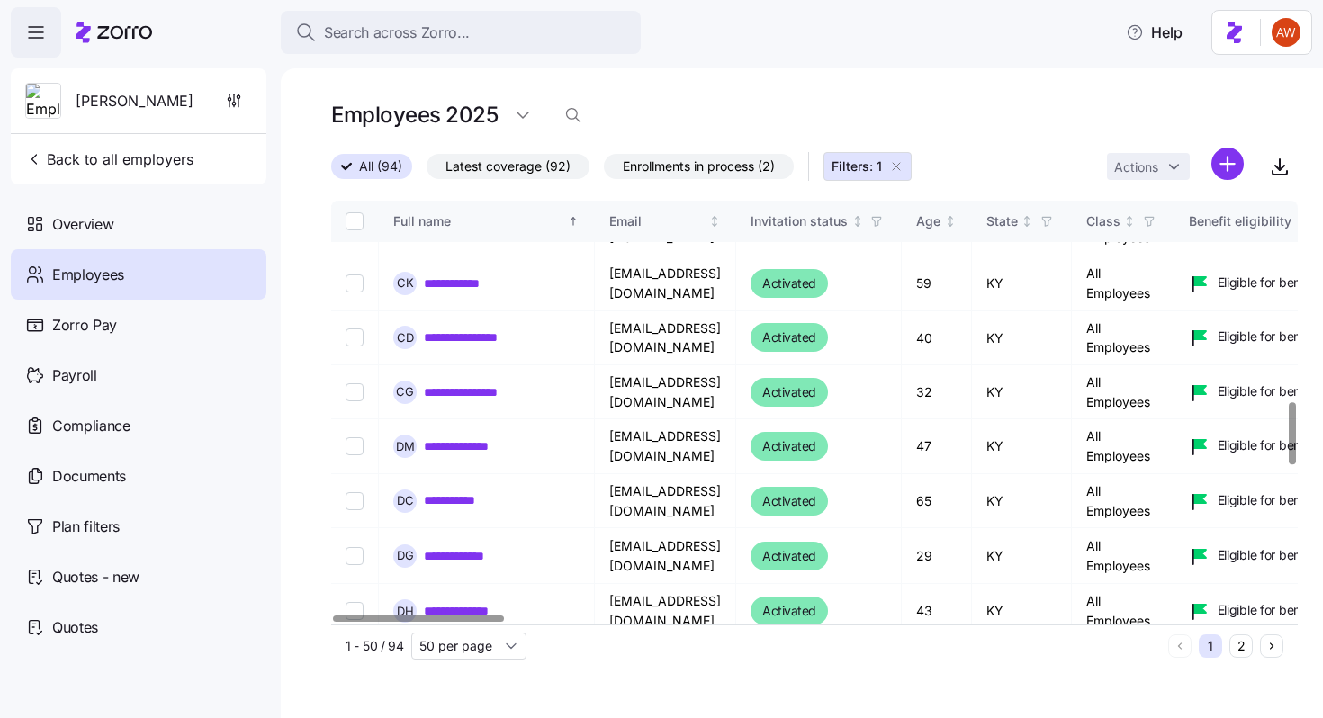
scroll to position [1481, 0]
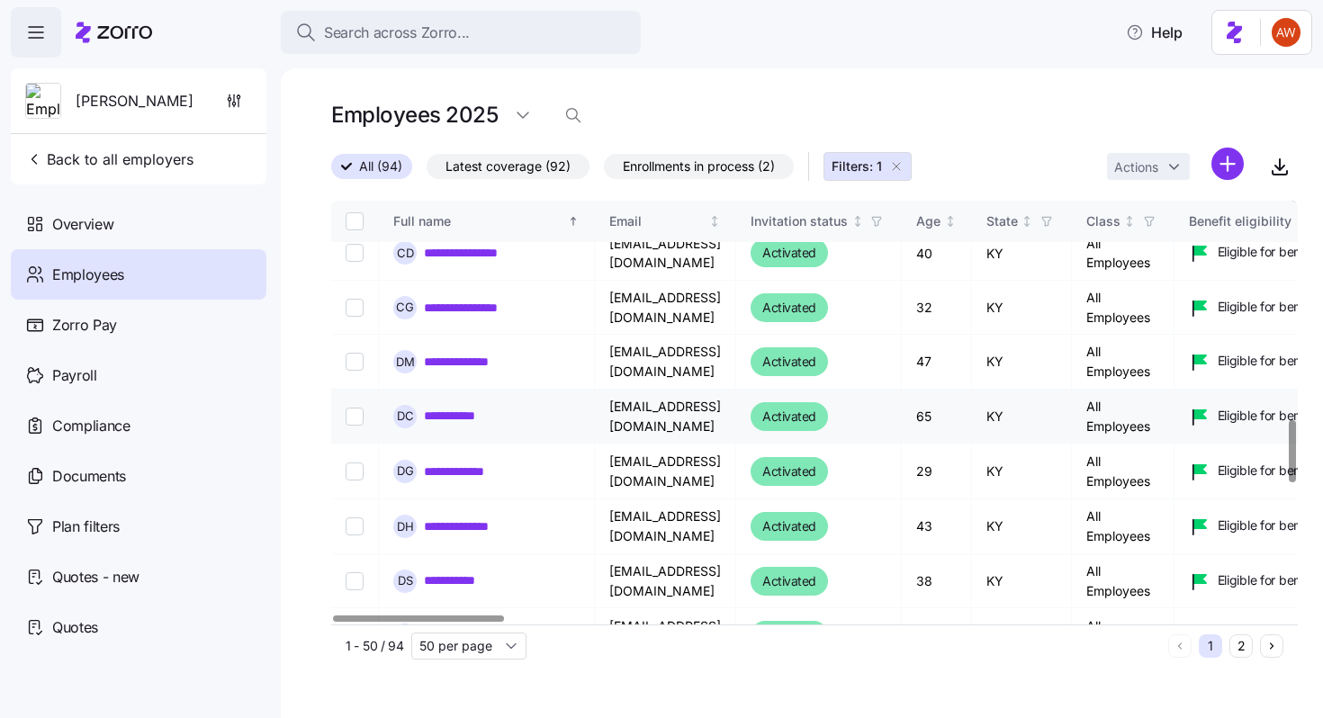
click at [461, 407] on link "**********" at bounding box center [462, 416] width 76 height 18
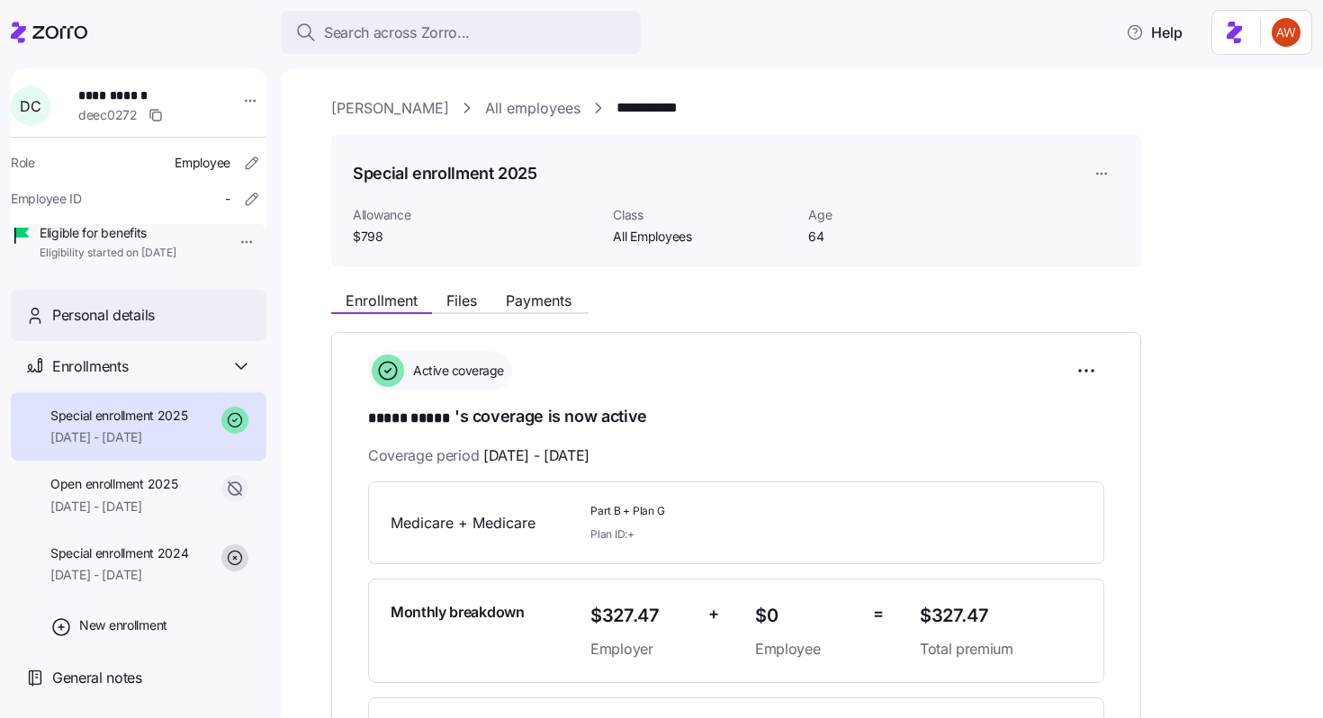
click at [182, 327] on div "Personal details" at bounding box center [152, 315] width 200 height 22
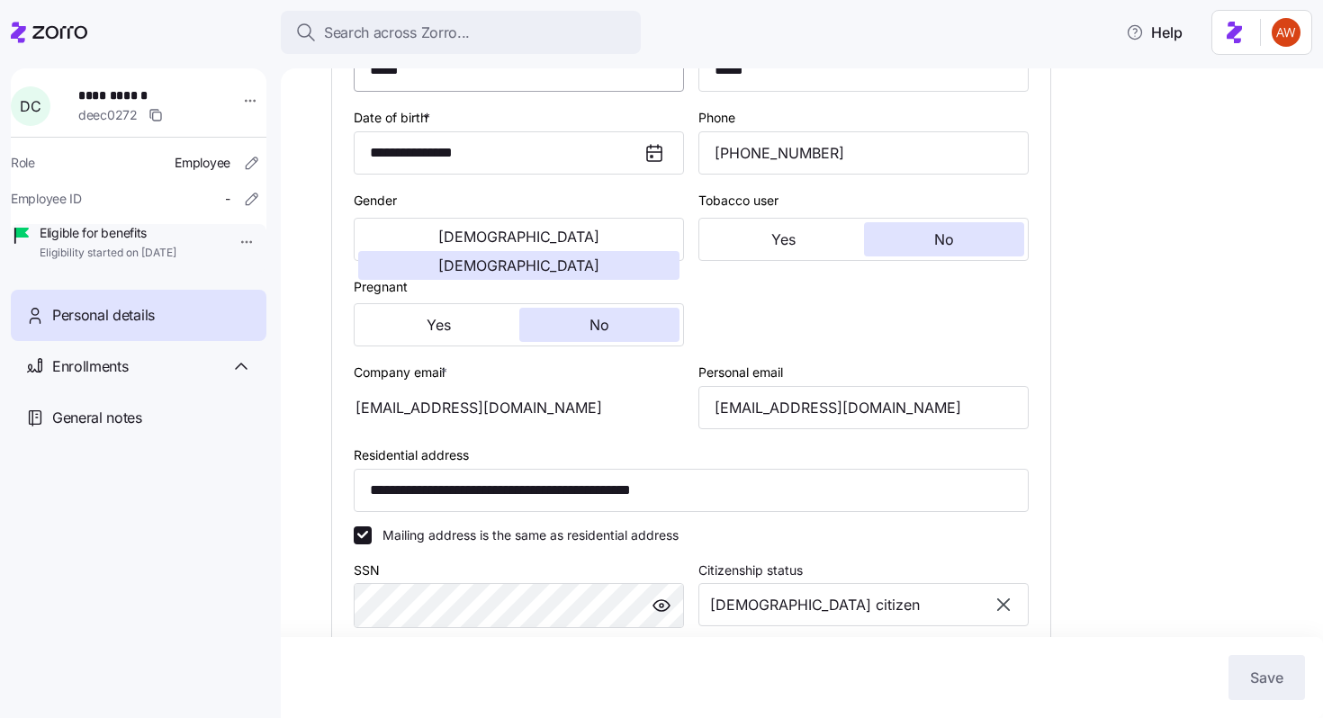
scroll to position [355, 0]
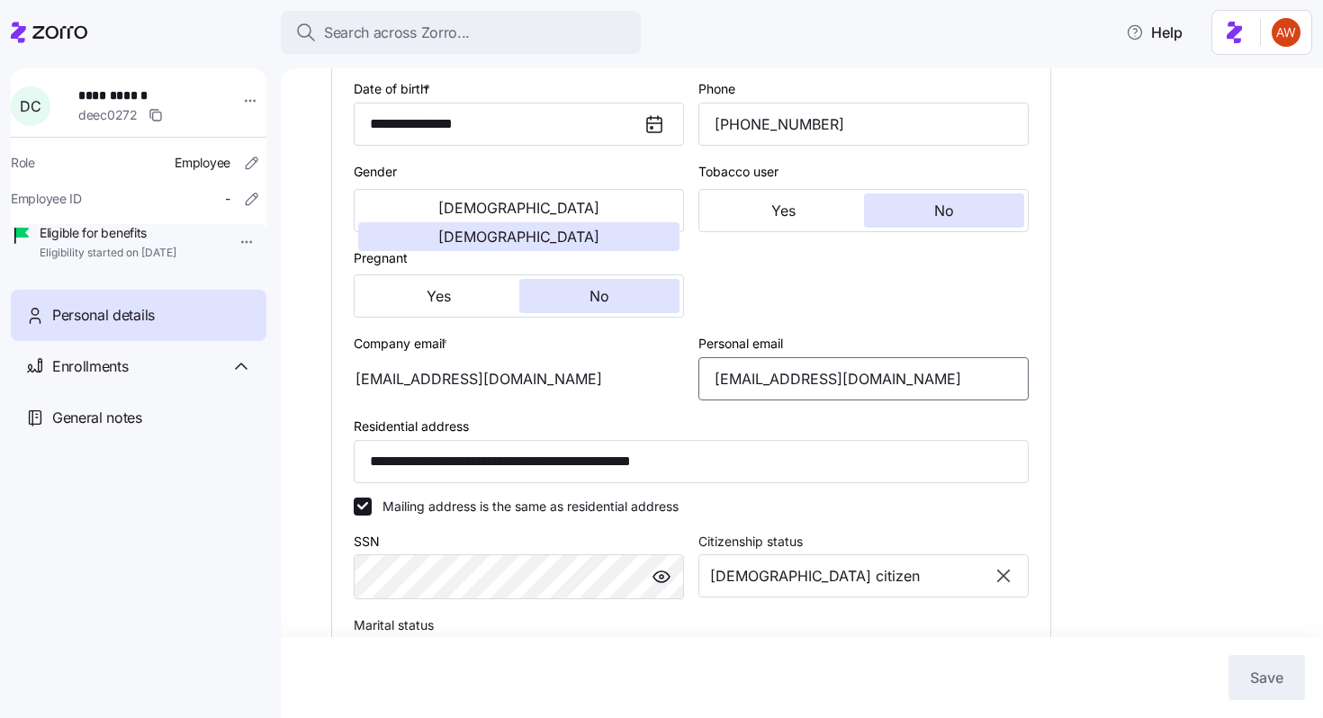
click at [789, 400] on input "[EMAIL_ADDRESS][DOMAIN_NAME]" at bounding box center [863, 378] width 330 height 43
type input "[EMAIL_ADDRESS][DOMAIN_NAME]"
click at [1275, 686] on span "Save" at bounding box center [1266, 678] width 33 height 22
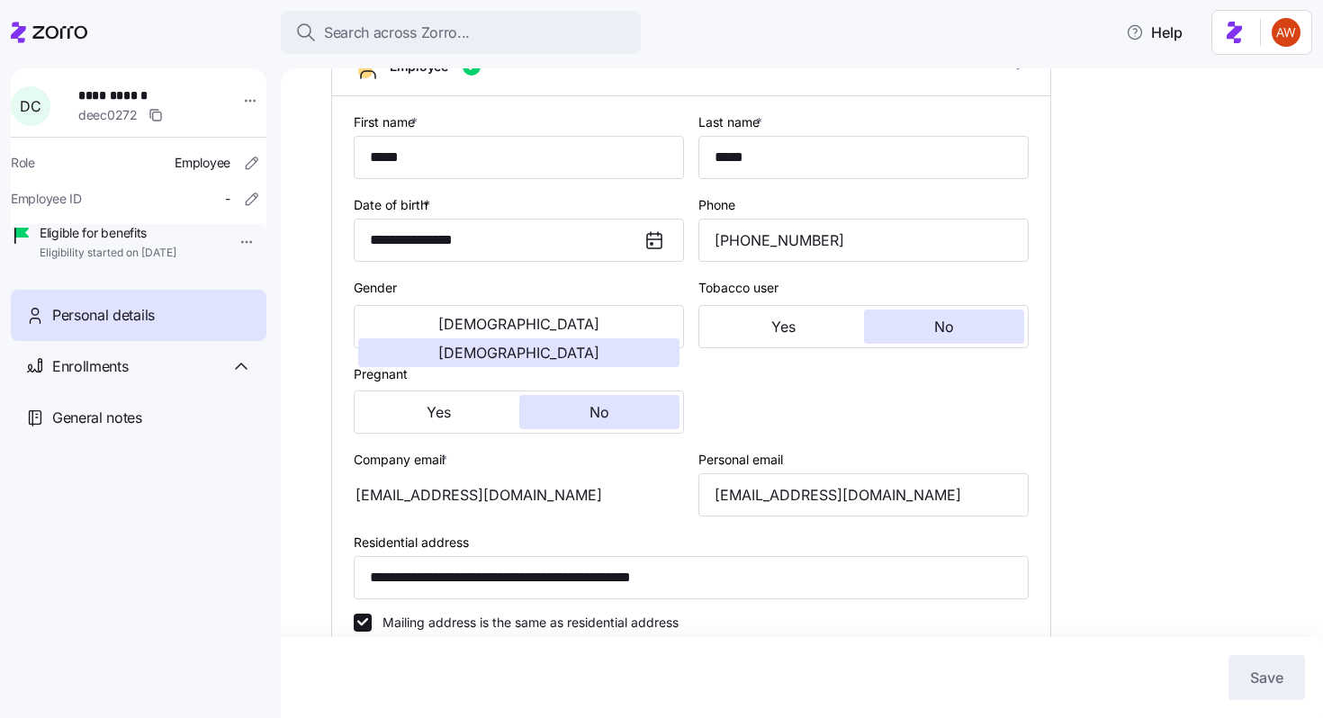
scroll to position [0, 0]
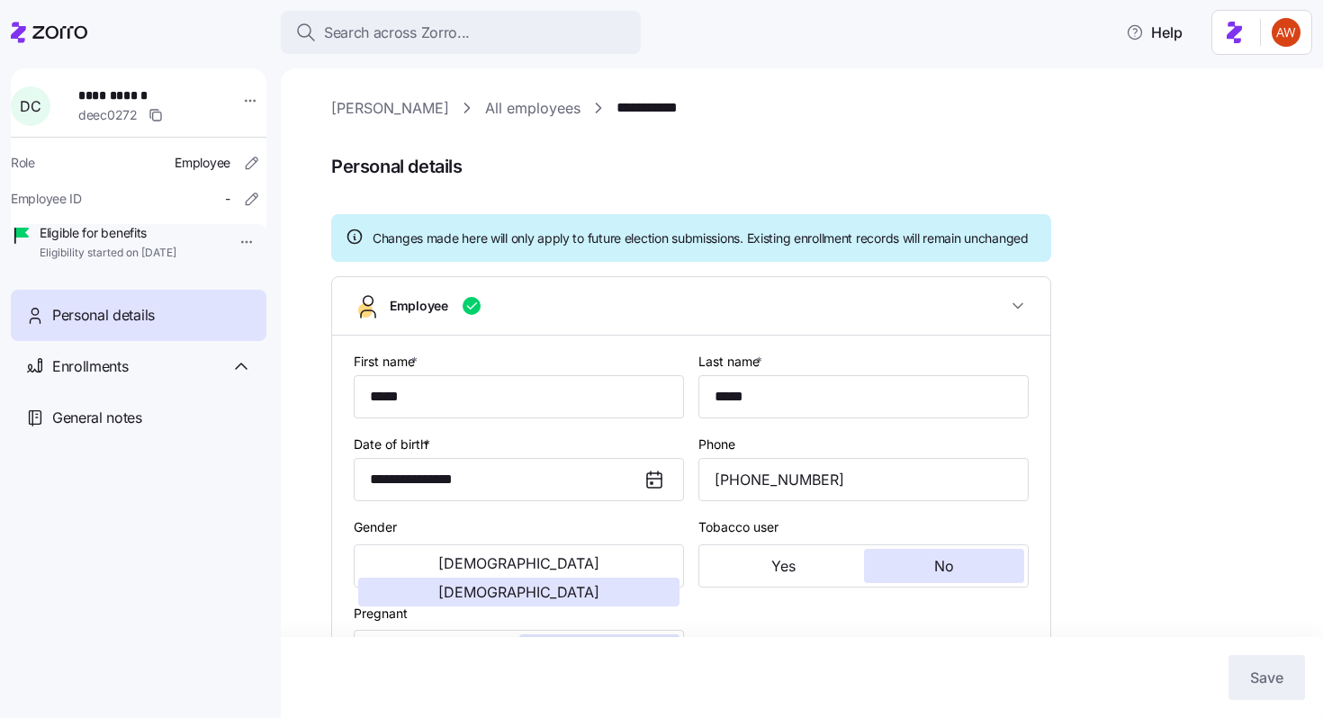
click at [498, 107] on link "All employees" at bounding box center [532, 108] width 95 height 22
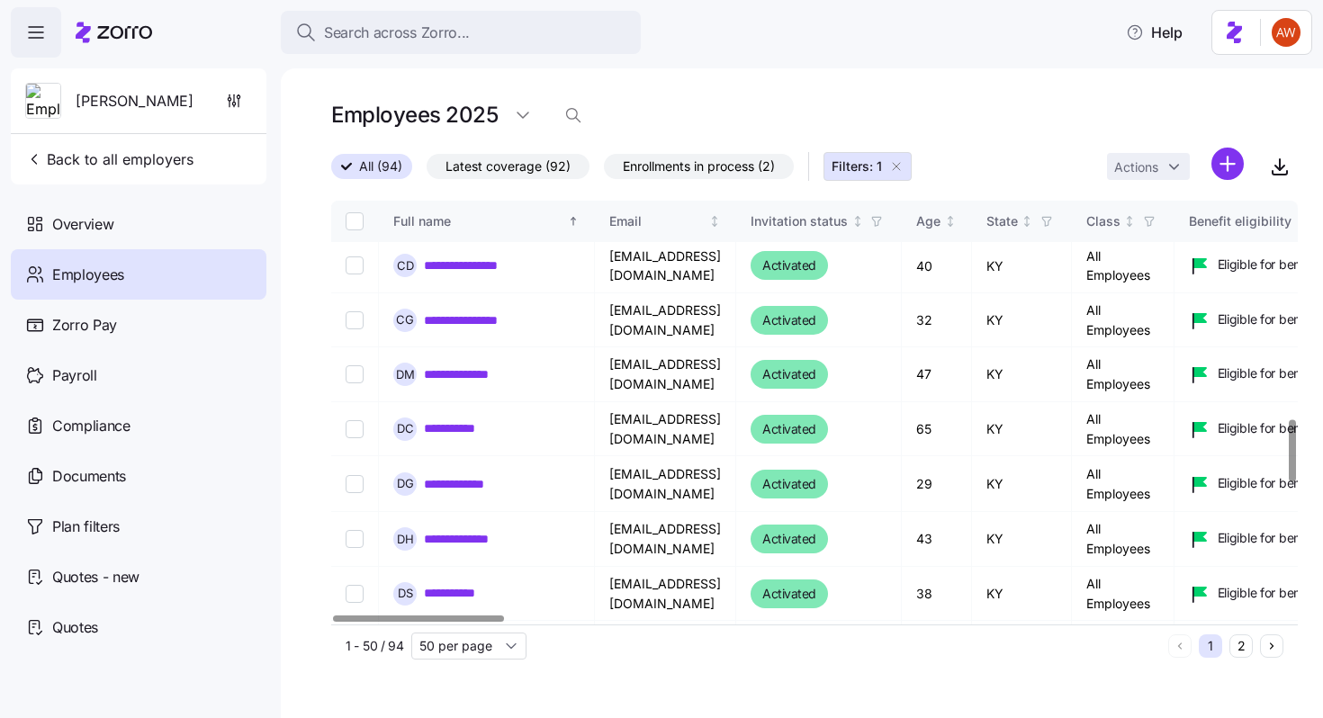
scroll to position [1479, 0]
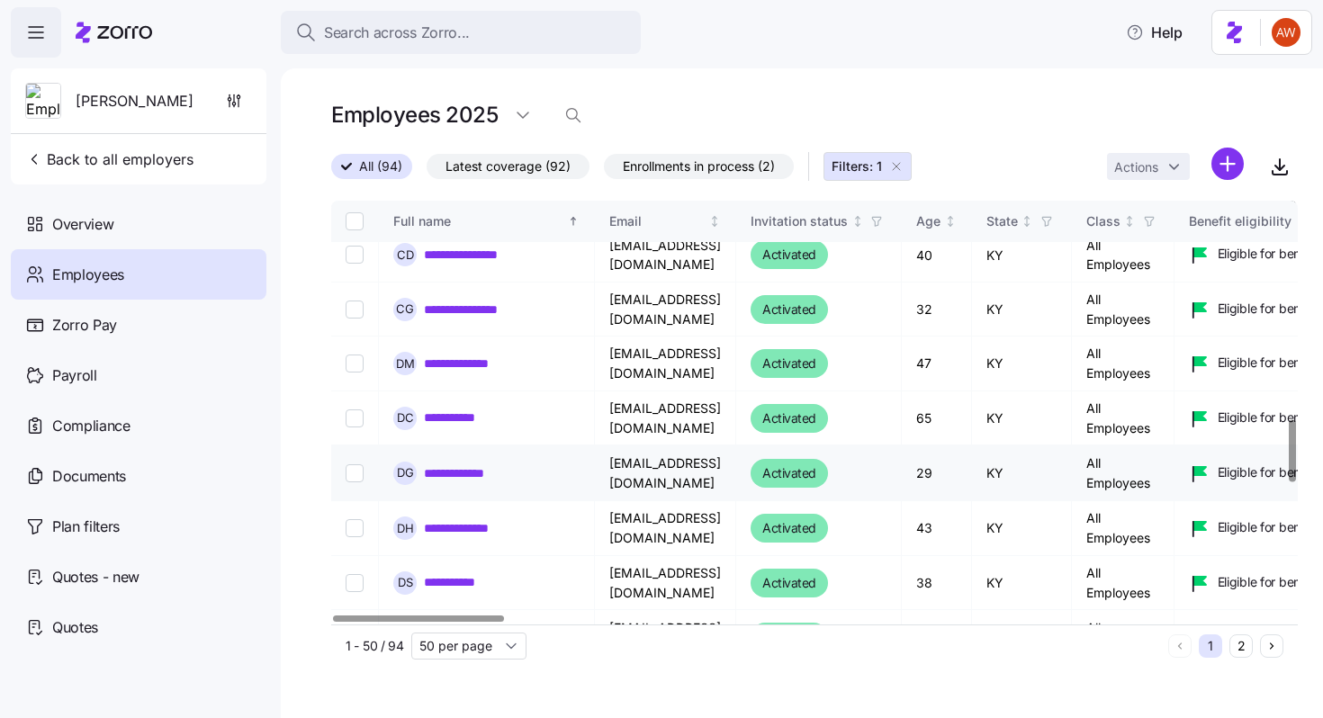
click at [492, 464] on link "**********" at bounding box center [466, 473] width 84 height 18
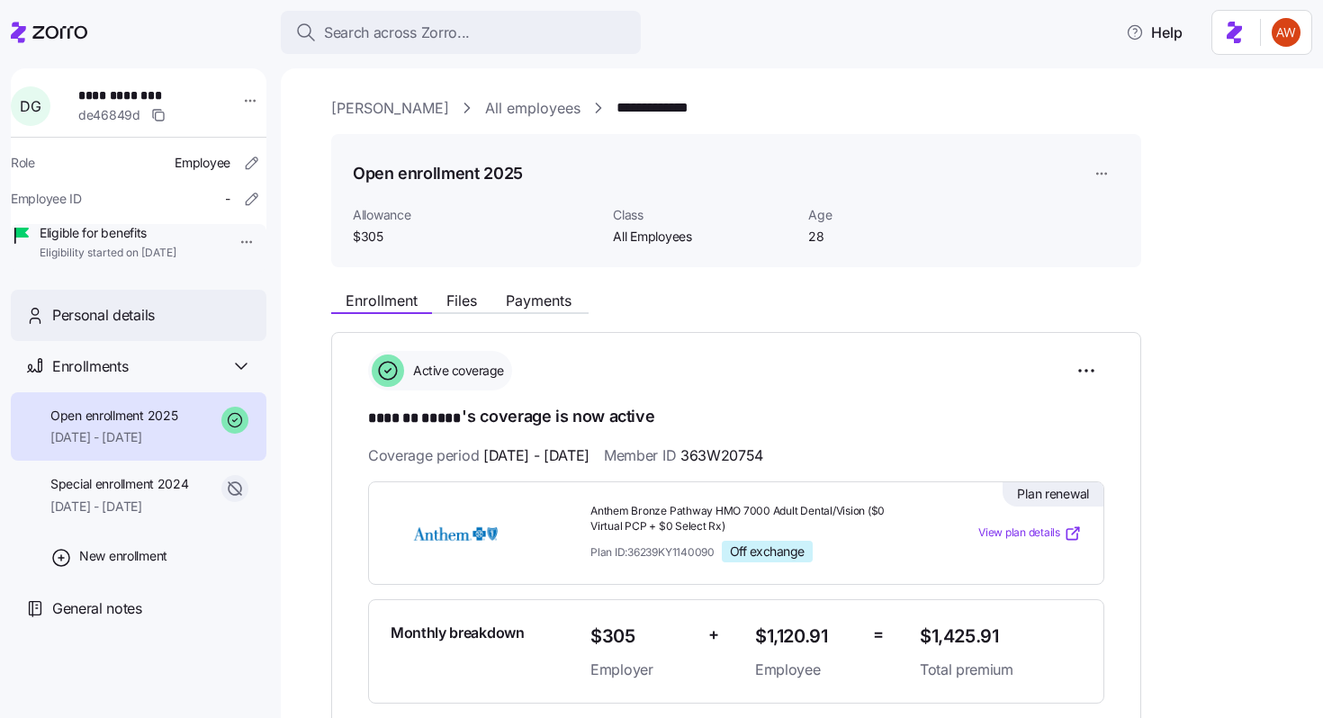
click at [200, 327] on div "Personal details" at bounding box center [152, 315] width 200 height 22
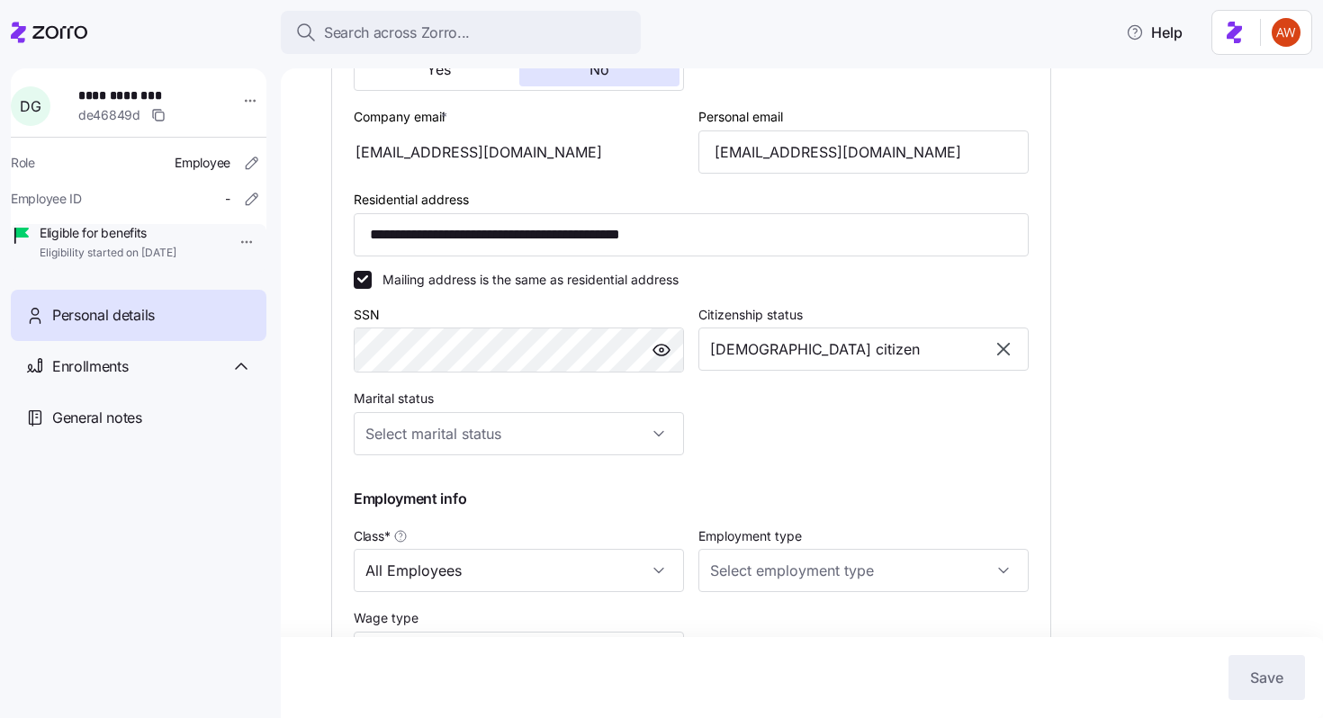
scroll to position [632, 0]
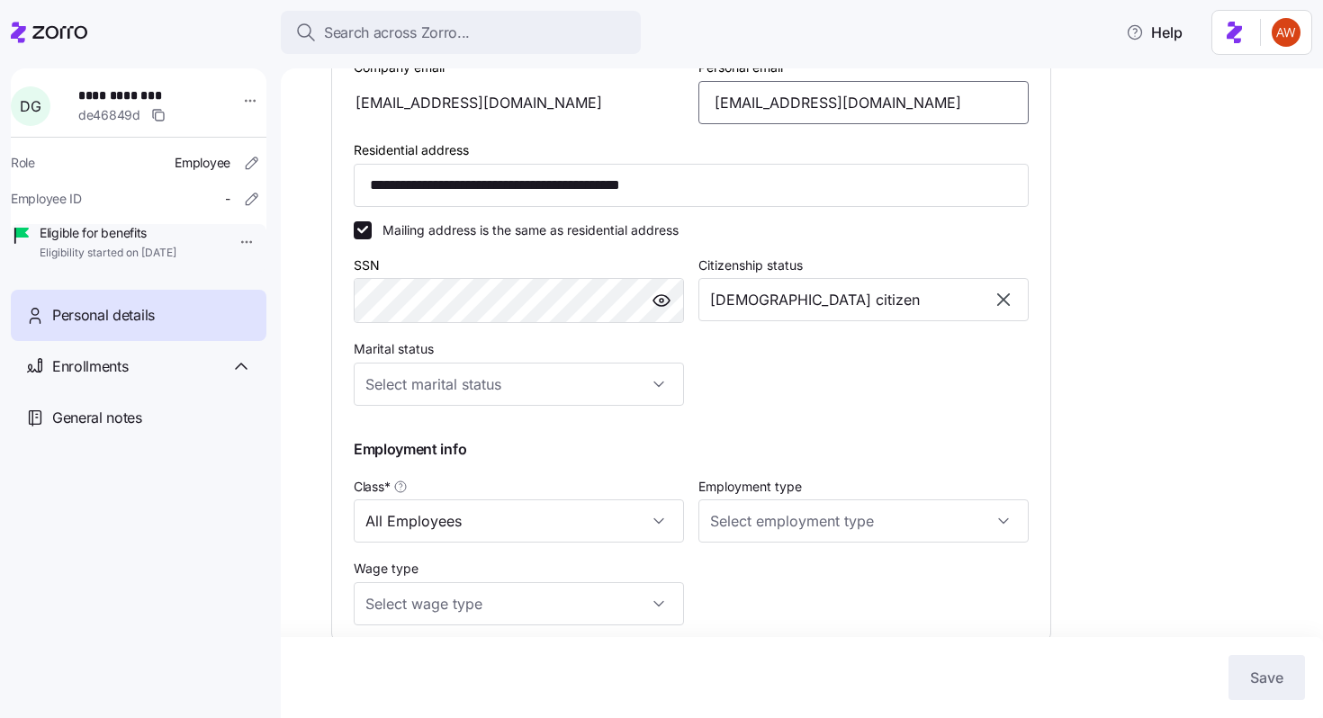
click at [830, 121] on input "[EMAIL_ADDRESS][DOMAIN_NAME]" at bounding box center [863, 102] width 330 height 43
type input "[EMAIL_ADDRESS][DOMAIN_NAME]"
click at [1258, 688] on button "Save" at bounding box center [1266, 677] width 76 height 45
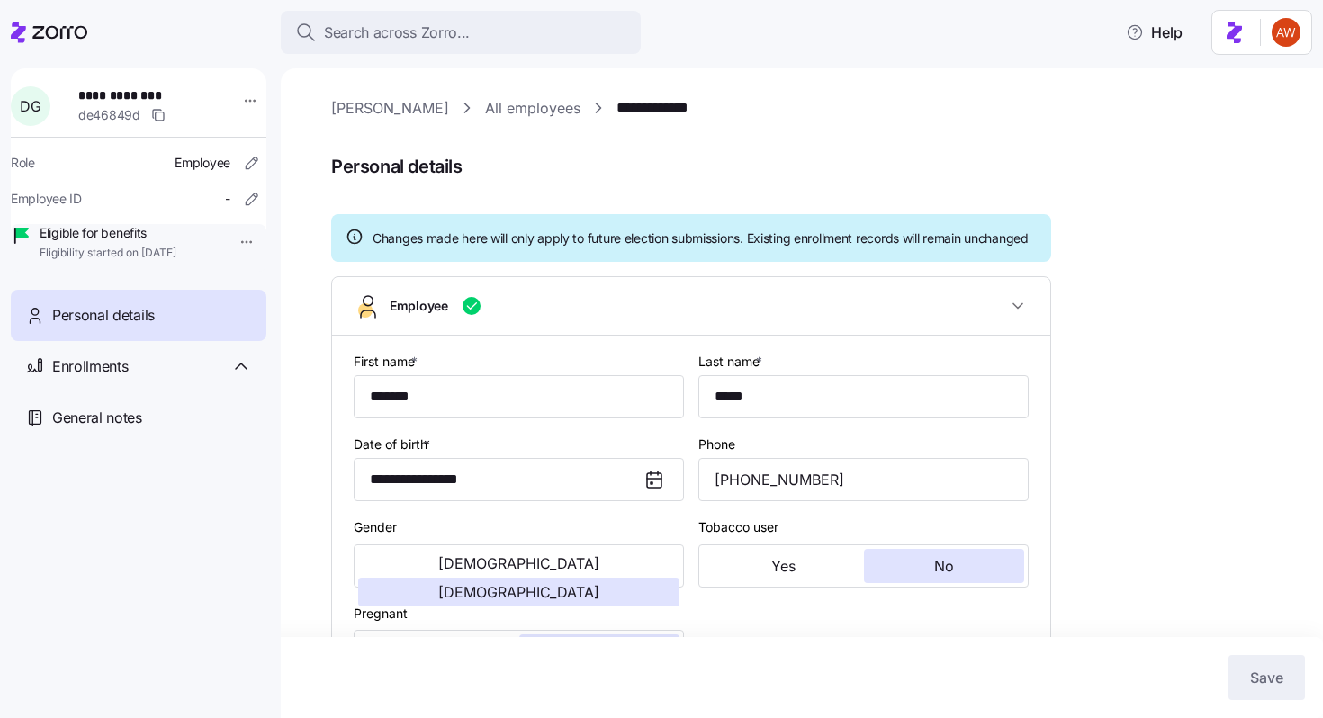
click at [485, 113] on link "All employees" at bounding box center [532, 108] width 95 height 22
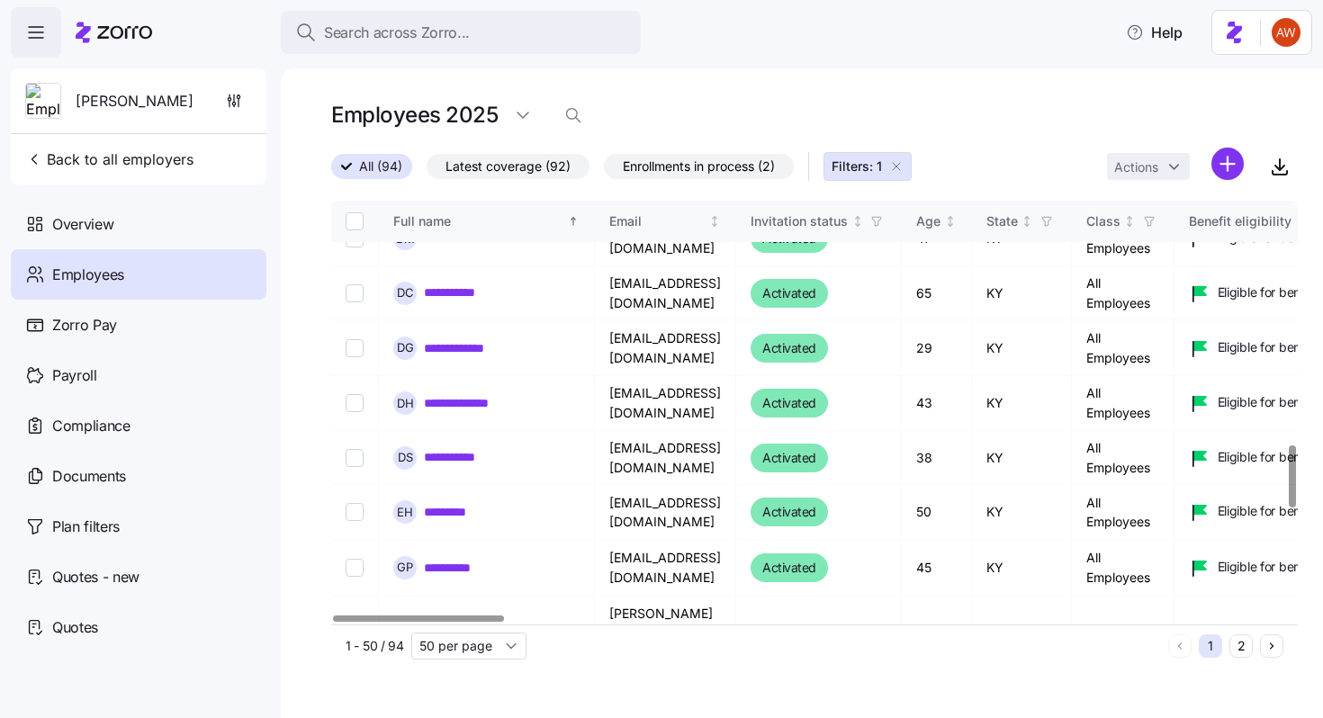
scroll to position [1596, 0]
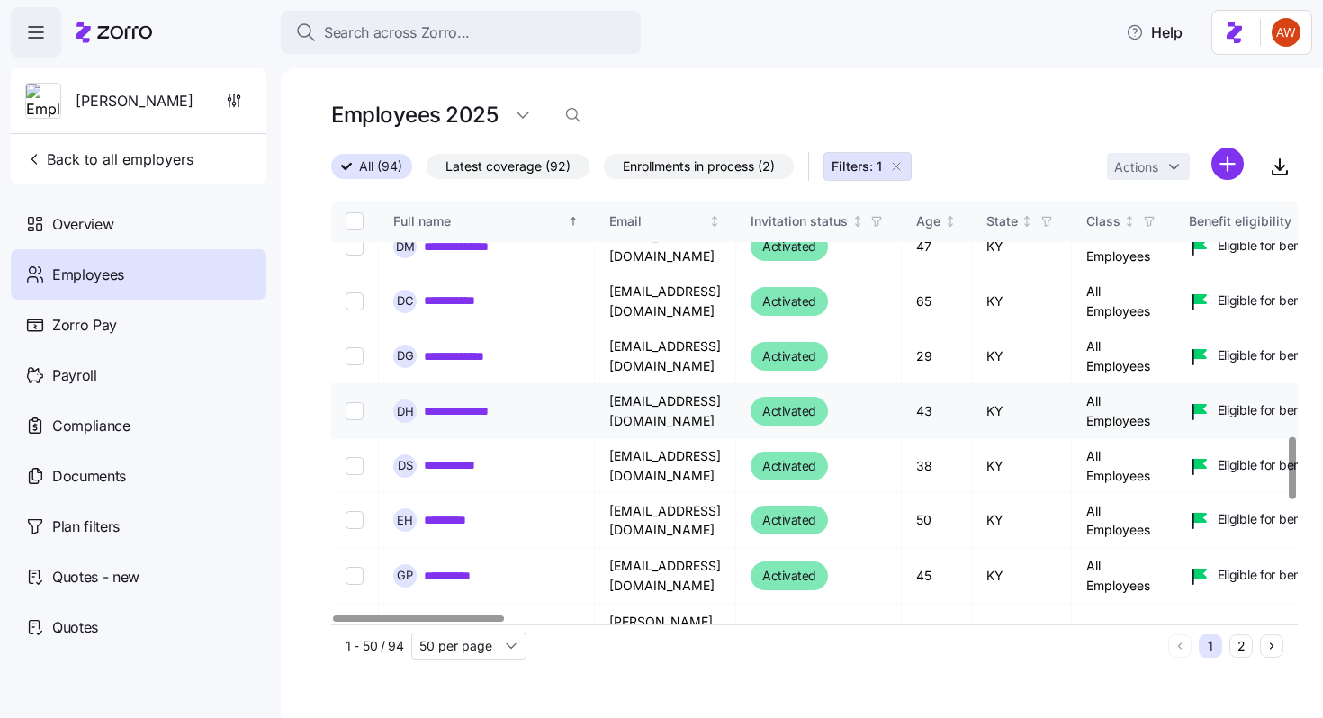
click at [492, 402] on link "**********" at bounding box center [469, 411] width 91 height 18
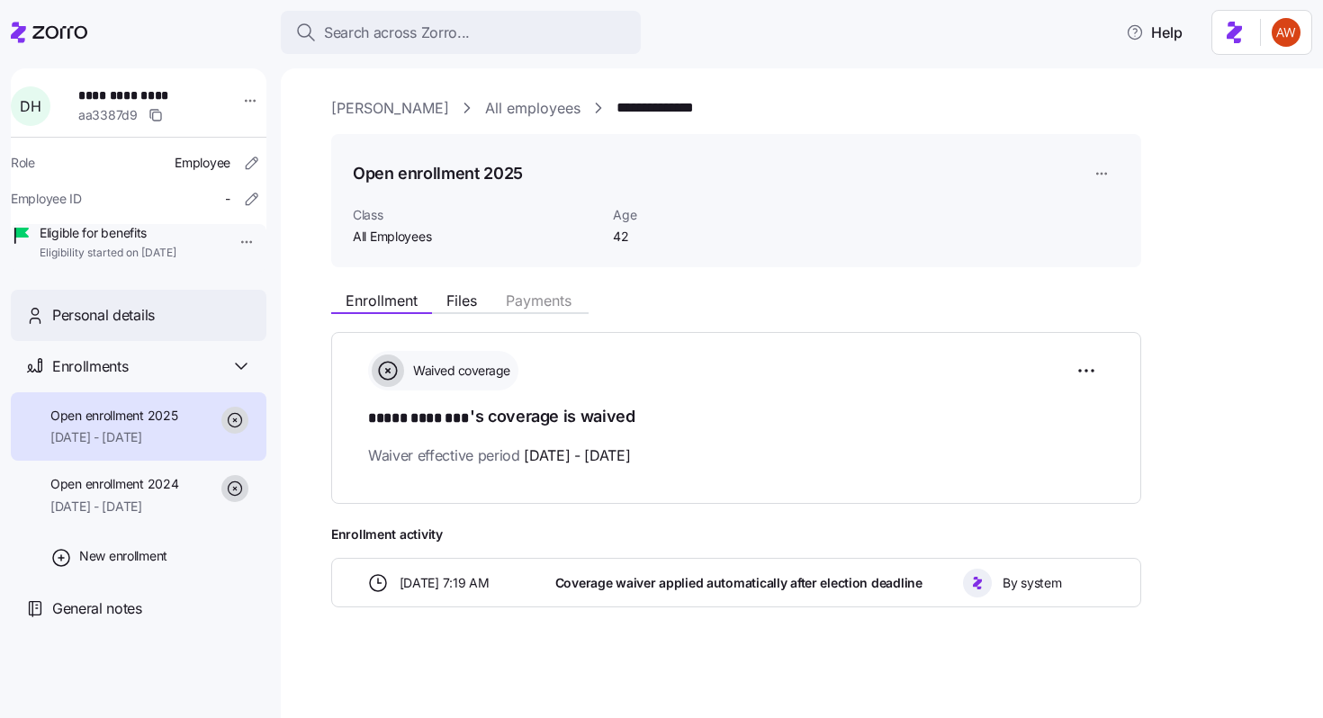
click at [223, 327] on div "Personal details" at bounding box center [152, 315] width 200 height 22
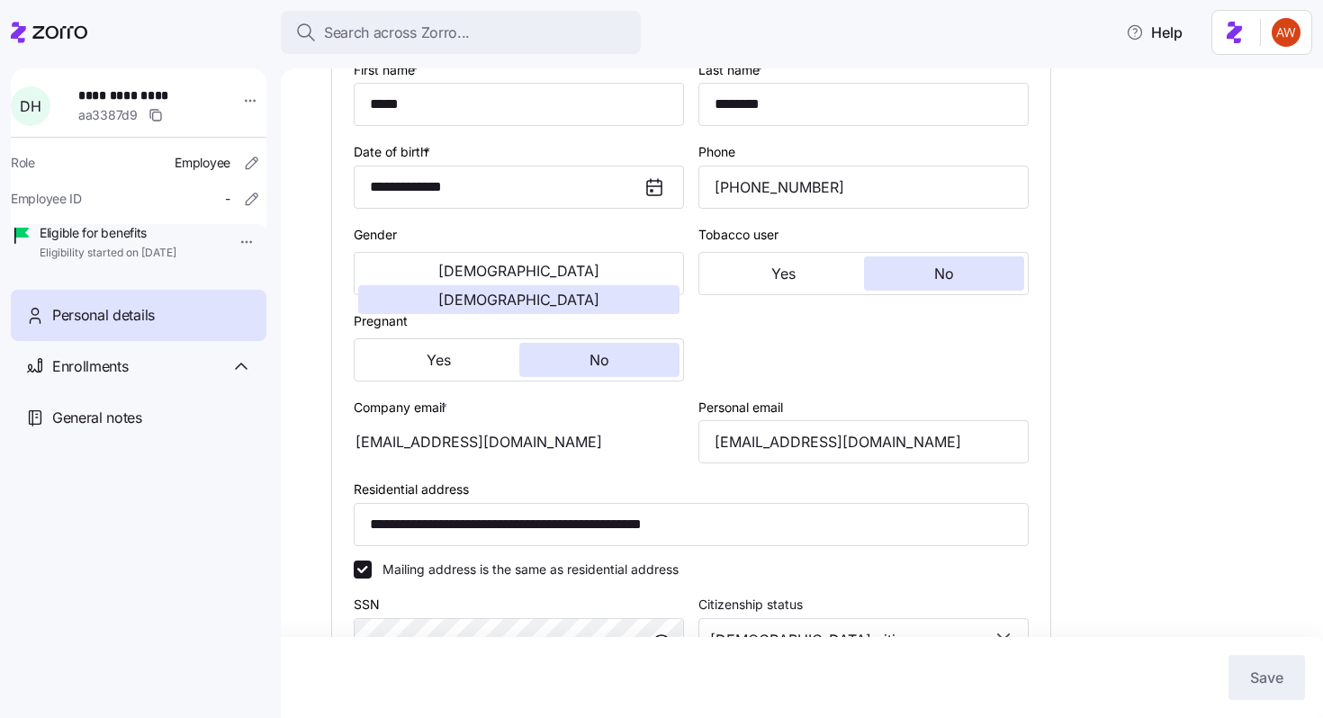
scroll to position [235, 0]
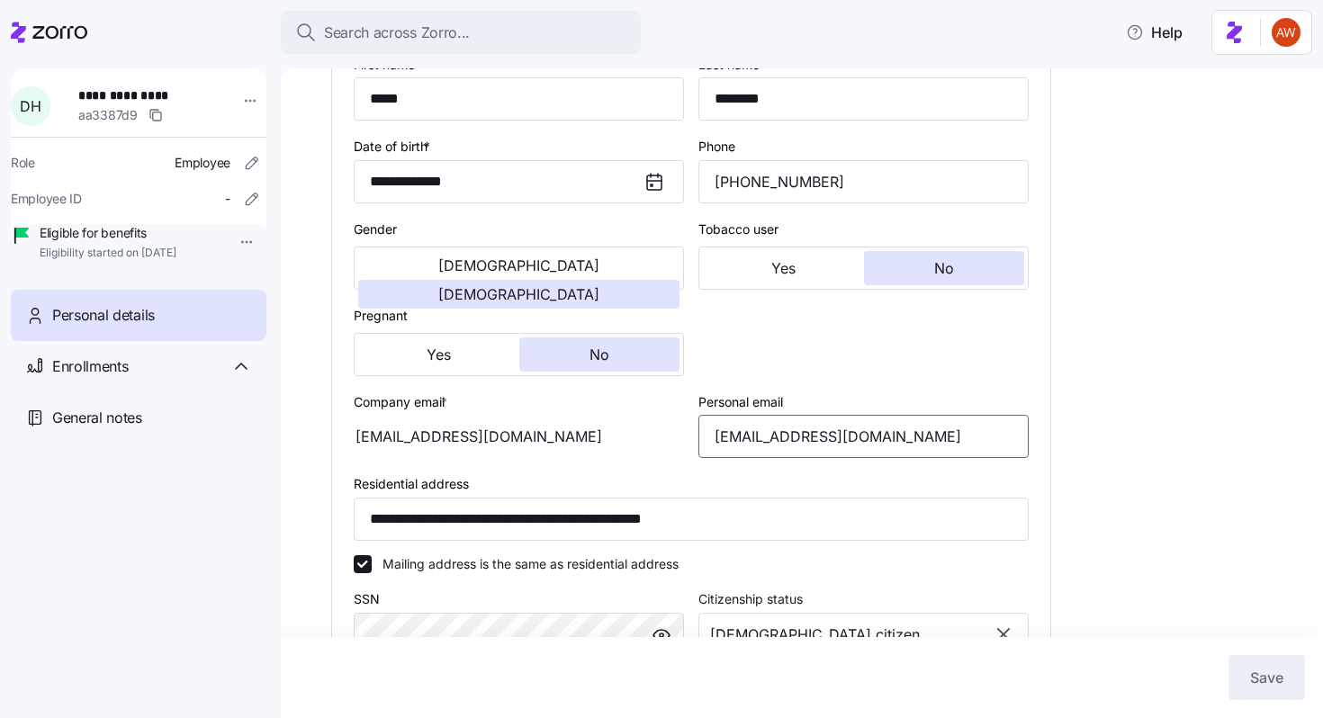
click at [777, 439] on input "[EMAIL_ADDRESS][DOMAIN_NAME]" at bounding box center [863, 436] width 330 height 43
type input "[EMAIL_ADDRESS][DOMAIN_NAME]"
click at [1271, 675] on span "Save" at bounding box center [1266, 678] width 33 height 22
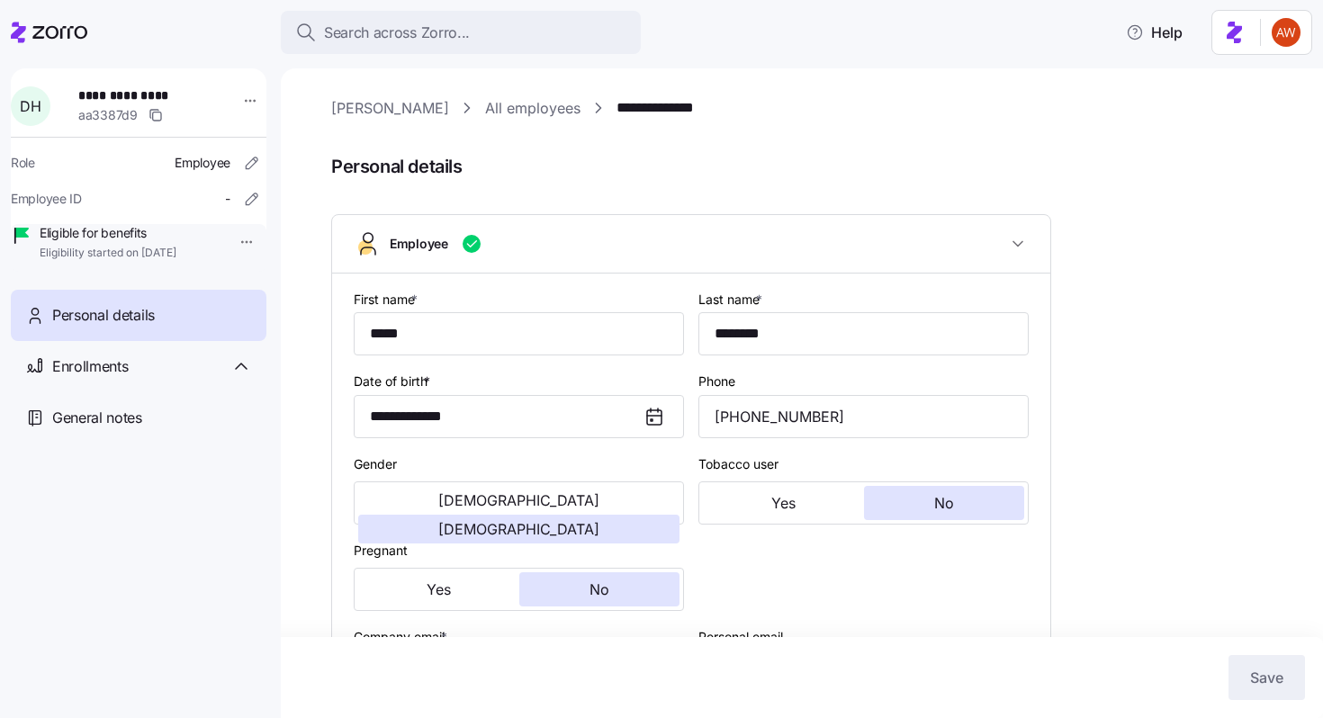
click at [485, 107] on link "All employees" at bounding box center [532, 108] width 95 height 22
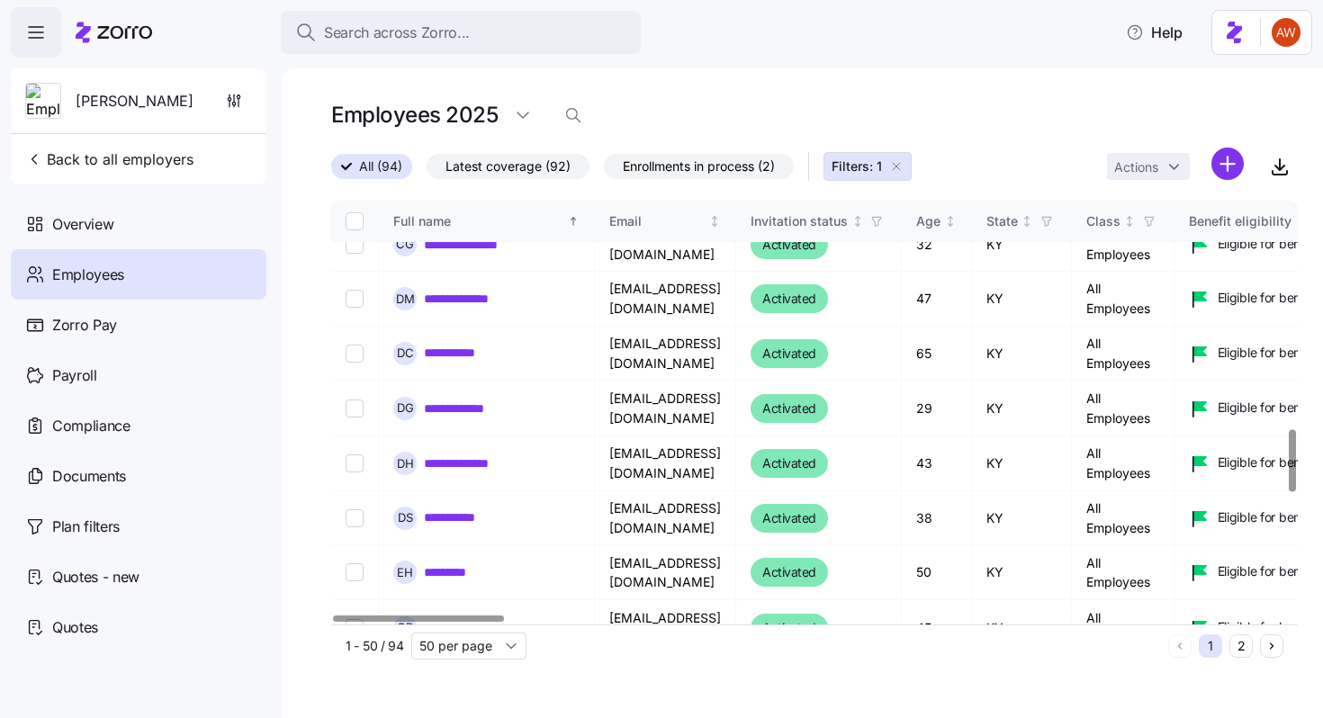
scroll to position [1546, 0]
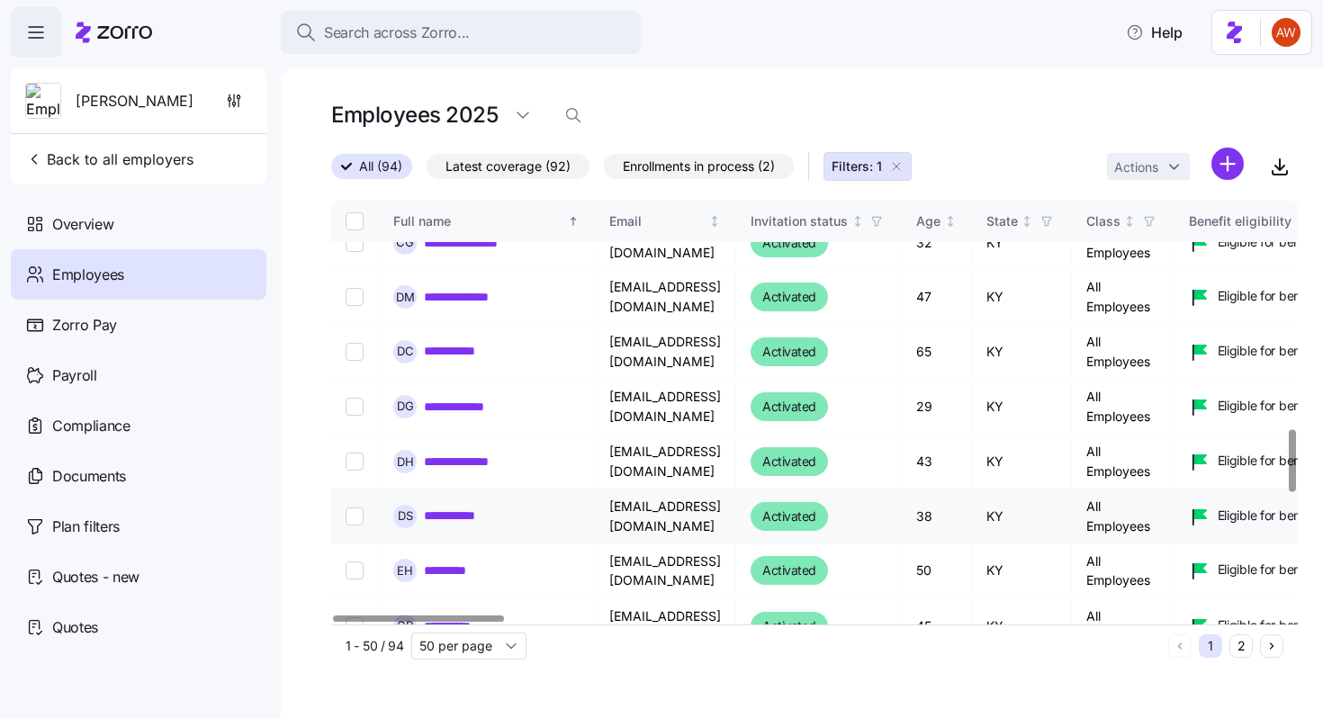
click at [444, 507] on link "**********" at bounding box center [462, 516] width 76 height 18
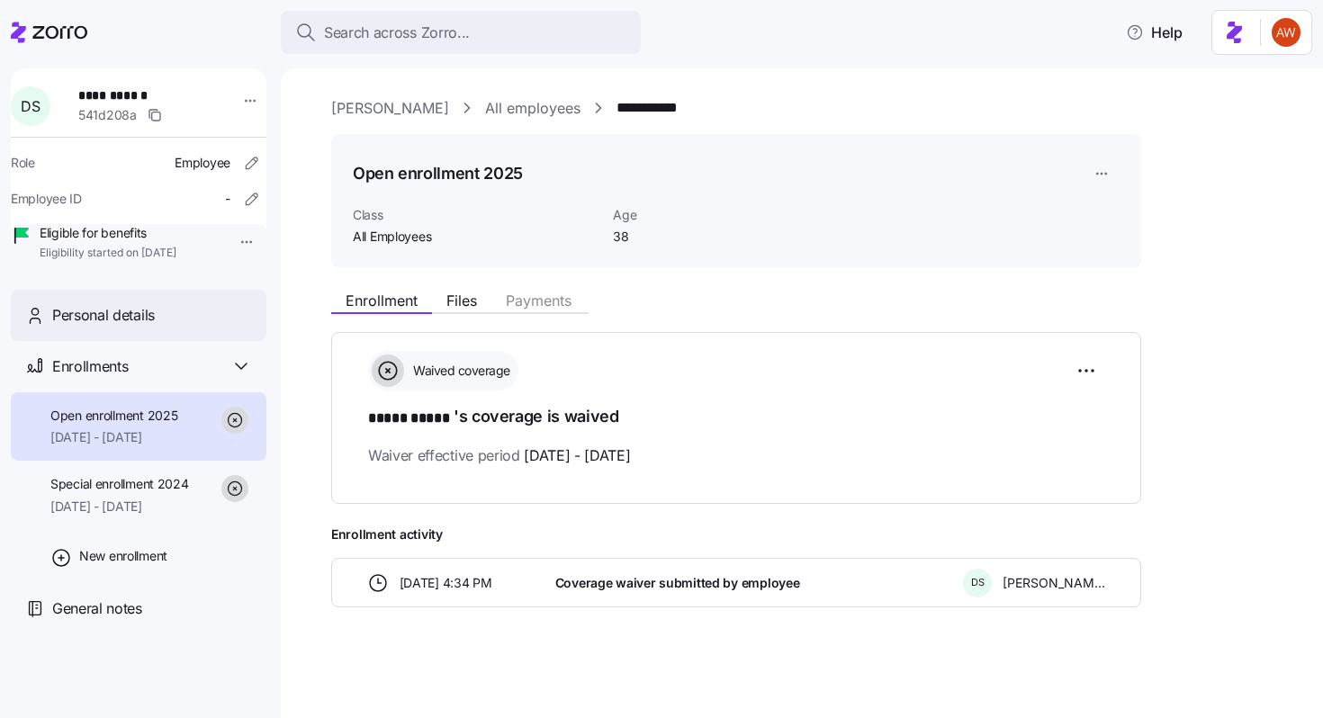
click at [154, 327] on span "Personal details" at bounding box center [103, 315] width 103 height 22
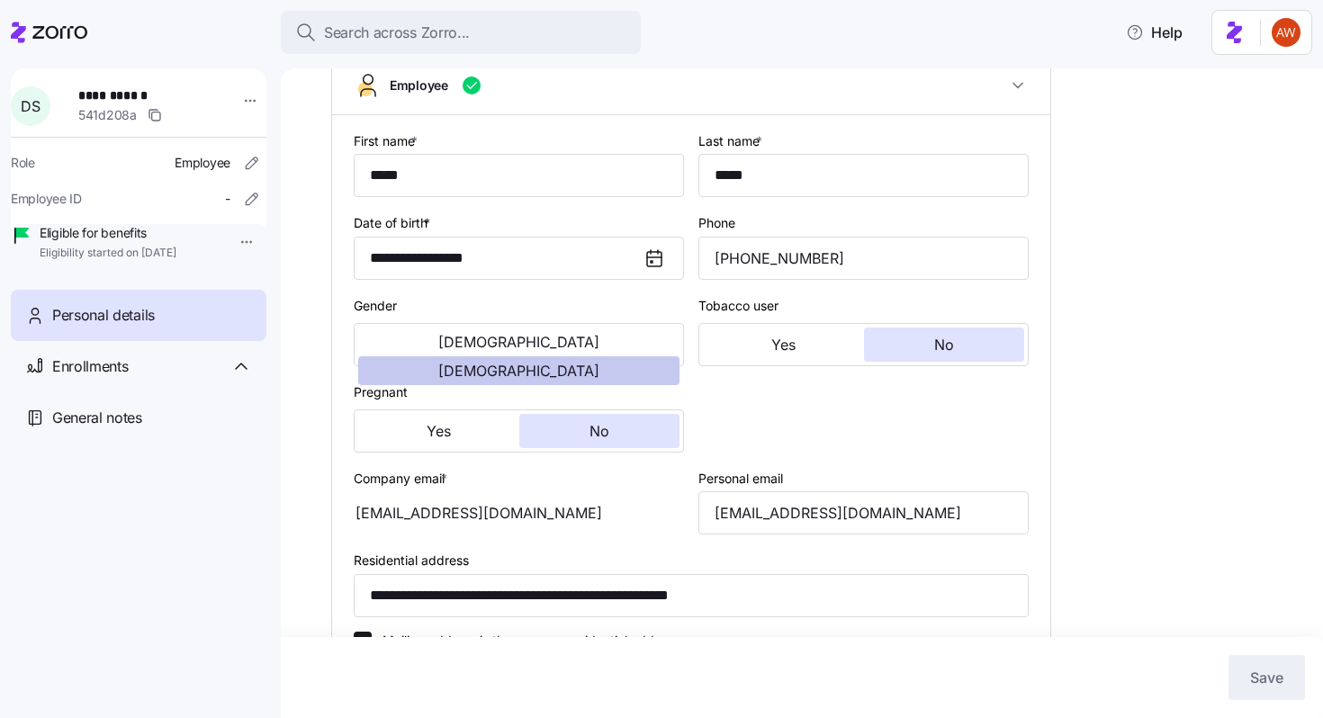
scroll to position [433, 0]
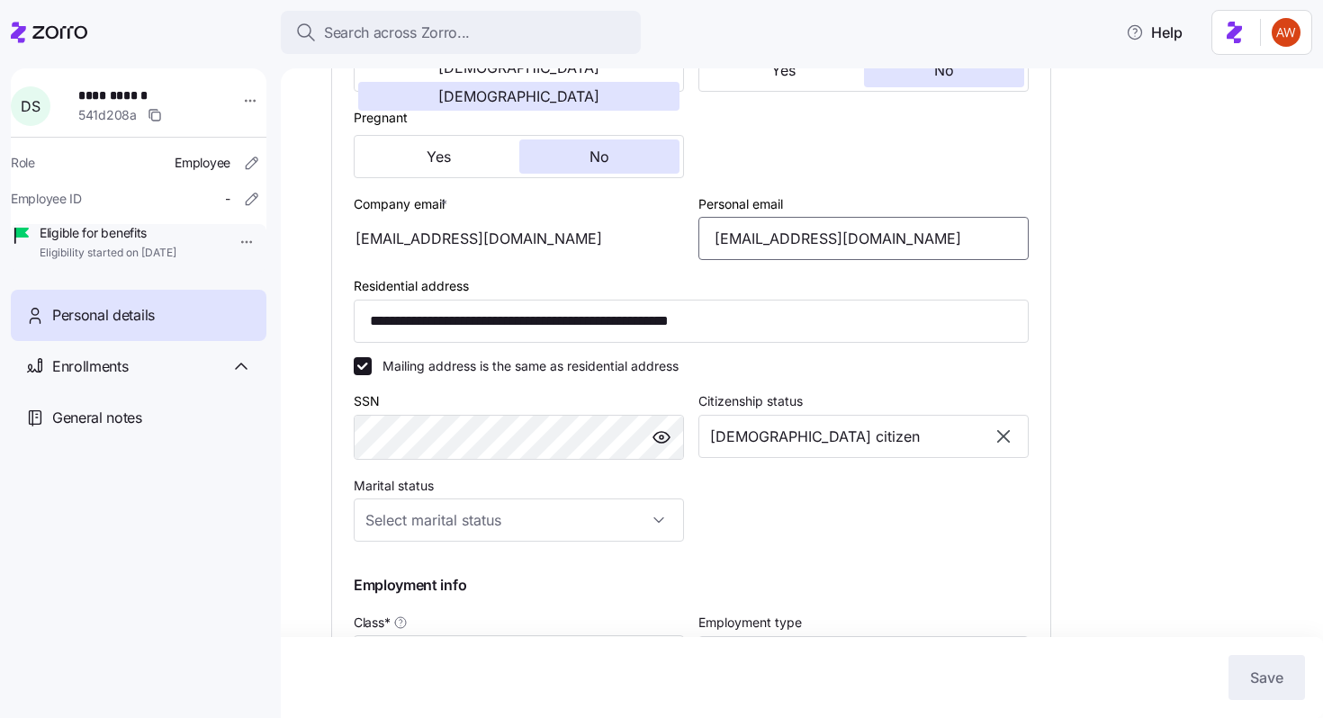
click at [849, 240] on input "[EMAIL_ADDRESS][DOMAIN_NAME]" at bounding box center [863, 238] width 330 height 43
type input "[EMAIL_ADDRESS][DOMAIN_NAME]"
click at [1287, 667] on button "Save" at bounding box center [1266, 677] width 76 height 45
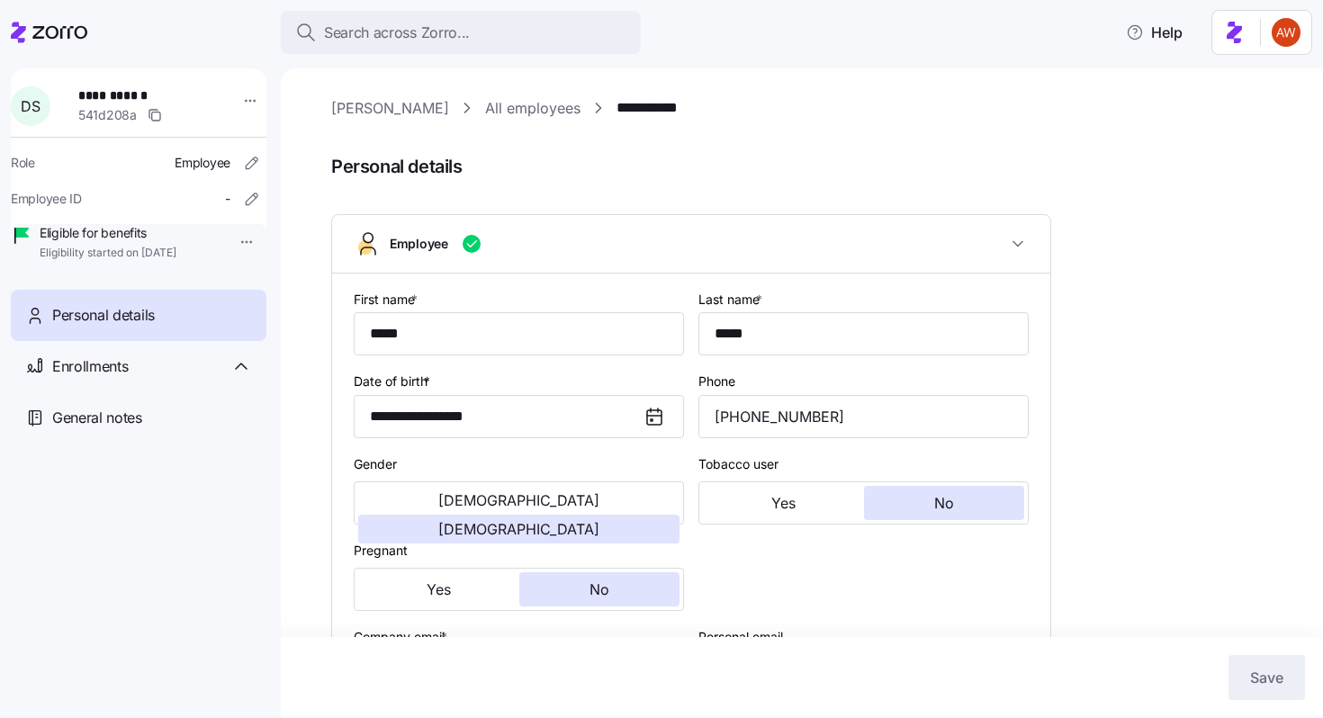
click at [485, 110] on link "All employees" at bounding box center [532, 108] width 95 height 22
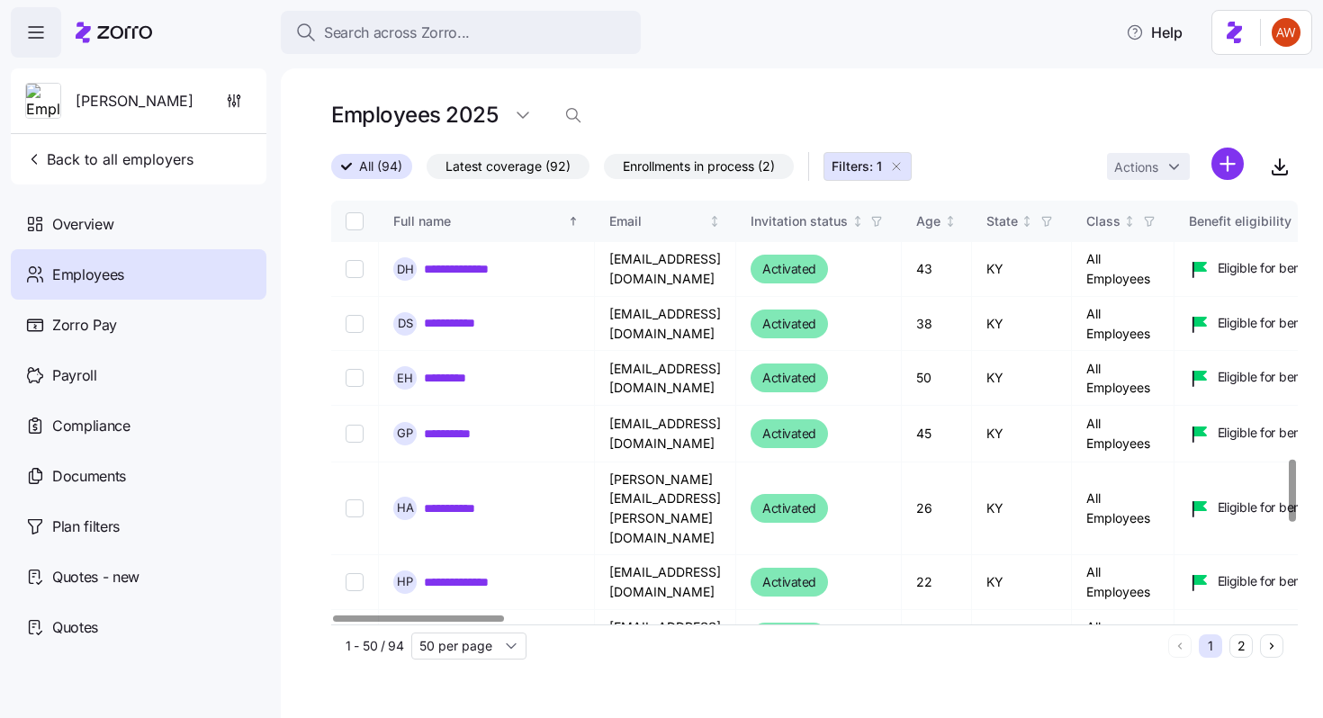
scroll to position [1756, 0]
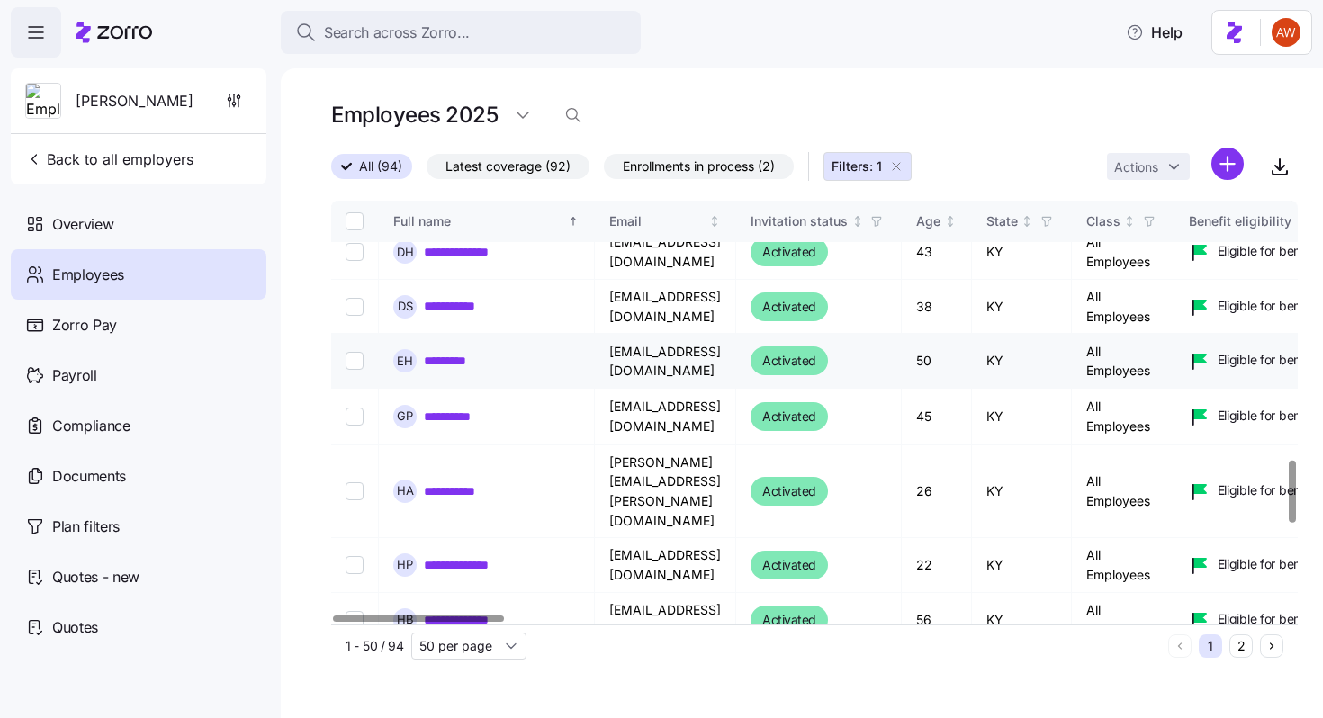
click at [460, 352] on link "*********" at bounding box center [446, 361] width 45 height 18
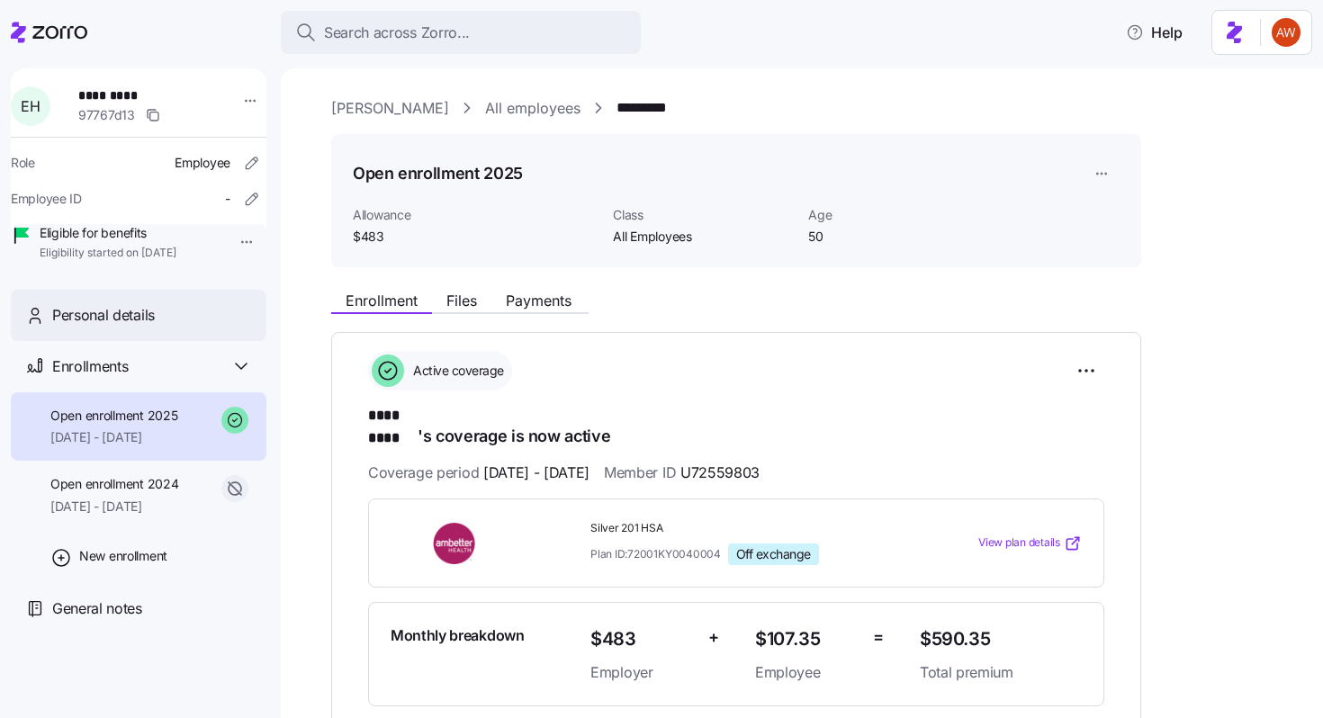
click at [198, 327] on div "Personal details" at bounding box center [152, 315] width 200 height 22
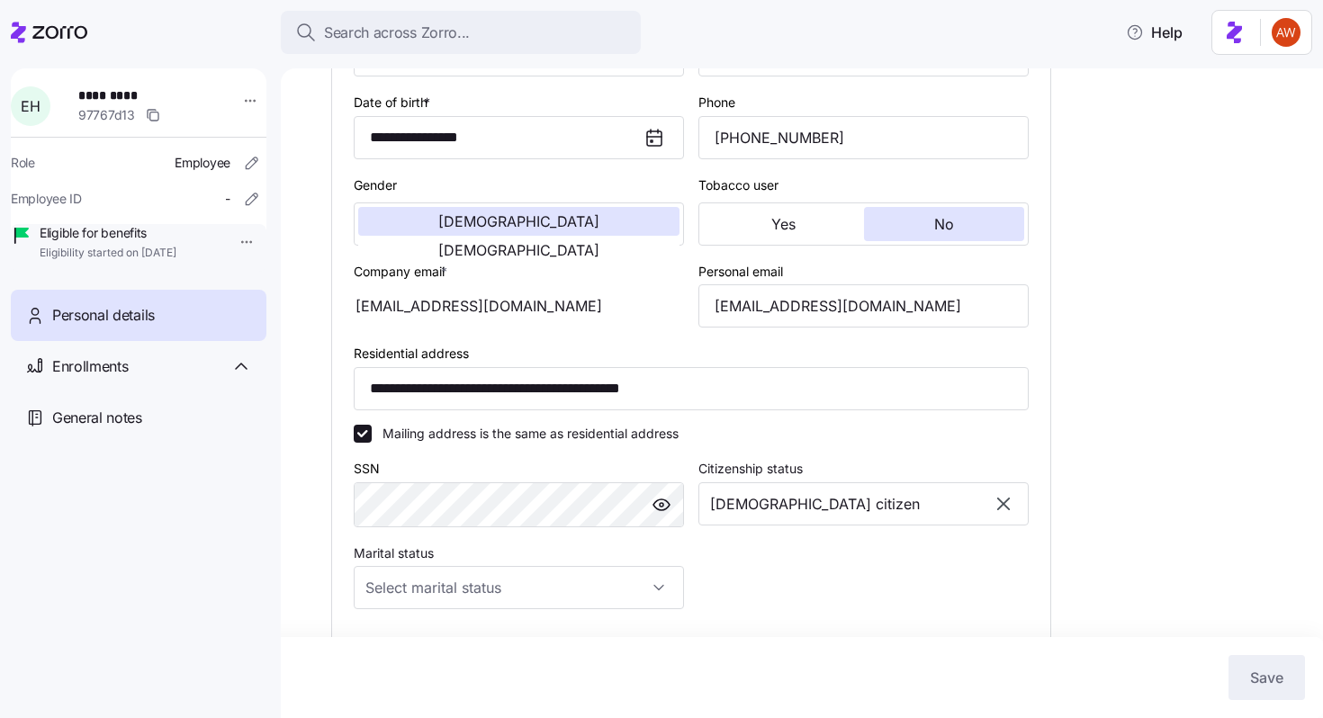
scroll to position [365, 0]
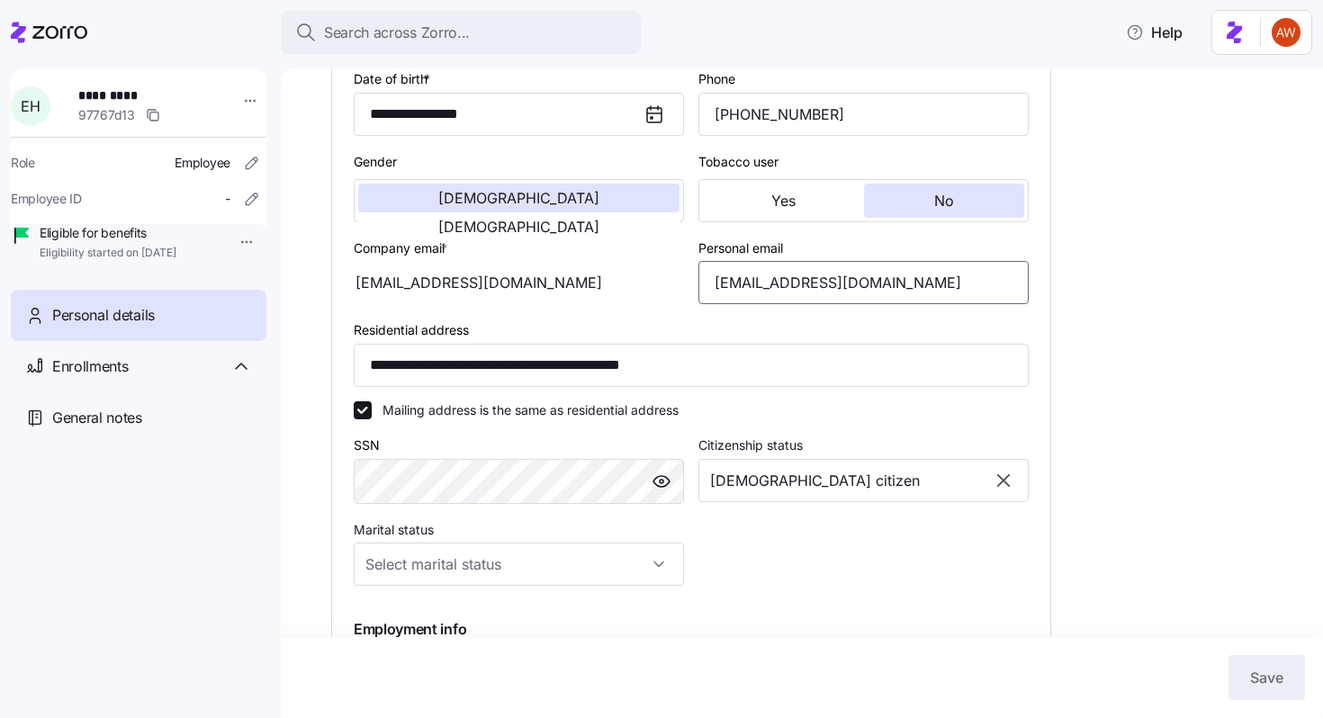
click at [782, 304] on input "[EMAIL_ADDRESS][DOMAIN_NAME]" at bounding box center [863, 282] width 330 height 43
type input "[EMAIL_ADDRESS][DOMAIN_NAME]"
click at [1271, 684] on span "Save" at bounding box center [1266, 678] width 33 height 22
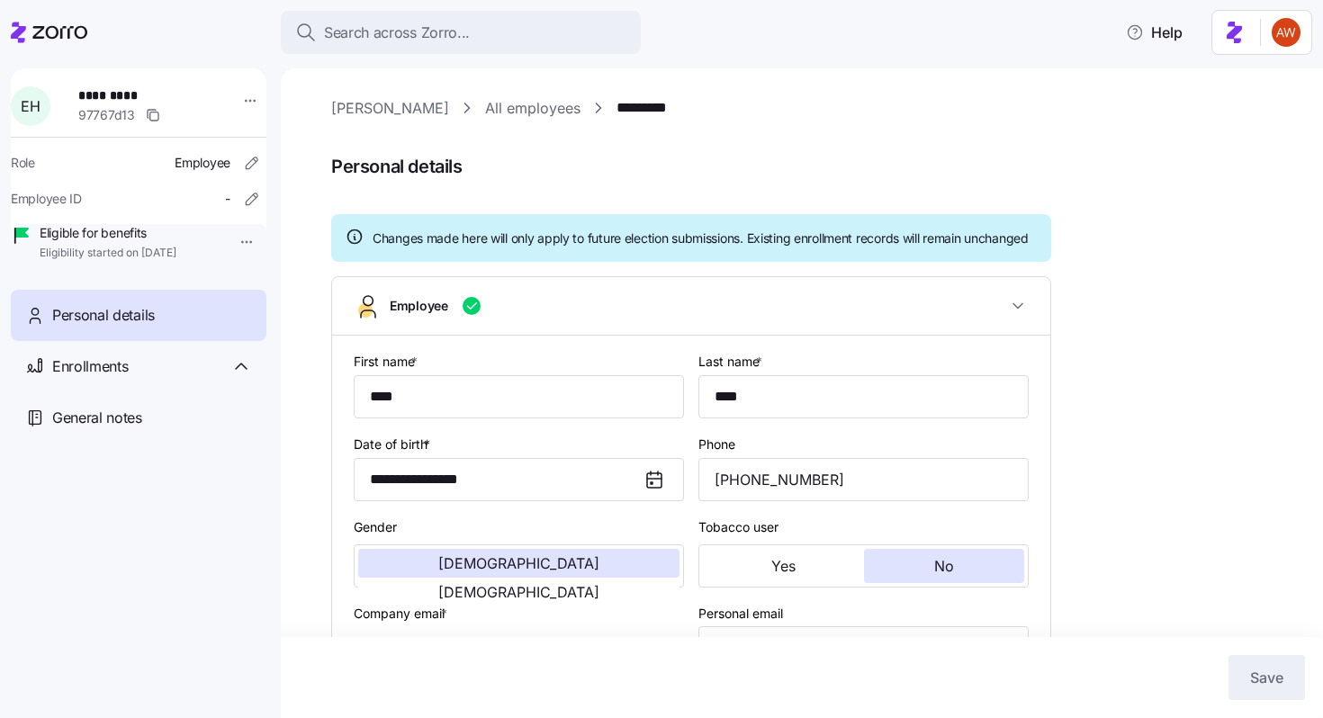
click at [498, 115] on link "All employees" at bounding box center [532, 108] width 95 height 22
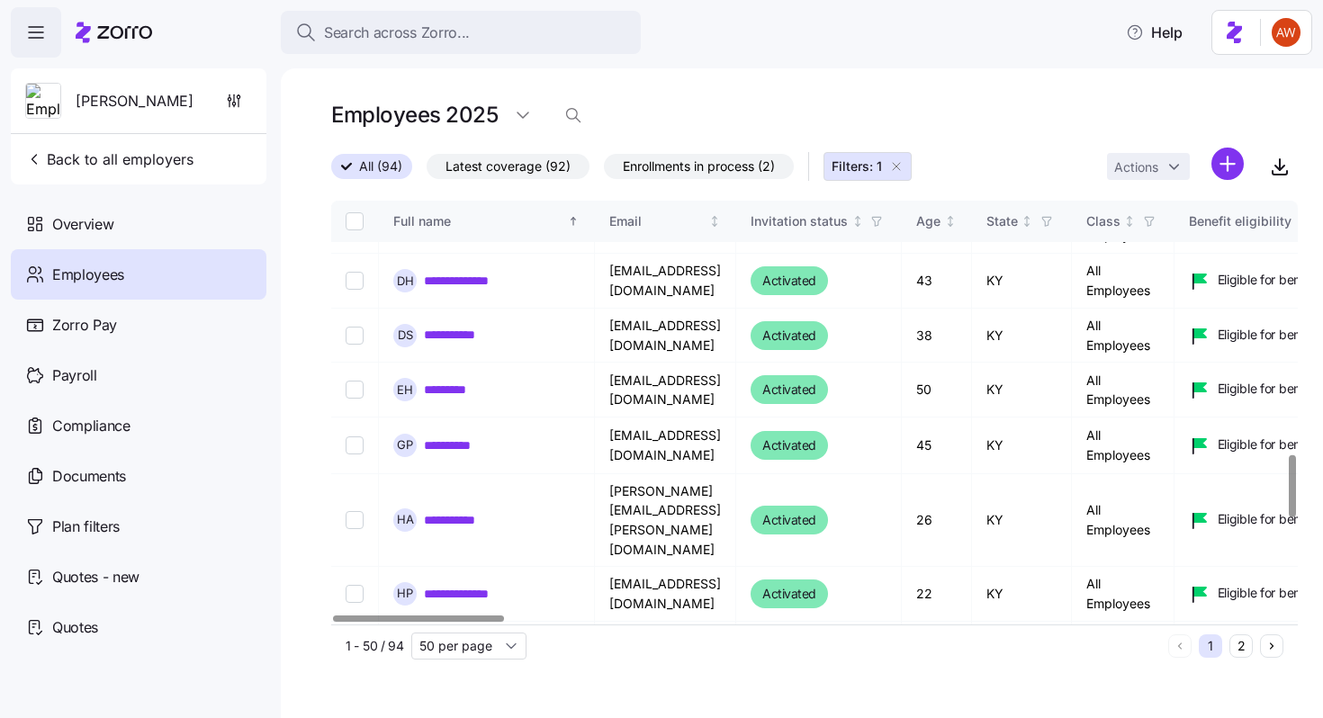
scroll to position [1718, 0]
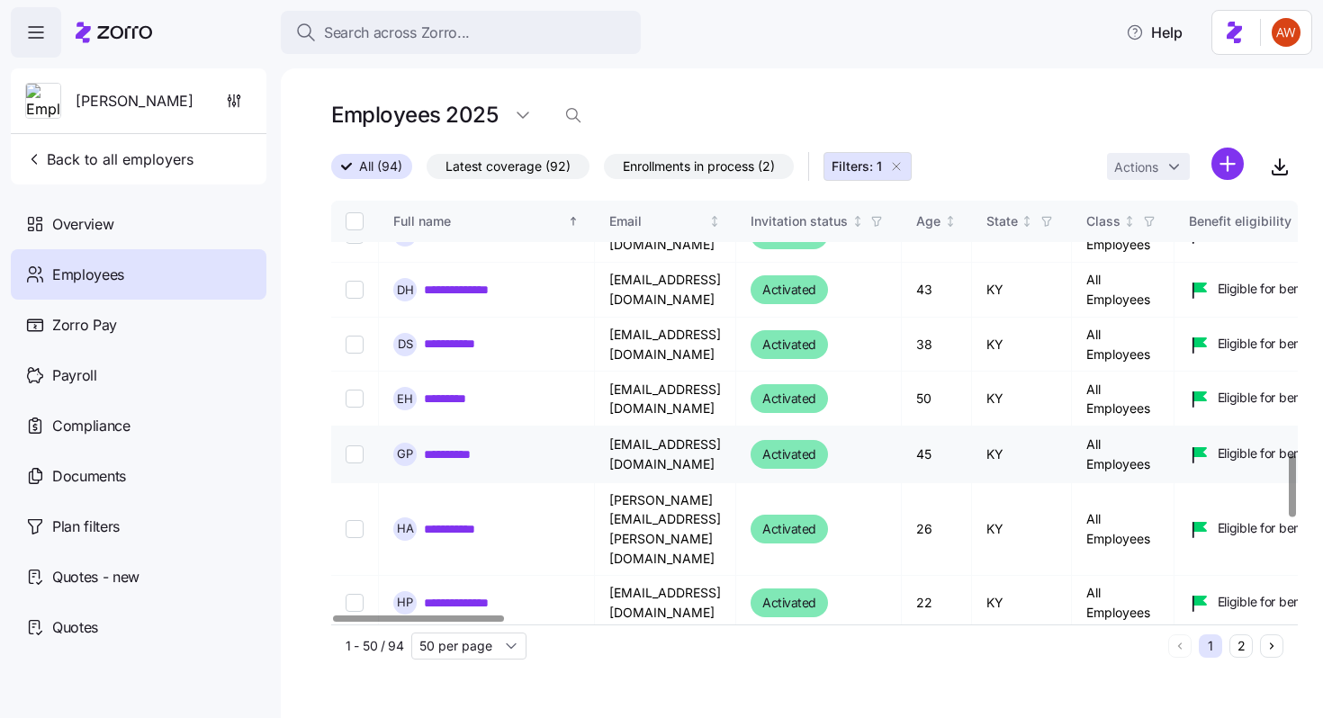
click at [477, 445] on link "**********" at bounding box center [460, 454] width 72 height 18
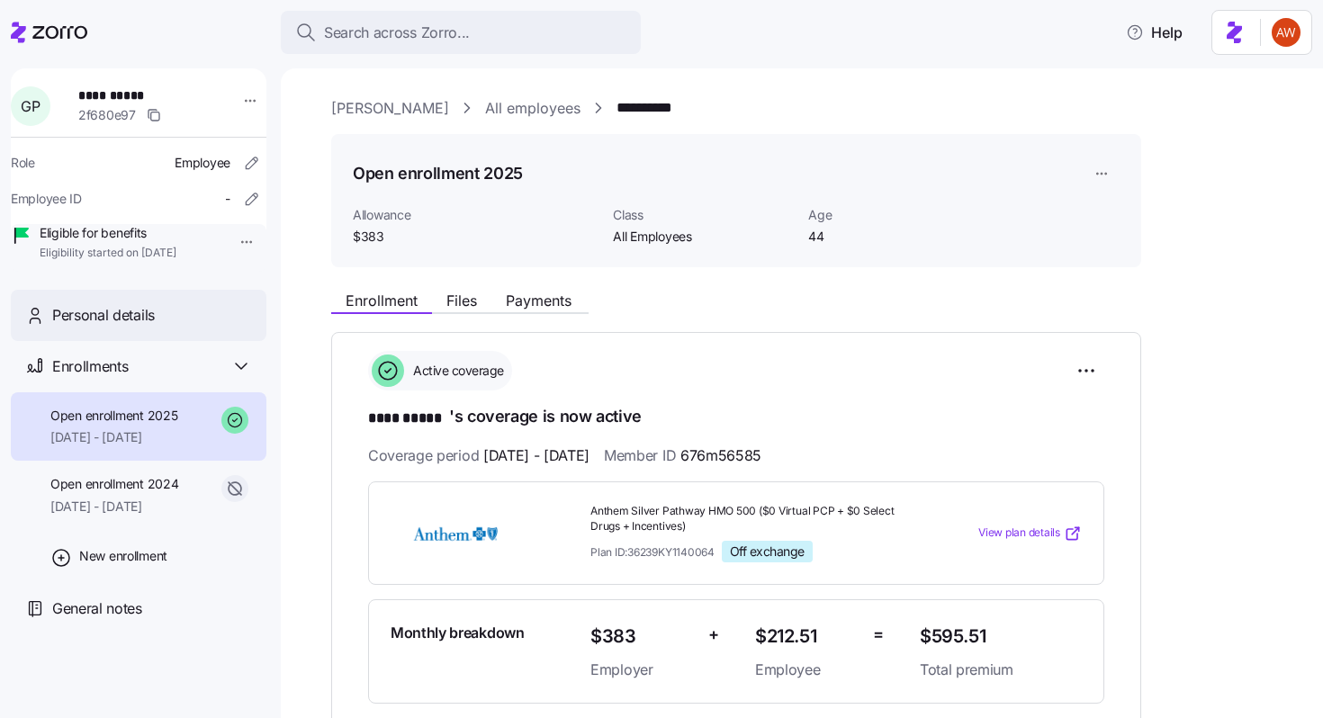
click at [210, 341] on div "Personal details" at bounding box center [139, 315] width 256 height 51
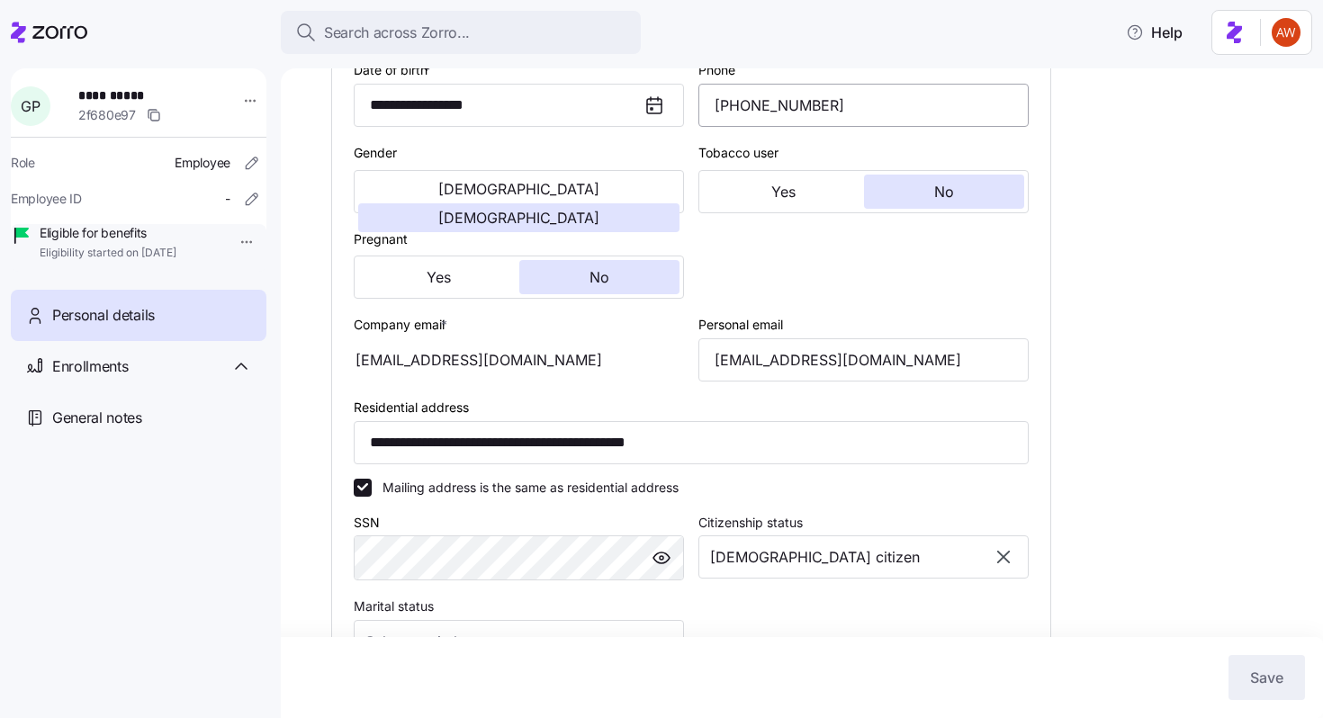
scroll to position [413, 0]
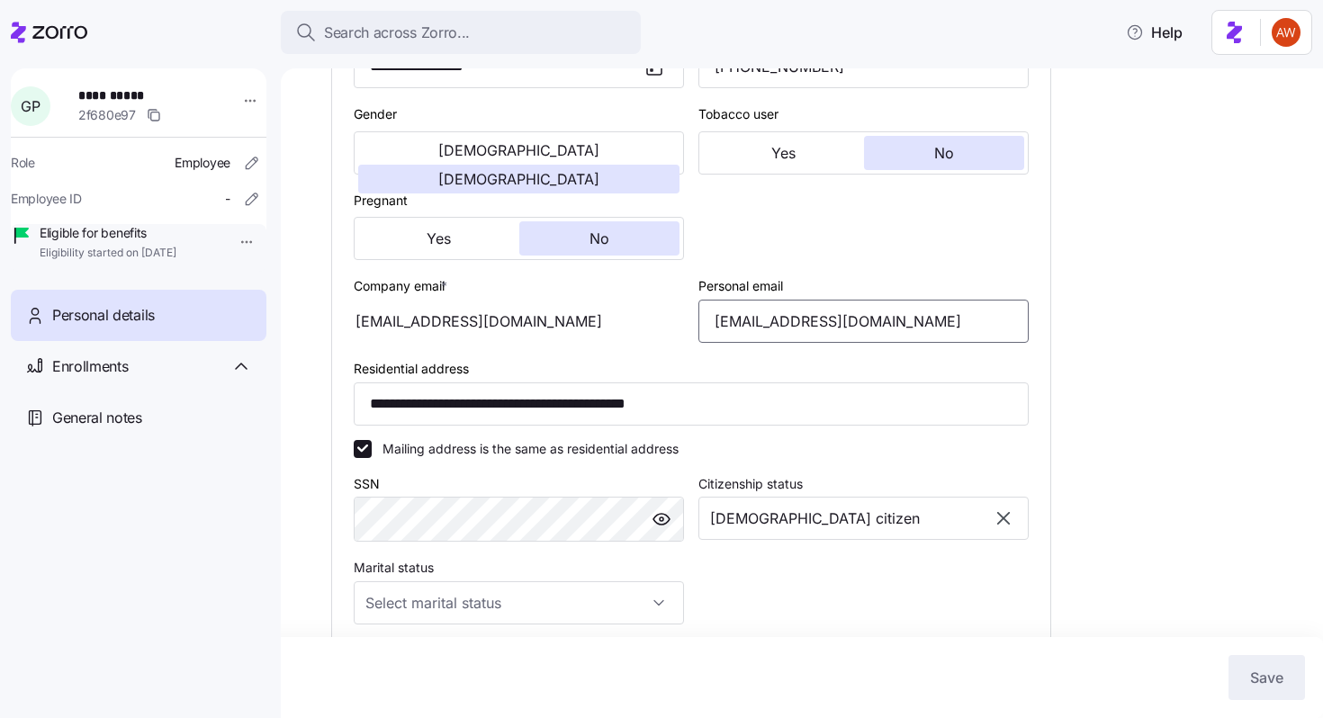
click at [802, 343] on input "[EMAIL_ADDRESS][DOMAIN_NAME]" at bounding box center [863, 321] width 330 height 43
type input "[EMAIL_ADDRESS][DOMAIN_NAME]"
click at [1251, 667] on span "Save" at bounding box center [1266, 678] width 33 height 22
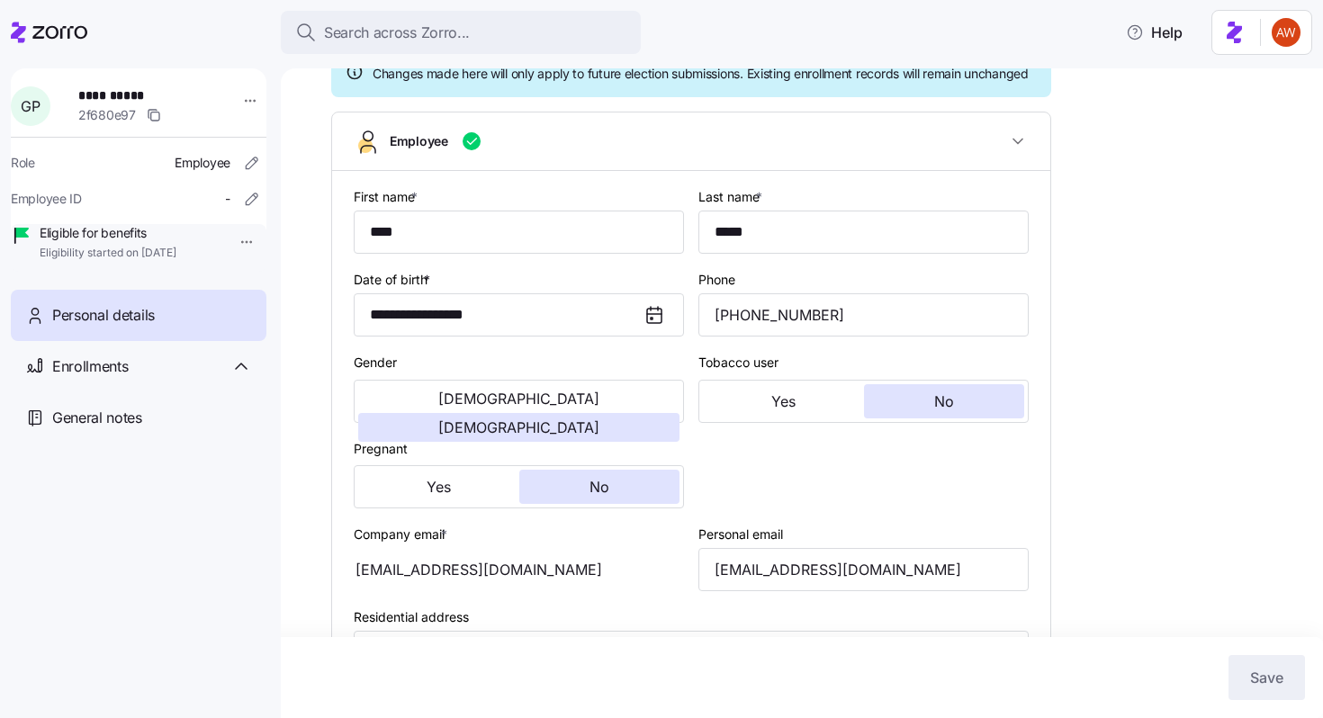
scroll to position [0, 0]
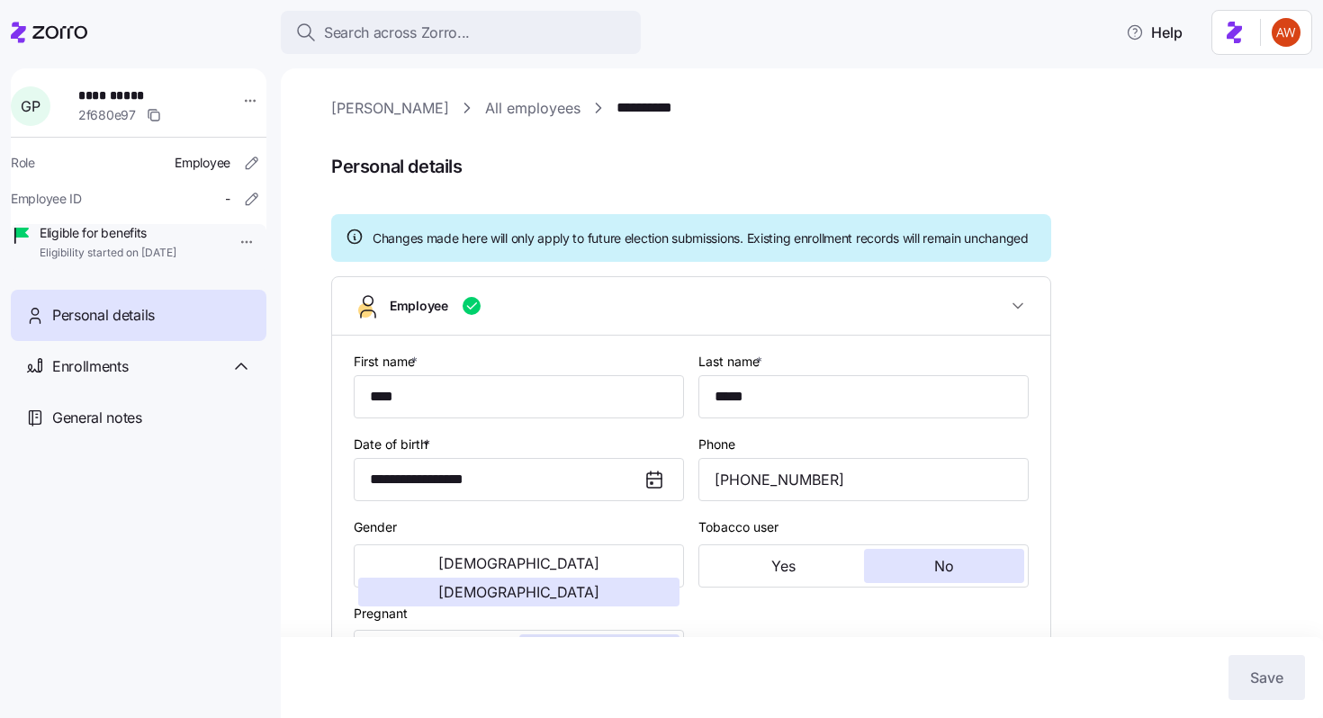
click at [485, 117] on link "All employees" at bounding box center [532, 108] width 95 height 22
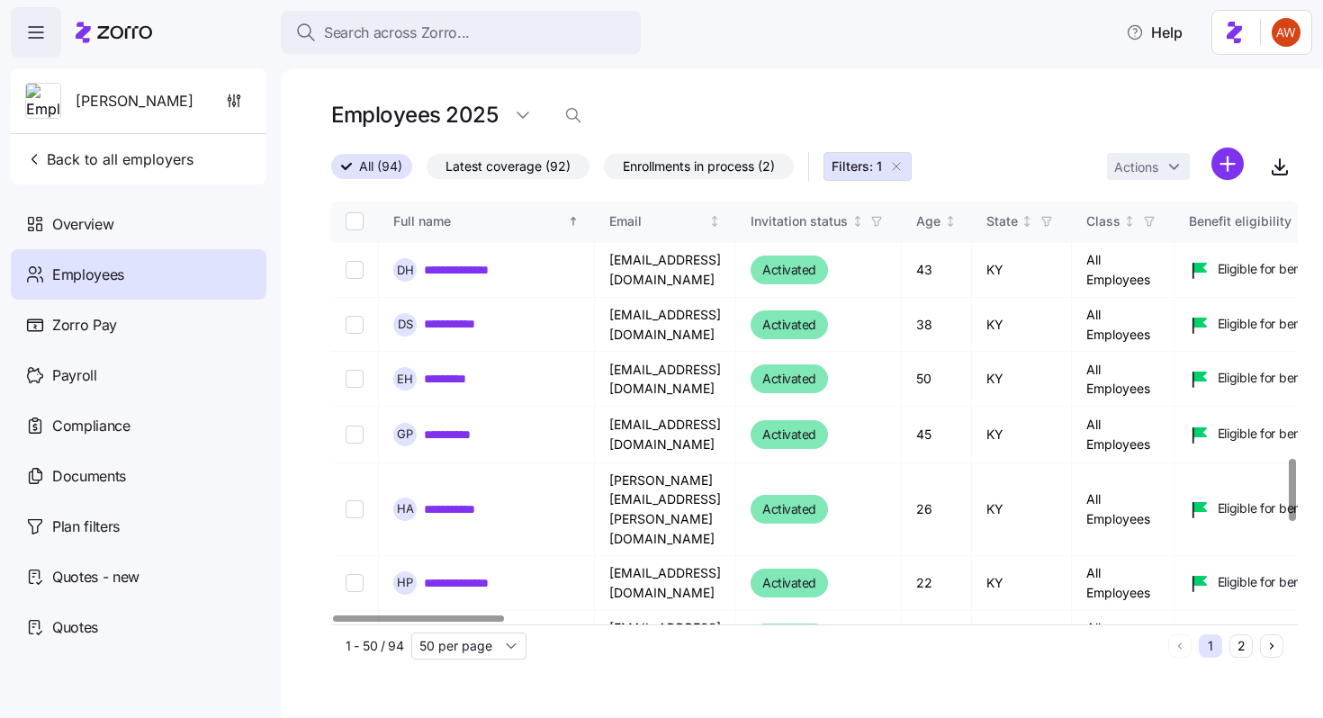
scroll to position [1748, 0]
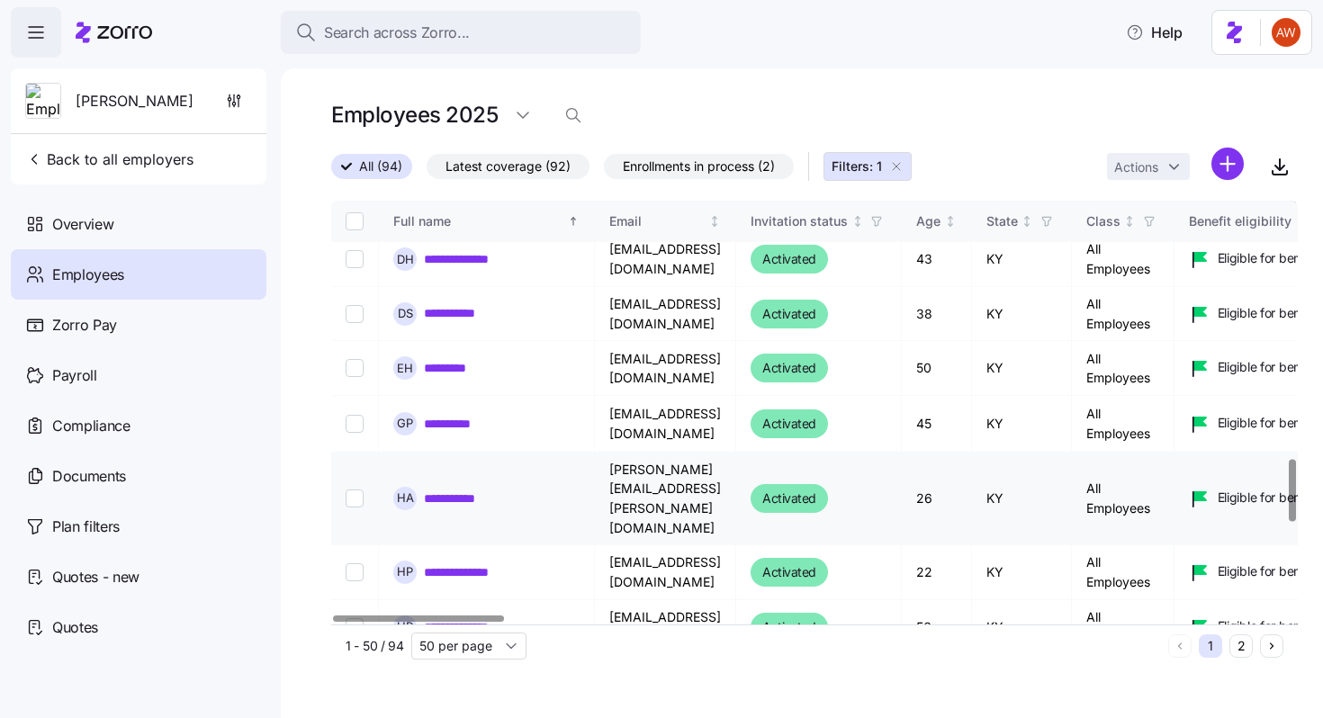
click at [474, 489] on link "**********" at bounding box center [459, 498] width 71 height 18
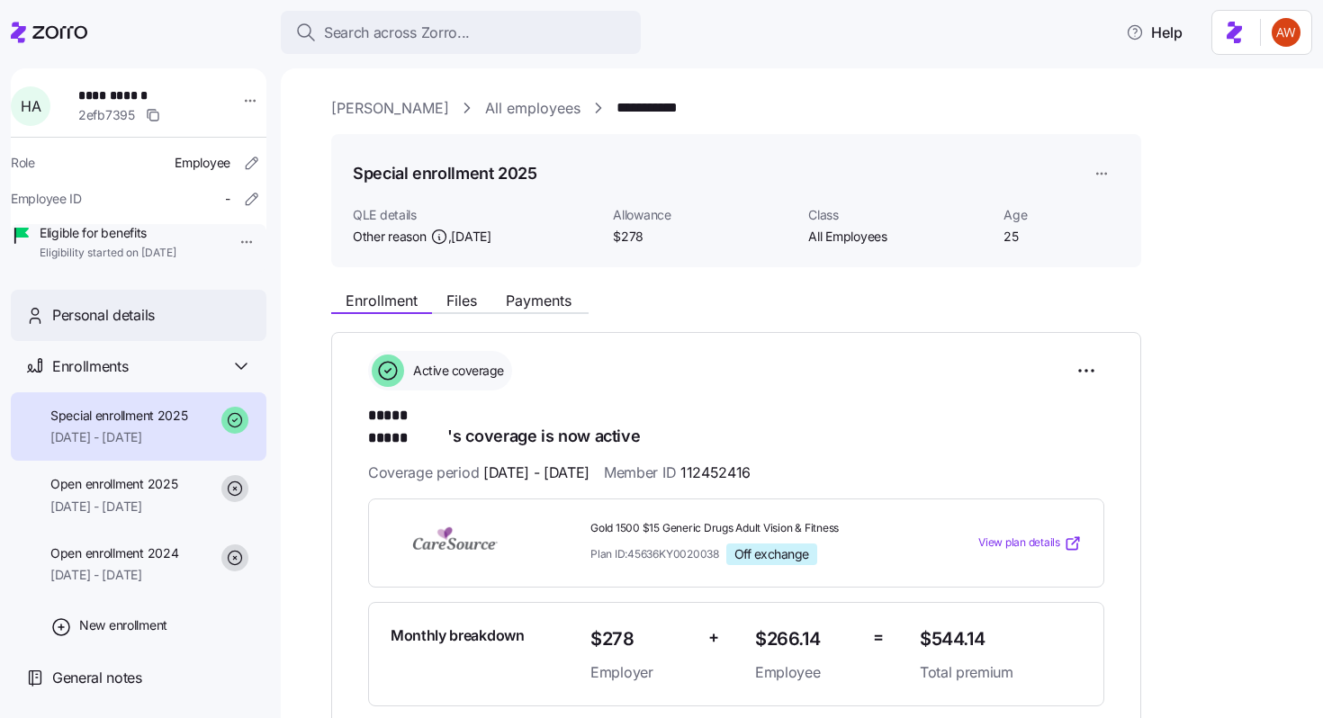
click at [193, 341] on div "Personal details" at bounding box center [139, 315] width 256 height 51
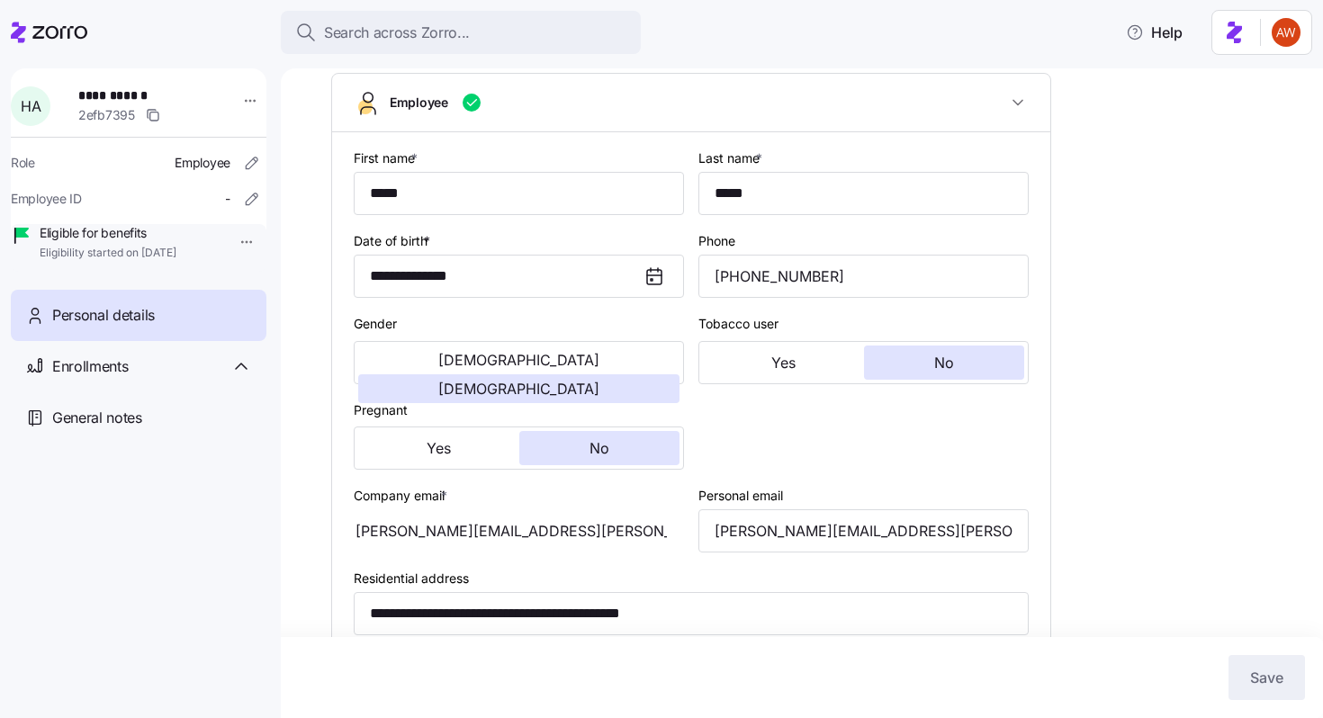
scroll to position [512, 0]
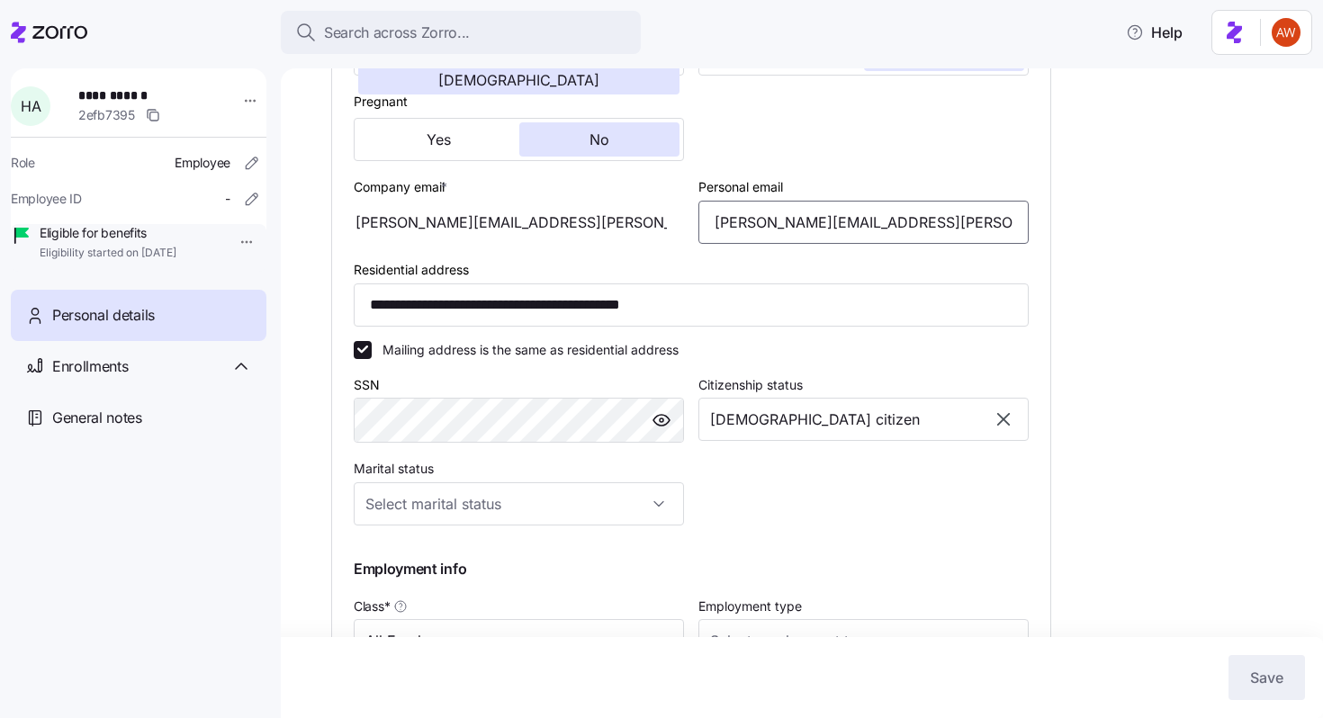
click at [829, 244] on input "[PERSON_NAME][EMAIL_ADDRESS][PERSON_NAME][DOMAIN_NAME]" at bounding box center [863, 222] width 330 height 43
type input "[PERSON_NAME][EMAIL_ADDRESS][PERSON_NAME][DOMAIN_NAME]"
click at [1275, 670] on span "Save" at bounding box center [1266, 678] width 33 height 22
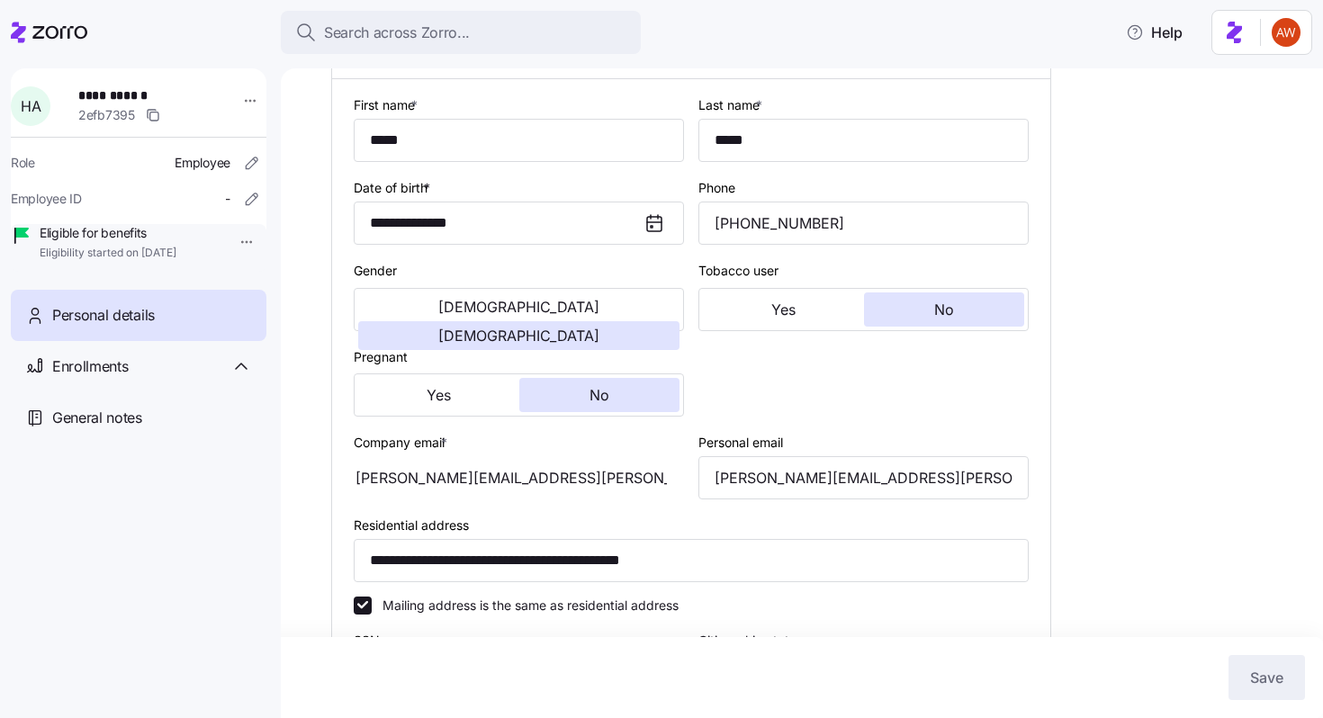
scroll to position [0, 0]
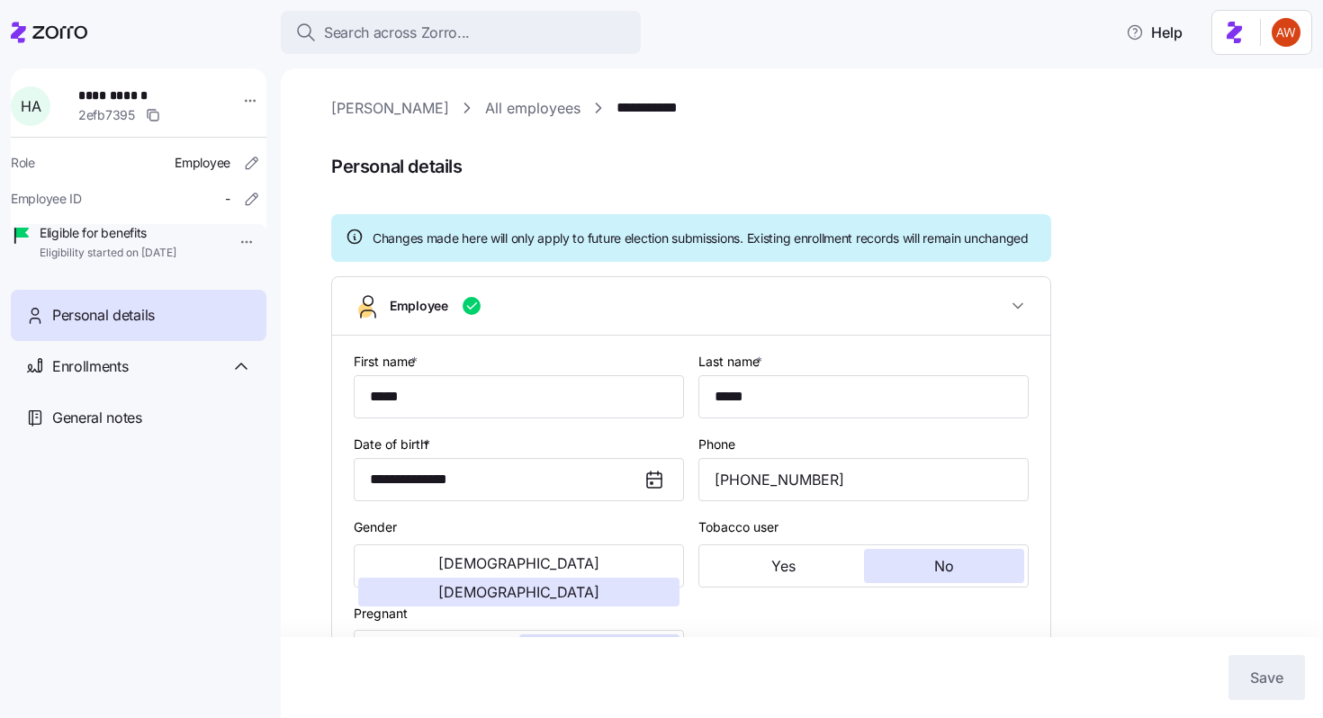
click at [490, 108] on link "All employees" at bounding box center [532, 108] width 95 height 22
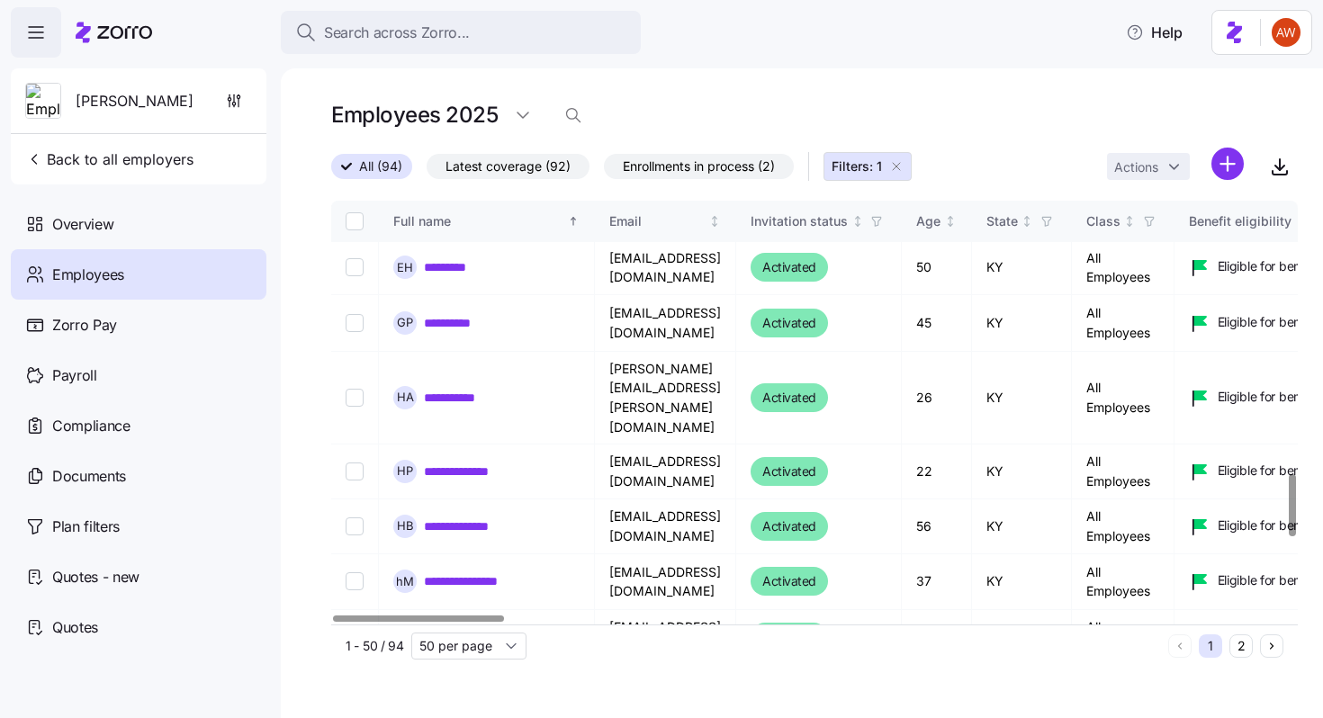
scroll to position [1854, 0]
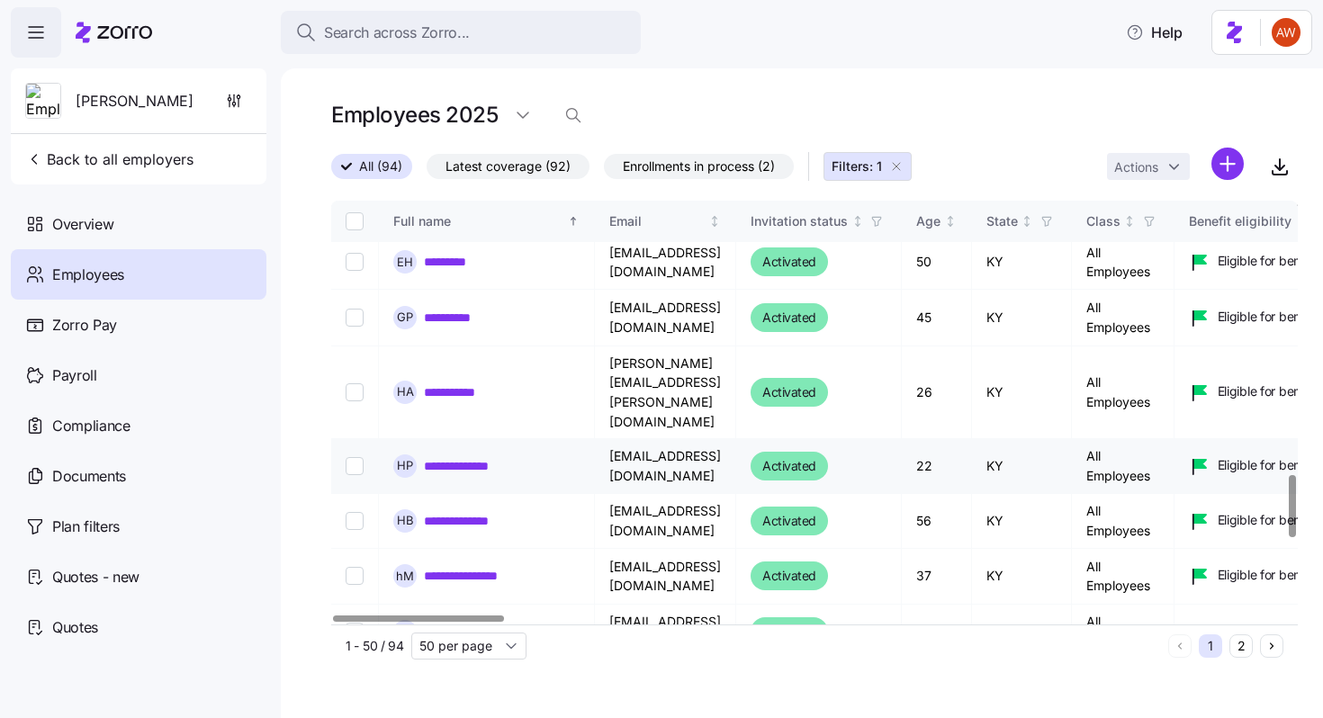
click at [492, 457] on link "**********" at bounding box center [471, 466] width 94 height 18
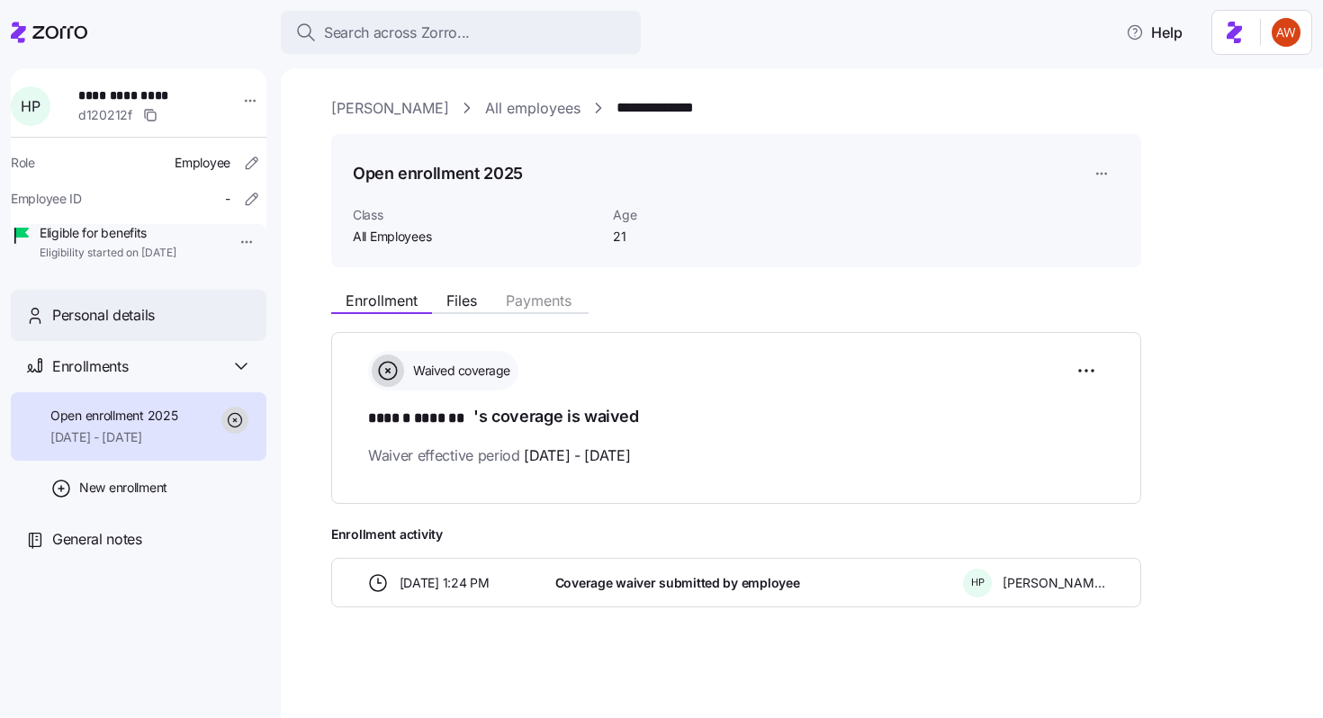
click at [179, 327] on div "Personal details" at bounding box center [152, 315] width 200 height 22
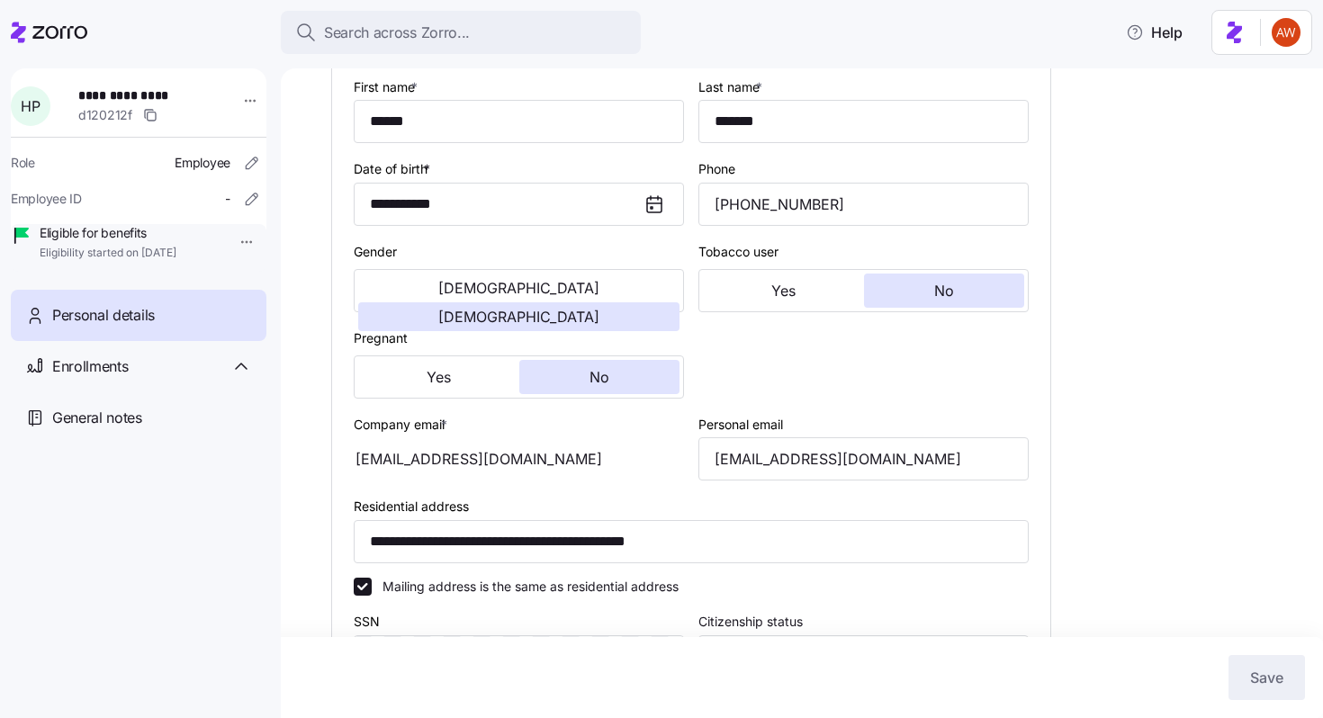
scroll to position [281, 0]
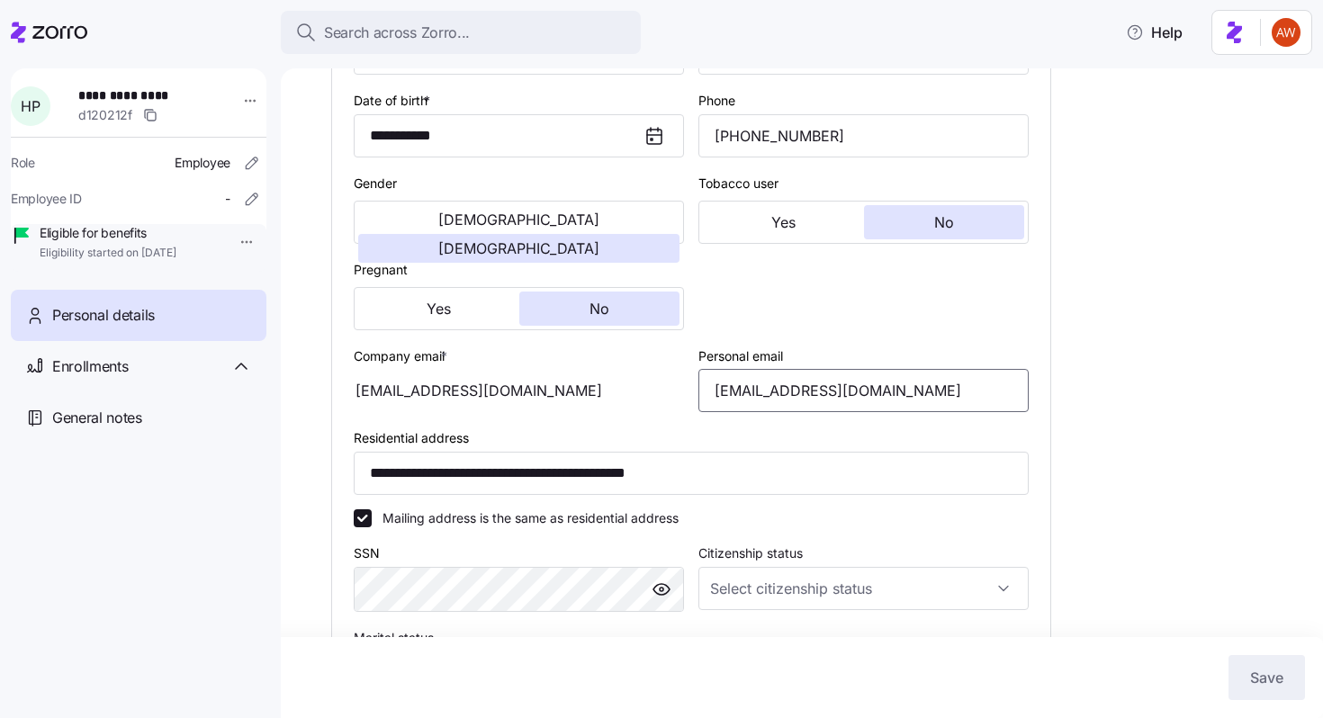
click at [833, 394] on input "[EMAIL_ADDRESS][DOMAIN_NAME]" at bounding box center [863, 390] width 330 height 43
type input "[EMAIL_ADDRESS][DOMAIN_NAME]"
click at [1265, 684] on span "Save" at bounding box center [1266, 678] width 33 height 22
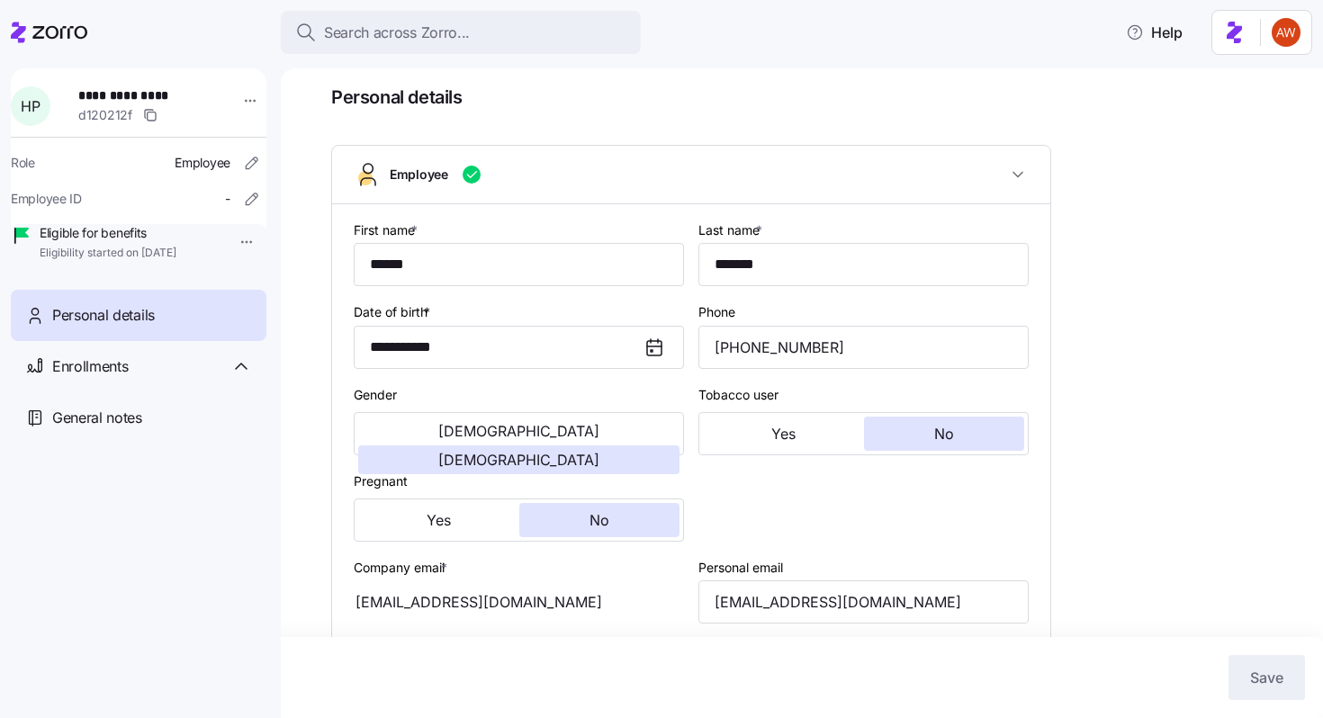
scroll to position [0, 0]
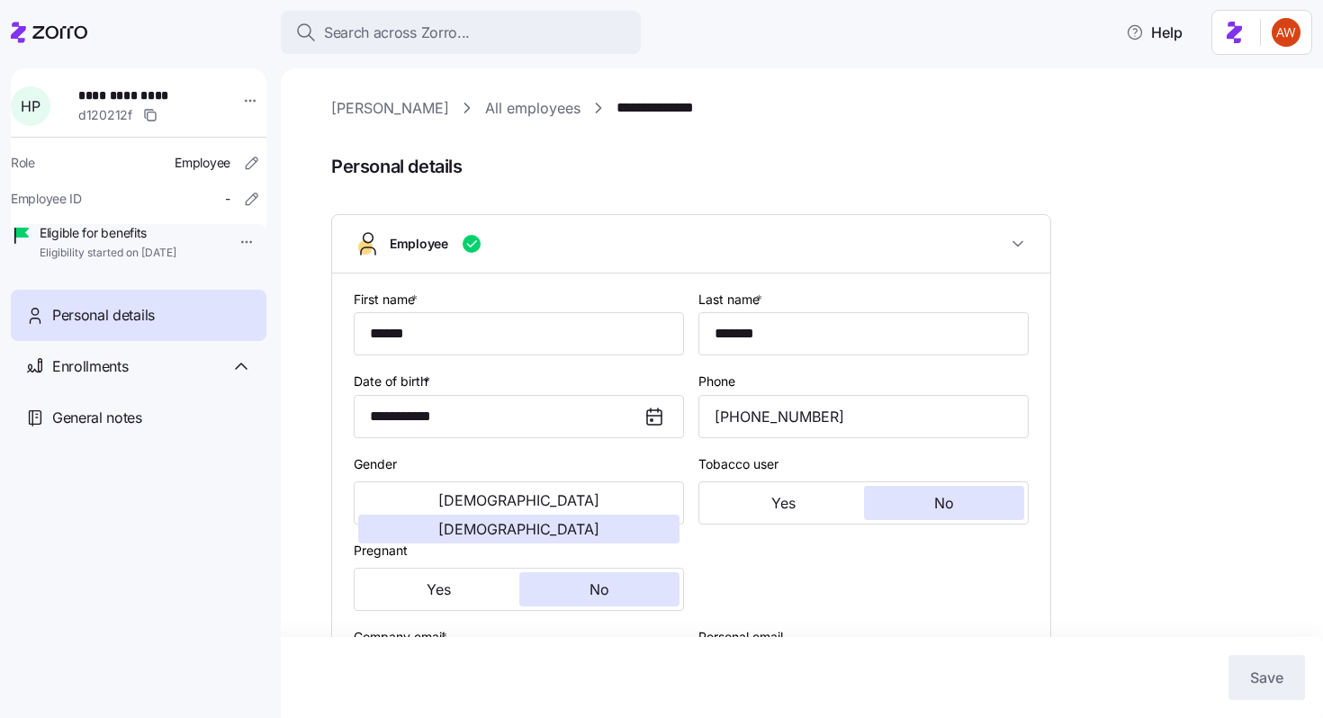
click at [493, 115] on link "All employees" at bounding box center [532, 108] width 95 height 22
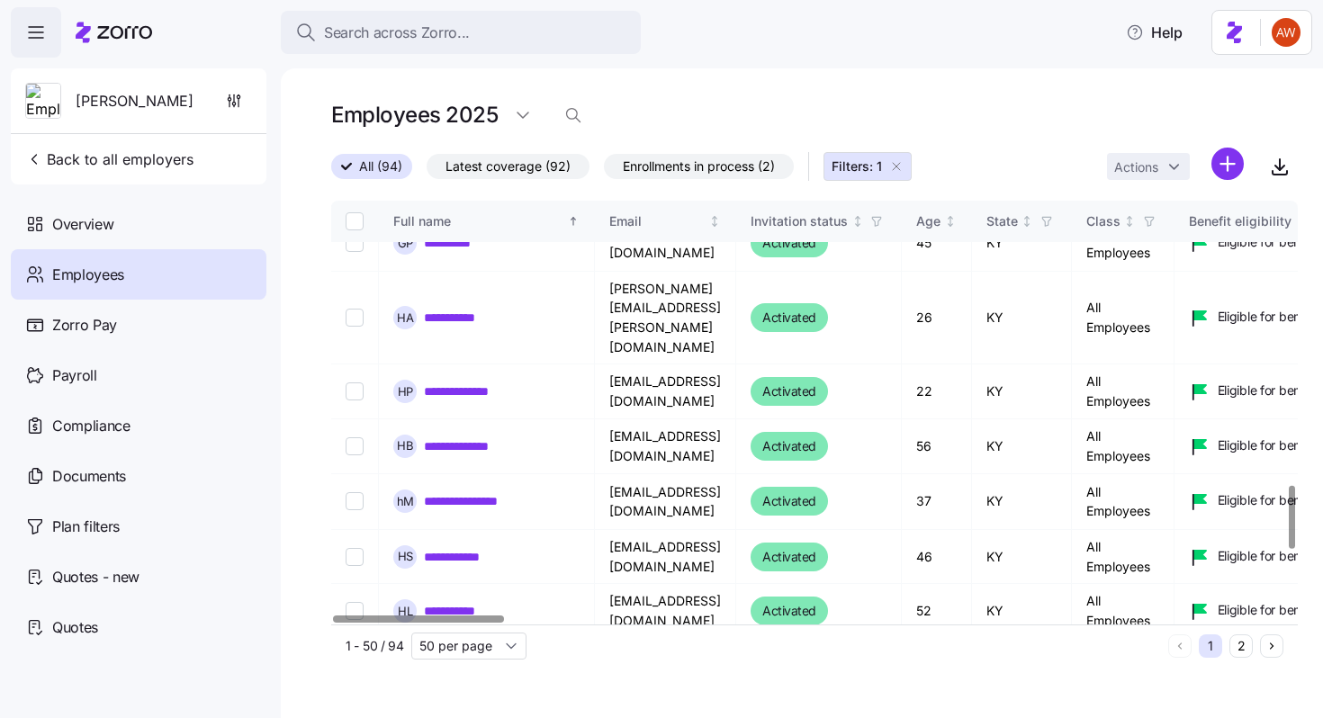
scroll to position [1933, 0]
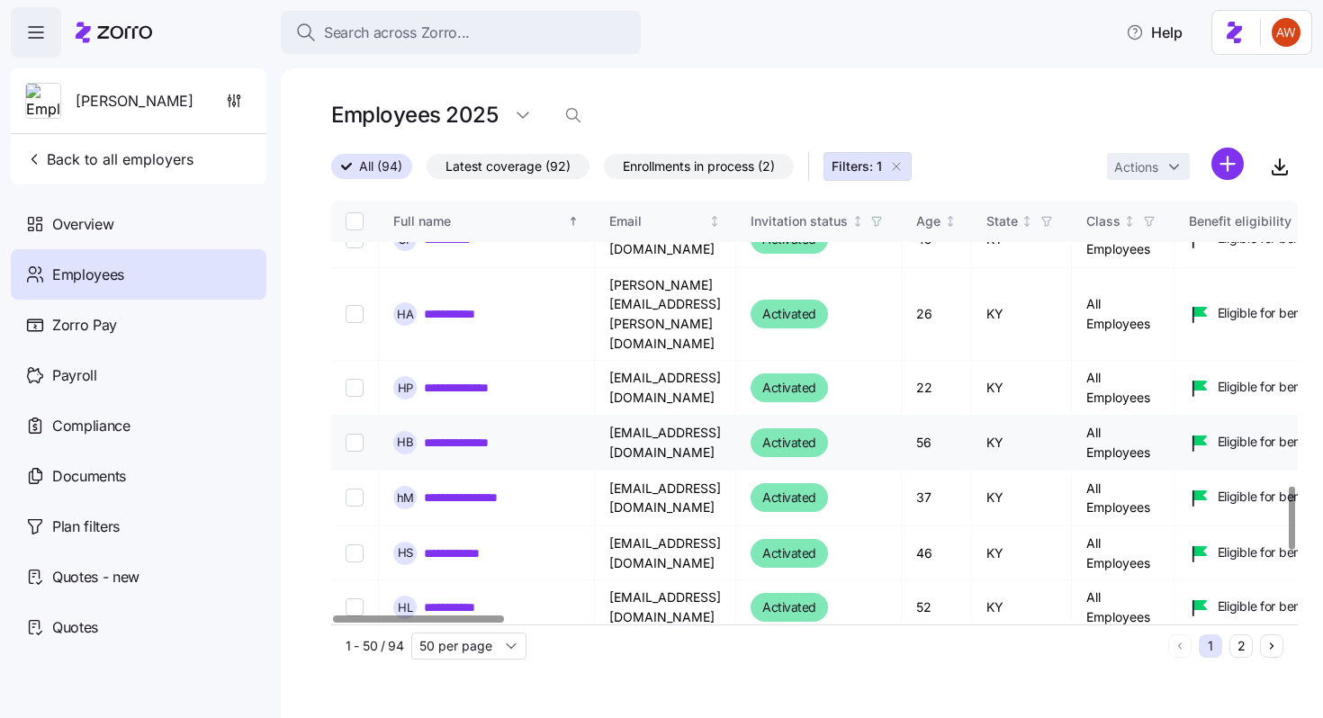
click at [492, 434] on link "**********" at bounding box center [468, 443] width 89 height 18
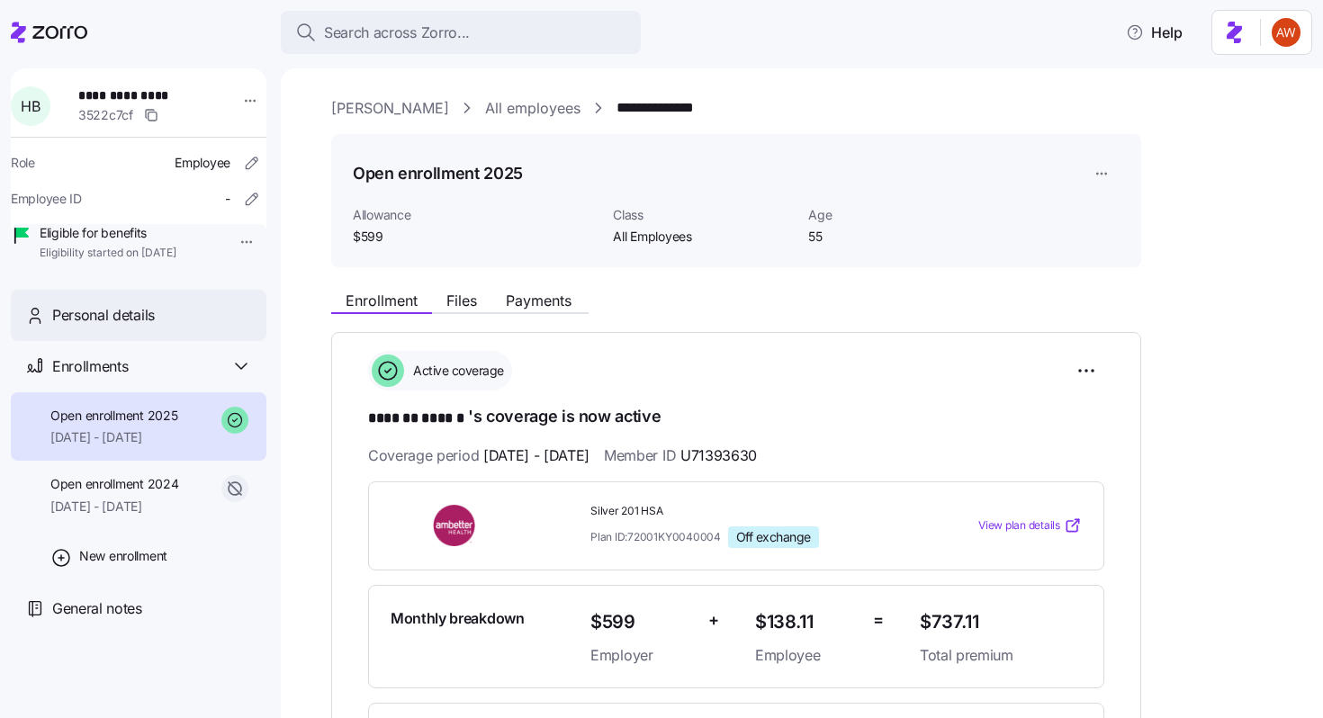
click at [168, 327] on div "Personal details" at bounding box center [152, 315] width 200 height 22
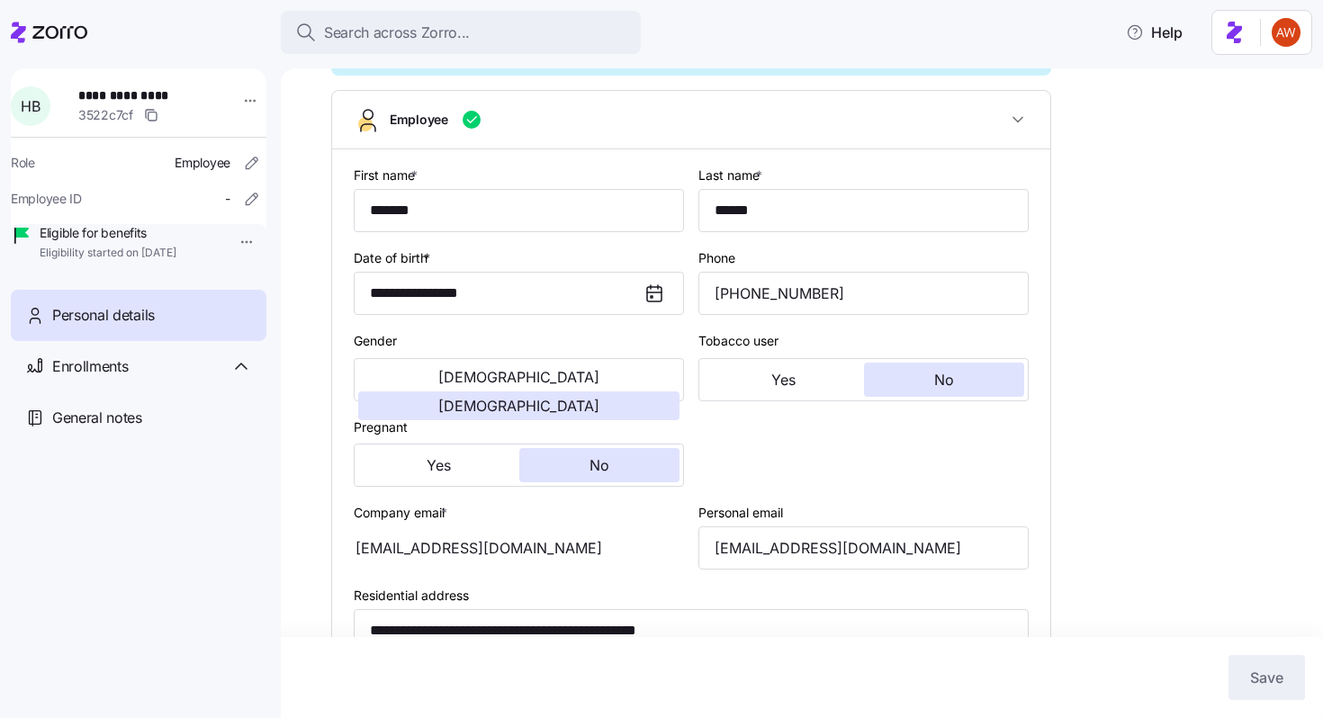
scroll to position [378, 0]
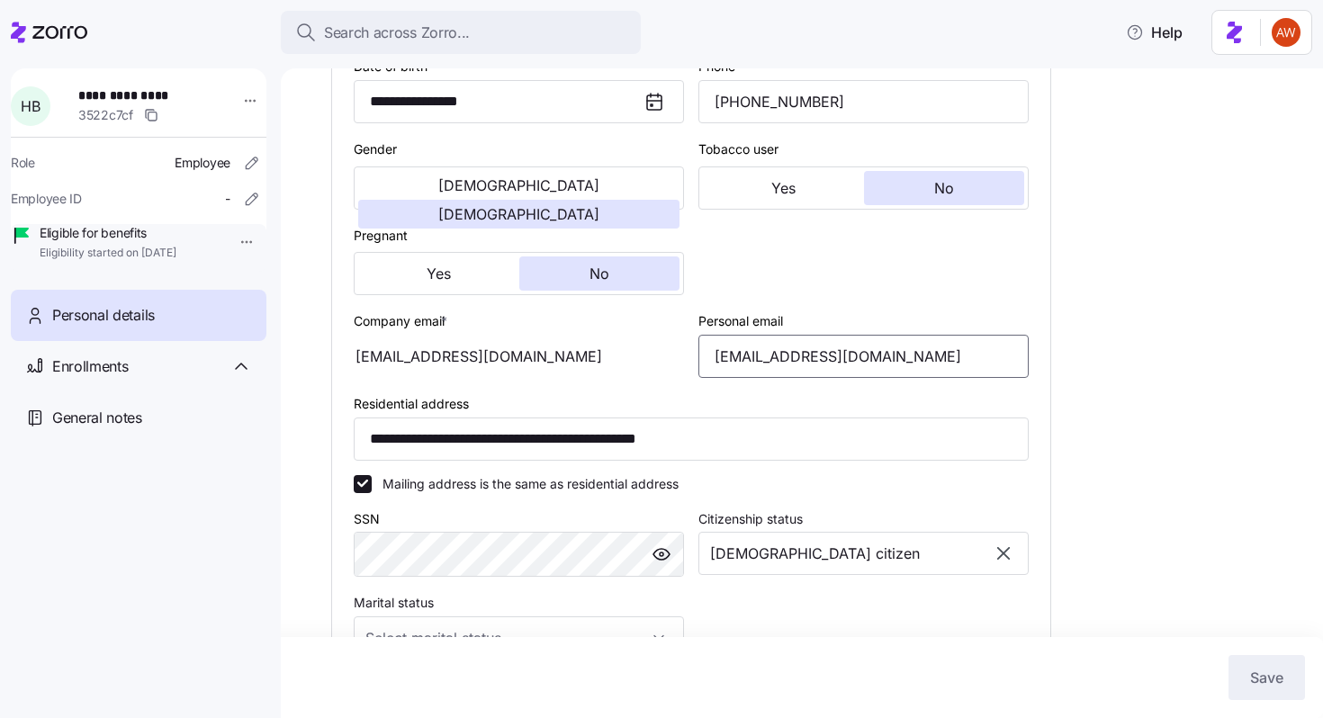
click at [800, 378] on input "[EMAIL_ADDRESS][DOMAIN_NAME]" at bounding box center [863, 356] width 330 height 43
type input "[EMAIL_ADDRESS][DOMAIN_NAME]"
click at [1252, 682] on span "Save" at bounding box center [1266, 678] width 33 height 22
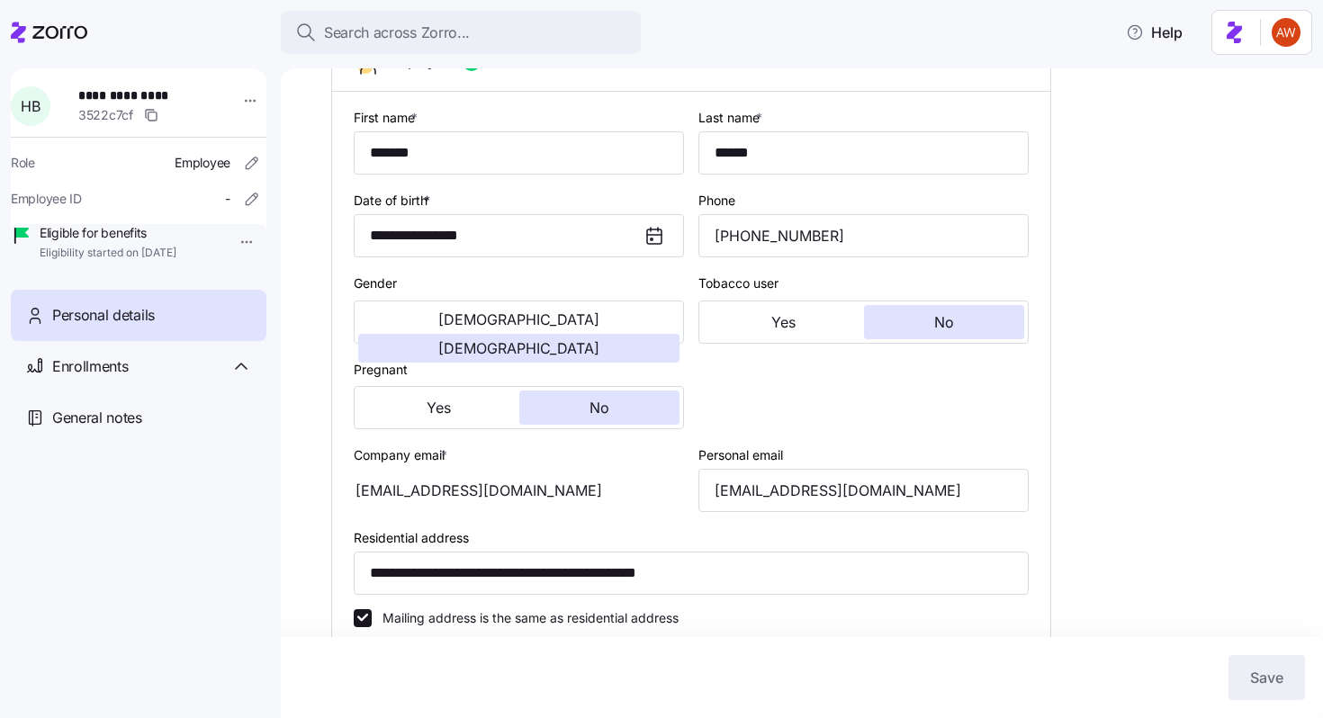
scroll to position [0, 0]
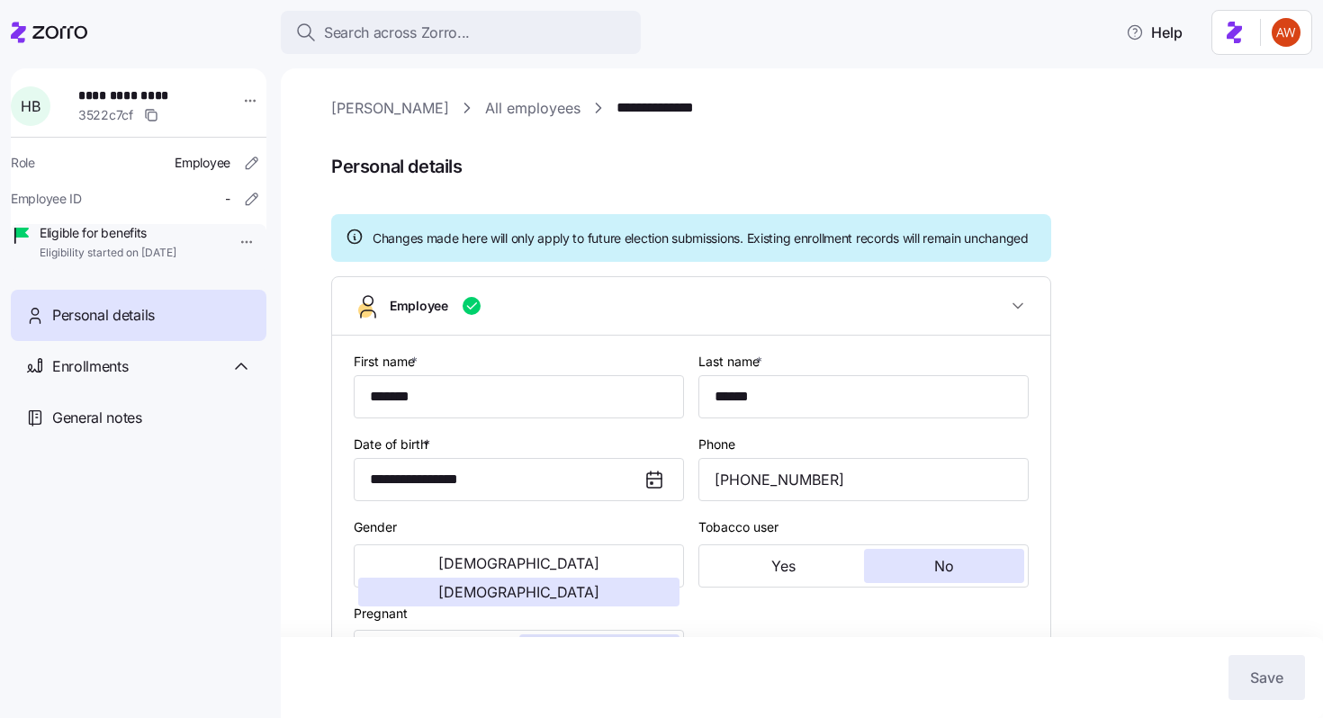
click at [485, 115] on link "All employees" at bounding box center [532, 108] width 95 height 22
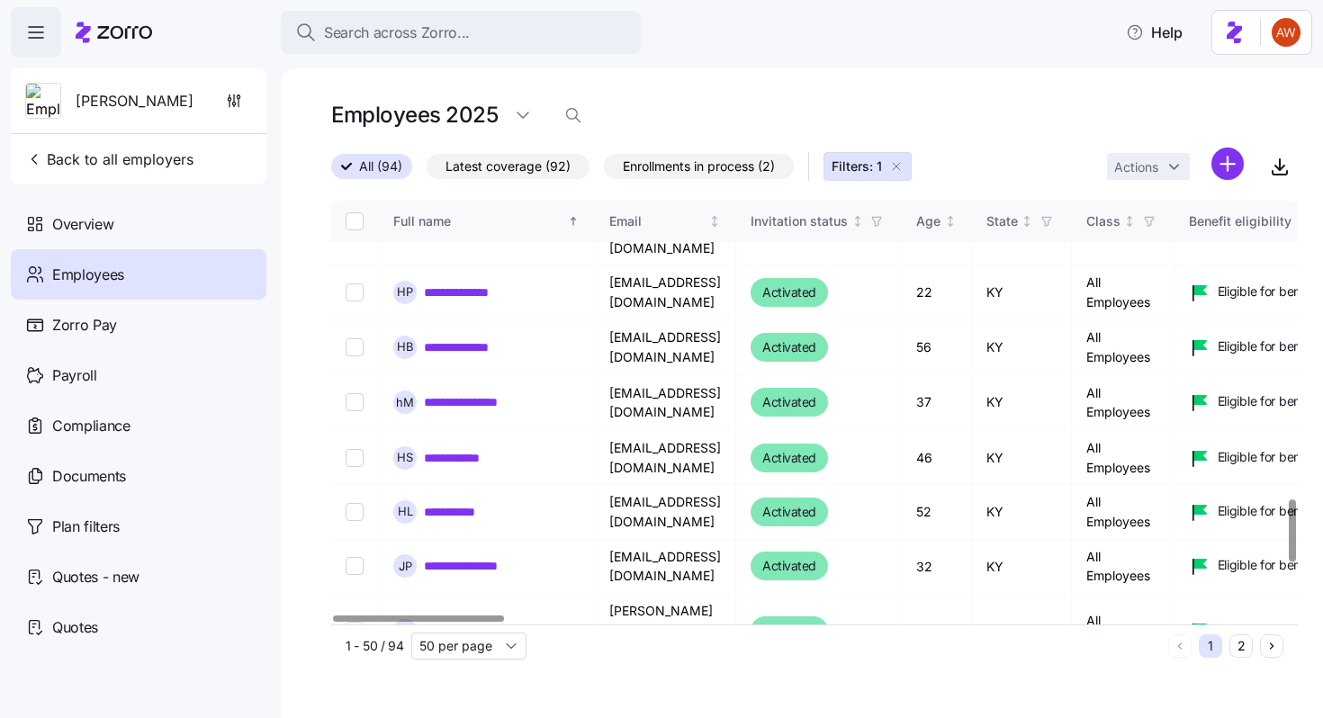
scroll to position [2022, 0]
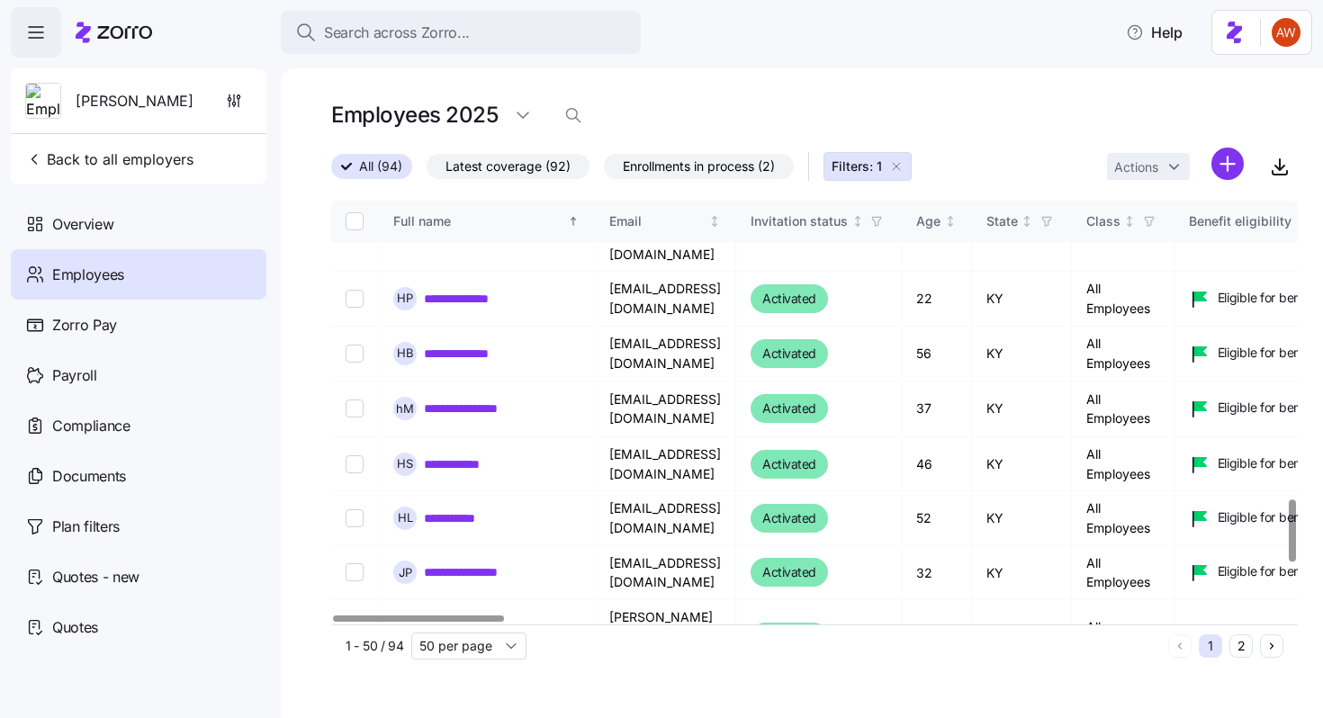
click at [473, 455] on link "**********" at bounding box center [463, 464] width 79 height 18
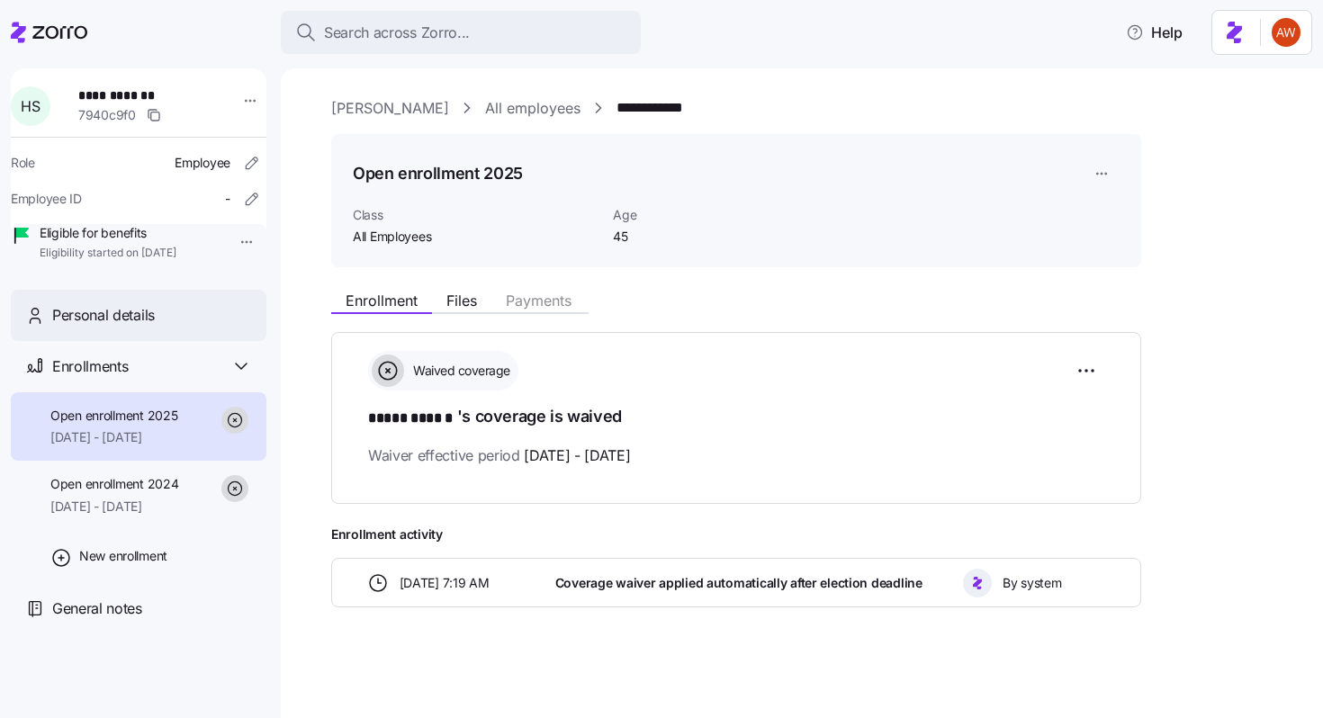
click at [167, 319] on div "Personal details" at bounding box center [139, 315] width 256 height 51
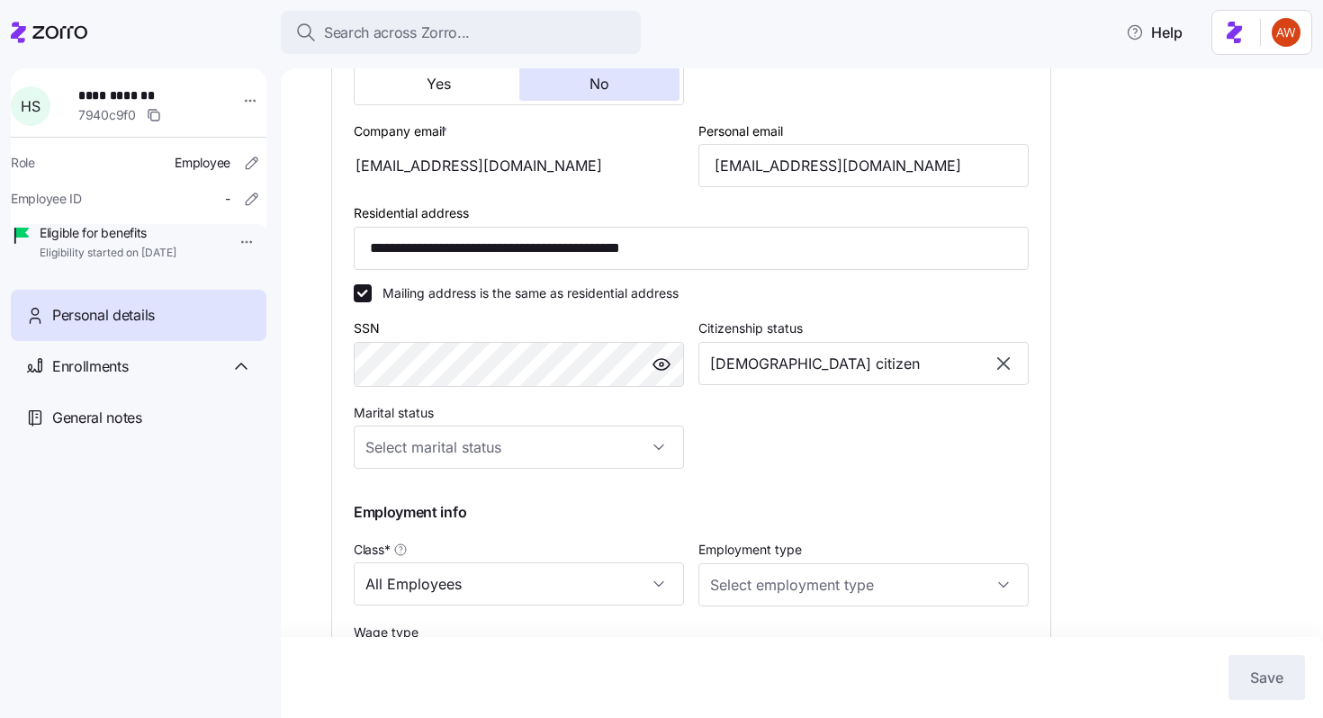
scroll to position [504, 0]
click at [810, 167] on input "[EMAIL_ADDRESS][DOMAIN_NAME]" at bounding box center [863, 167] width 330 height 43
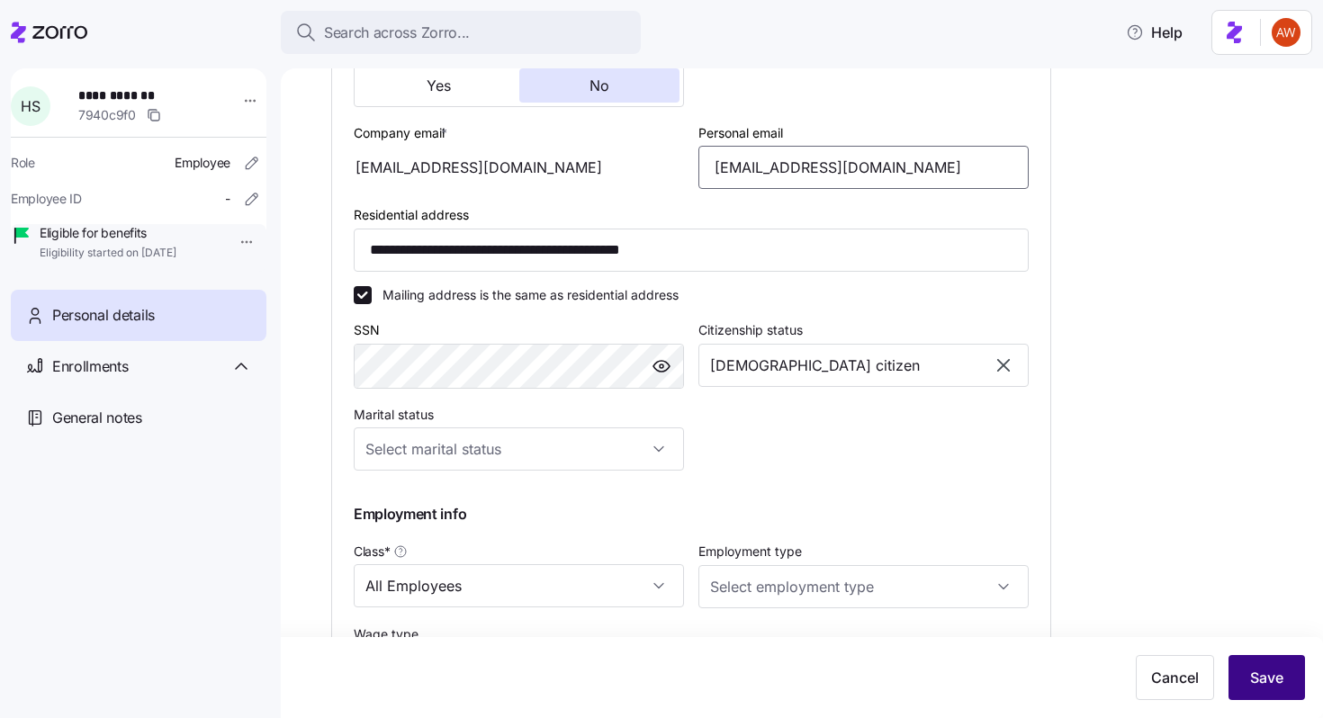
type input "[EMAIL_ADDRESS][DOMAIN_NAME]"
click at [1279, 666] on button "Save" at bounding box center [1266, 677] width 76 height 45
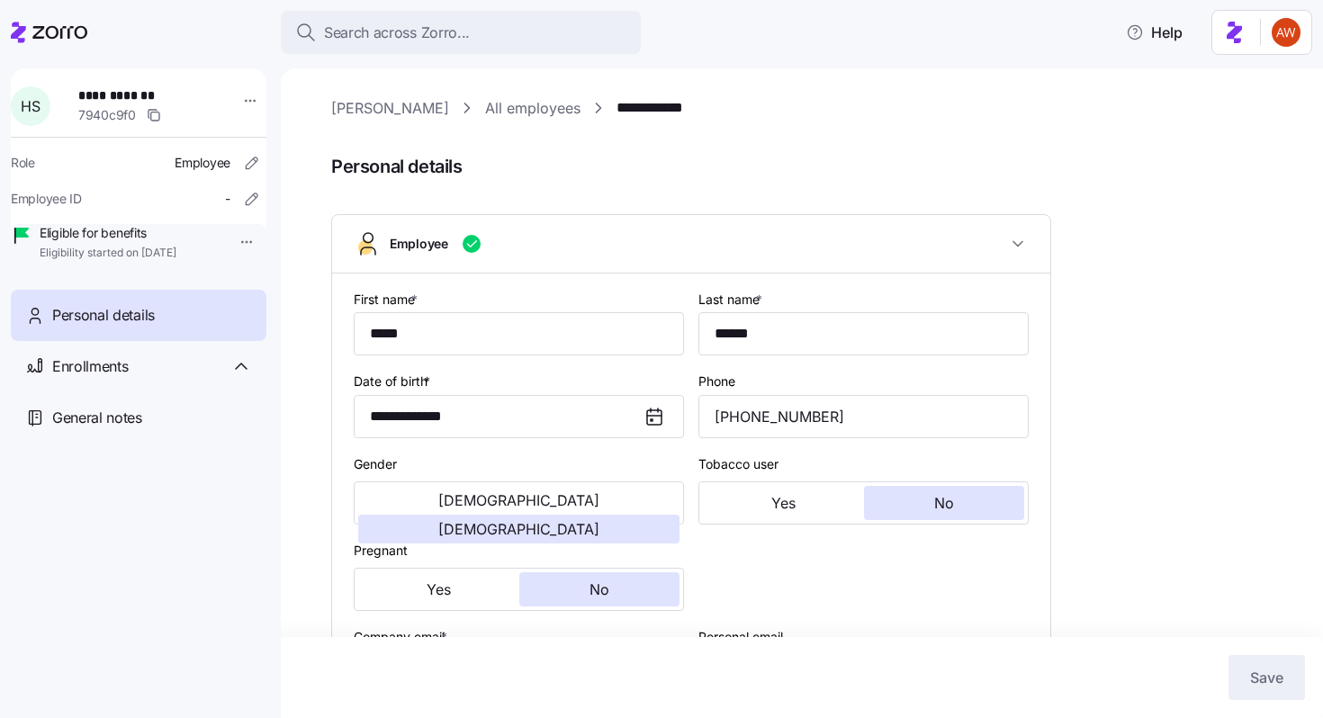
click at [491, 112] on link "All employees" at bounding box center [532, 108] width 95 height 22
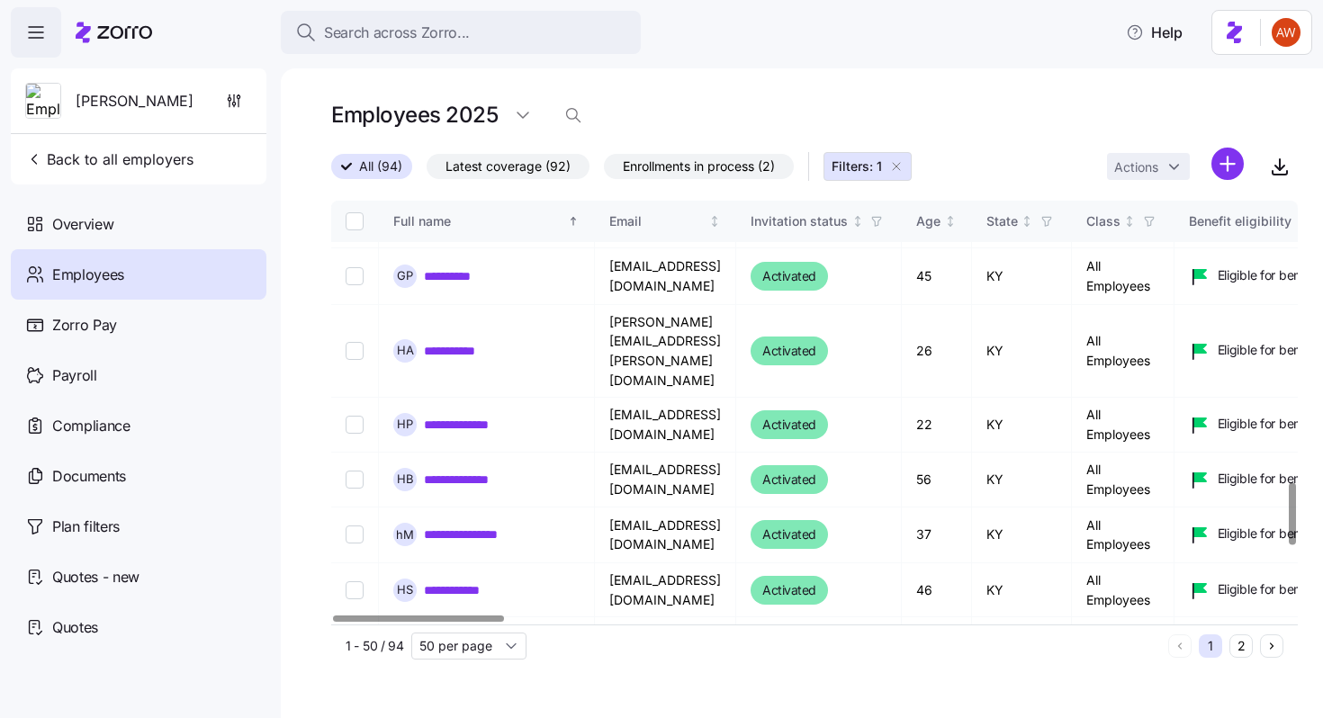
scroll to position [1908, 0]
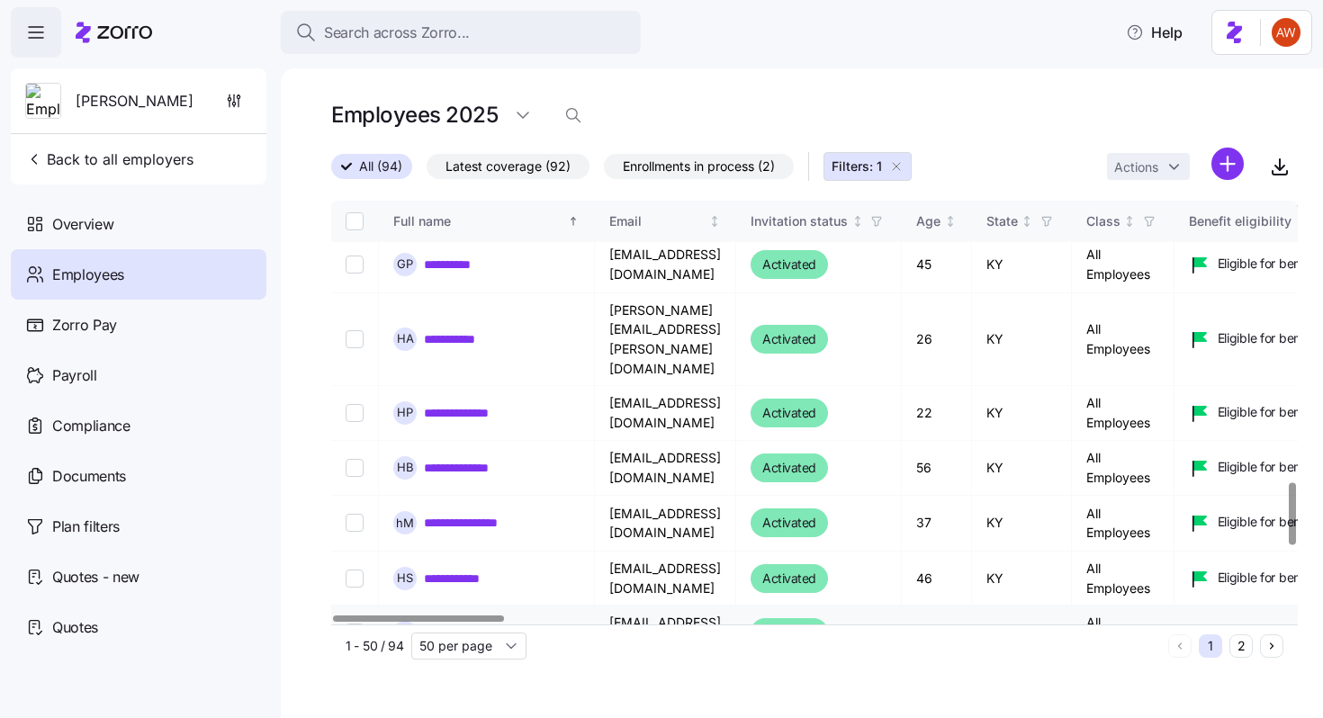
click at [478, 624] on link "**********" at bounding box center [465, 633] width 82 height 18
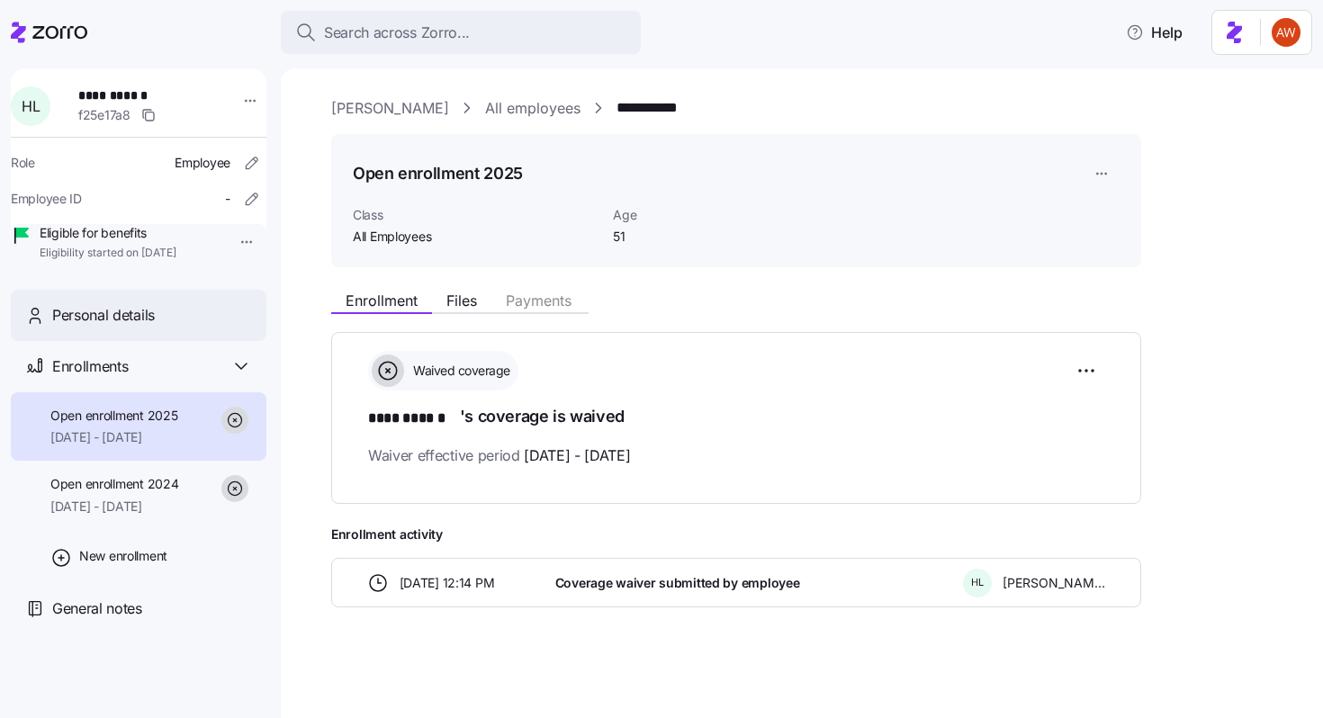
click at [210, 327] on div "Personal details" at bounding box center [152, 315] width 200 height 22
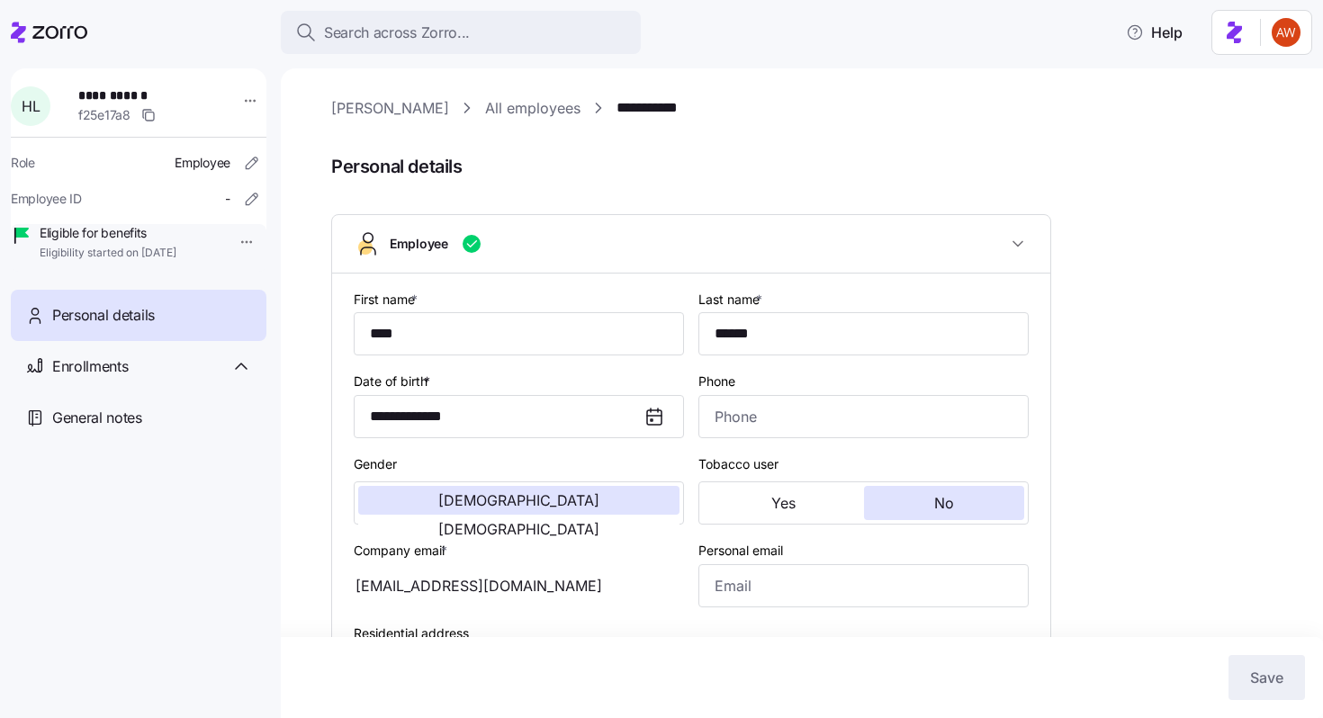
click at [487, 120] on div "**********" at bounding box center [814, 705] width 966 height 1216
click at [485, 118] on link "All employees" at bounding box center [532, 108] width 95 height 22
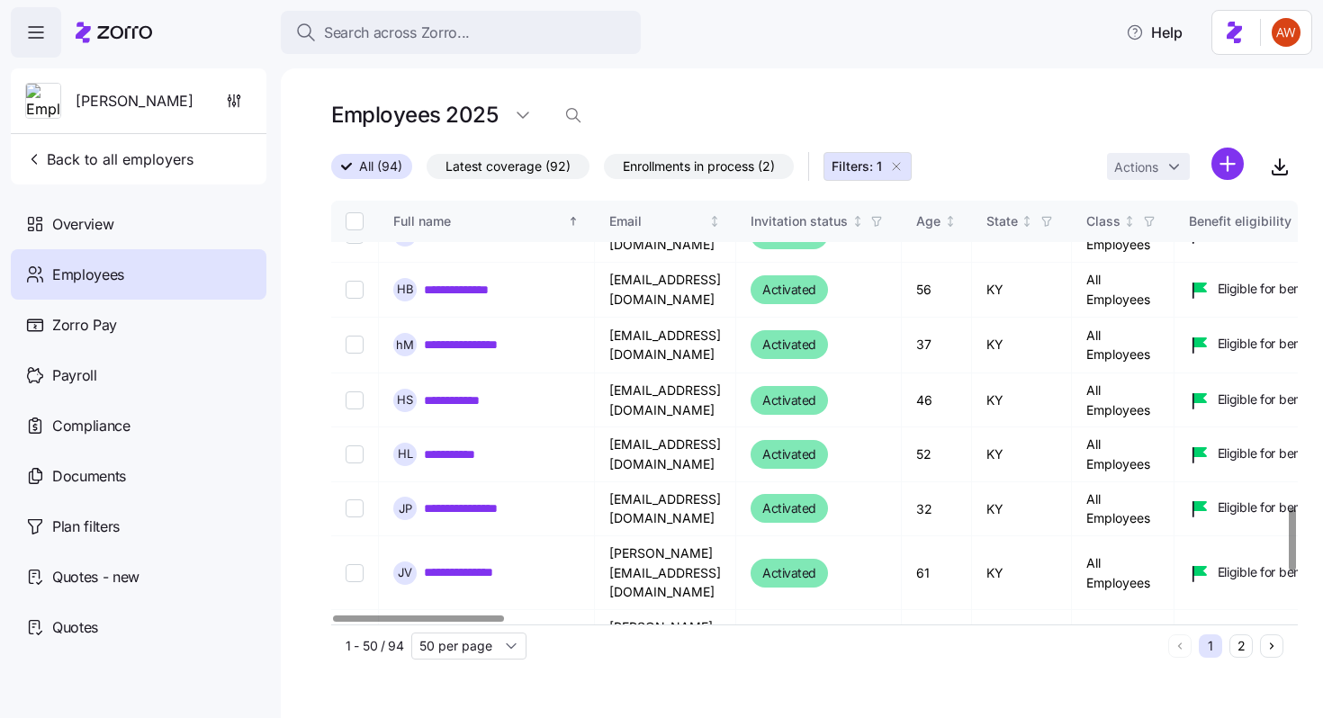
scroll to position [2083, 0]
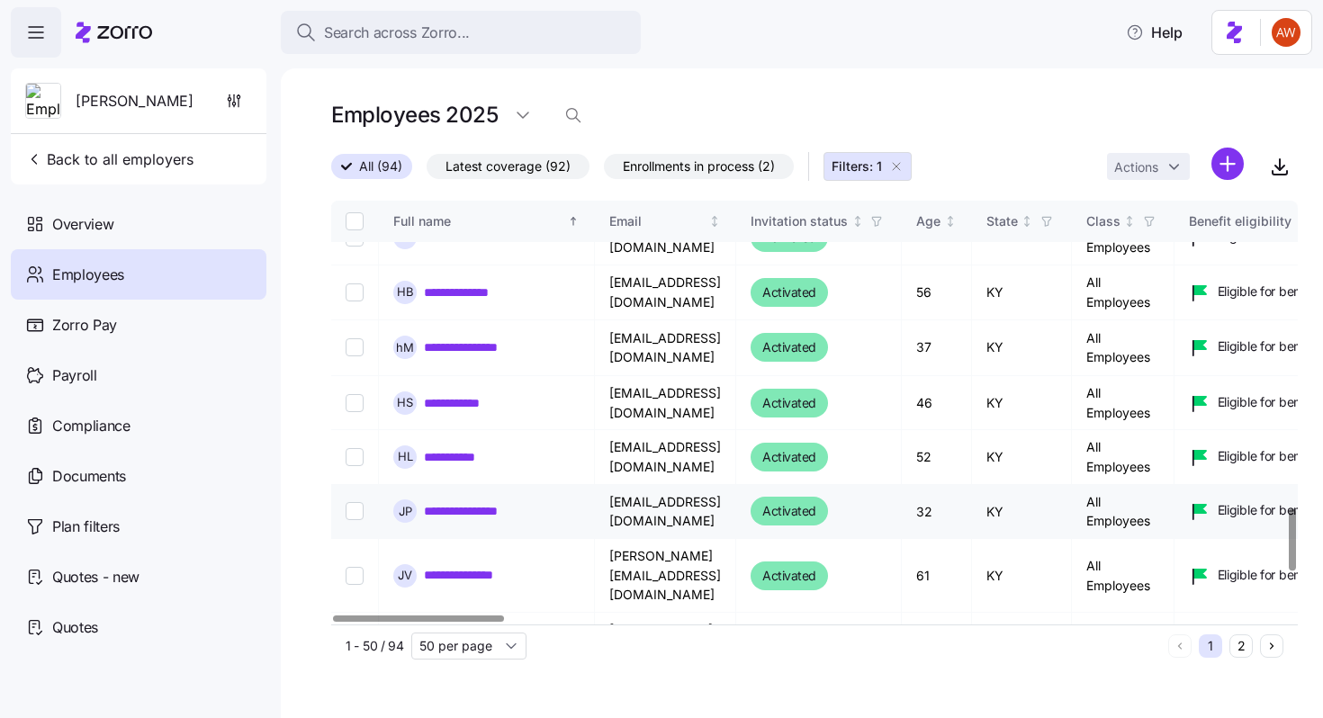
click at [497, 502] on link "**********" at bounding box center [474, 511] width 100 height 18
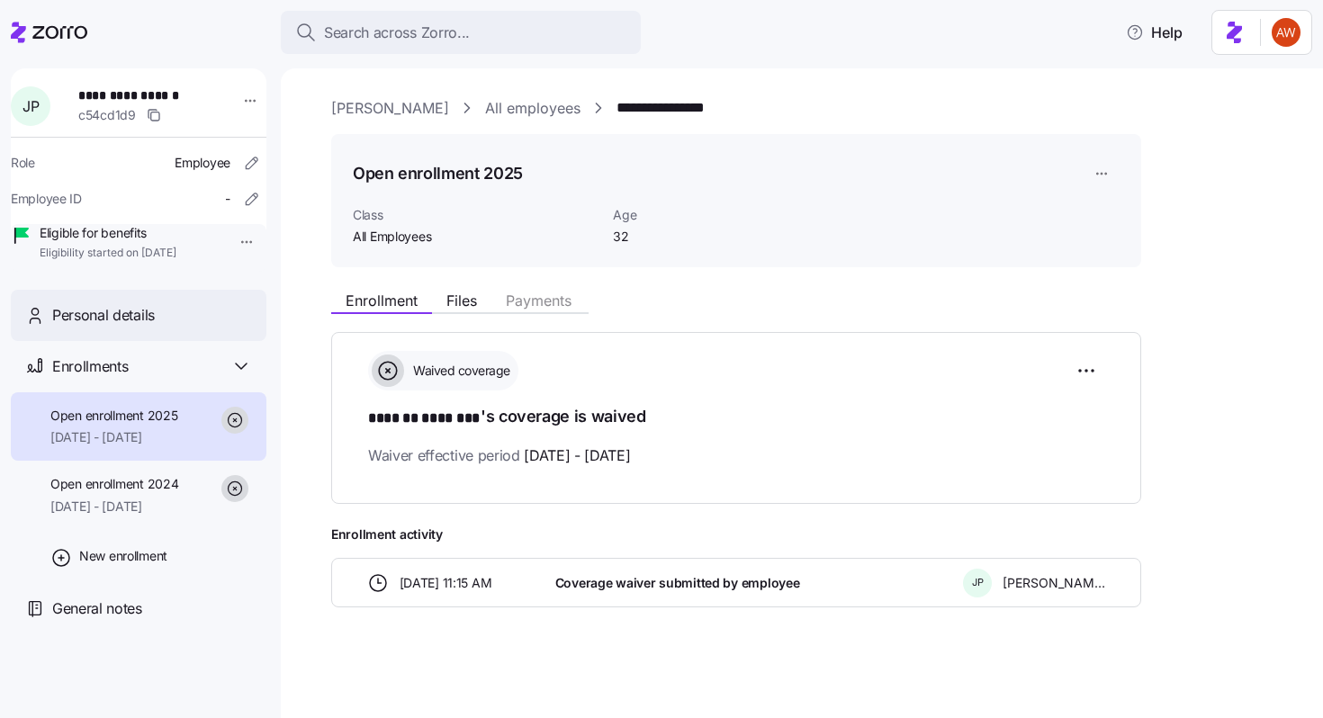
click at [179, 327] on div "Personal details" at bounding box center [152, 315] width 200 height 22
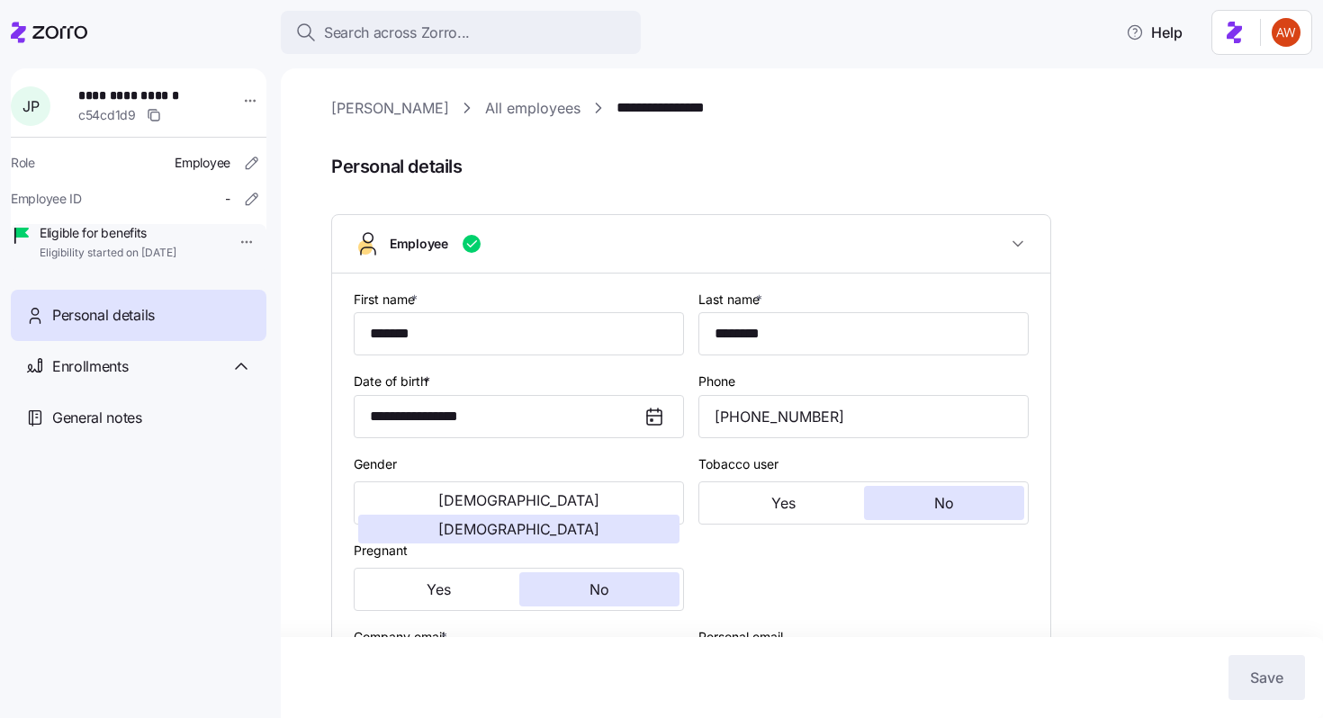
scroll to position [349, 0]
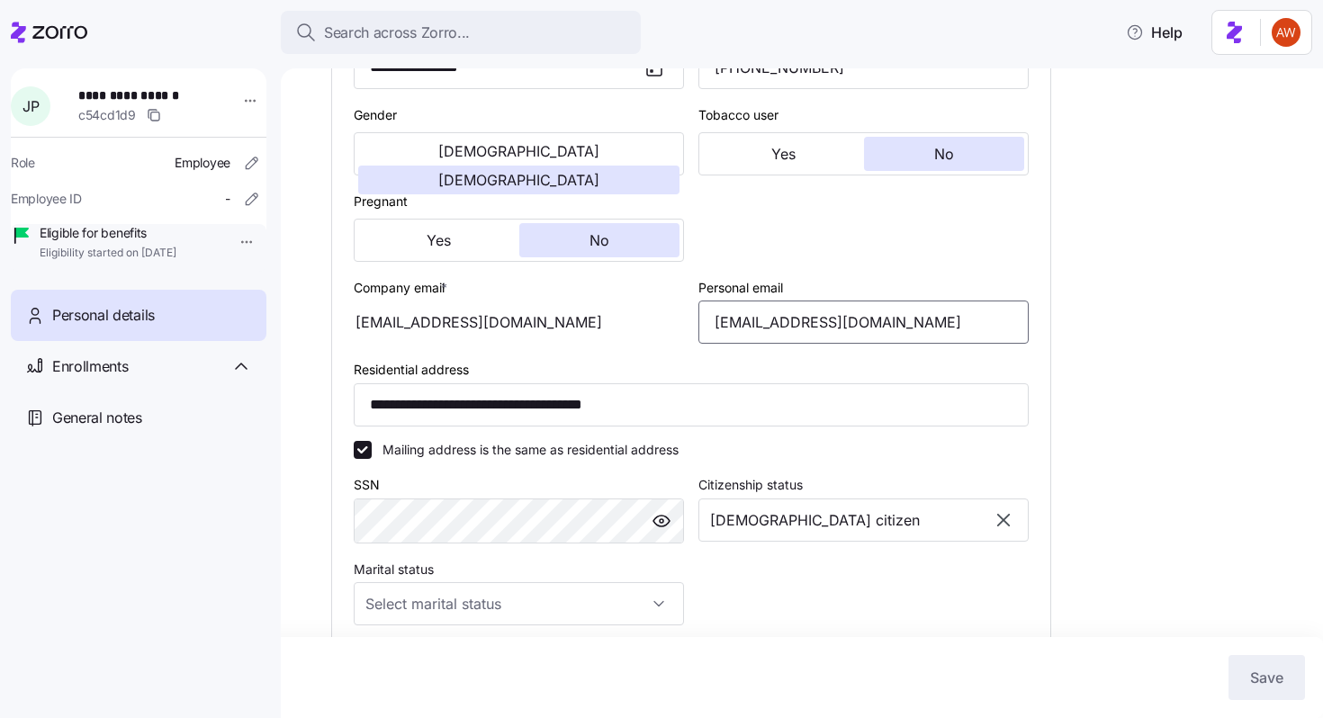
click at [800, 326] on input "[EMAIL_ADDRESS][DOMAIN_NAME]" at bounding box center [863, 322] width 330 height 43
type input "[EMAIL_ADDRESS][DOMAIN_NAME]"
click at [1242, 672] on button "Save" at bounding box center [1266, 677] width 76 height 45
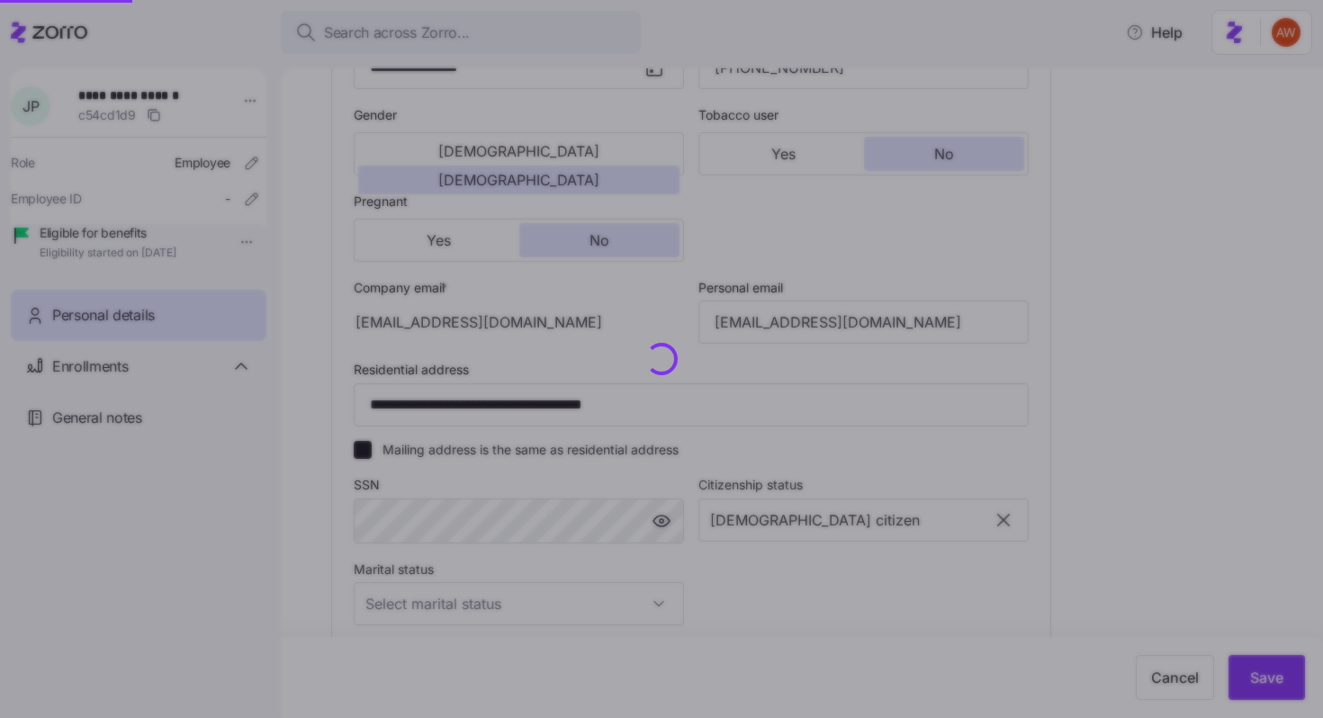
checkbox input "false"
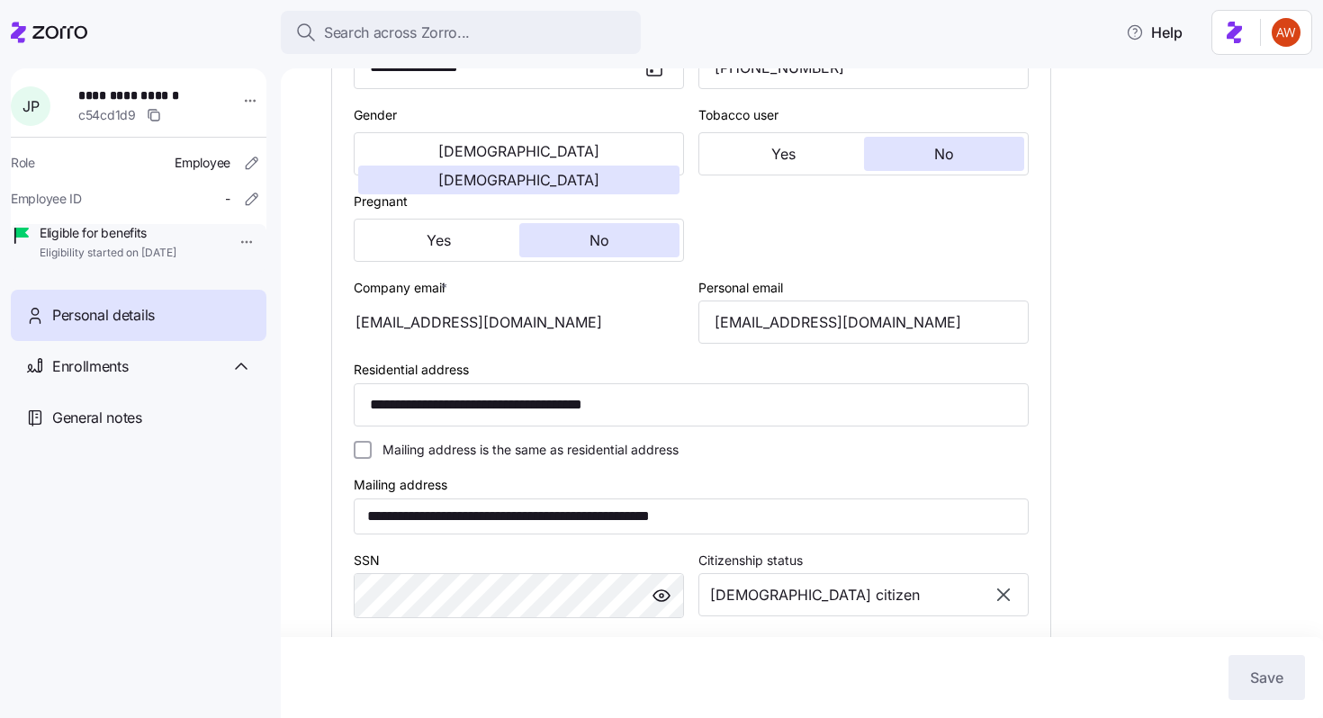
scroll to position [0, 0]
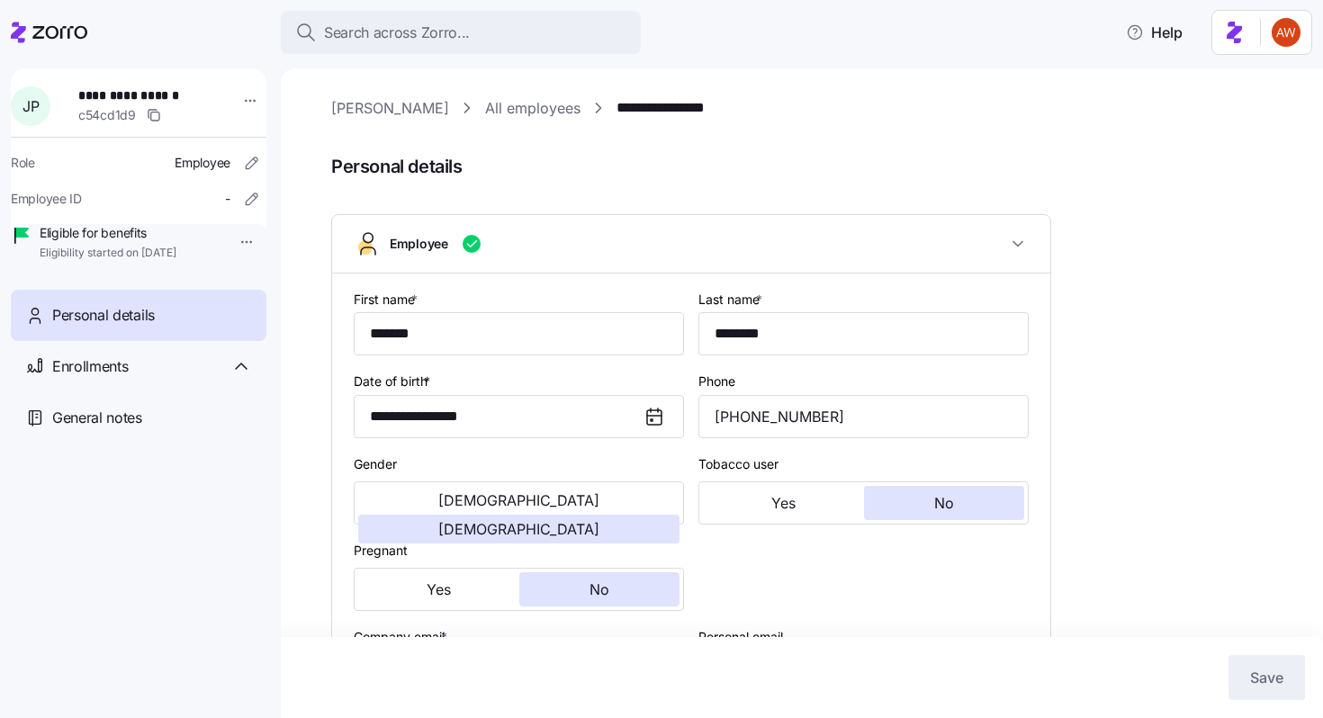
click at [485, 106] on link "All employees" at bounding box center [532, 108] width 95 height 22
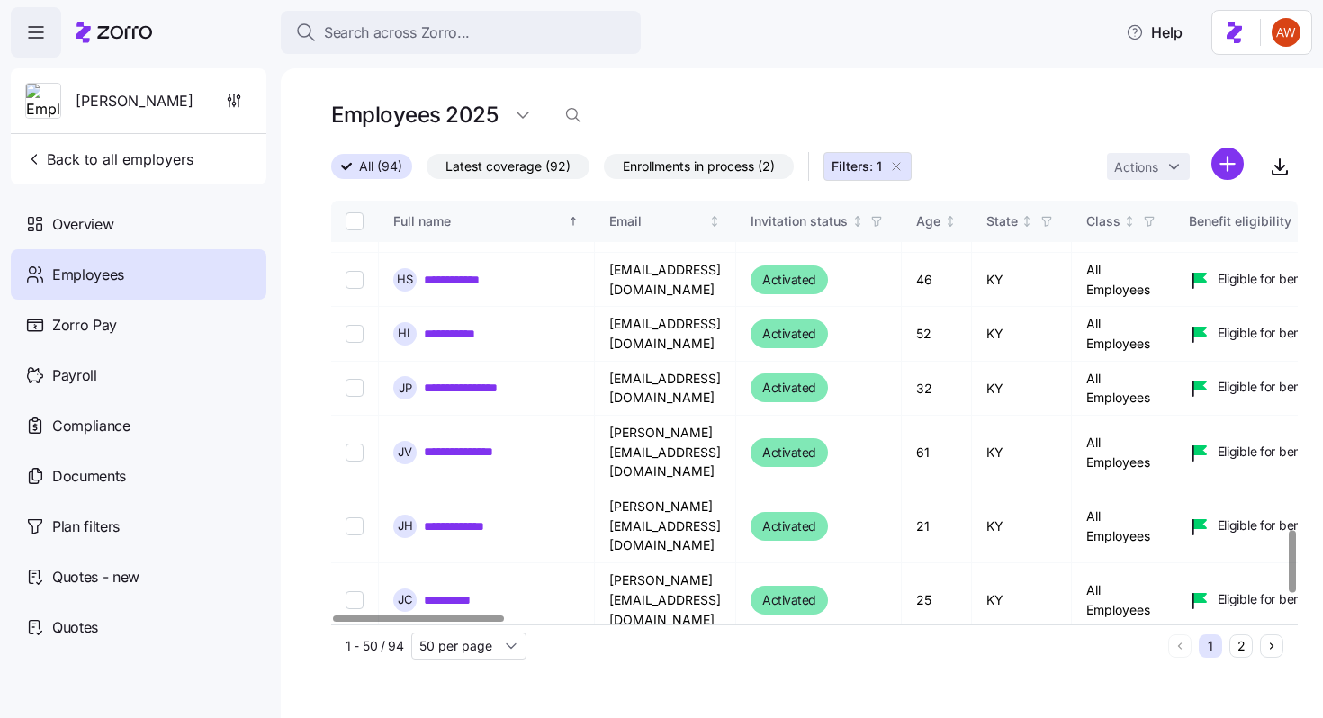
scroll to position [2201, 0]
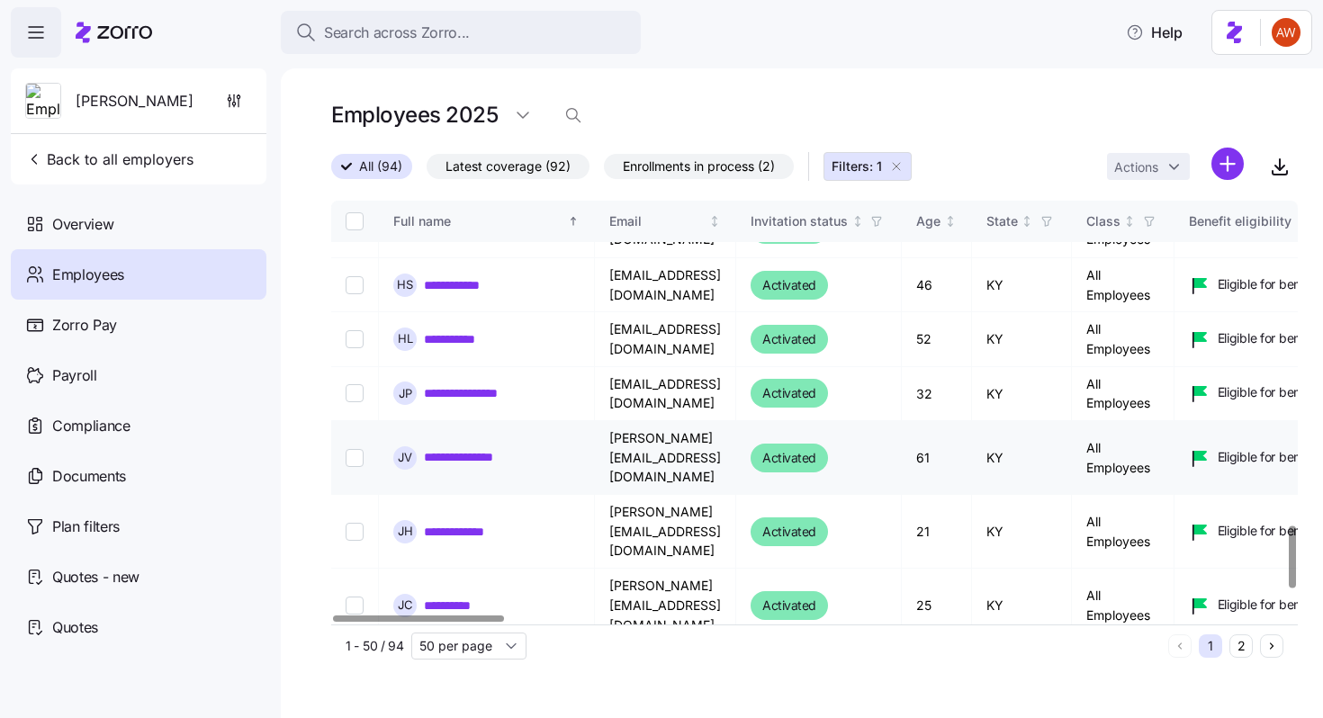
click at [460, 448] on link "**********" at bounding box center [473, 457] width 99 height 18
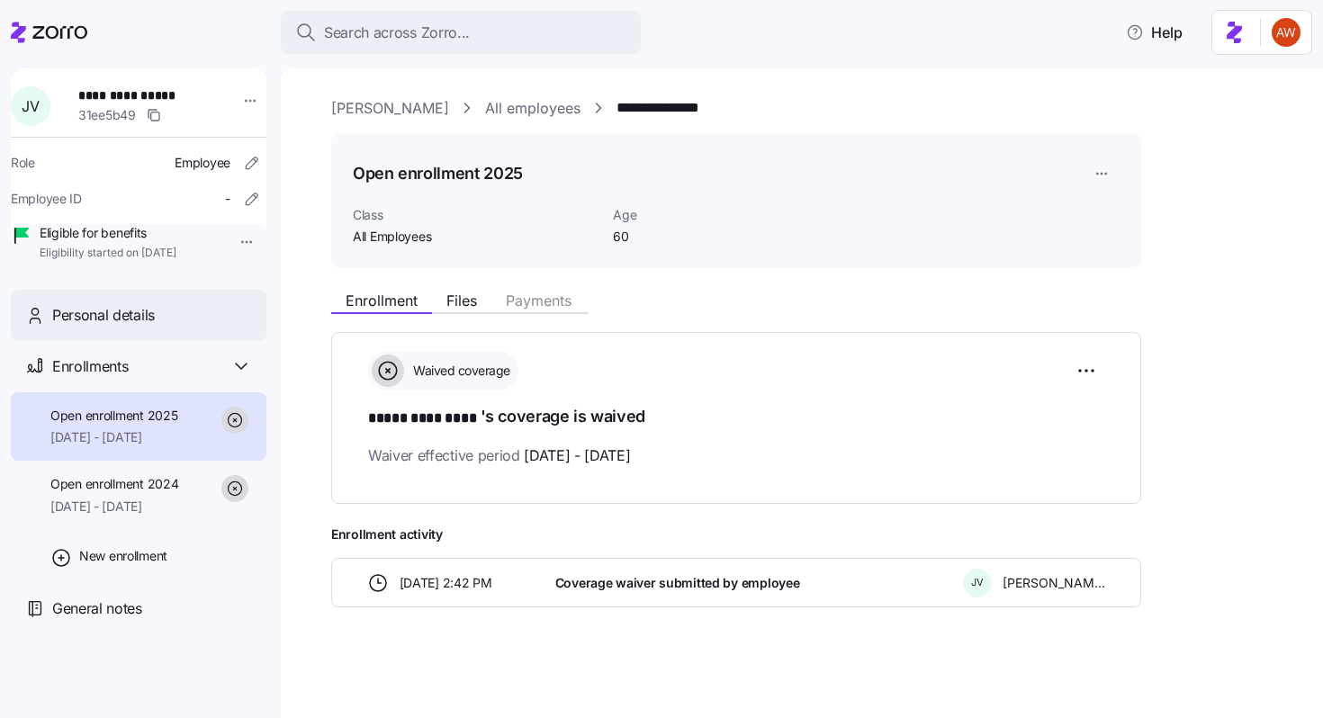
click at [203, 327] on div "Personal details" at bounding box center [152, 315] width 200 height 22
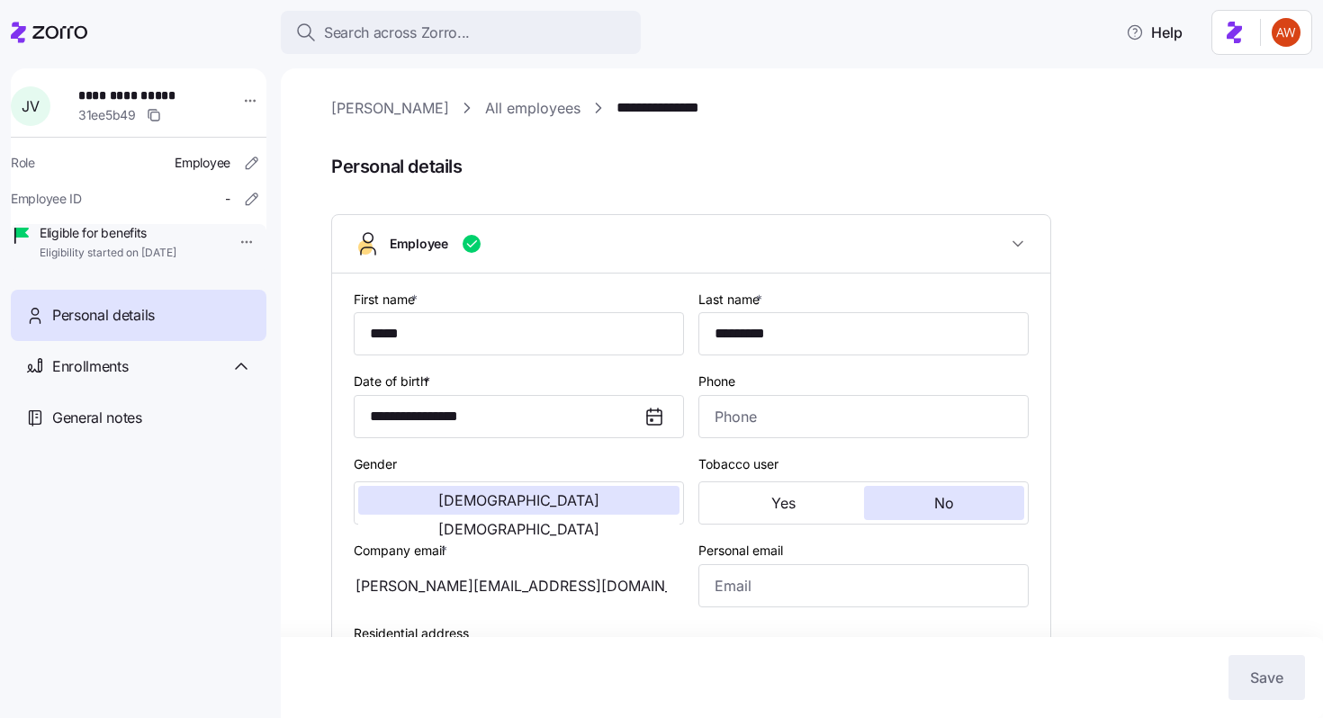
click at [485, 106] on link "All employees" at bounding box center [532, 108] width 95 height 22
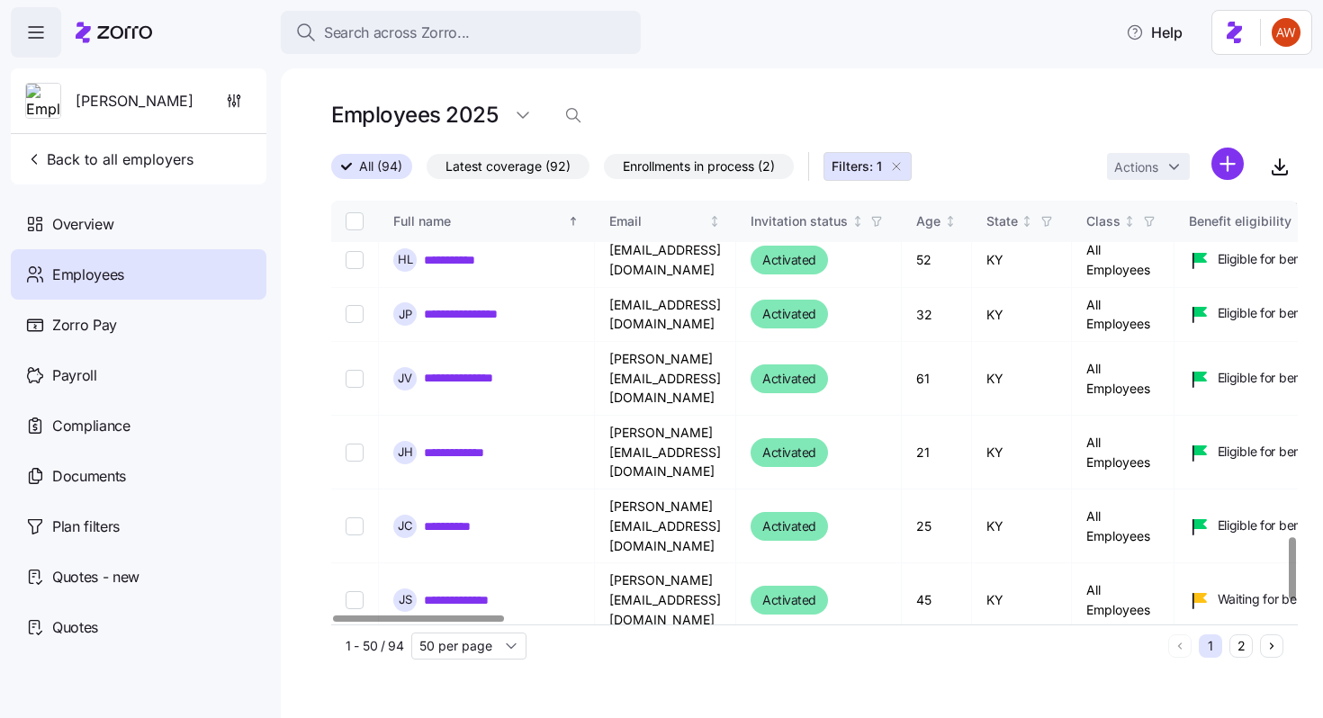
scroll to position [2279, 0]
click at [473, 445] on link "**********" at bounding box center [467, 454] width 86 height 18
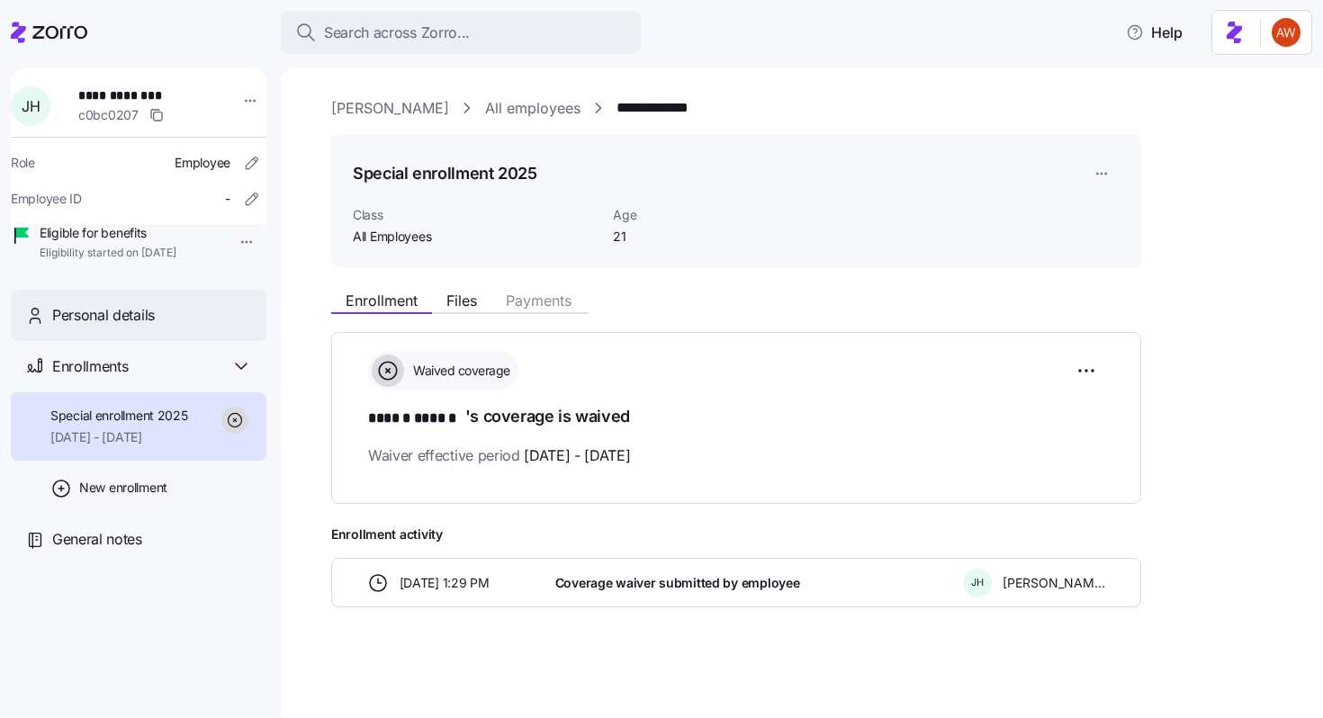
click at [220, 327] on div "Personal details" at bounding box center [152, 315] width 200 height 22
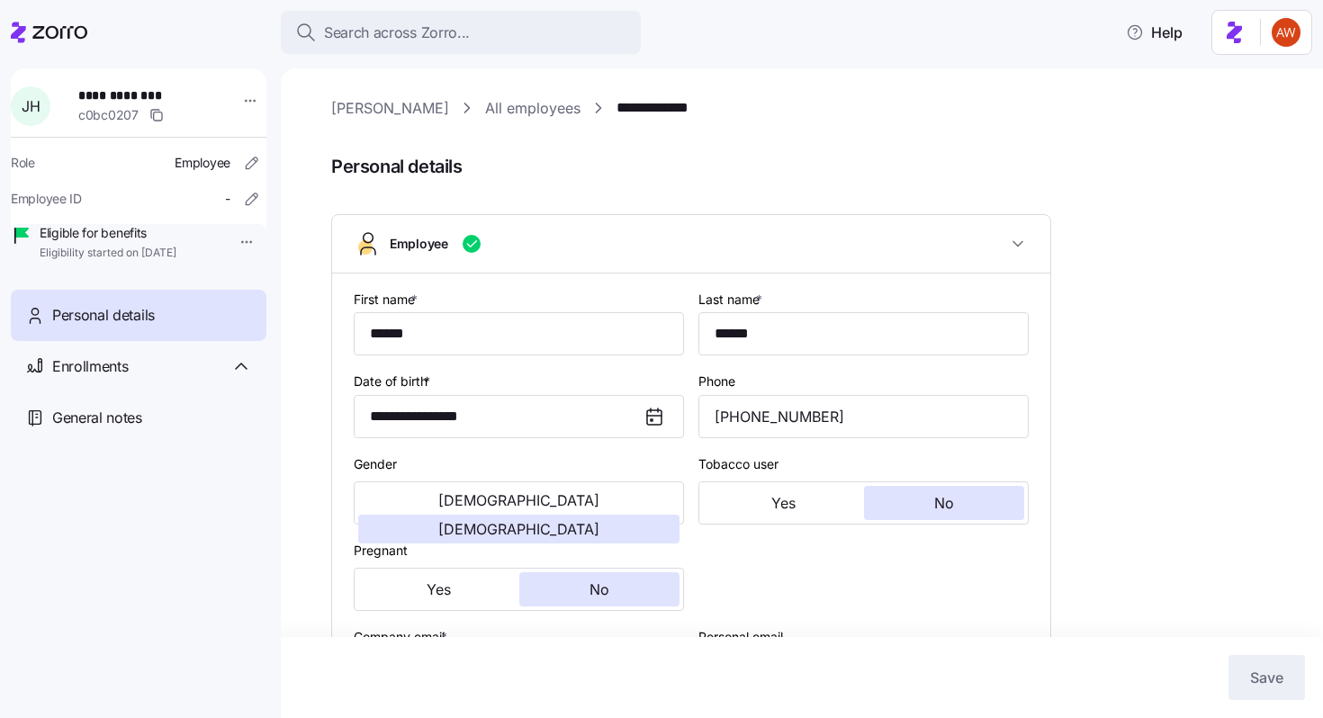
scroll to position [507, 0]
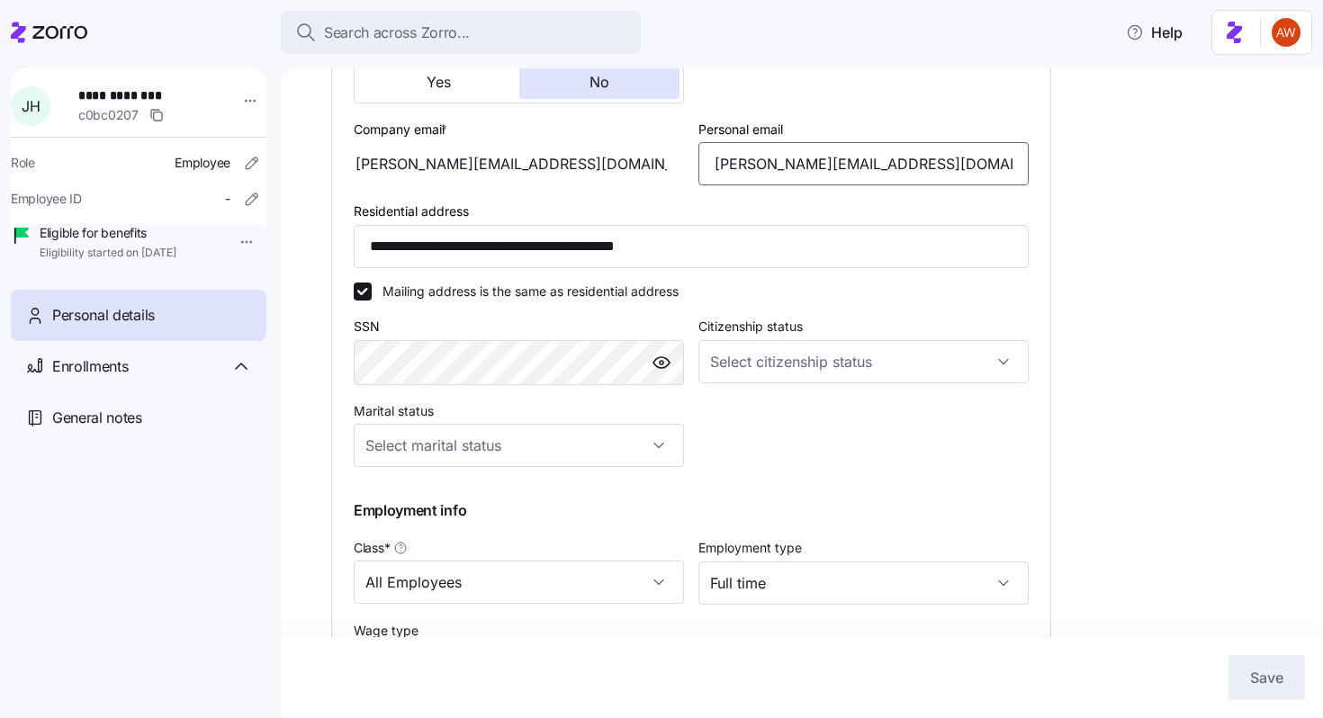
click at [842, 168] on input "[PERSON_NAME][EMAIL_ADDRESS][DOMAIN_NAME]" at bounding box center [863, 163] width 330 height 43
type input "[PERSON_NAME][EMAIL_ADDRESS][DOMAIN_NAME]"
click at [1281, 665] on button "Save" at bounding box center [1266, 677] width 76 height 45
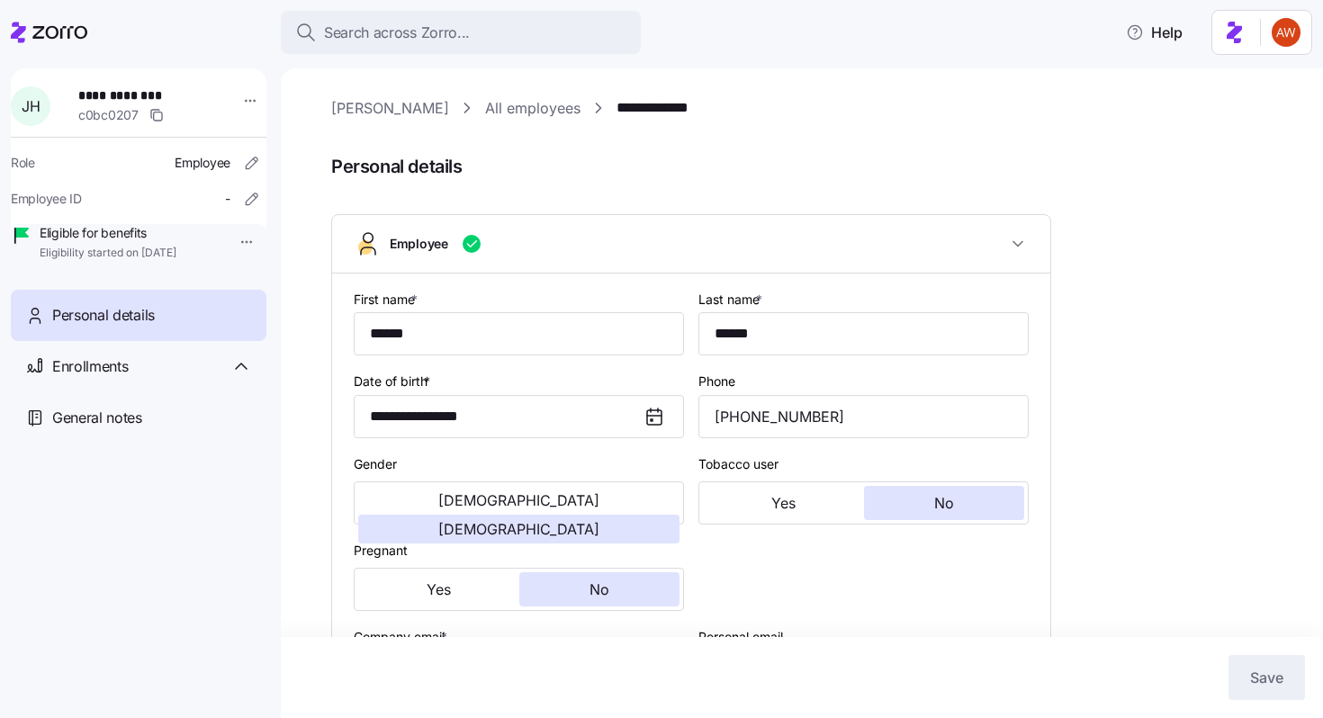
click at [485, 107] on link "All employees" at bounding box center [532, 108] width 95 height 22
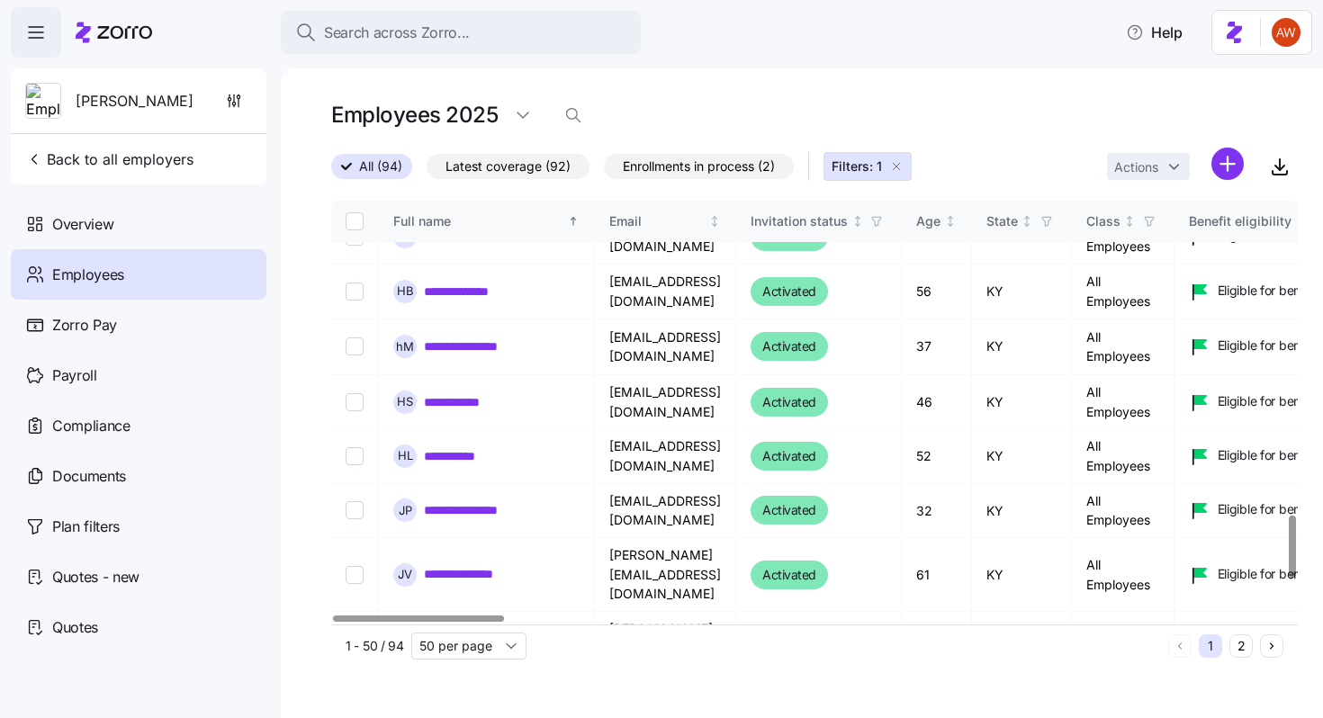
scroll to position [2168, 0]
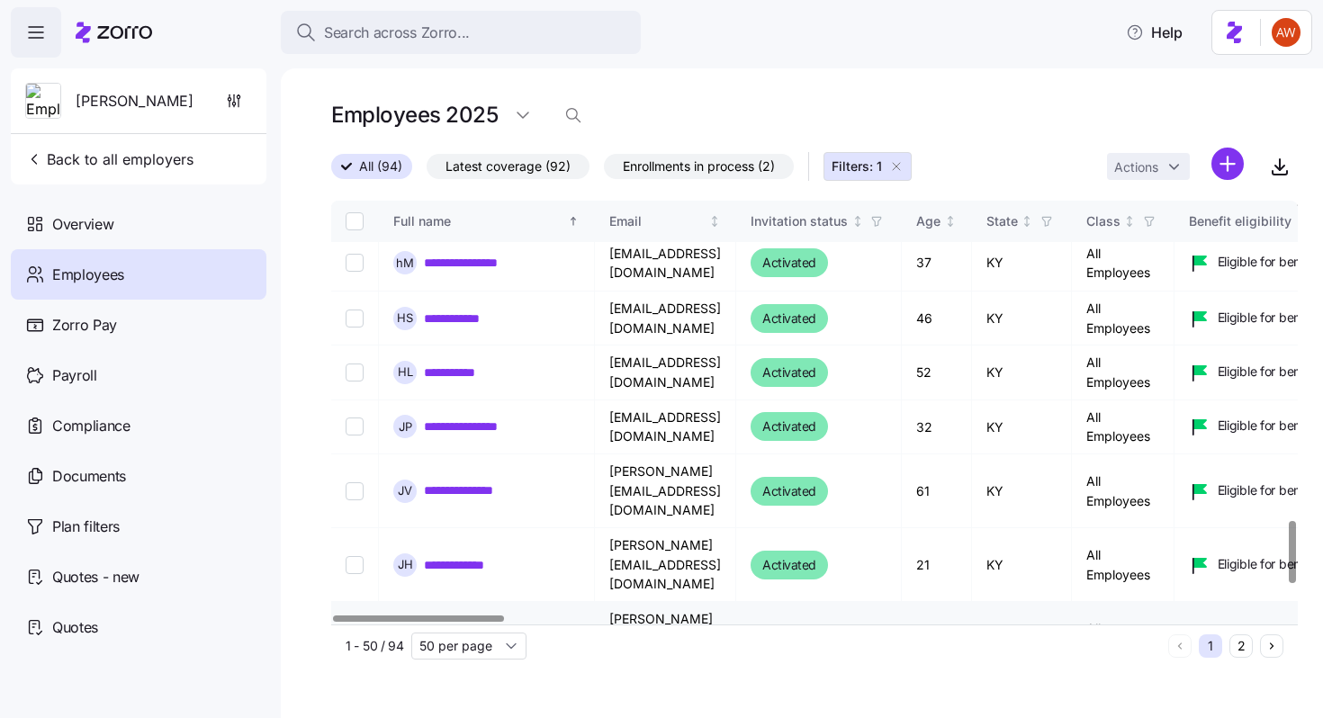
click at [443, 630] on link "**********" at bounding box center [455, 639] width 62 height 18
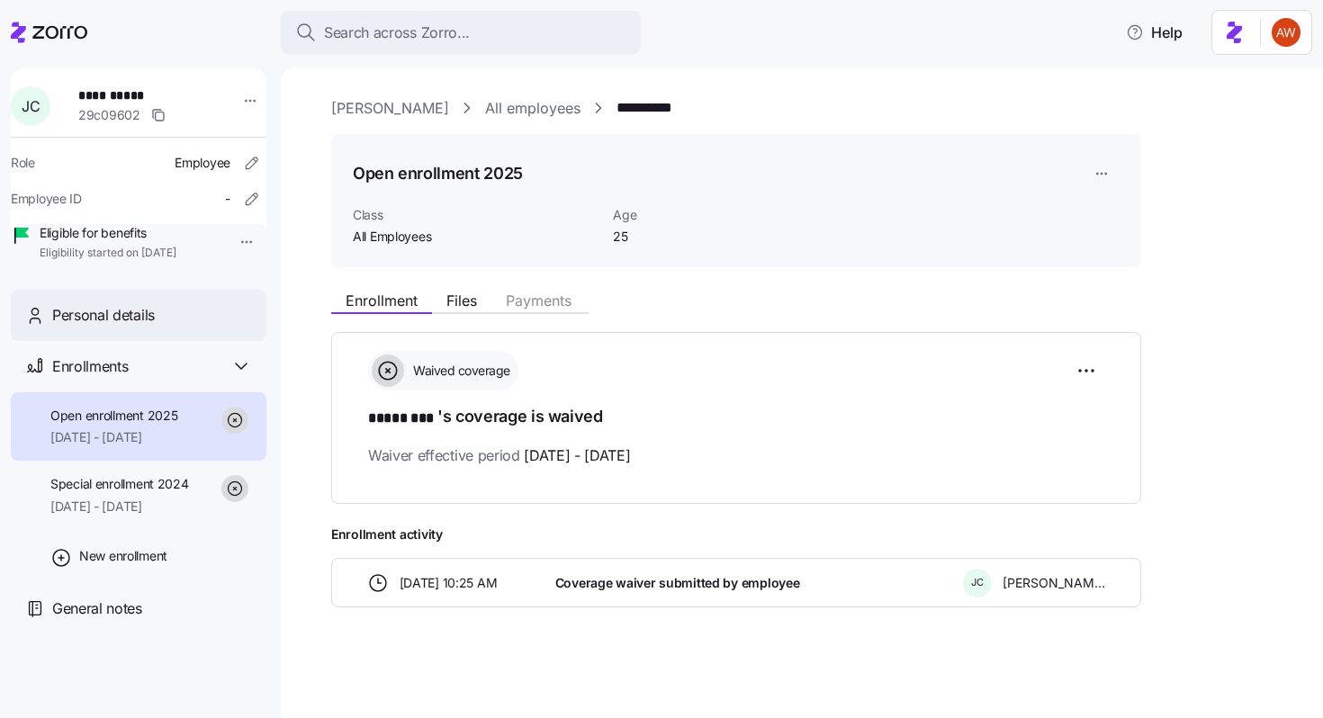
click at [206, 327] on div "Personal details" at bounding box center [152, 315] width 200 height 22
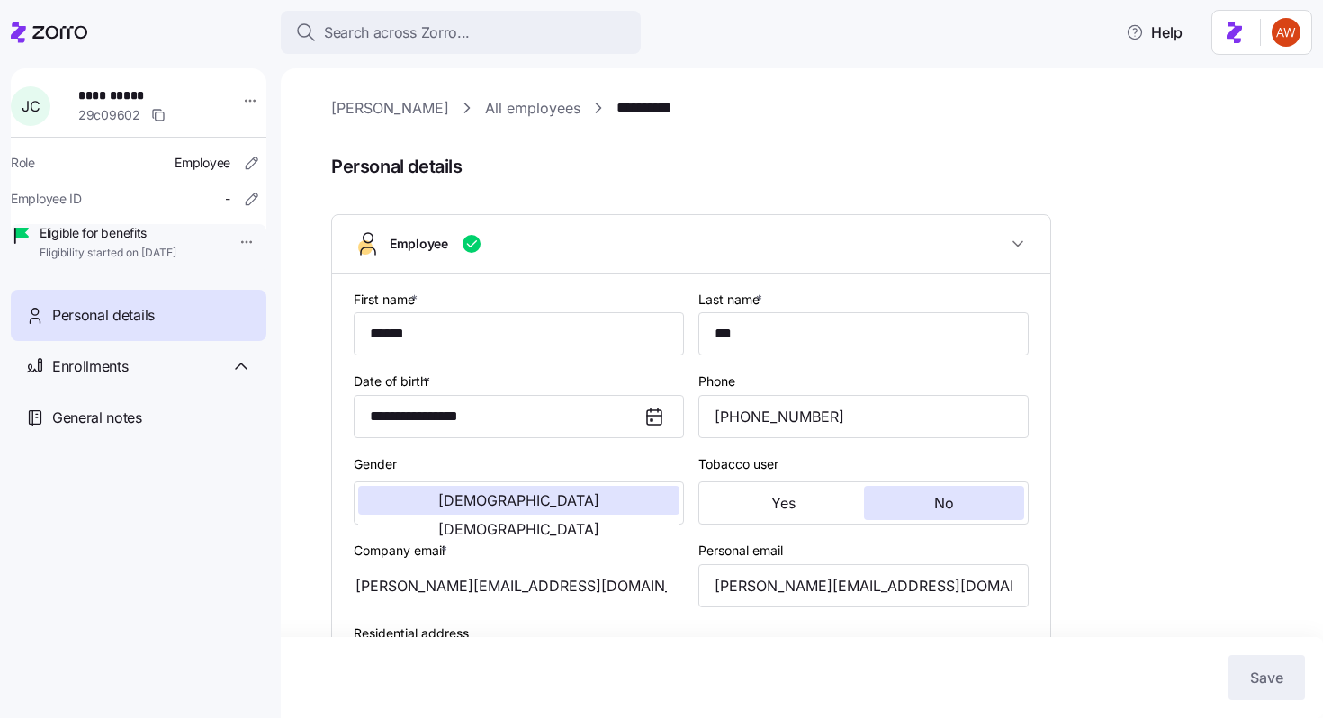
scroll to position [453, 0]
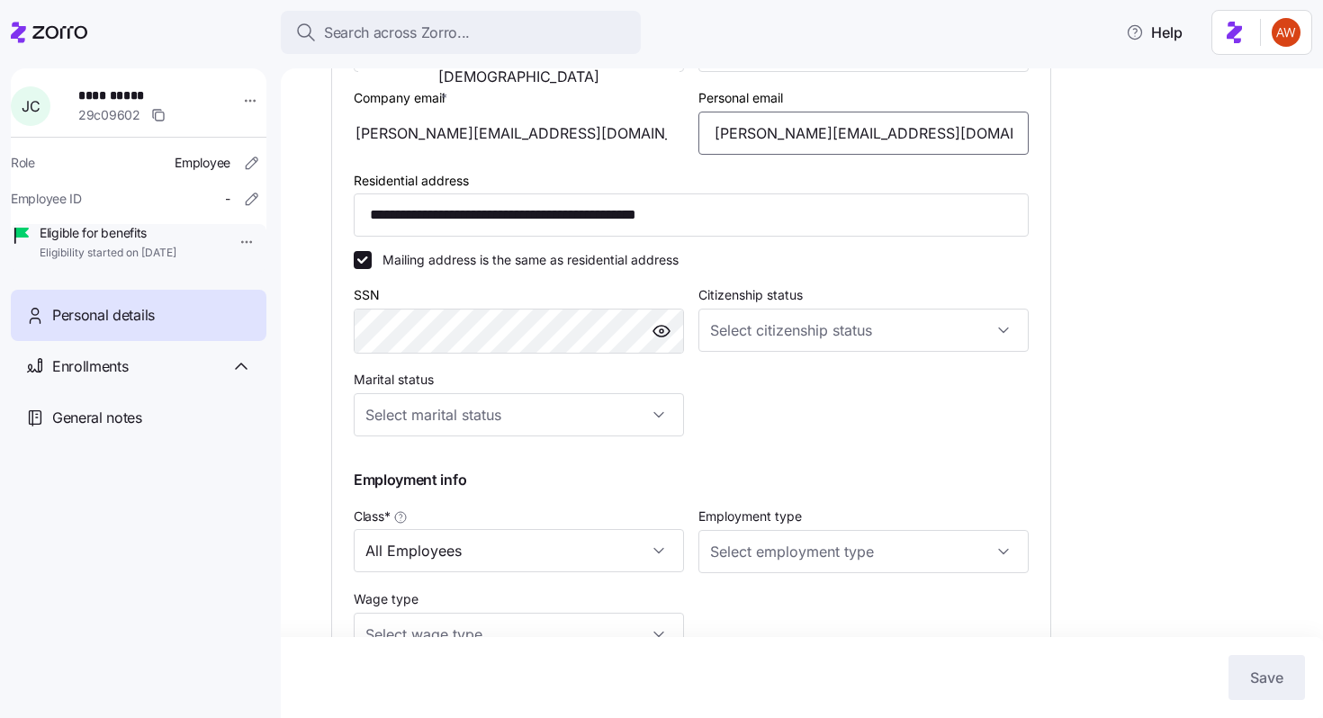
click at [798, 138] on input "[PERSON_NAME][EMAIL_ADDRESS][DOMAIN_NAME]" at bounding box center [863, 133] width 330 height 43
type input "[PERSON_NAME][EMAIL_ADDRESS][DOMAIN_NAME]"
click at [1280, 667] on span "Save" at bounding box center [1266, 678] width 33 height 22
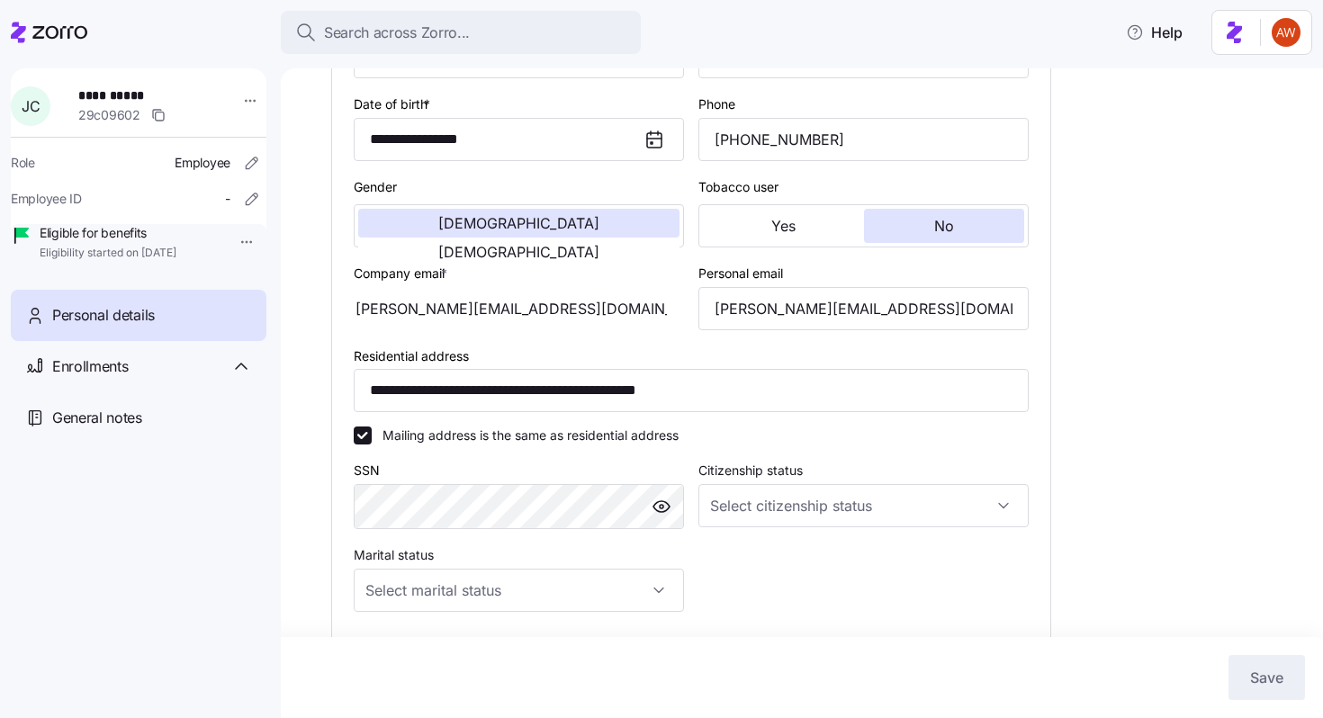
scroll to position [0, 0]
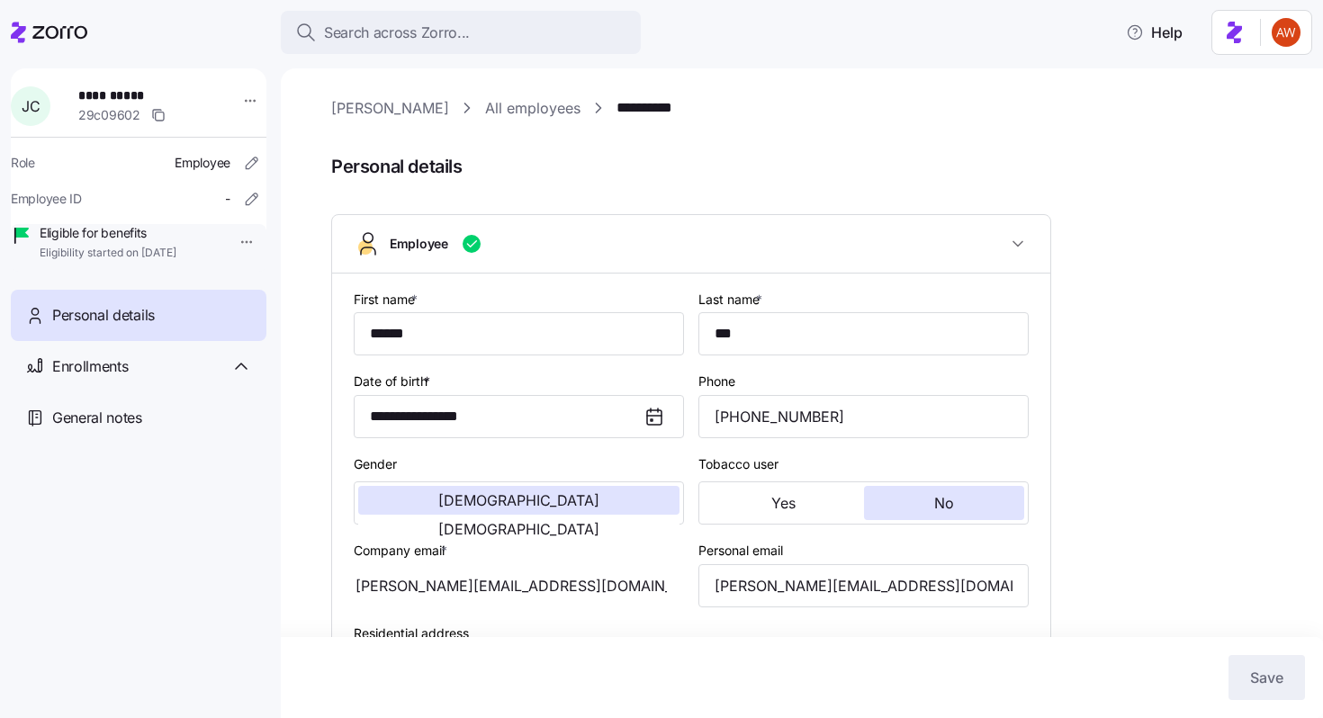
click at [506, 105] on link "All employees" at bounding box center [532, 108] width 95 height 22
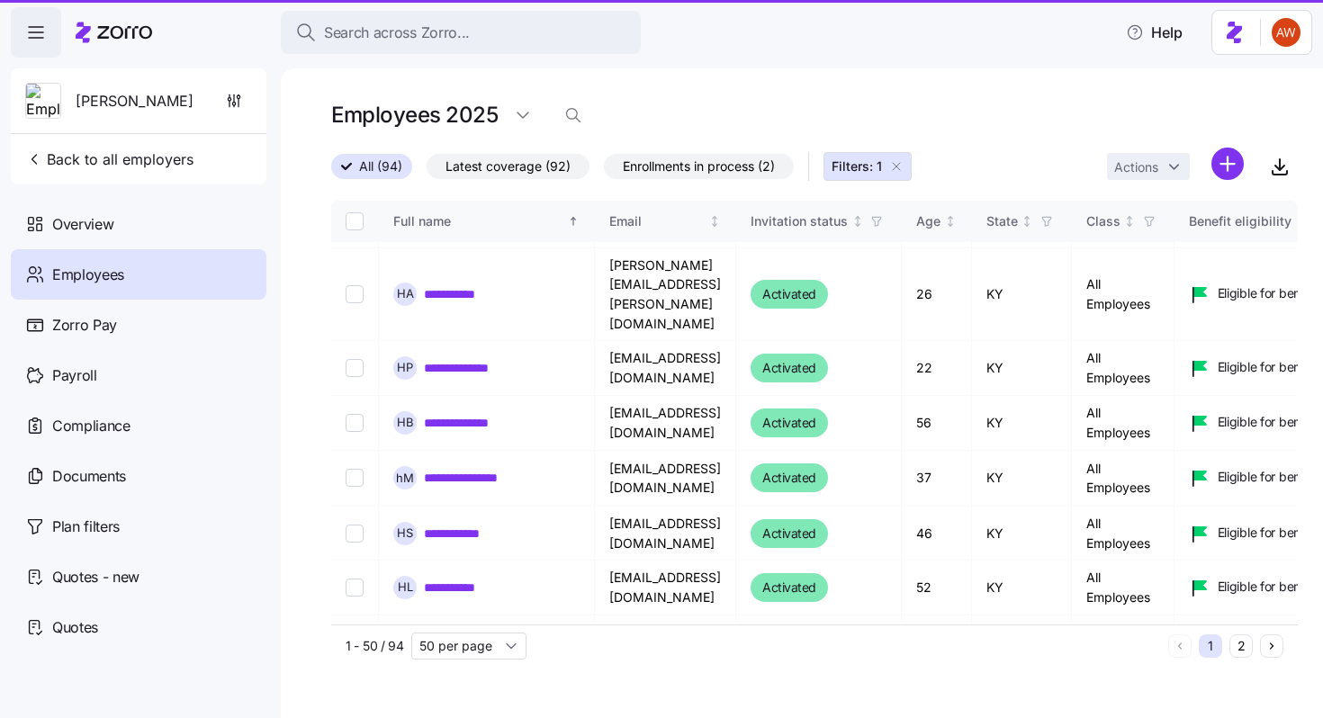
scroll to position [2362, 0]
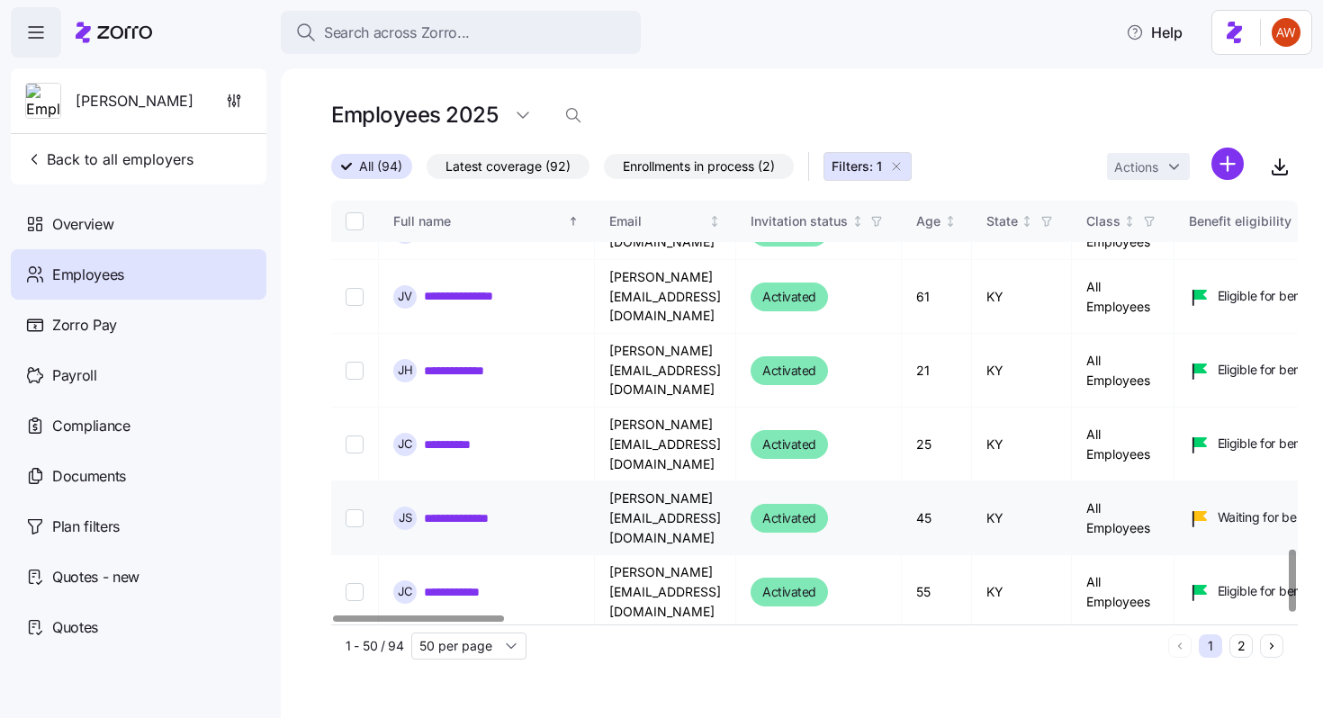
click at [487, 509] on link "**********" at bounding box center [467, 518] width 87 height 18
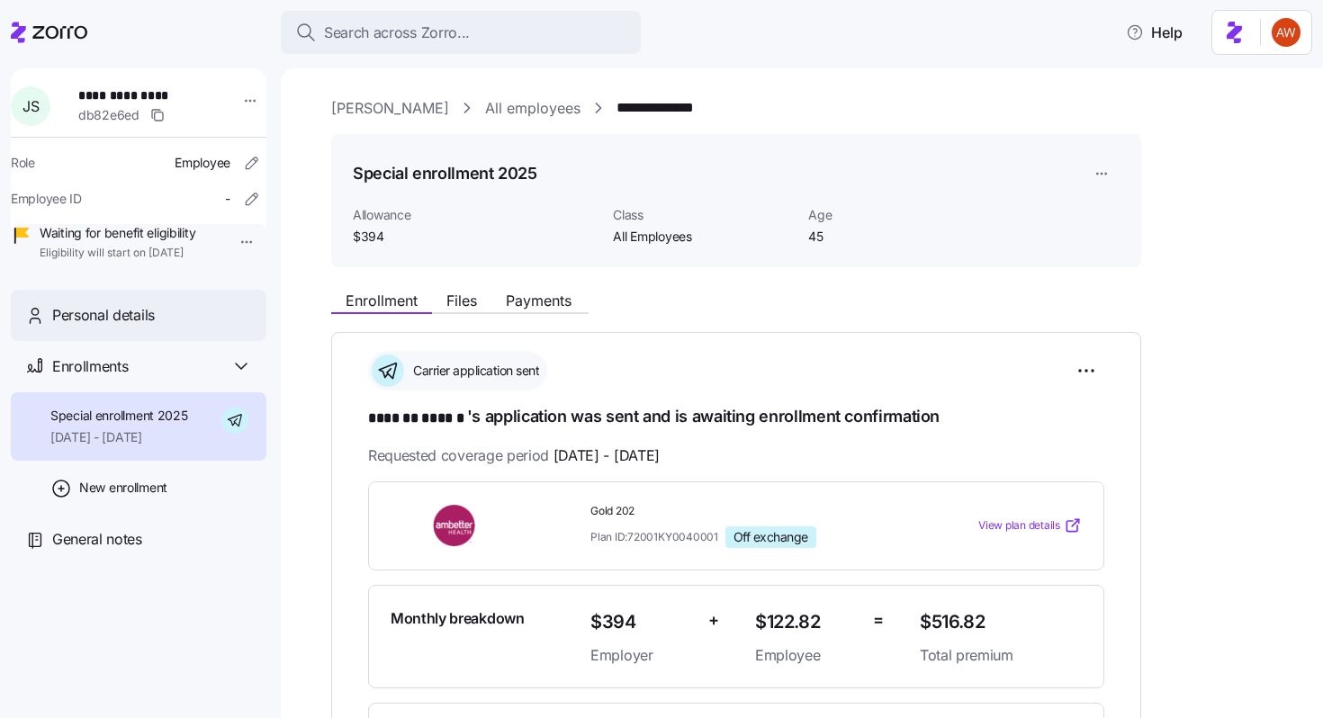
click at [214, 327] on div "Personal details" at bounding box center [152, 315] width 200 height 22
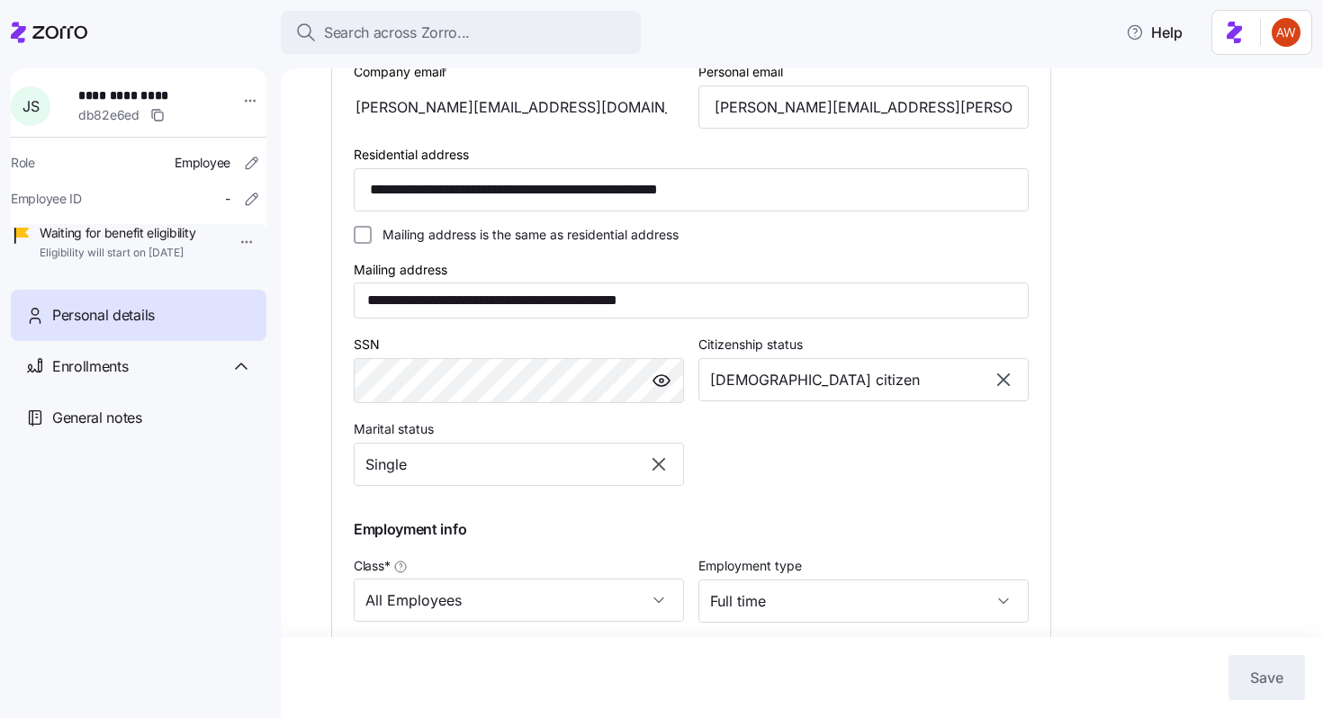
scroll to position [616, 0]
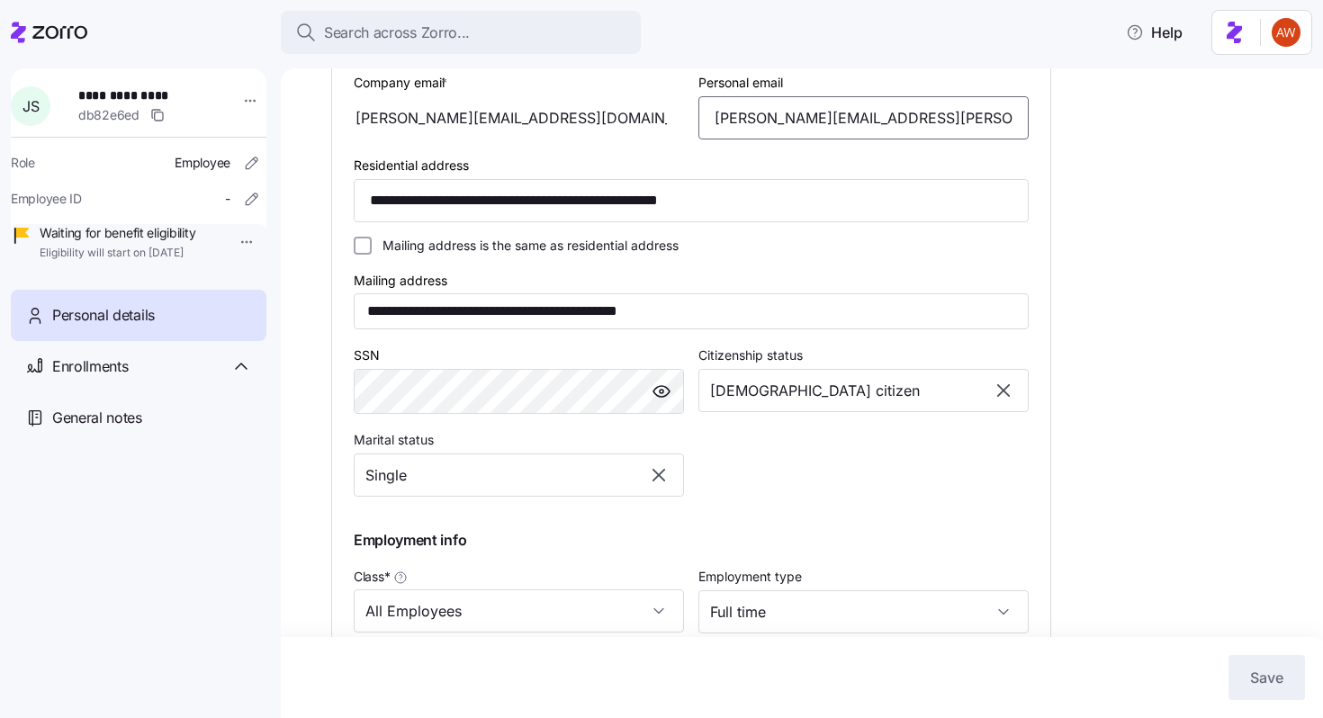
click at [822, 139] on input "[PERSON_NAME][EMAIL_ADDRESS][PERSON_NAME][DOMAIN_NAME]" at bounding box center [863, 117] width 330 height 43
type input "[PERSON_NAME][EMAIL_ADDRESS][DOMAIN_NAME]"
click at [1292, 679] on button "Save" at bounding box center [1266, 677] width 76 height 45
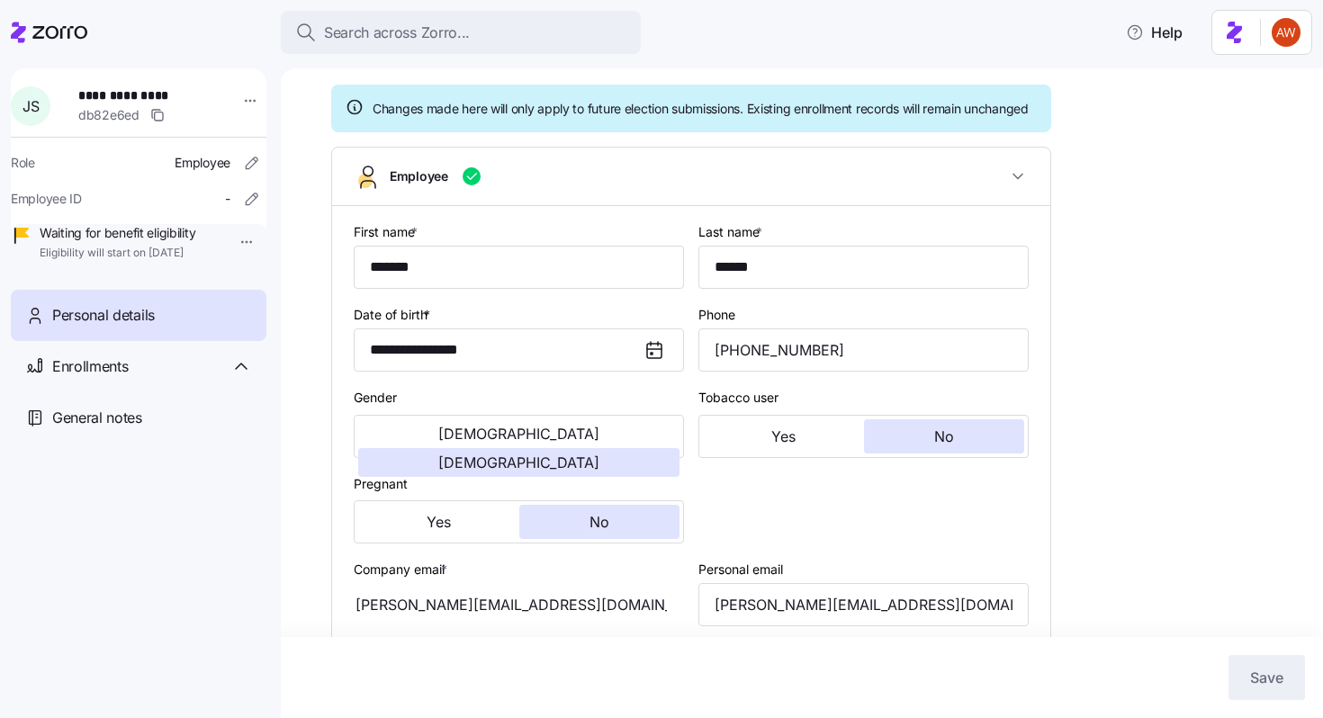
scroll to position [0, 0]
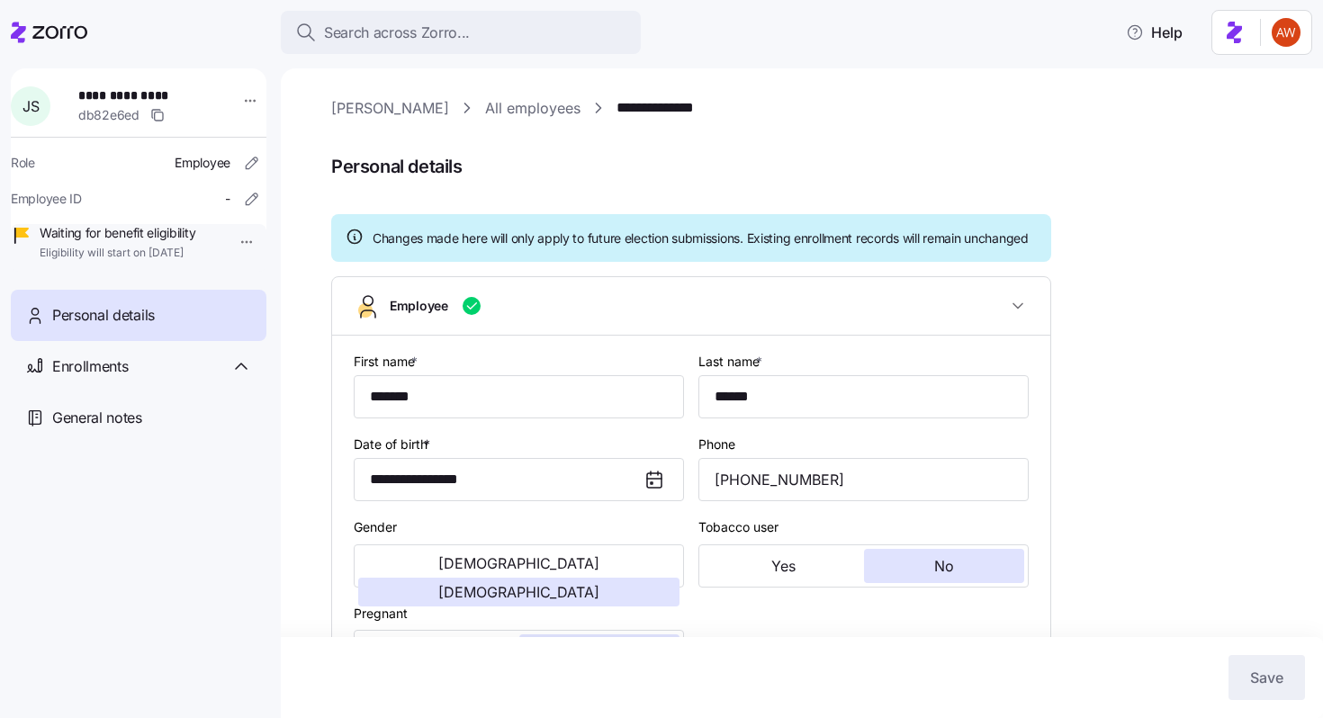
click at [492, 110] on link "All employees" at bounding box center [532, 108] width 95 height 22
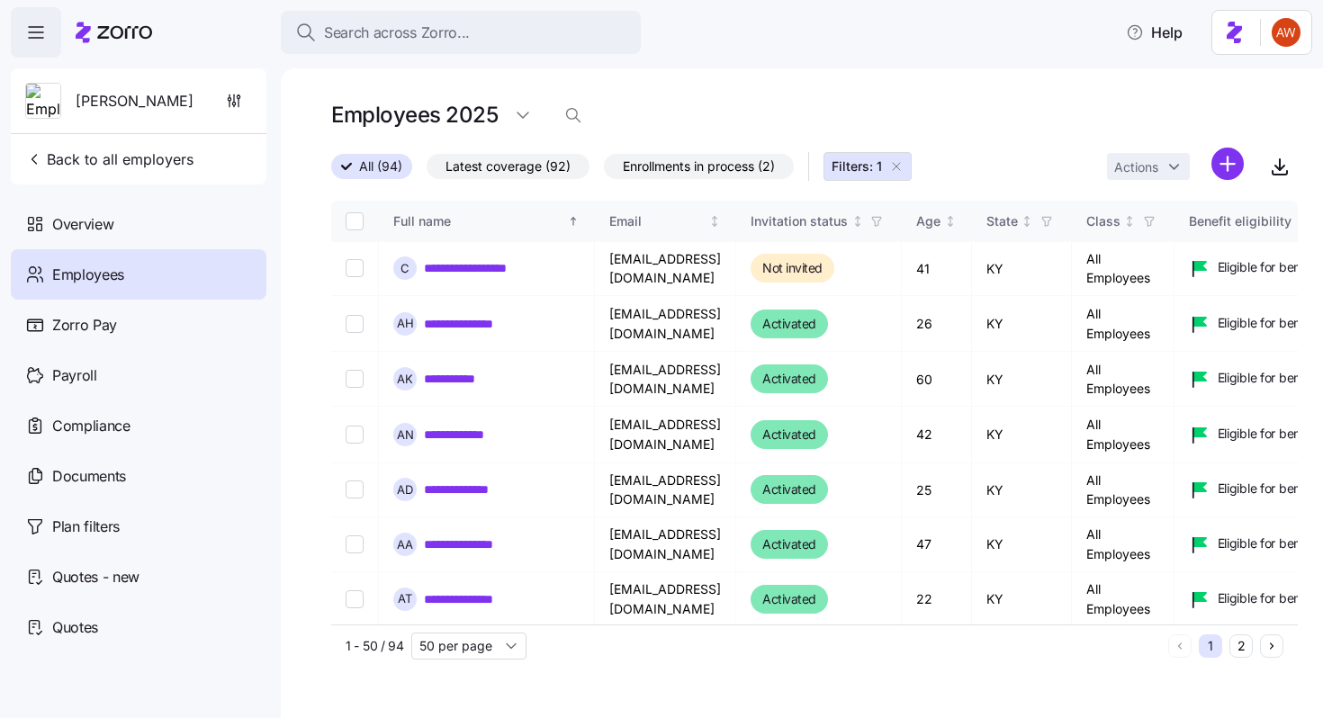
scroll to position [2362, 0]
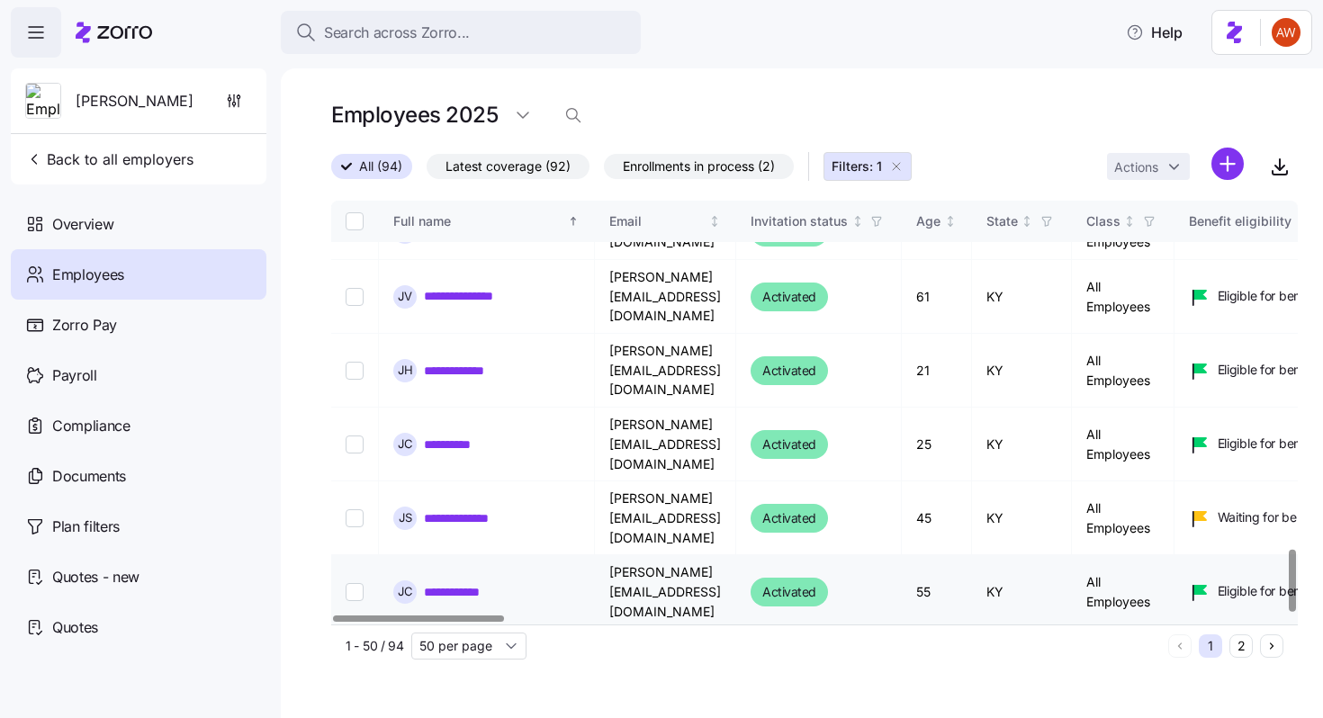
click at [475, 583] on link "**********" at bounding box center [469, 592] width 90 height 18
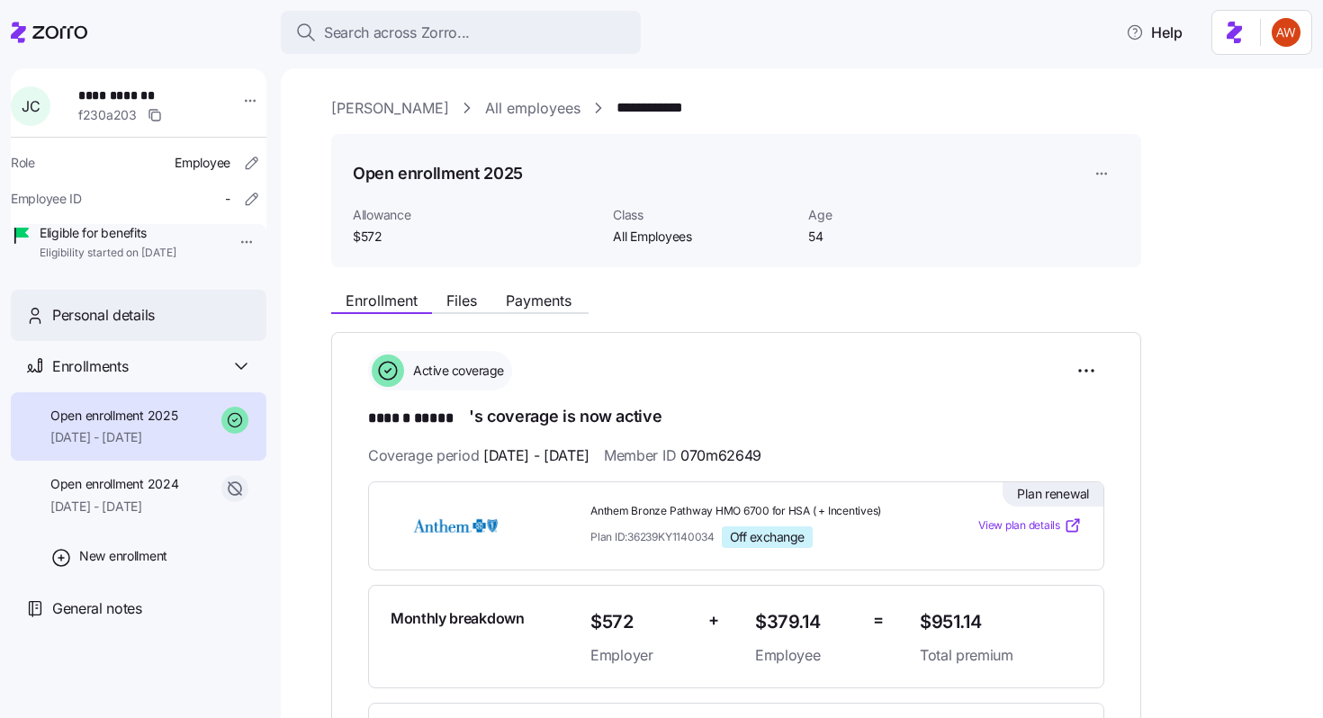
click at [153, 327] on span "Personal details" at bounding box center [103, 315] width 103 height 22
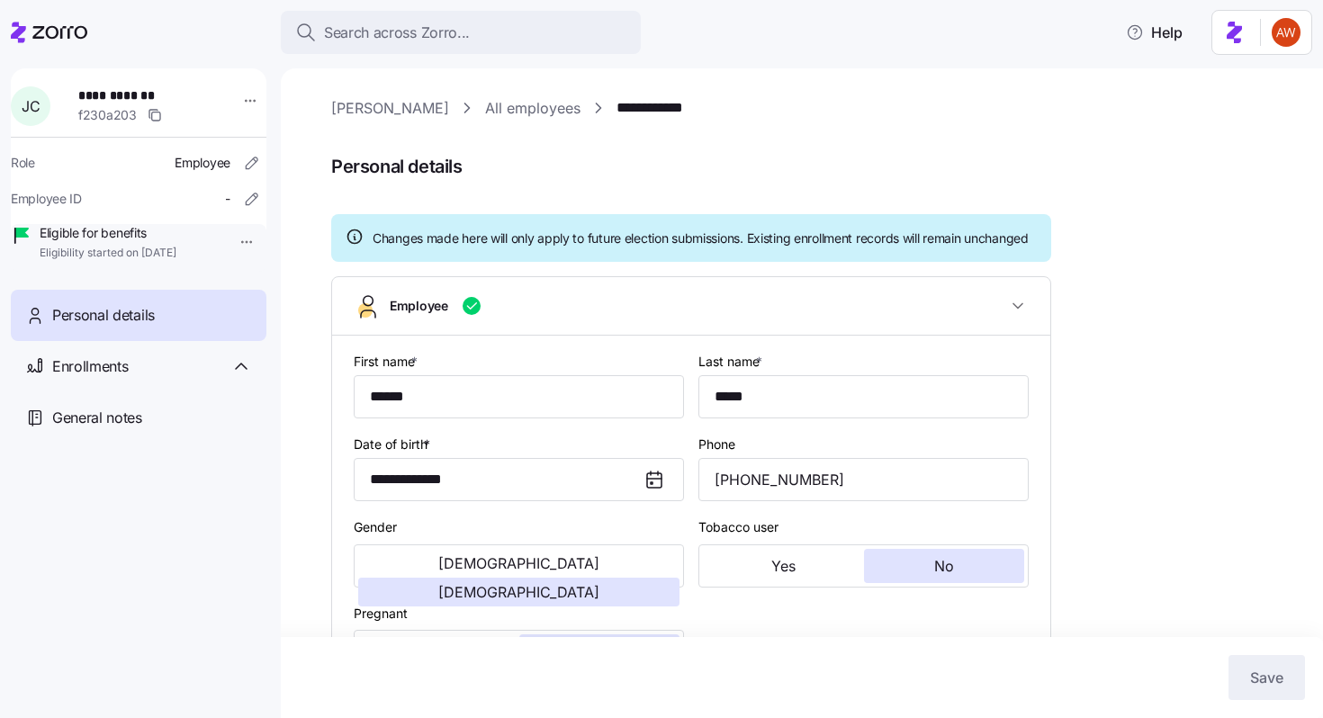
click at [485, 111] on link "All employees" at bounding box center [532, 108] width 95 height 22
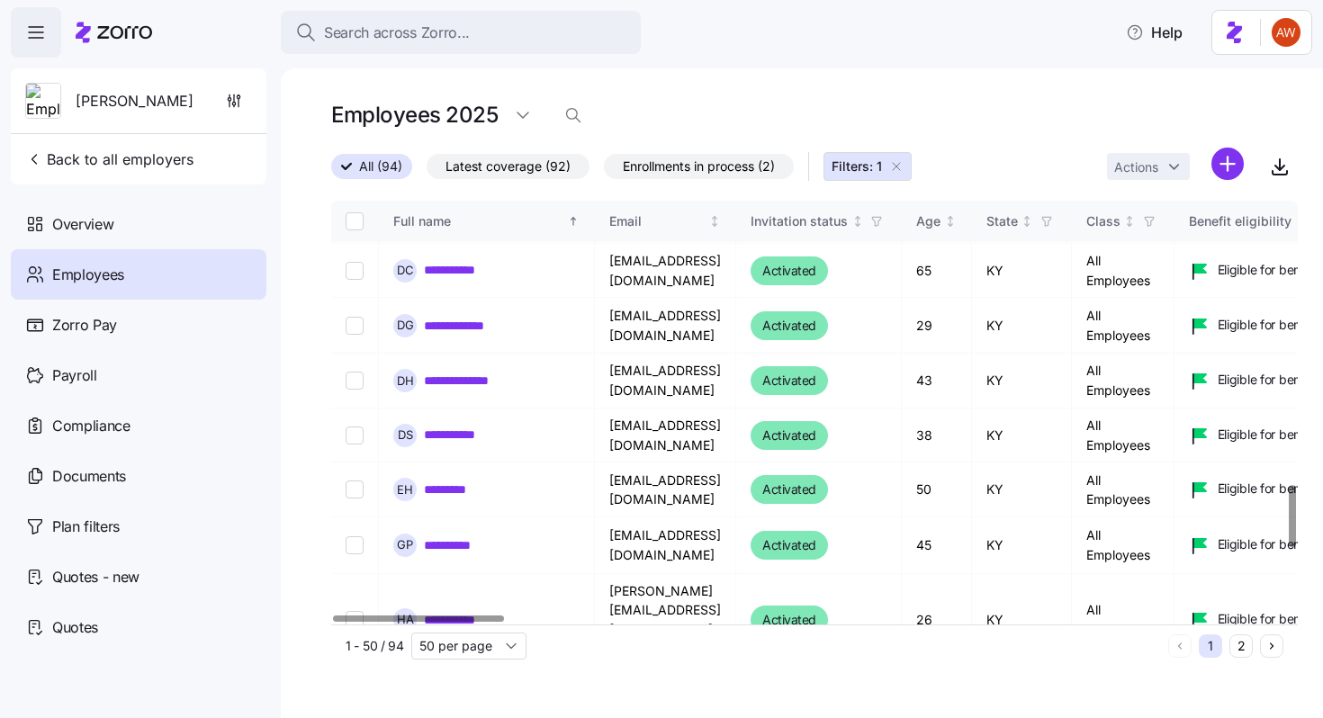
scroll to position [2362, 0]
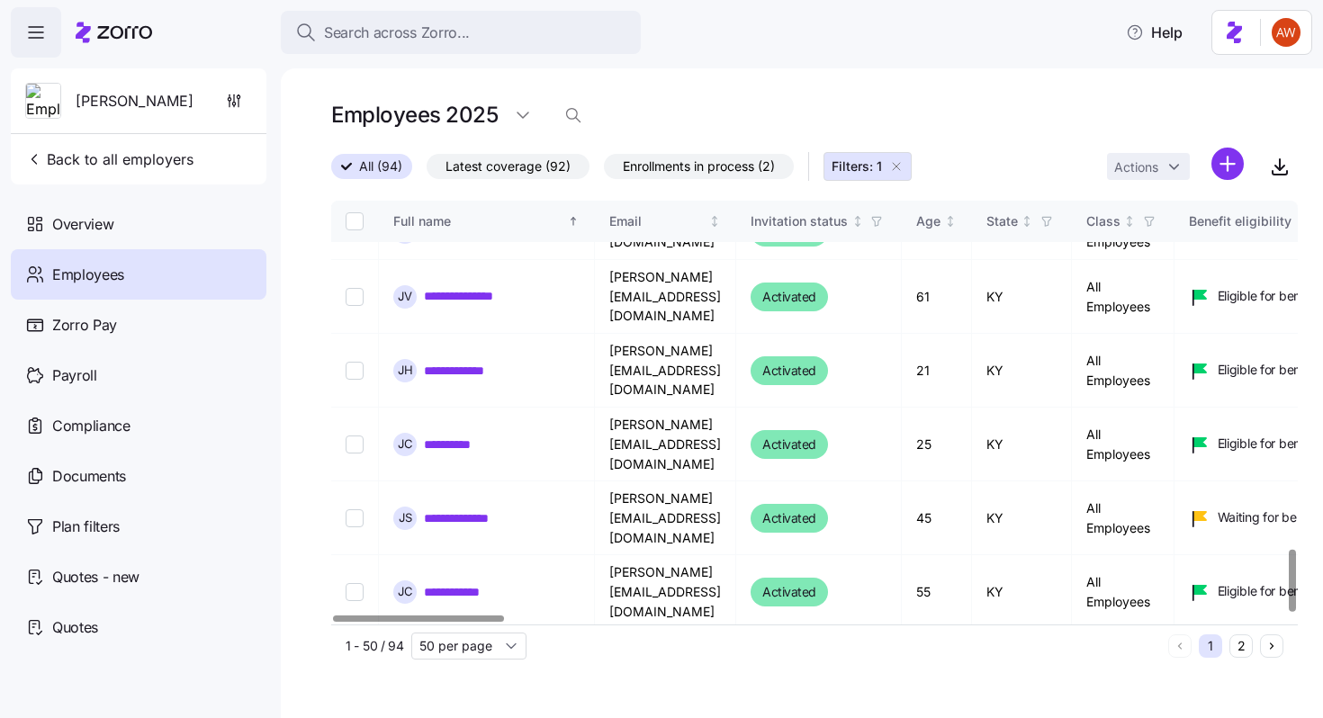
click at [462, 657] on link "**********" at bounding box center [459, 666] width 71 height 18
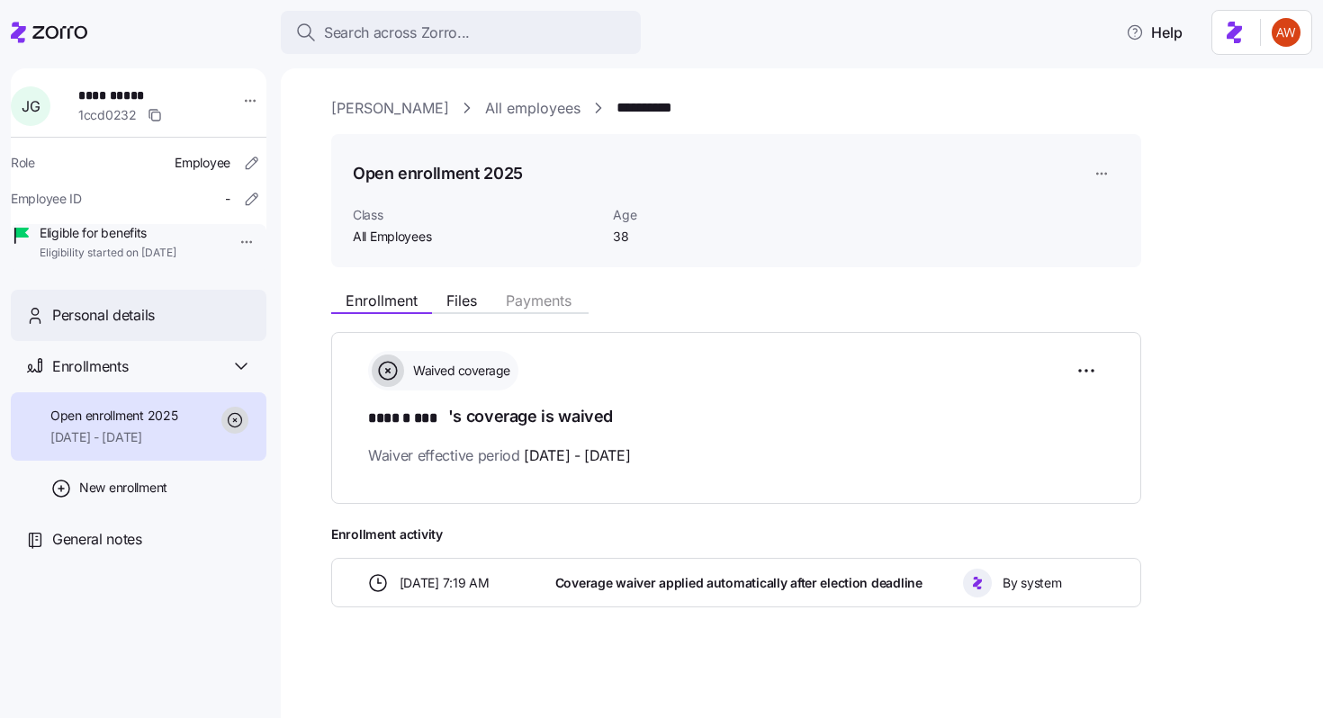
click at [210, 327] on div "Personal details" at bounding box center [152, 315] width 200 height 22
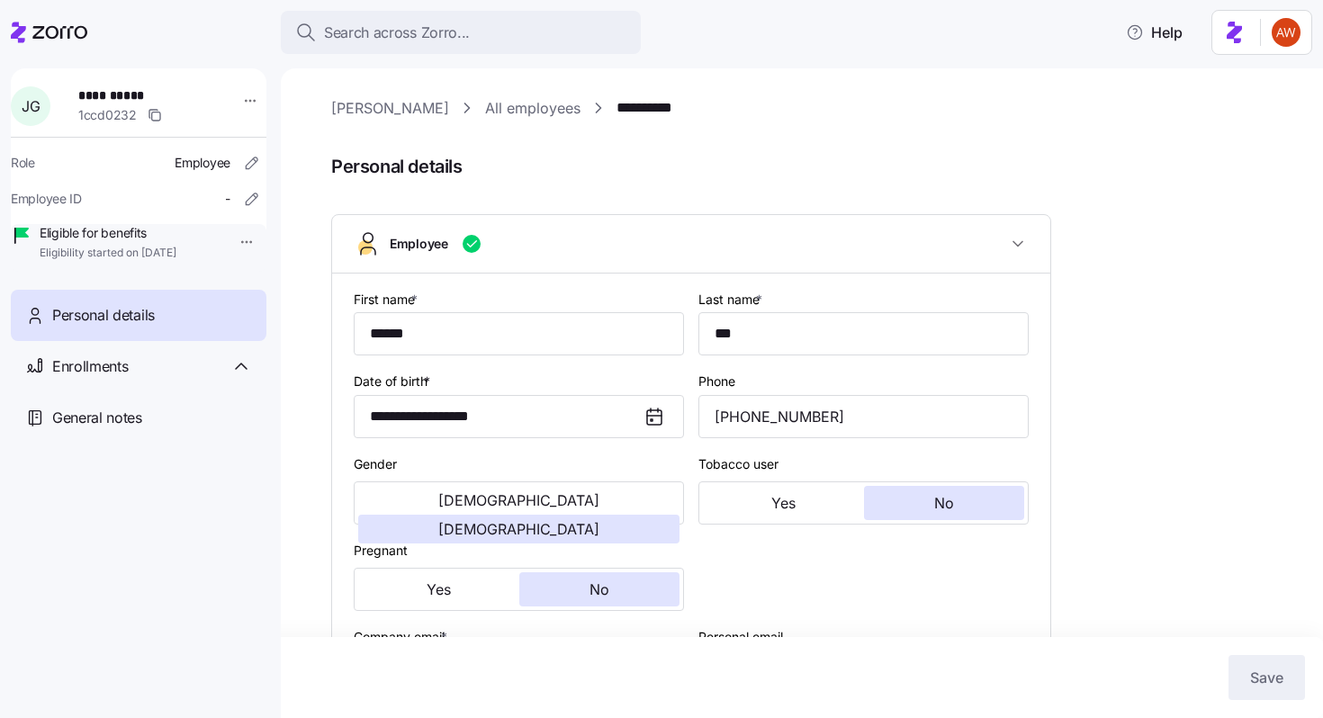
click at [485, 112] on link "All employees" at bounding box center [532, 108] width 95 height 22
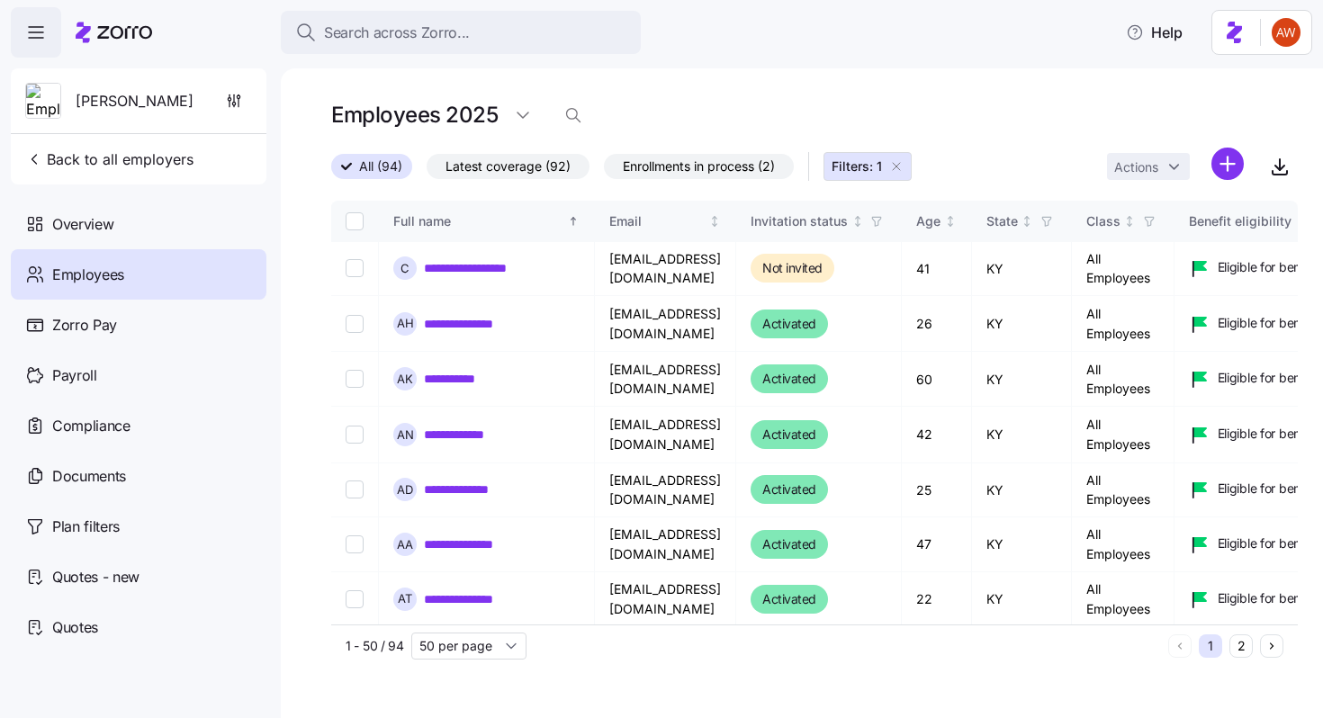
scroll to position [2362, 0]
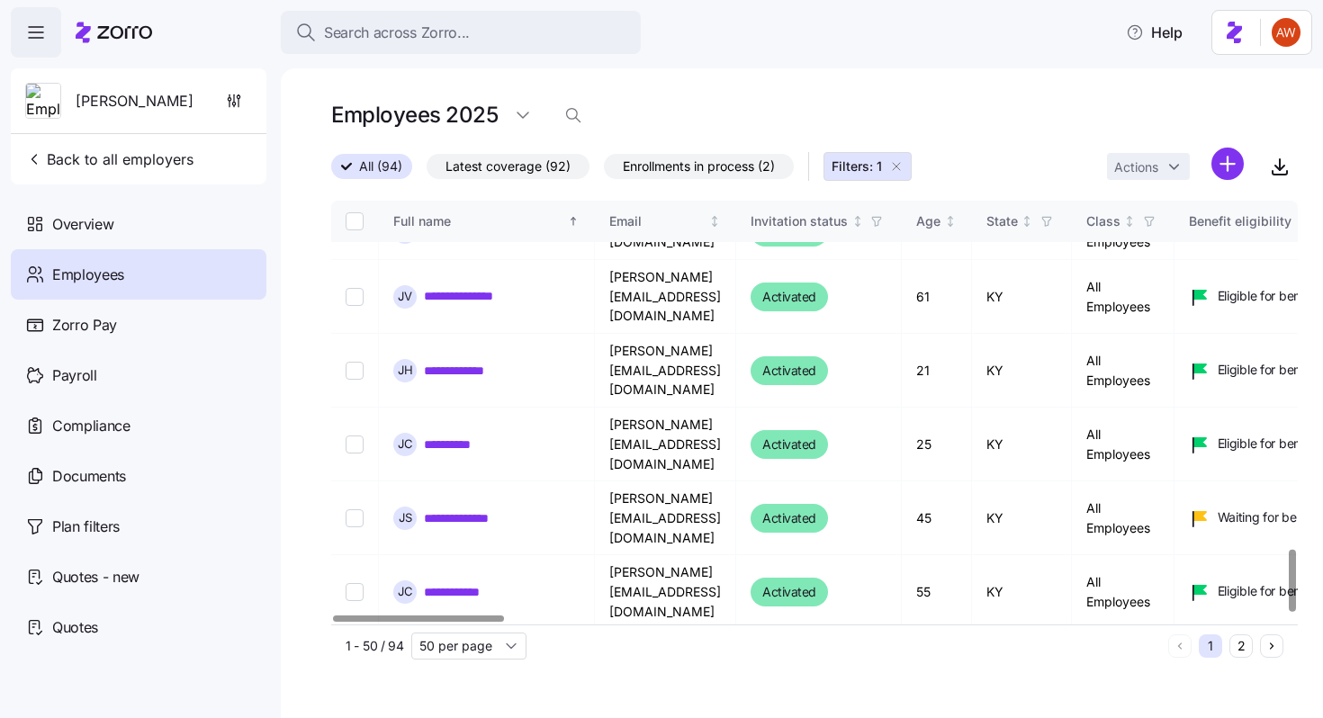
click at [456, 717] on link "**********" at bounding box center [463, 731] width 78 height 18
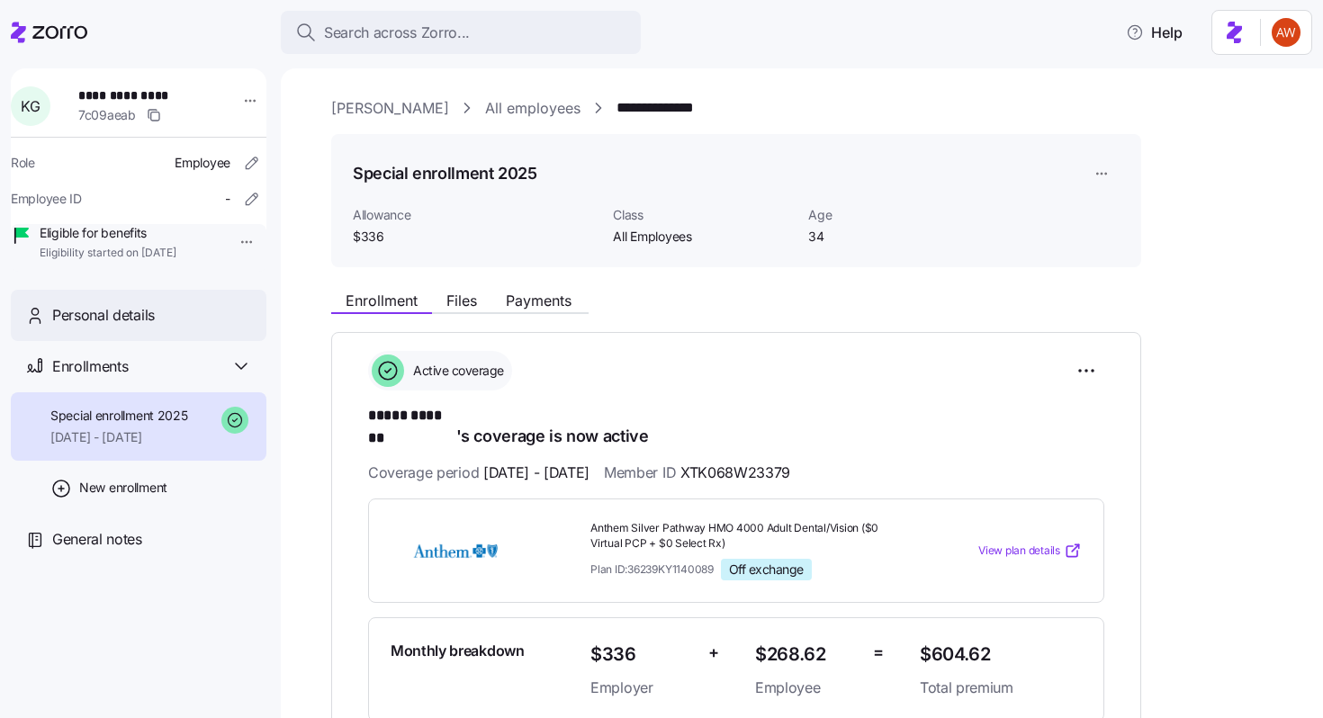
click at [193, 327] on div "Personal details" at bounding box center [152, 315] width 200 height 22
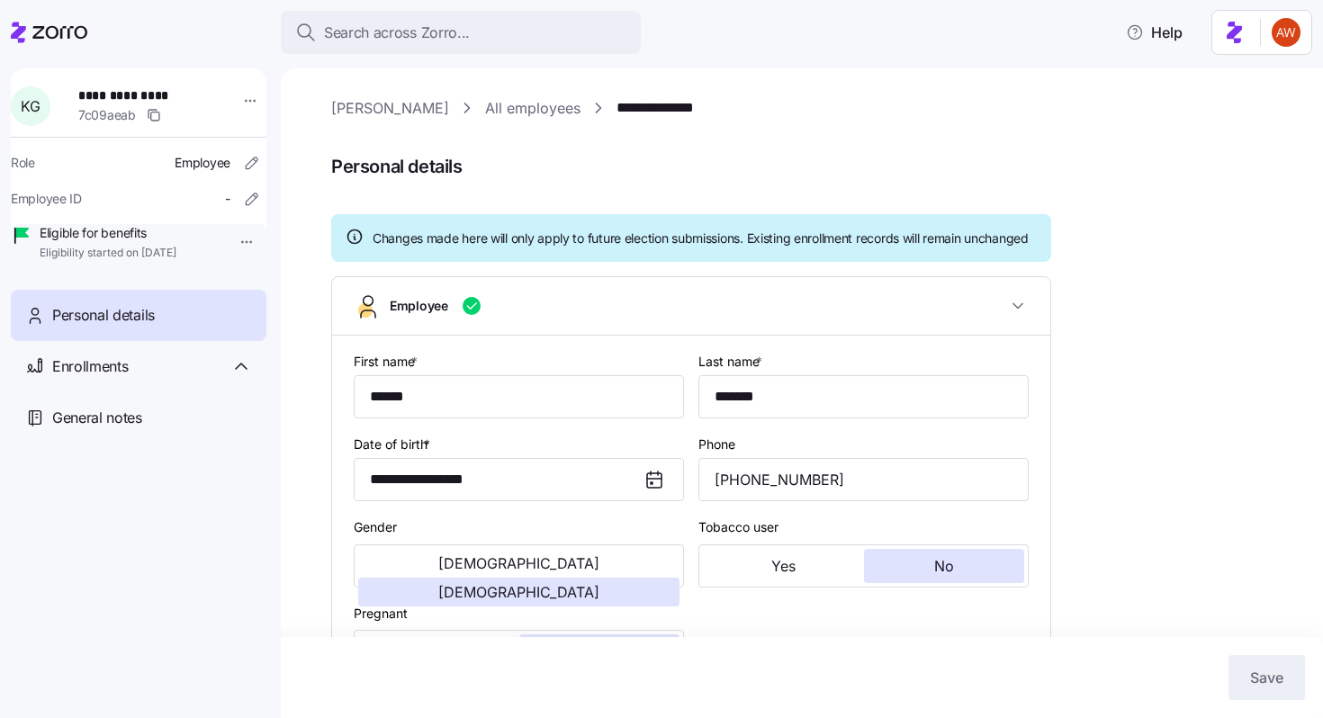
click at [485, 112] on link "All employees" at bounding box center [532, 108] width 95 height 22
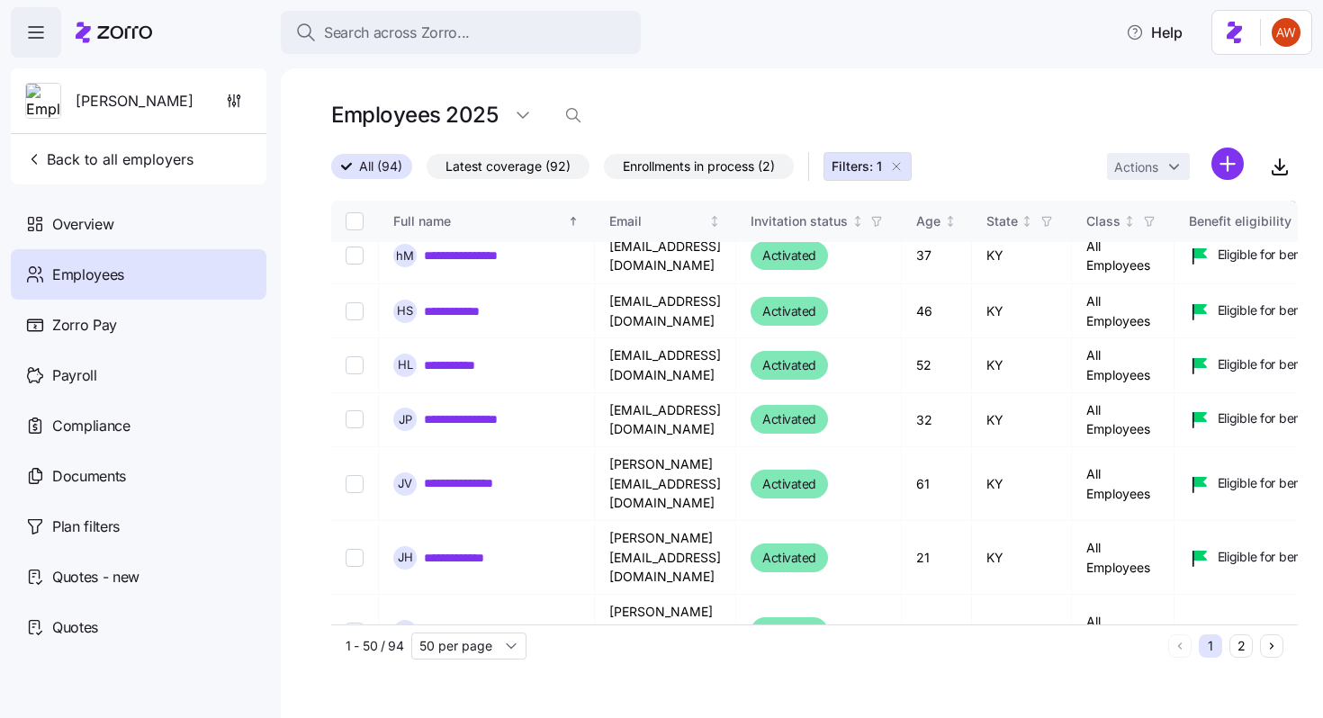
scroll to position [2362, 0]
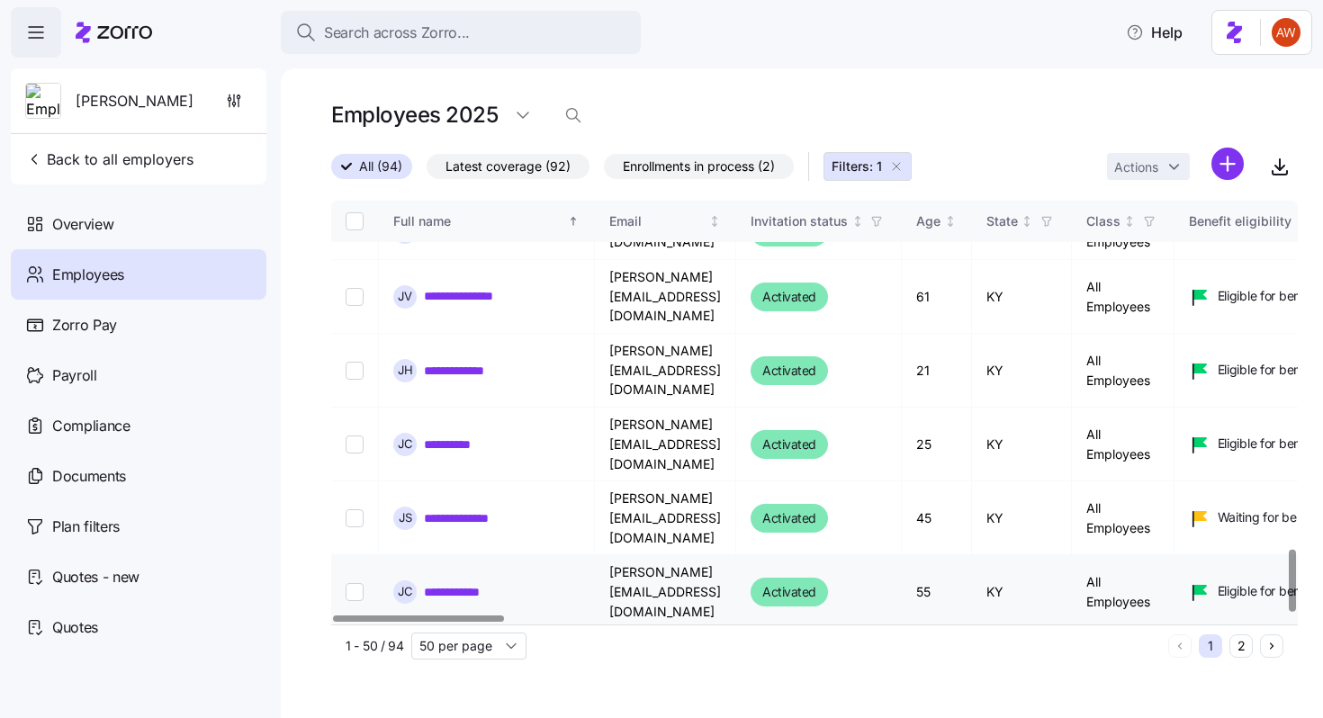
click at [453, 583] on link "**********" at bounding box center [469, 592] width 90 height 18
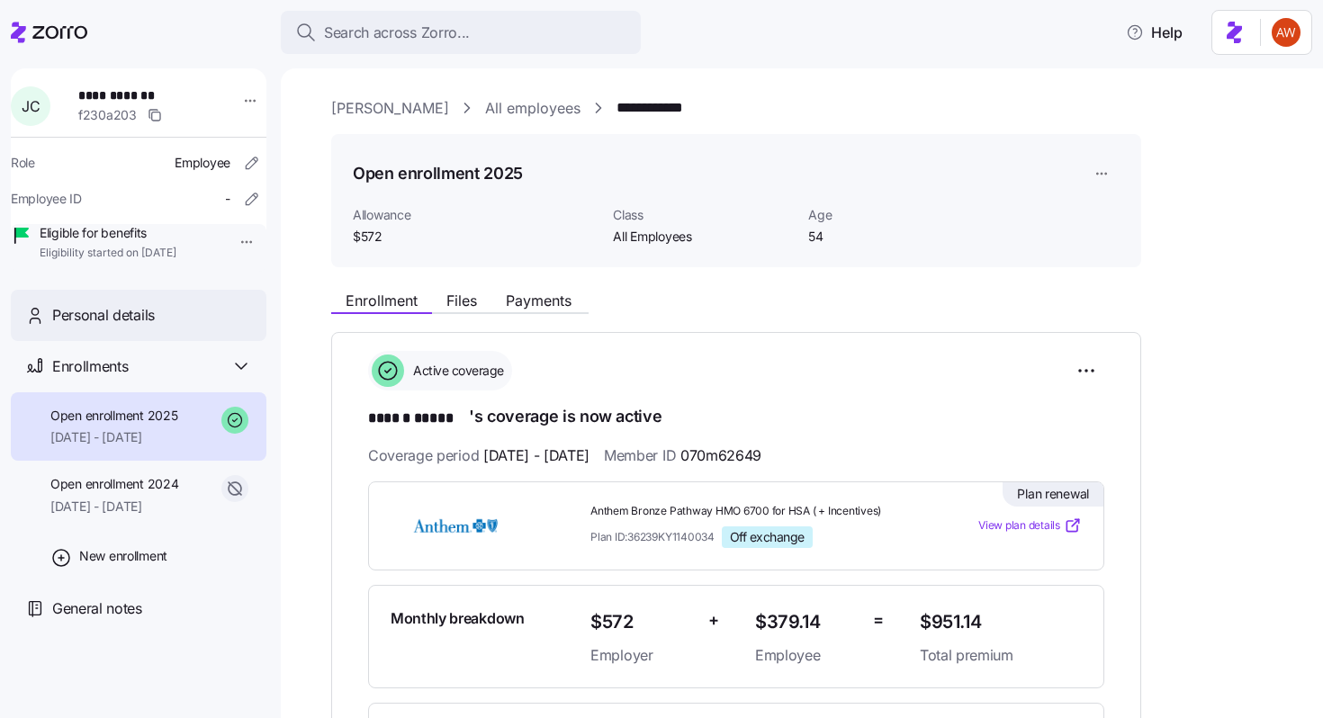
click at [191, 327] on div "Personal details" at bounding box center [152, 315] width 200 height 22
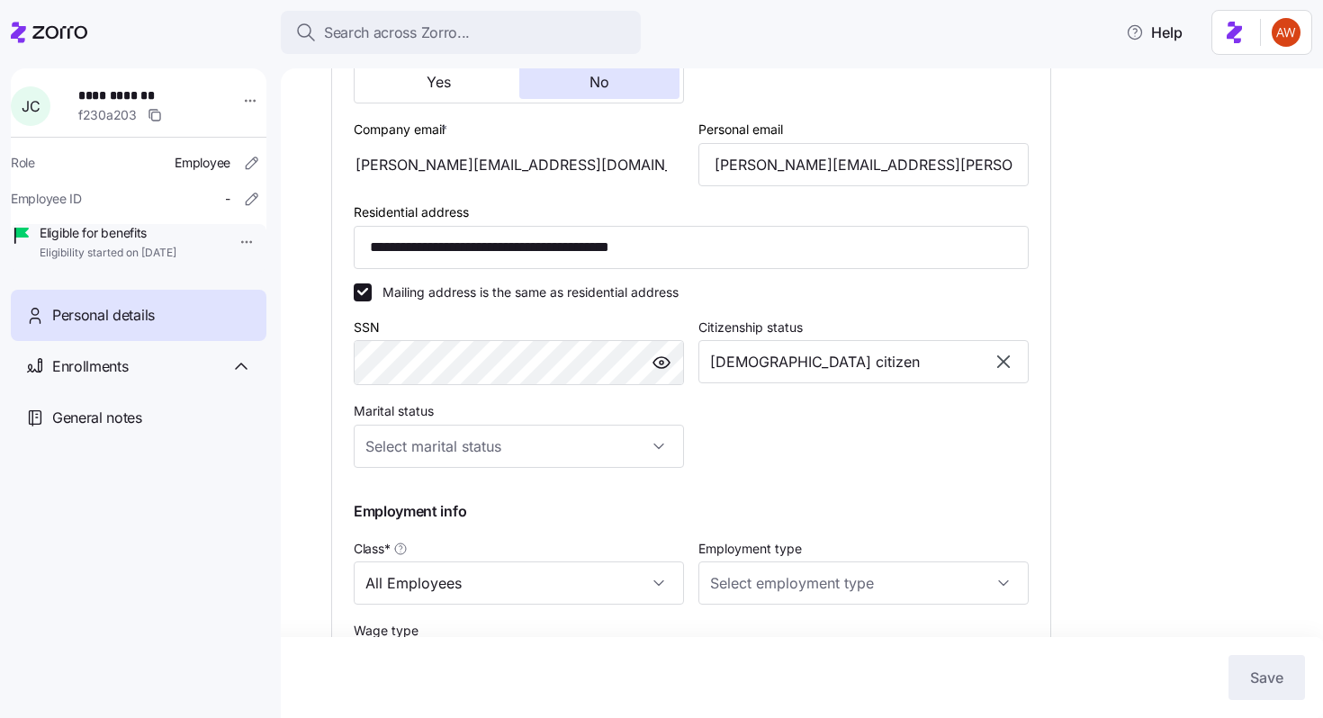
scroll to position [561, 0]
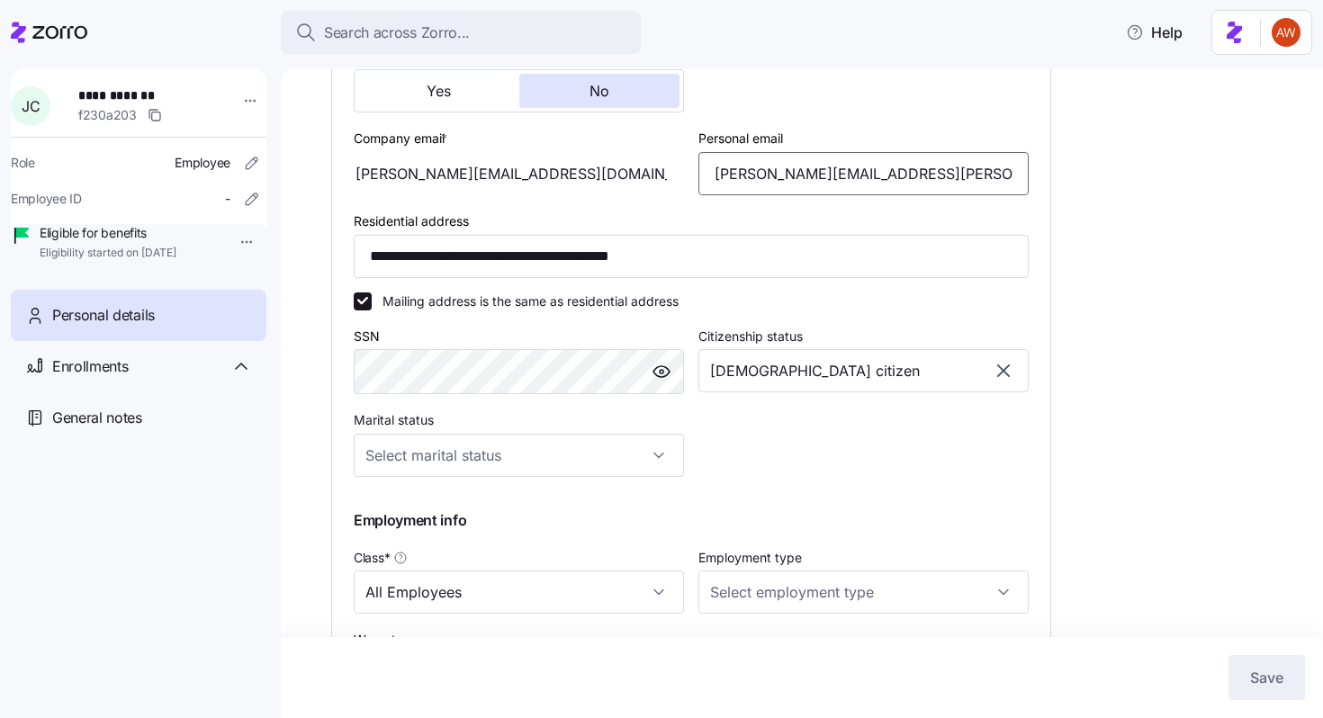
click at [812, 194] on input "joanne.combs@outlook.com" at bounding box center [863, 173] width 330 height 43
type input "[PERSON_NAME][EMAIL_ADDRESS][DOMAIN_NAME]"
click at [1288, 683] on button "Save" at bounding box center [1266, 677] width 76 height 45
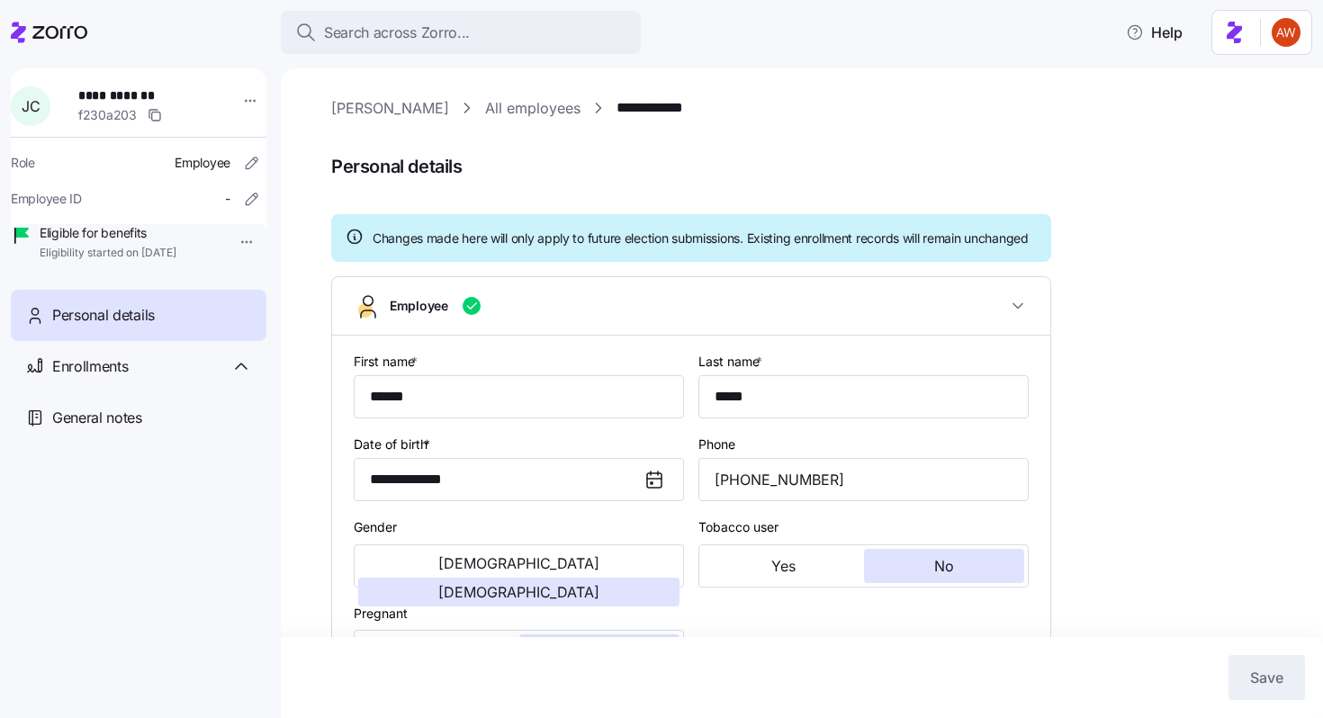
click at [361, 115] on link "[PERSON_NAME]" at bounding box center [390, 108] width 118 height 22
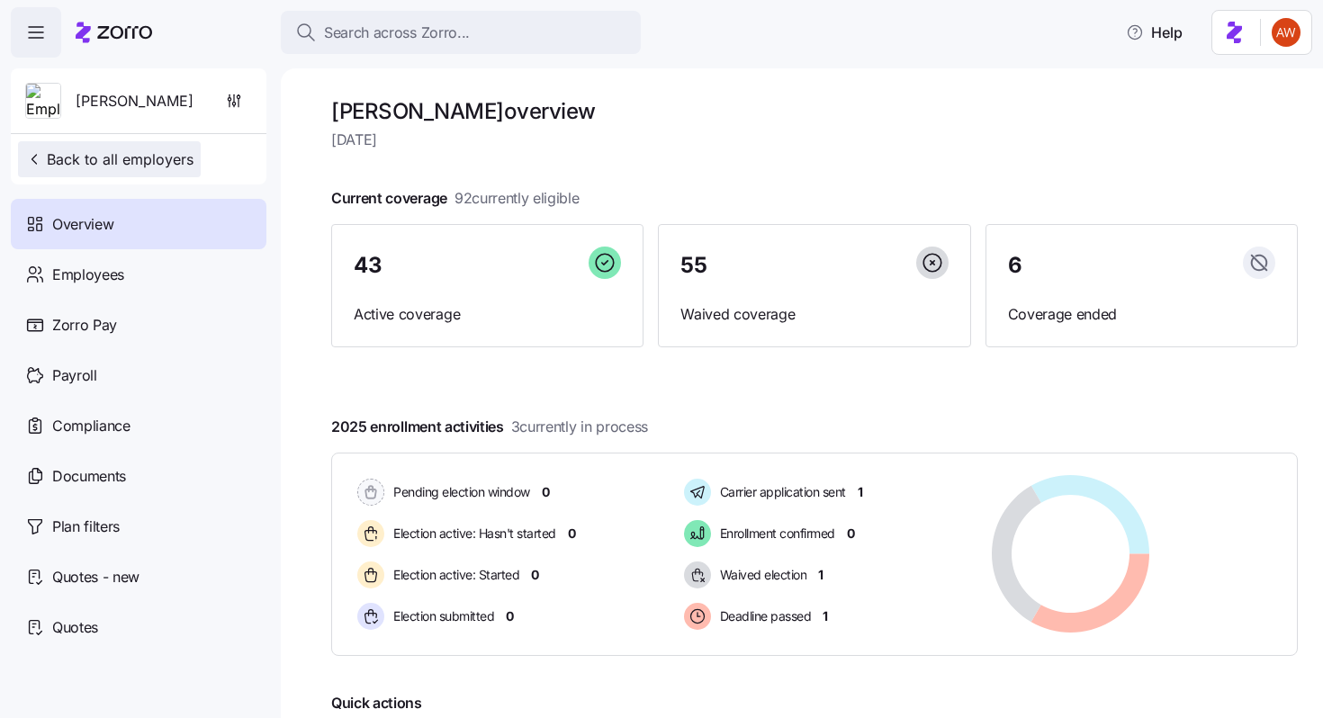
click at [163, 161] on span "Back to all employers" at bounding box center [109, 159] width 168 height 22
